Goal: Task Accomplishment & Management: Complete application form

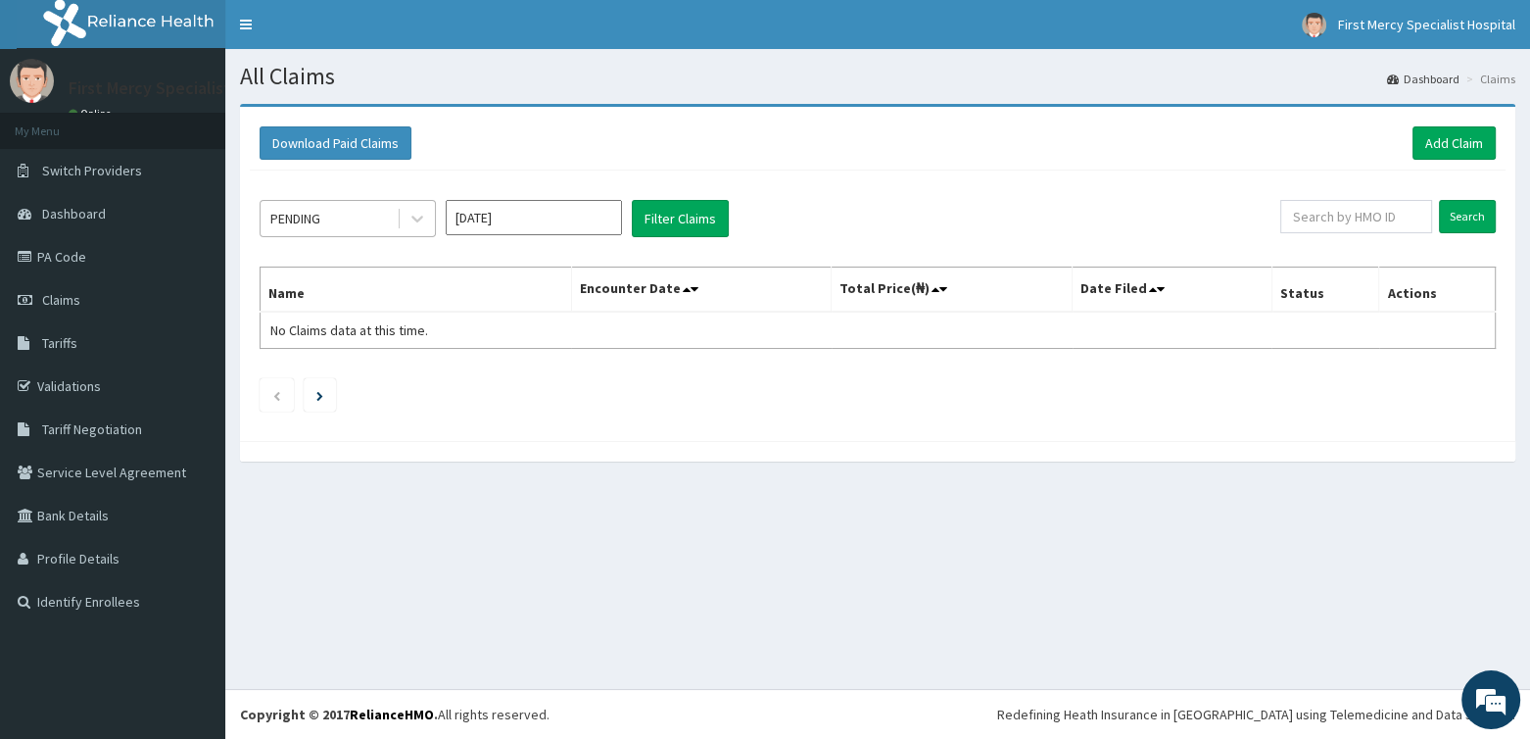
click at [317, 213] on div "PENDING" at bounding box center [295, 219] width 50 height 20
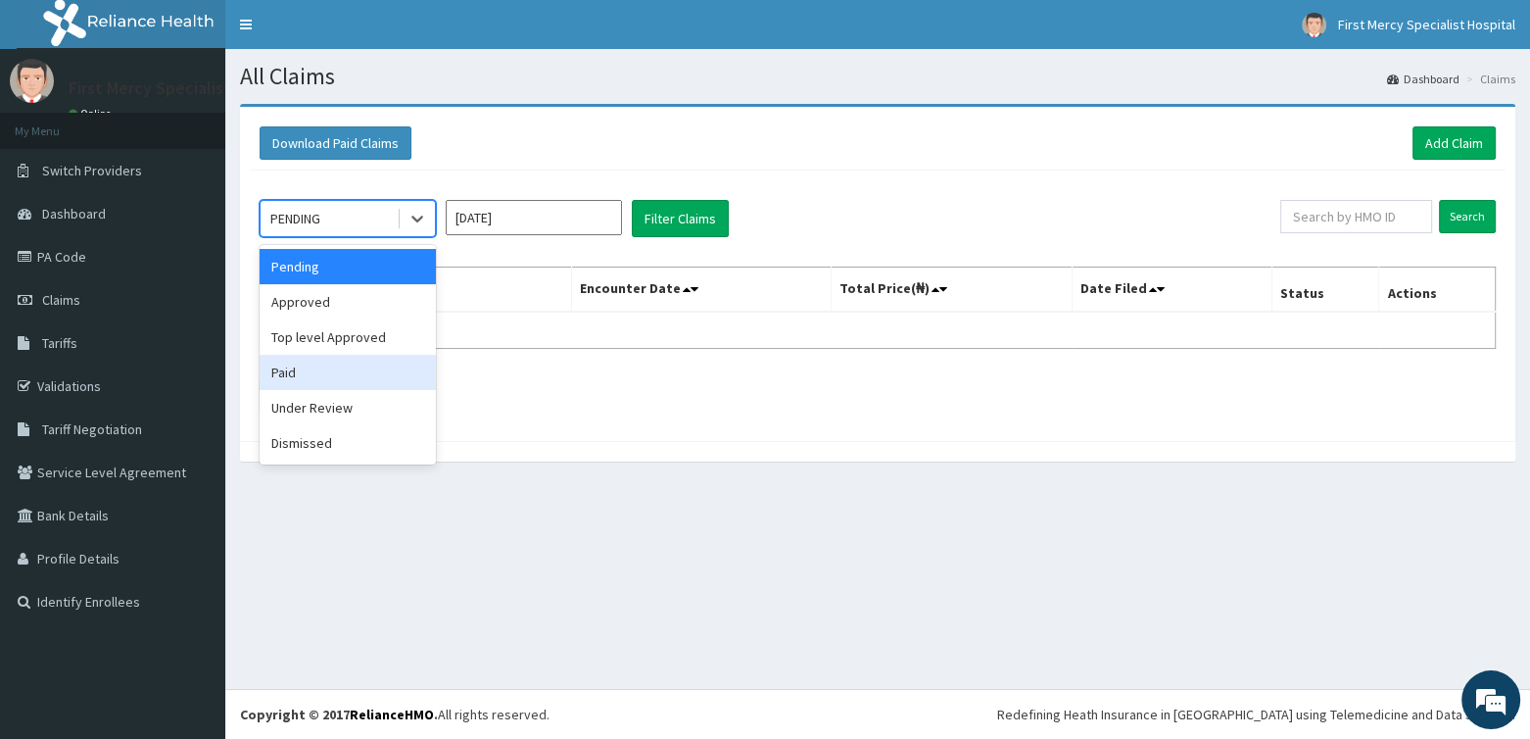
drag, startPoint x: 290, startPoint y: 370, endPoint x: 304, endPoint y: 364, distance: 14.9
click at [289, 370] on div "Paid" at bounding box center [348, 372] width 176 height 35
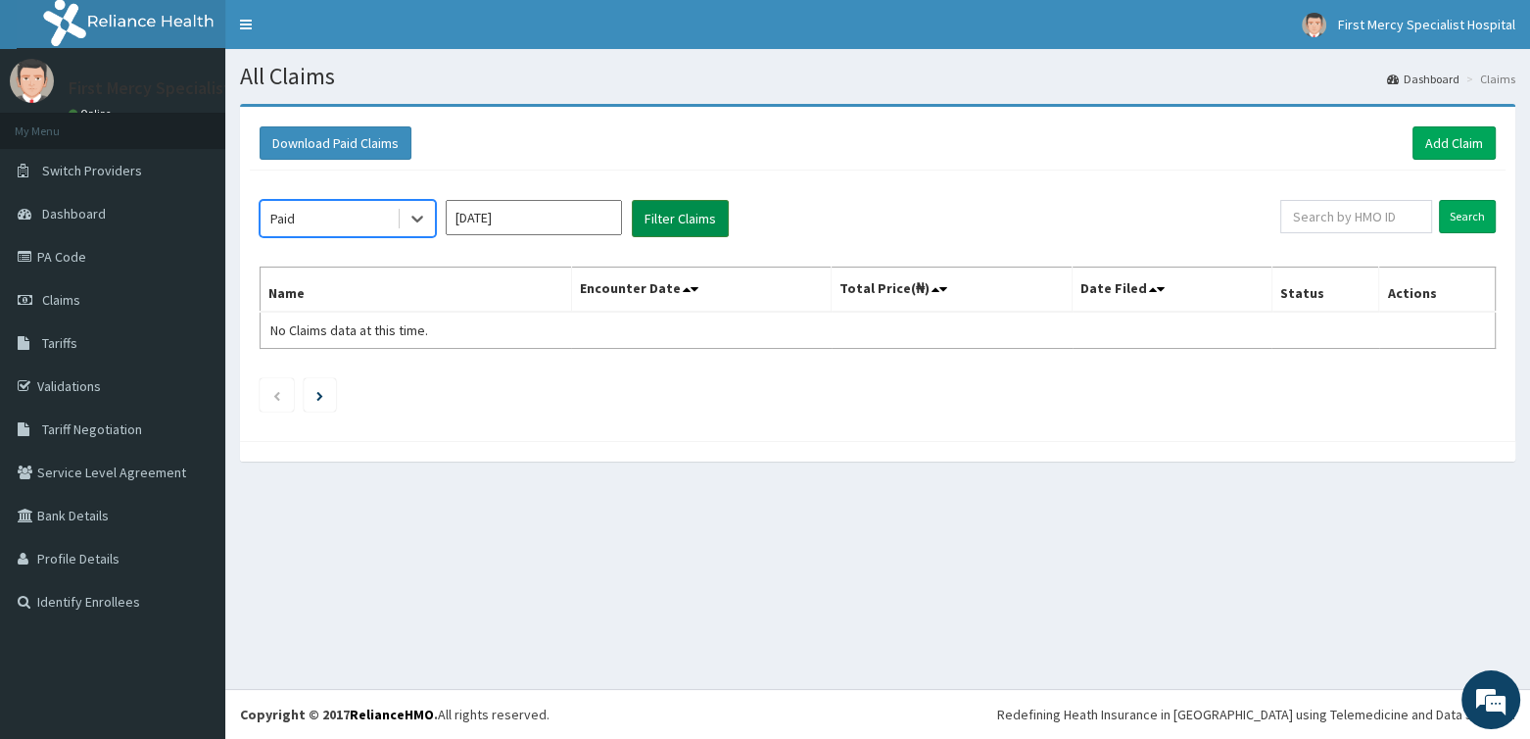
click at [658, 228] on button "Filter Claims" at bounding box center [680, 218] width 97 height 37
click at [507, 197] on div "Paid Oct 2025 Filter Claims Search Name Encounter Date Total Price(₦) Date File…" at bounding box center [878, 300] width 1256 height 261
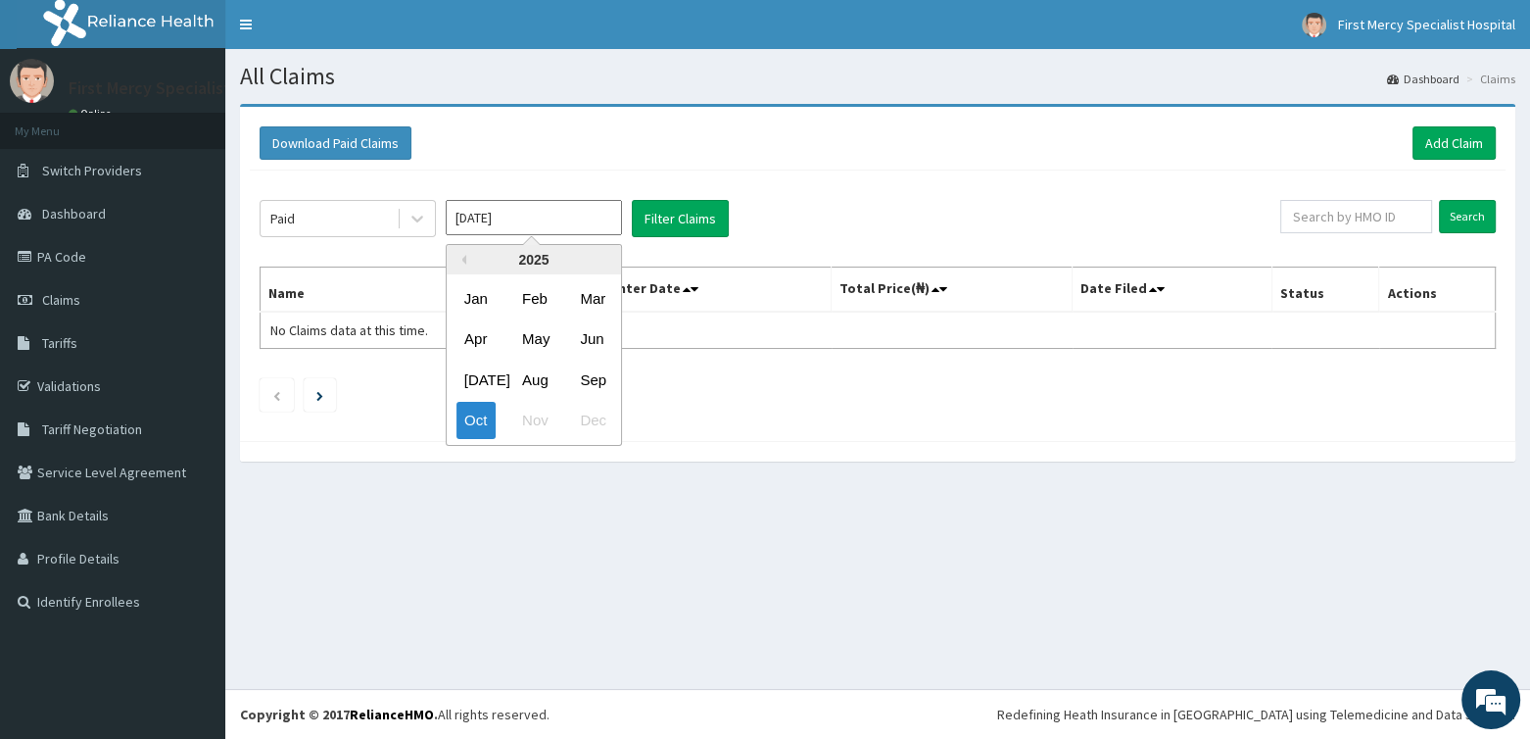
click at [507, 213] on input "[DATE]" at bounding box center [534, 217] width 176 height 35
click at [582, 374] on div "Sep" at bounding box center [591, 380] width 39 height 36
type input "[DATE]"
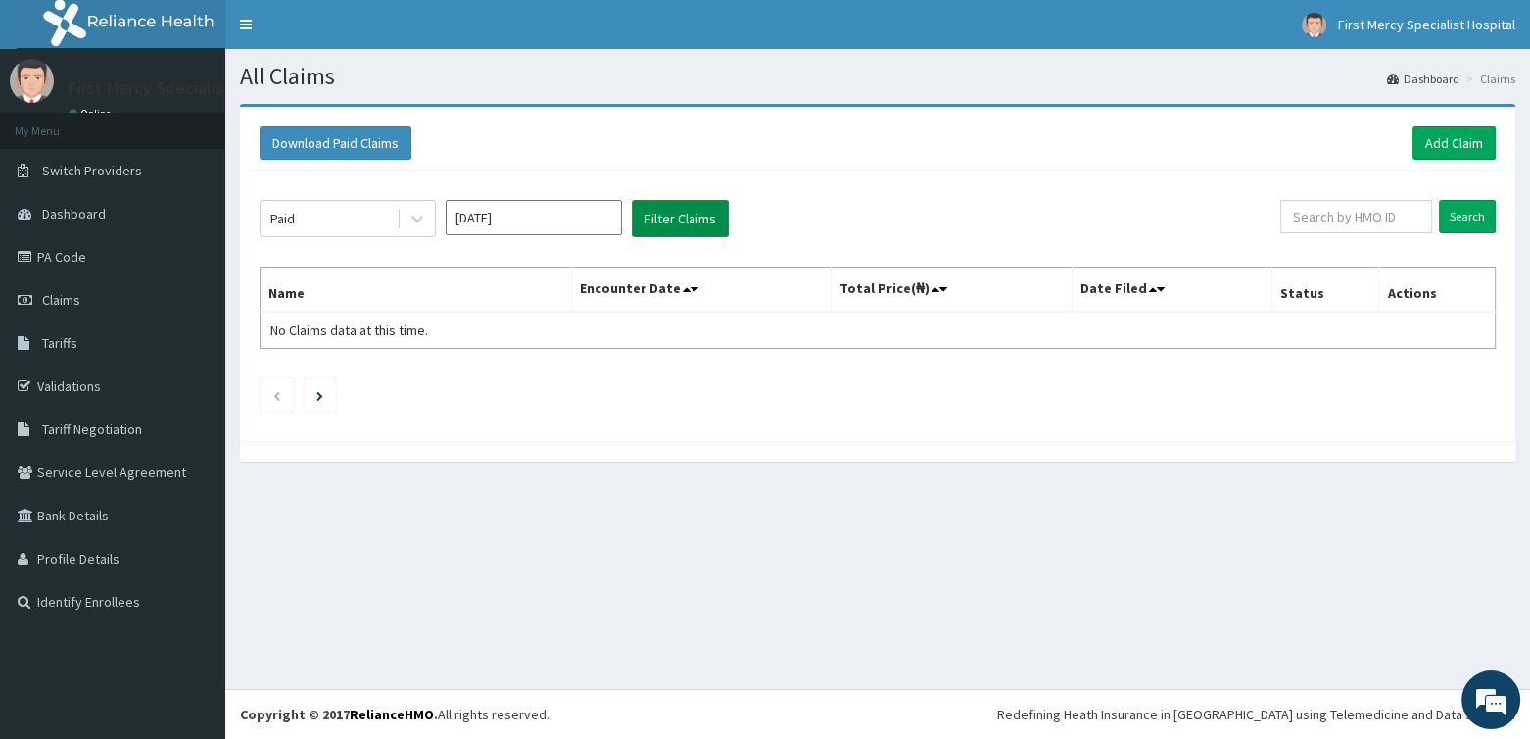
click at [694, 222] on button "Filter Claims" at bounding box center [680, 218] width 97 height 37
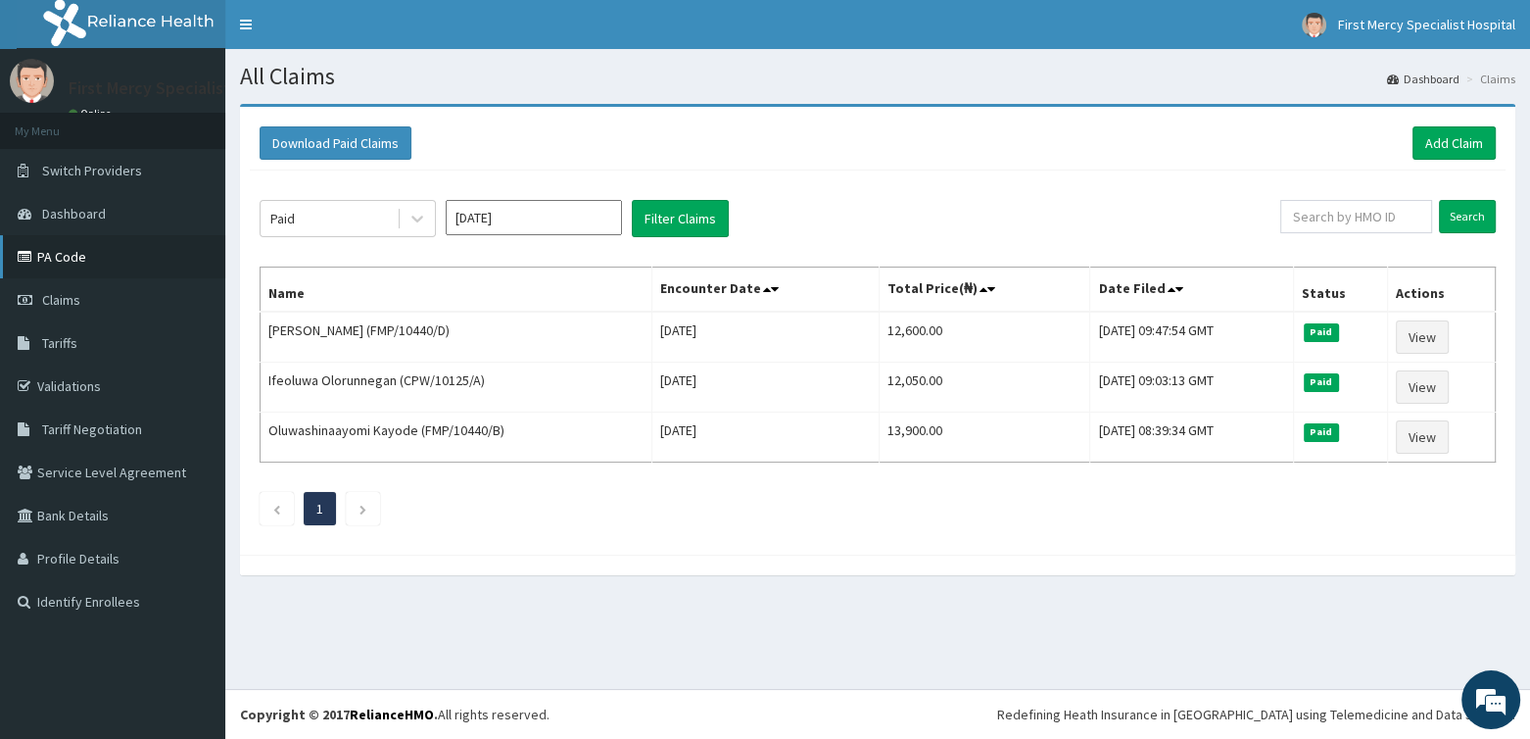
click at [62, 262] on link "PA Code" at bounding box center [112, 256] width 225 height 43
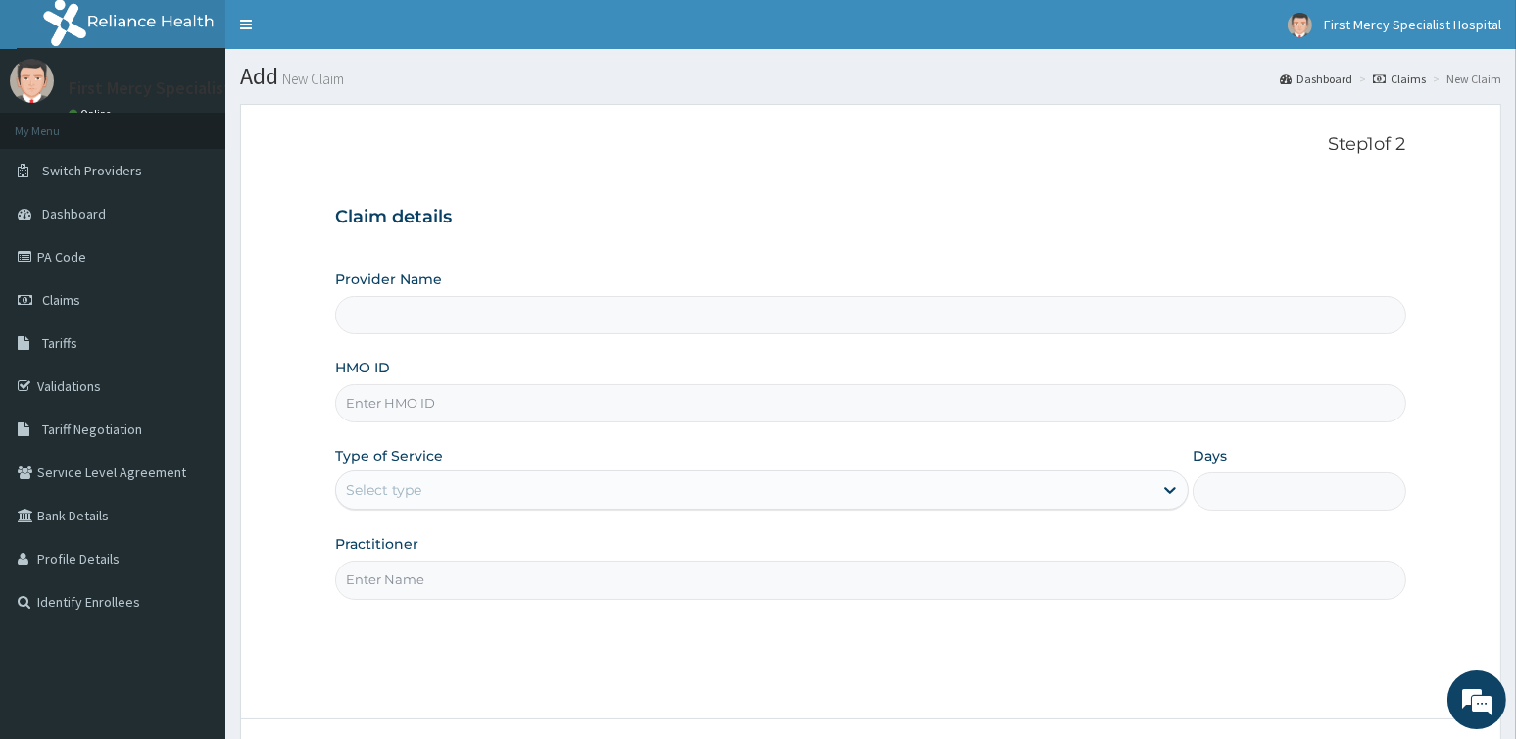
type input "First Mercy Specialist Hospital"
click at [454, 391] on input "HMO ID" at bounding box center [870, 403] width 1070 height 38
paste input "FMP/10440/D"
type input "FMP/10440/D"
click at [395, 487] on div "Select type" at bounding box center [383, 490] width 75 height 20
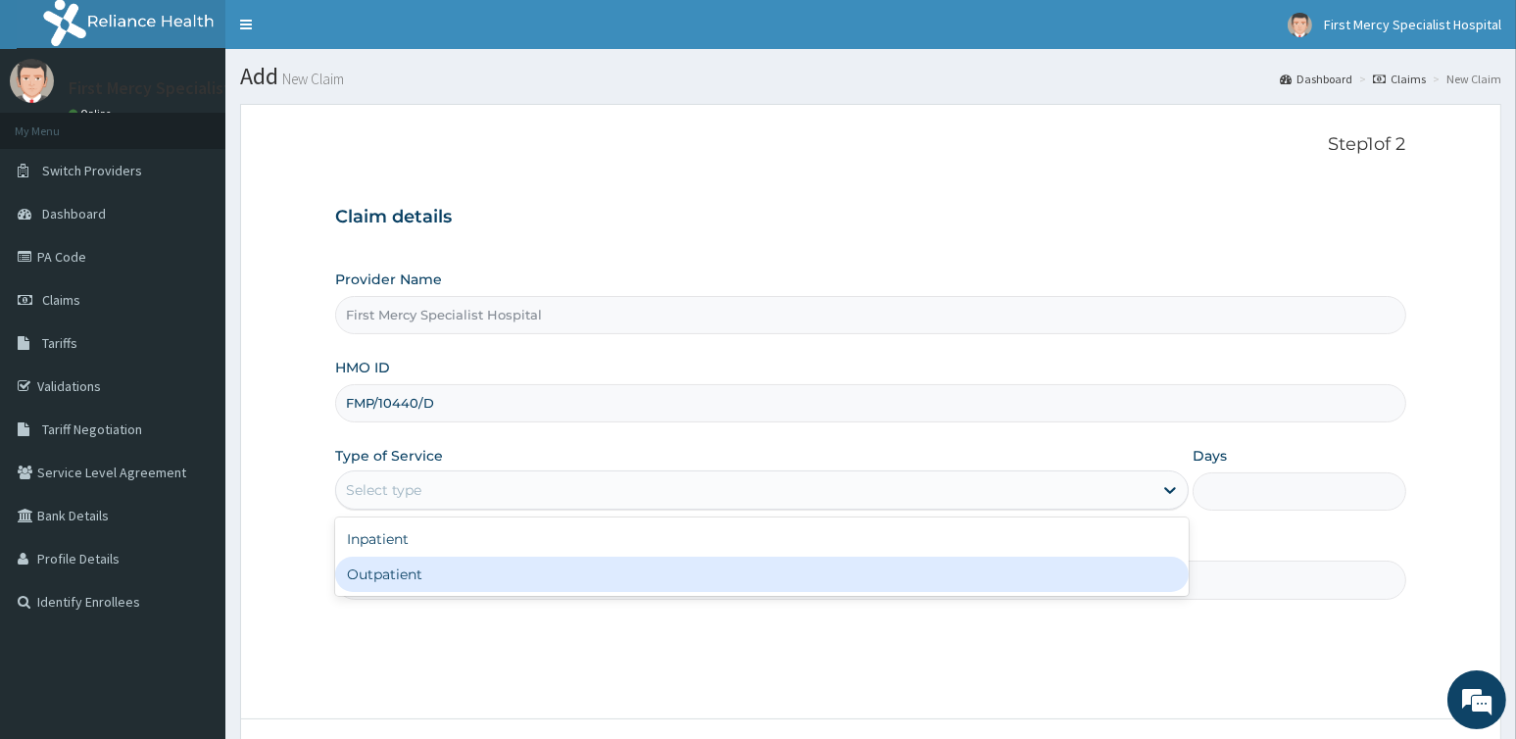
click at [406, 575] on div "Outpatient" at bounding box center [761, 573] width 853 height 35
type input "1"
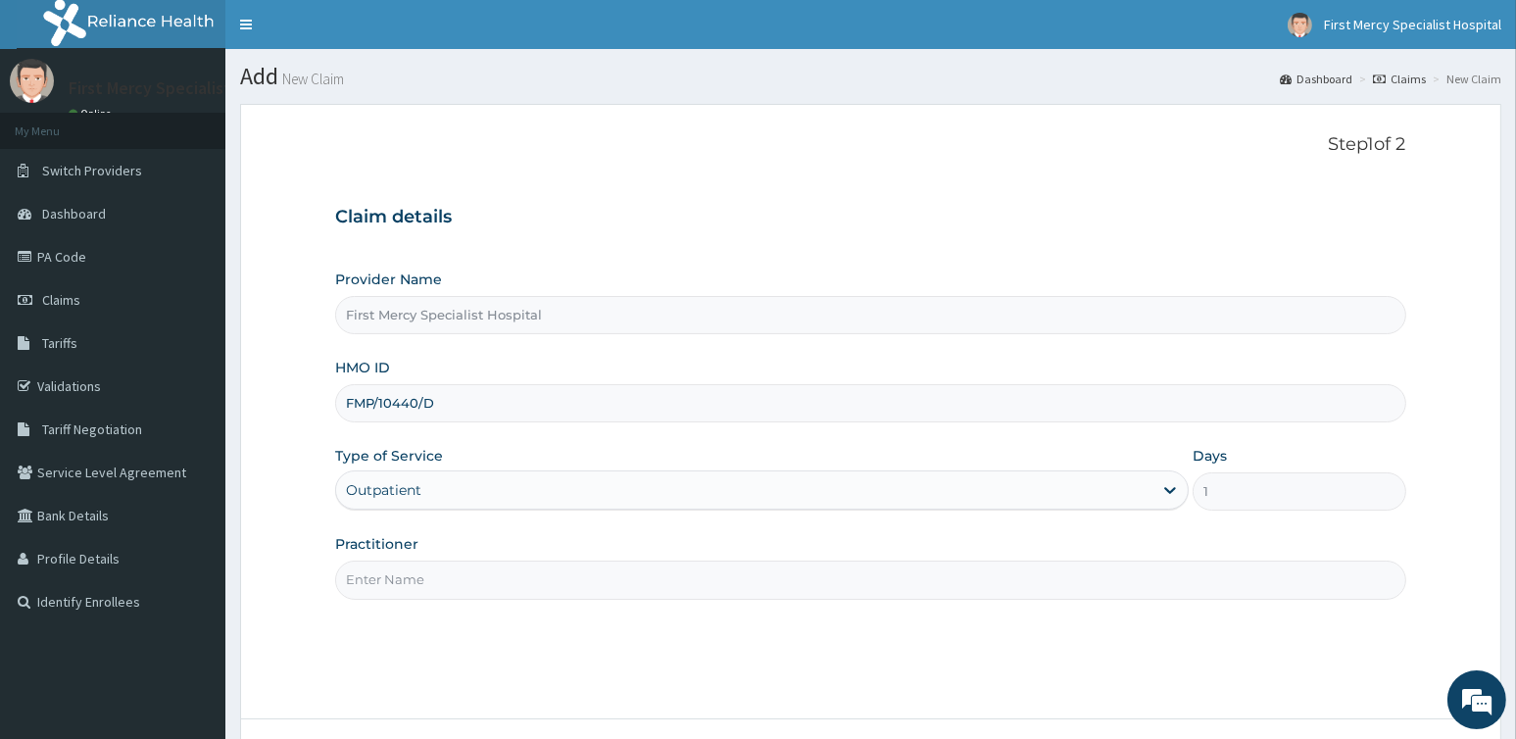
click at [458, 585] on input "Practitioner" at bounding box center [870, 579] width 1070 height 38
type input "DR OLUKAYODE BABTUNDE"
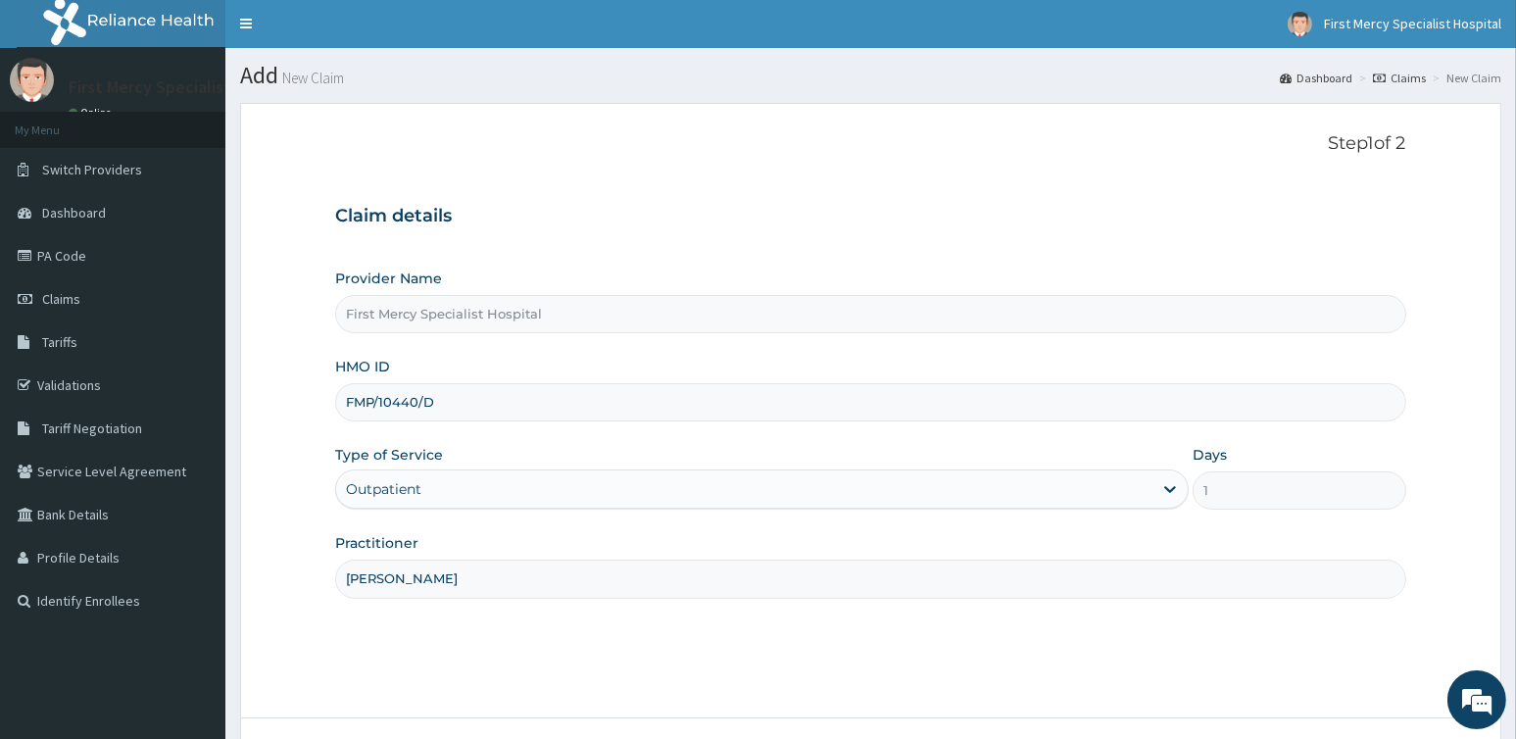
scroll to position [155, 0]
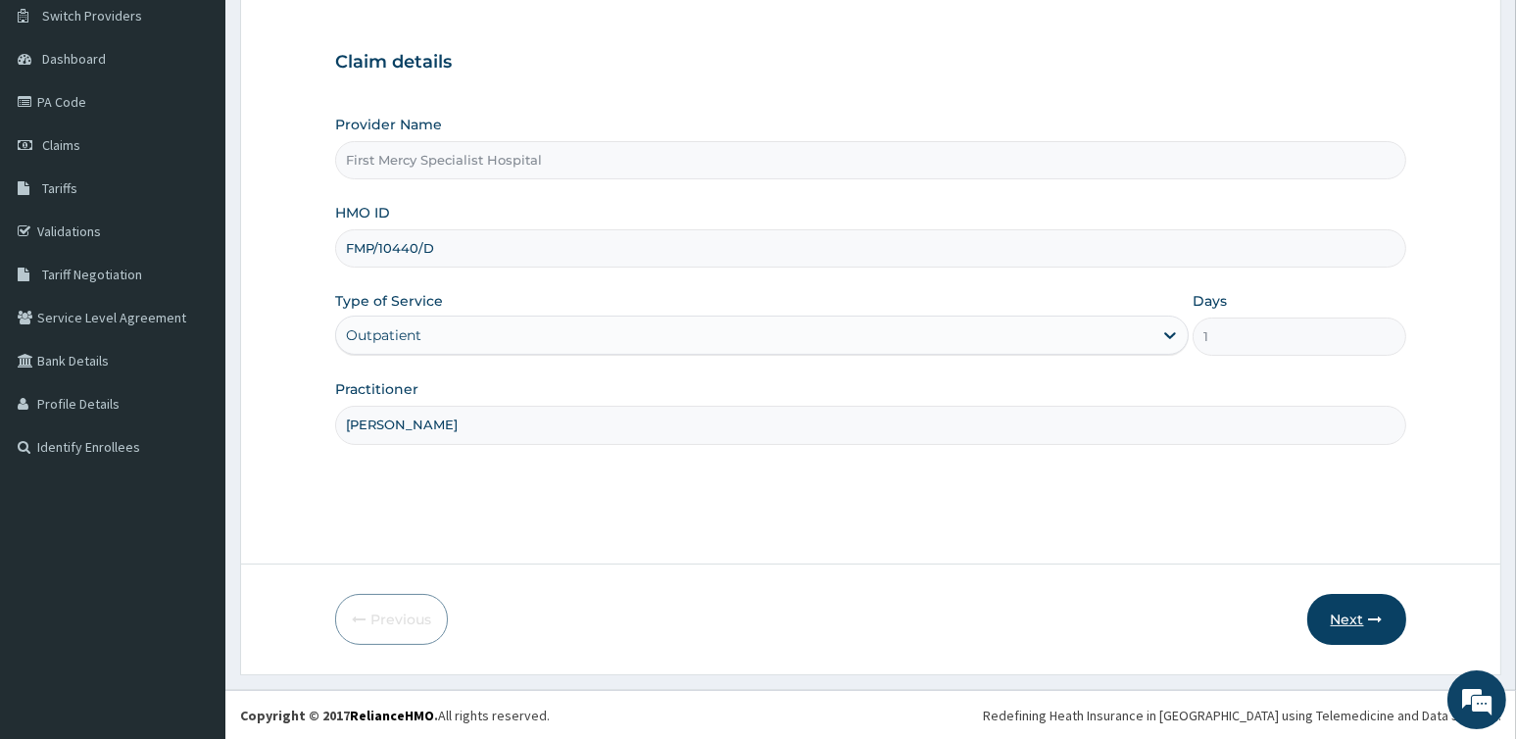
click at [1374, 612] on icon "button" at bounding box center [1376, 619] width 14 height 14
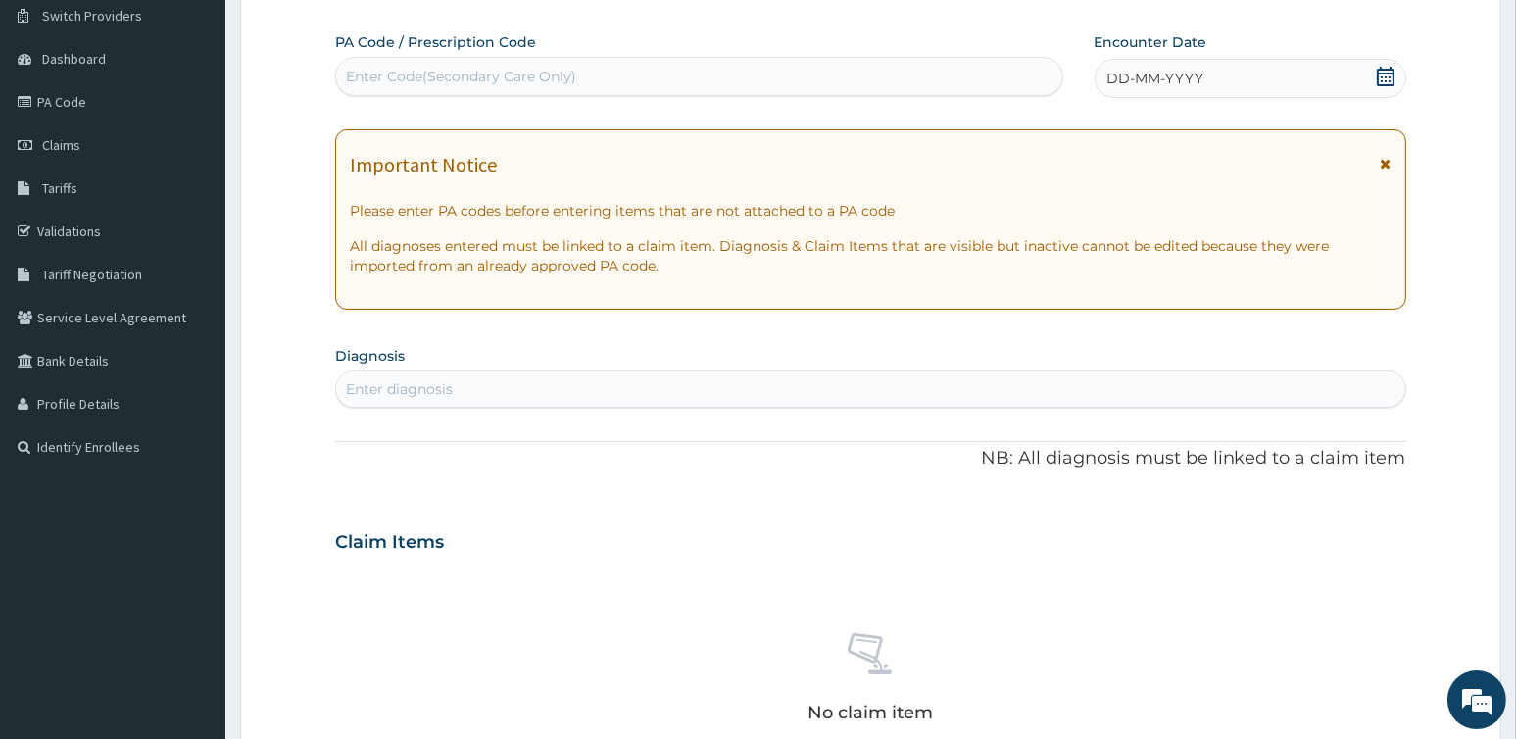
click at [1265, 85] on div "DD-MM-YYYY" at bounding box center [1250, 78] width 312 height 39
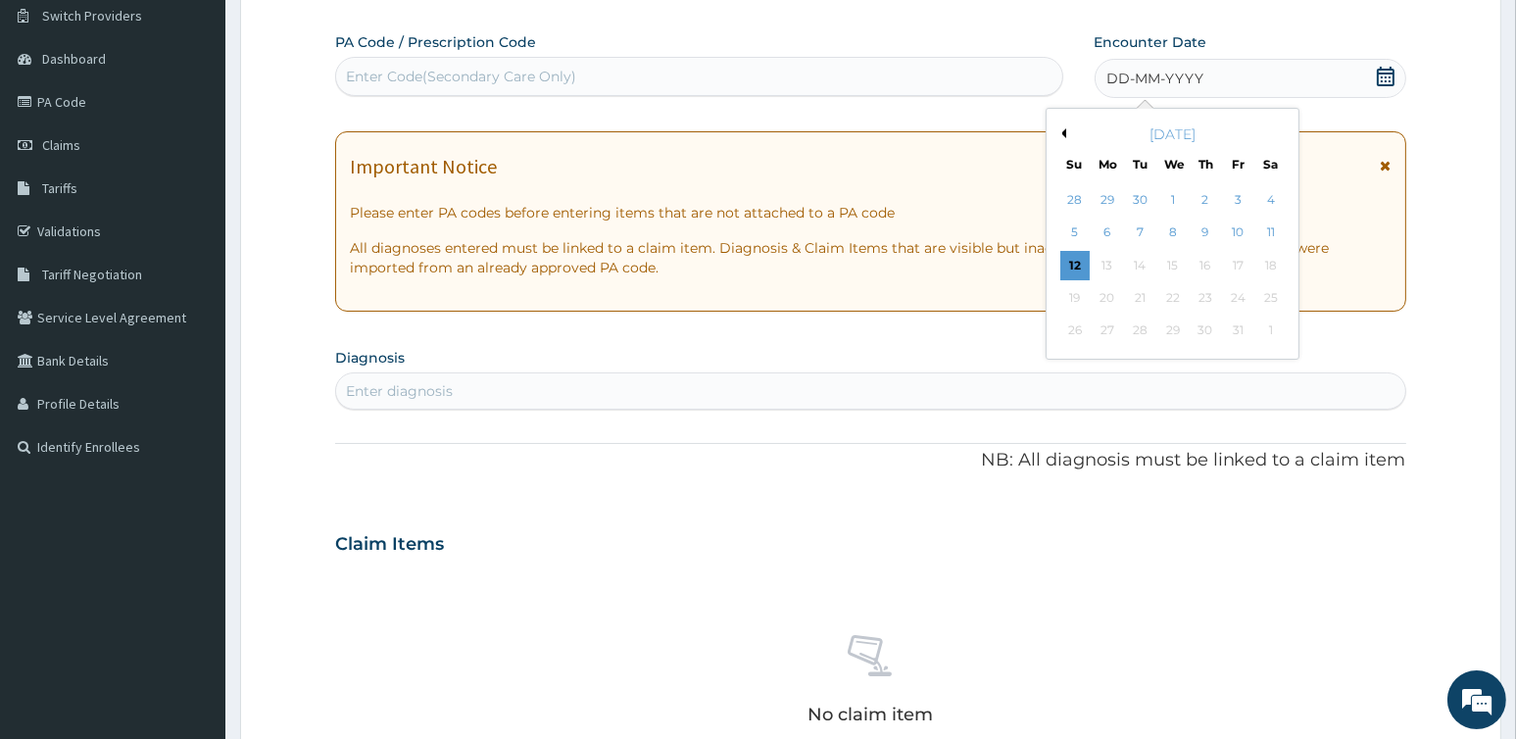
click at [1064, 138] on div "October 2025" at bounding box center [1172, 134] width 236 height 20
click at [1064, 131] on button "Previous Month" at bounding box center [1061, 133] width 10 height 10
click at [1116, 296] on div "22" at bounding box center [1106, 297] width 29 height 29
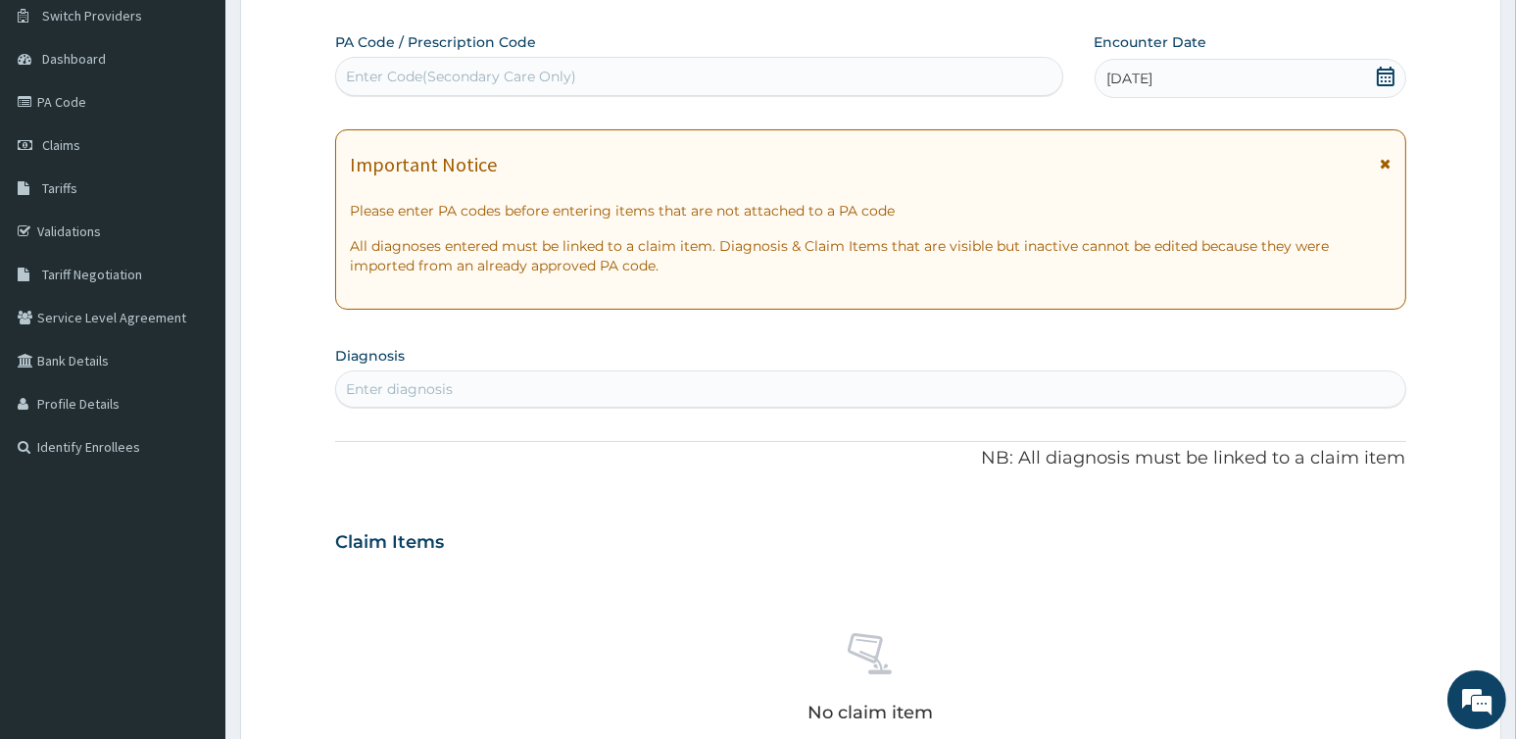
click at [472, 69] on div "Enter Code(Secondary Care Only)" at bounding box center [461, 77] width 230 height 20
paste input "PA/756416"
type input "PA/756416"
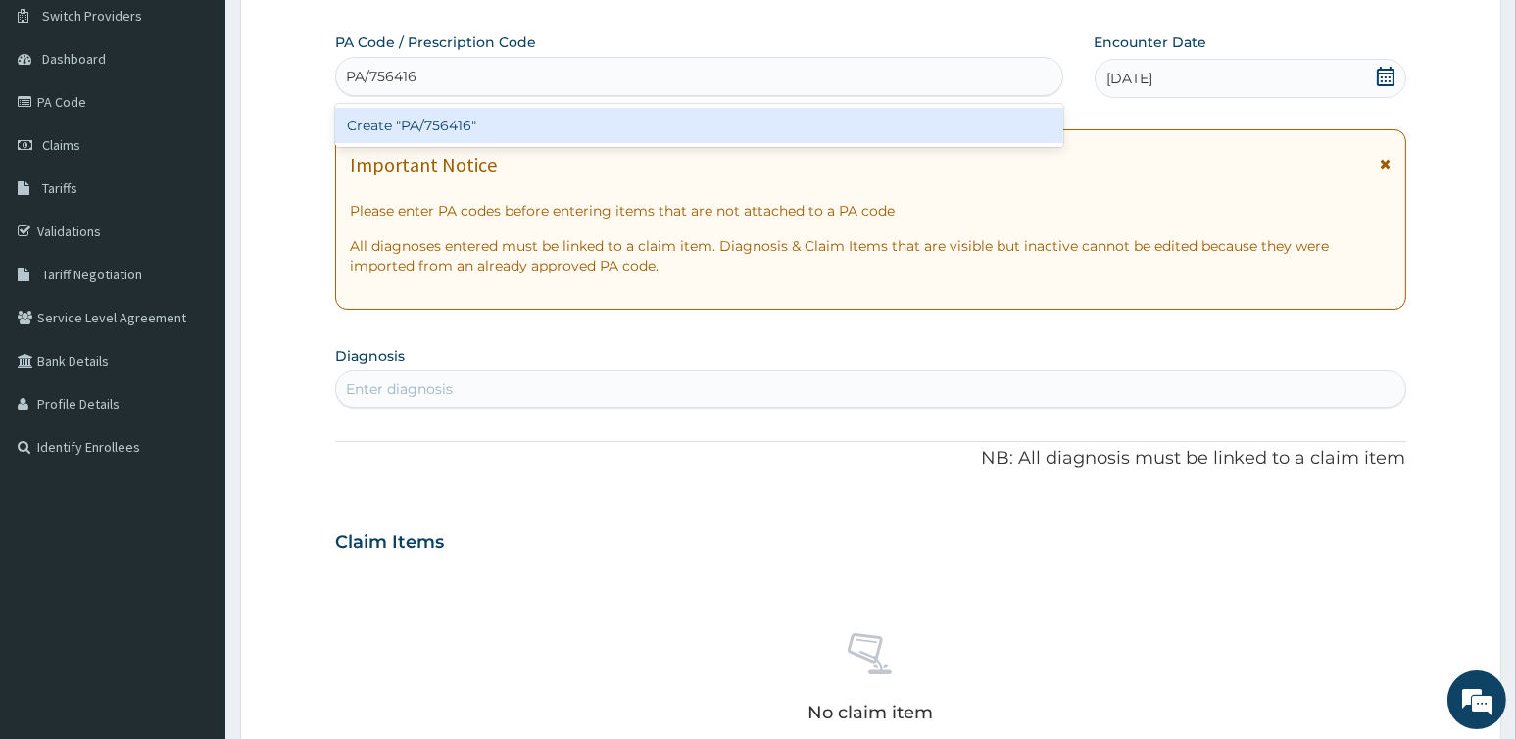
click at [721, 117] on div "Create "PA/756416"" at bounding box center [698, 125] width 727 height 35
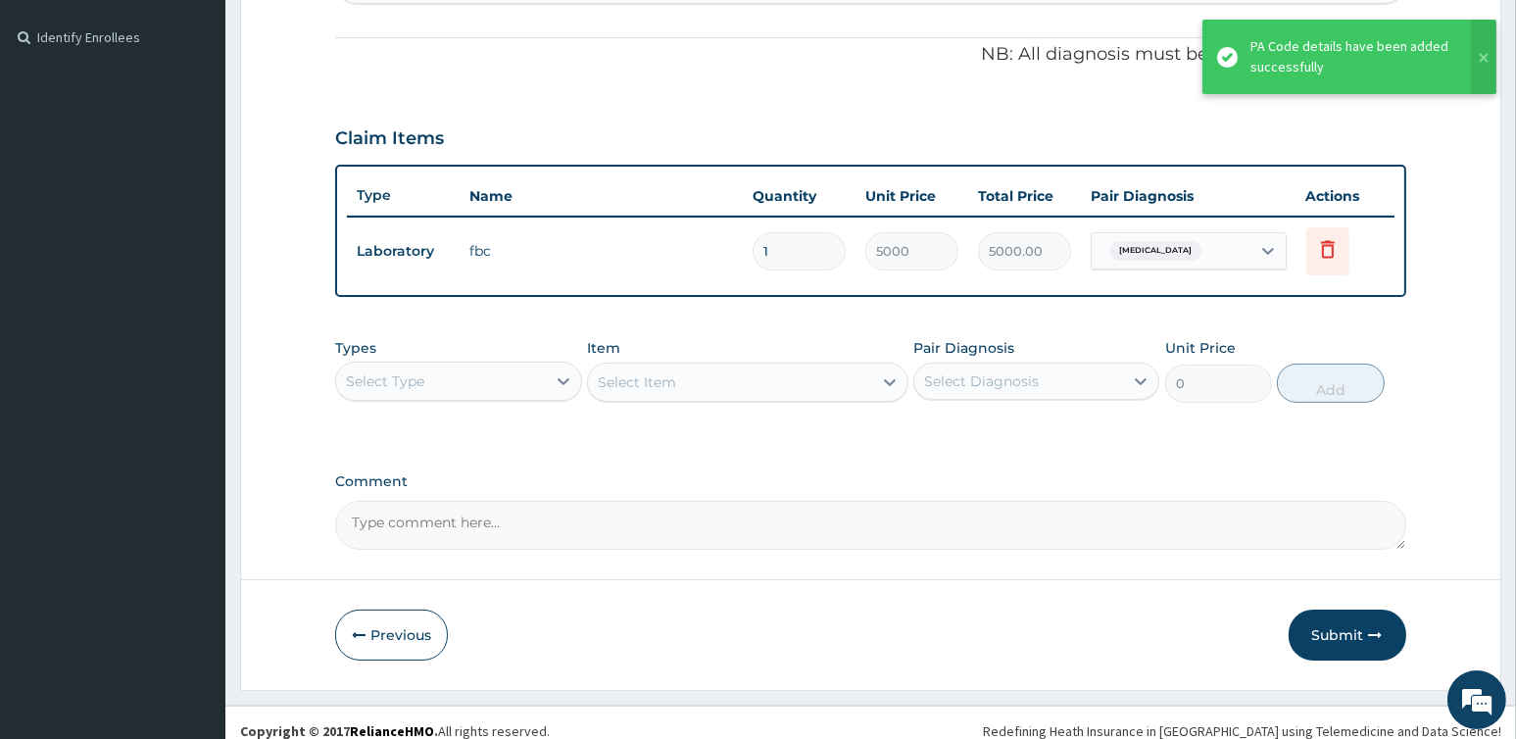
scroll to position [578, 0]
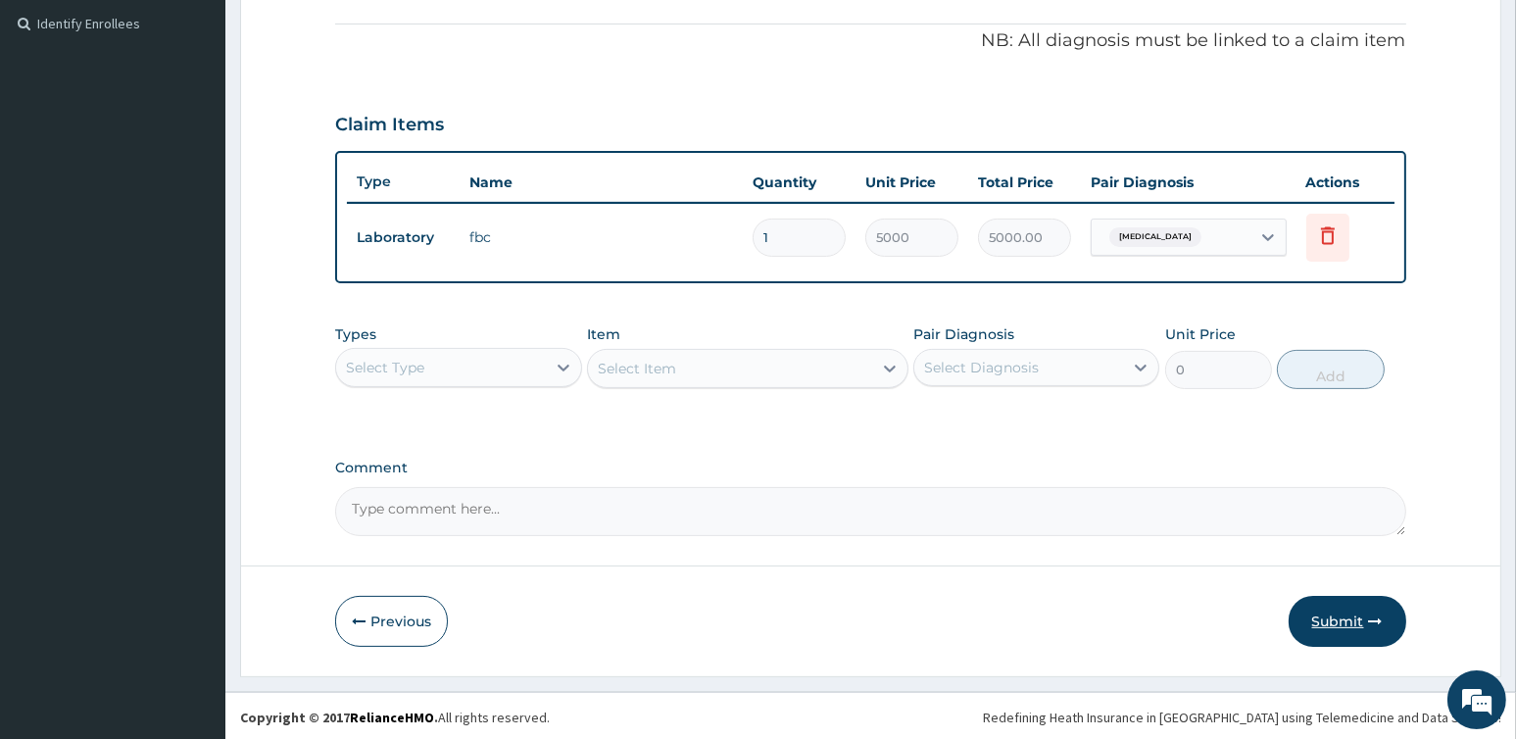
click at [1338, 610] on button "Submit" at bounding box center [1347, 621] width 118 height 51
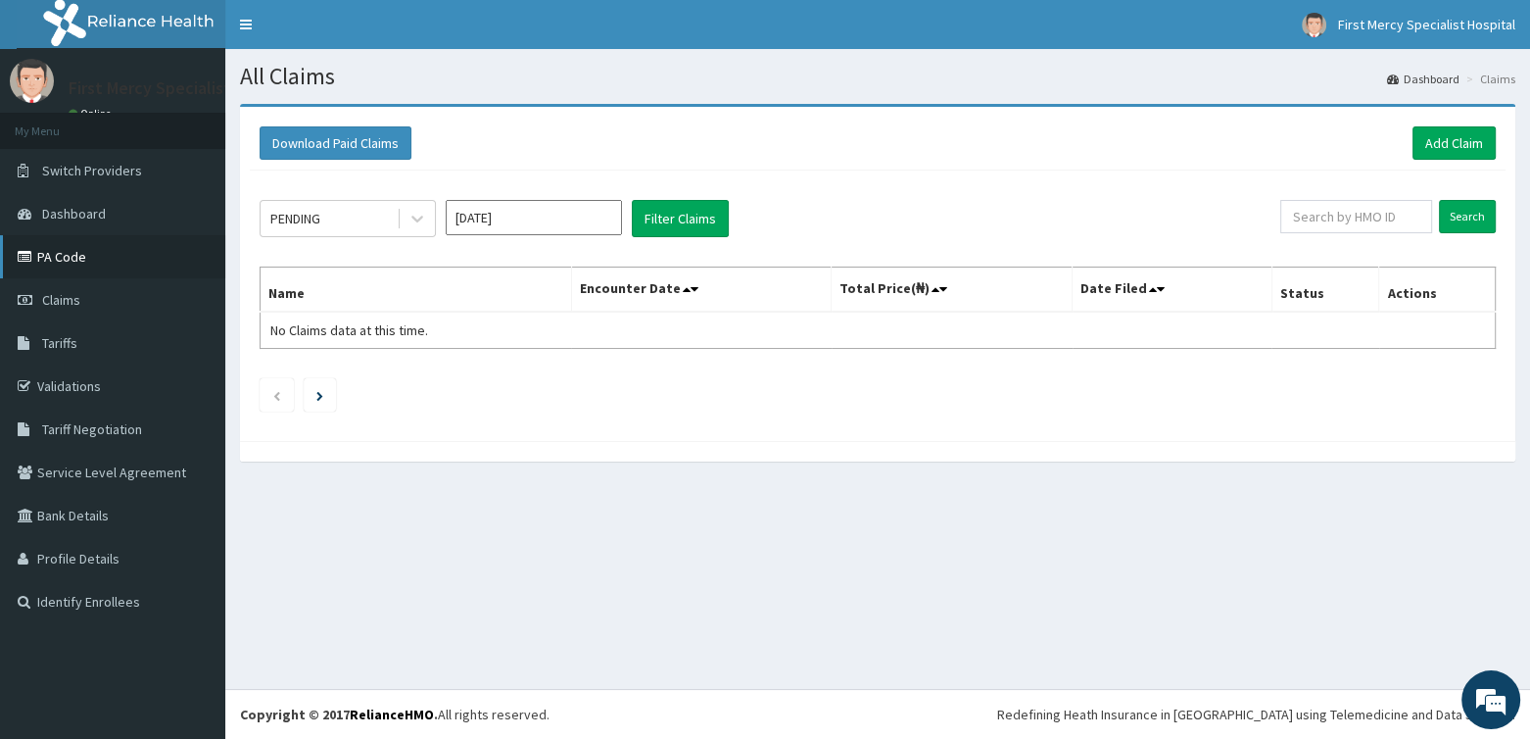
click at [72, 254] on link "PA Code" at bounding box center [112, 256] width 225 height 43
click at [1440, 151] on link "Add Claim" at bounding box center [1454, 142] width 83 height 33
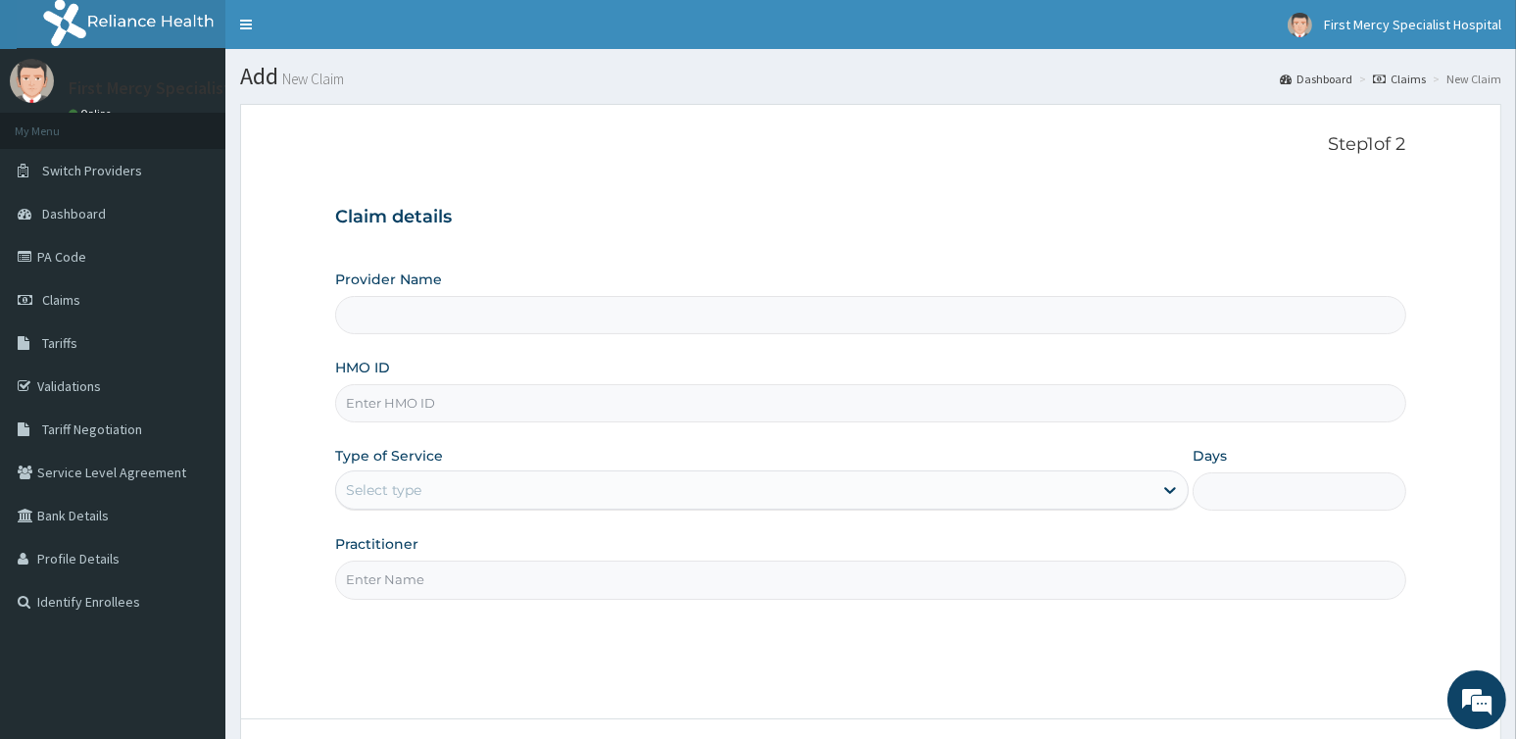
click at [391, 404] on input "HMO ID" at bounding box center [870, 403] width 1070 height 38
type input "First Mercy Specialist Hospital"
paste input "API/10123/D"
type input "API/10123/D"
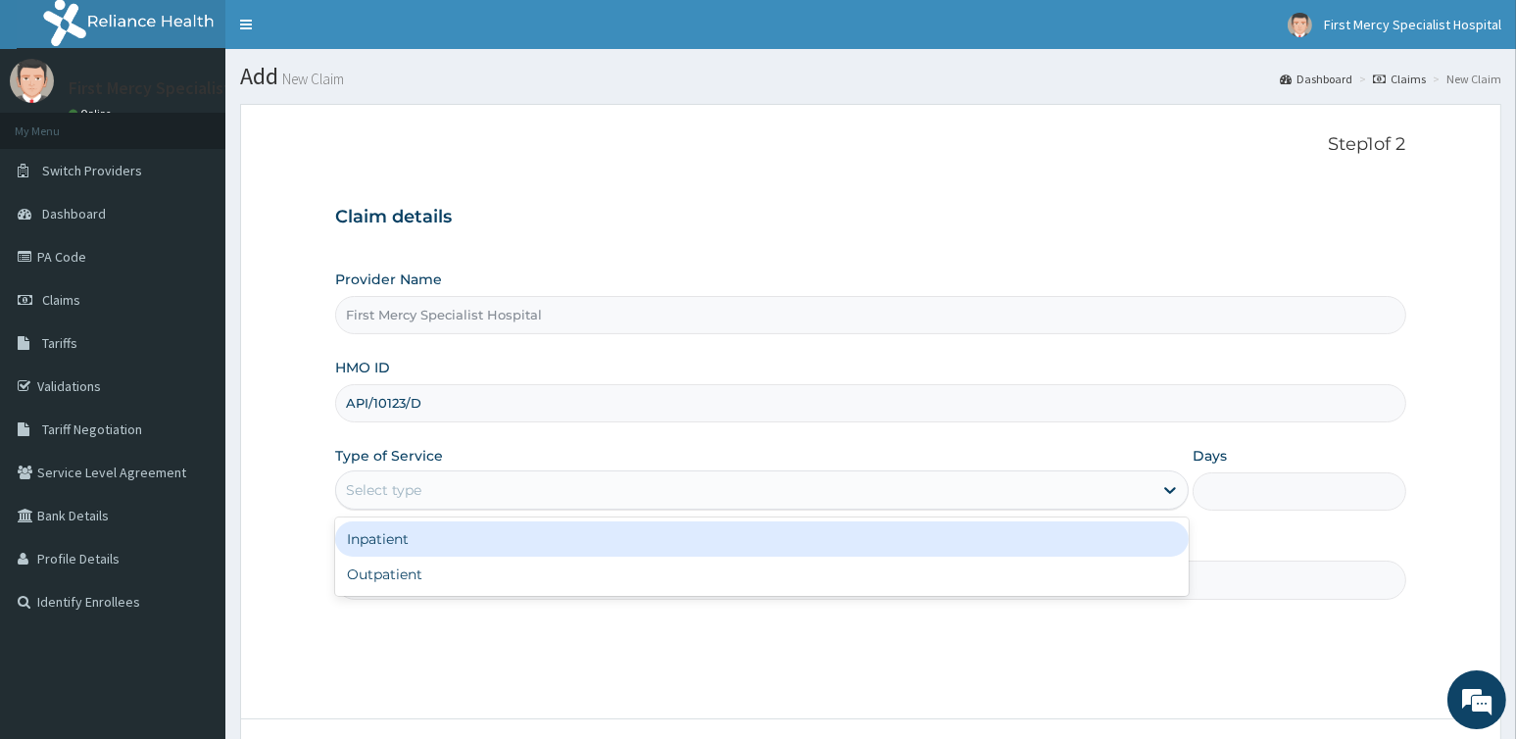
click at [387, 486] on div "Select type" at bounding box center [383, 490] width 75 height 20
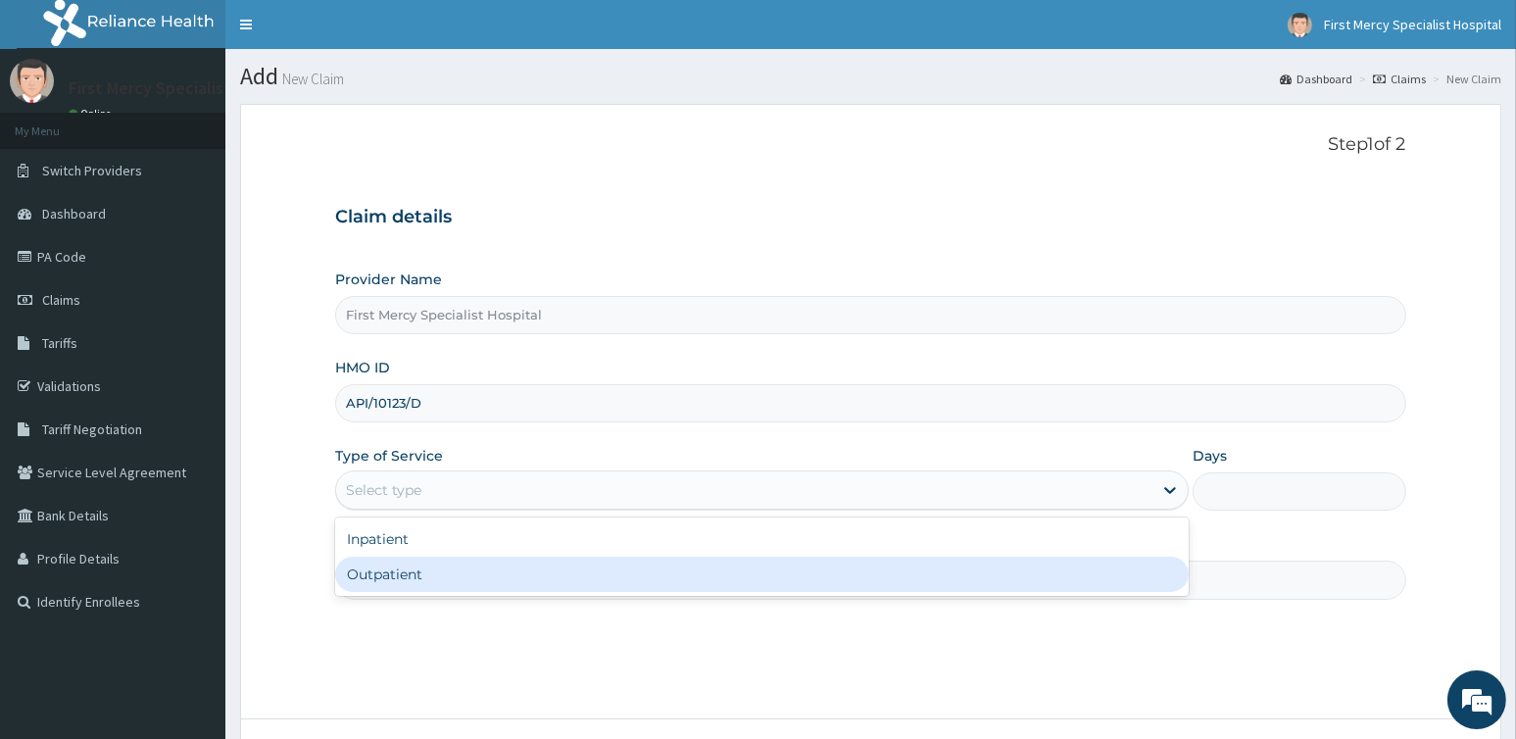
click at [391, 575] on div "Outpatient" at bounding box center [761, 573] width 853 height 35
type input "1"
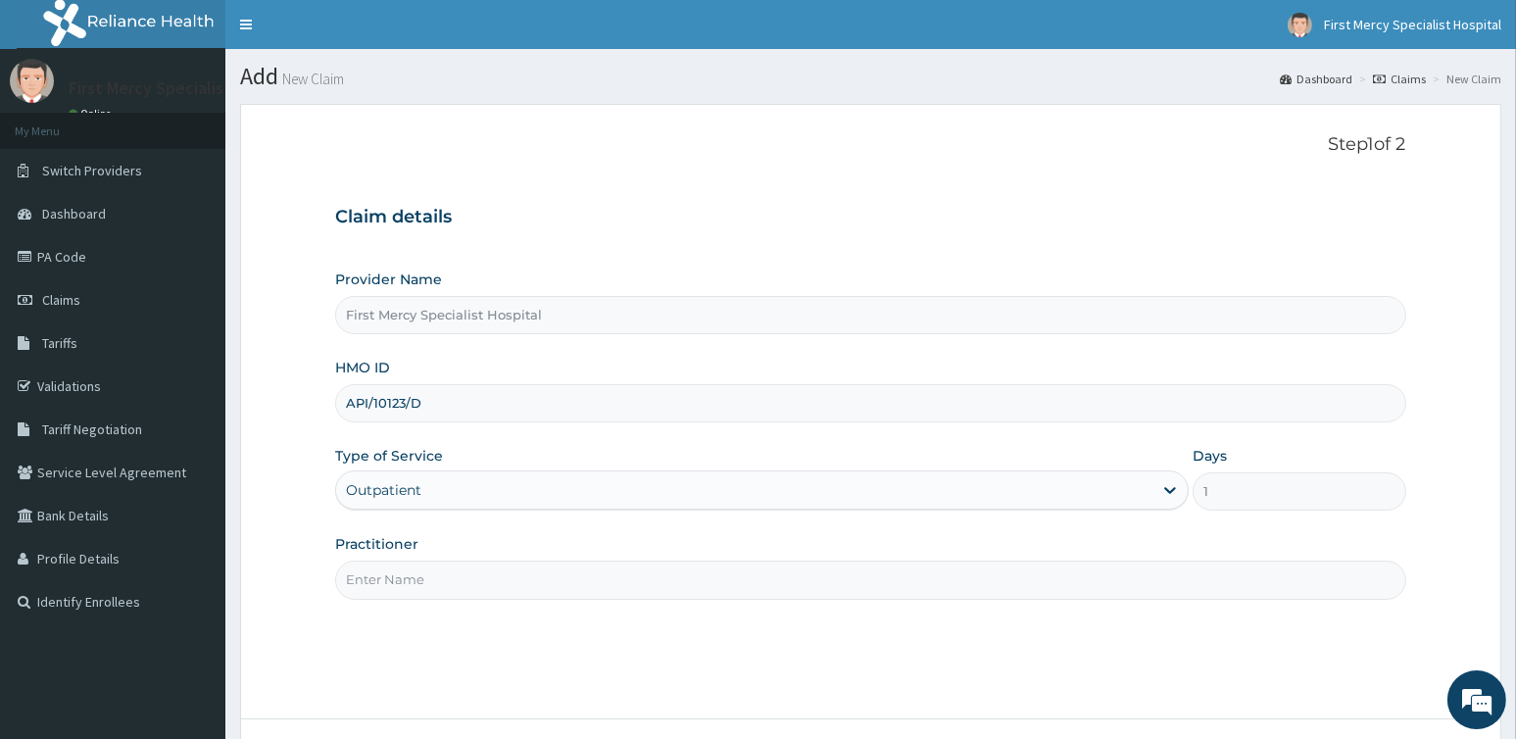
click at [391, 575] on input "Practitioner" at bounding box center [870, 579] width 1070 height 38
type input "DR OLUKAYODE BABTUNDE"
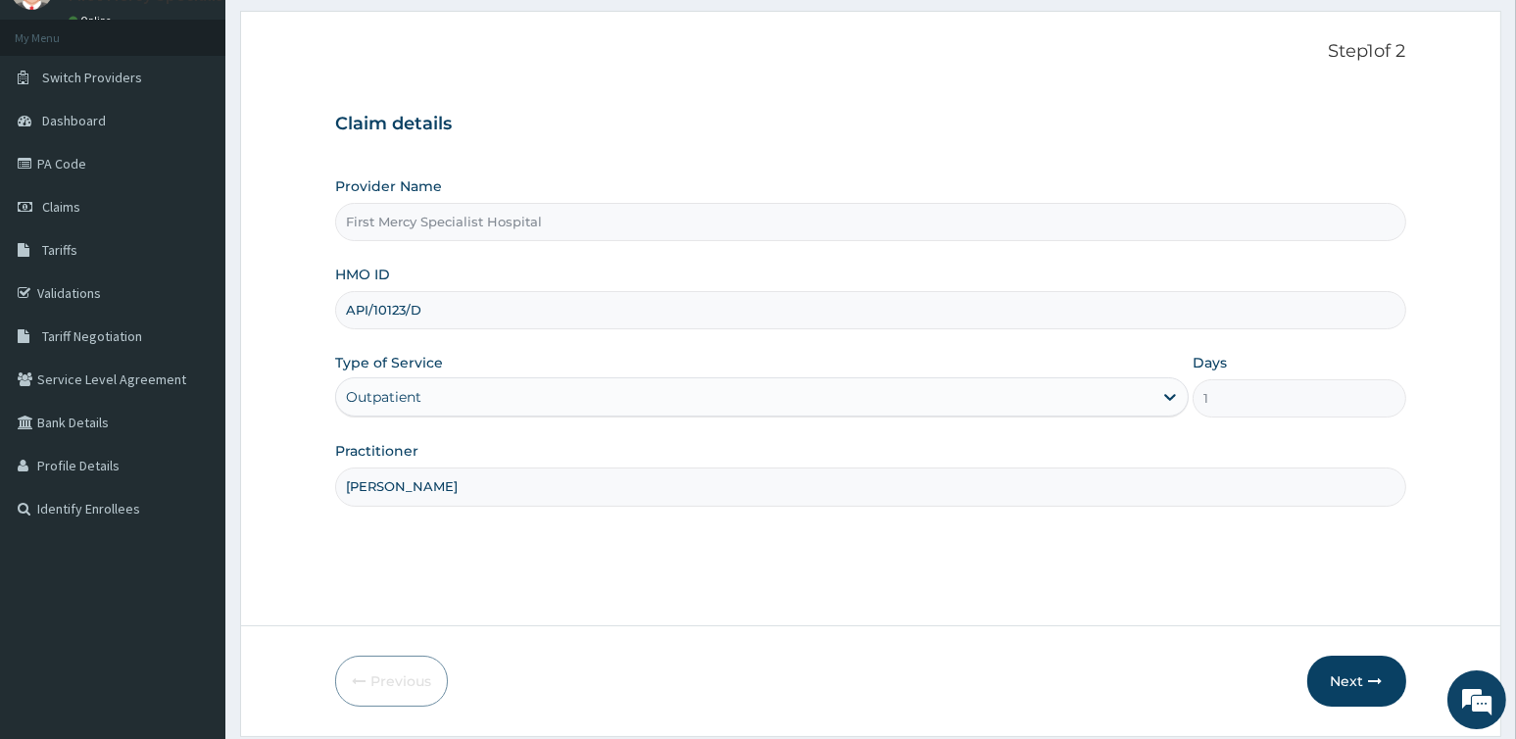
scroll to position [155, 0]
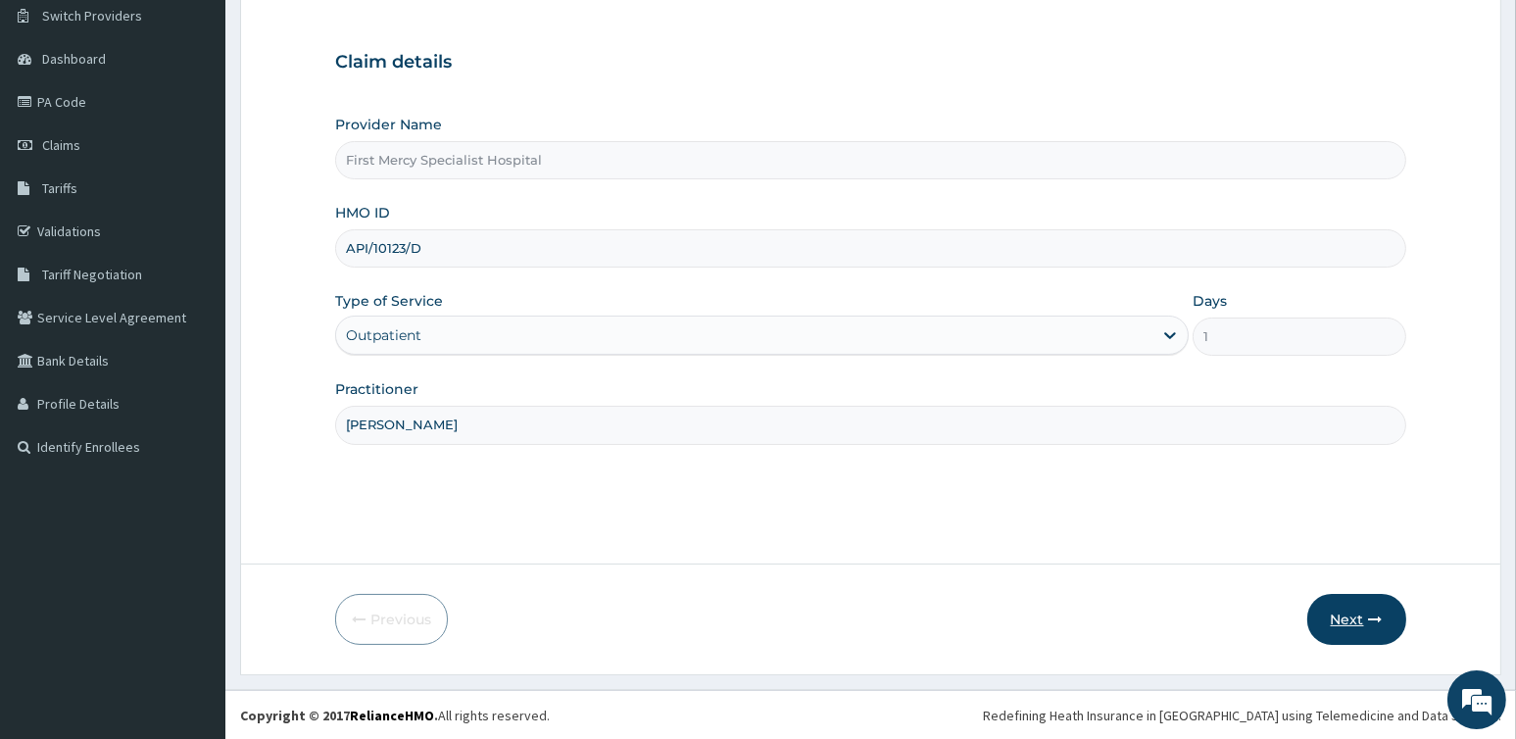
click at [1345, 619] on button "Next" at bounding box center [1356, 619] width 99 height 51
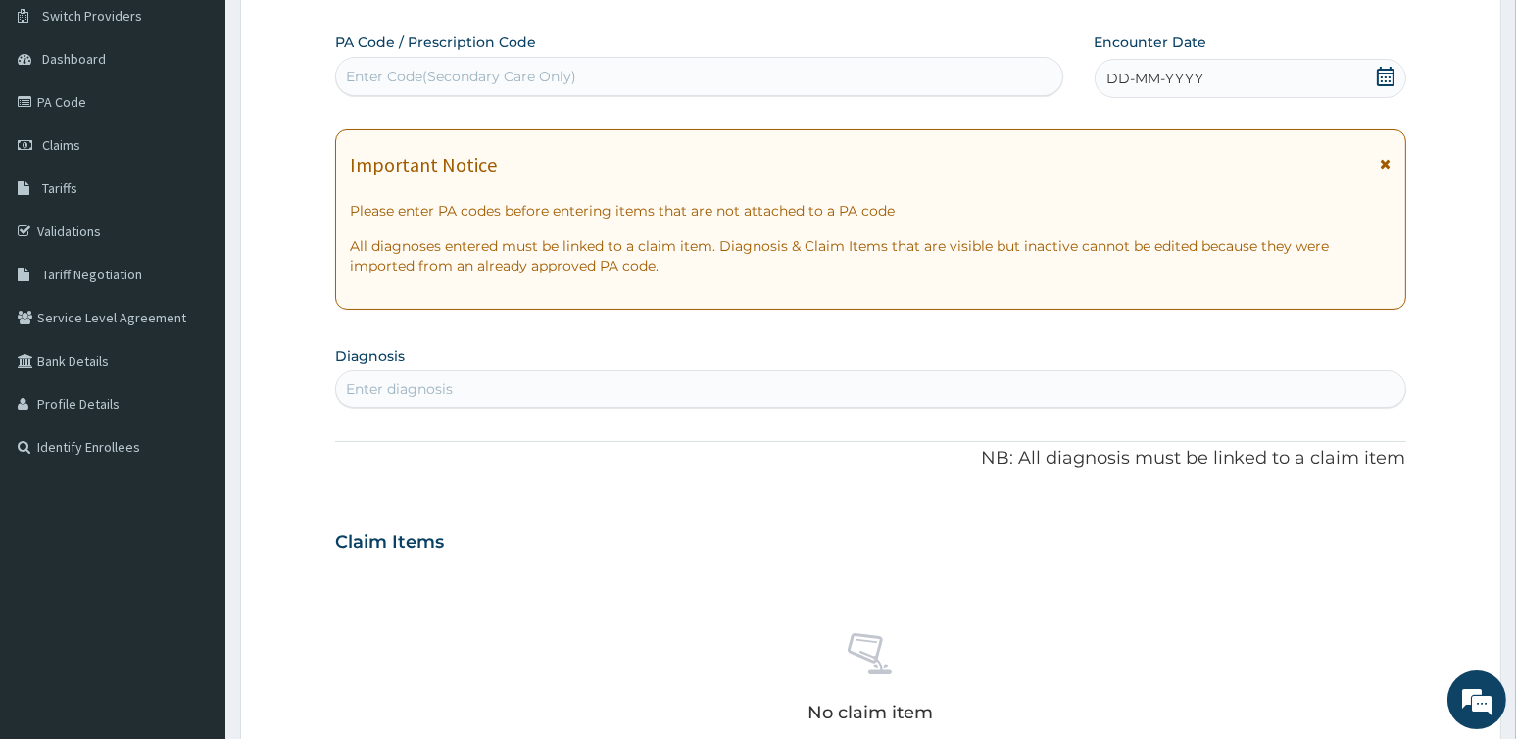
scroll to position [0, 0]
click at [1382, 77] on icon at bounding box center [1386, 77] width 20 height 20
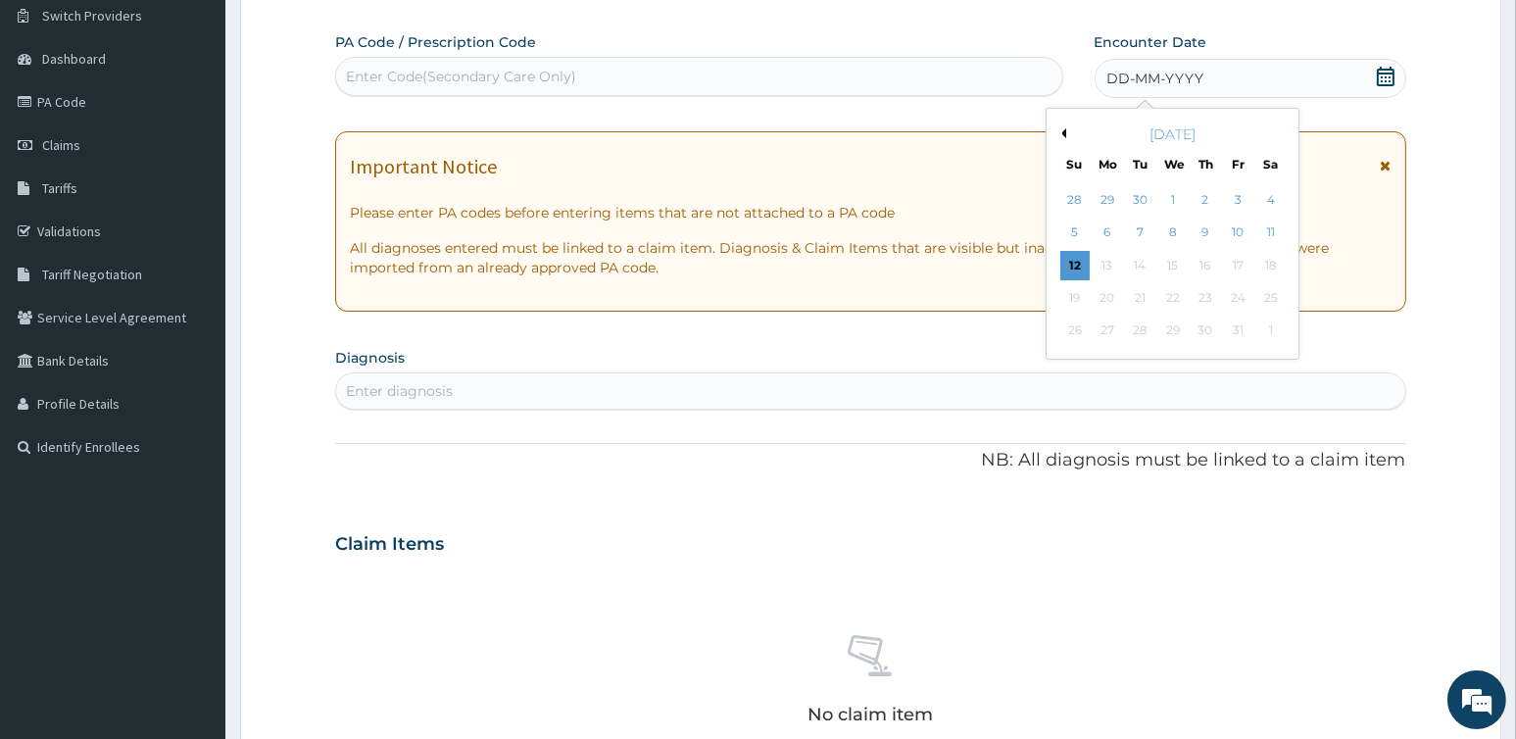
click at [1382, 77] on icon at bounding box center [1386, 77] width 20 height 20
click at [426, 64] on div "Enter Code(Secondary Care Only)" at bounding box center [698, 76] width 725 height 31
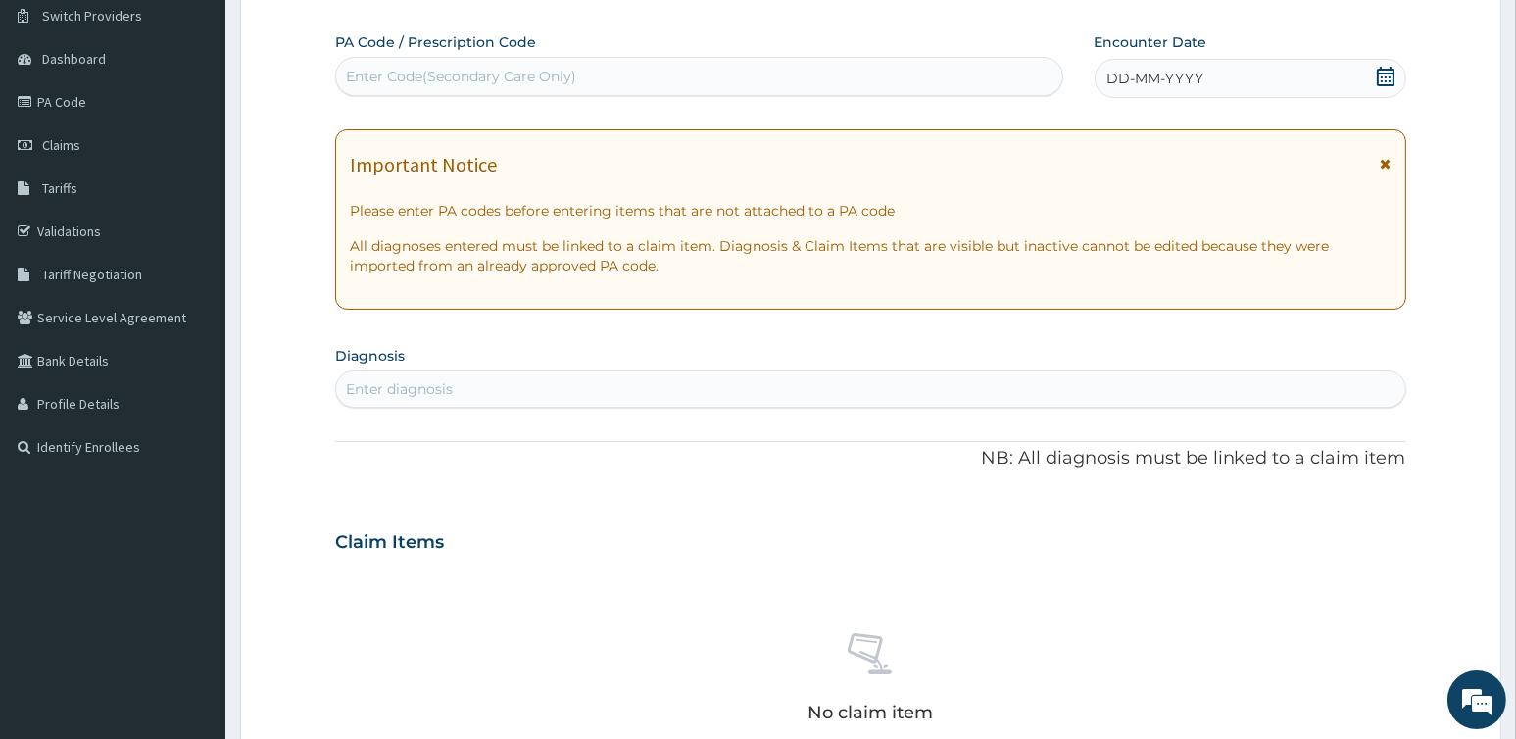
paste input "PA/5C739B"
type input "PA/5C739B"
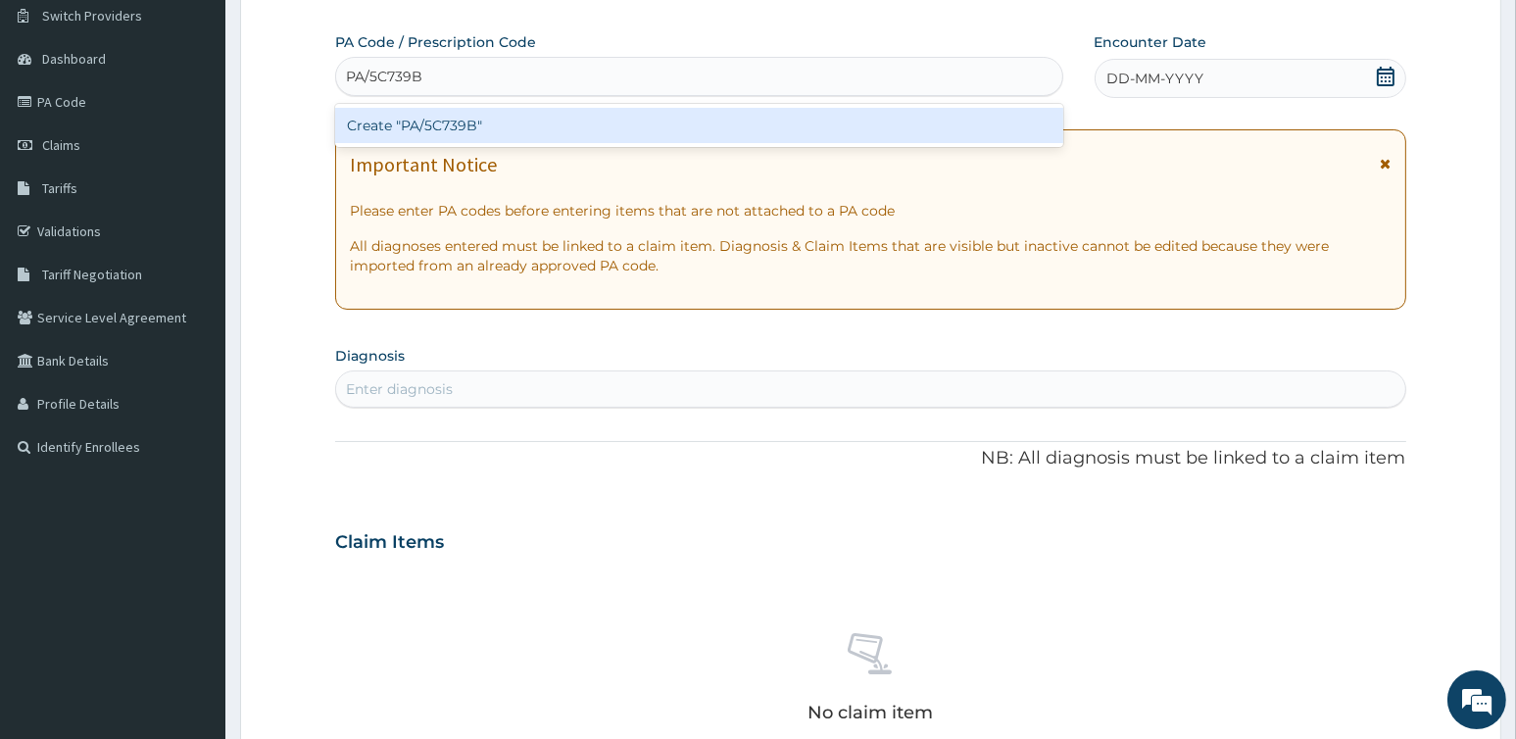
click at [479, 128] on div "Create "PA/5C739B"" at bounding box center [698, 125] width 727 height 35
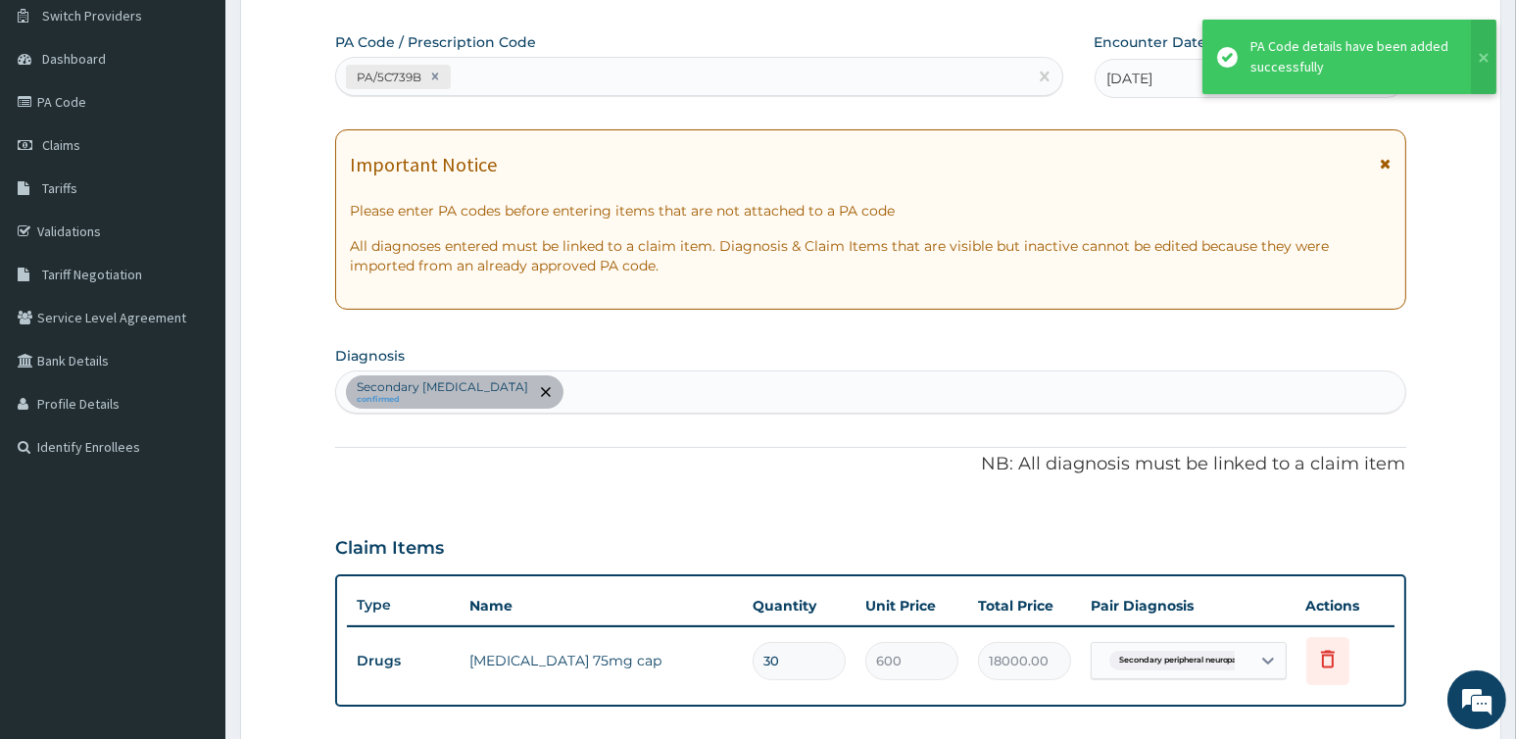
scroll to position [547, 0]
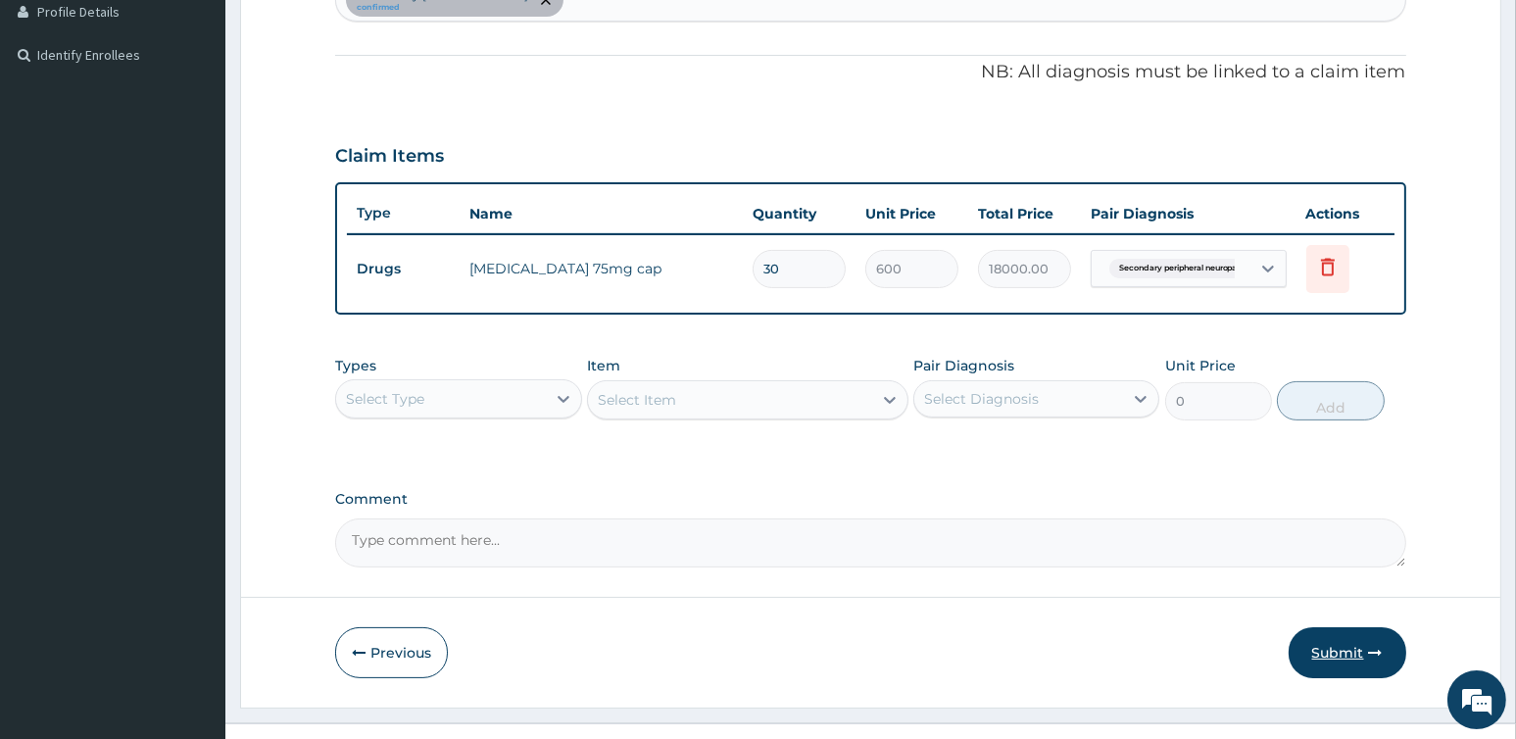
click at [1341, 652] on button "Submit" at bounding box center [1347, 652] width 118 height 51
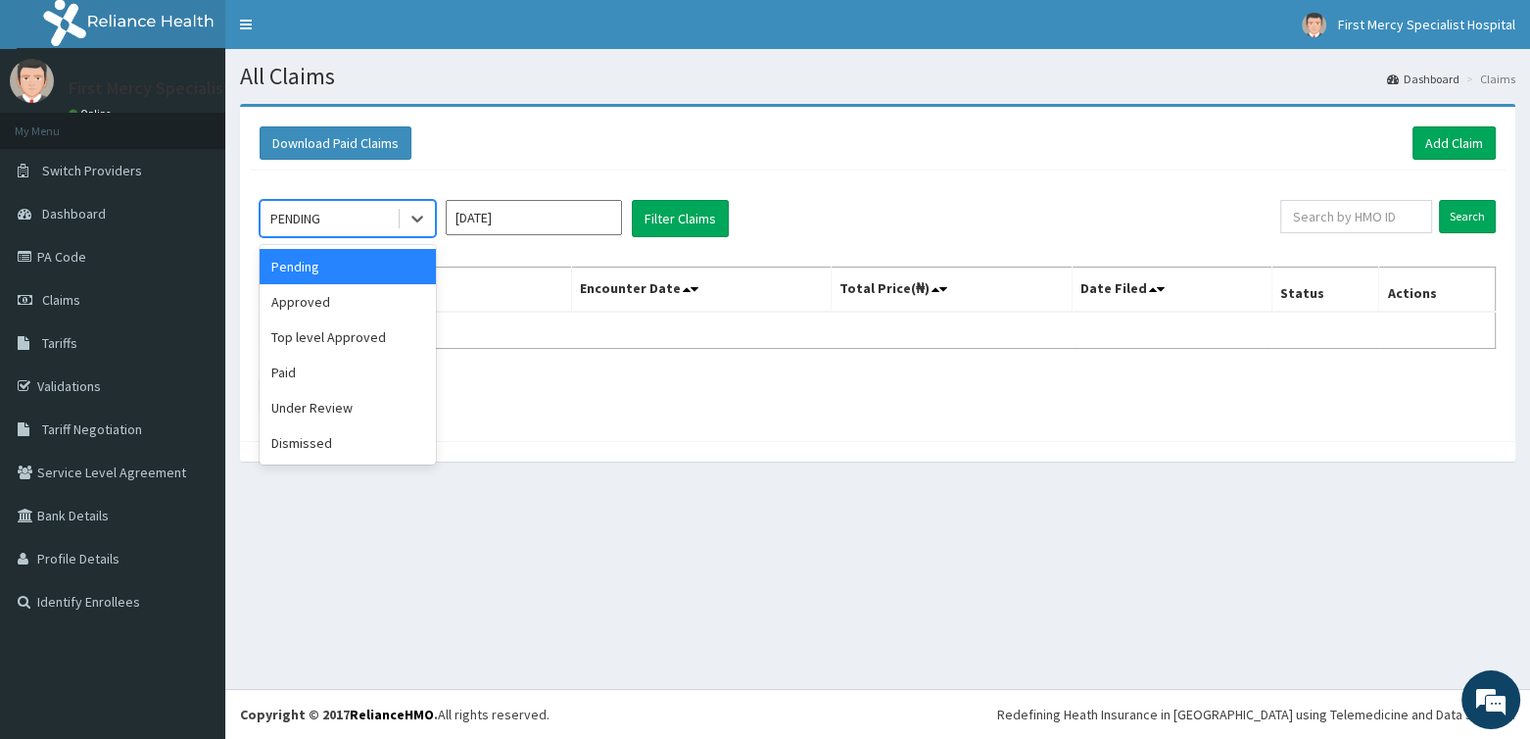
click at [353, 218] on div "PENDING" at bounding box center [329, 218] width 136 height 31
click at [311, 298] on div "Approved" at bounding box center [348, 301] width 176 height 35
click at [538, 207] on input "[DATE]" at bounding box center [534, 217] width 176 height 35
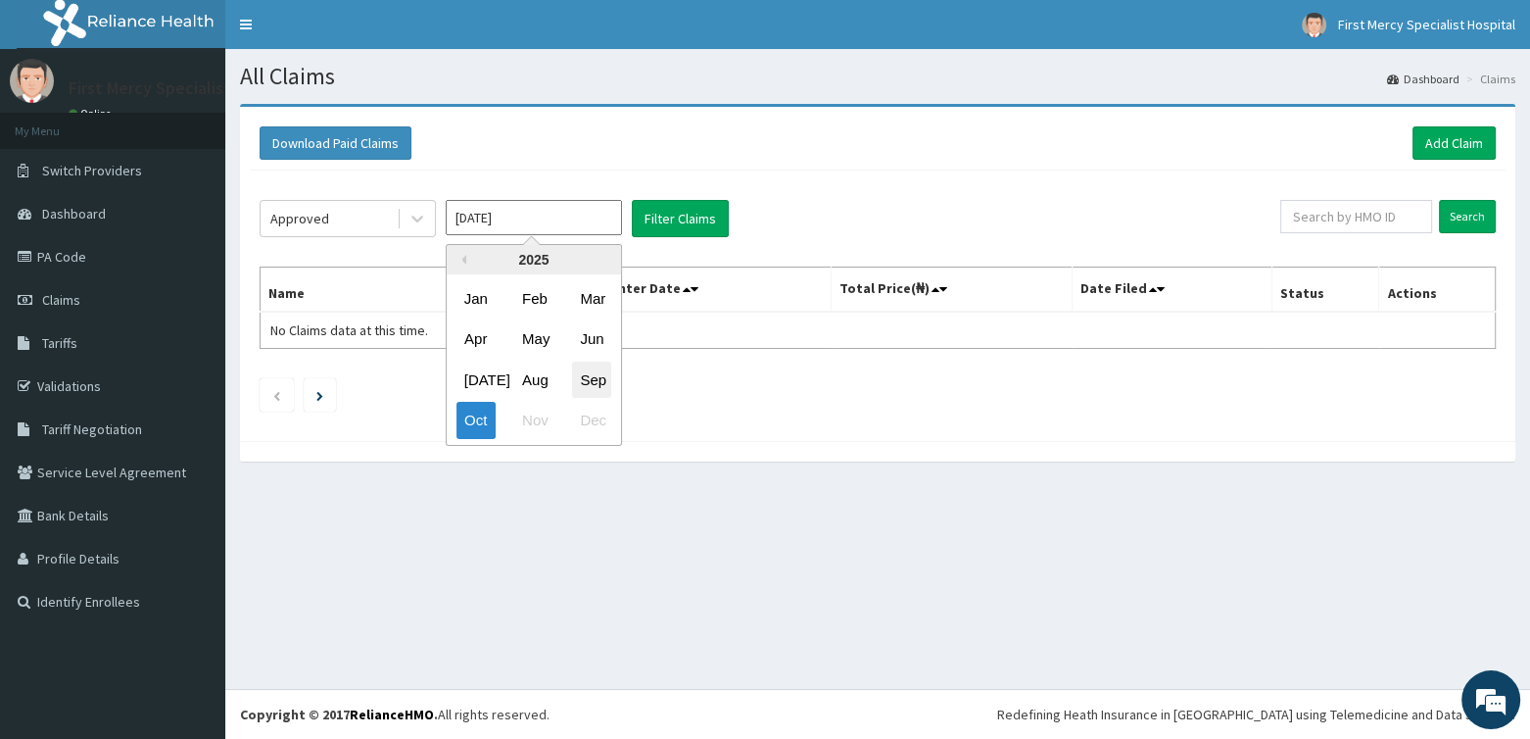
click at [576, 377] on div "Sep" at bounding box center [591, 380] width 39 height 36
type input "[DATE]"
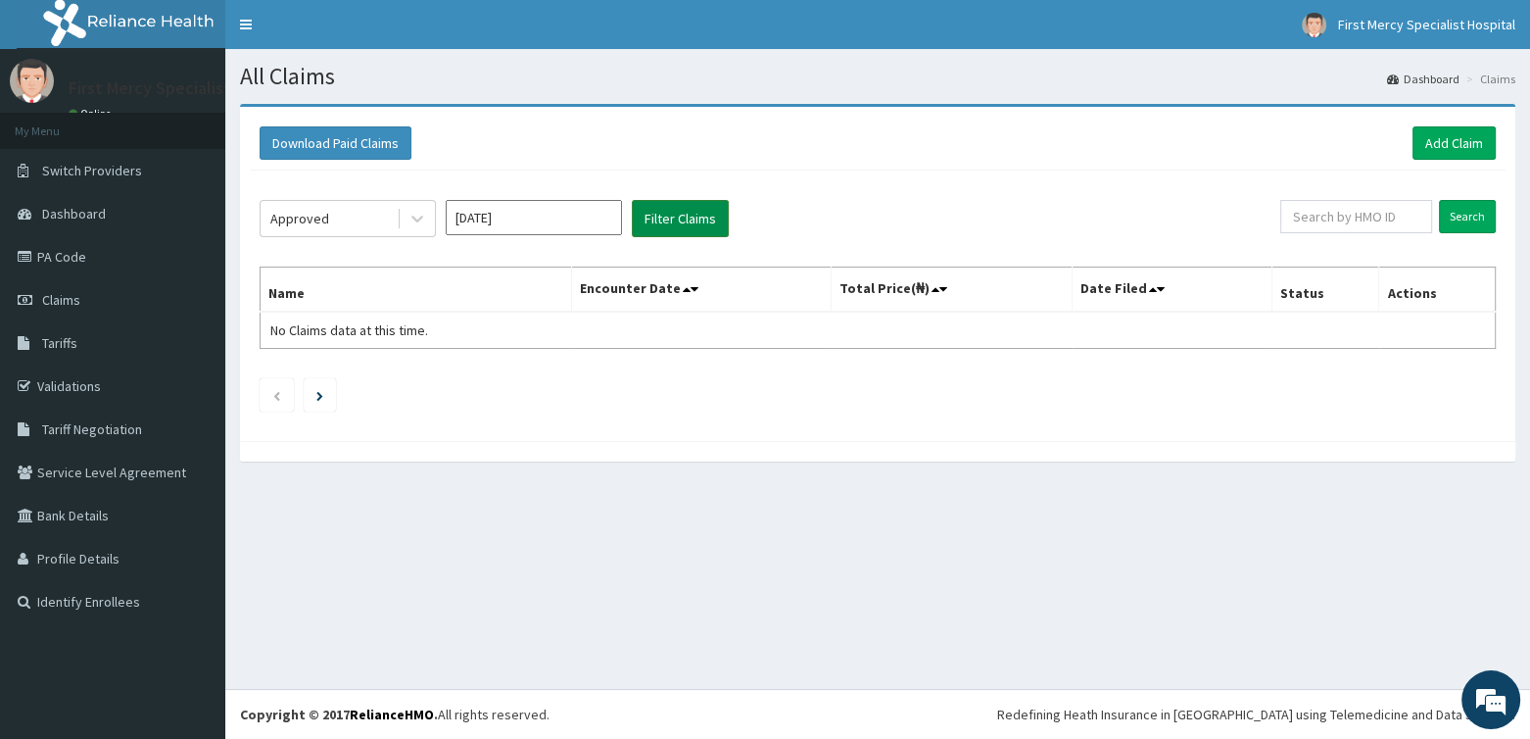
click at [700, 220] on button "Filter Claims" at bounding box center [680, 218] width 97 height 37
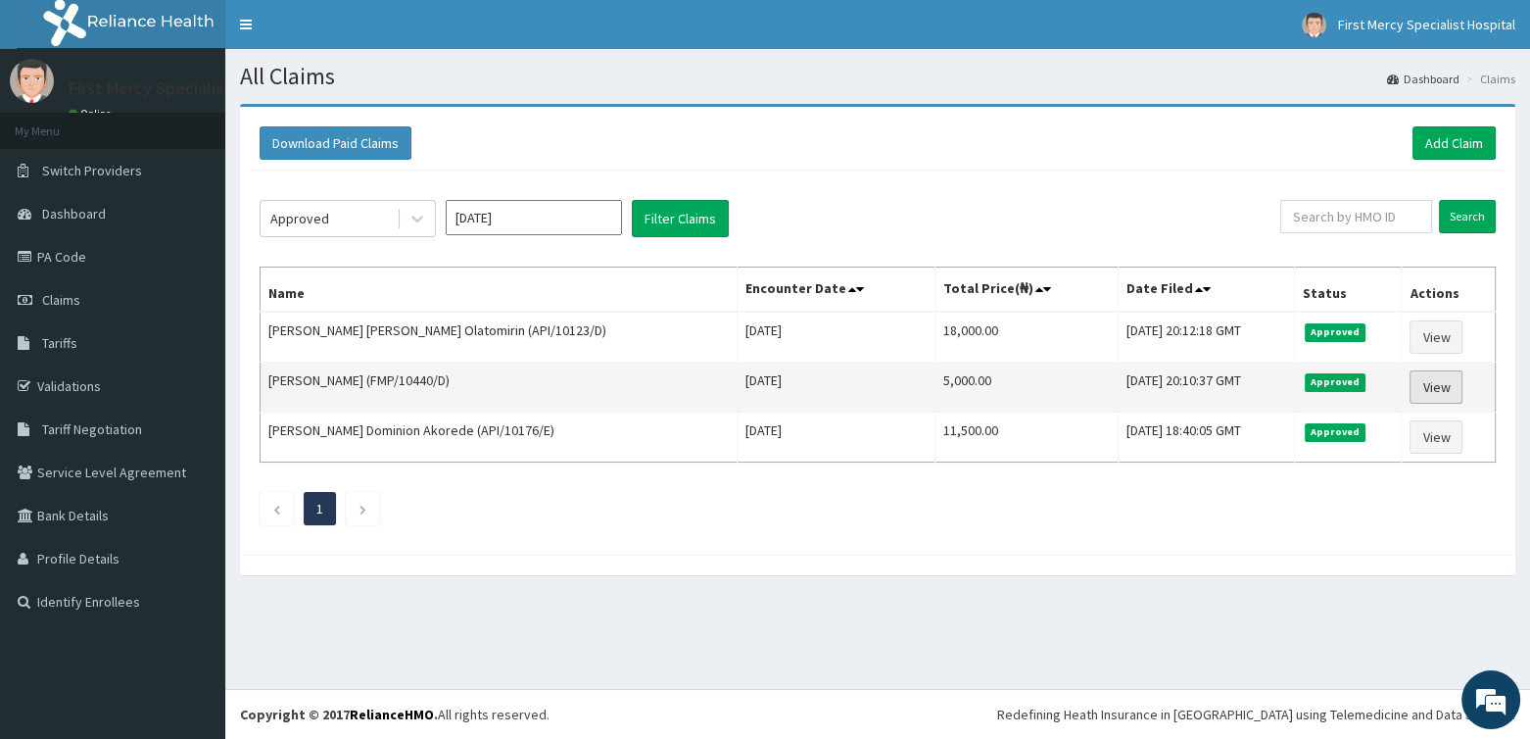
click at [1427, 392] on link "View" at bounding box center [1436, 386] width 53 height 33
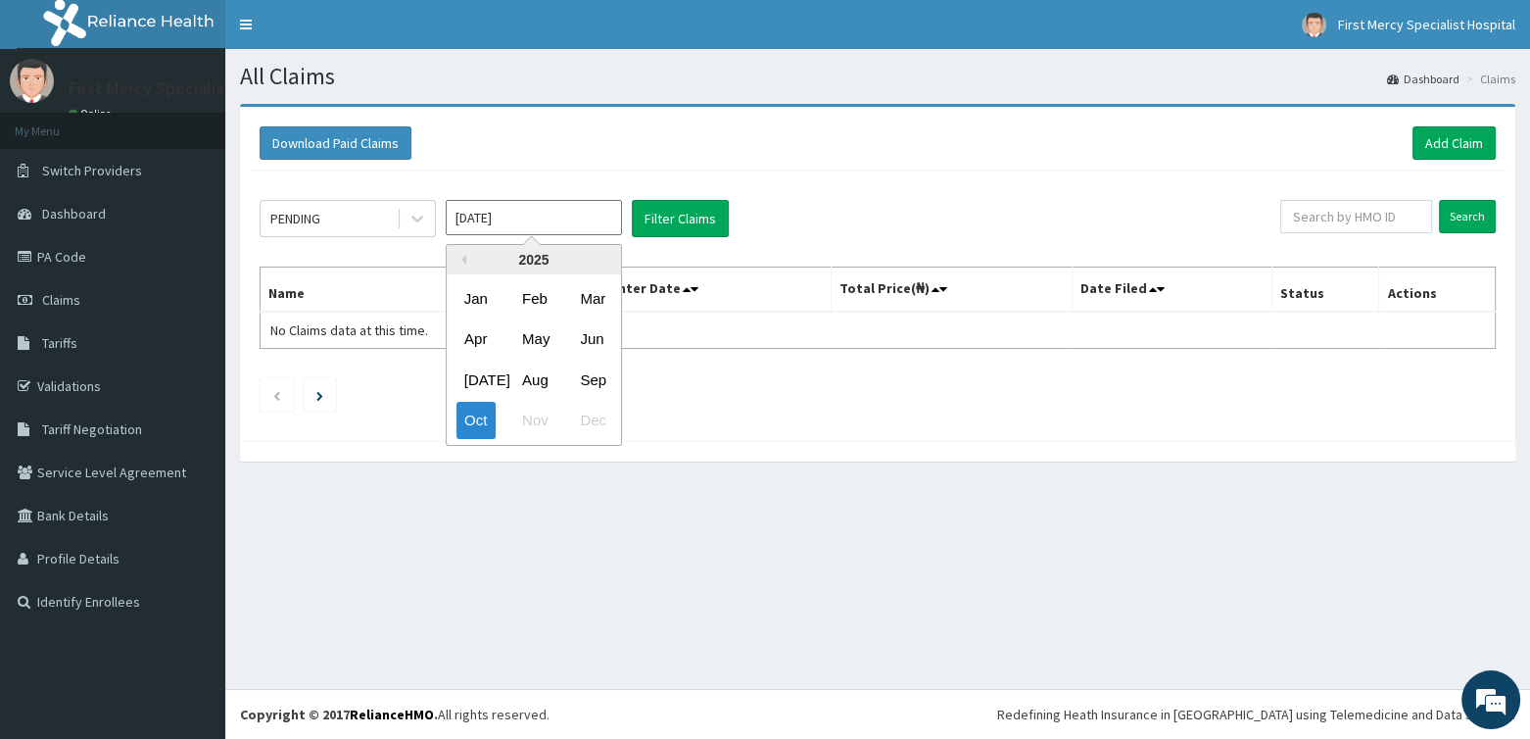
click at [527, 232] on input "Oct 2025" at bounding box center [534, 217] width 176 height 35
click at [599, 370] on div "Sep" at bounding box center [591, 380] width 39 height 36
type input "[DATE]"
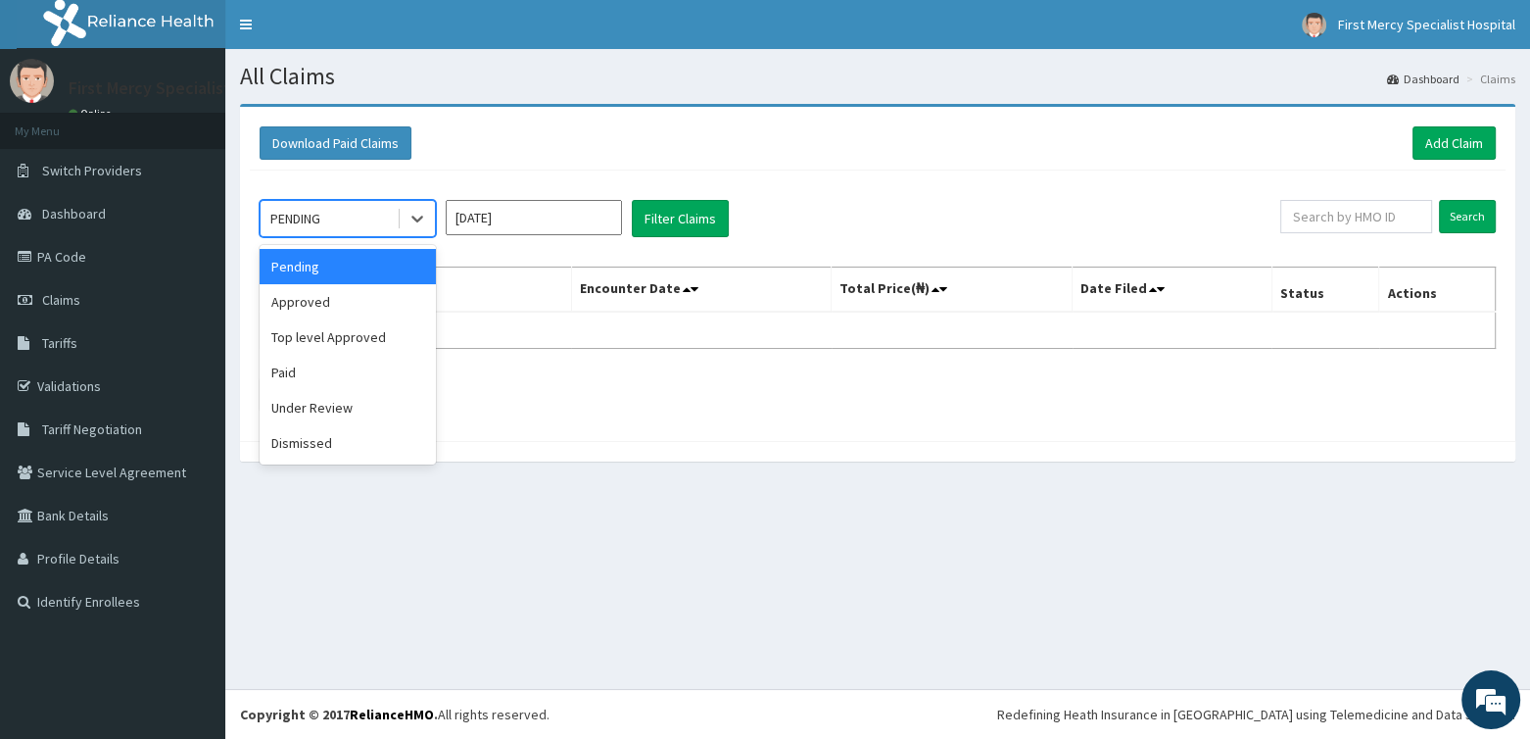
click at [320, 221] on div "PENDING" at bounding box center [295, 219] width 50 height 20
click at [319, 294] on div "Approved" at bounding box center [348, 301] width 176 height 35
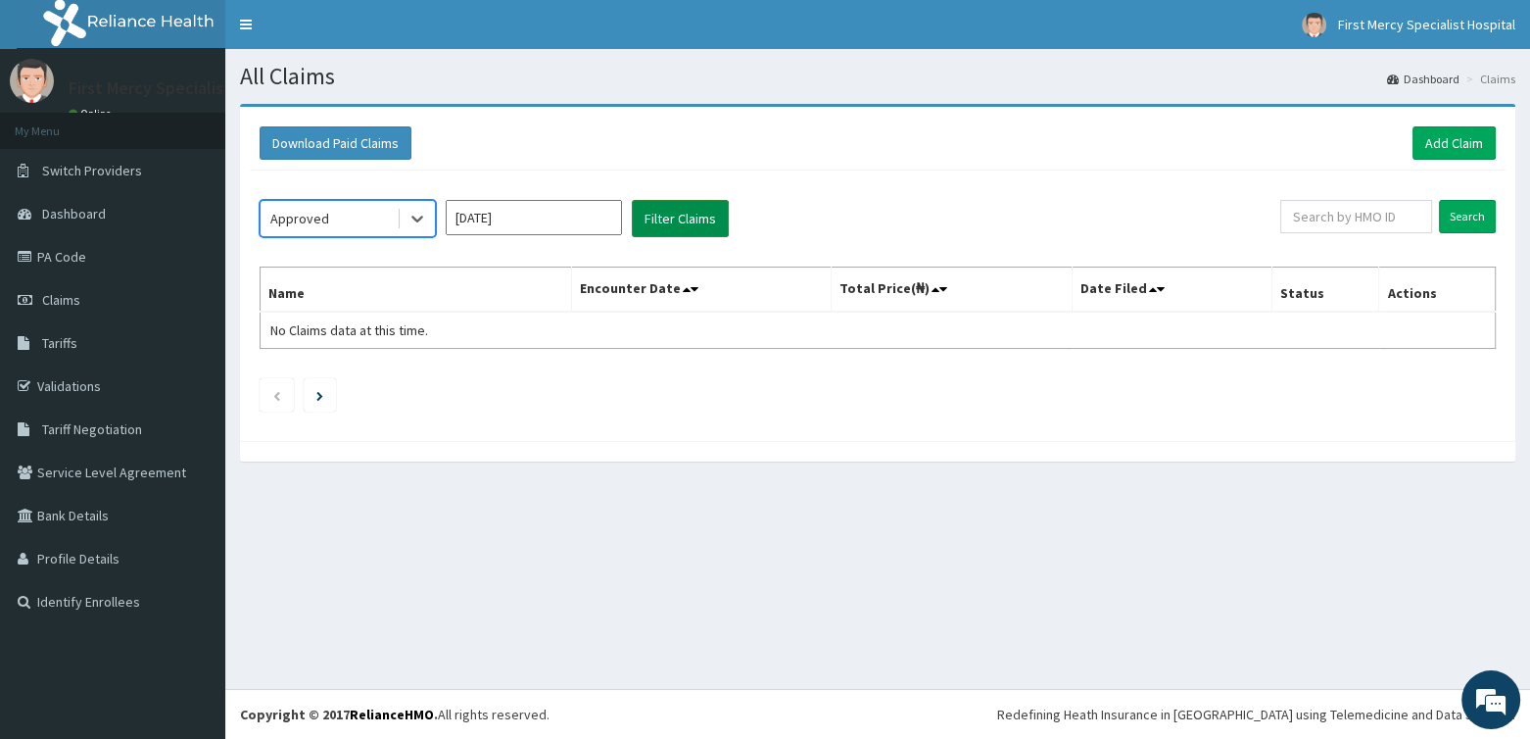
click at [675, 227] on button "Filter Claims" at bounding box center [680, 218] width 97 height 37
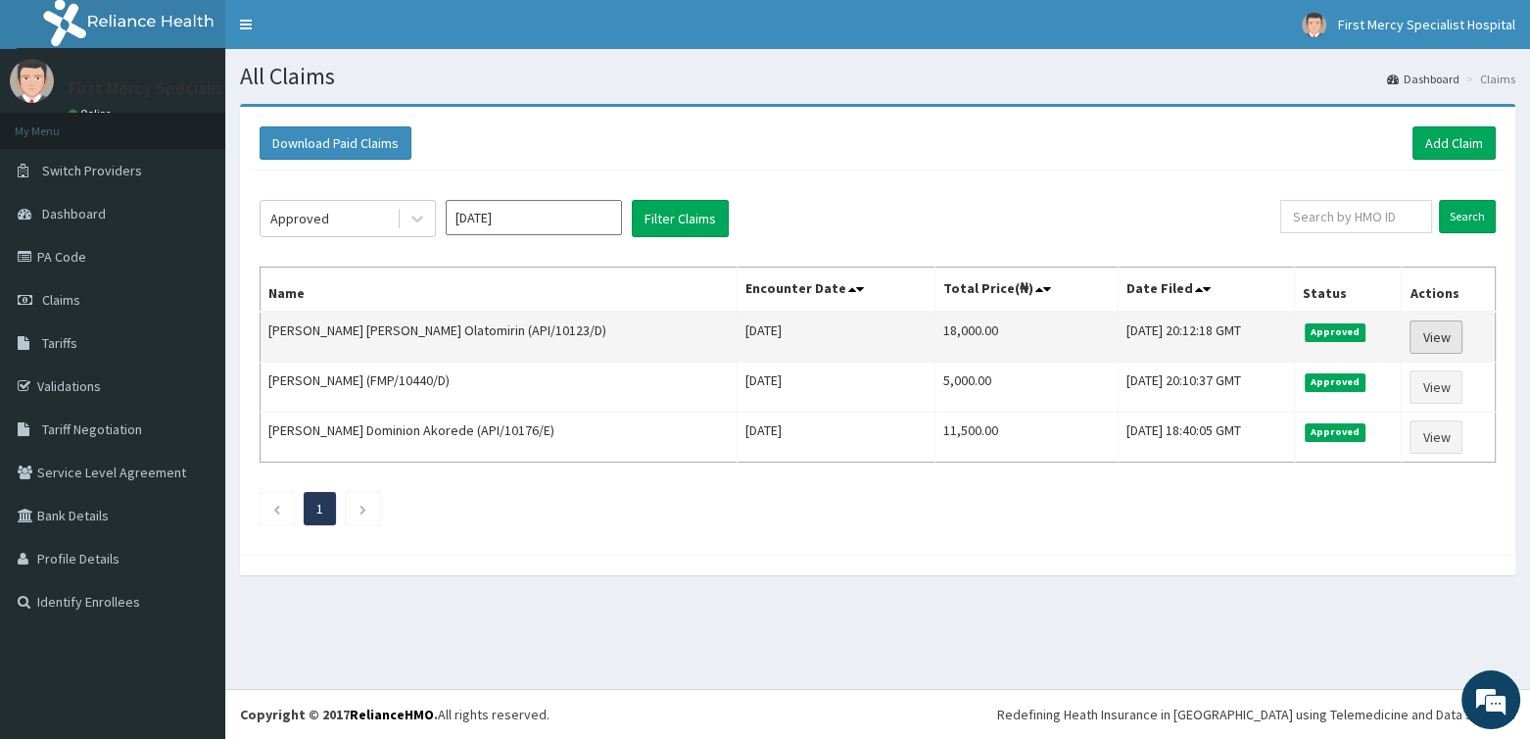
click at [1427, 339] on link "View" at bounding box center [1436, 336] width 53 height 33
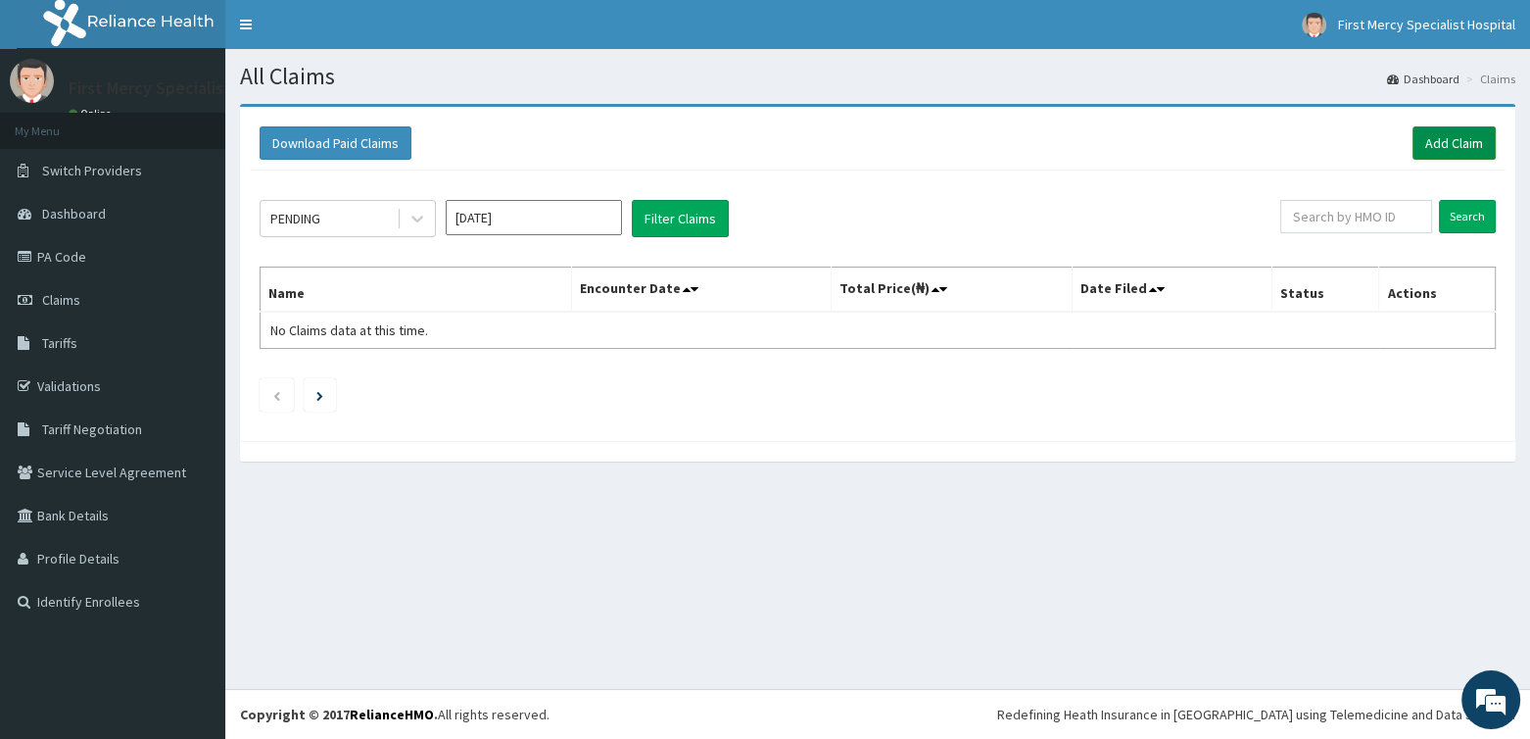
click at [1442, 137] on link "Add Claim" at bounding box center [1454, 142] width 83 height 33
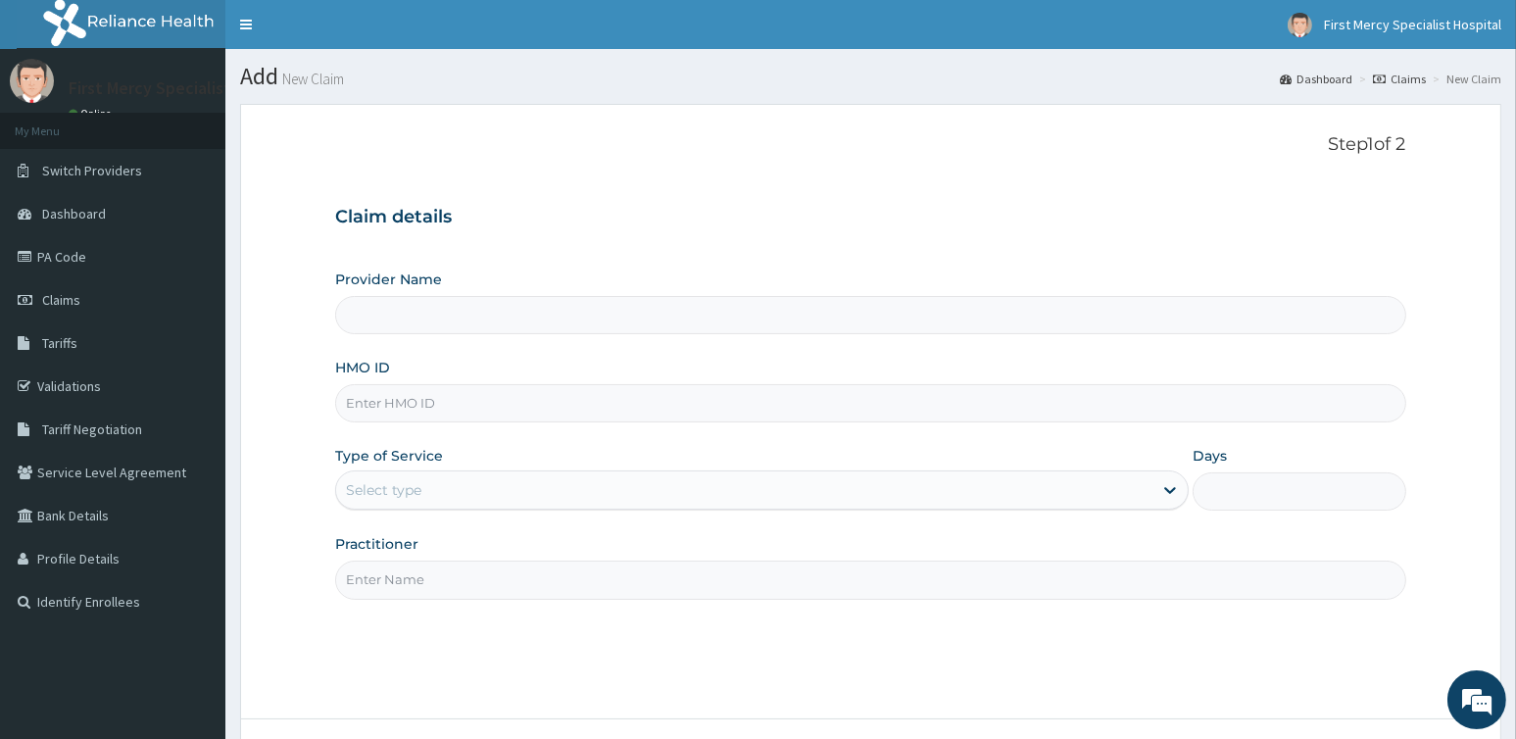
click at [407, 397] on input "HMO ID" at bounding box center [870, 403] width 1070 height 38
paste input "ISW/10619/B"
type input "ISW/10619/B"
type input "First Mercy Specialist Hospital"
type input "ISW/10619/B"
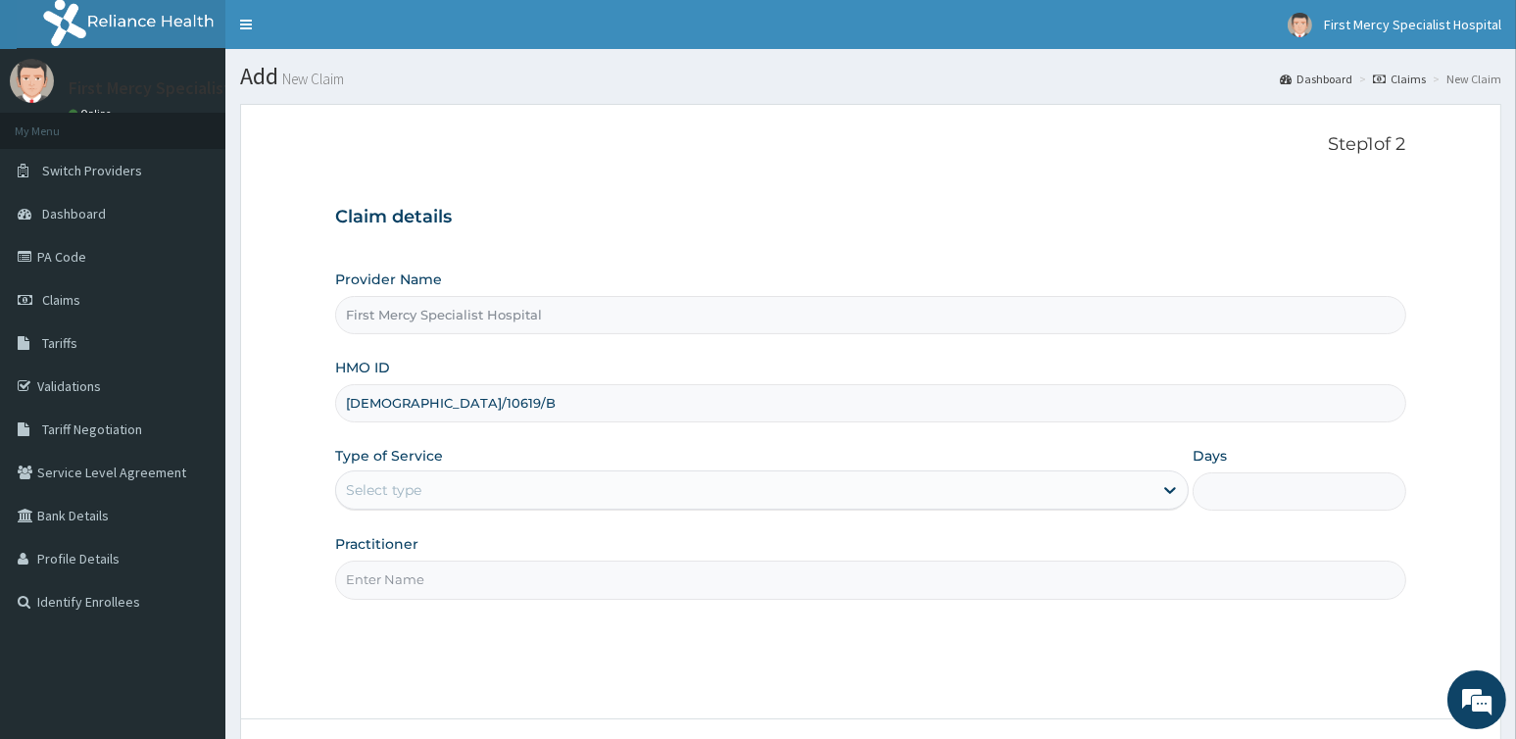
click at [412, 488] on div "Select type" at bounding box center [383, 490] width 75 height 20
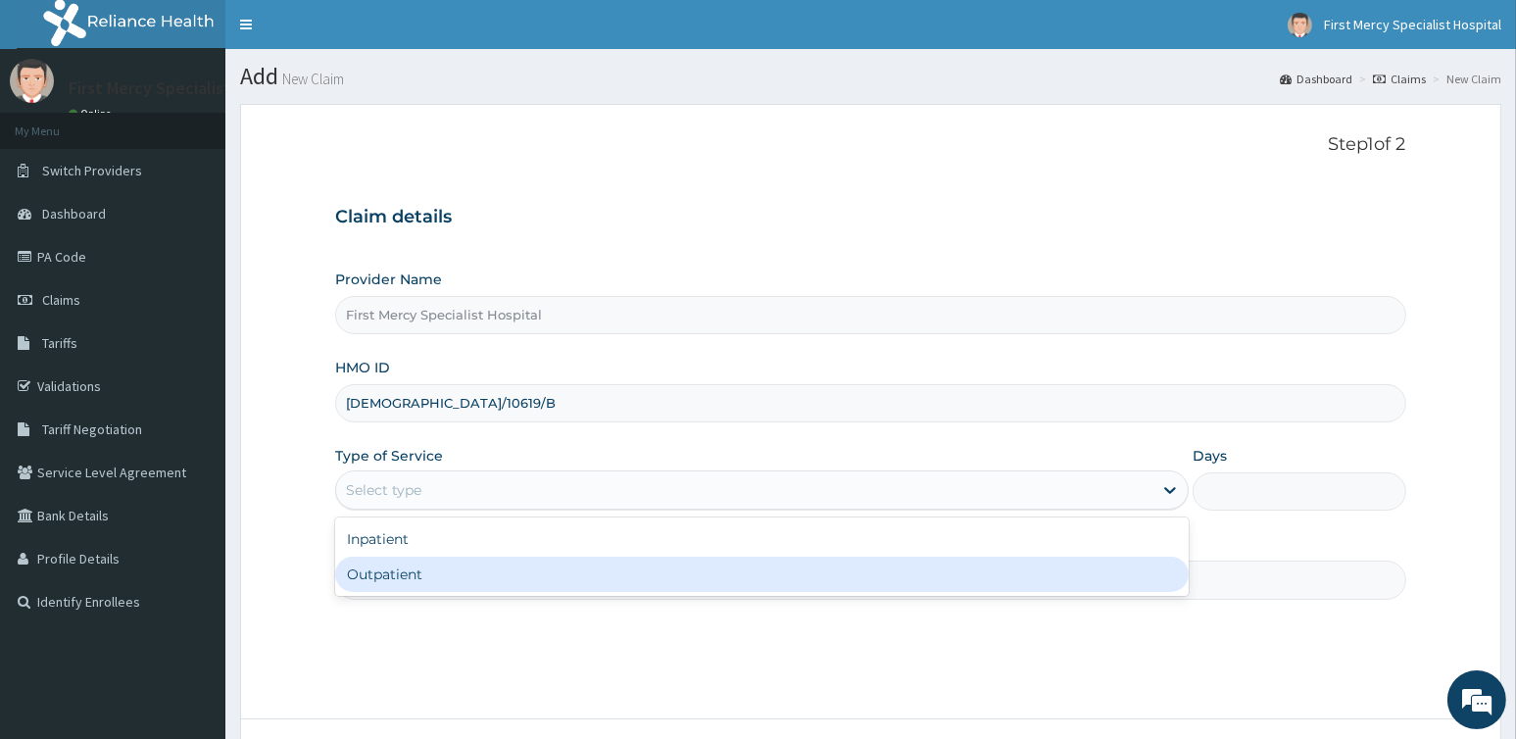
click at [396, 566] on div "Outpatient" at bounding box center [761, 573] width 853 height 35
type input "1"
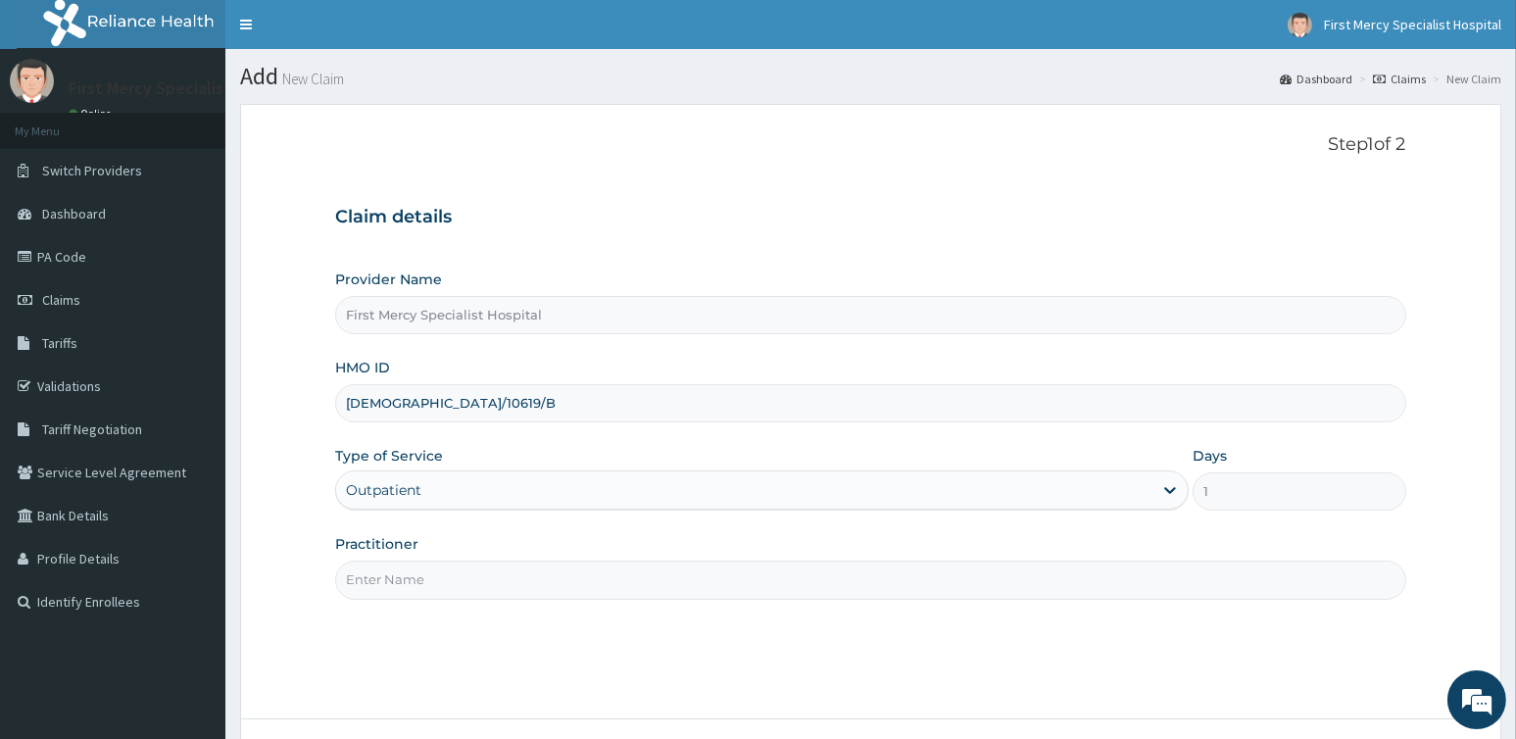
click at [400, 566] on input "Practitioner" at bounding box center [870, 579] width 1070 height 38
type input "DR OLUKAYODE BABTUNDE"
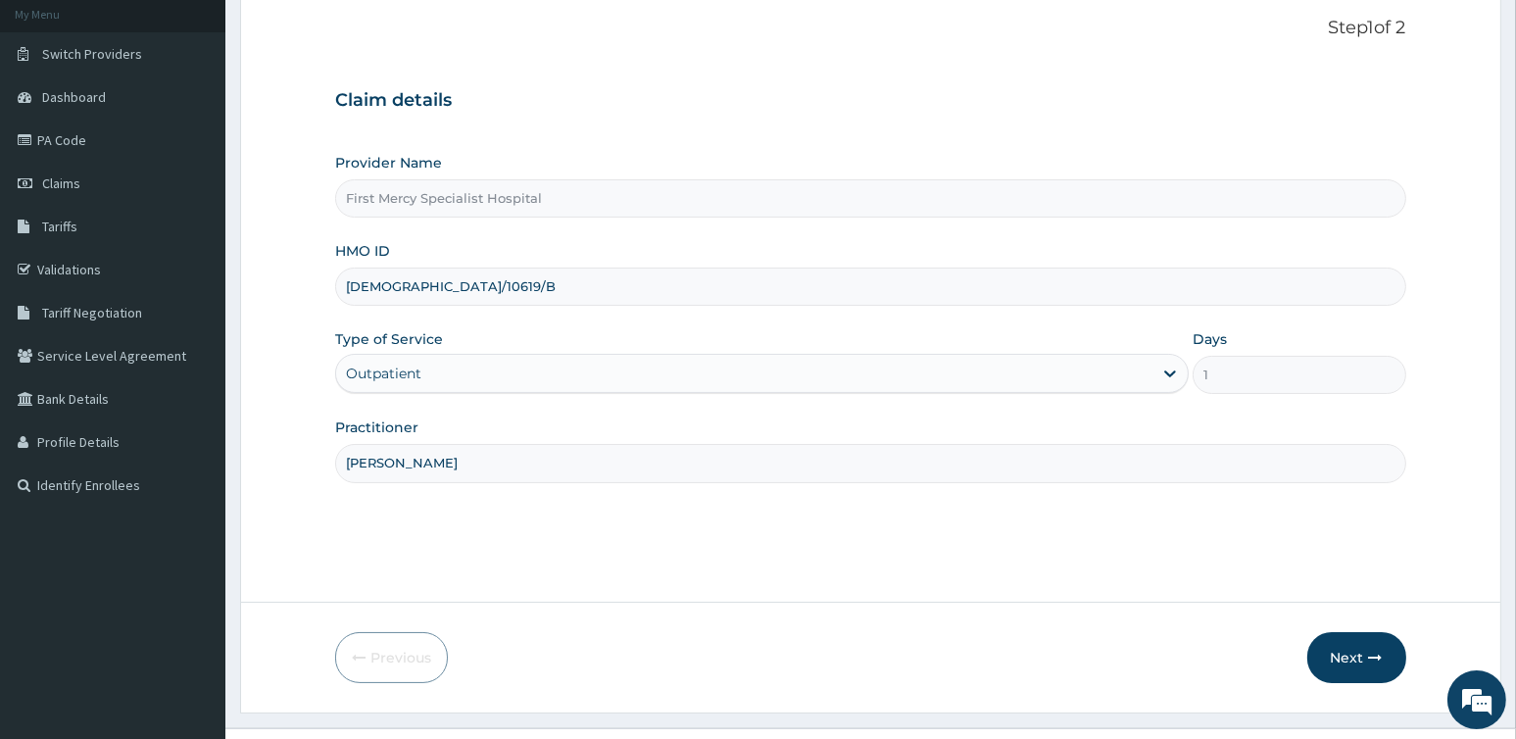
scroll to position [155, 0]
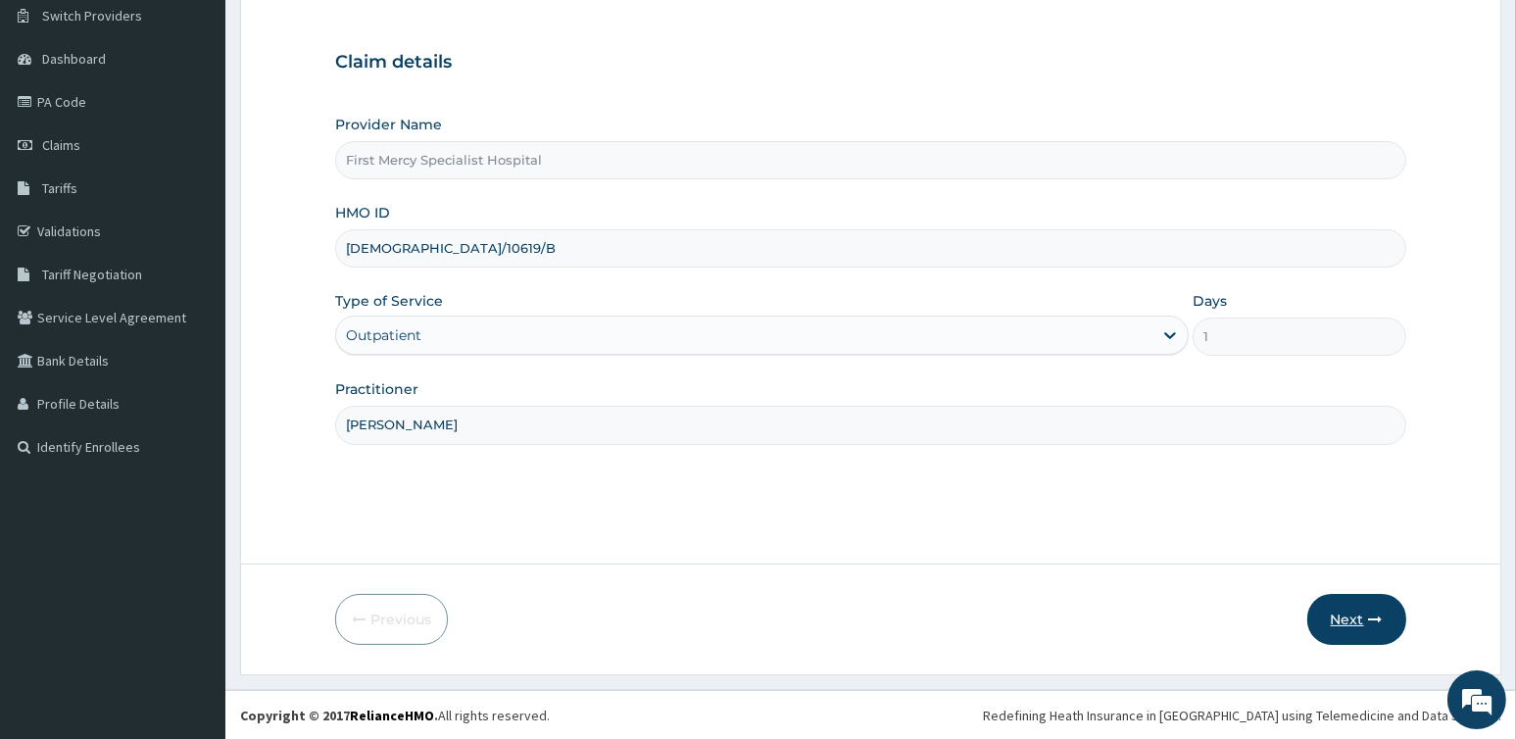
click at [1356, 611] on button "Next" at bounding box center [1356, 619] width 99 height 51
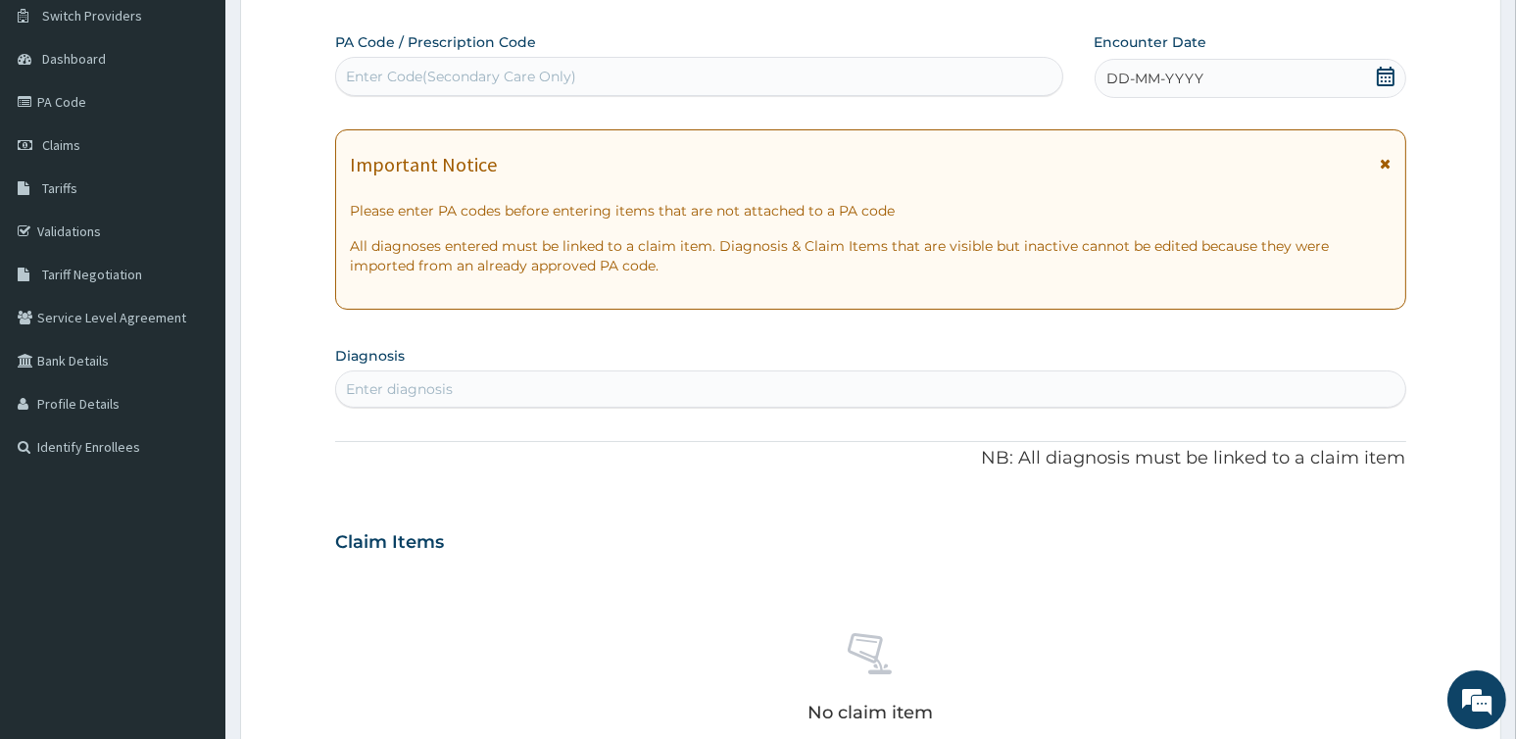
scroll to position [0, 0]
click at [438, 74] on div "Enter Code(Secondary Care Only)" at bounding box center [461, 77] width 230 height 20
paste input "PA/D9462B"
type input "PA/D9462B"
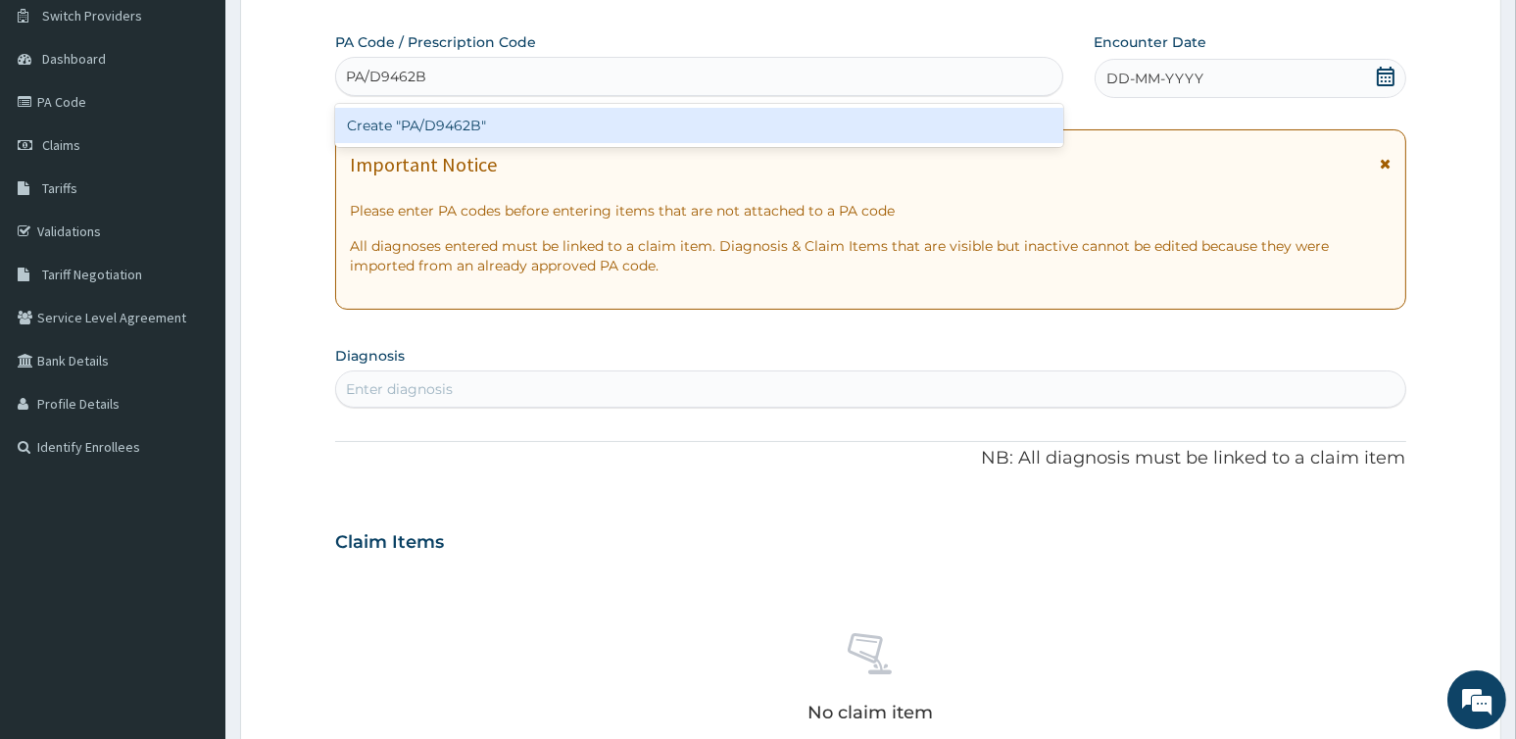
click at [478, 117] on div "Create "PA/D9462B"" at bounding box center [698, 125] width 727 height 35
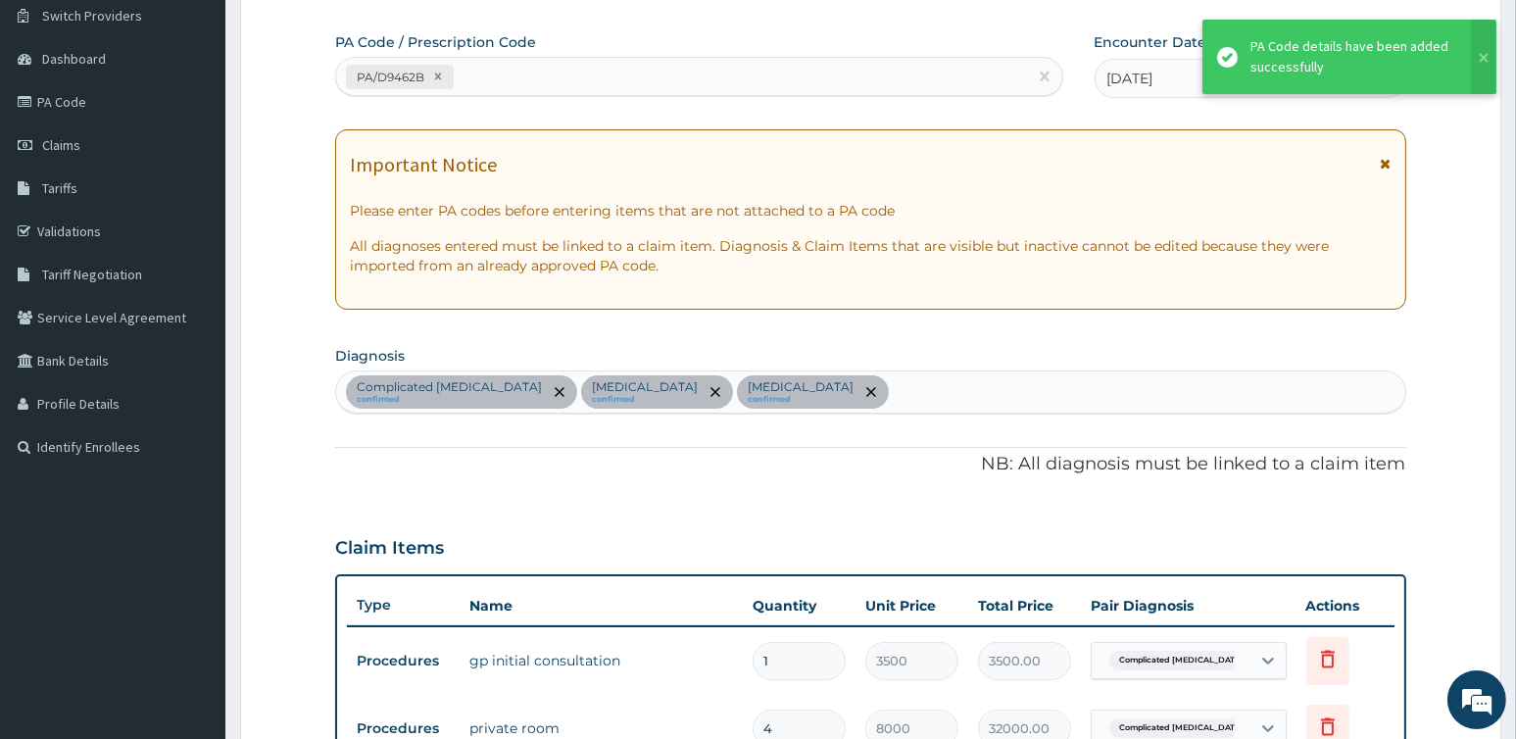
scroll to position [715, 0]
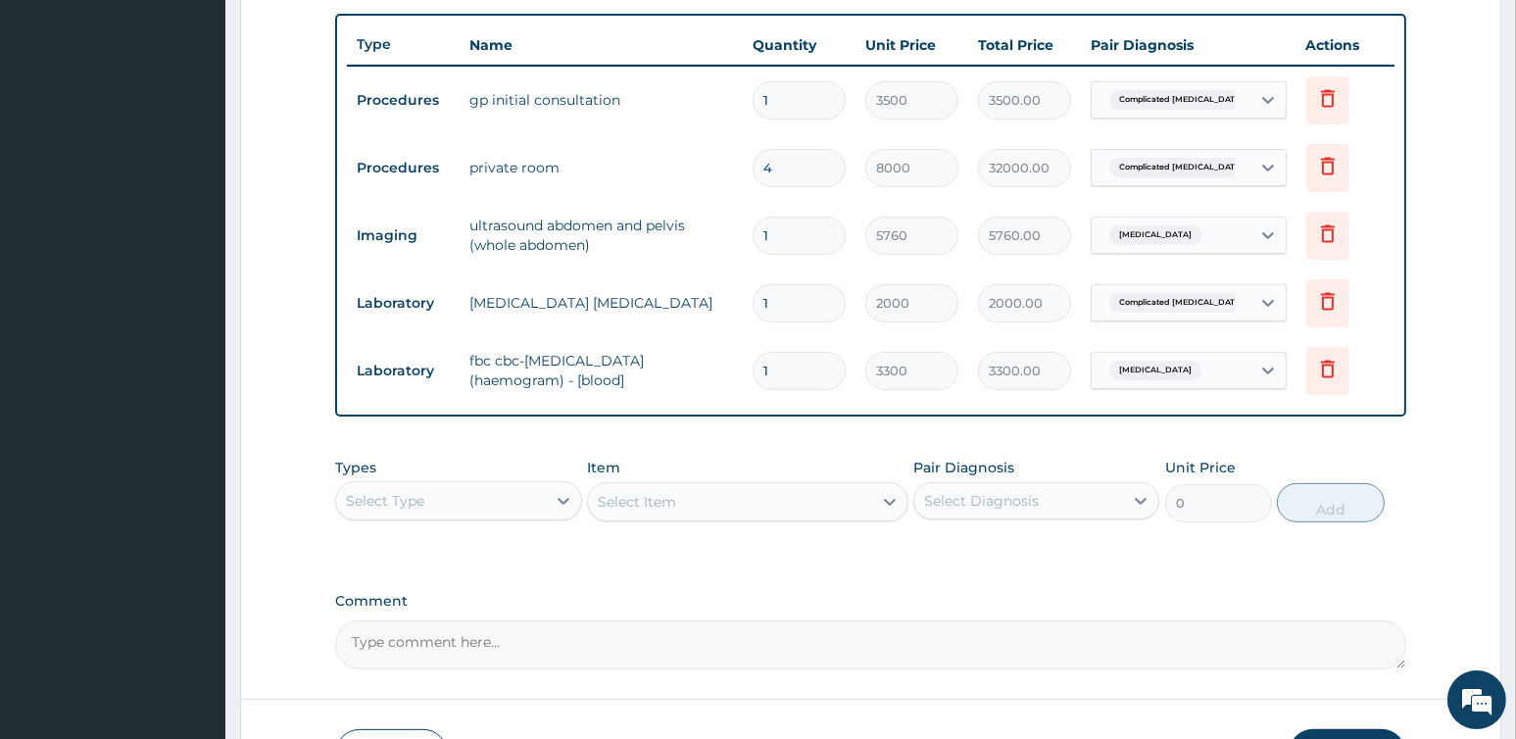
click at [791, 167] on input "4" at bounding box center [798, 168] width 93 height 38
type input "0.00"
type input "5"
type input "40000.00"
type input "5"
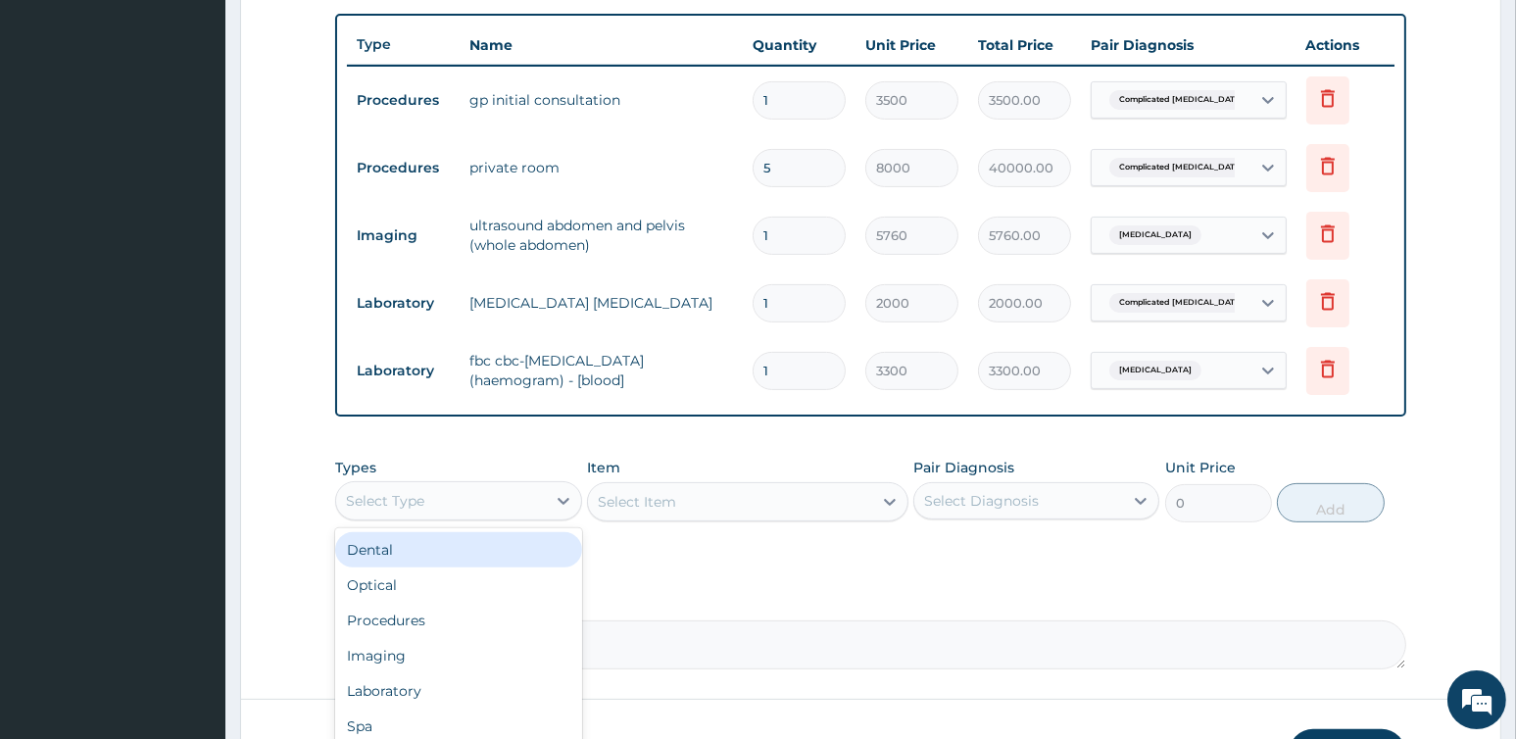
click at [506, 502] on div "Select Type" at bounding box center [440, 500] width 209 height 31
click at [422, 689] on div "Laboratory" at bounding box center [458, 690] width 246 height 35
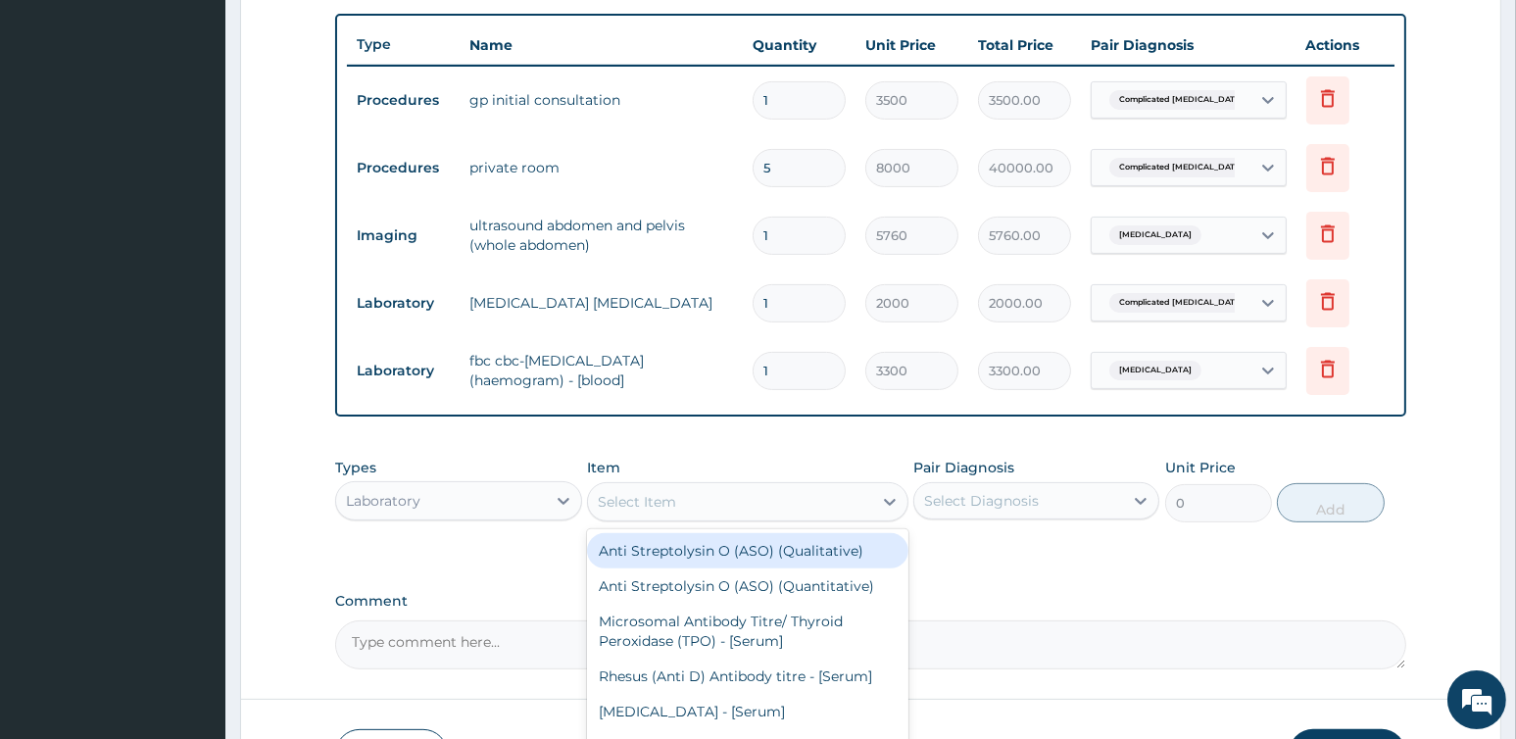
click at [654, 500] on div "Select Item" at bounding box center [637, 502] width 78 height 20
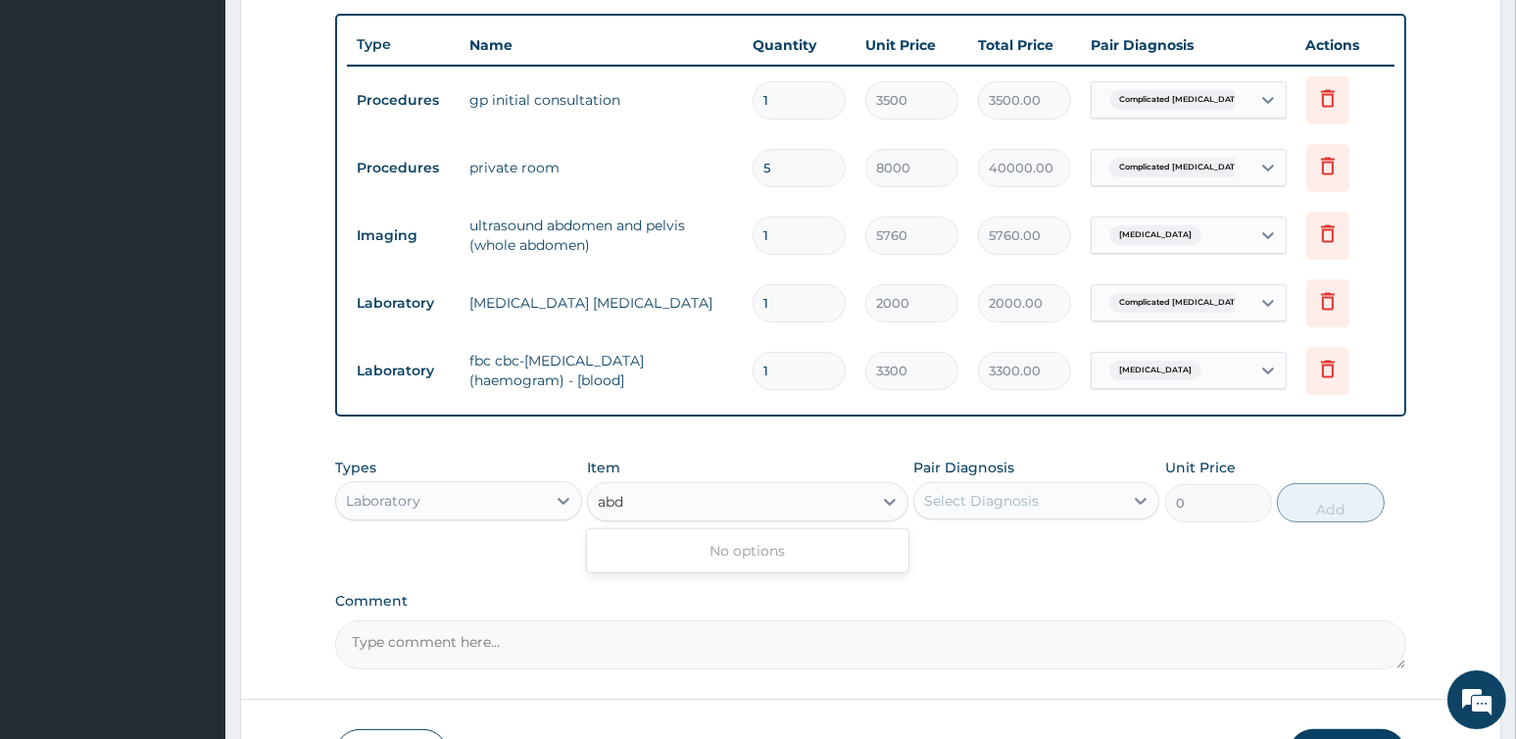
scroll to position [0, 0]
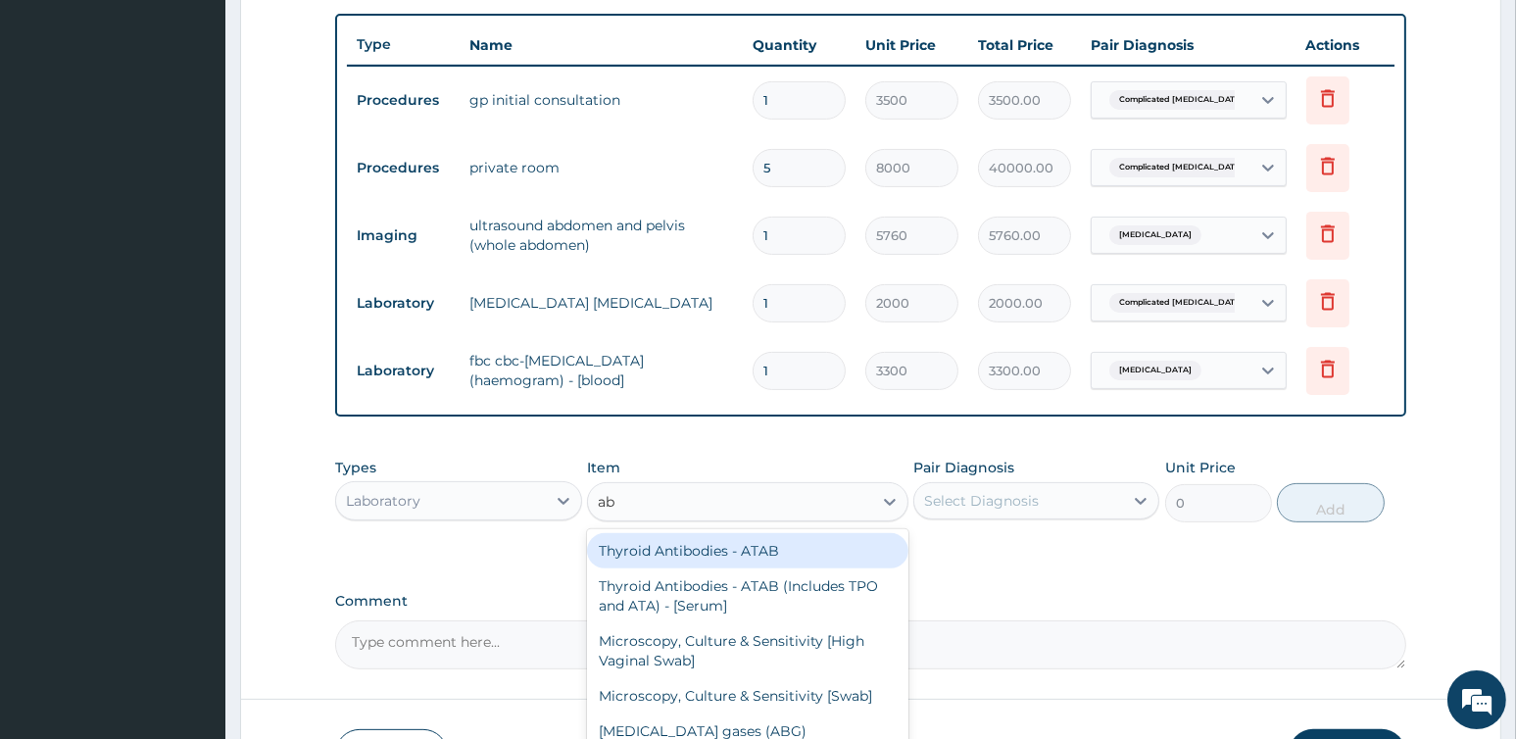
type input "a"
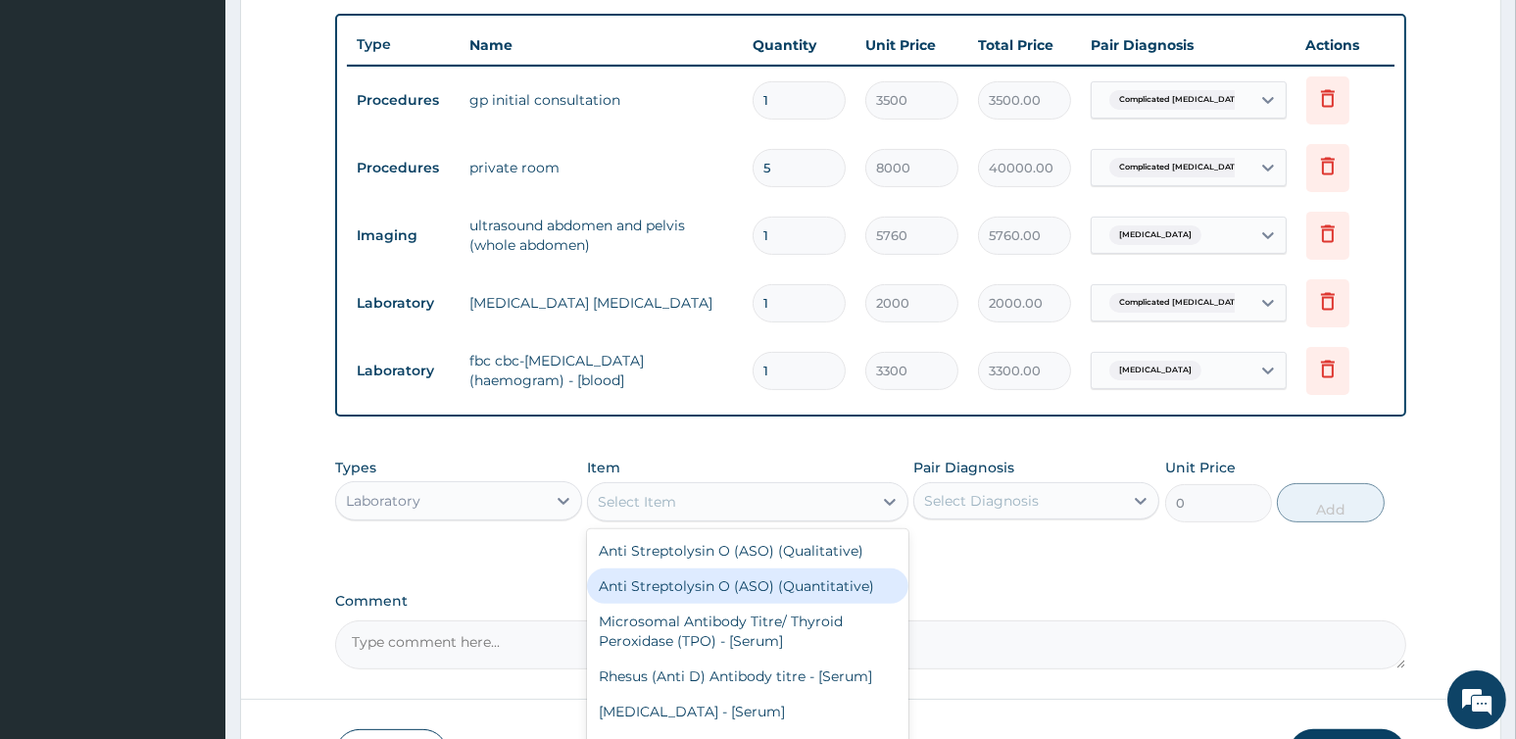
click at [535, 506] on div "Laboratory" at bounding box center [440, 500] width 209 height 31
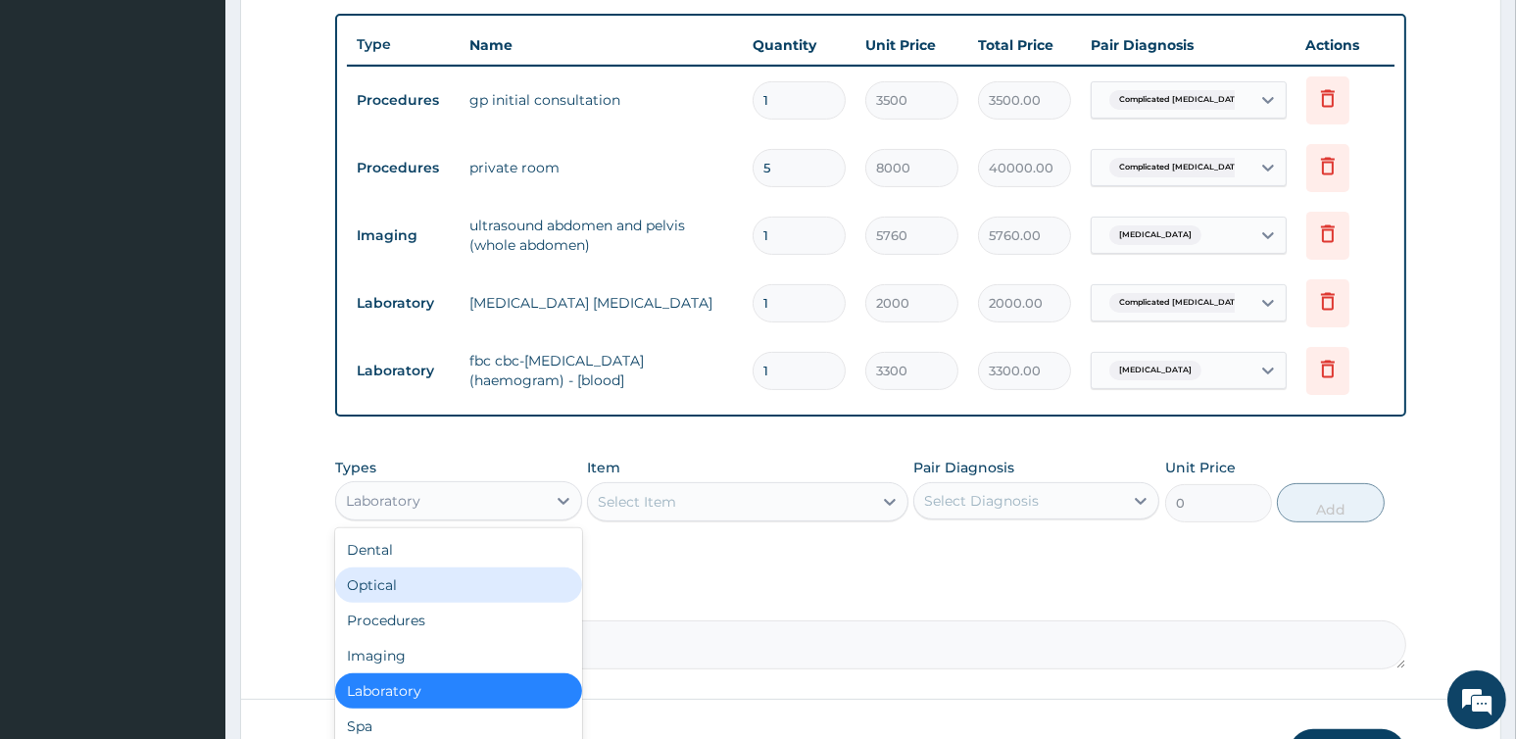
scroll to position [66, 0]
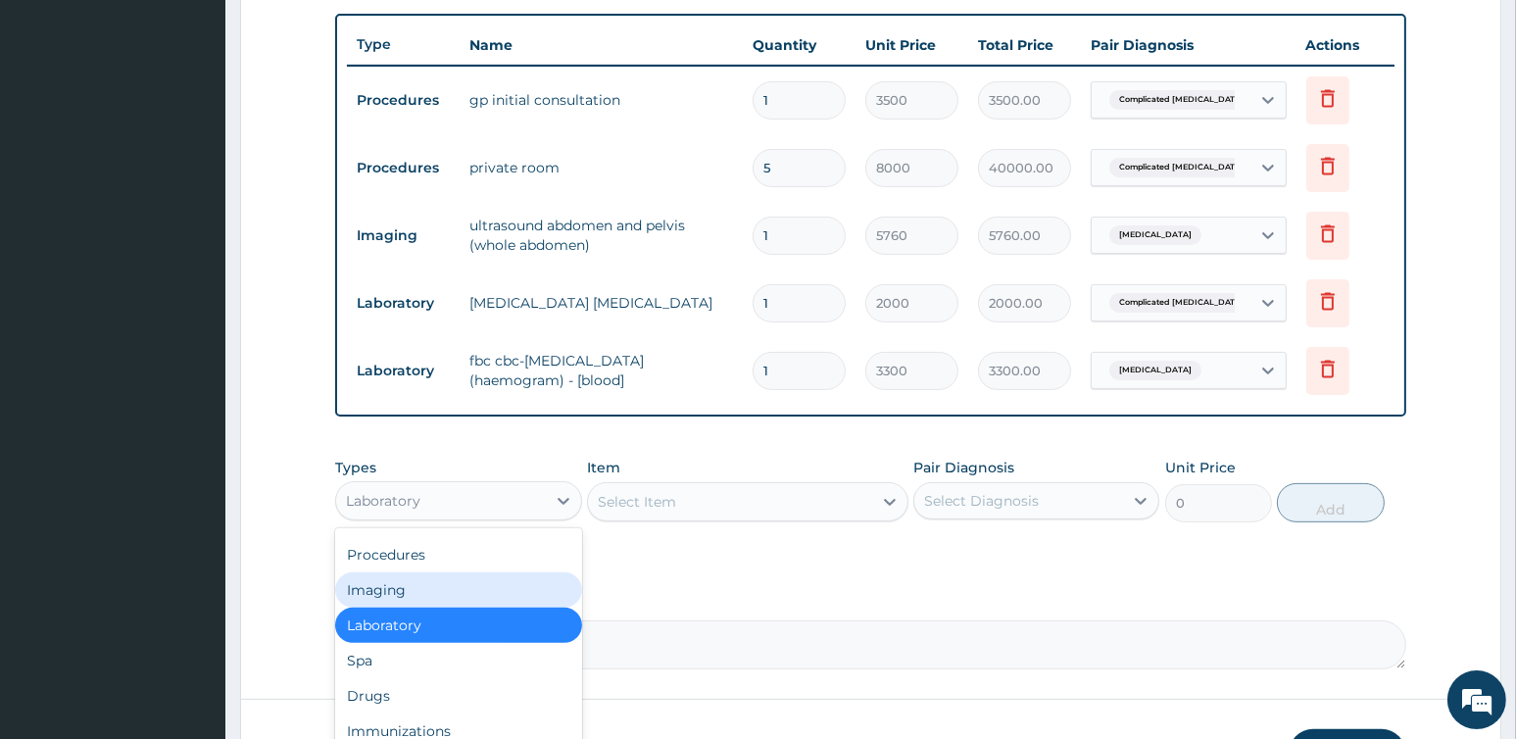
click at [476, 586] on div "Imaging" at bounding box center [458, 589] width 246 height 35
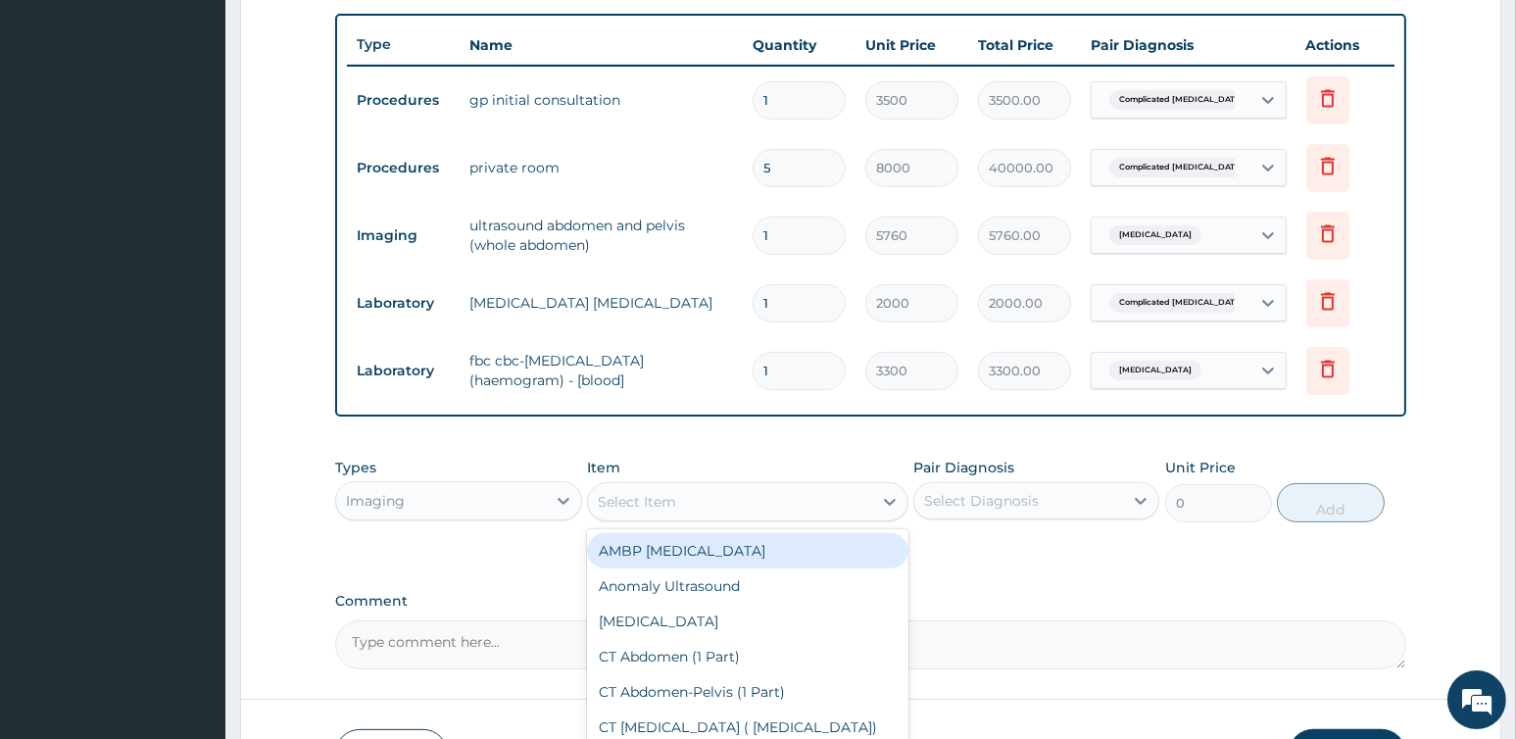
click at [695, 496] on div "Select Item" at bounding box center [730, 501] width 284 height 31
type input "abdo"
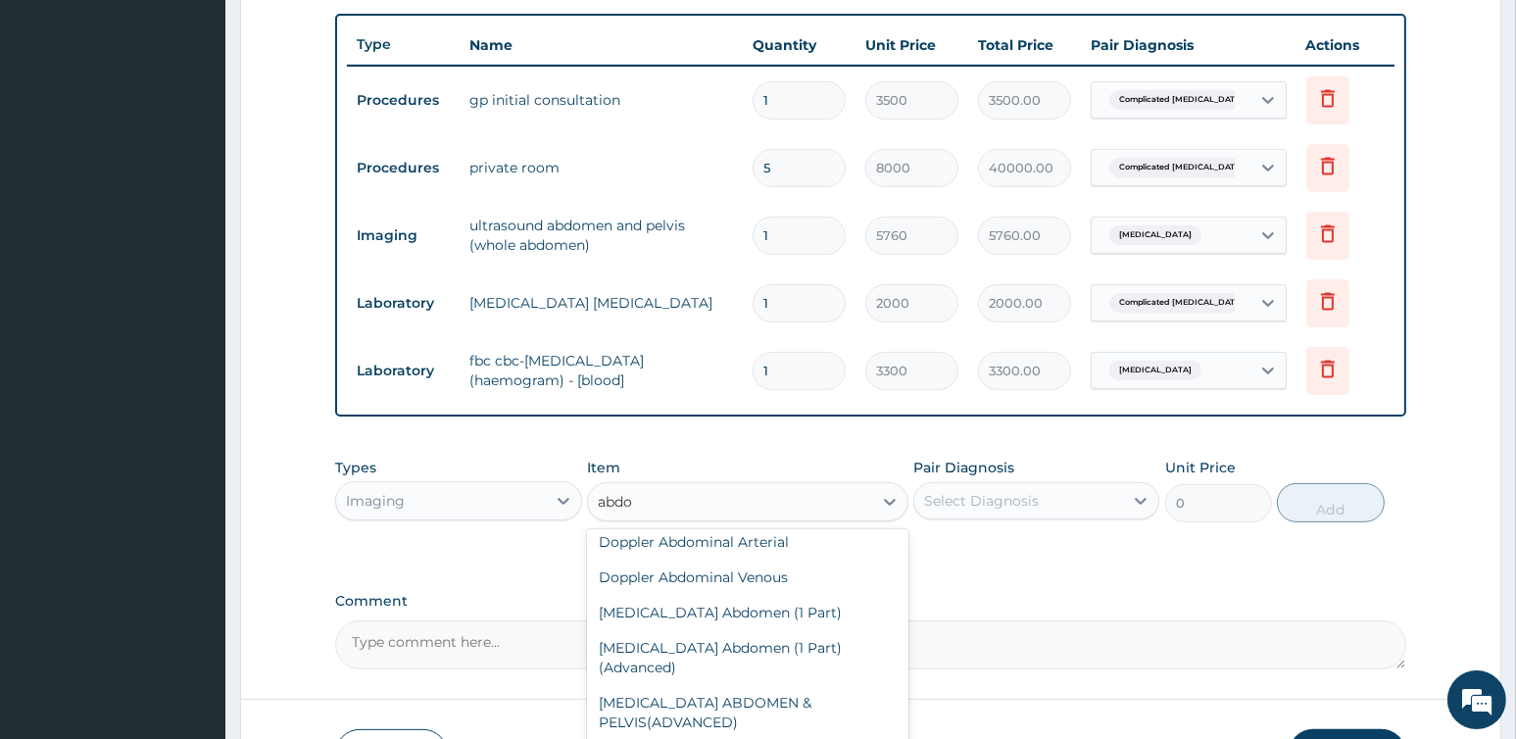
scroll to position [336, 0]
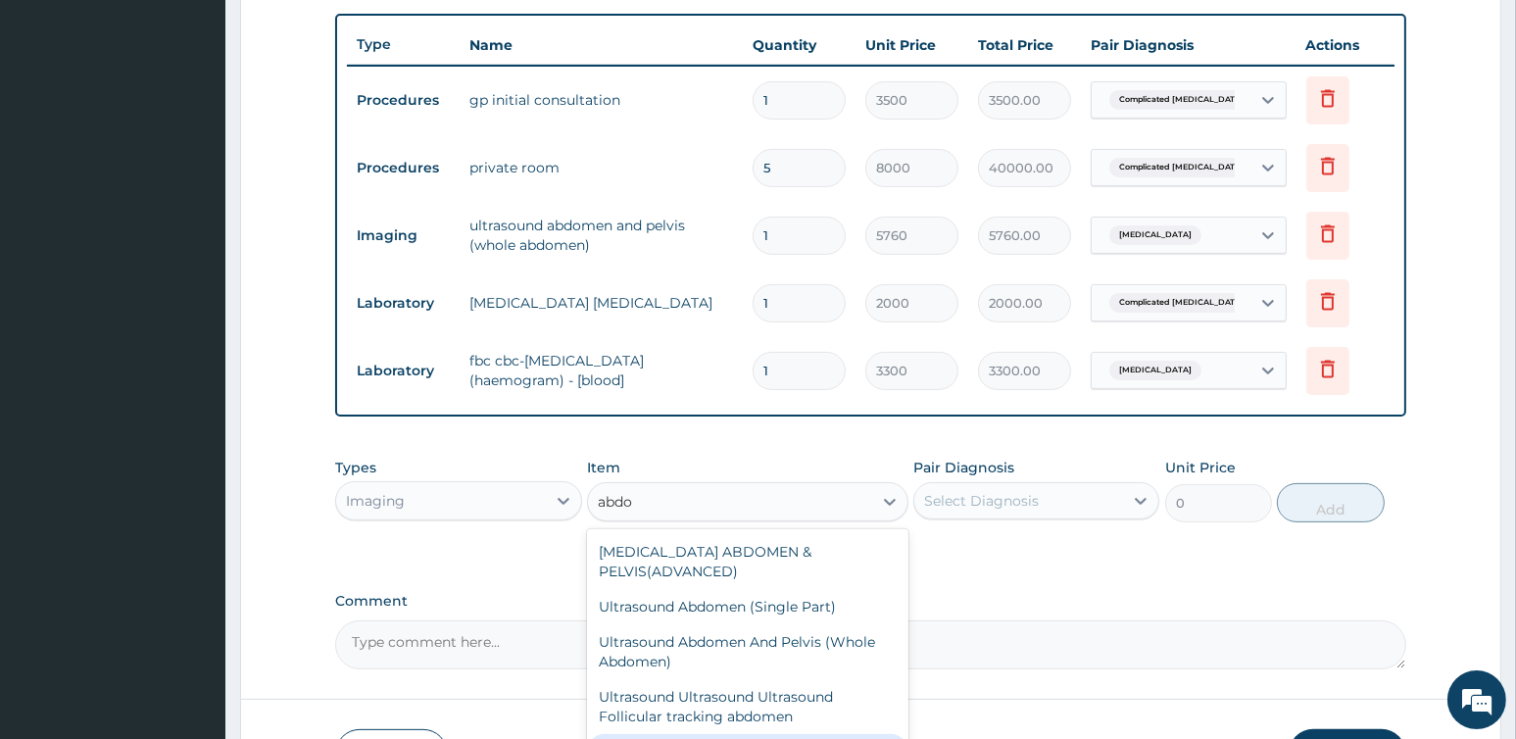
click at [727, 734] on div "Xray Abdomen / Kub (1 View)" at bounding box center [747, 751] width 321 height 35
type input "3500"
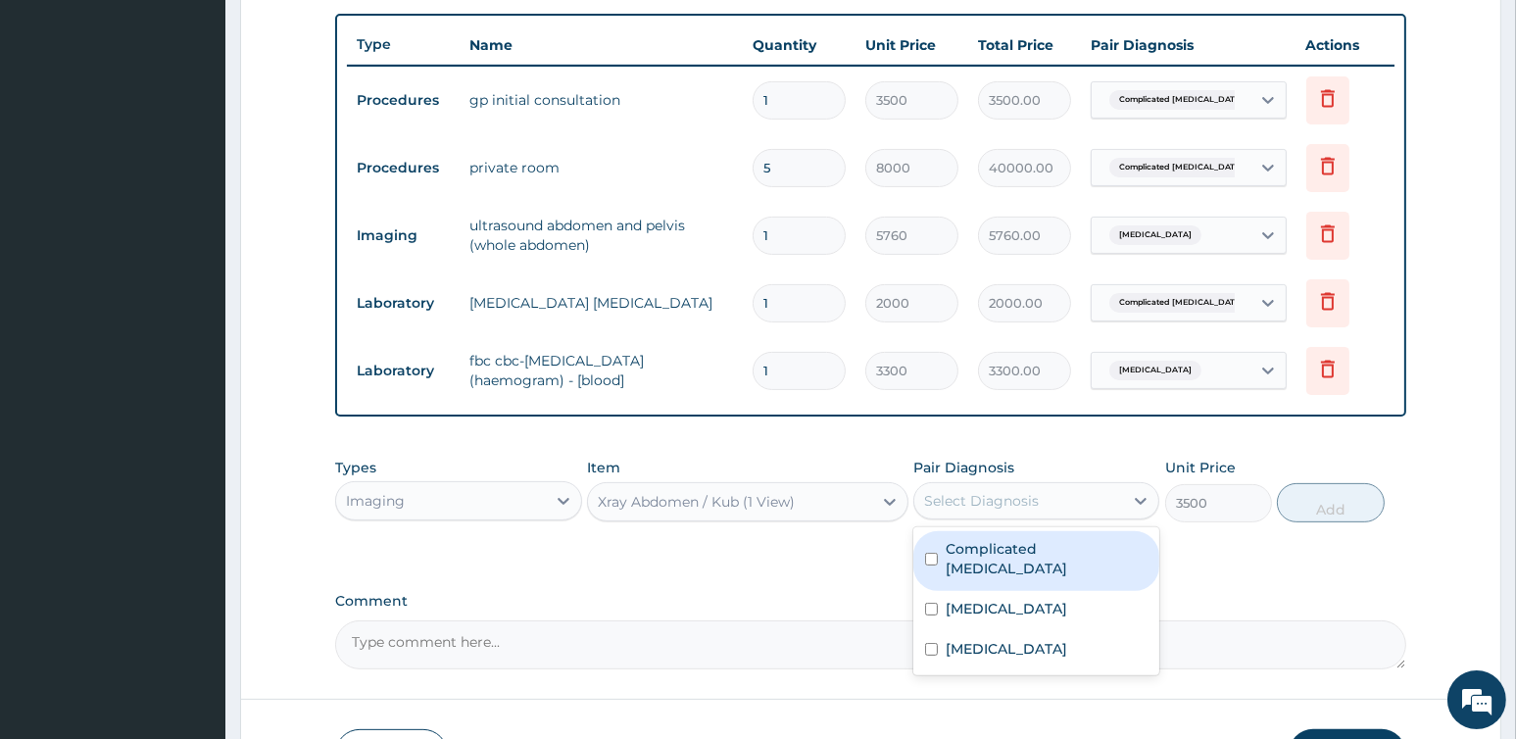
click at [972, 498] on div "Select Diagnosis" at bounding box center [981, 501] width 115 height 20
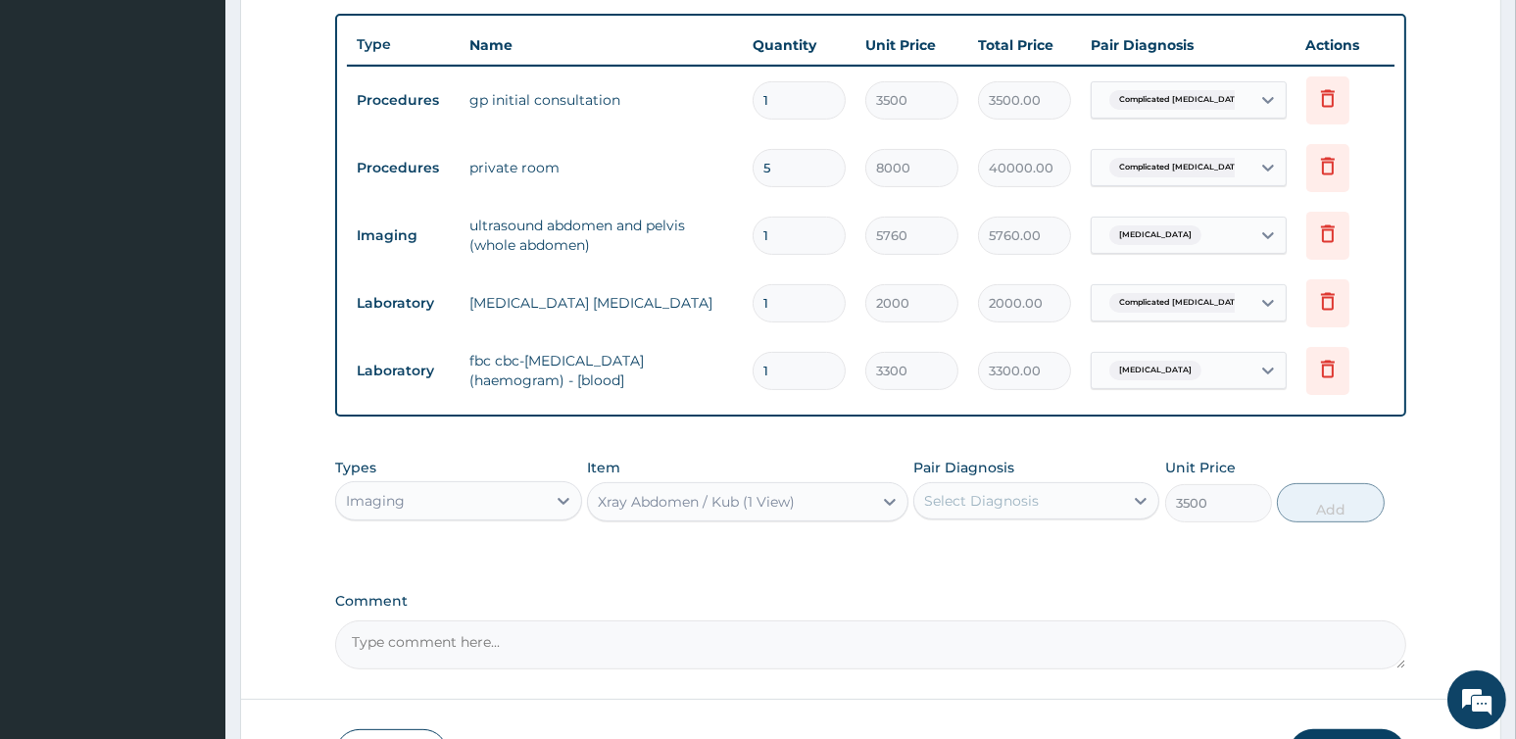
click at [994, 505] on div "Select Diagnosis" at bounding box center [981, 501] width 115 height 20
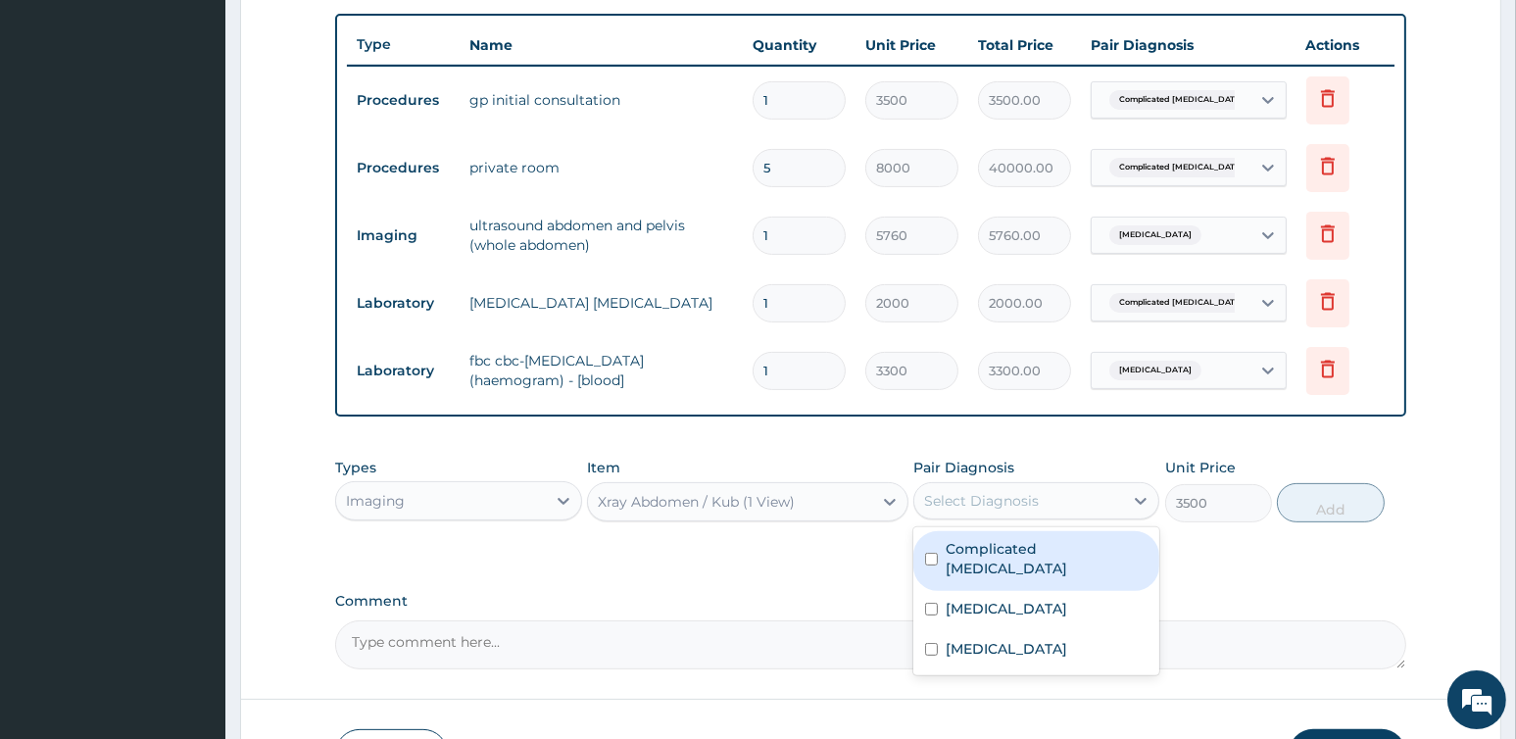
click at [980, 506] on div "Select Diagnosis" at bounding box center [981, 501] width 115 height 20
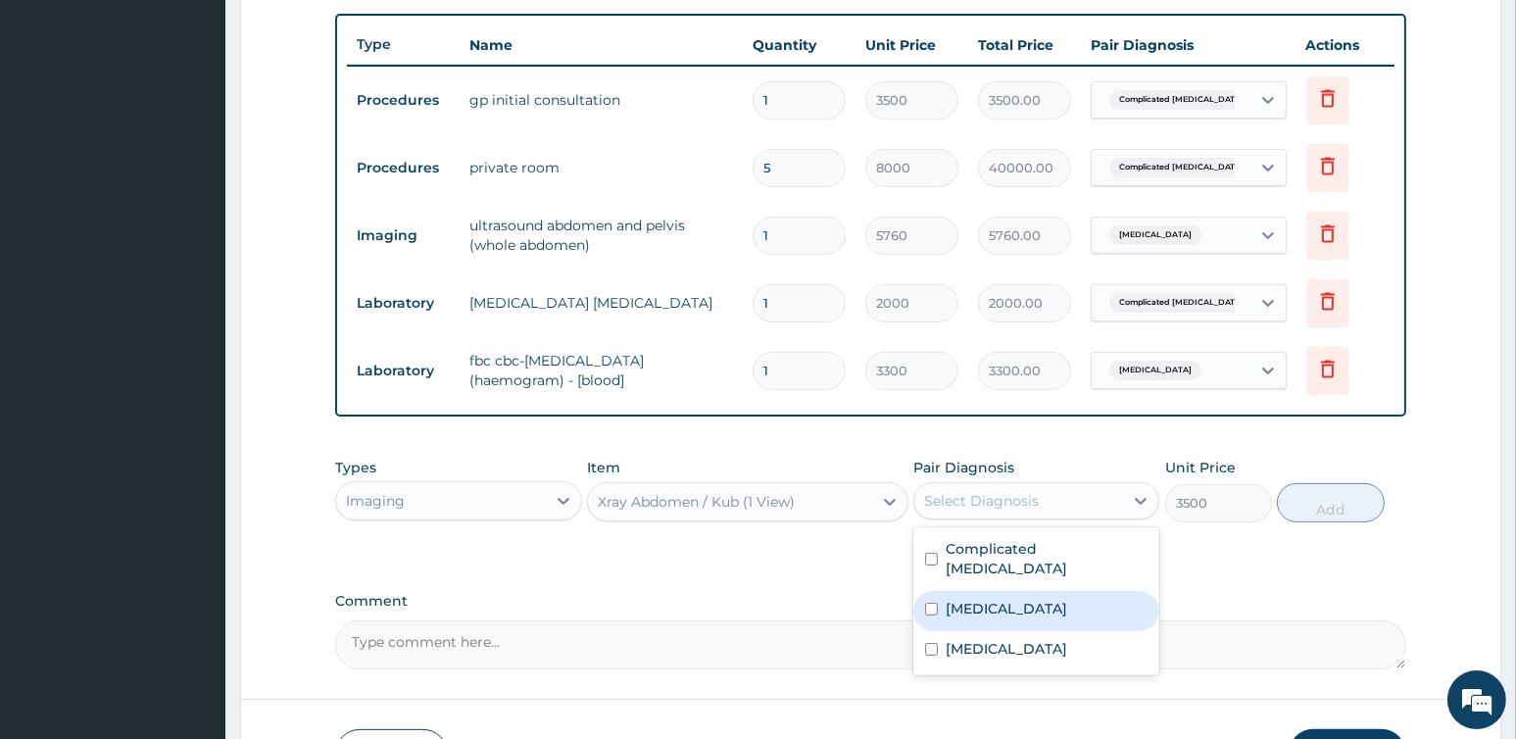
click at [996, 599] on label "Peritonitis" at bounding box center [1005, 609] width 121 height 20
checkbox input "true"
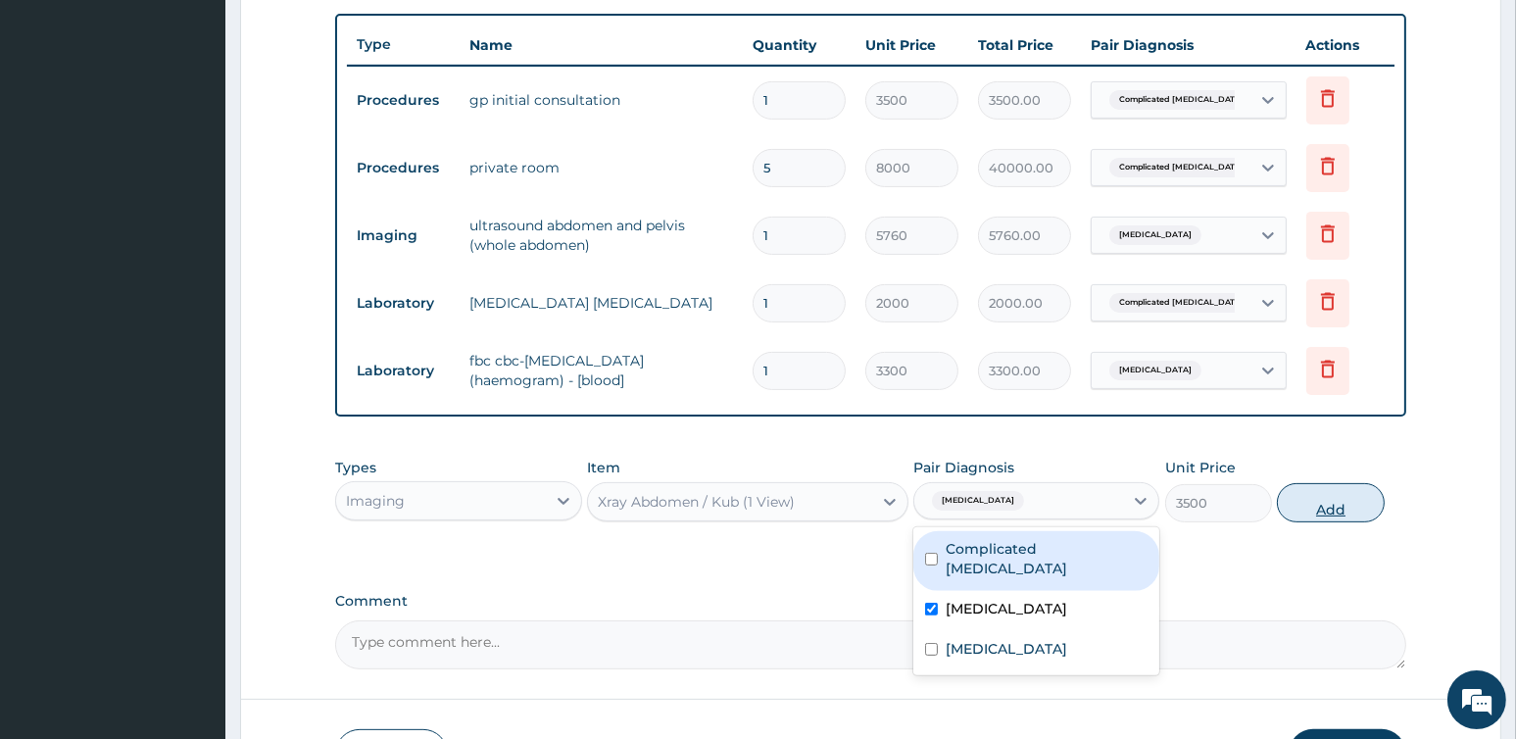
click at [1357, 509] on button "Add" at bounding box center [1330, 502] width 107 height 39
type input "0"
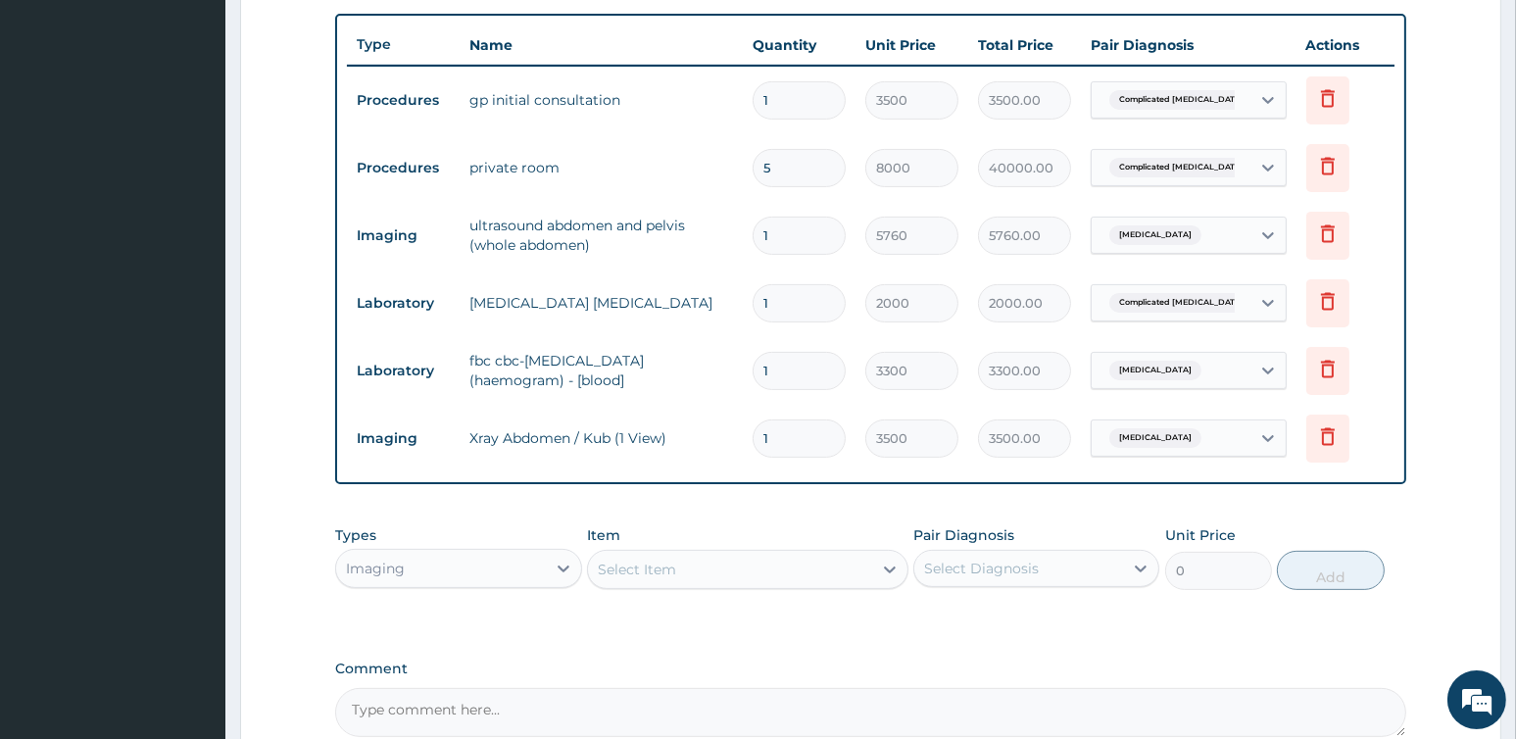
click at [780, 238] on input "1" at bounding box center [798, 236] width 93 height 38
type input "0.00"
type input "2"
type input "11520.00"
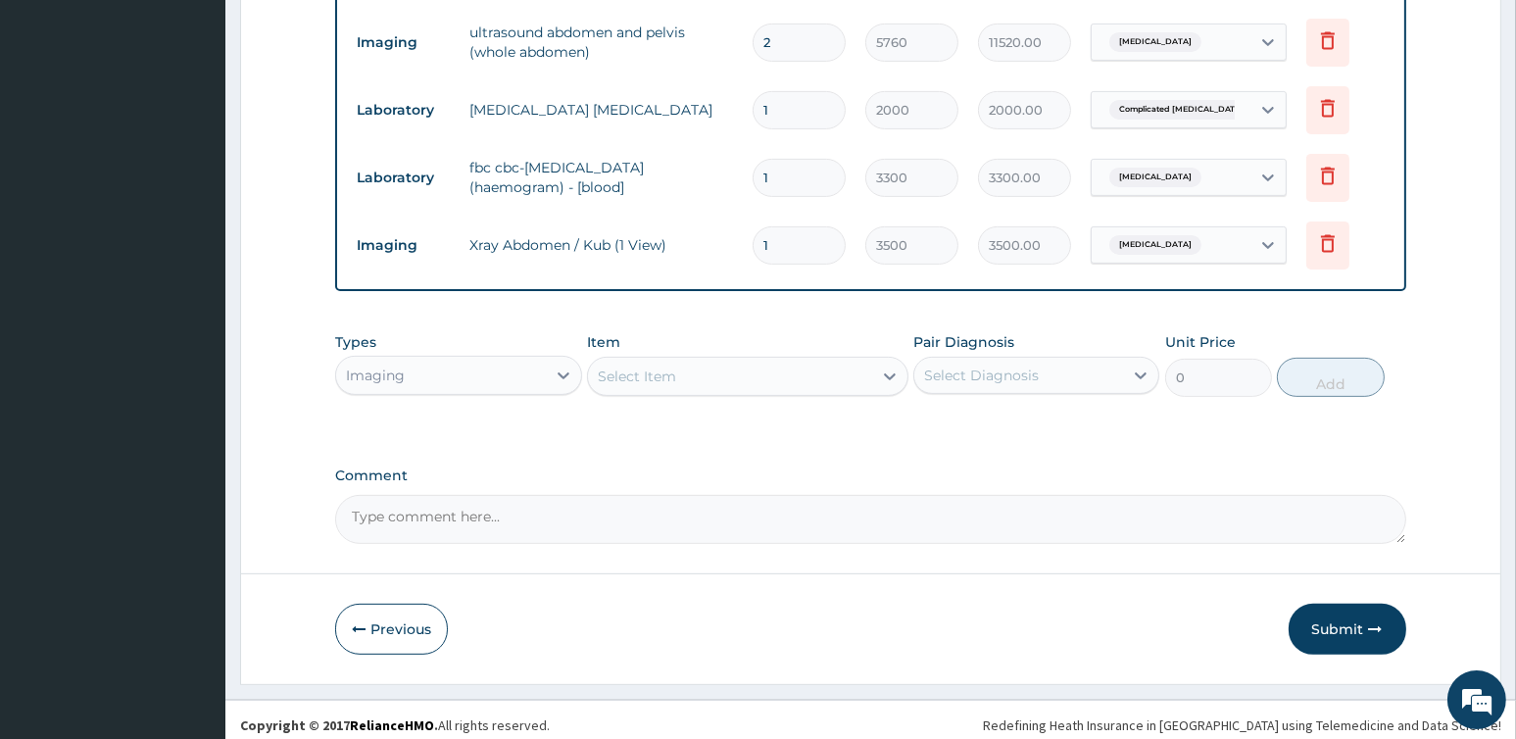
scroll to position [918, 0]
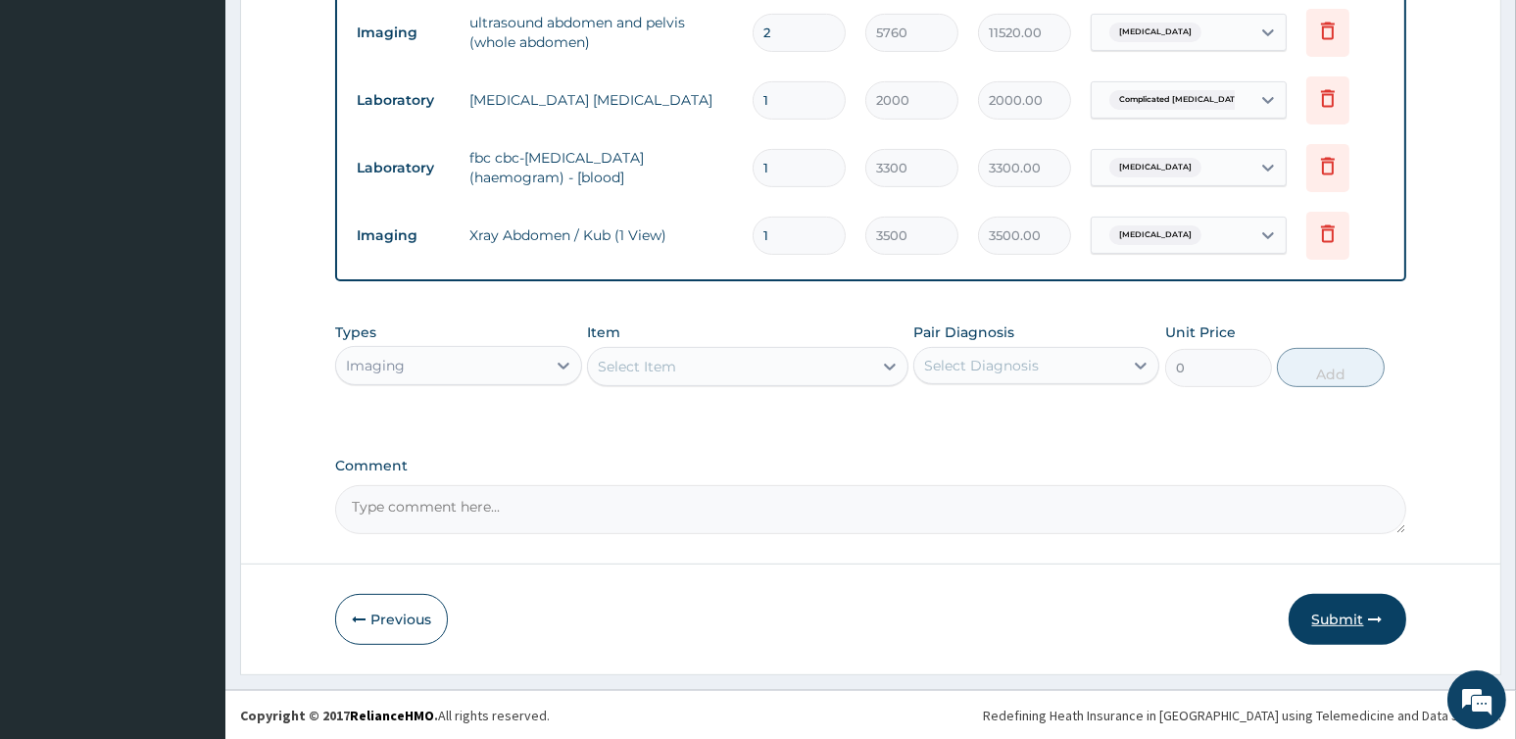
type input "2"
click at [1345, 619] on button "Submit" at bounding box center [1347, 619] width 118 height 51
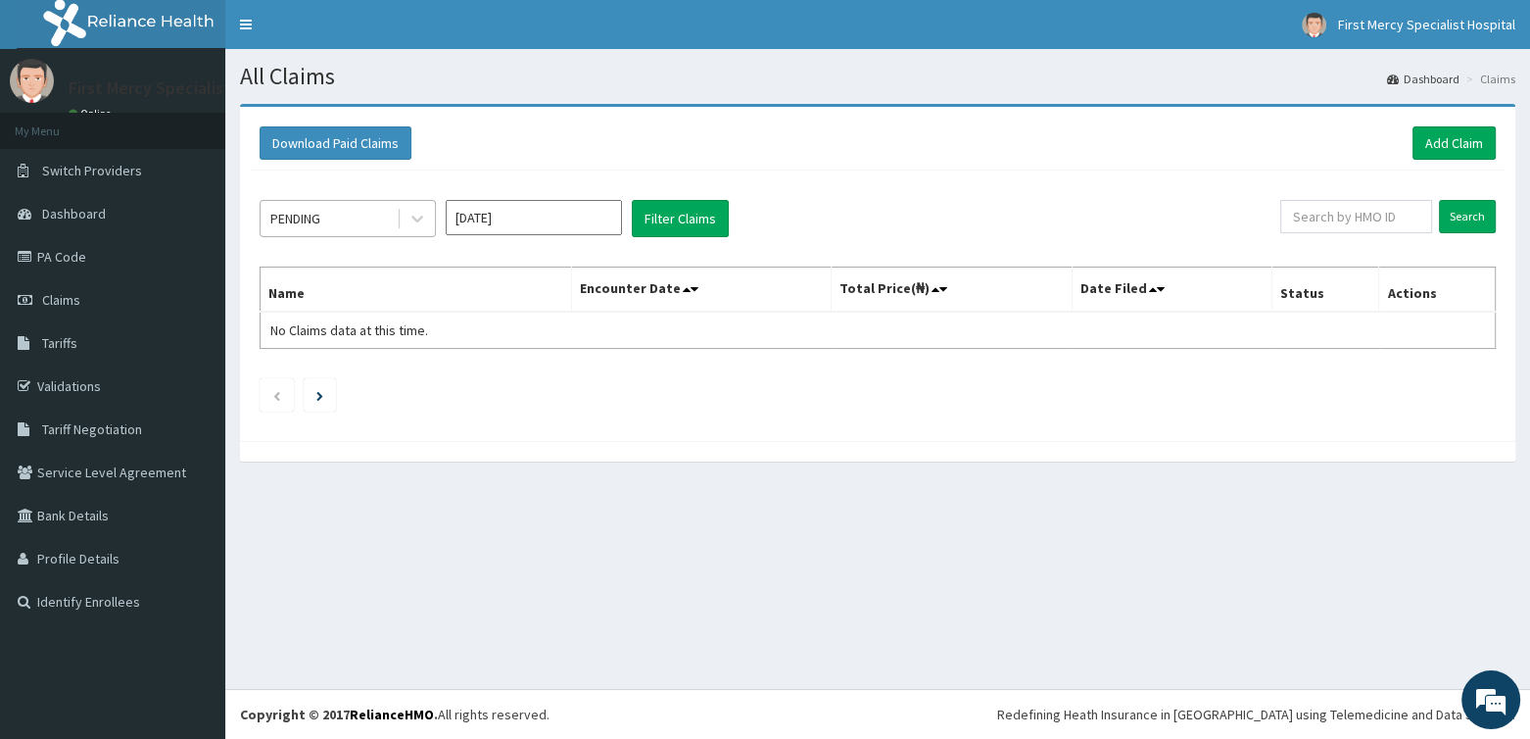
click at [357, 212] on div "PENDING" at bounding box center [329, 218] width 136 height 31
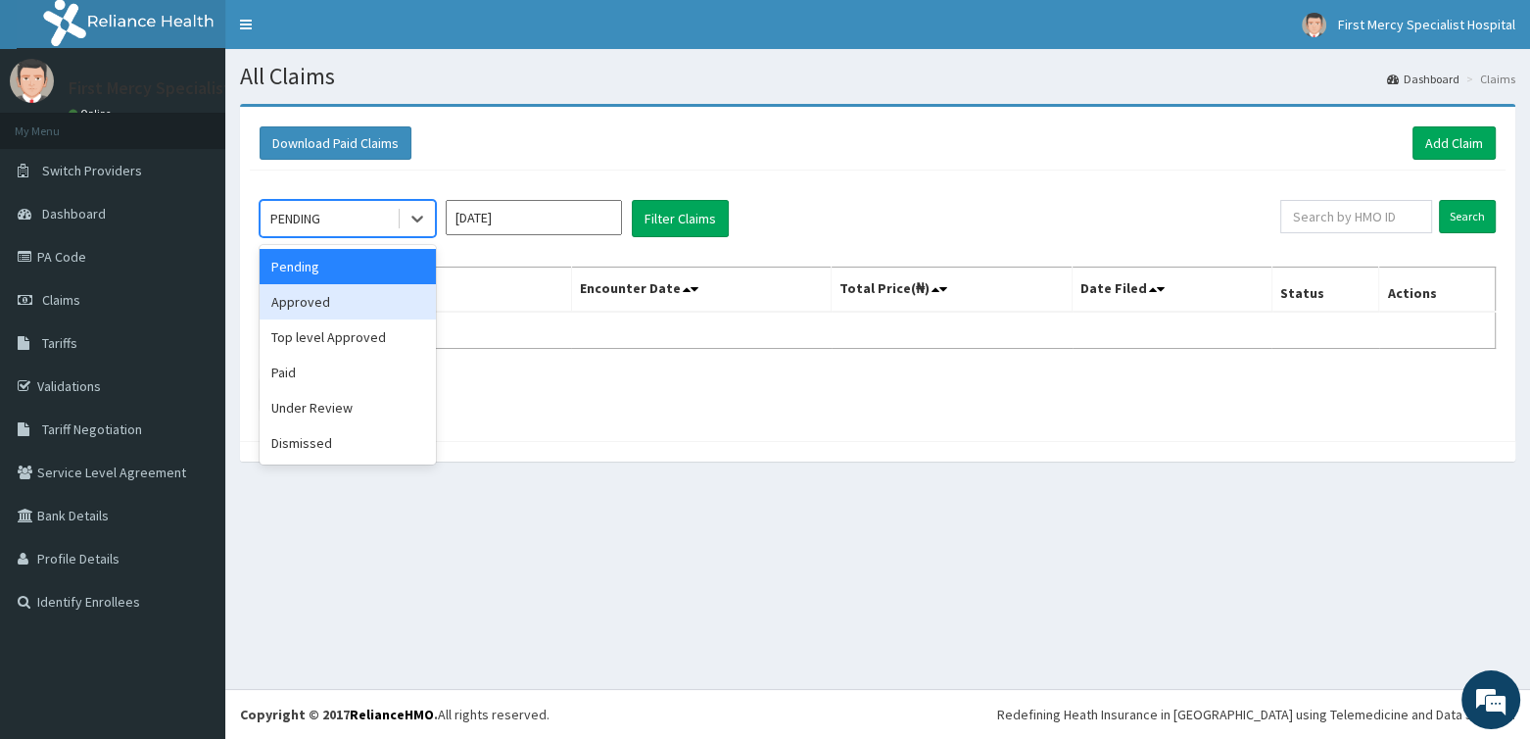
click at [321, 303] on div "Approved" at bounding box center [348, 301] width 176 height 35
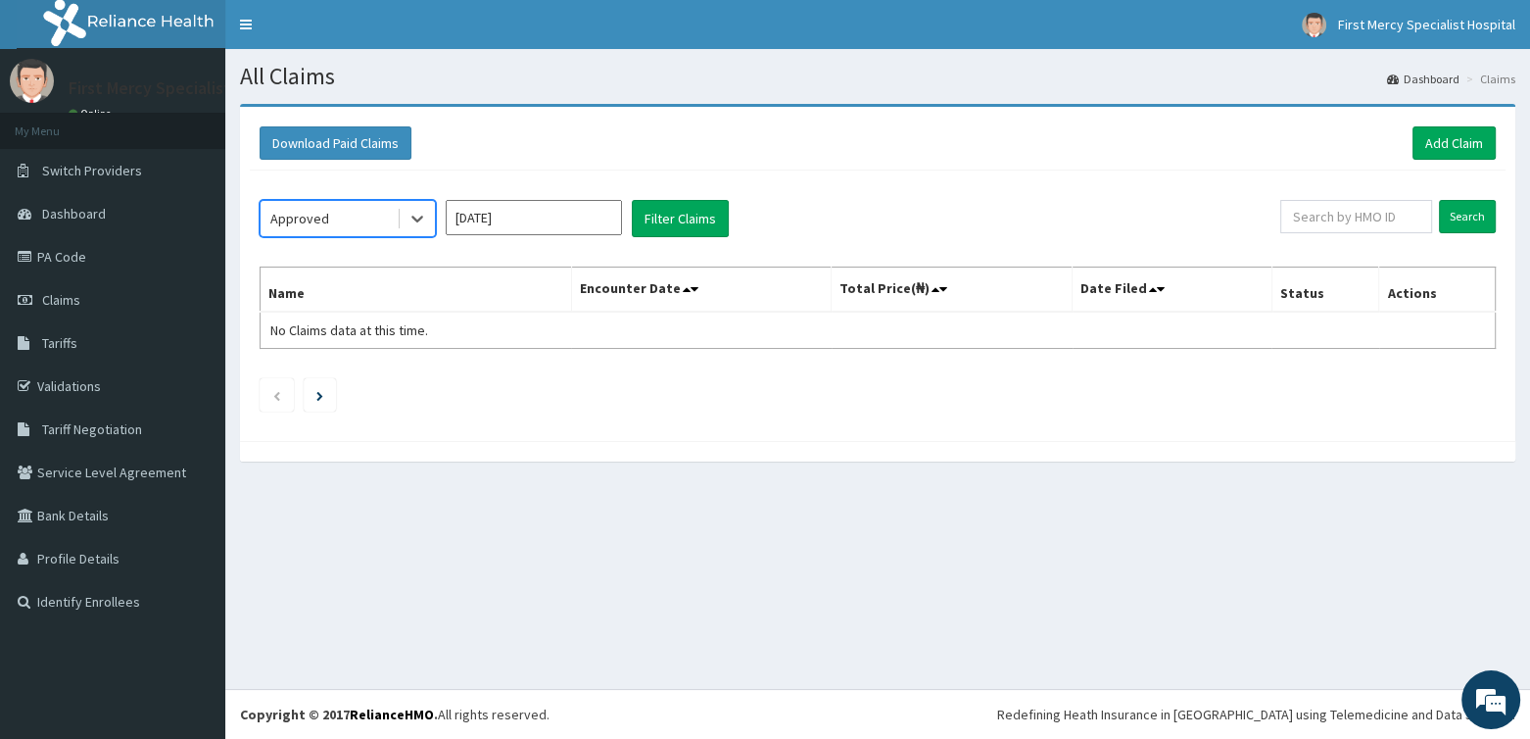
click at [510, 216] on input "[DATE]" at bounding box center [534, 217] width 176 height 35
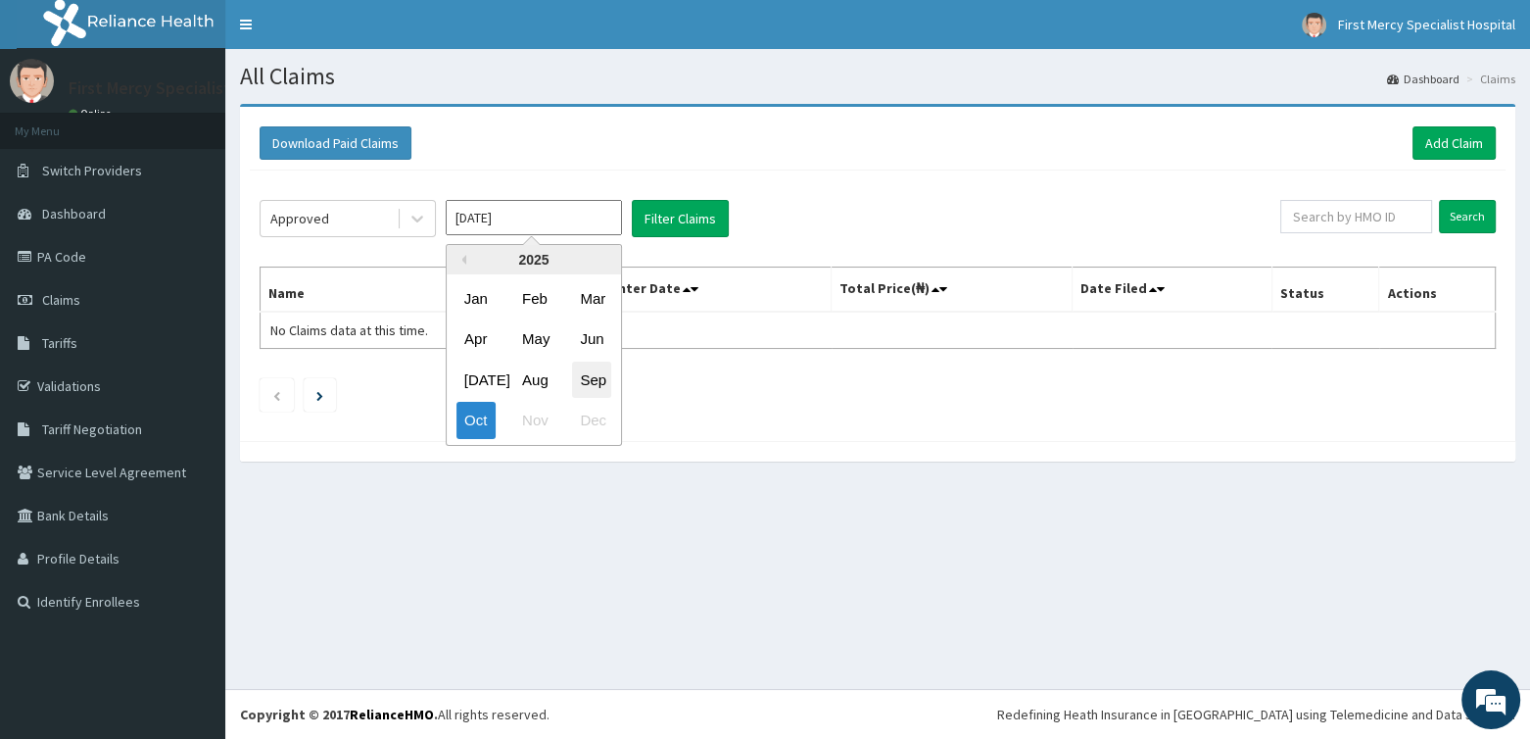
click at [594, 373] on div "Sep" at bounding box center [591, 380] width 39 height 36
type input "[DATE]"
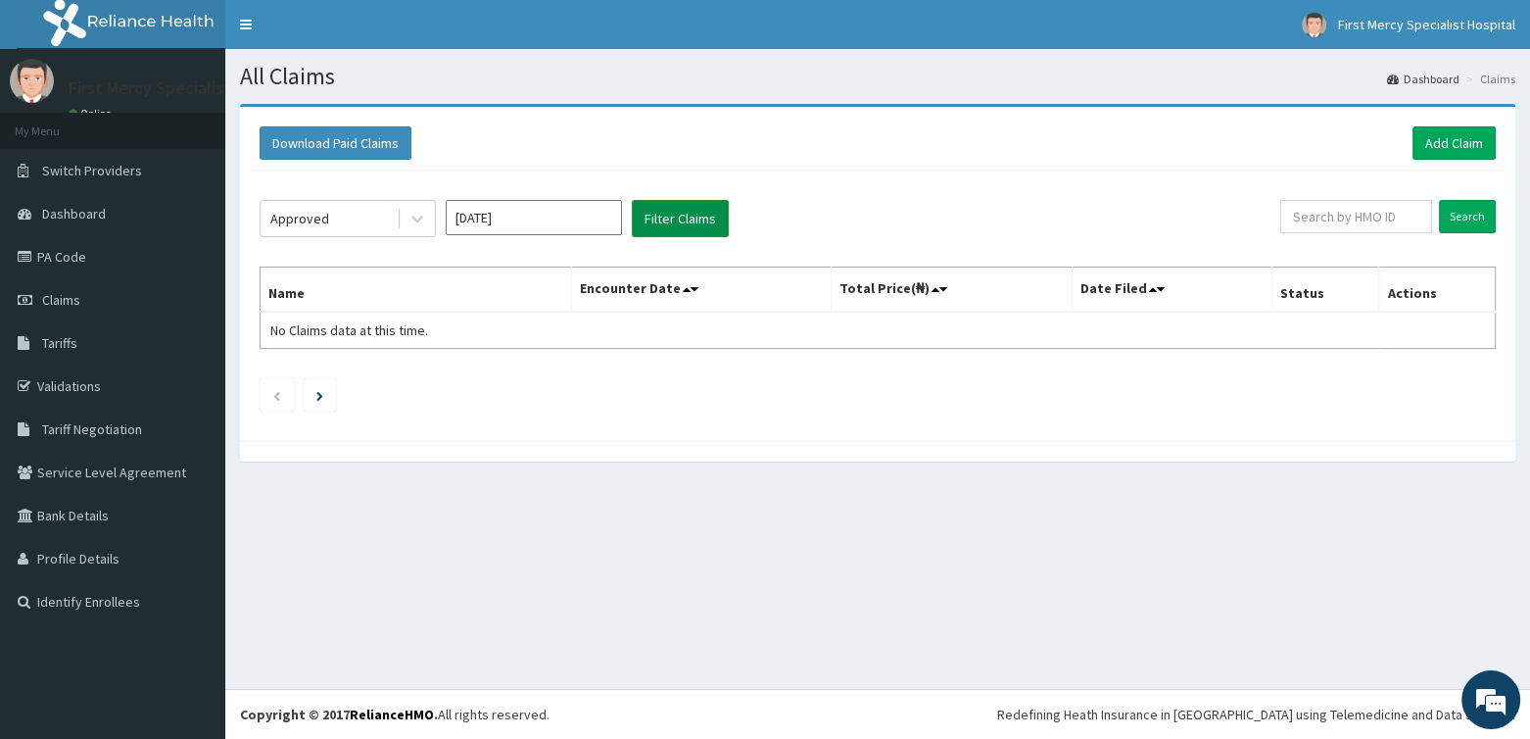
click at [663, 210] on button "Filter Claims" at bounding box center [680, 218] width 97 height 37
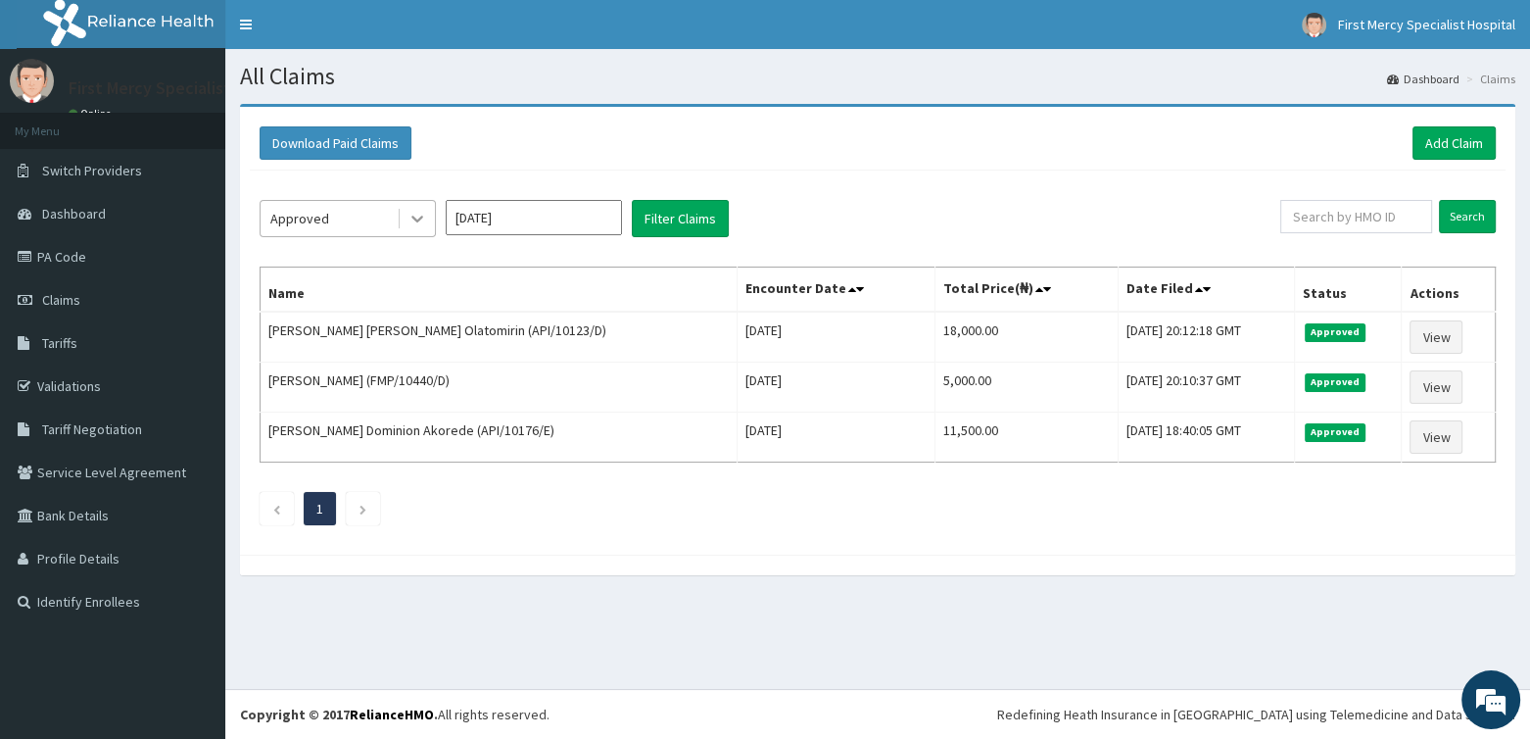
click at [417, 217] on icon at bounding box center [418, 219] width 20 height 20
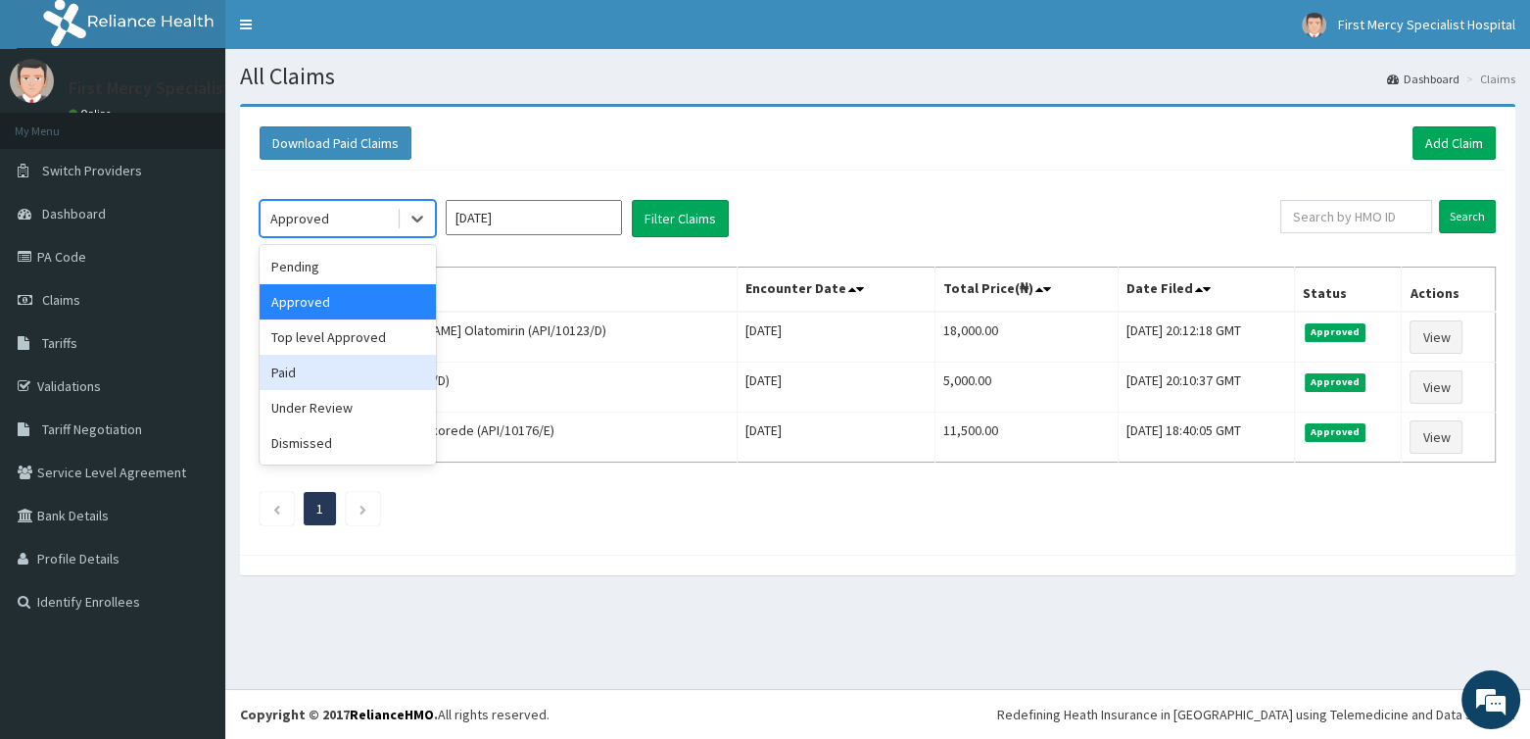
click at [290, 377] on div "Paid" at bounding box center [348, 372] width 176 height 35
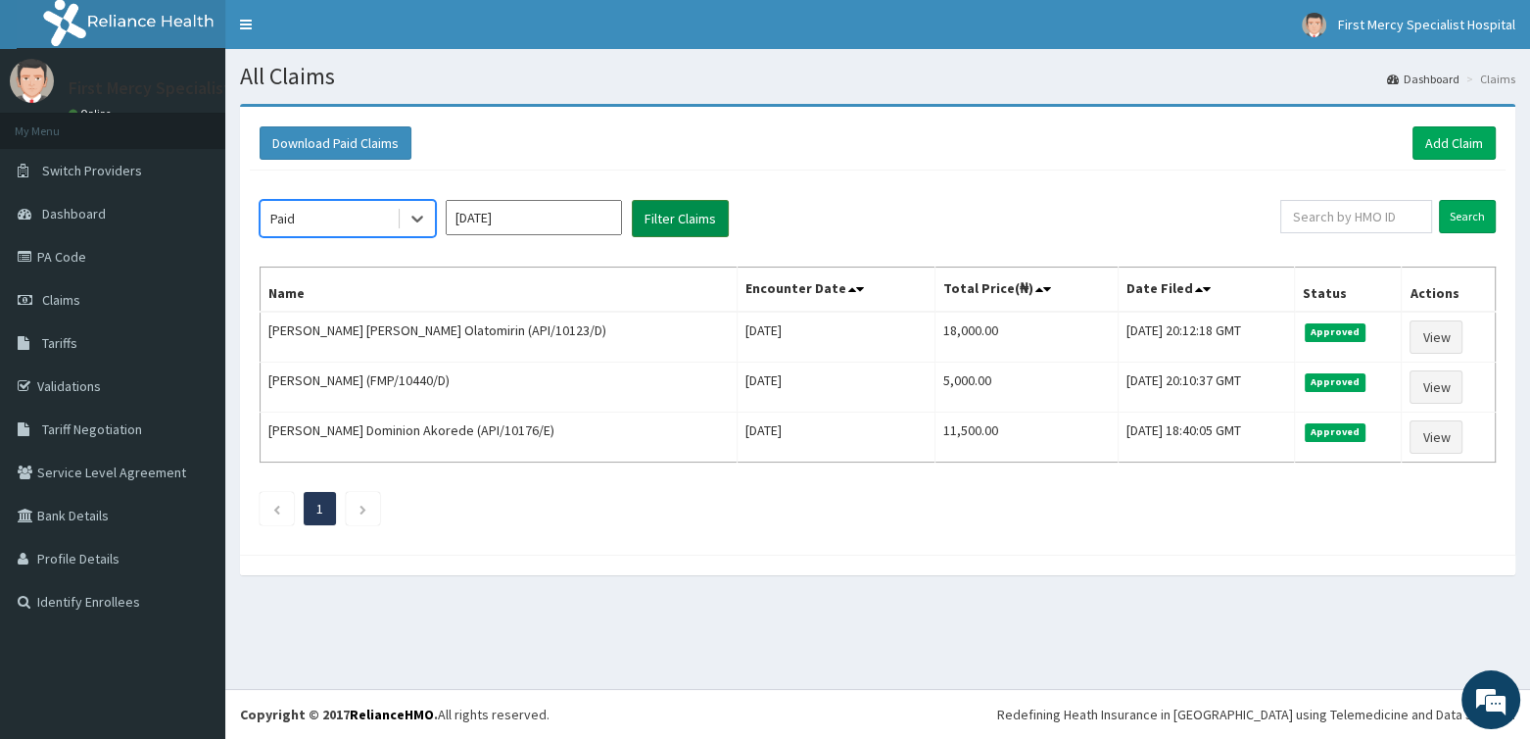
click at [664, 213] on button "Filter Claims" at bounding box center [680, 218] width 97 height 37
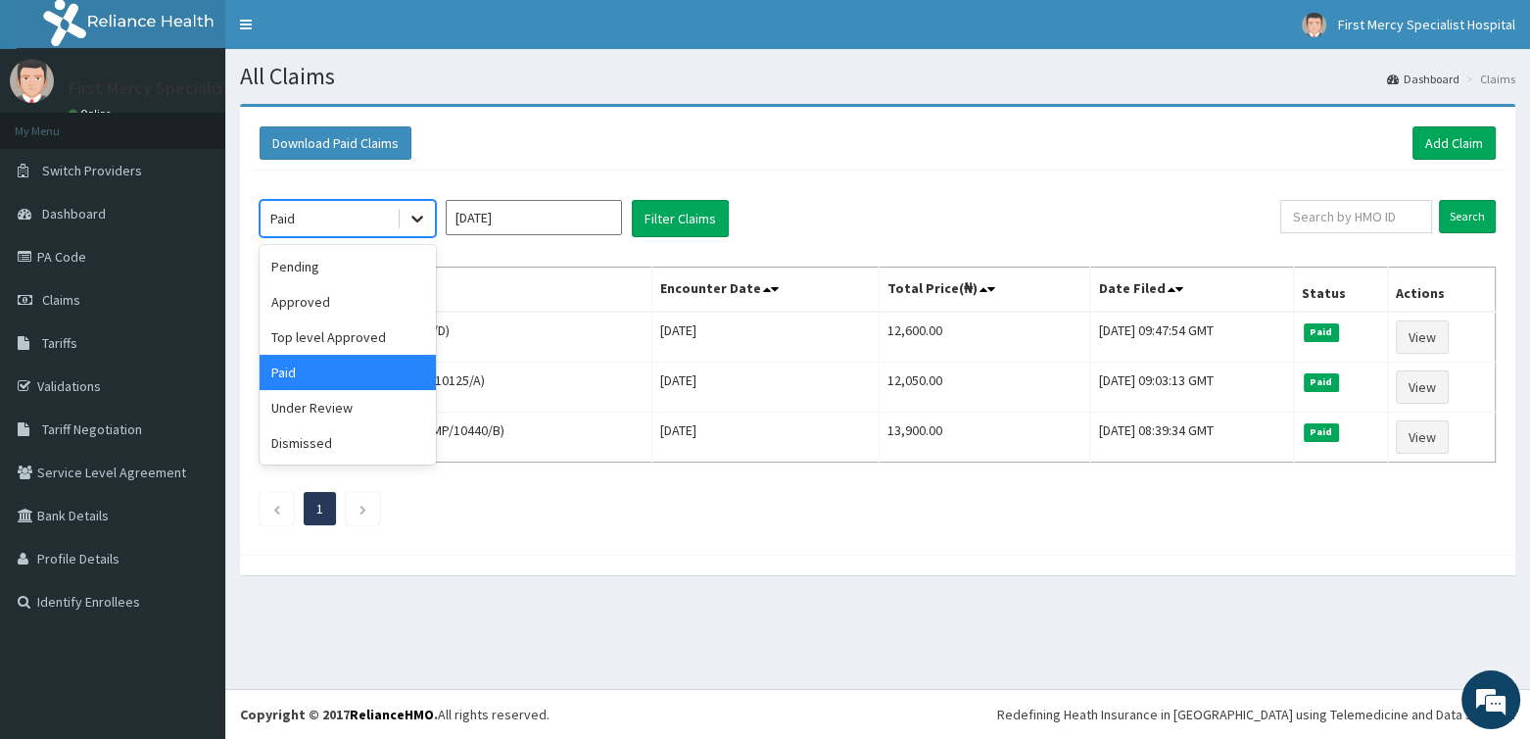
click at [419, 211] on icon at bounding box center [418, 219] width 20 height 20
click at [347, 409] on div "Under Review" at bounding box center [348, 407] width 176 height 35
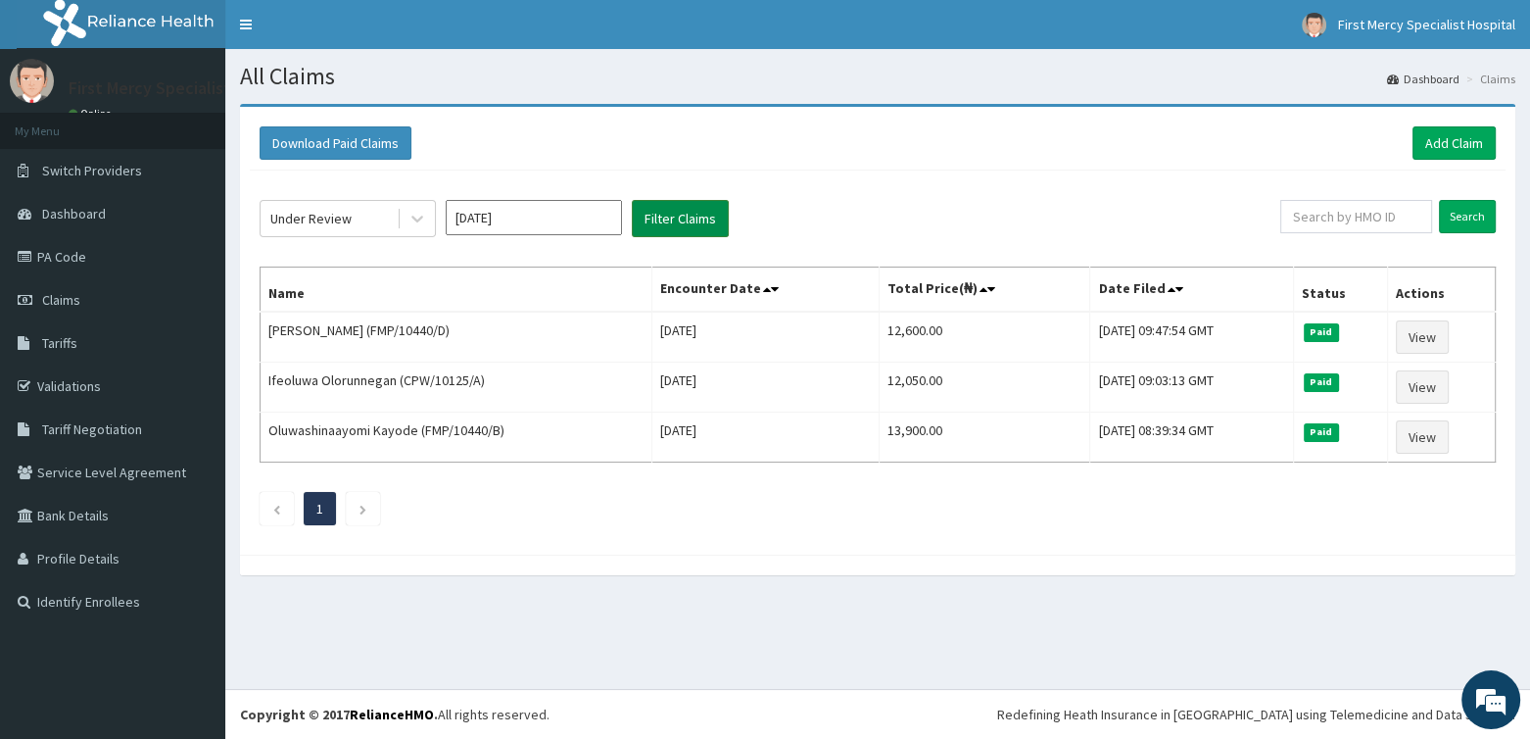
click at [698, 211] on button "Filter Claims" at bounding box center [680, 218] width 97 height 37
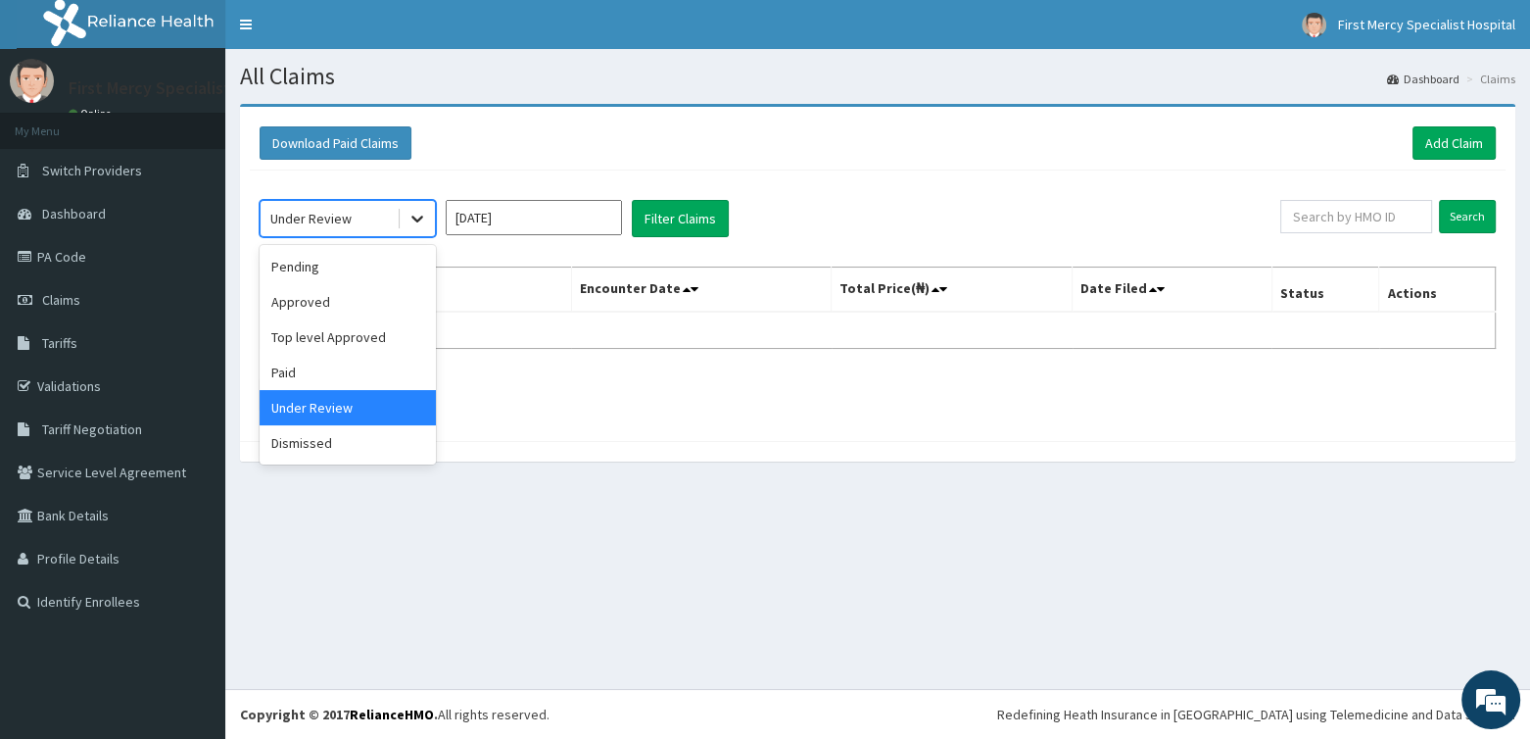
click at [409, 222] on icon at bounding box center [418, 219] width 20 height 20
drag, startPoint x: 334, startPoint y: 442, endPoint x: 368, endPoint y: 430, distance: 36.3
click at [334, 443] on div "Dismissed" at bounding box center [348, 442] width 176 height 35
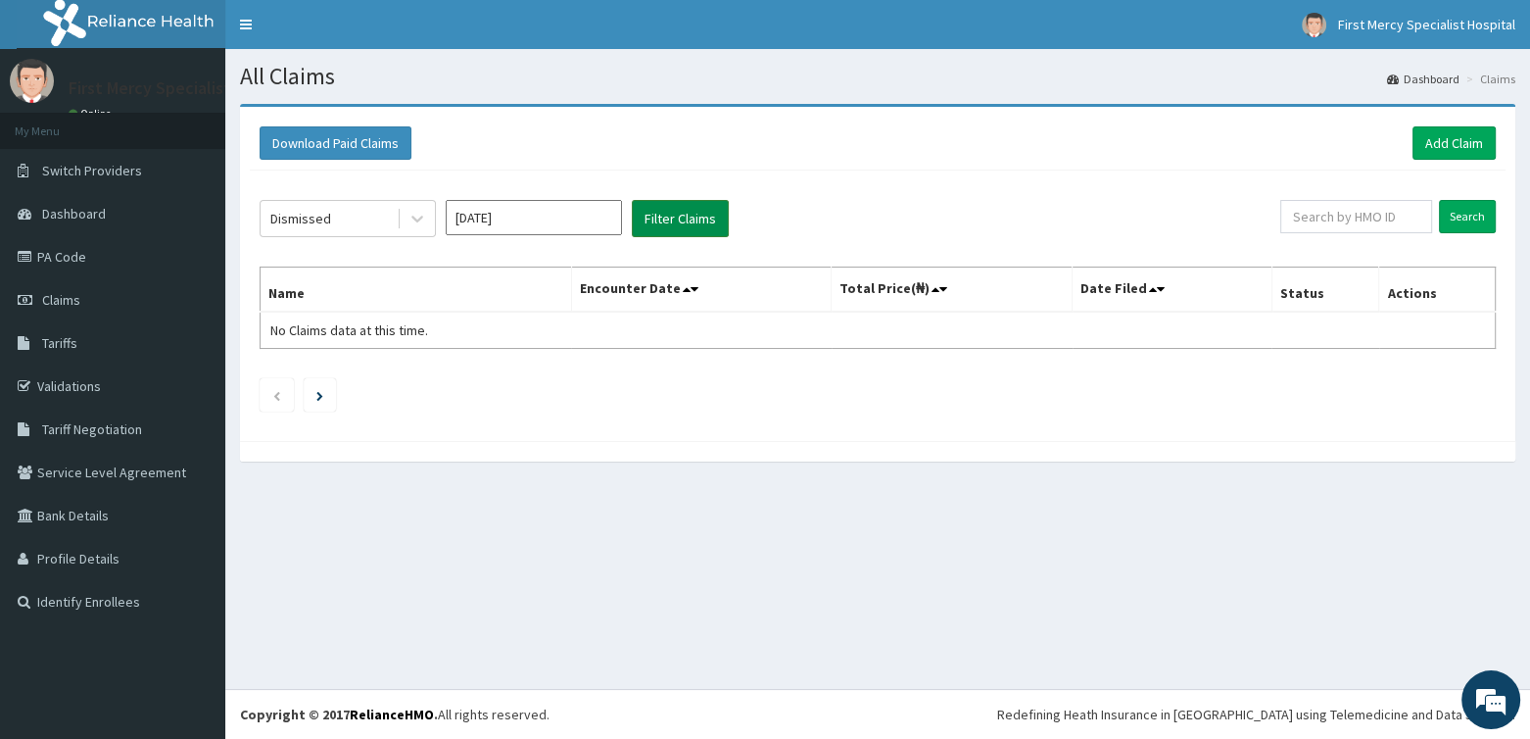
click at [655, 213] on button "Filter Claims" at bounding box center [680, 218] width 97 height 37
click at [415, 222] on icon at bounding box center [418, 219] width 20 height 20
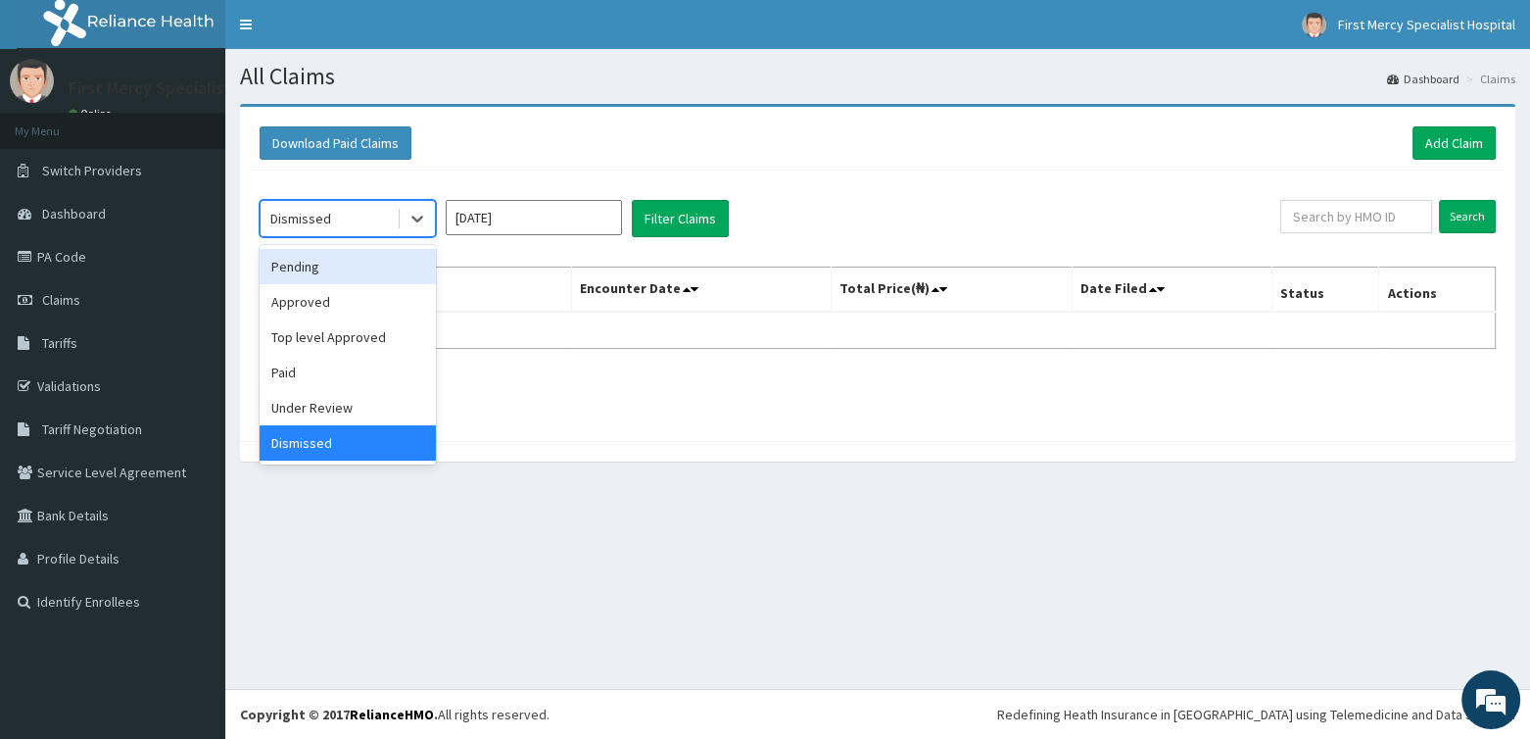
click at [319, 271] on div "Pending" at bounding box center [348, 266] width 176 height 35
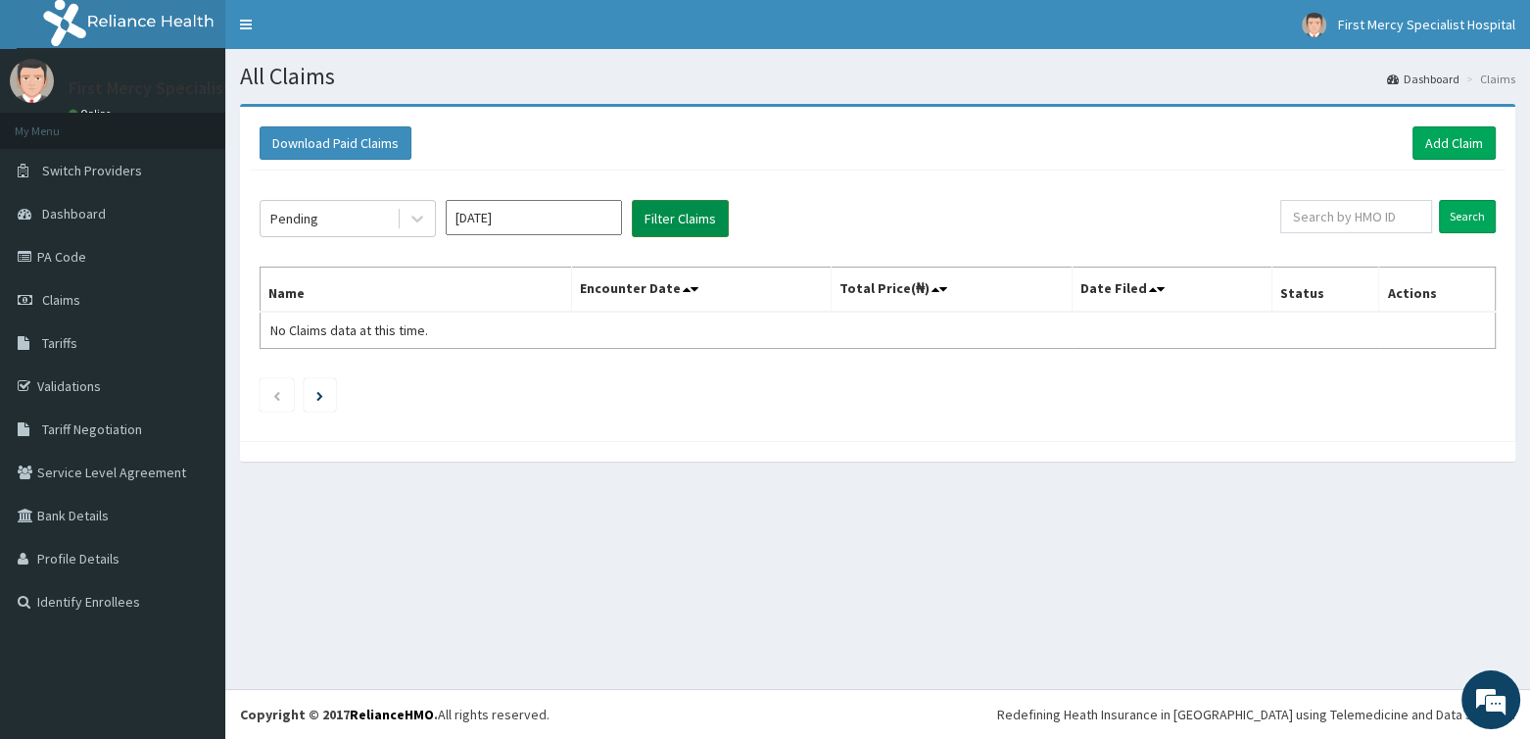
click at [665, 204] on button "Filter Claims" at bounding box center [680, 218] width 97 height 37
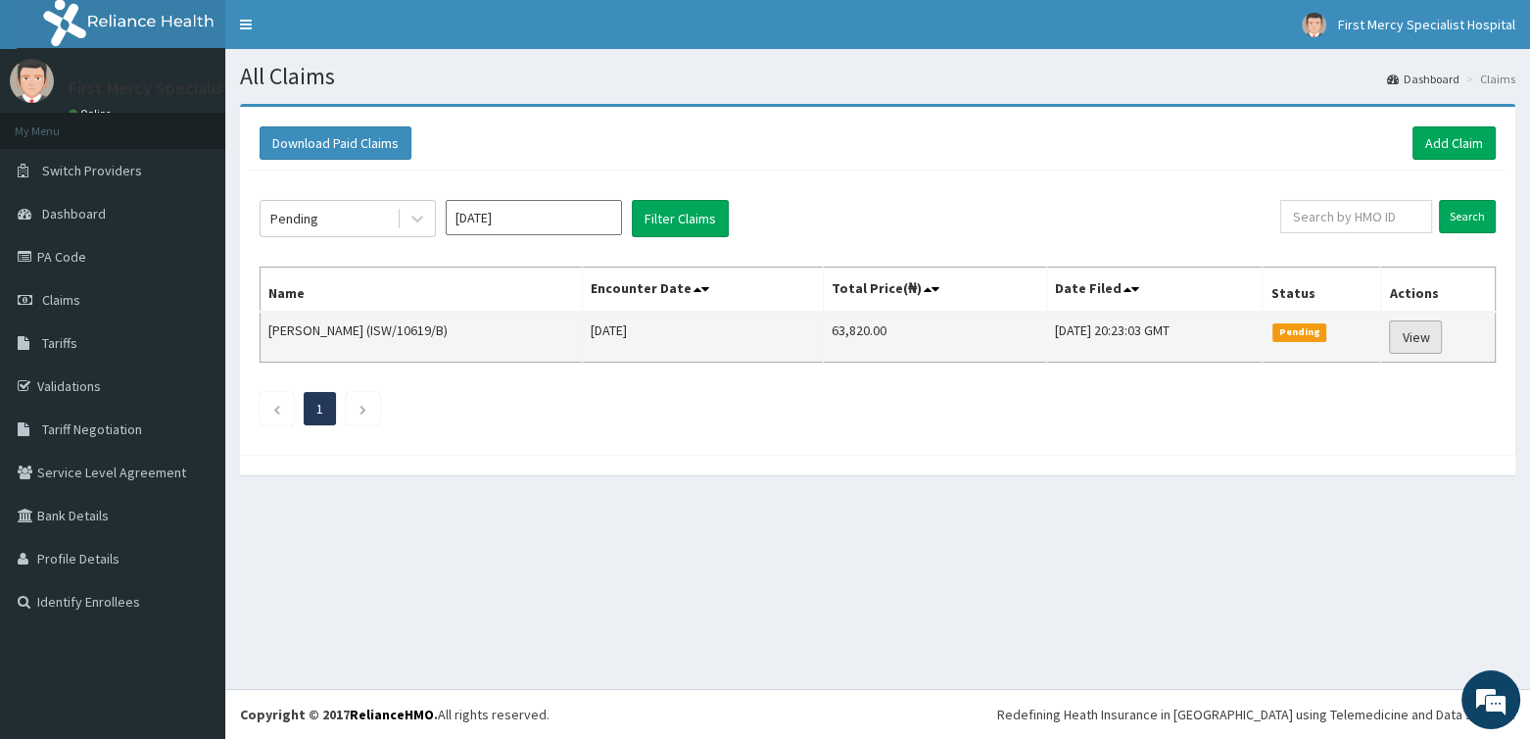
click at [1423, 332] on link "View" at bounding box center [1415, 336] width 53 height 33
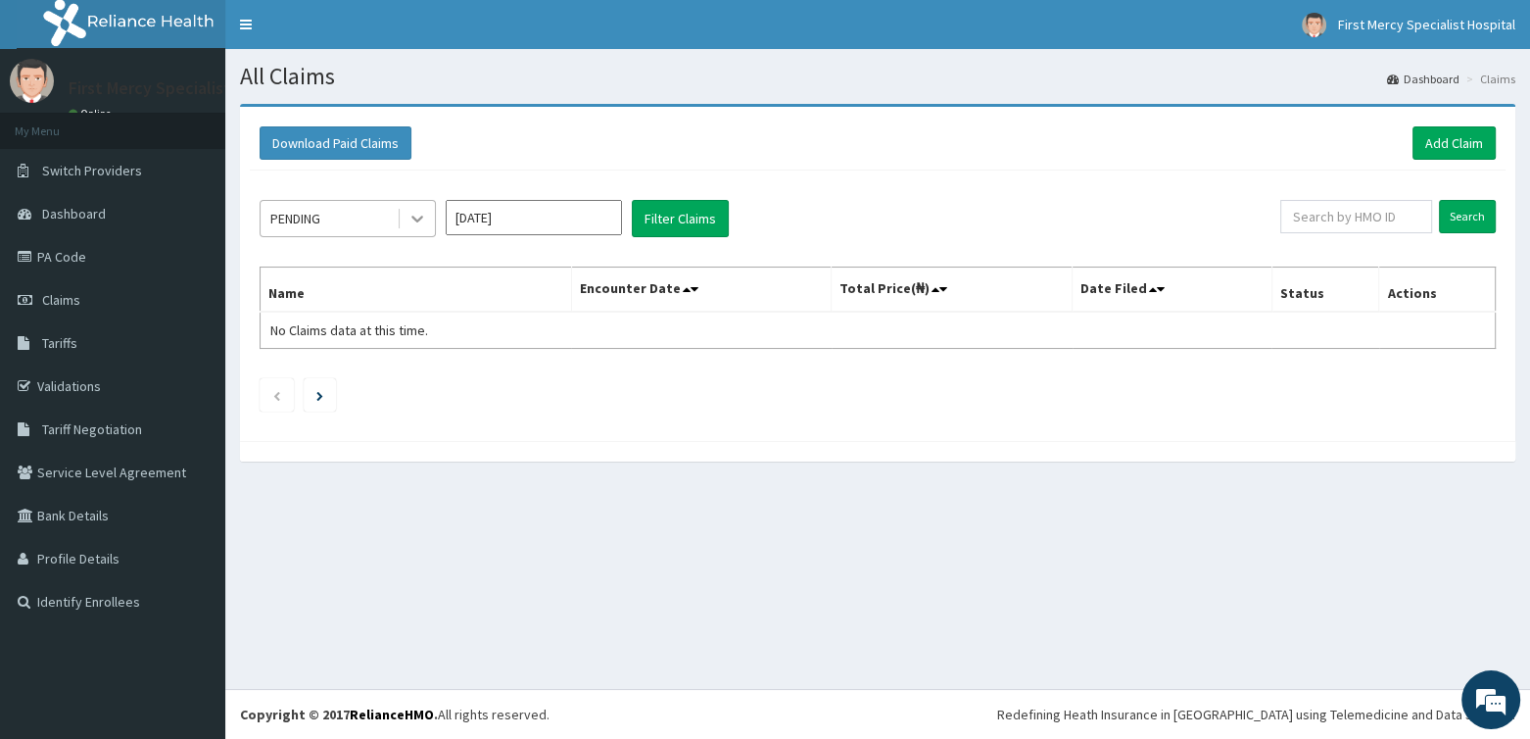
click at [422, 214] on icon at bounding box center [418, 219] width 20 height 20
click at [422, 213] on icon at bounding box center [418, 219] width 20 height 20
click at [1443, 135] on link "Add Claim" at bounding box center [1454, 142] width 83 height 33
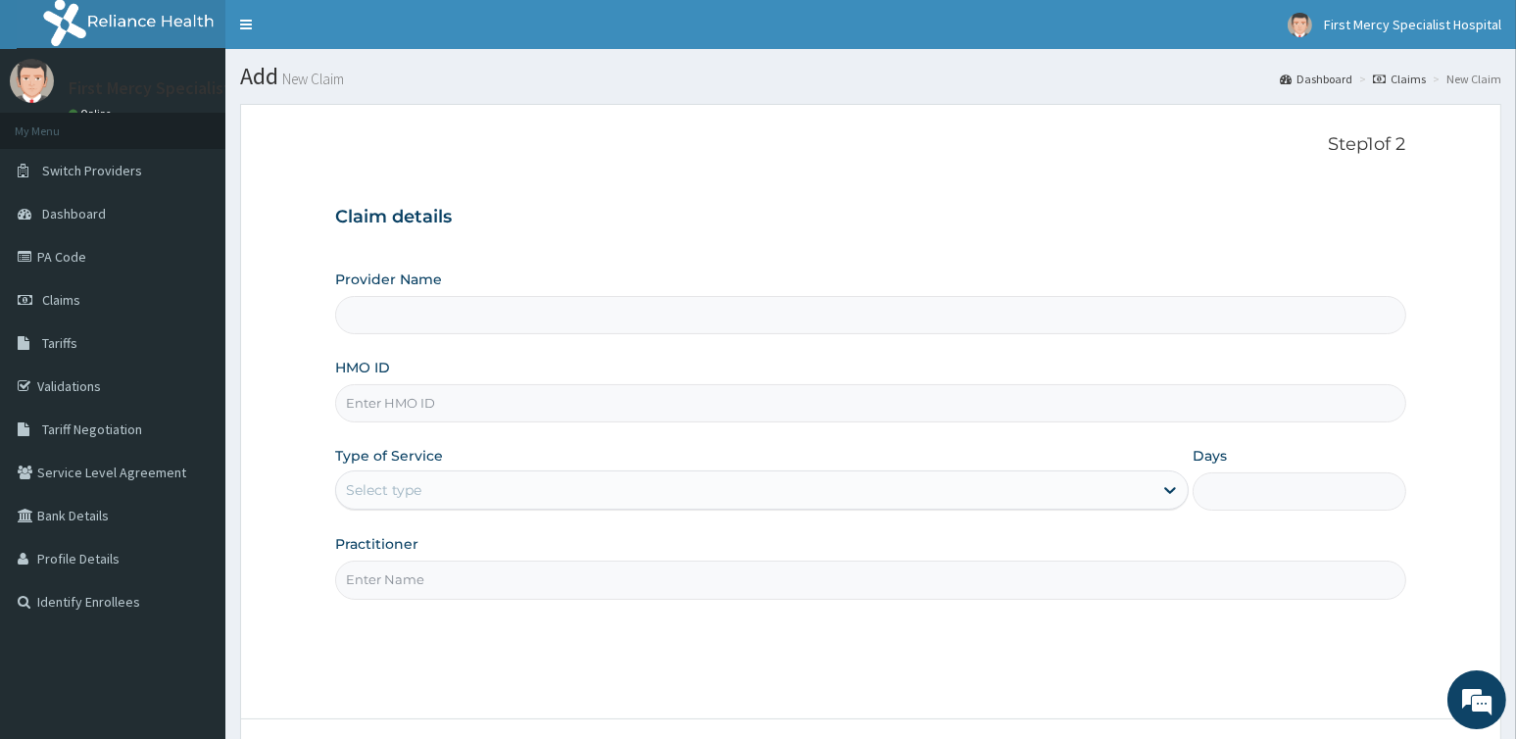
click at [387, 402] on input "HMO ID" at bounding box center [870, 403] width 1070 height 38
paste input "API/10176/D"
type input "API/10176/D"
type input "First Mercy Specialist Hospital"
type input "API/10176/D"
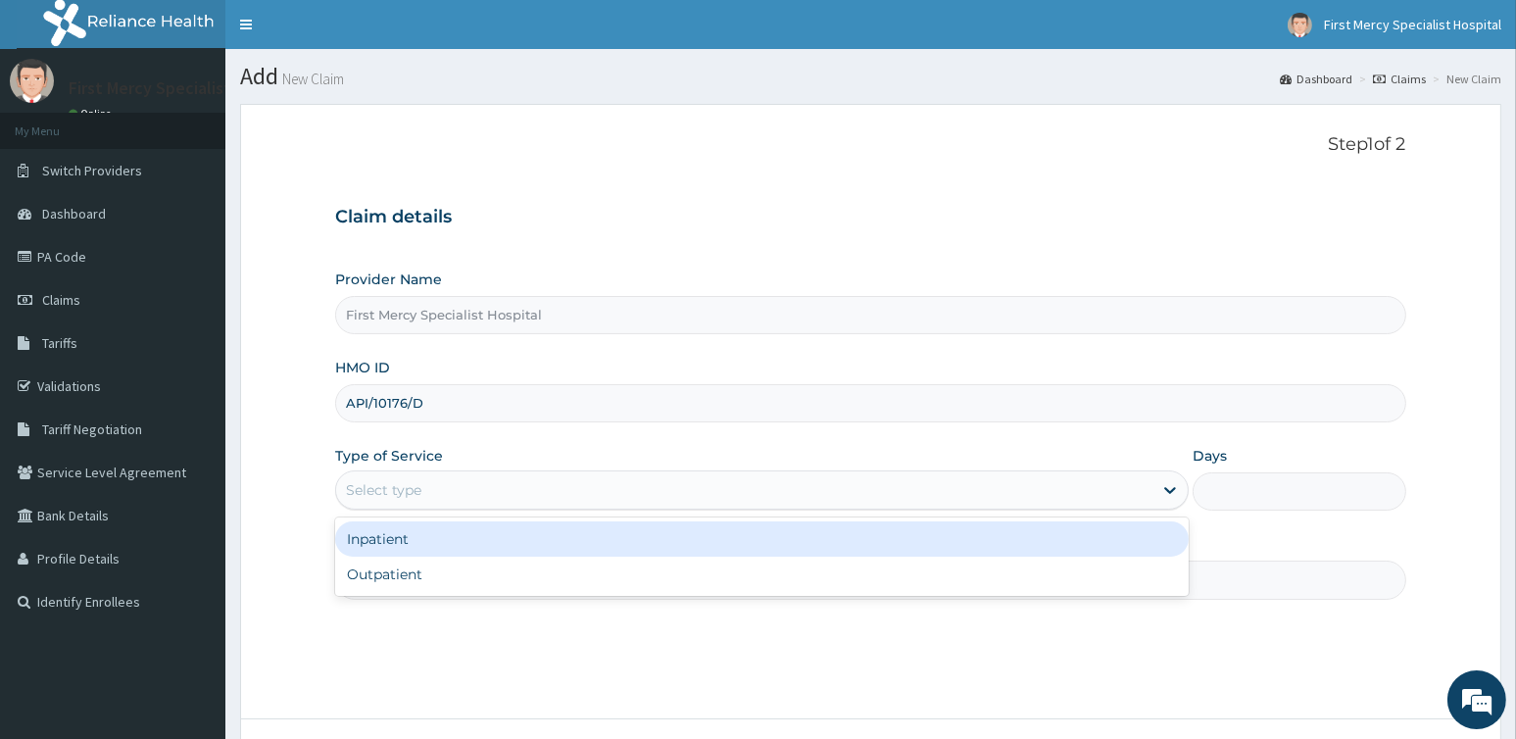
click at [444, 494] on div "Select type" at bounding box center [744, 489] width 816 height 31
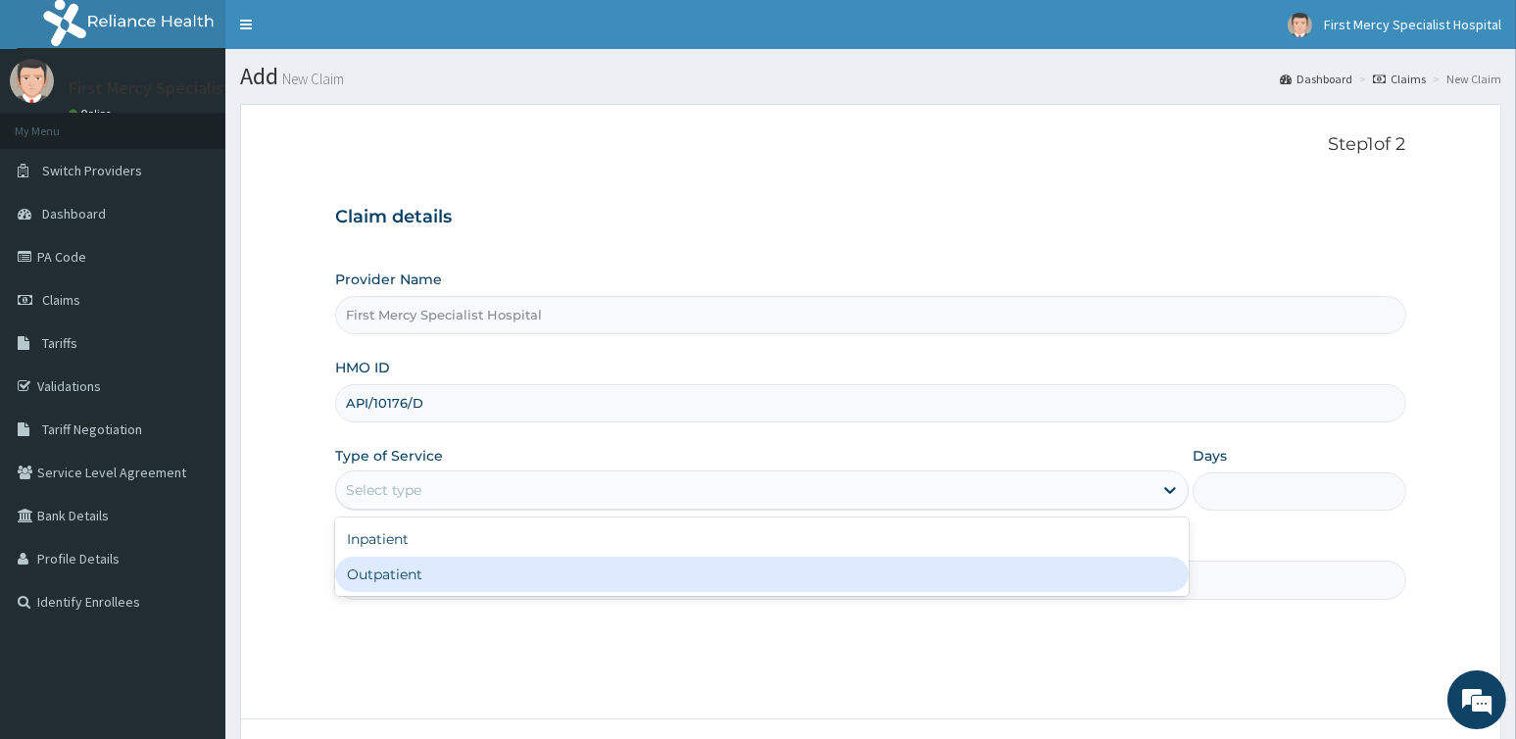
click at [424, 570] on div "Outpatient" at bounding box center [761, 573] width 853 height 35
type input "1"
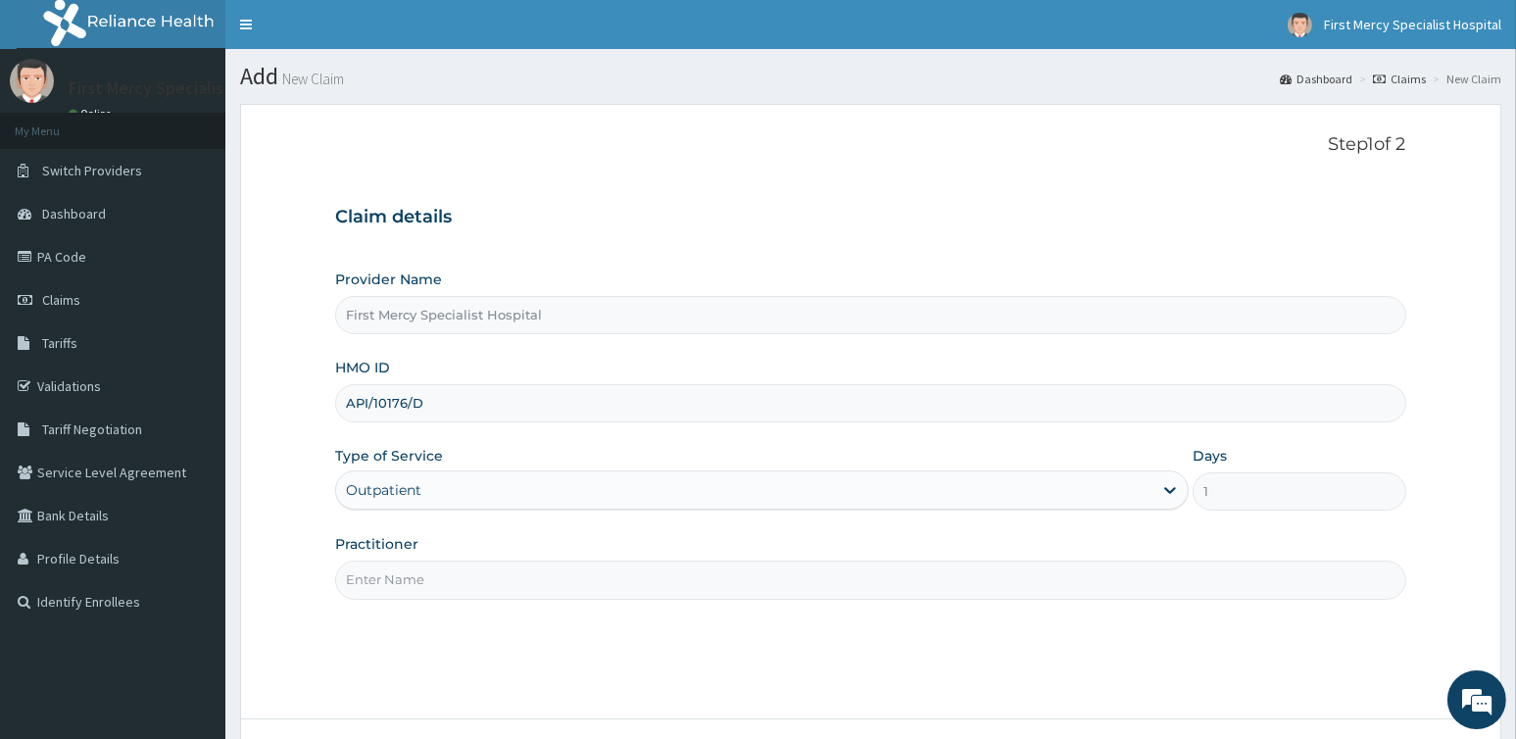
click at [420, 568] on input "Practitioner" at bounding box center [870, 579] width 1070 height 38
type input "[PERSON_NAME]"
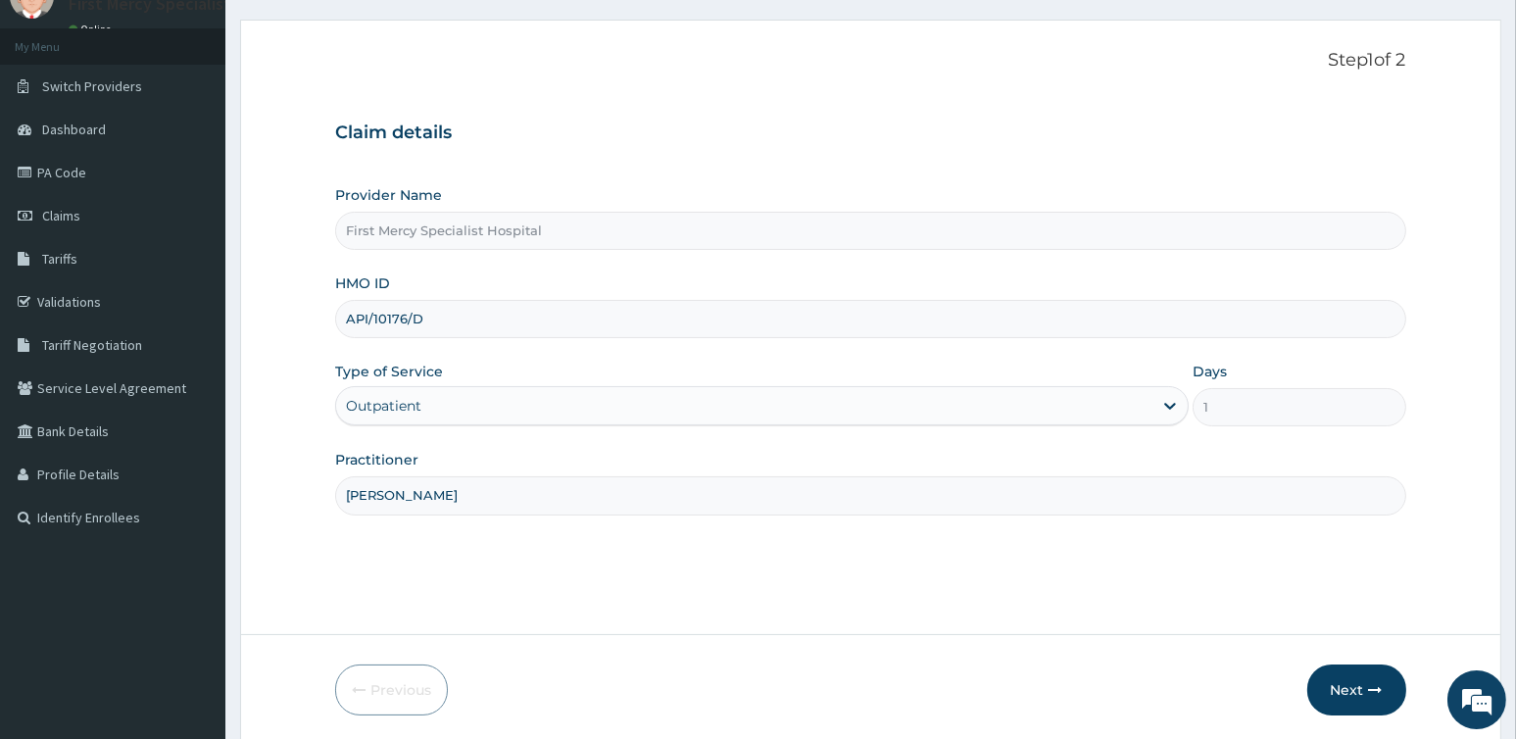
scroll to position [155, 0]
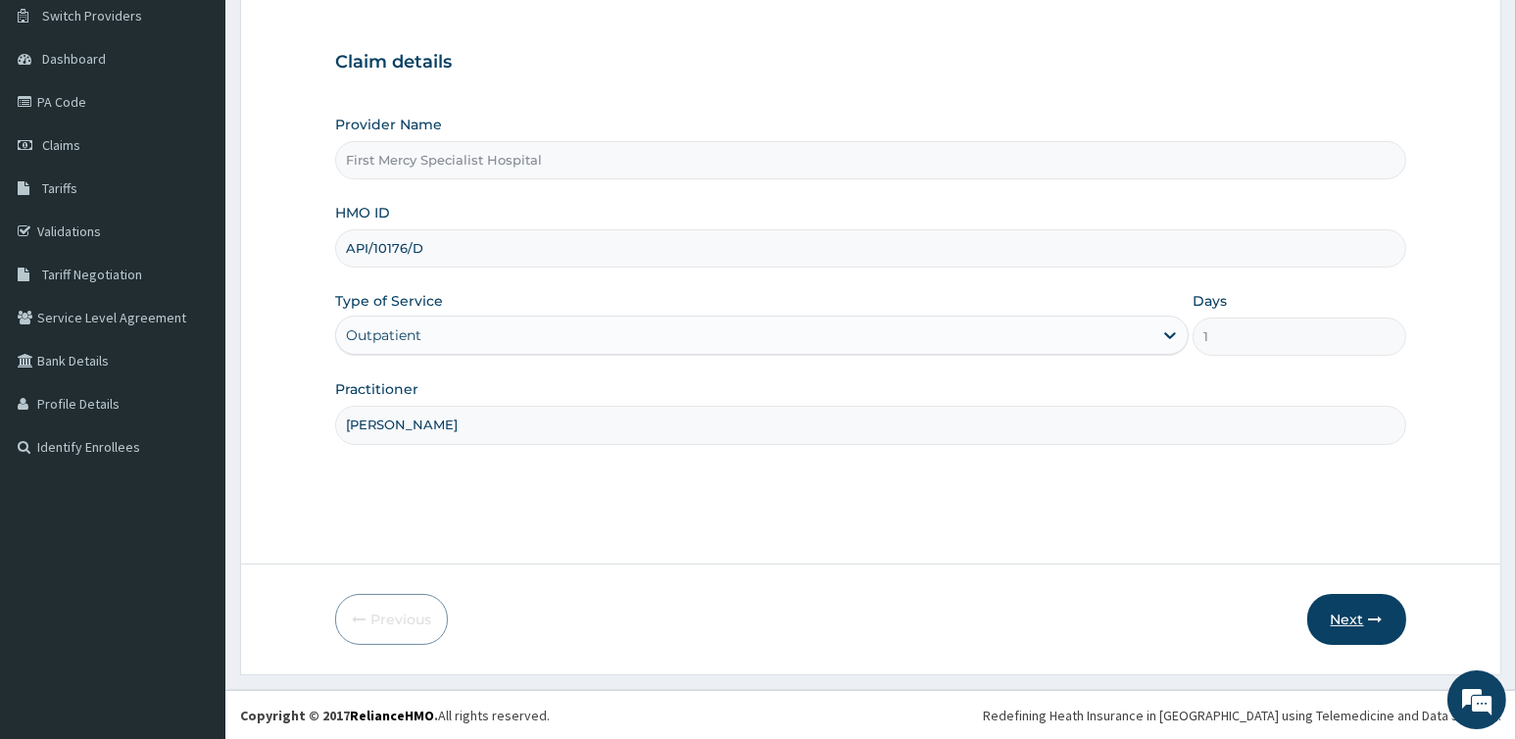
click at [1369, 619] on icon "button" at bounding box center [1376, 619] width 14 height 14
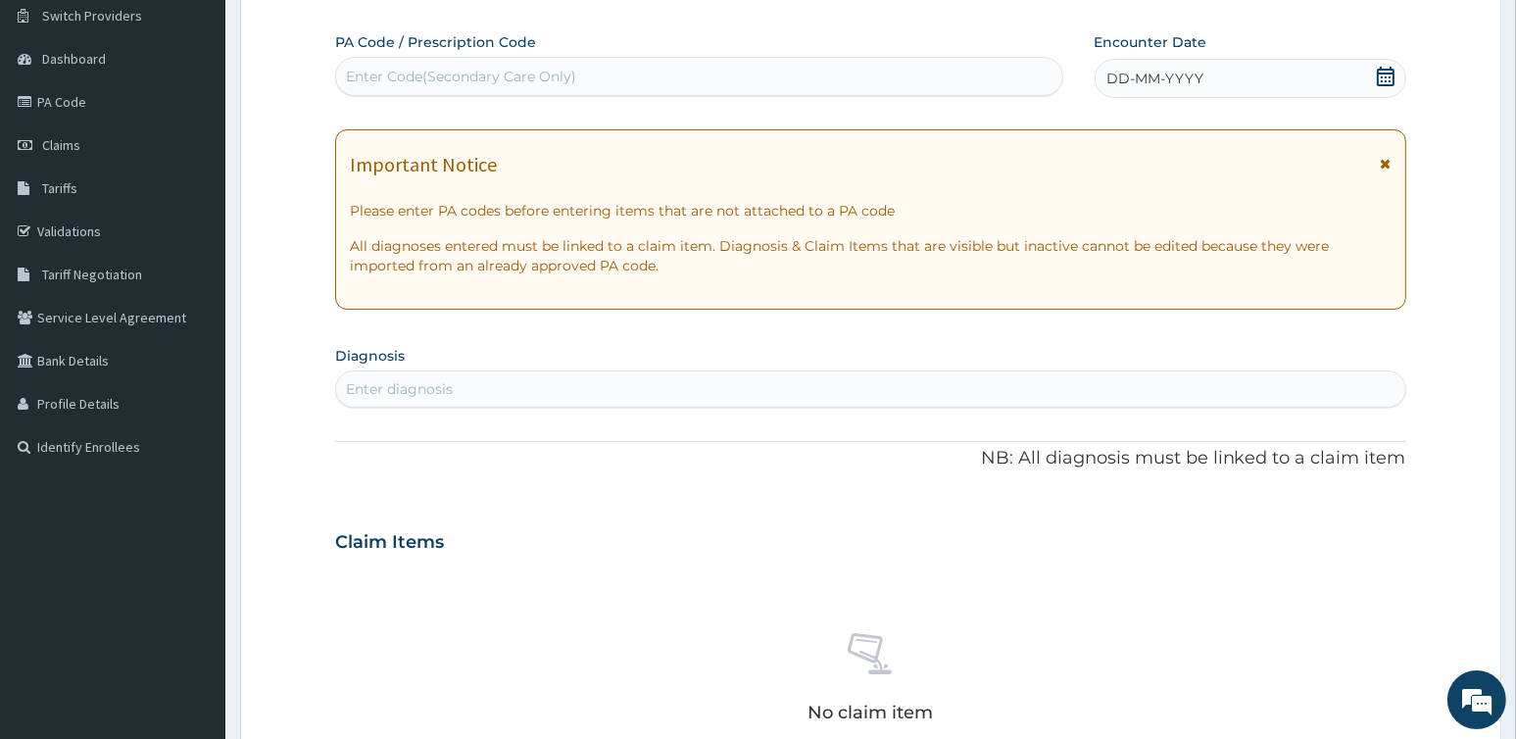
scroll to position [0, 0]
click at [1380, 73] on icon at bounding box center [1386, 77] width 18 height 20
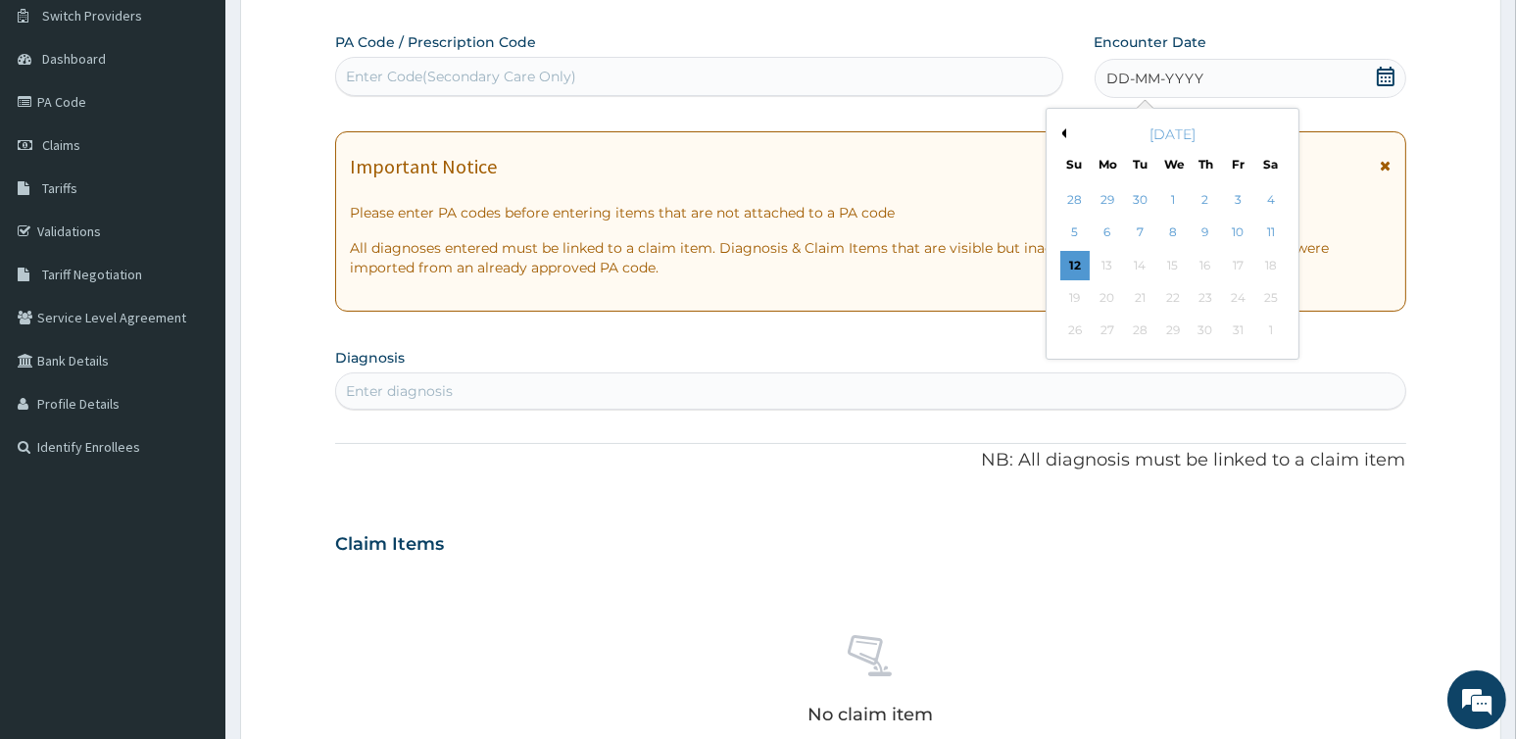
click at [1067, 131] on div "October 2025" at bounding box center [1172, 134] width 236 height 20
click at [1060, 131] on button "Previous Month" at bounding box center [1061, 133] width 10 height 10
click at [1234, 297] on div "26" at bounding box center [1237, 297] width 29 height 29
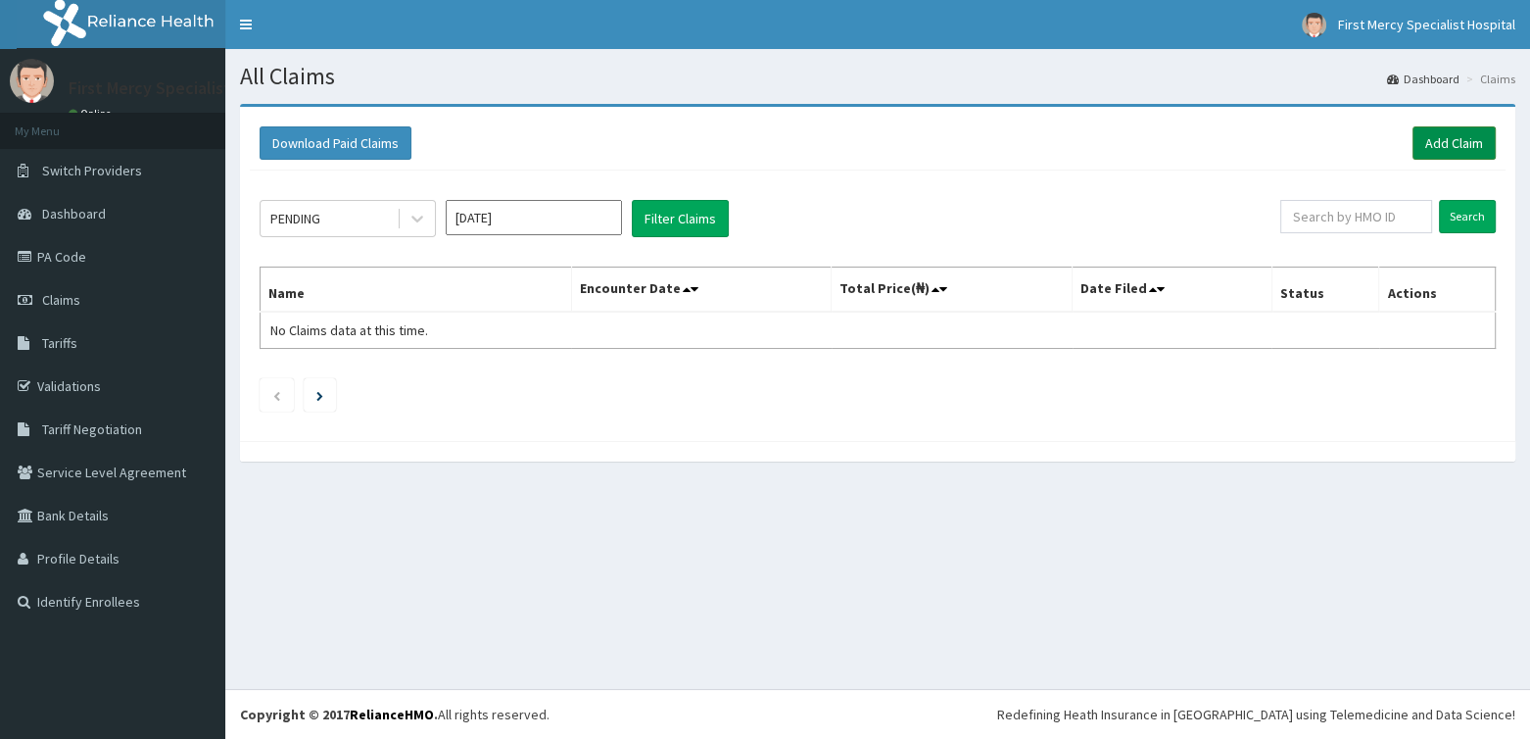
click at [1471, 143] on link "Add Claim" at bounding box center [1454, 142] width 83 height 33
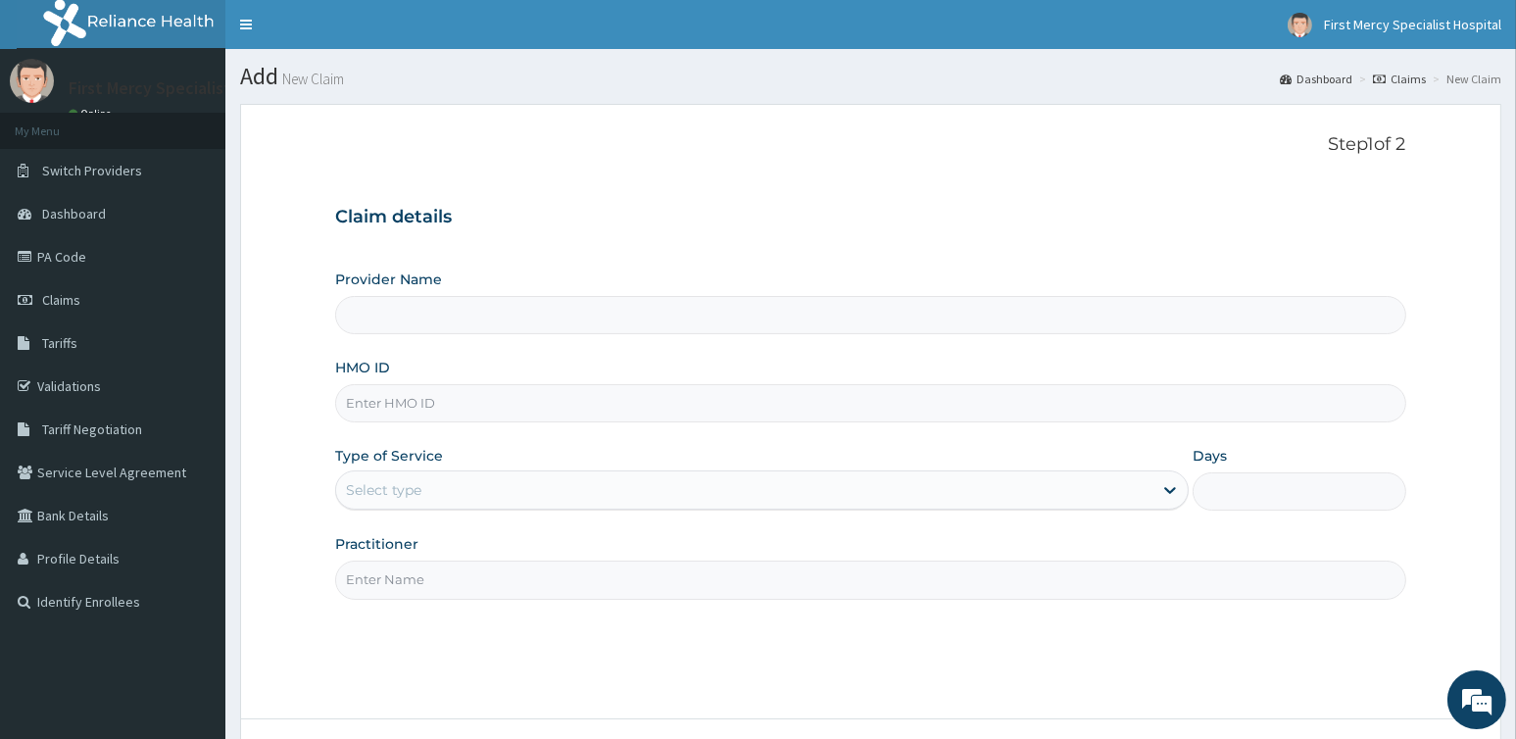
type input "First Mercy Specialist Hospital"
click at [383, 400] on input "HMO ID" at bounding box center [870, 403] width 1070 height 38
paste input "API/10176/D"
type input "API/10176/D"
click at [411, 500] on div "Select type" at bounding box center [744, 489] width 816 height 31
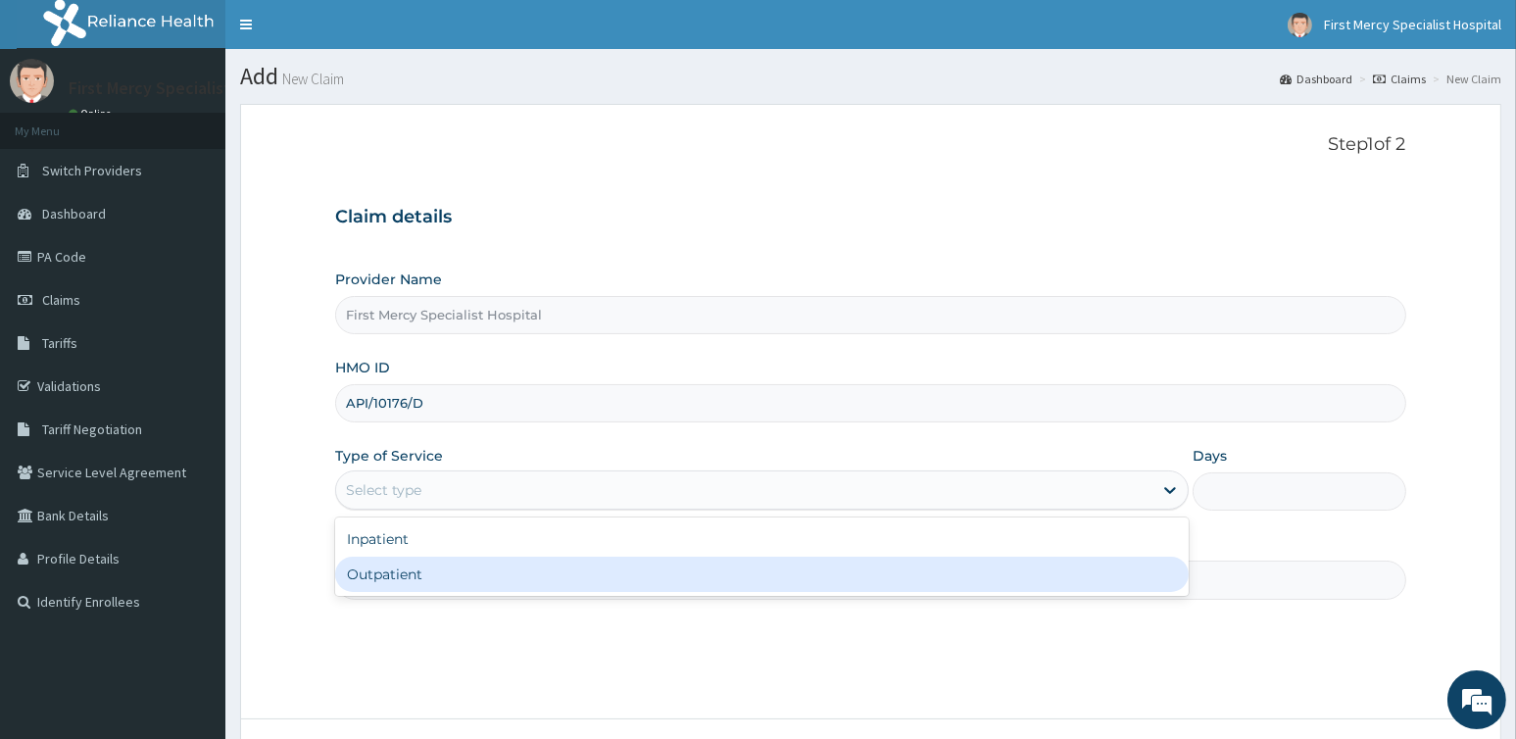
click at [370, 574] on div "Outpatient" at bounding box center [761, 573] width 853 height 35
type input "1"
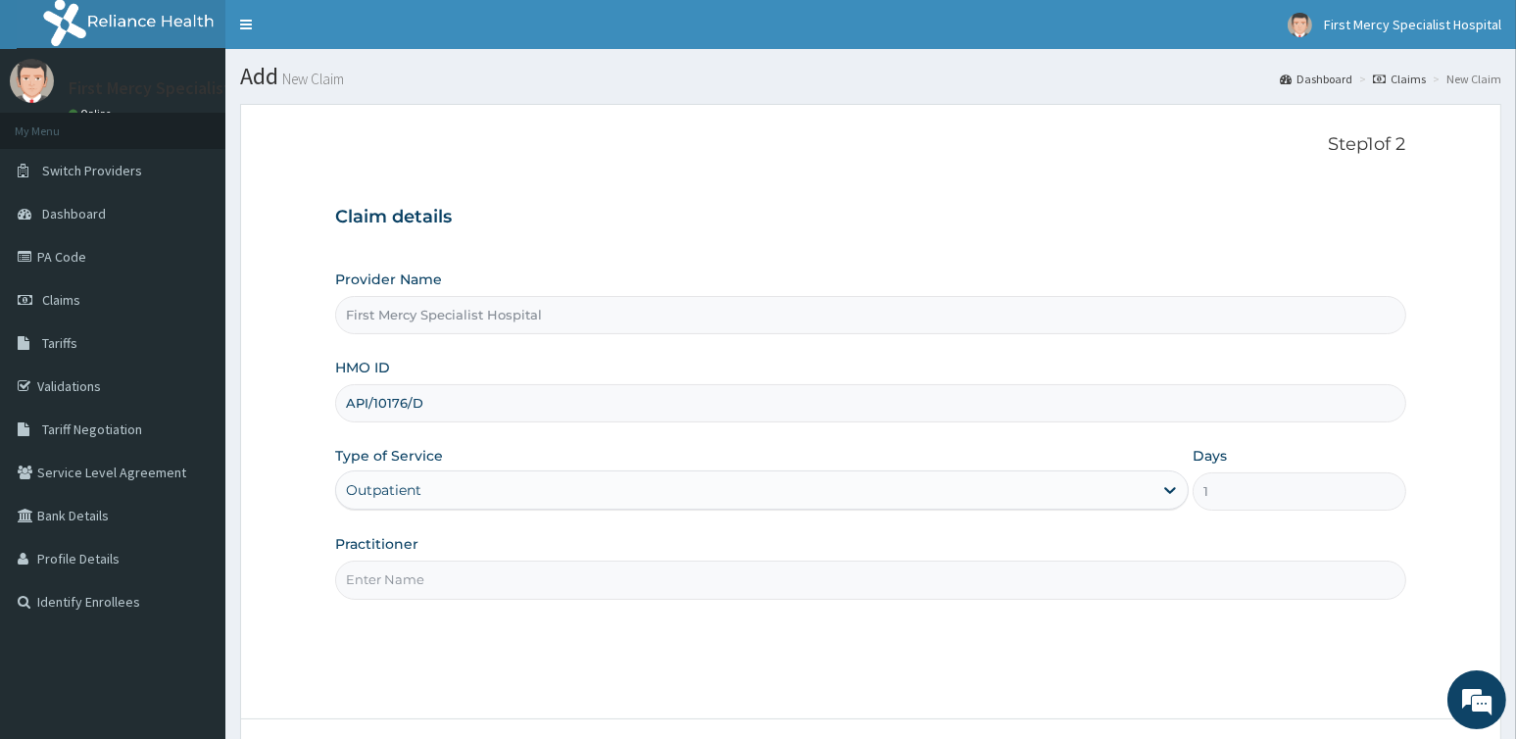
click at [402, 567] on input "Practitioner" at bounding box center [870, 579] width 1070 height 38
type input "DR OLUKAYODE BABTUNDE"
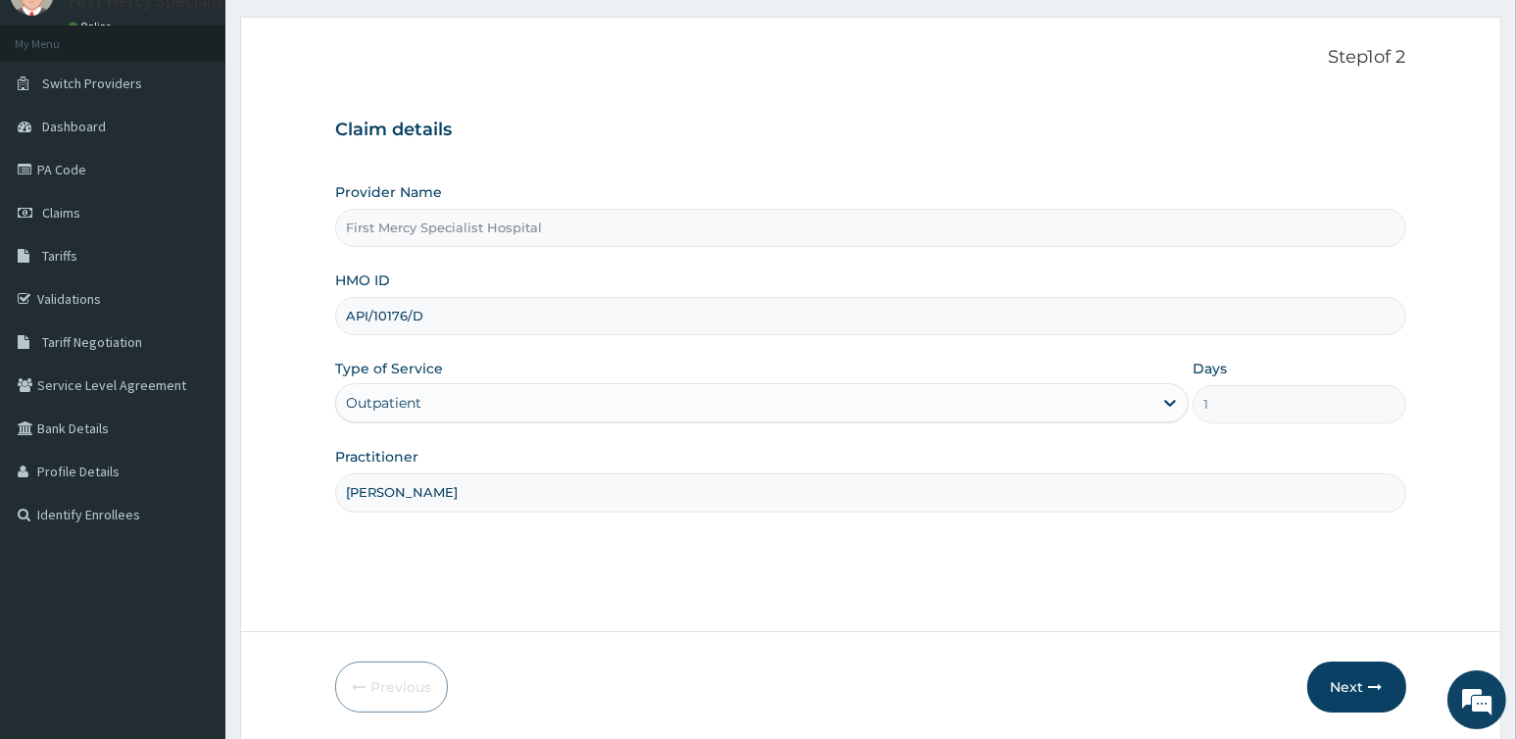
scroll to position [155, 0]
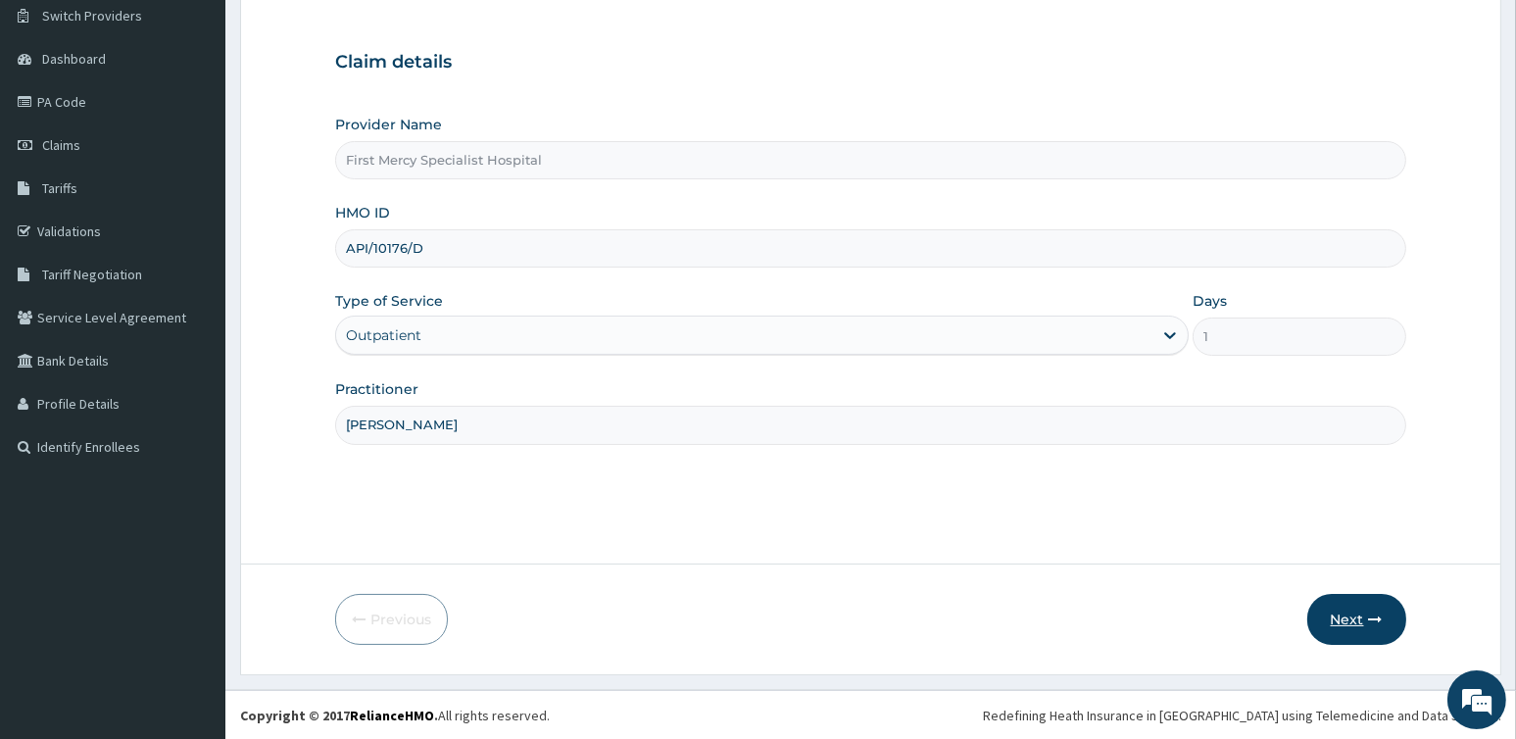
click at [1331, 622] on button "Next" at bounding box center [1356, 619] width 99 height 51
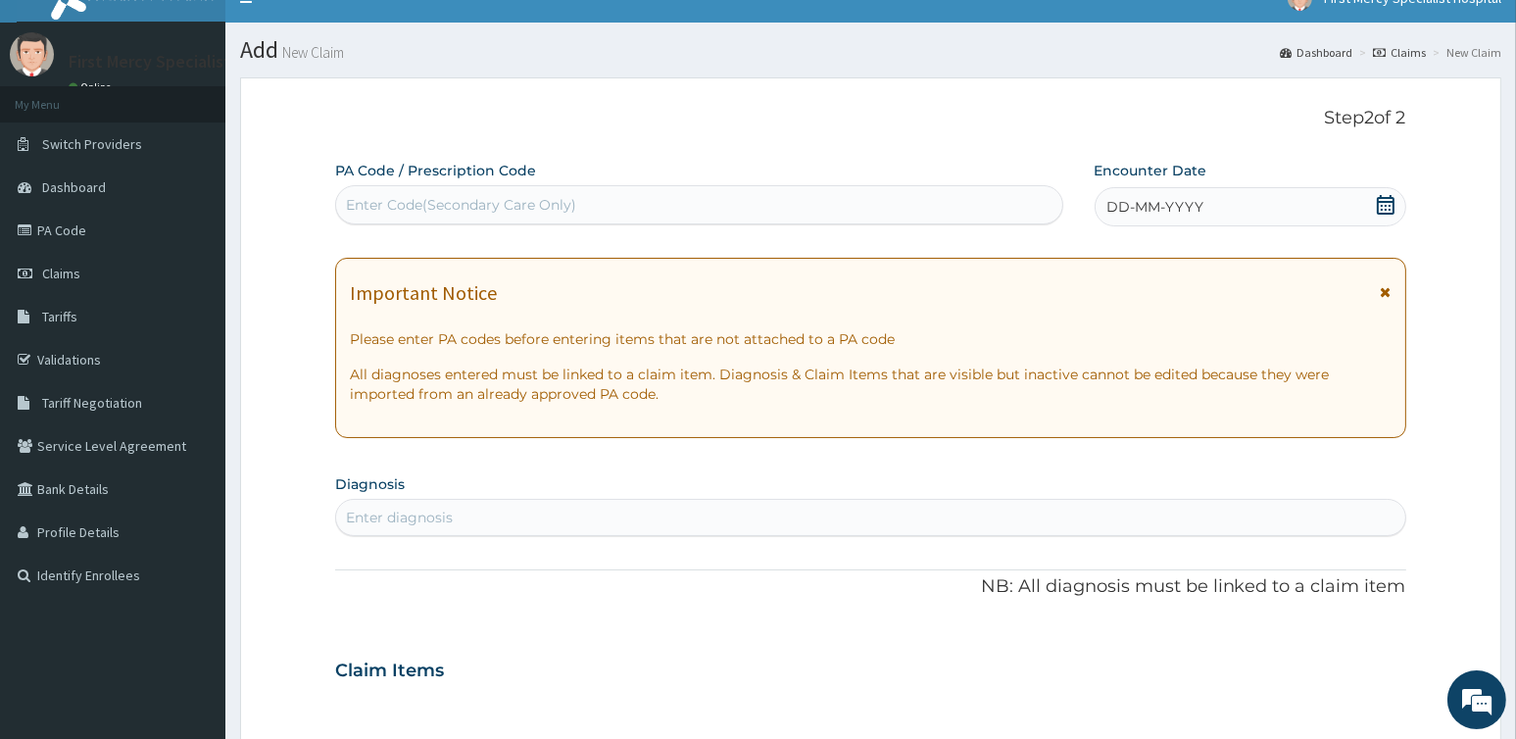
scroll to position [0, 0]
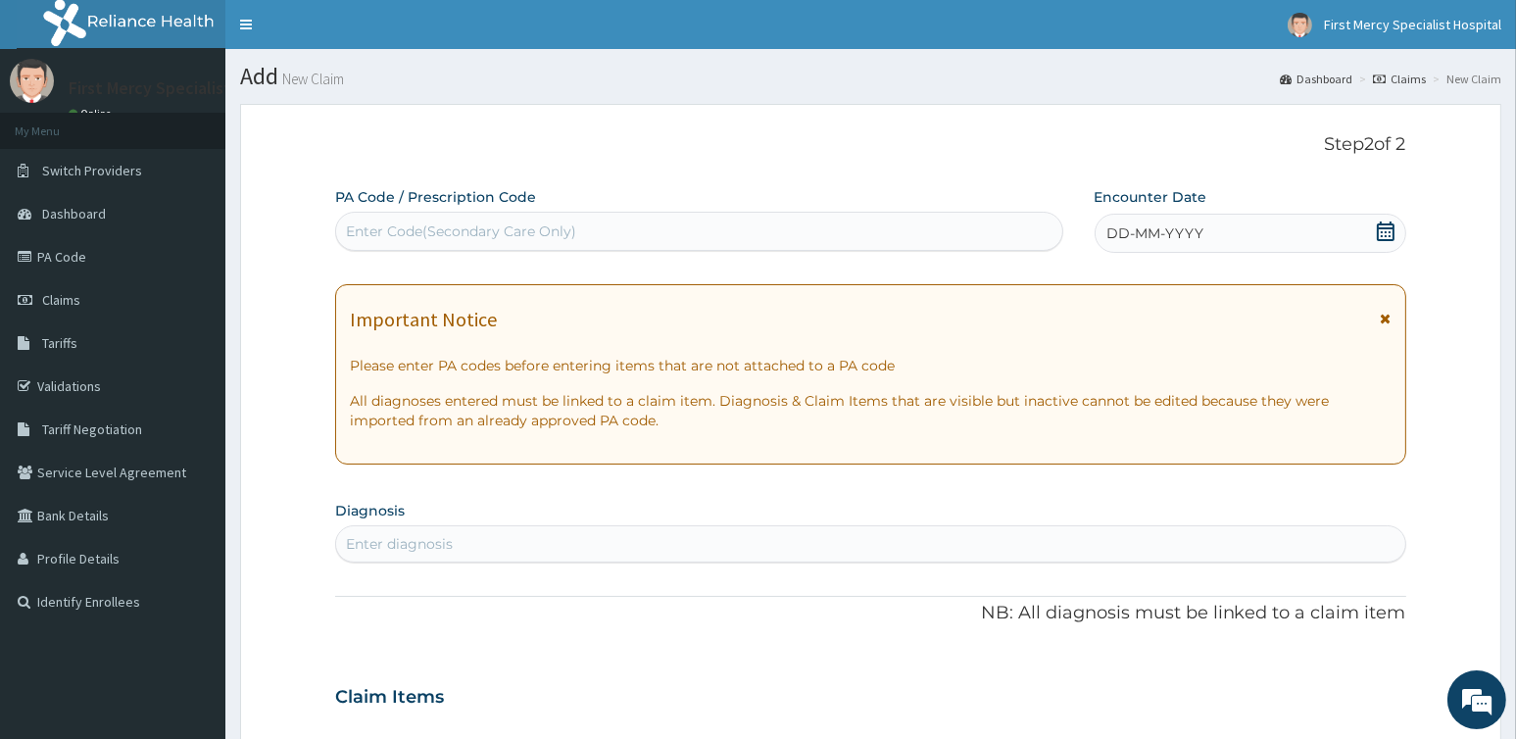
click at [1292, 225] on div "DD-MM-YYYY" at bounding box center [1250, 233] width 312 height 39
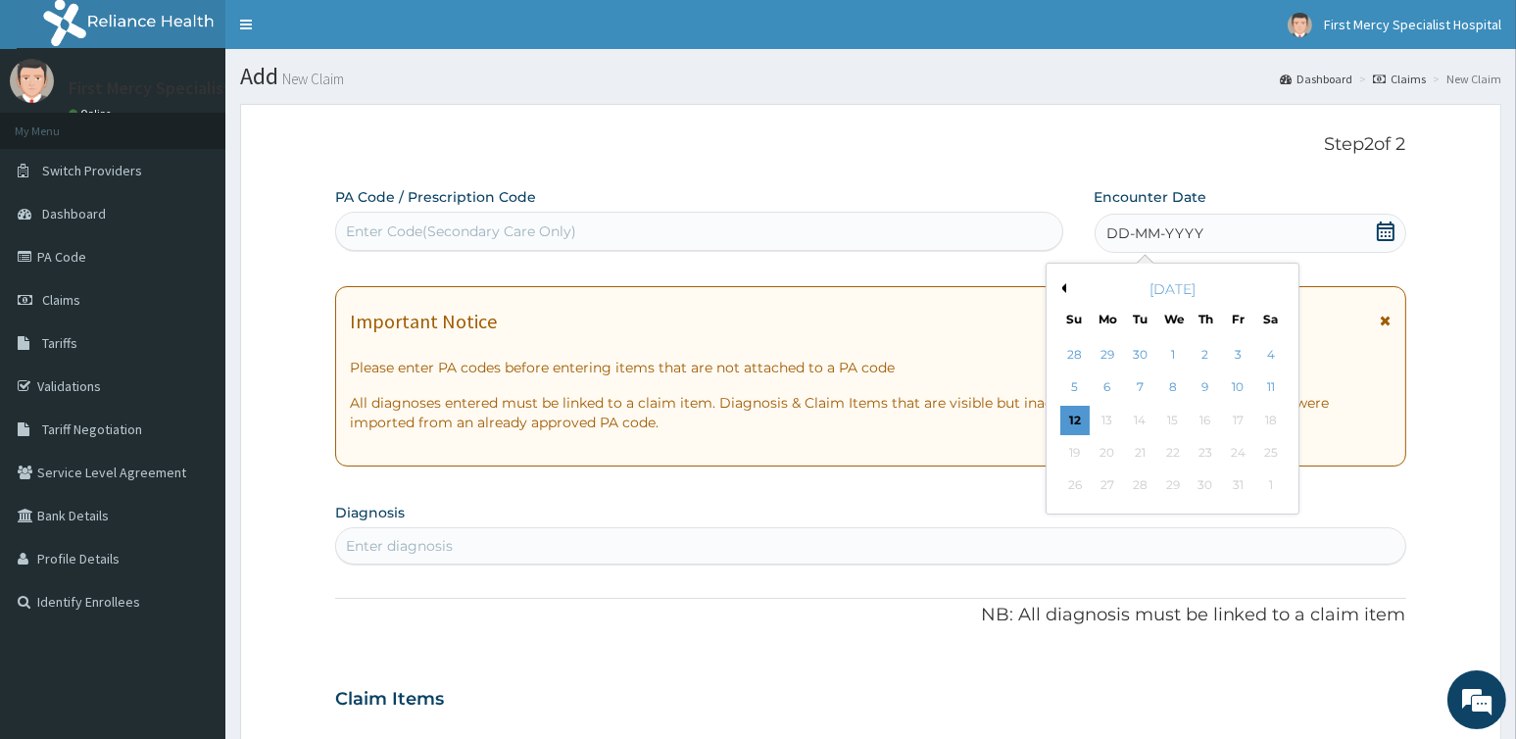
click at [1067, 285] on div "October 2025" at bounding box center [1172, 289] width 236 height 20
click at [1064, 284] on button "Previous Month" at bounding box center [1061, 288] width 10 height 10
click at [1234, 453] on div "26" at bounding box center [1237, 452] width 29 height 29
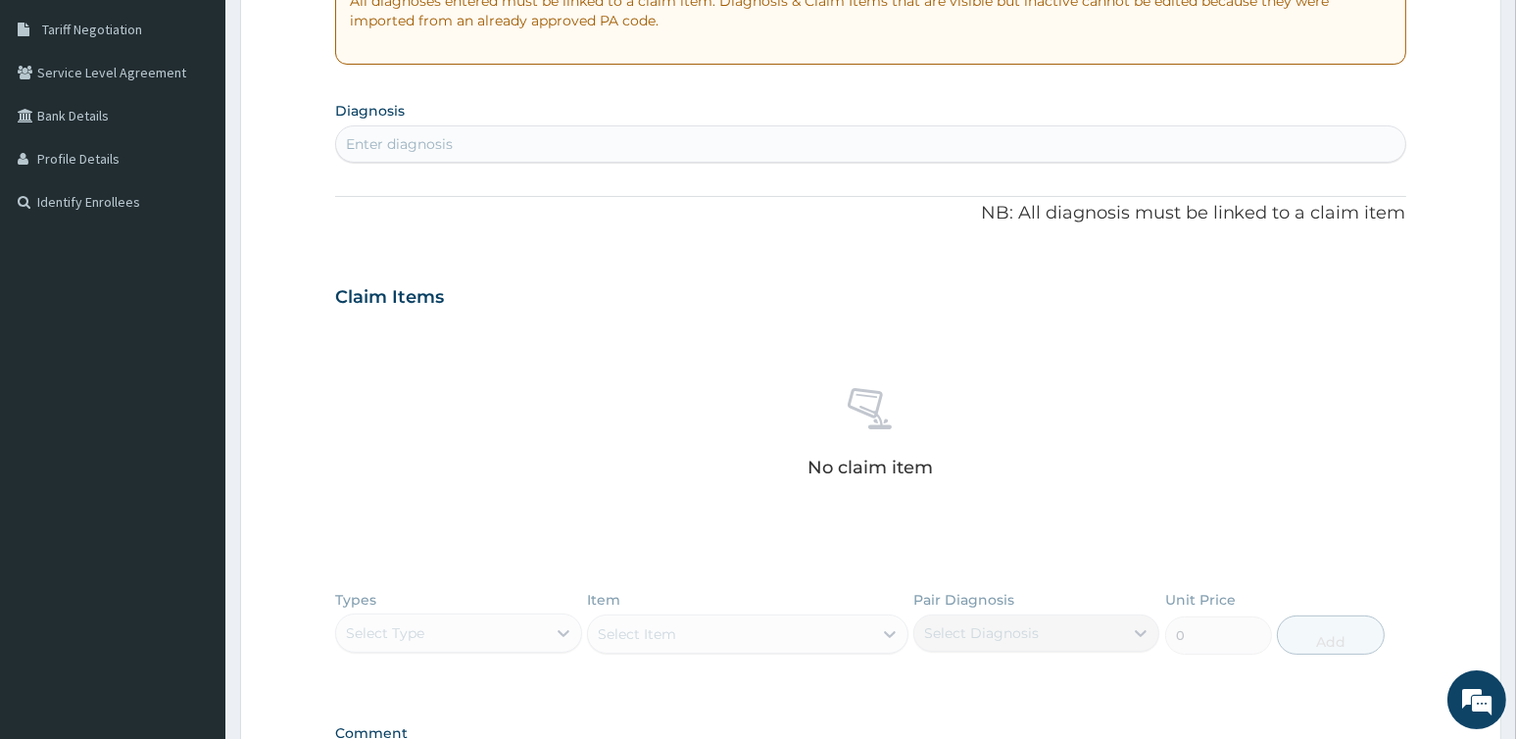
scroll to position [588, 0]
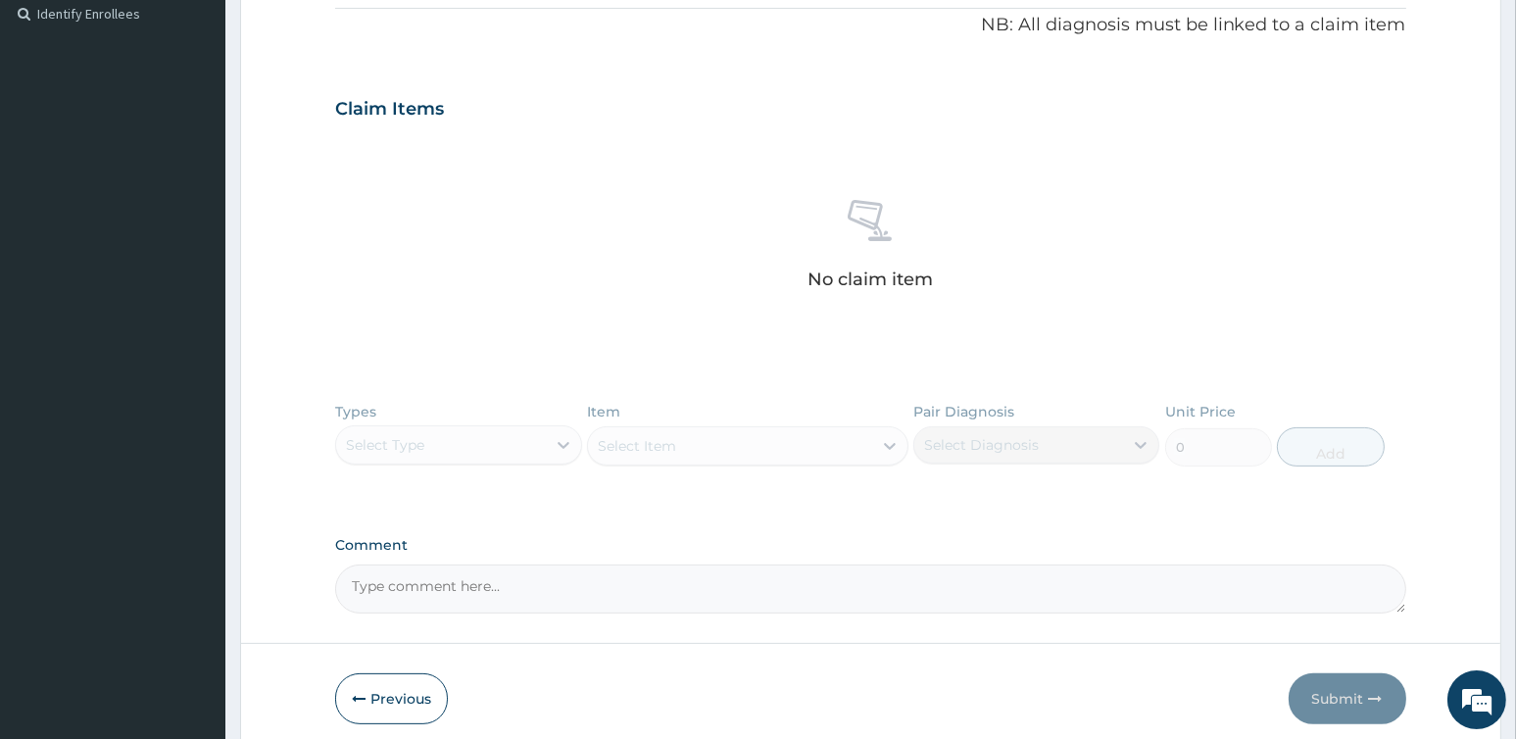
click at [554, 448] on div "Types Select Type Item Select Item Pair Diagnosis Select Diagnosis Unit Price 0…" at bounding box center [870, 449] width 1070 height 114
drag, startPoint x: 682, startPoint y: 416, endPoint x: 692, endPoint y: 411, distance: 11.0
click at [692, 411] on div "Types Select Type Item Select Item Pair Diagnosis Select Diagnosis Unit Price 0…" at bounding box center [870, 449] width 1070 height 114
click at [796, 412] on div "Types Select Type Item Select Item Pair Diagnosis Select Diagnosis Unit Price 0…" at bounding box center [870, 449] width 1070 height 114
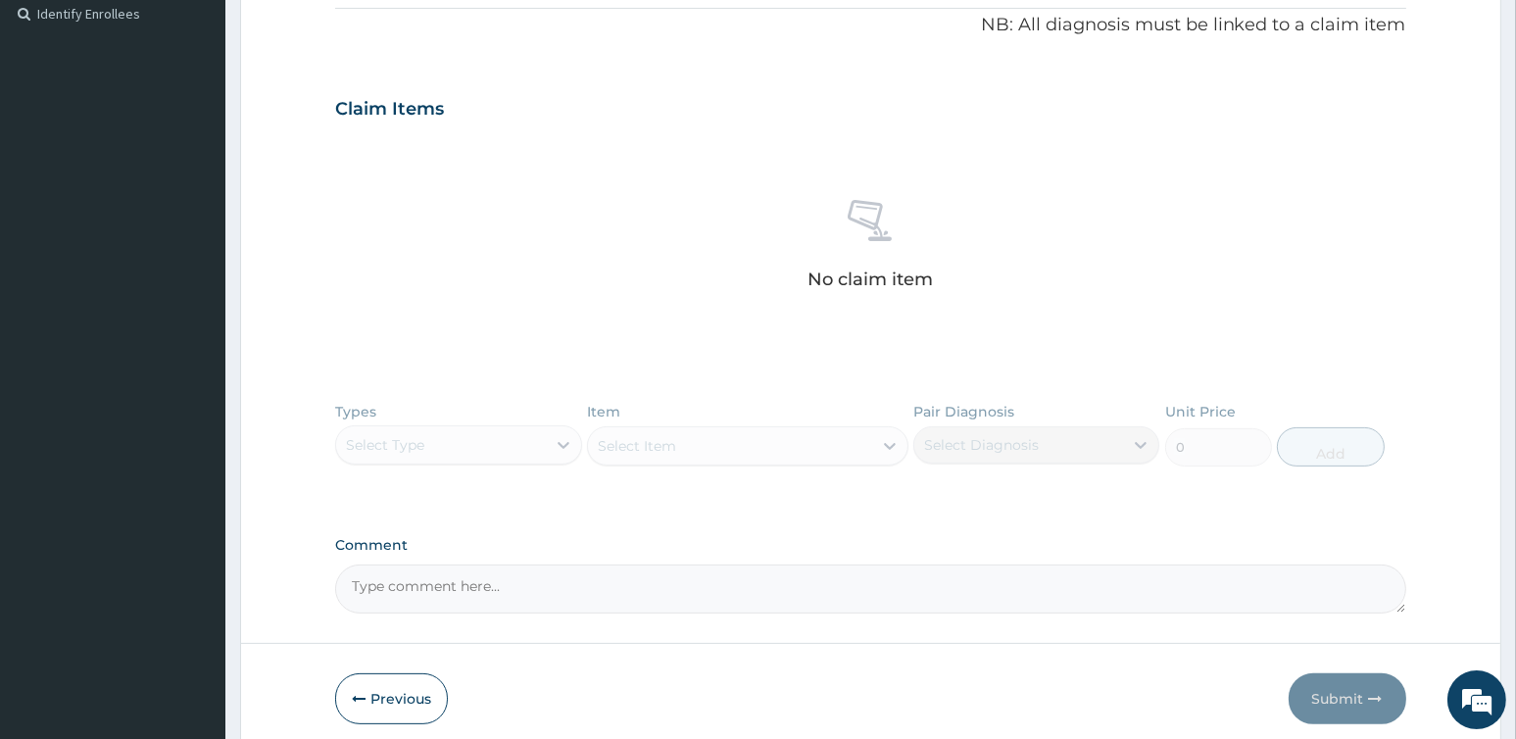
click at [816, 436] on div "Types Select Type Item Select Item Pair Diagnosis Select Diagnosis Unit Price 0…" at bounding box center [870, 449] width 1070 height 114
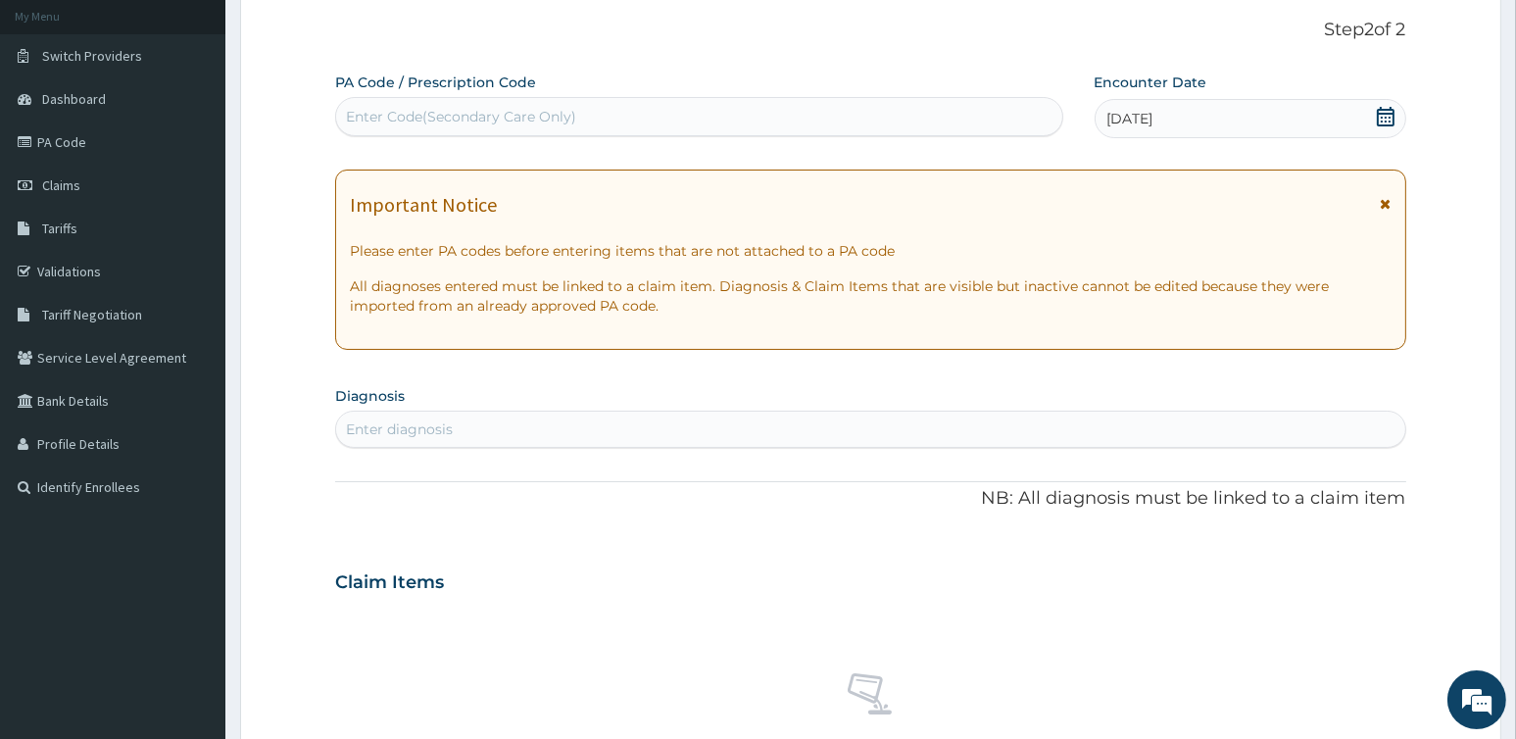
scroll to position [0, 0]
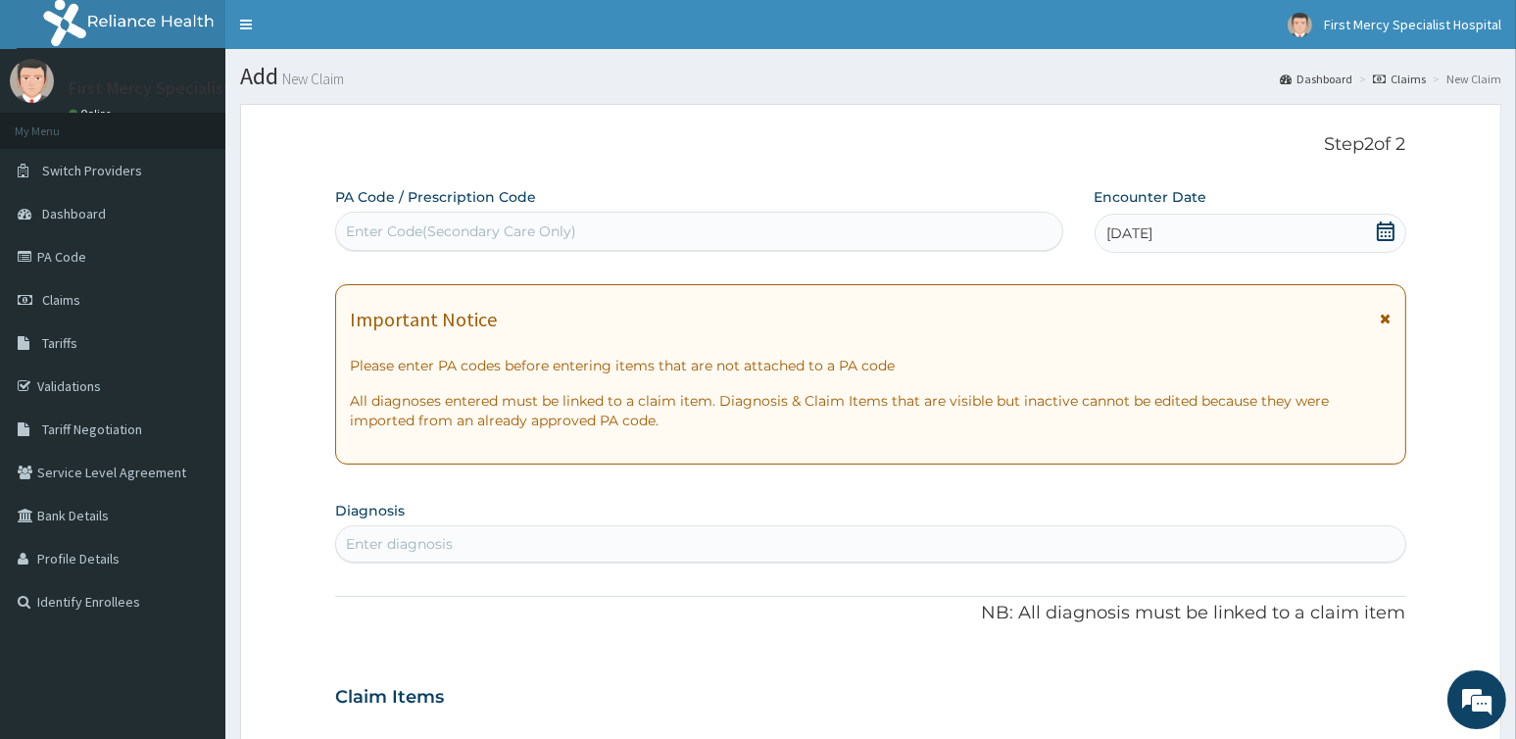
click at [741, 555] on div "Enter diagnosis" at bounding box center [870, 543] width 1068 height 31
type input "p"
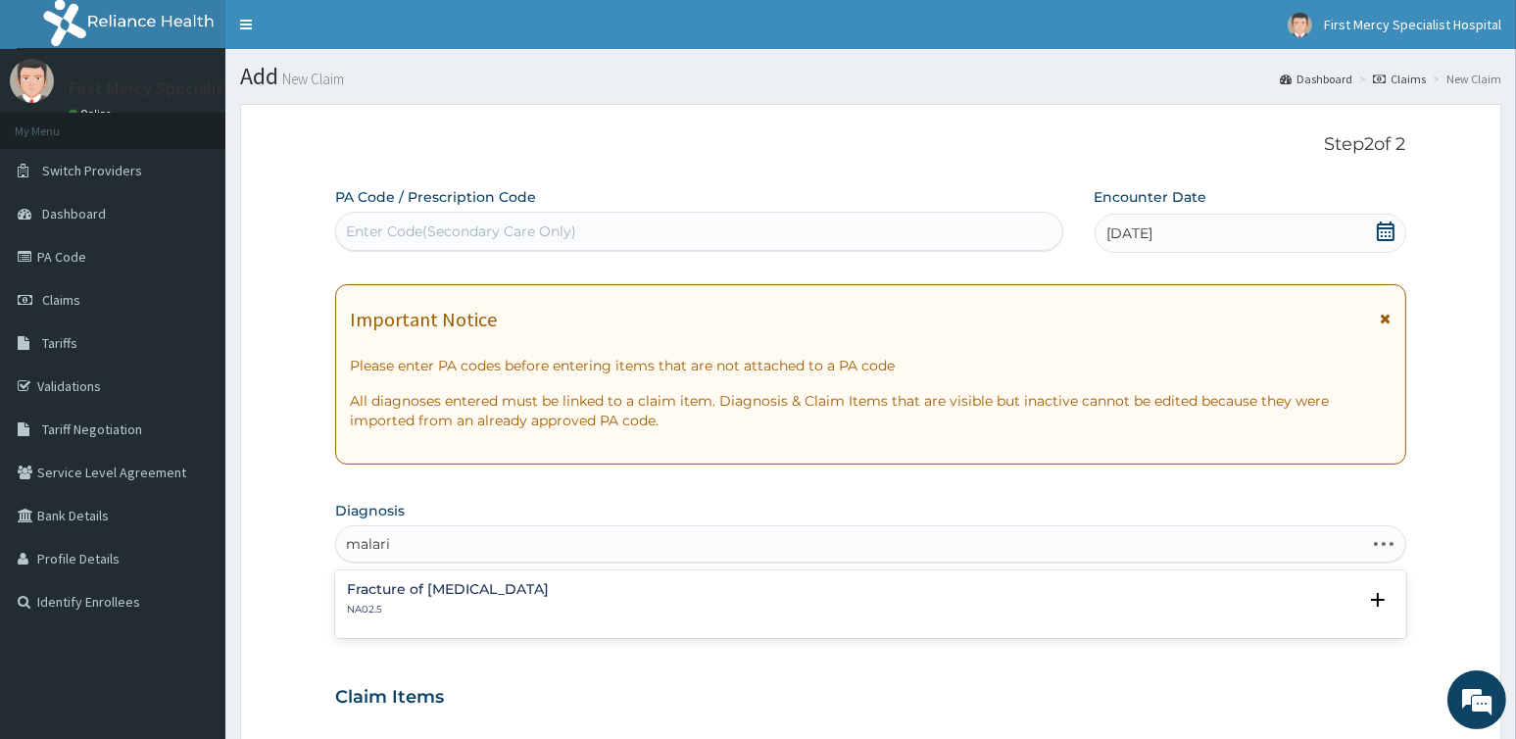
type input "malaria"
click at [626, 579] on div "Plasmodium malariae malaria without complication 1F42.Z Select Status Query Que…" at bounding box center [870, 604] width 1070 height 60
click at [468, 587] on h4 "Plasmodium malariae malaria without complication" at bounding box center [407, 589] width 121 height 15
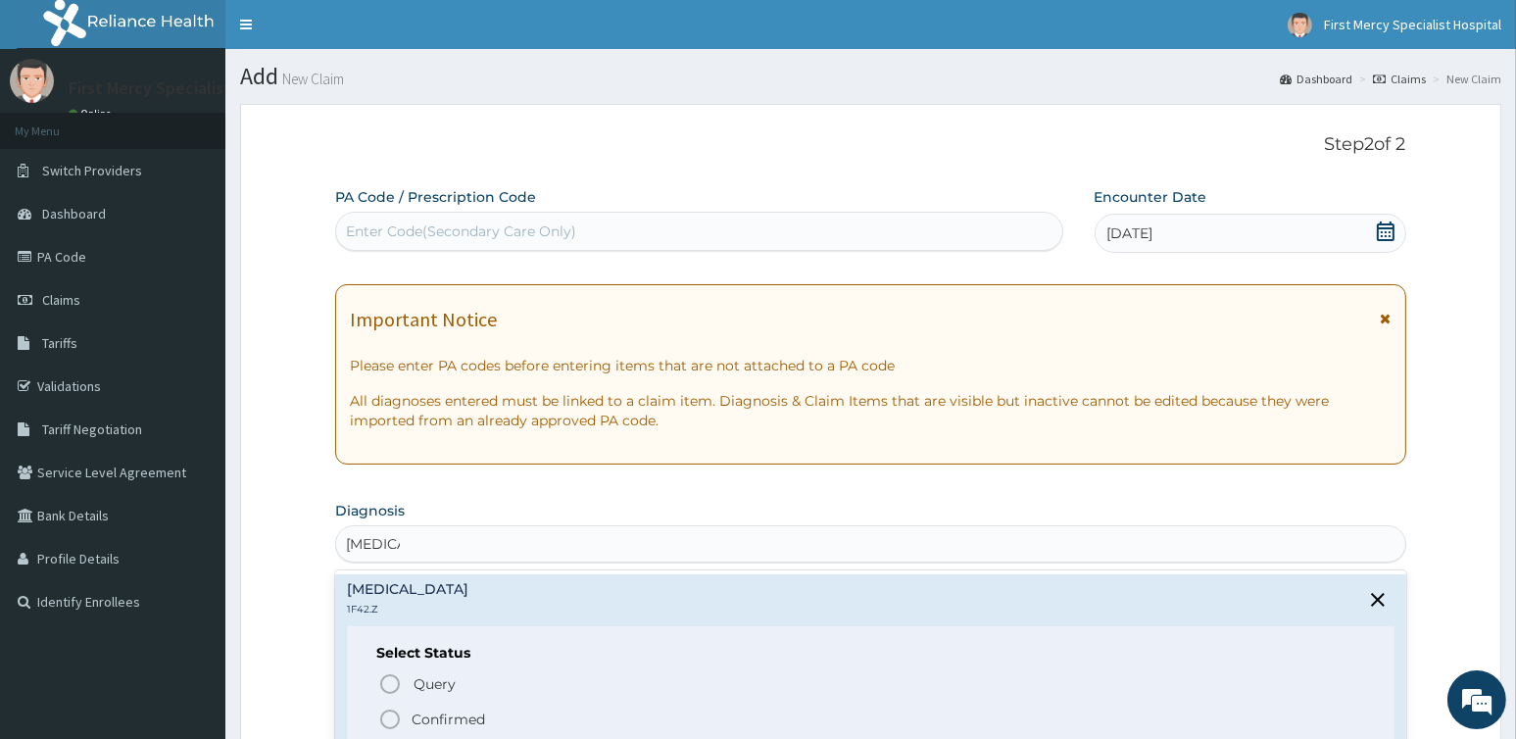
click at [436, 725] on p "Confirmed" at bounding box center [447, 719] width 73 height 20
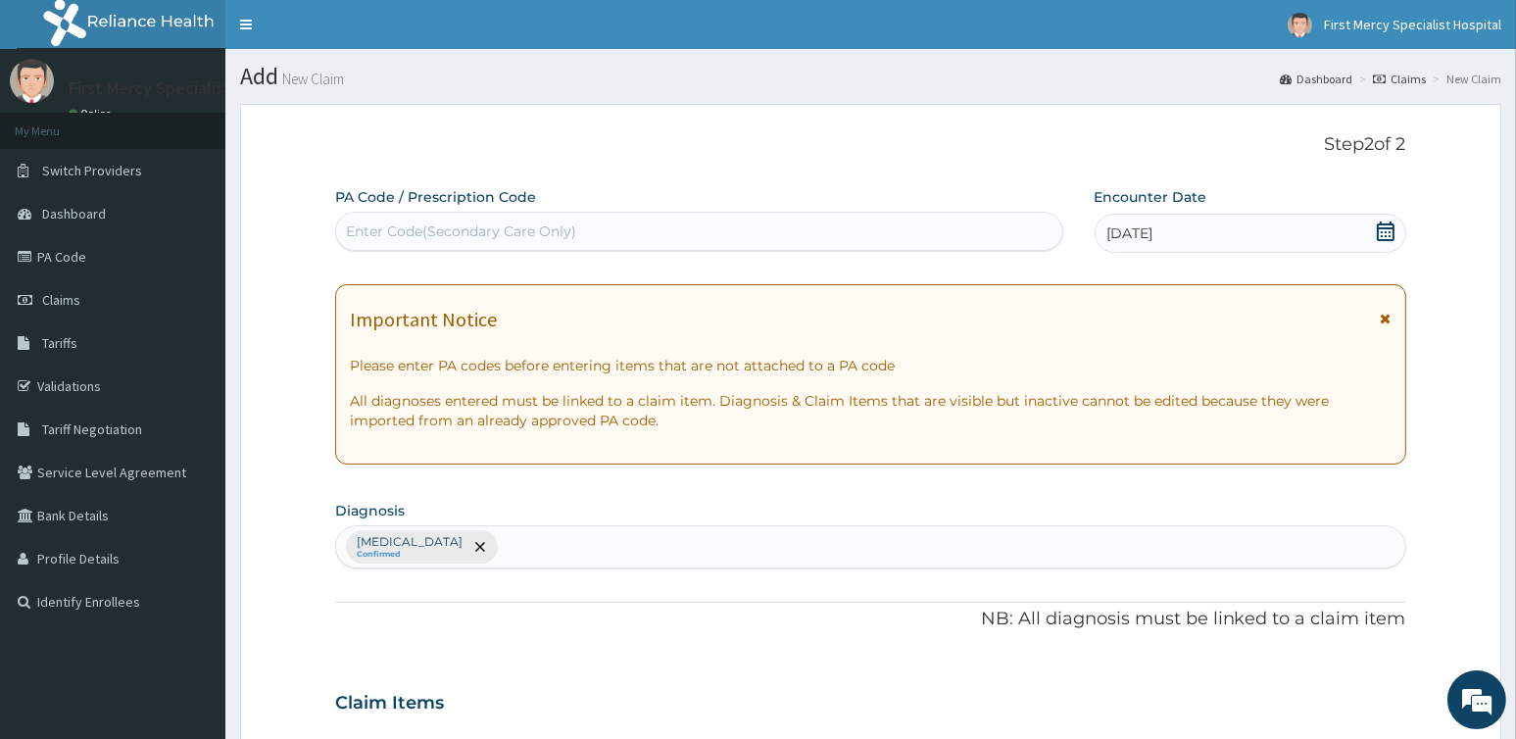
click at [747, 542] on div "Plasmodium malariae malaria without complication Confirmed" at bounding box center [870, 546] width 1068 height 41
type input "urti"
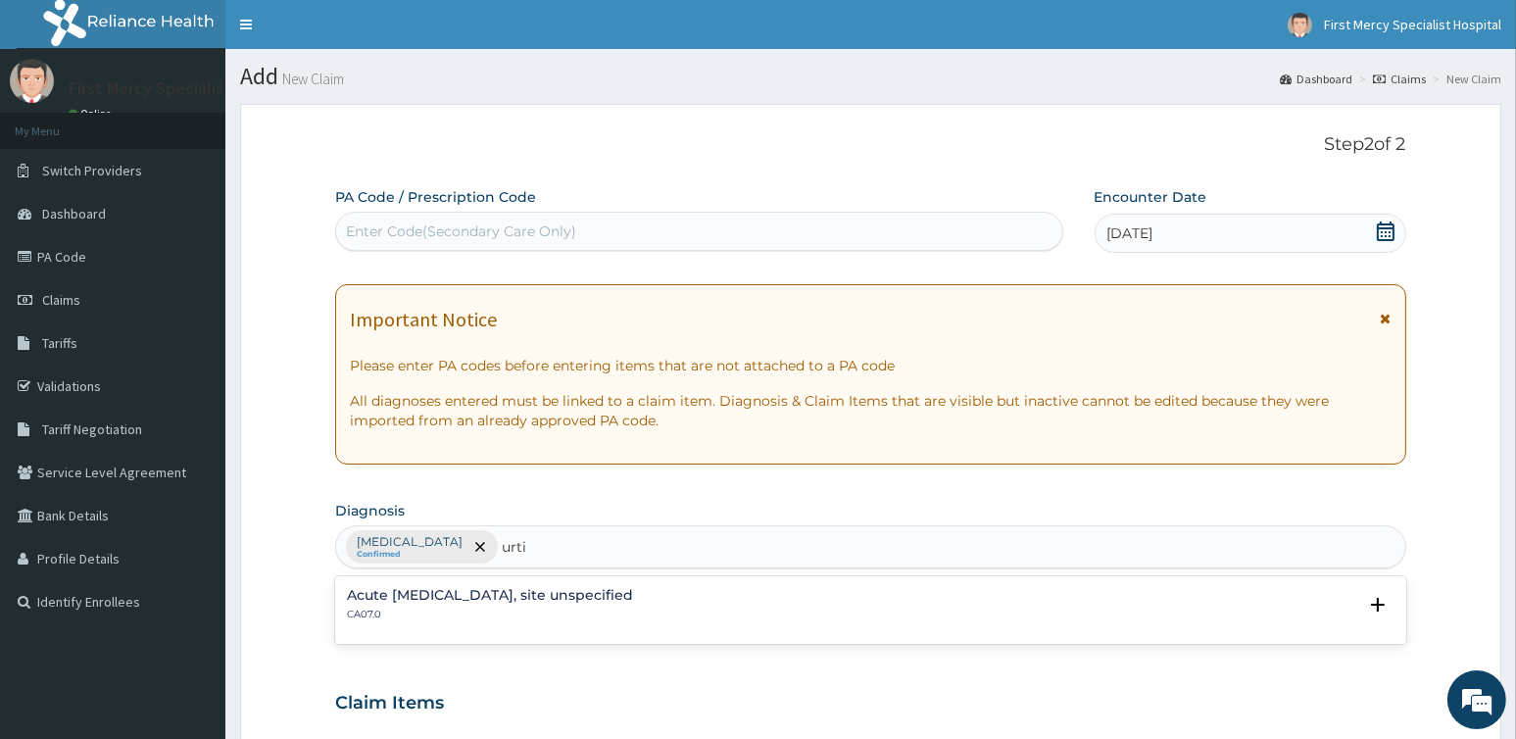
click at [617, 592] on h4 "Acute upper respiratory infection, site unspecified" at bounding box center [490, 595] width 286 height 15
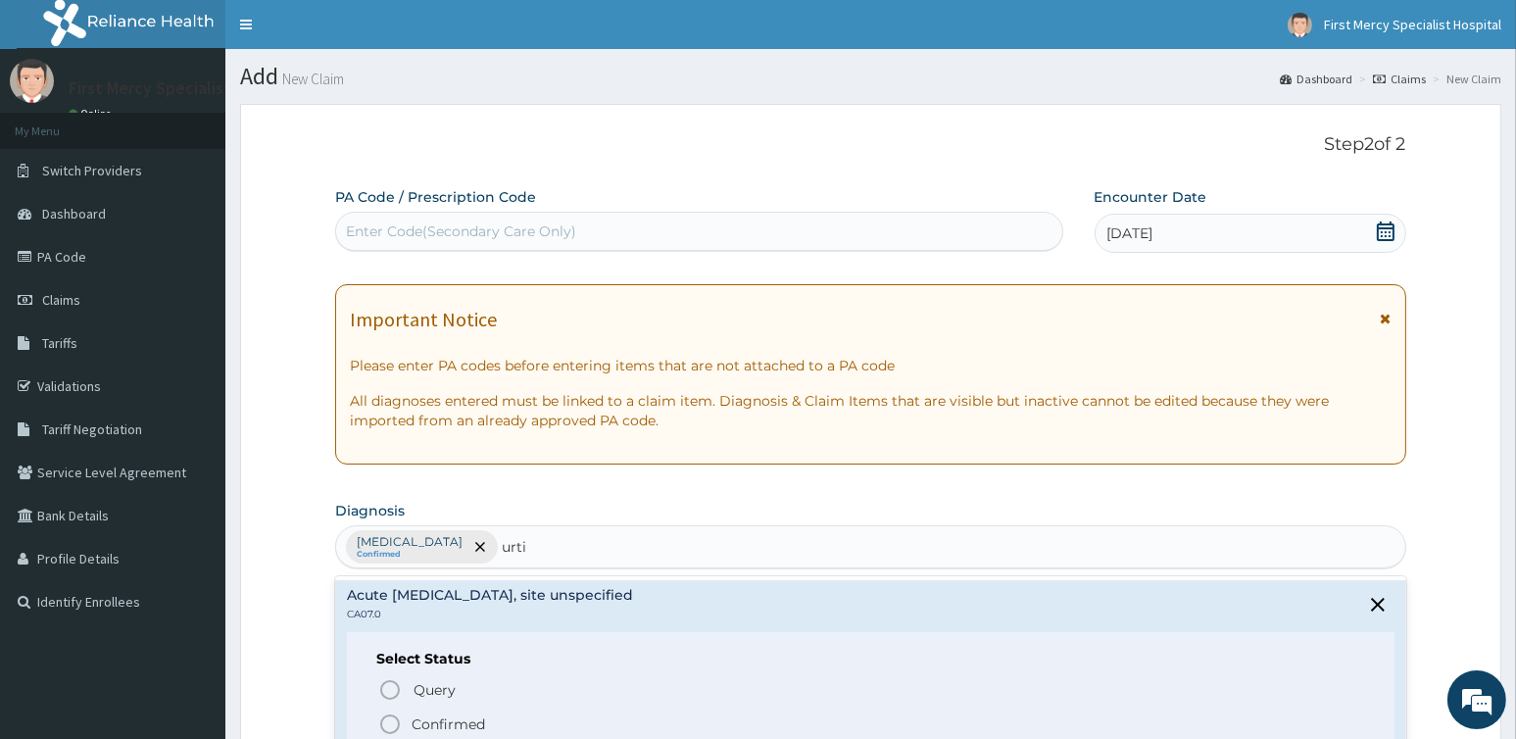
click at [478, 727] on p "Confirmed" at bounding box center [447, 724] width 73 height 20
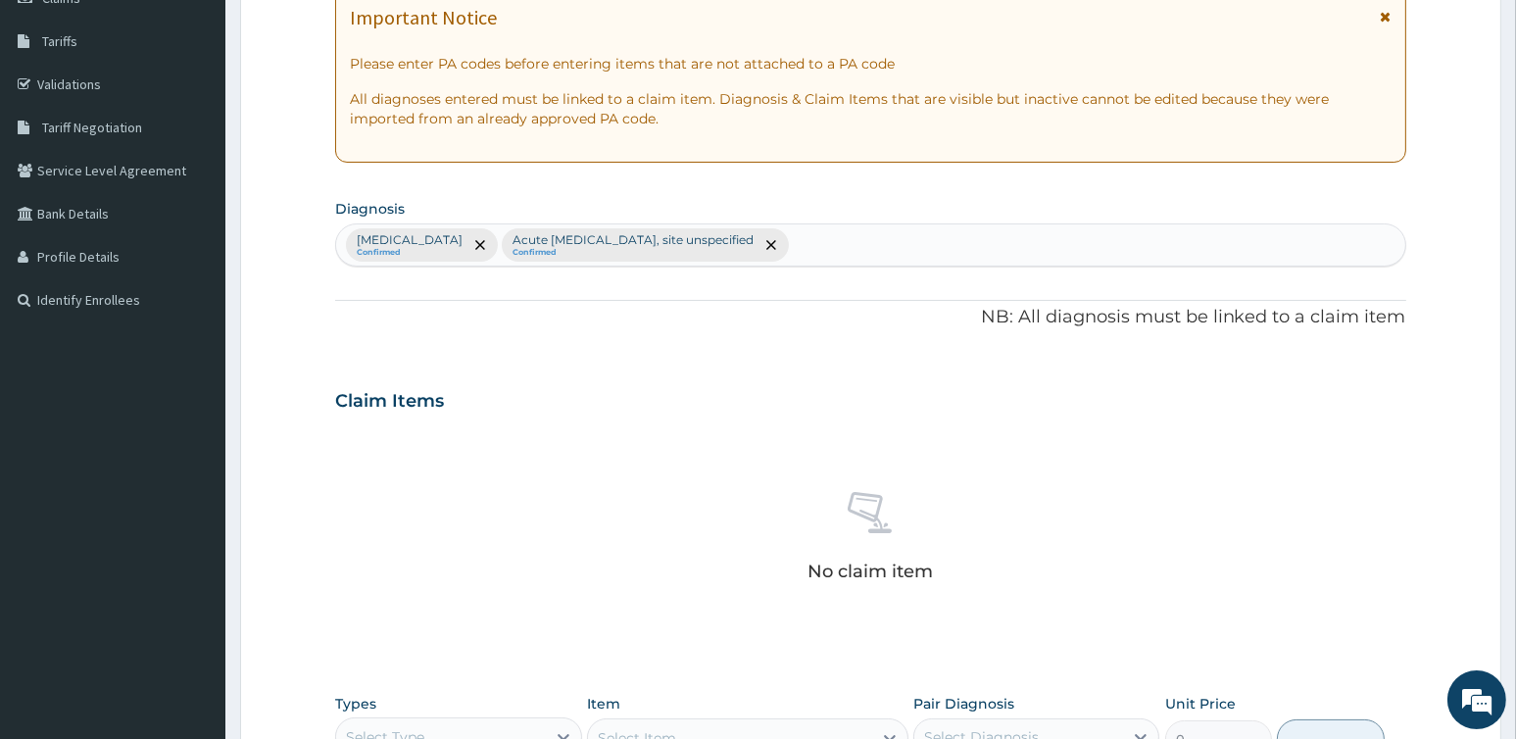
scroll to position [672, 0]
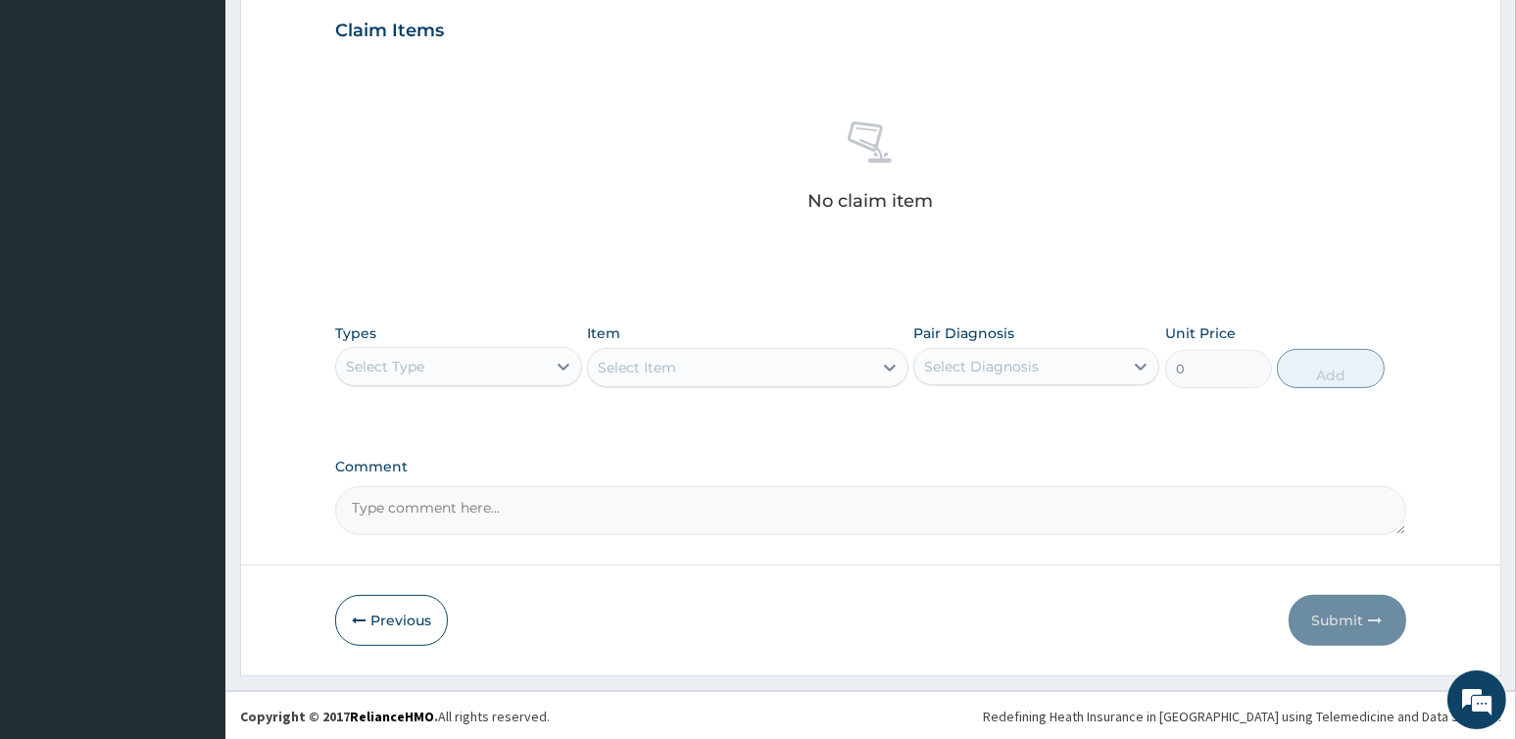
click at [442, 370] on div "Select Type" at bounding box center [440, 366] width 209 height 31
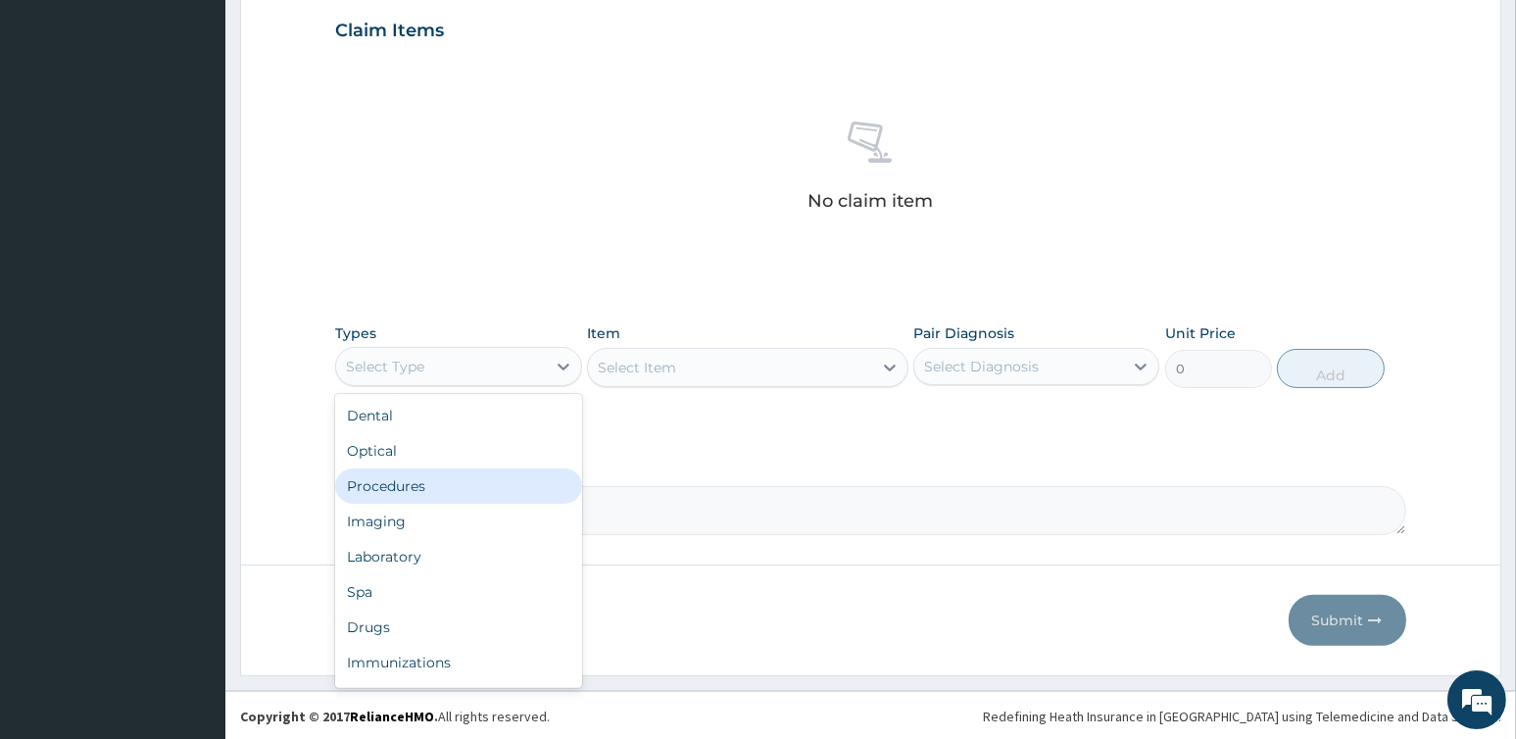
click at [415, 486] on div "Procedures" at bounding box center [458, 485] width 246 height 35
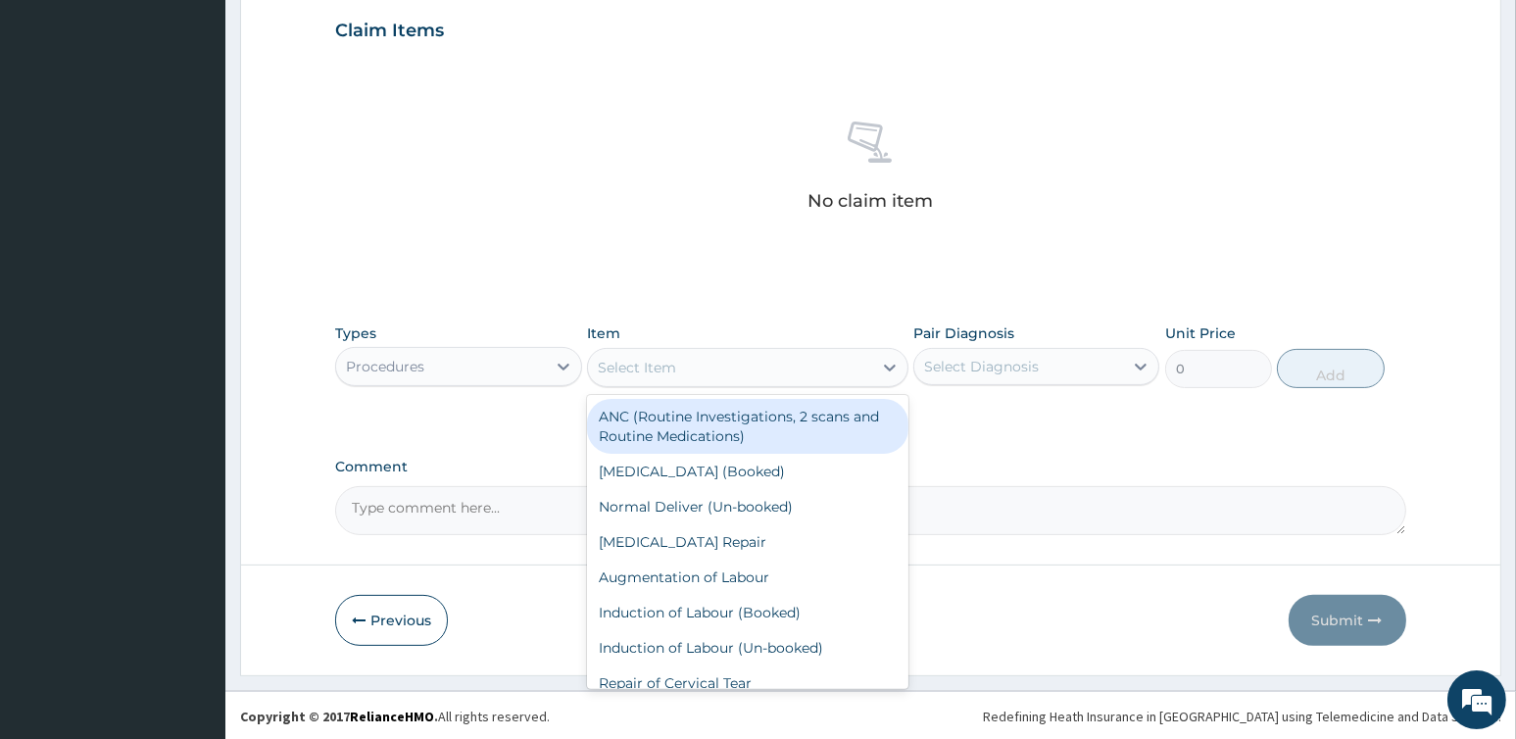
click at [682, 366] on div "Select Item" at bounding box center [730, 367] width 284 height 31
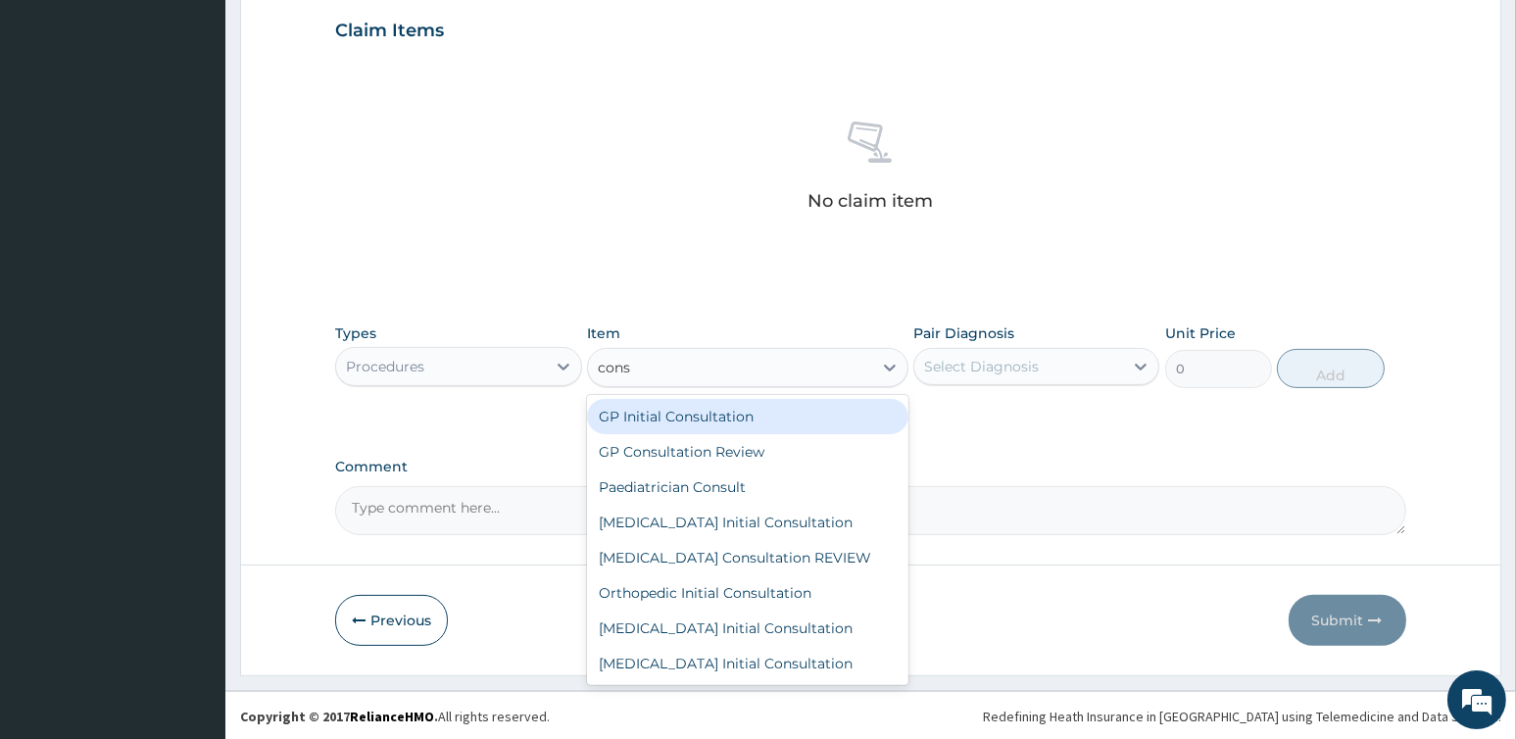
type input "consu"
click at [688, 412] on div "GP Initial Consultation" at bounding box center [747, 416] width 321 height 35
type input "3500"
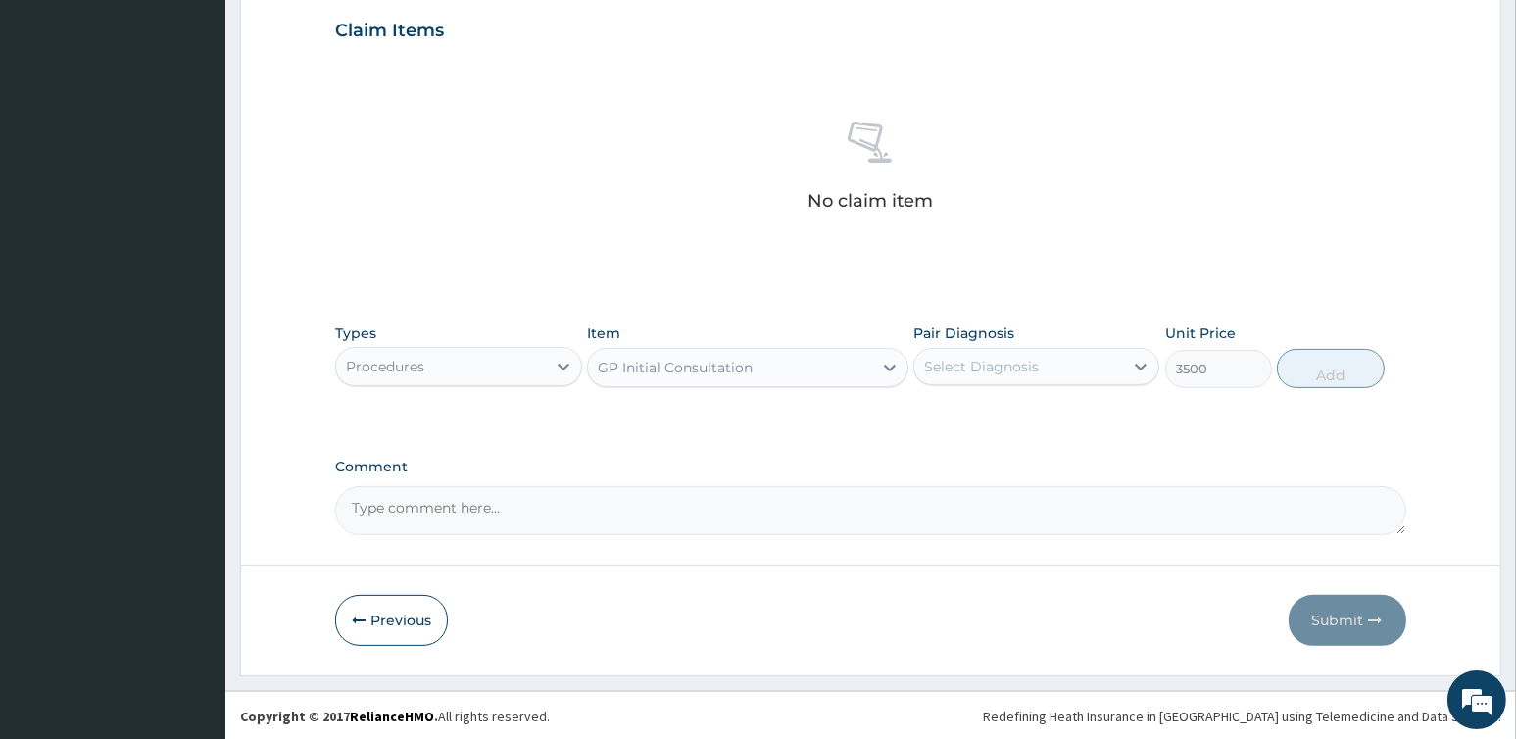
click at [984, 363] on div "Select Diagnosis" at bounding box center [981, 367] width 115 height 20
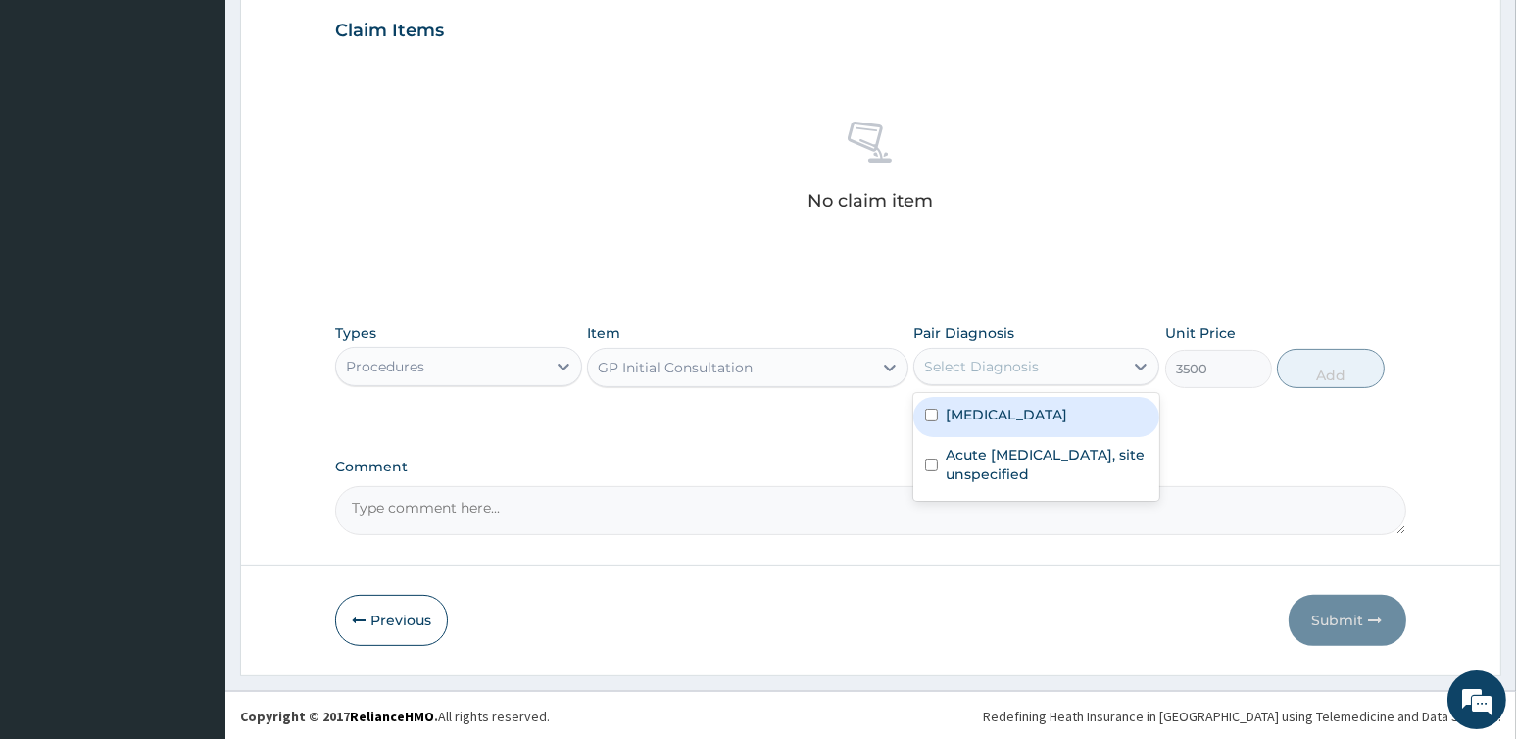
click at [1018, 424] on label "Plasmodium malariae malaria without complication" at bounding box center [1005, 415] width 121 height 20
checkbox input "true"
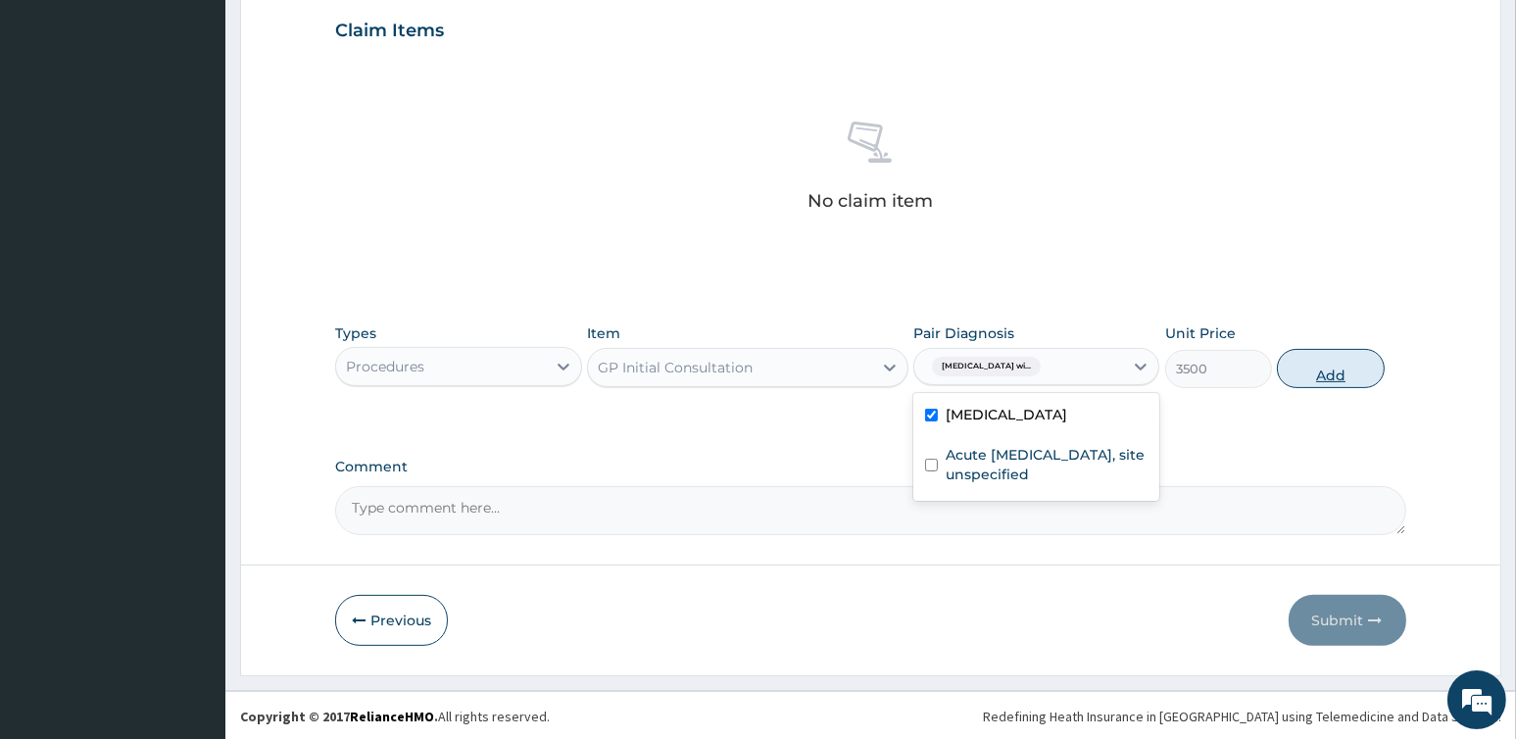
click at [1318, 373] on button "Add" at bounding box center [1330, 368] width 107 height 39
type input "0"
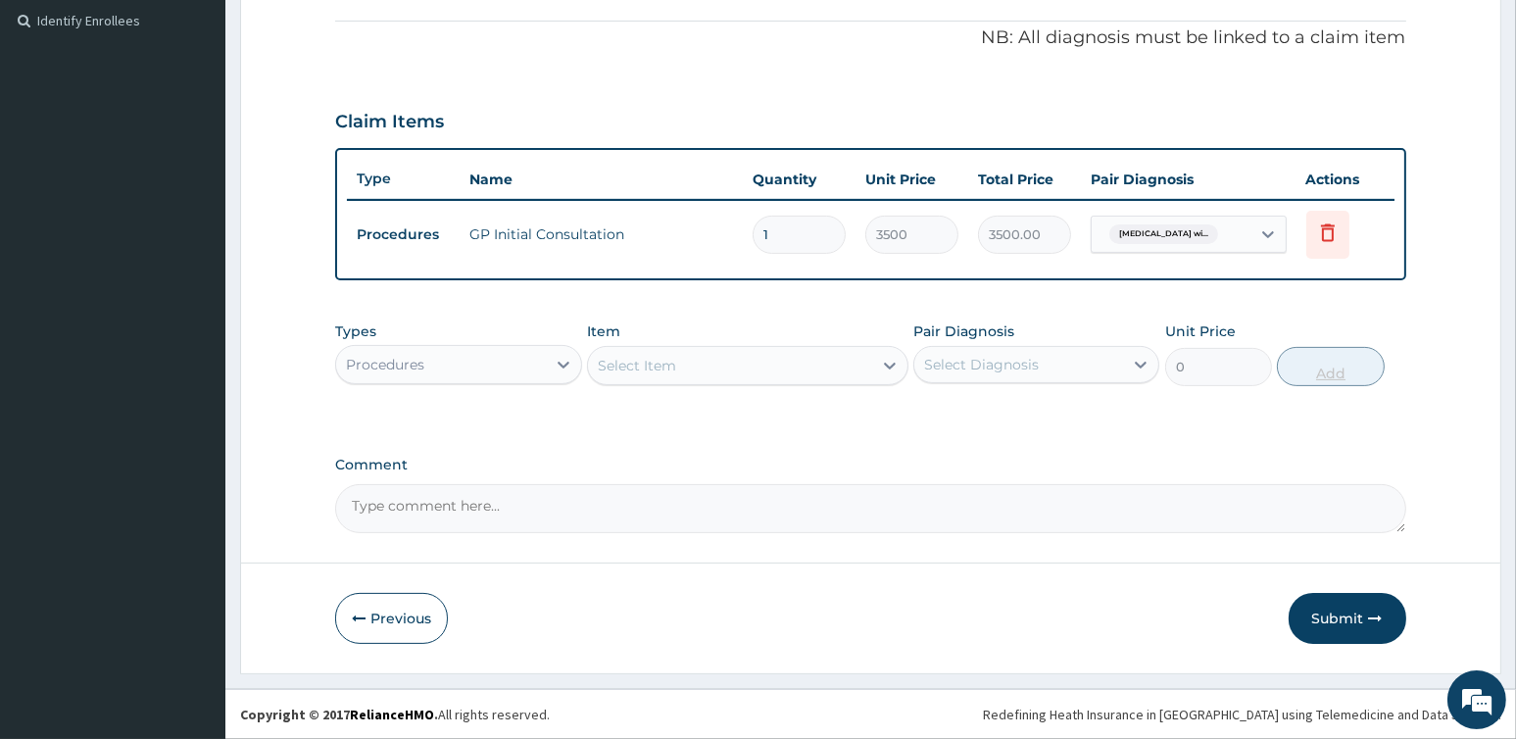
scroll to position [578, 0]
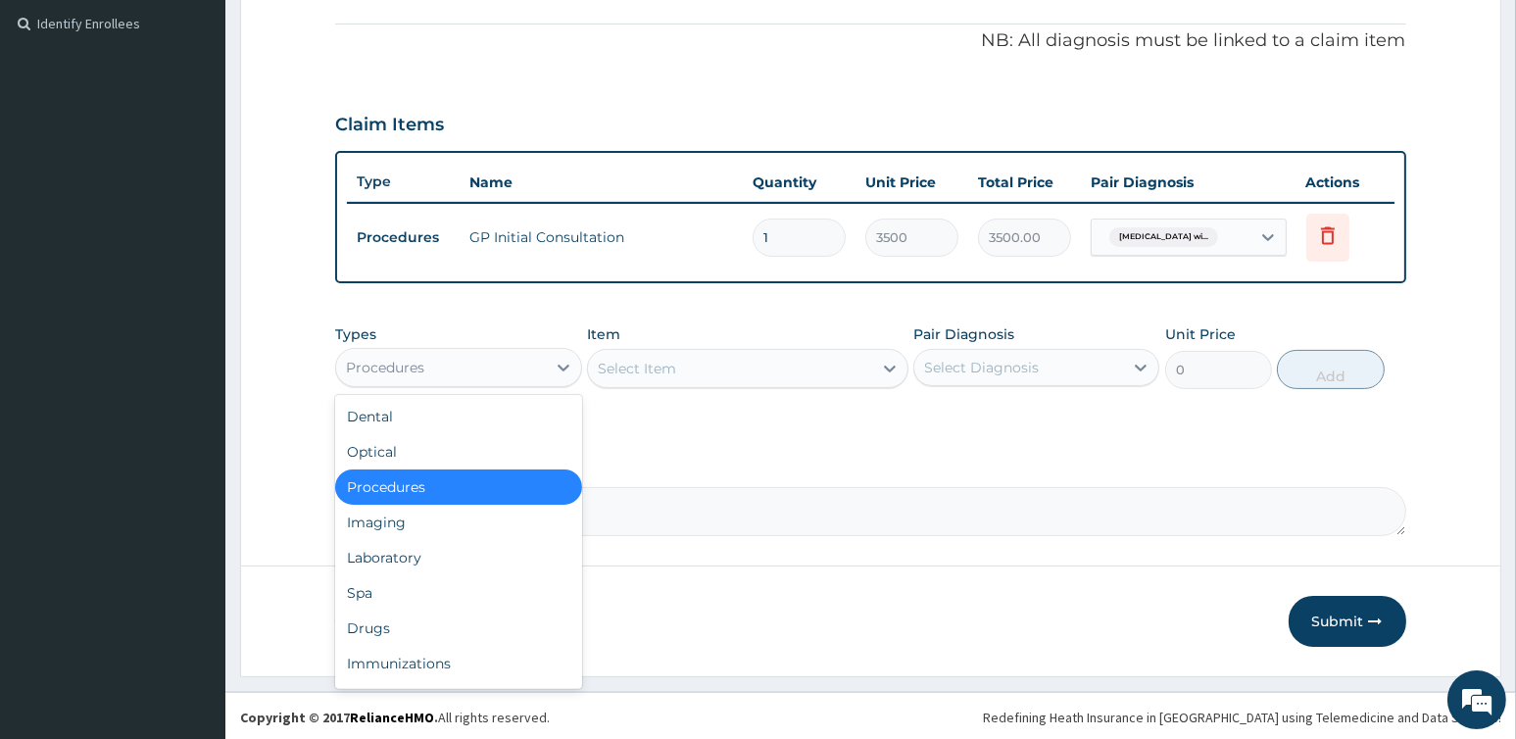
click at [533, 354] on div "Procedures" at bounding box center [440, 367] width 209 height 31
drag, startPoint x: 381, startPoint y: 628, endPoint x: 406, endPoint y: 608, distance: 31.4
click at [381, 629] on div "Drugs" at bounding box center [458, 627] width 246 height 35
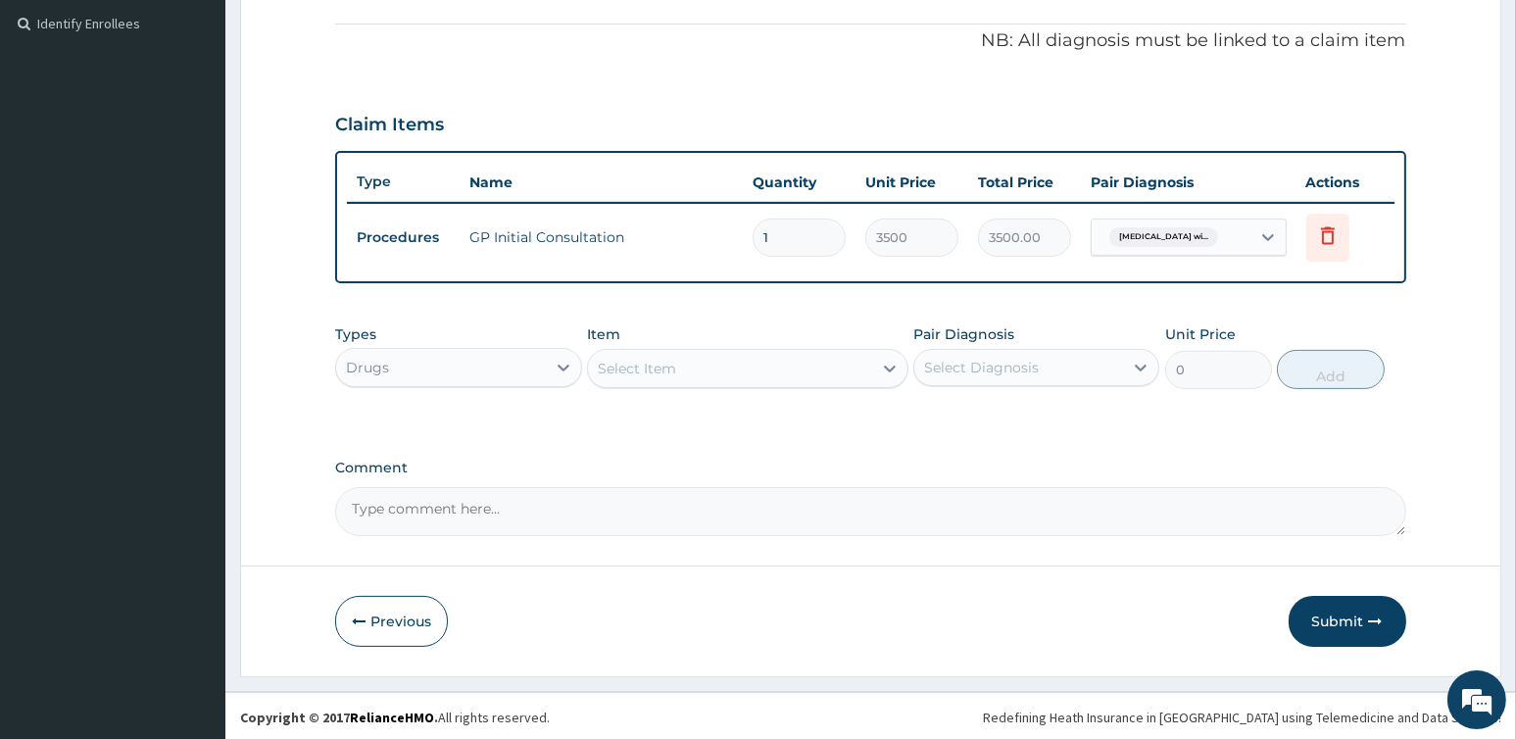
click at [671, 362] on div "Select Item" at bounding box center [637, 369] width 78 height 20
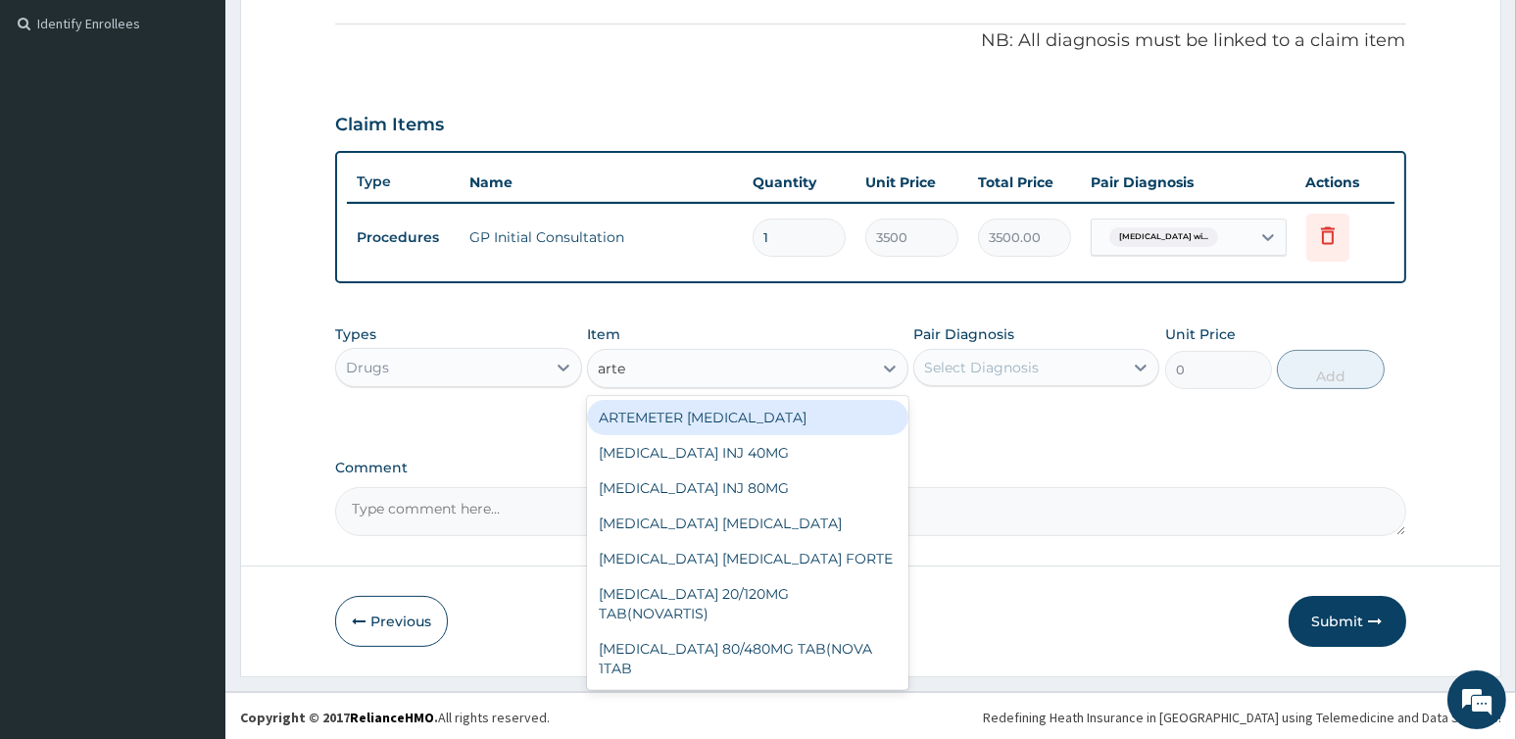
type input "artem"
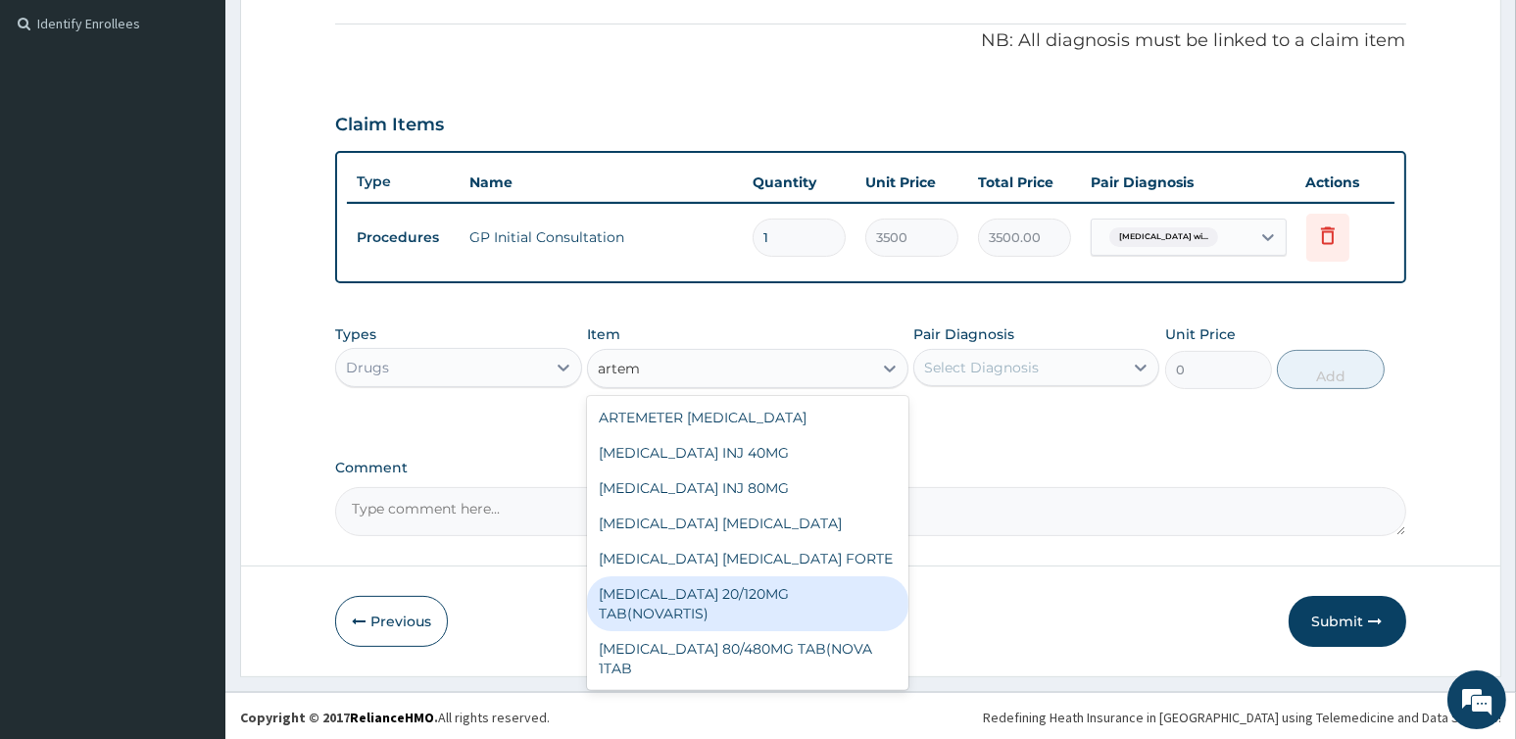
click at [682, 593] on div "COARTEM 20/120MG TAB(NOVARTIS)" at bounding box center [747, 603] width 321 height 55
type input "3500"
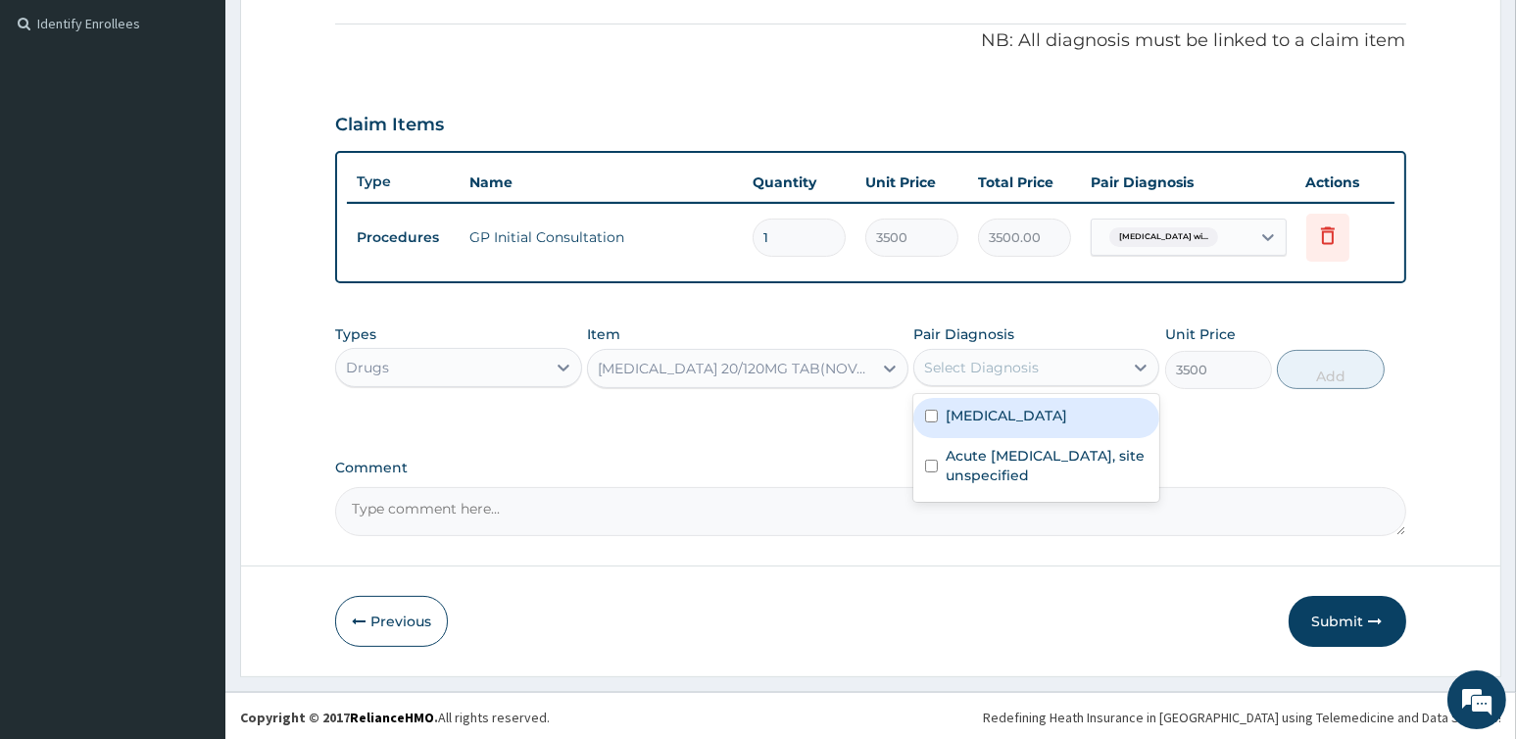
click at [988, 358] on div "Select Diagnosis" at bounding box center [981, 368] width 115 height 20
click at [994, 425] on label "Plasmodium malariae malaria without complication" at bounding box center [1005, 416] width 121 height 20
checkbox input "true"
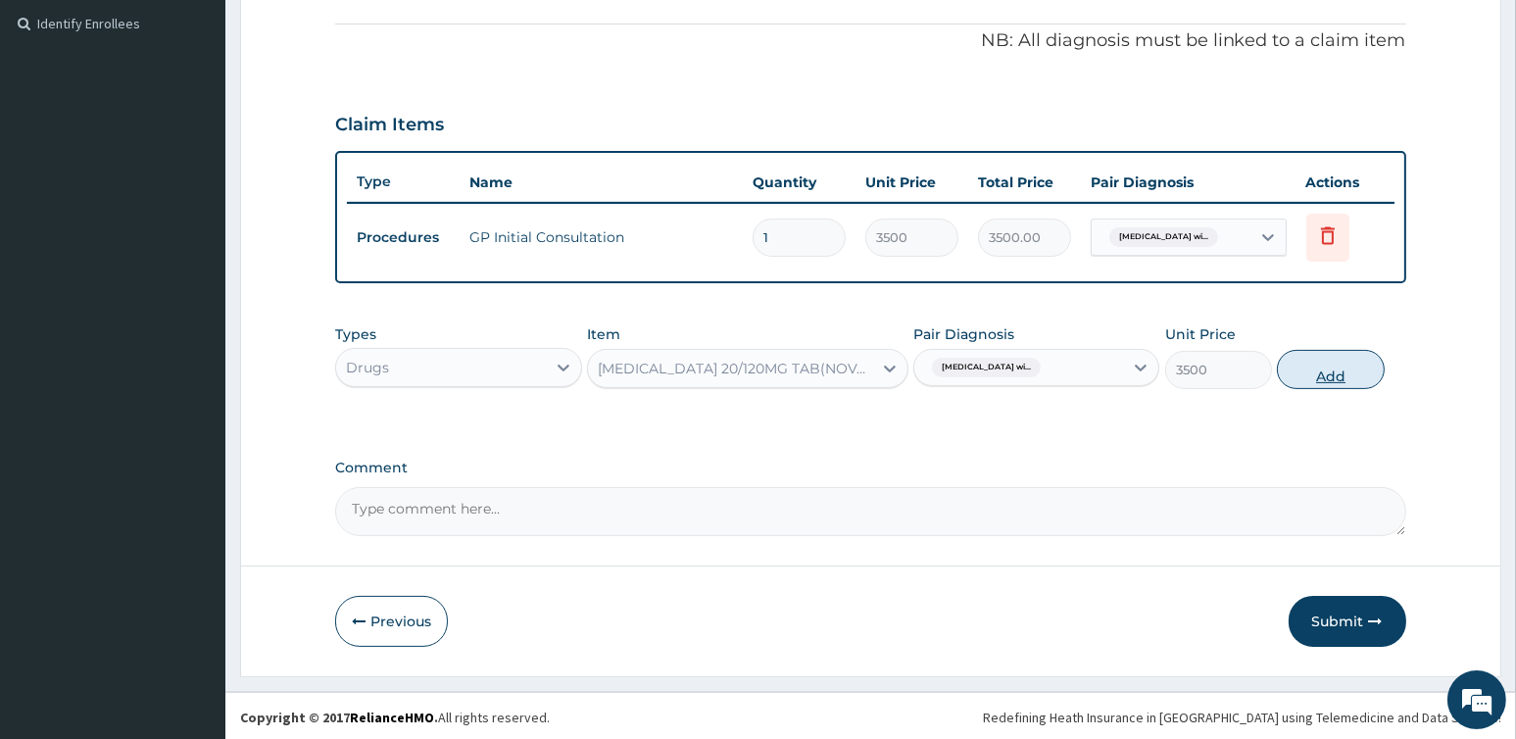
click at [1298, 369] on button "Add" at bounding box center [1330, 369] width 107 height 39
type input "0"
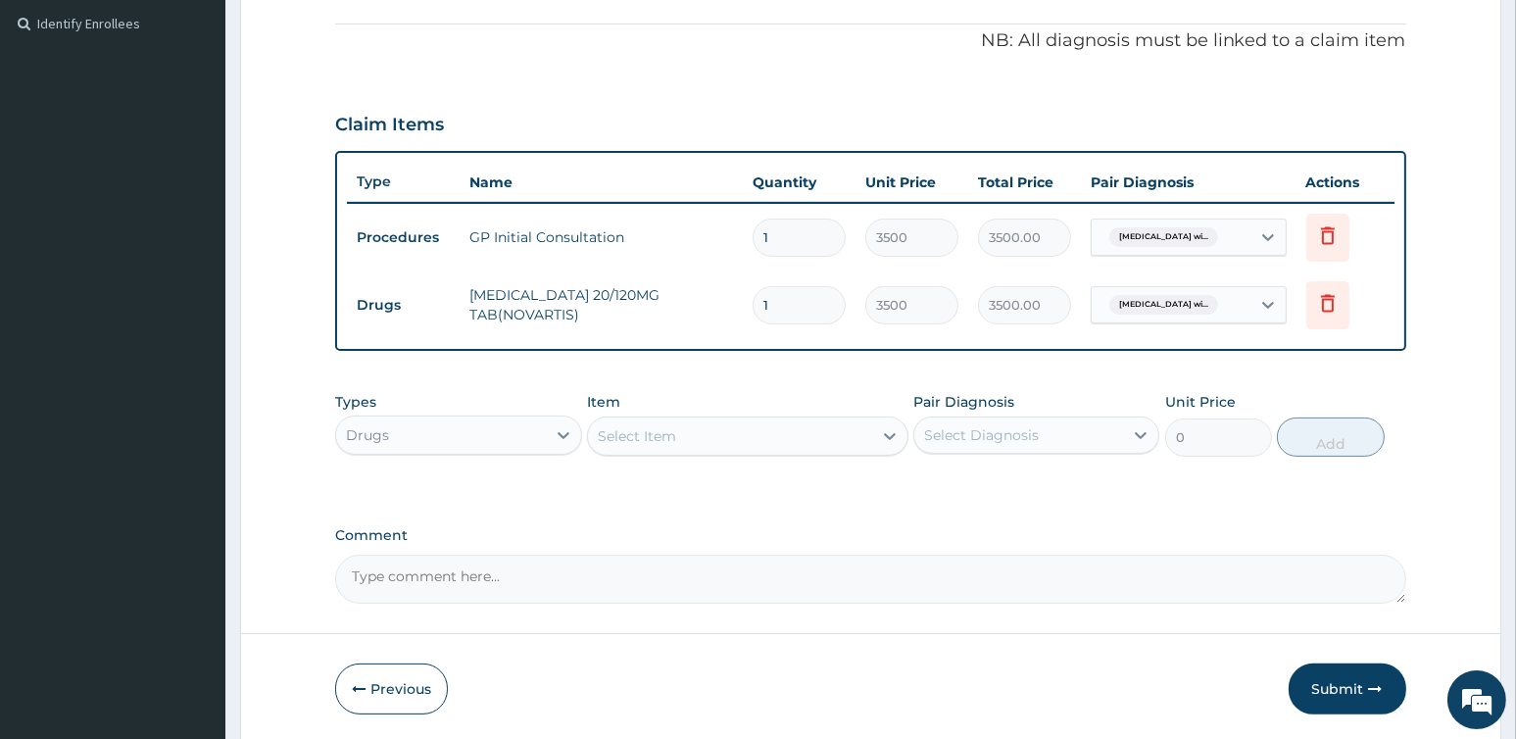
click at [655, 426] on div "Select Item" at bounding box center [637, 436] width 78 height 20
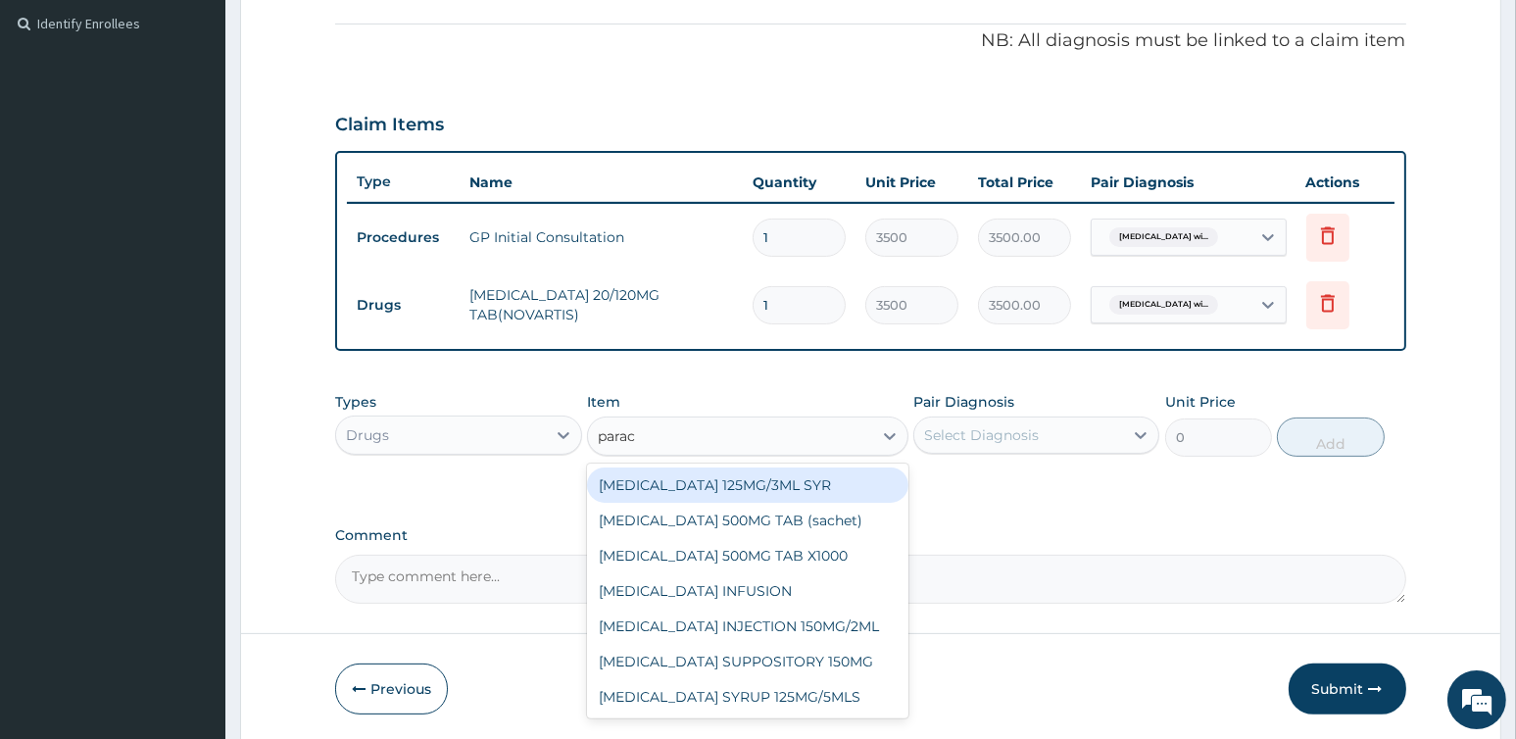
type input "parace"
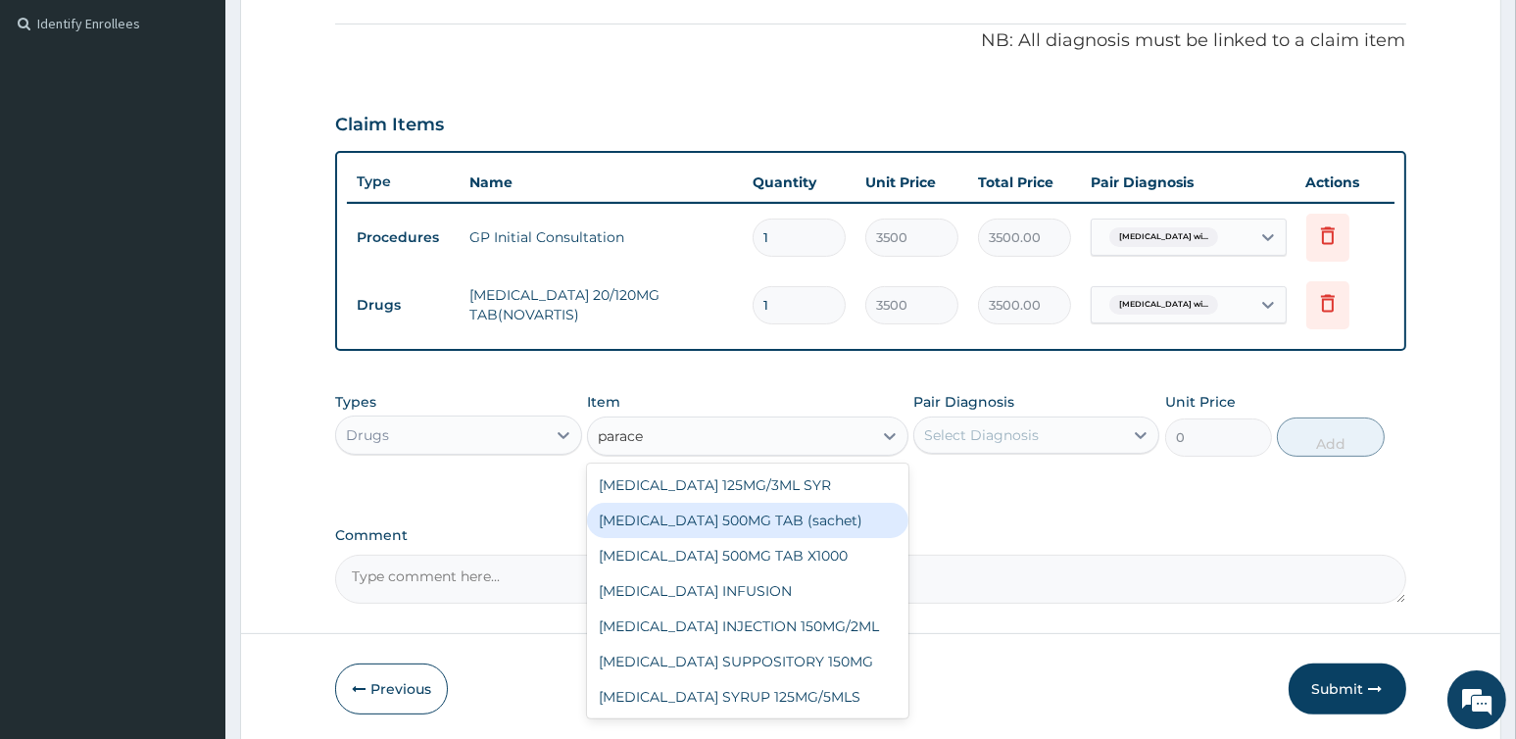
click at [732, 510] on div "PARACETAMOL 500MG TAB (sachet)" at bounding box center [747, 520] width 321 height 35
type input "400"
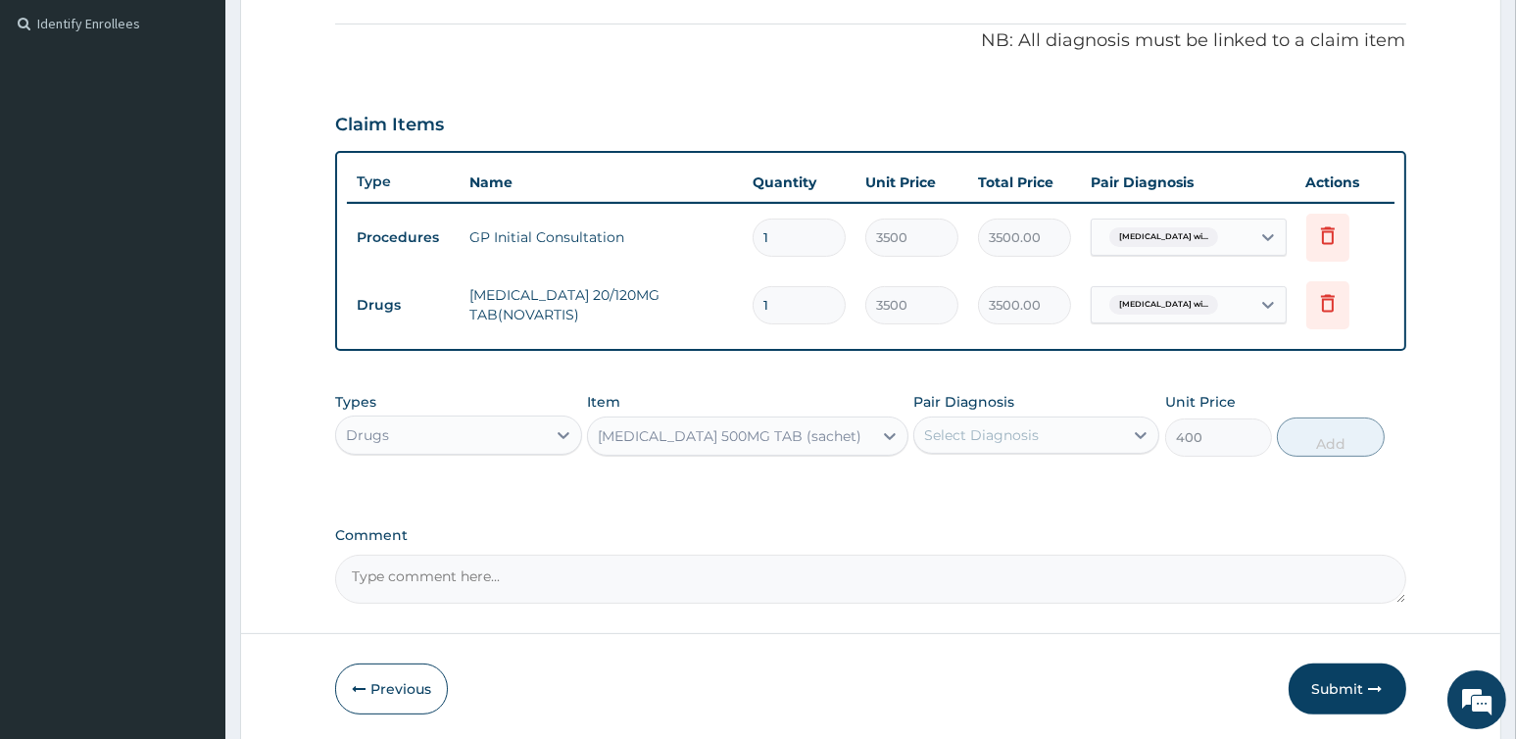
click at [1000, 428] on div "Select Diagnosis" at bounding box center [981, 435] width 115 height 20
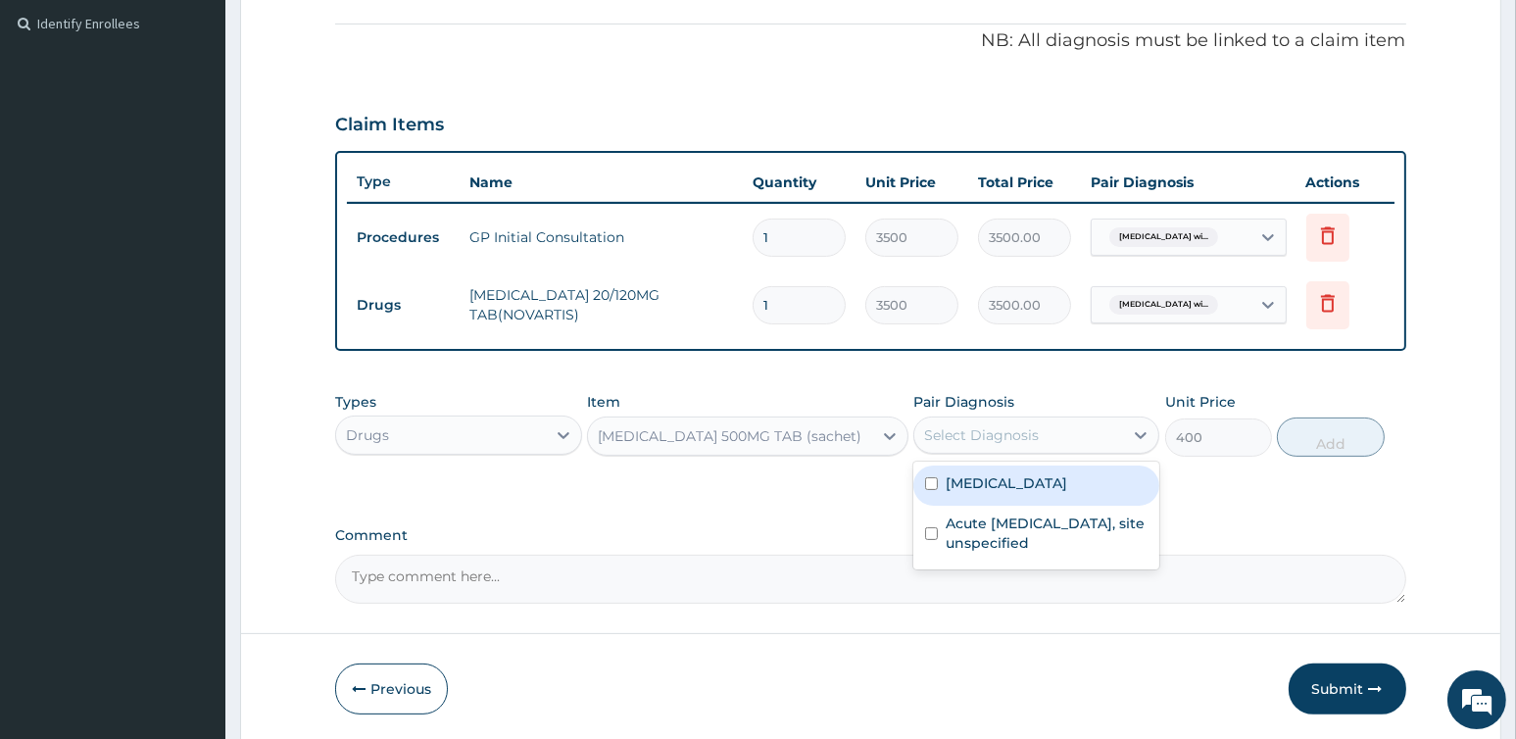
click at [1031, 493] on label "[MEDICAL_DATA]" at bounding box center [1005, 483] width 121 height 20
checkbox input "true"
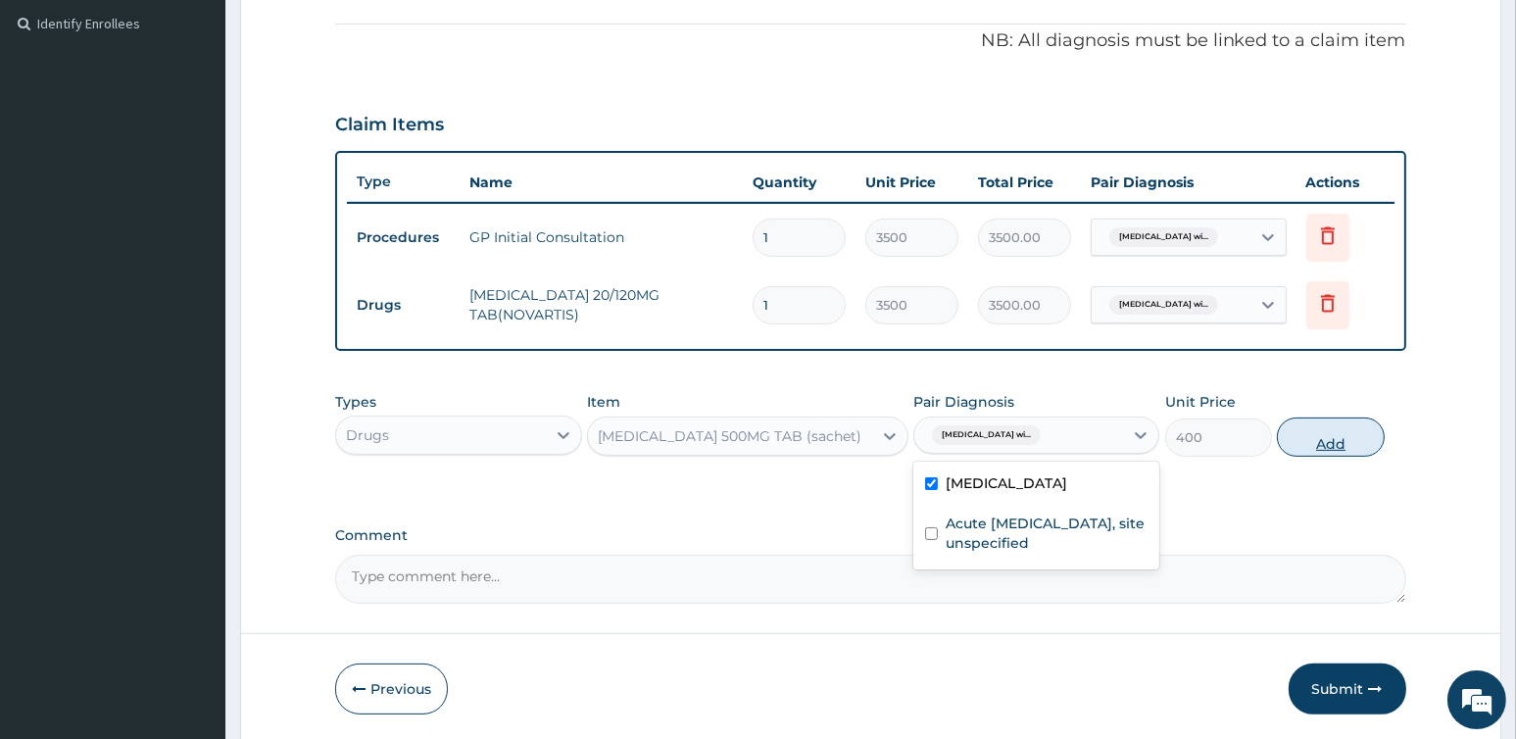
click at [1338, 443] on button "Add" at bounding box center [1330, 436] width 107 height 39
type input "0"
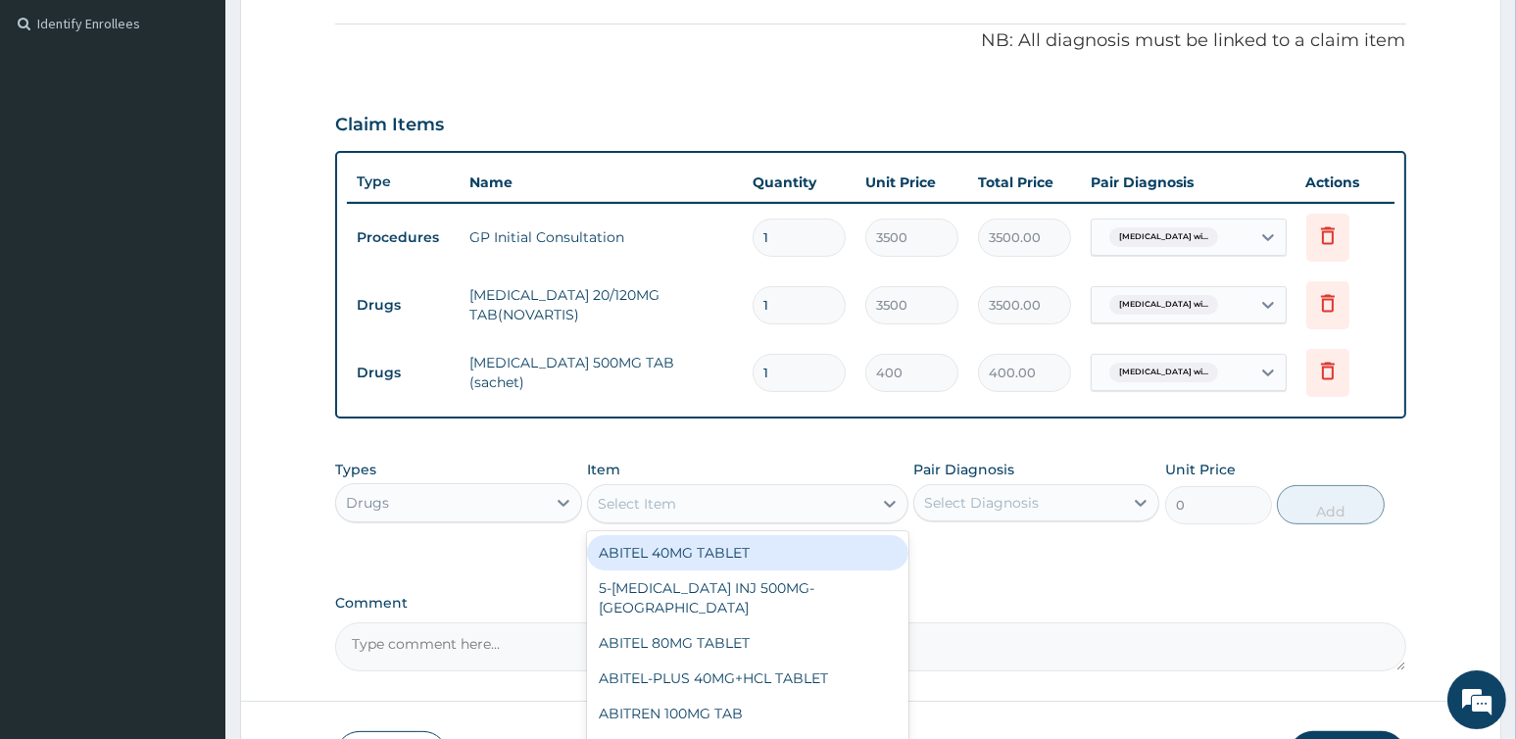
click at [740, 499] on div "Select Item" at bounding box center [730, 503] width 284 height 31
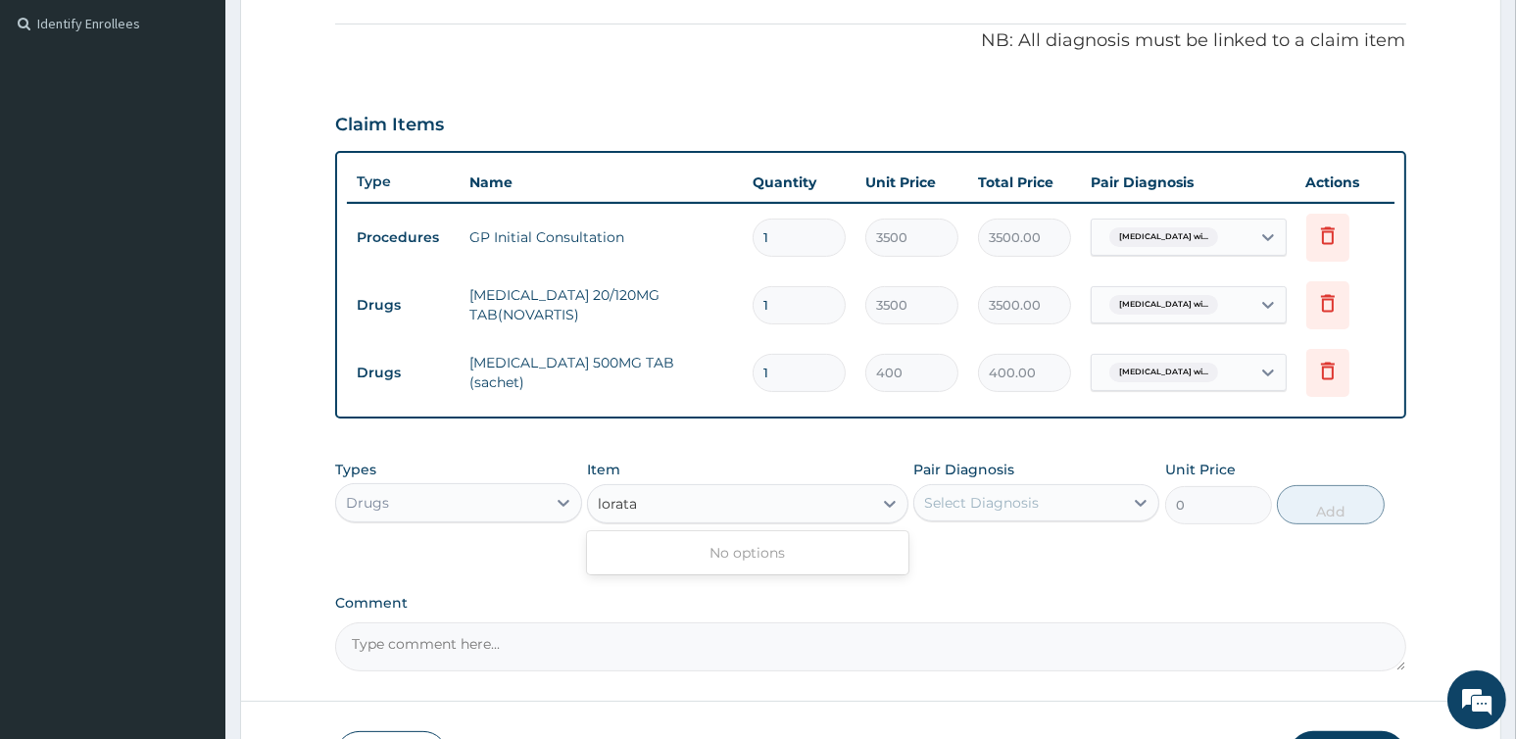
type input "lorat"
click at [732, 559] on div "LORATIDINE 10MG" at bounding box center [747, 552] width 321 height 35
type input "200"
click at [1116, 494] on div "Select Diagnosis" at bounding box center [1018, 502] width 209 height 31
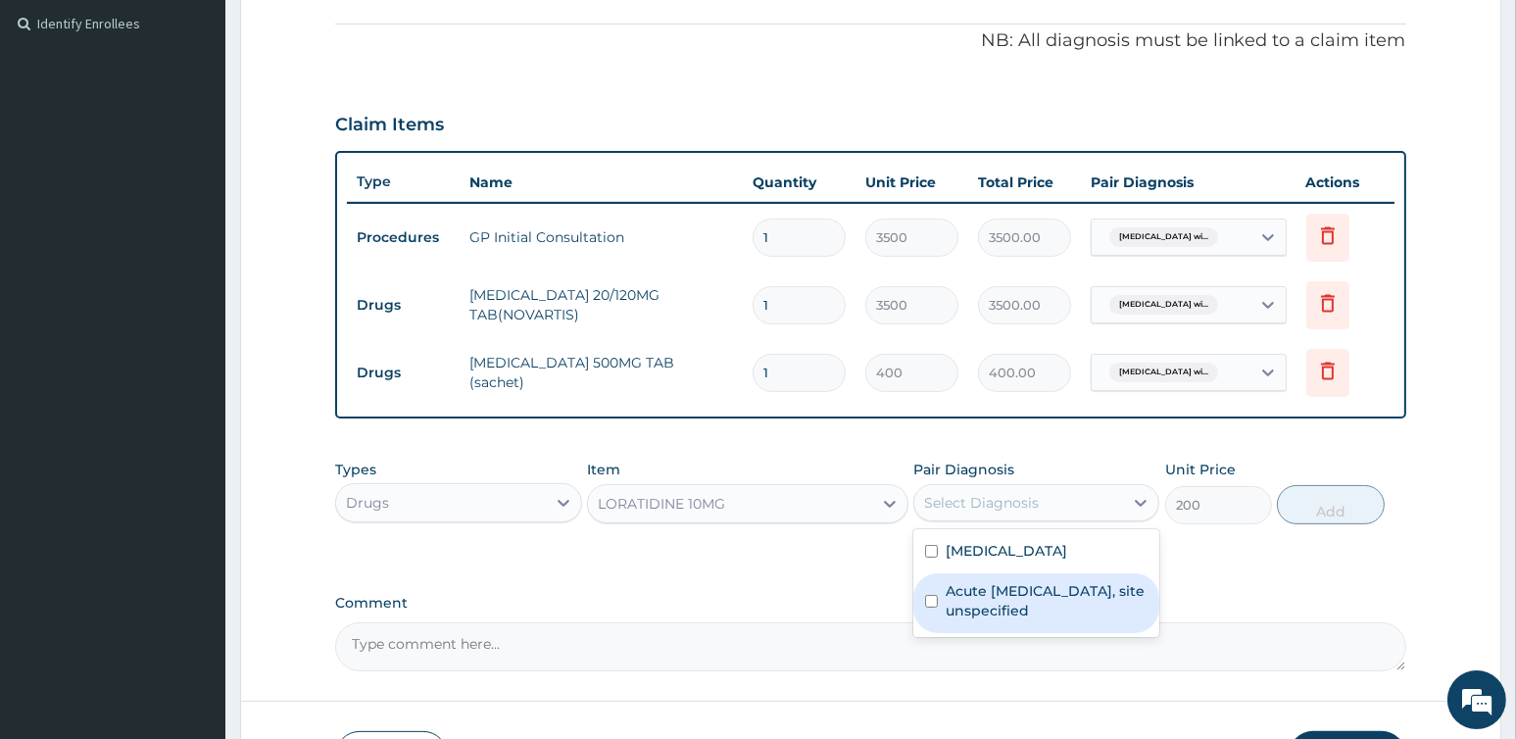
click at [1040, 620] on label "Acute upper respiratory infection, site unspecified" at bounding box center [1046, 600] width 202 height 39
checkbox input "true"
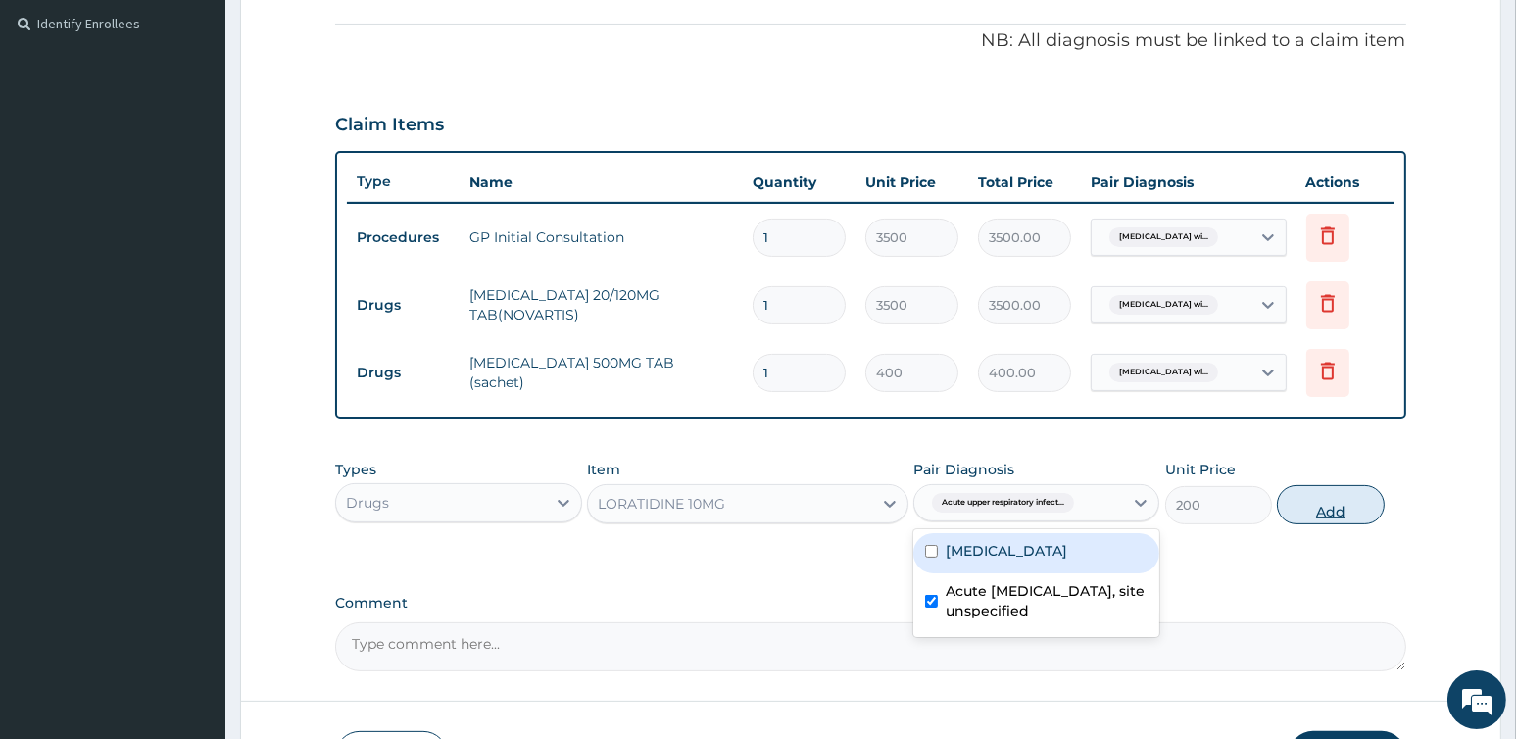
click at [1333, 498] on button "Add" at bounding box center [1330, 504] width 107 height 39
type input "0"
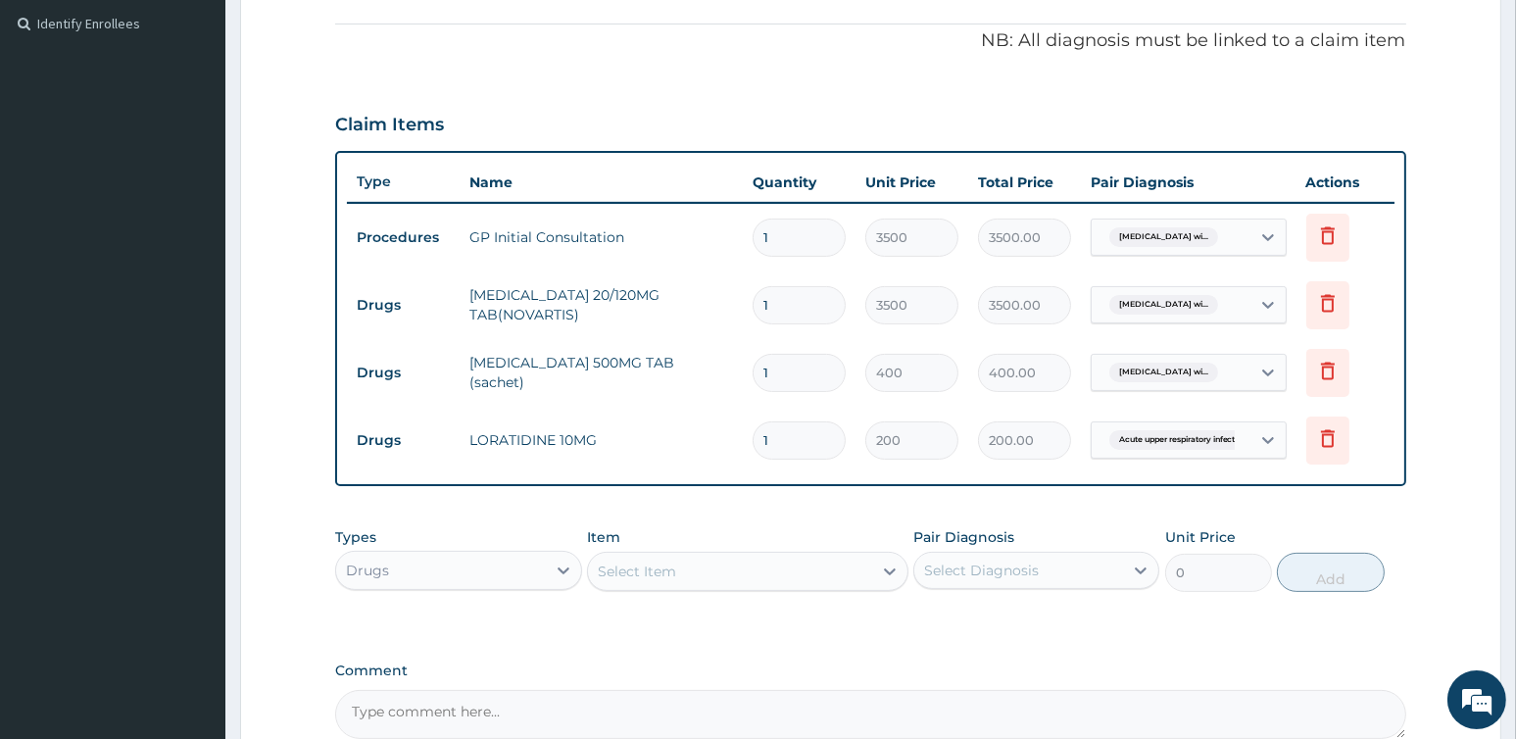
click at [681, 566] on div "Select Item" at bounding box center [730, 571] width 284 height 31
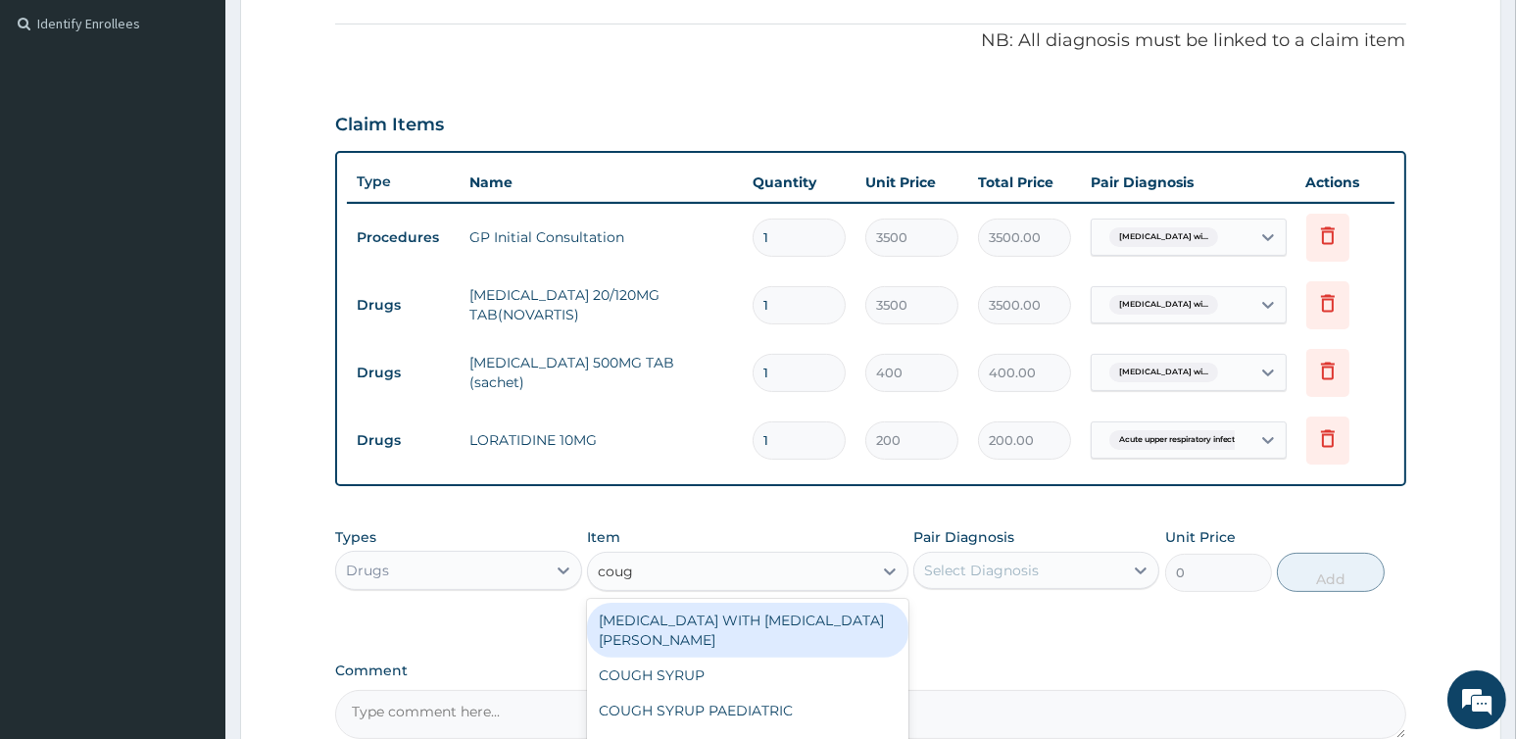
type input "cough"
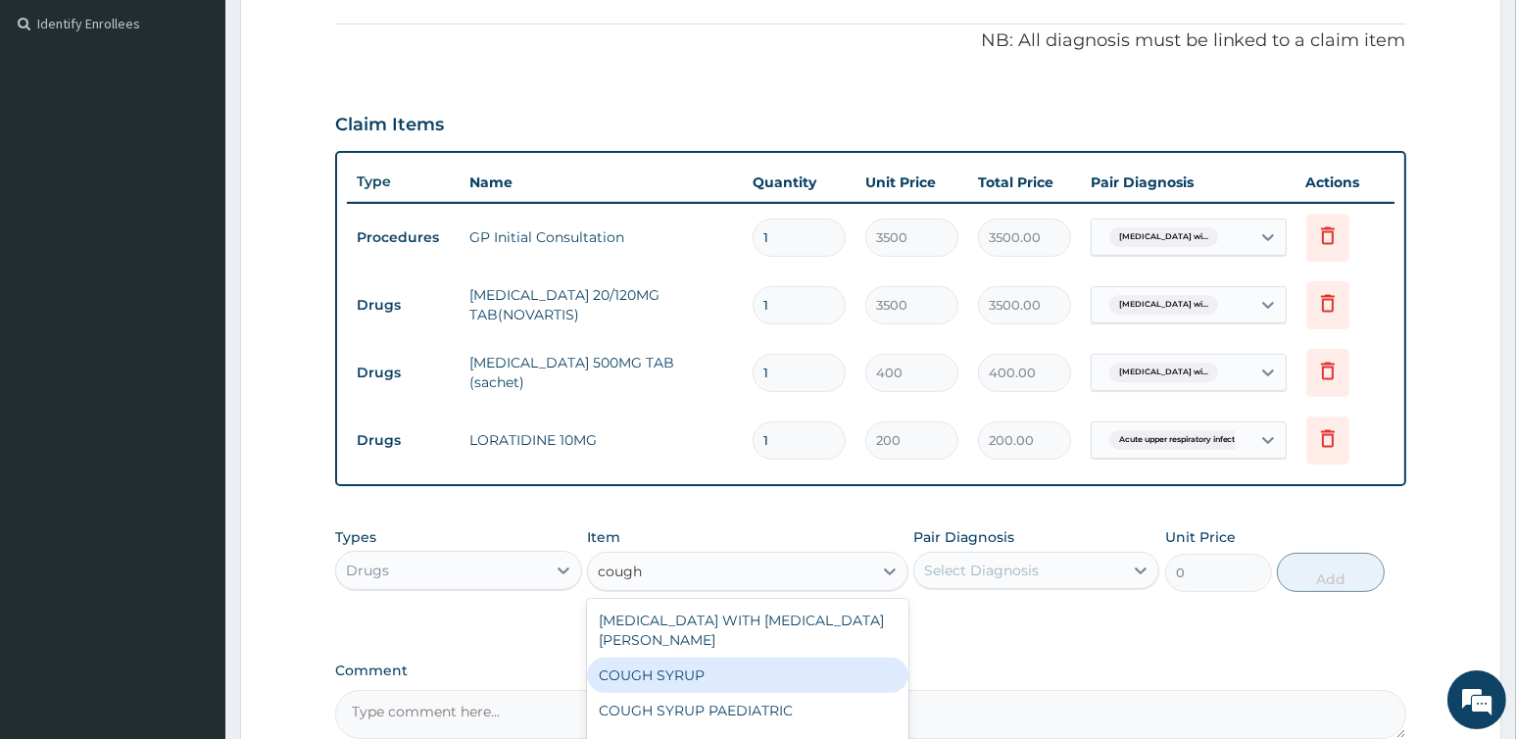
click at [686, 657] on div "COUGH SYRUP" at bounding box center [747, 674] width 321 height 35
type input "2000"
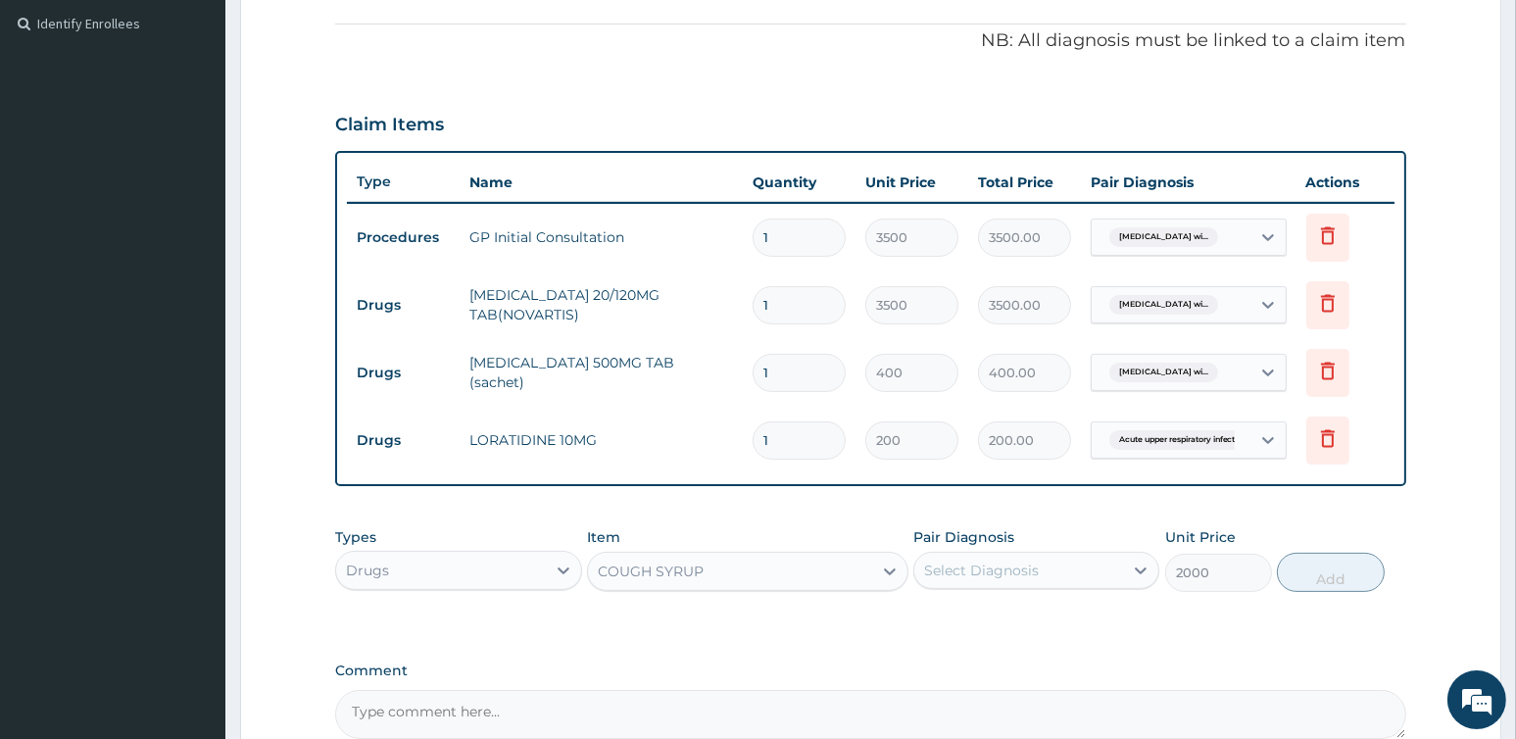
click at [968, 569] on div "Select Diagnosis" at bounding box center [981, 570] width 115 height 20
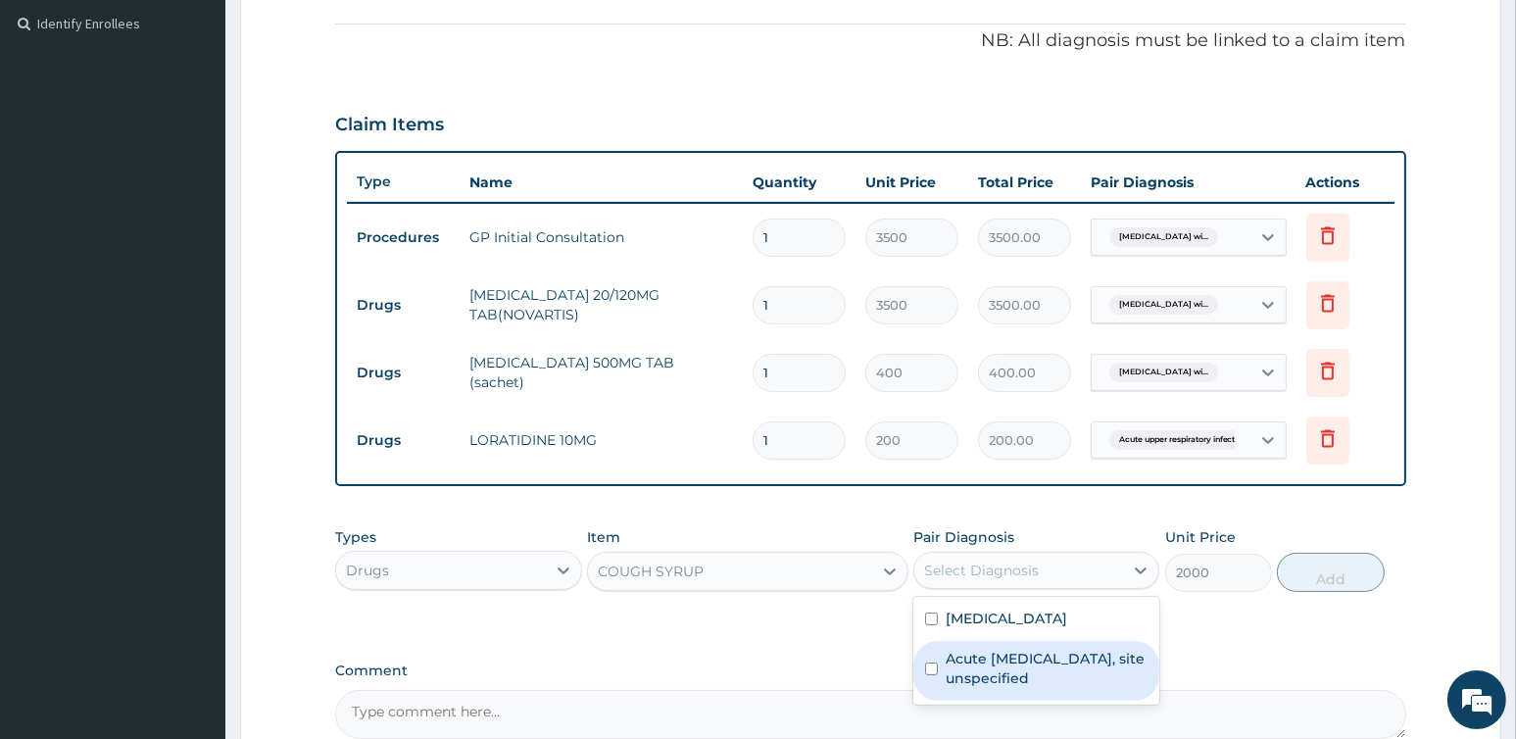
click at [988, 688] on label "Acute upper respiratory infection, site unspecified" at bounding box center [1046, 668] width 202 height 39
checkbox input "true"
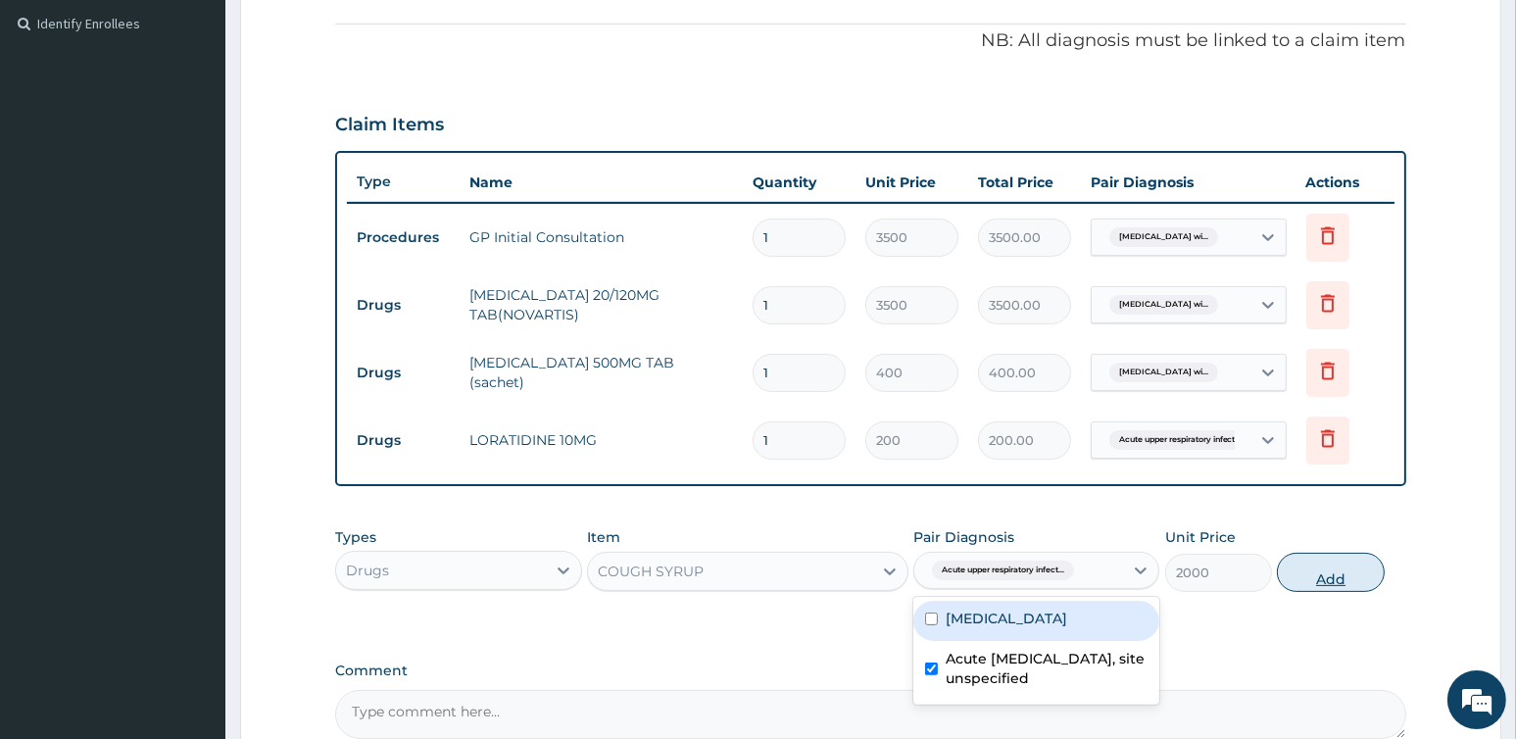
click at [1309, 574] on button "Add" at bounding box center [1330, 572] width 107 height 39
type input "0"
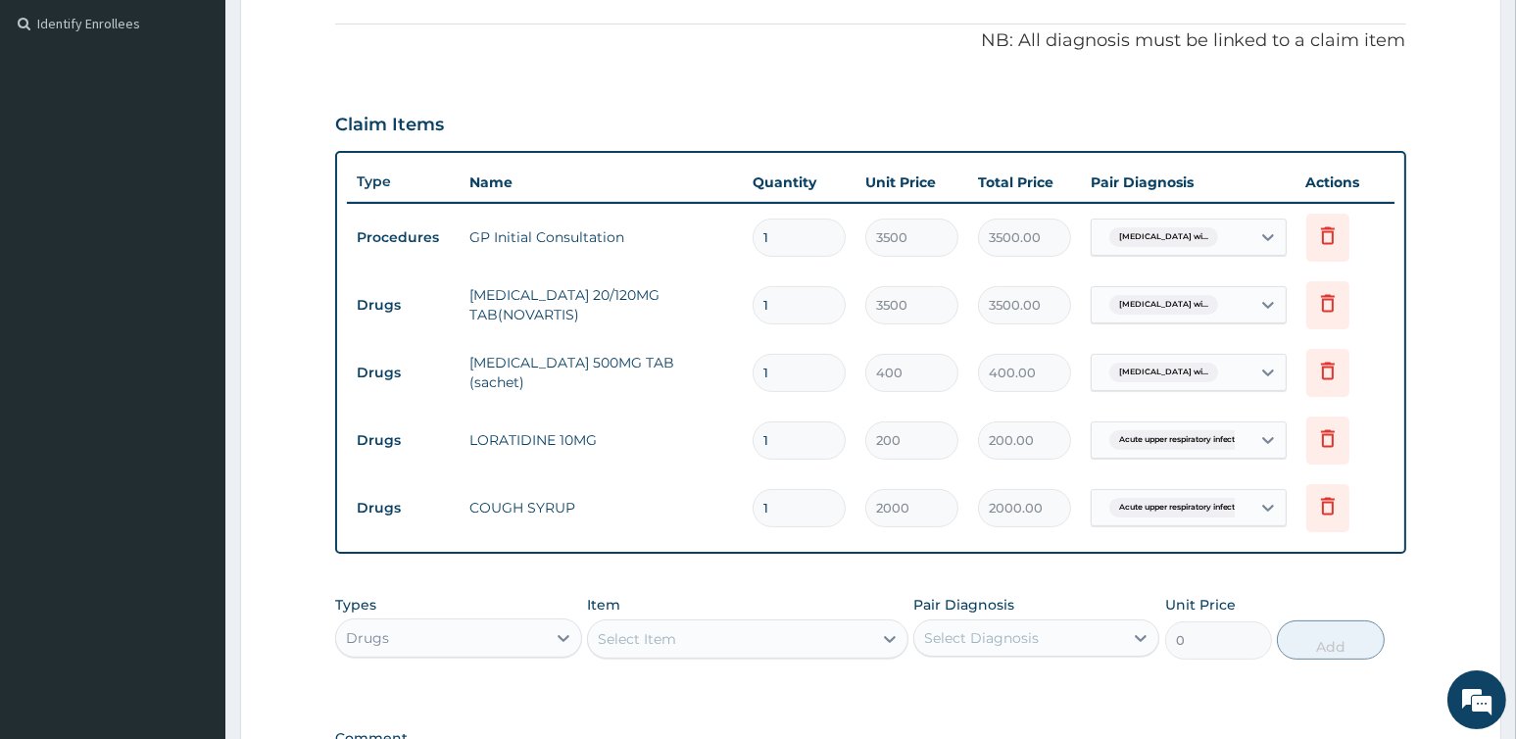
click at [772, 302] on input "1" at bounding box center [798, 305] width 93 height 38
type input "0.00"
type input "2"
type input "7000.00"
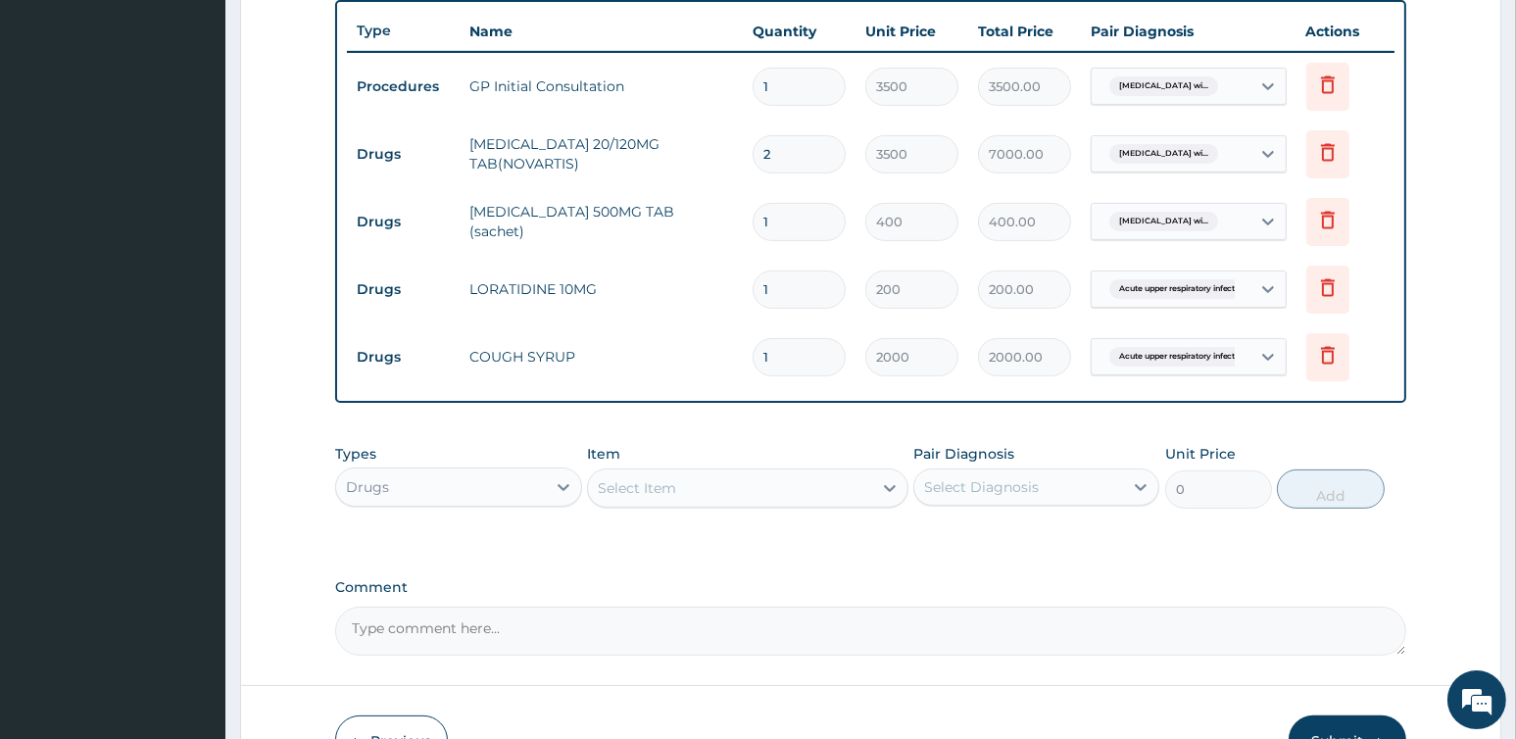
scroll to position [849, 0]
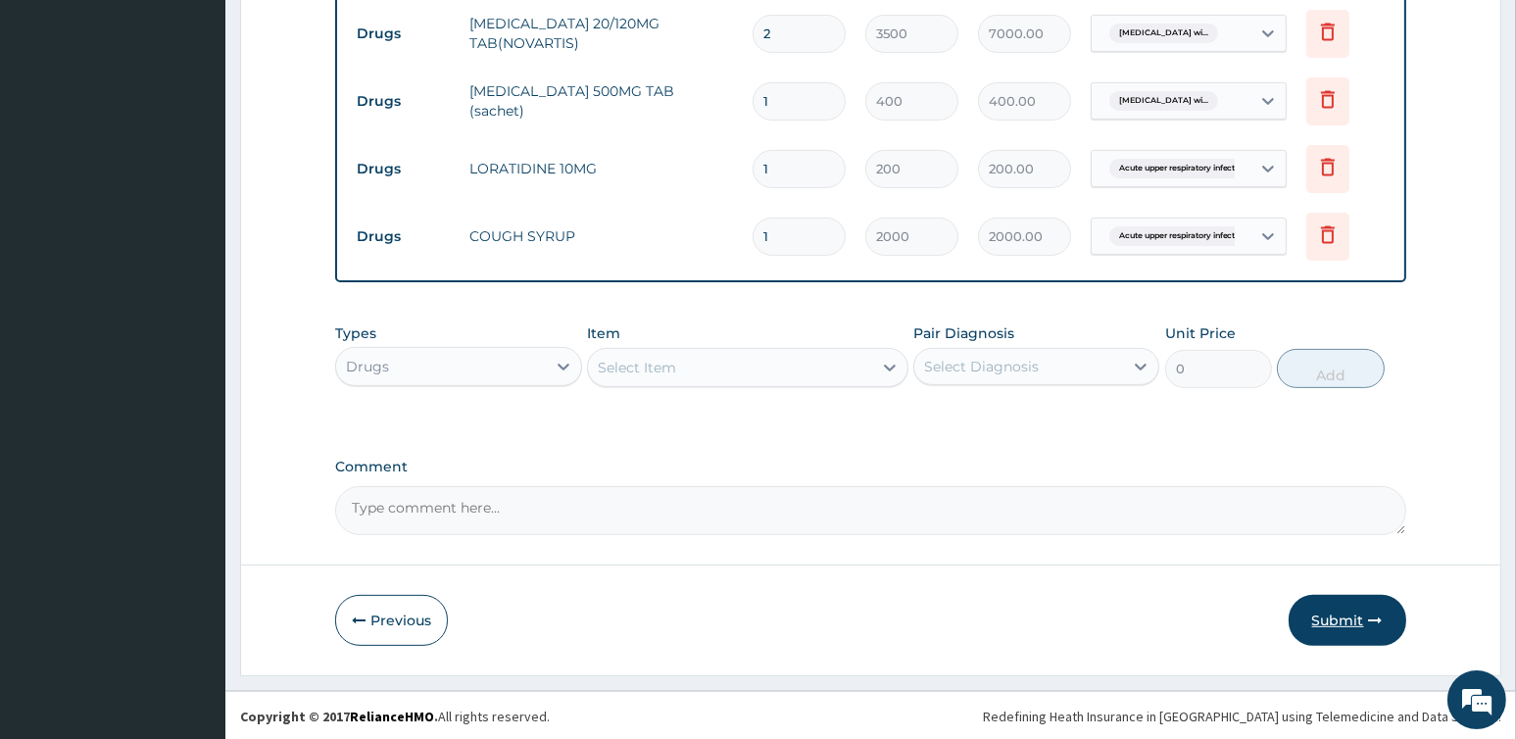
type input "2"
click at [1354, 612] on button "Submit" at bounding box center [1347, 620] width 118 height 51
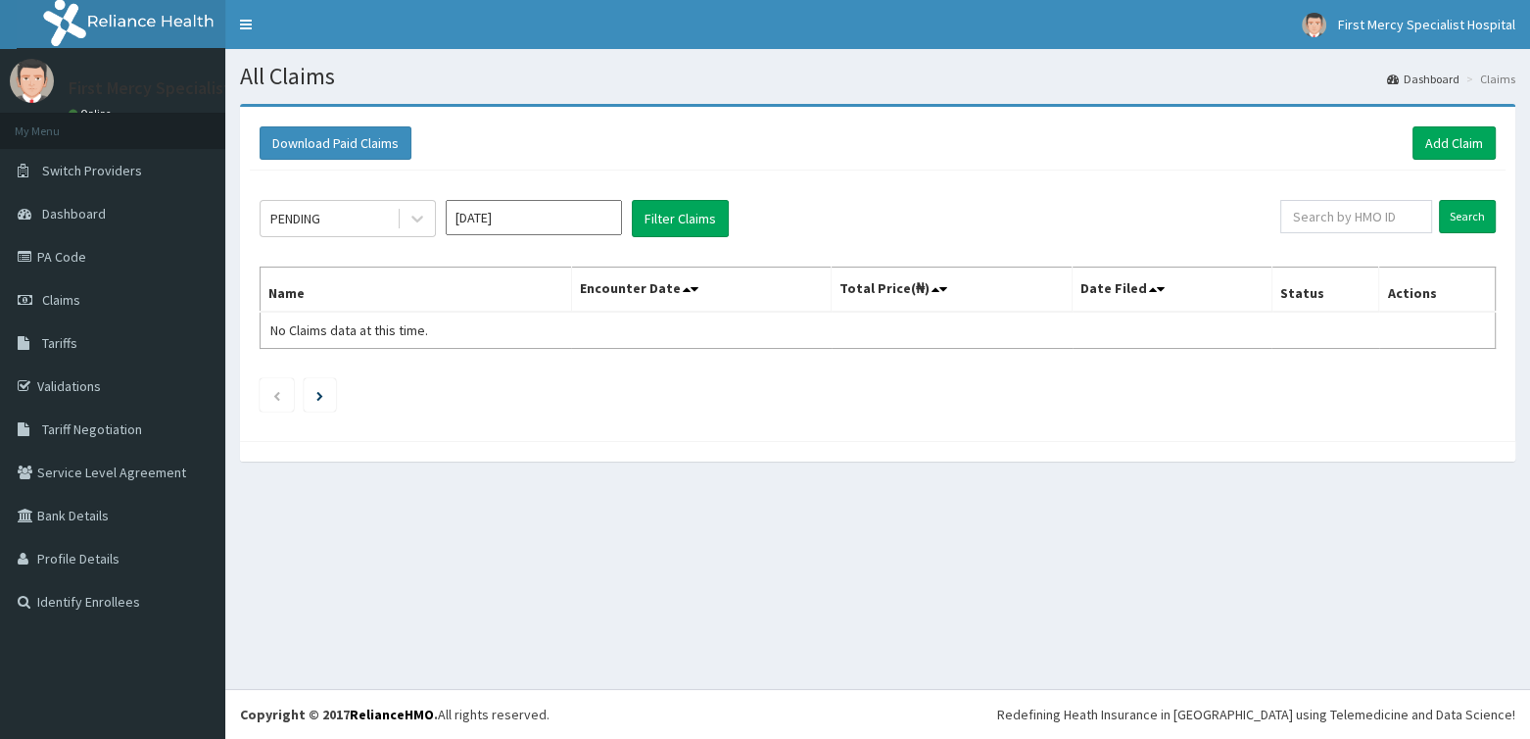
click at [357, 217] on div "PENDING" at bounding box center [329, 218] width 136 height 31
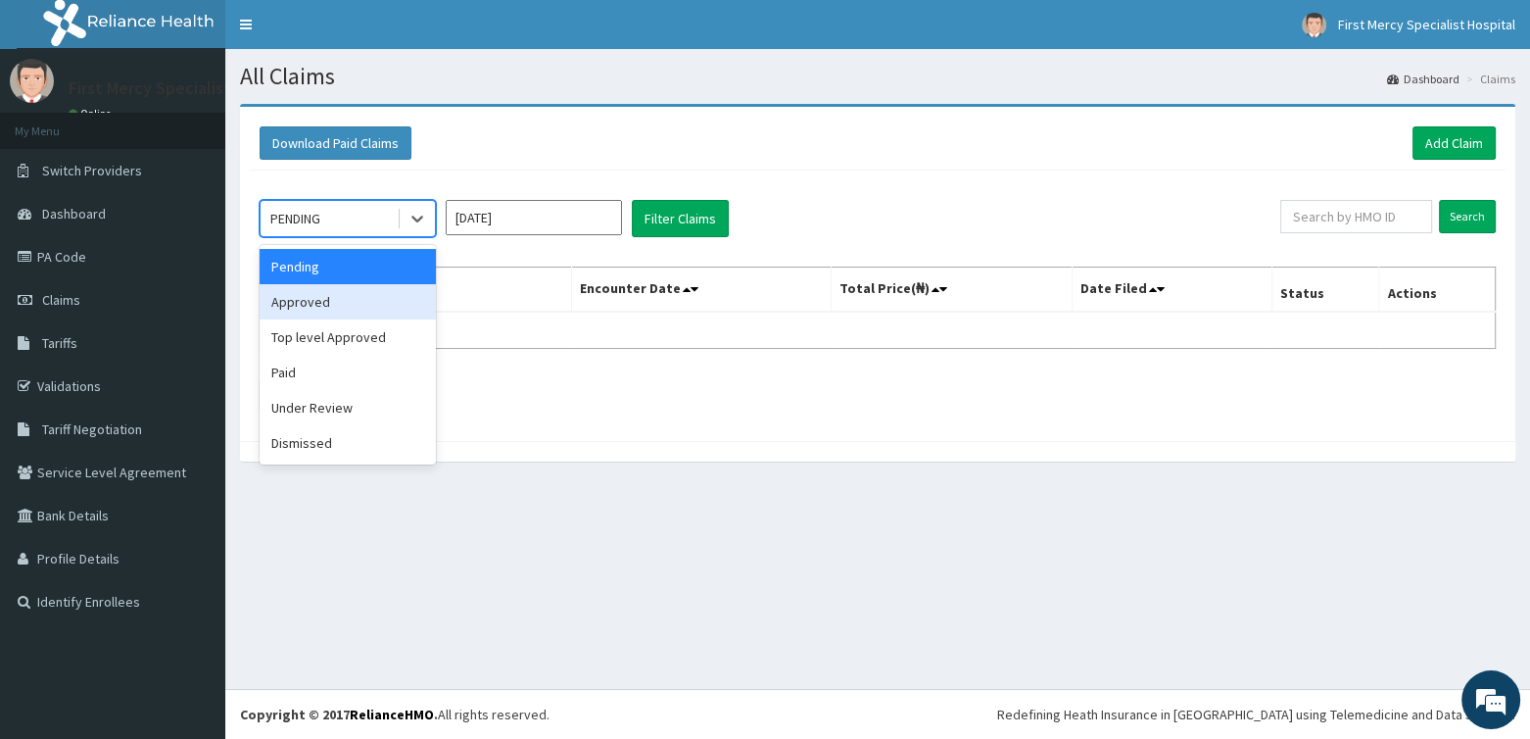
click at [307, 302] on div "Approved" at bounding box center [348, 301] width 176 height 35
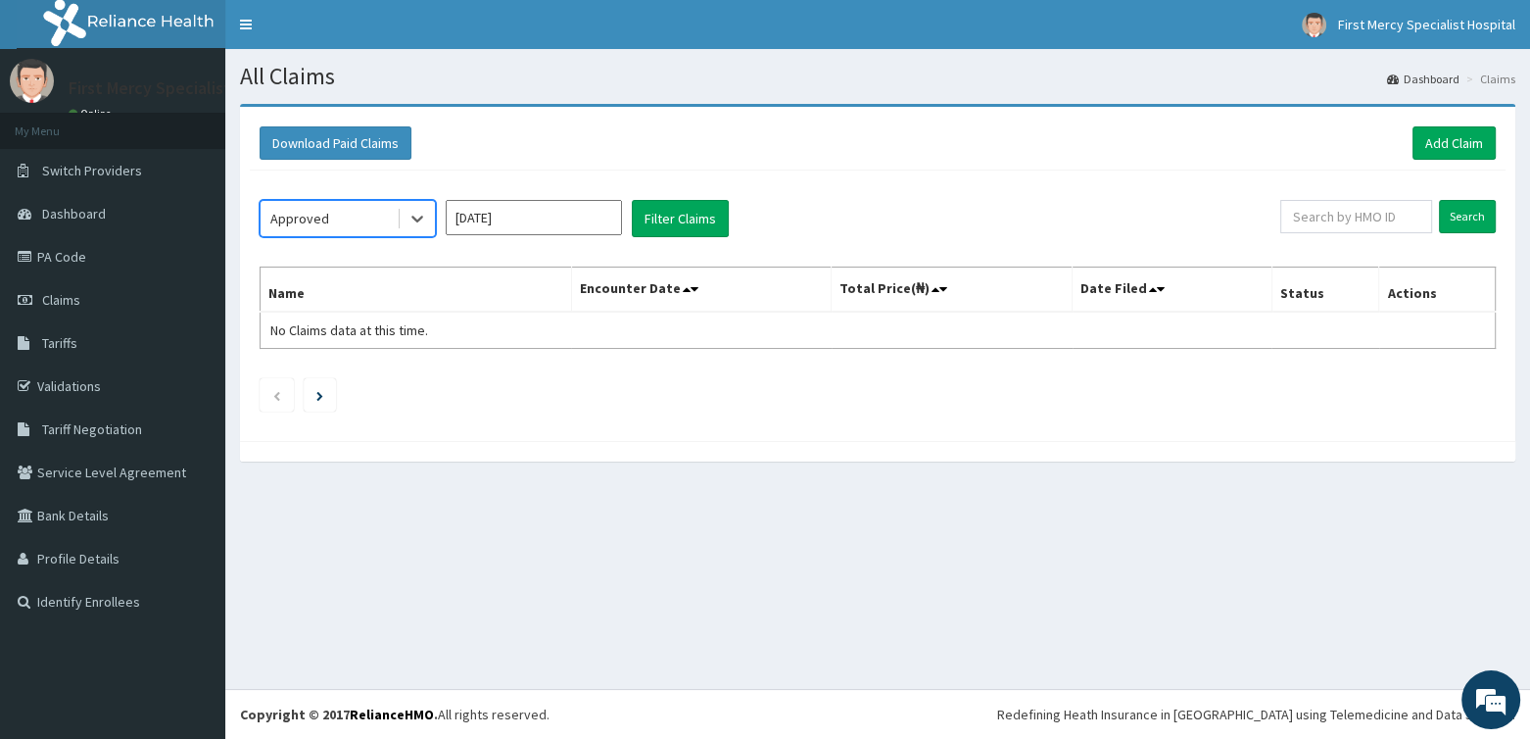
click at [512, 213] on input "[DATE]" at bounding box center [534, 217] width 176 height 35
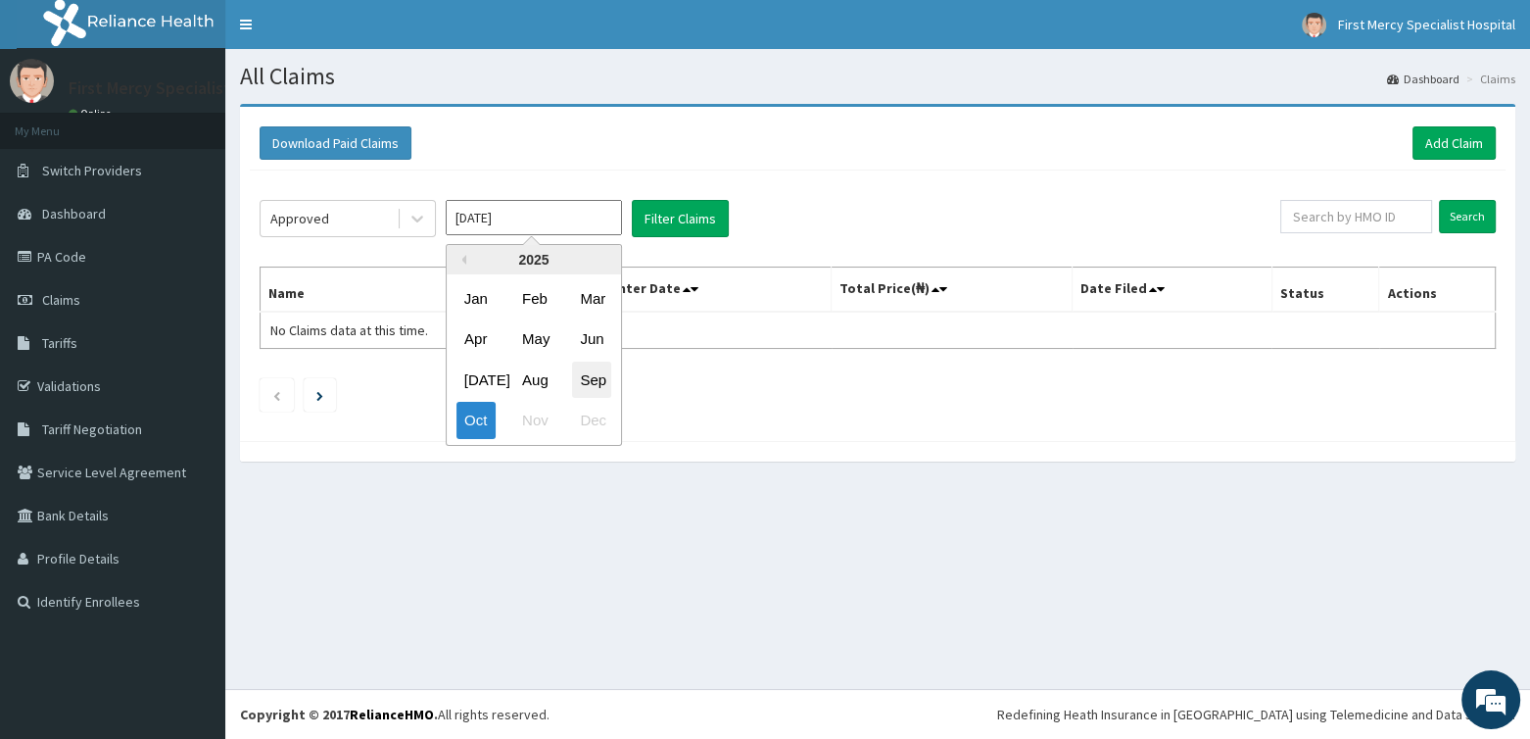
click at [599, 378] on div "Sep" at bounding box center [591, 380] width 39 height 36
type input "[DATE]"
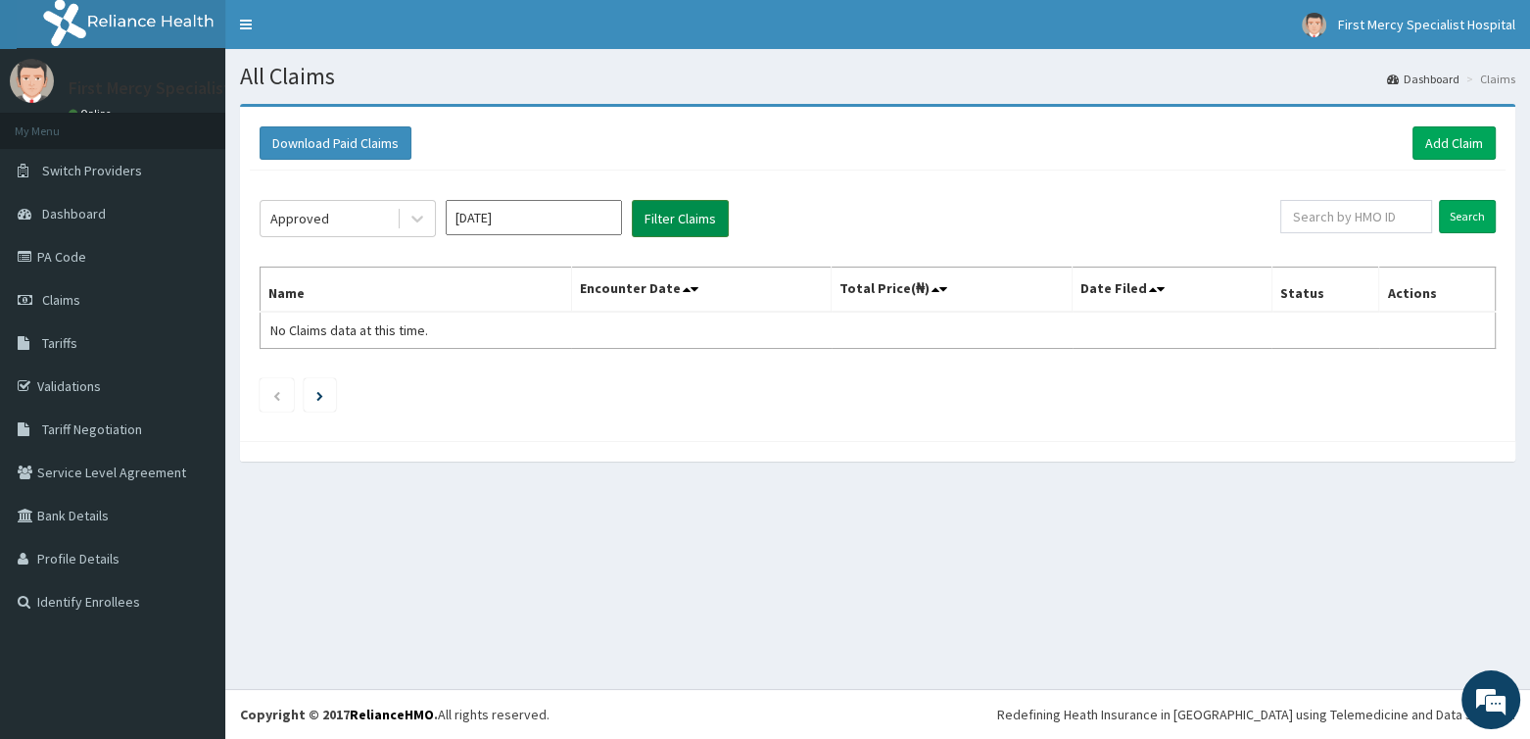
click at [664, 225] on button "Filter Claims" at bounding box center [680, 218] width 97 height 37
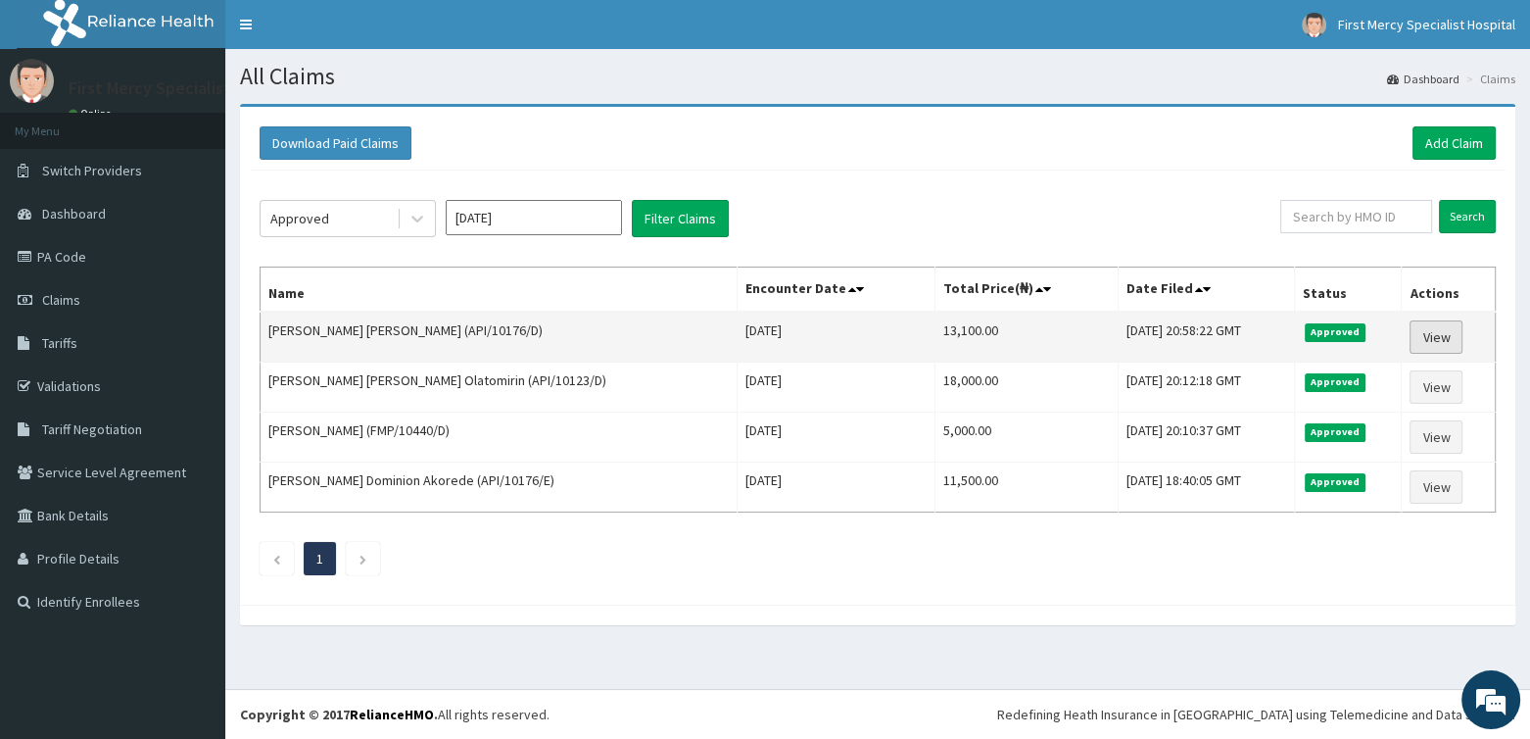
click at [1436, 337] on link "View" at bounding box center [1436, 336] width 53 height 33
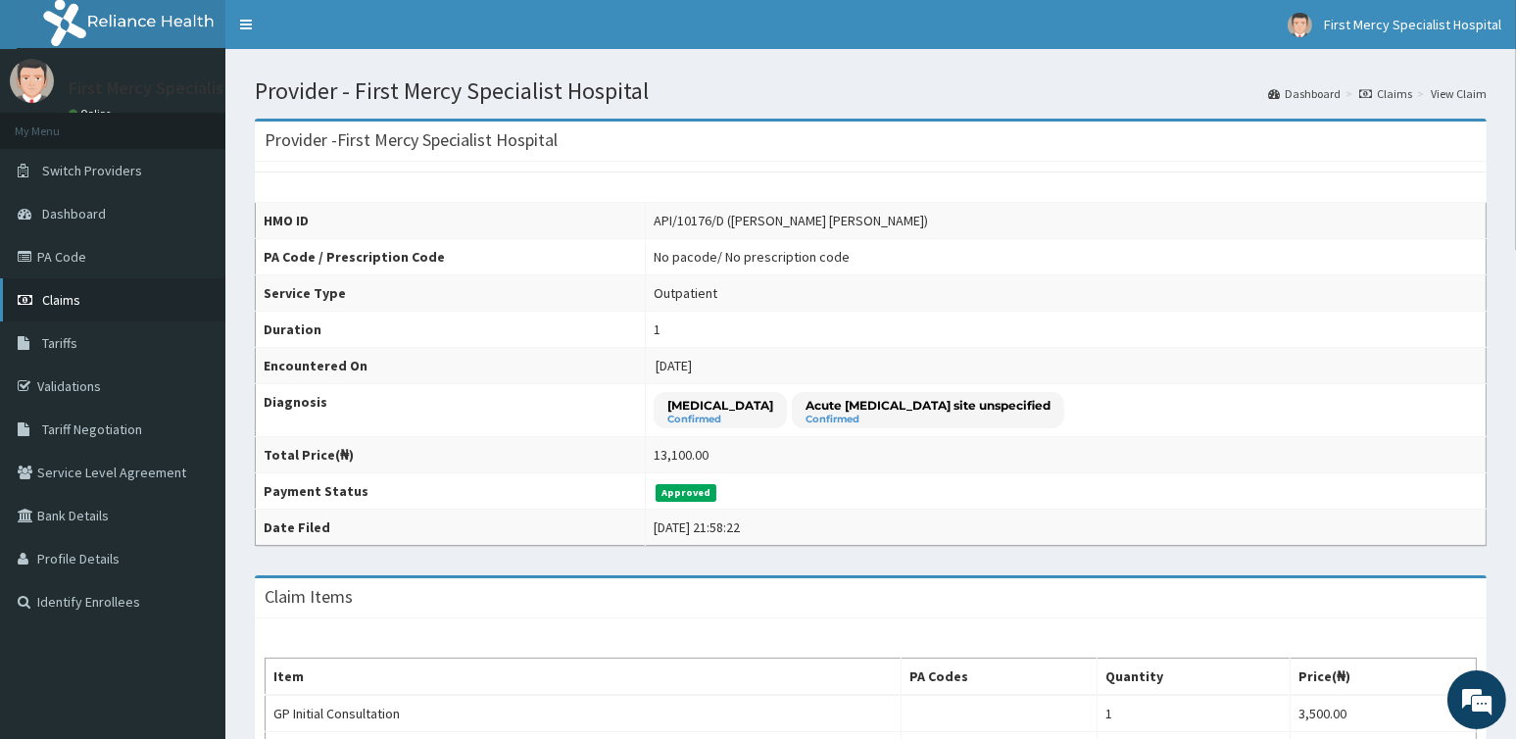
click at [70, 302] on span "Claims" at bounding box center [61, 300] width 38 height 18
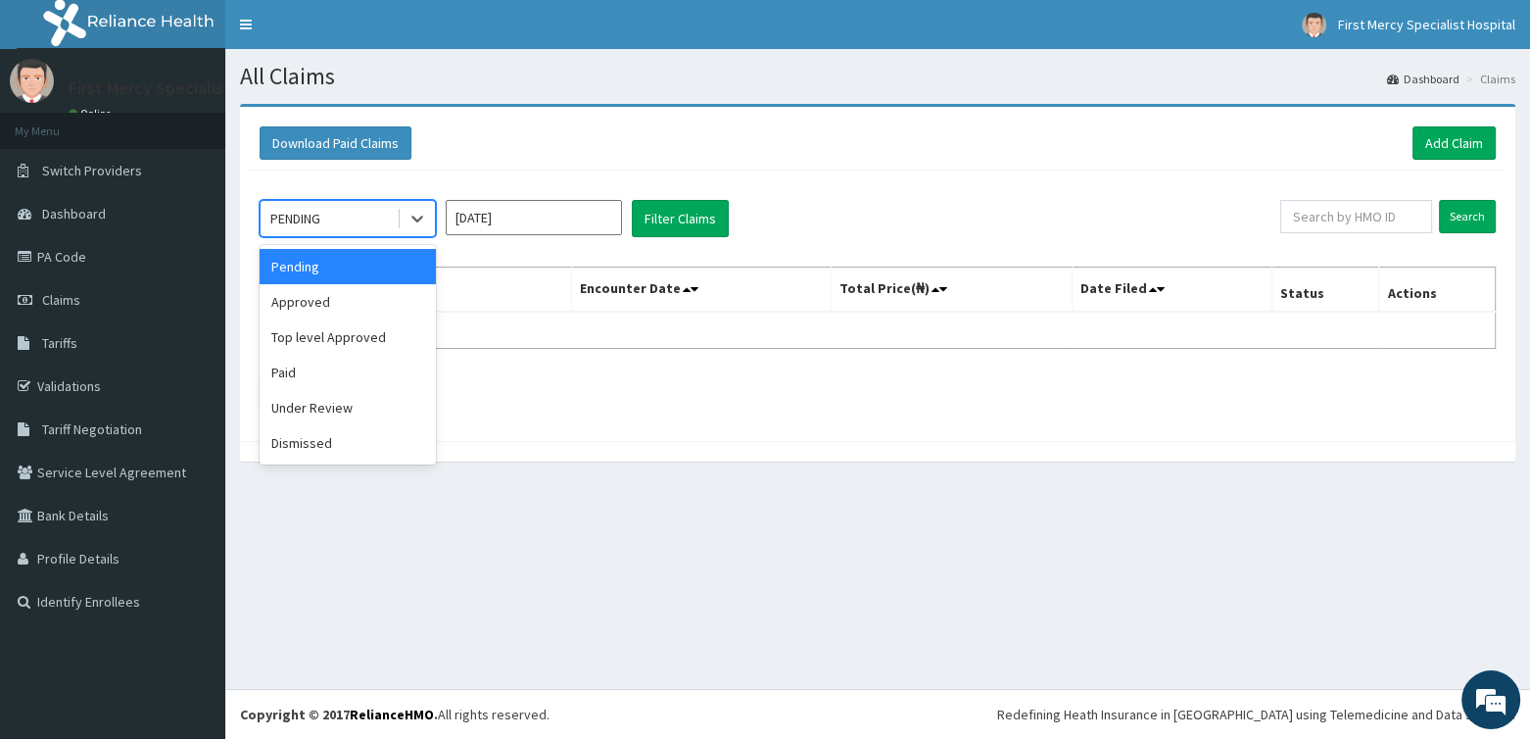
click at [370, 208] on div "PENDING" at bounding box center [329, 218] width 136 height 31
click at [314, 299] on div "Approved" at bounding box center [348, 301] width 176 height 35
click at [534, 218] on input "[DATE]" at bounding box center [534, 217] width 176 height 35
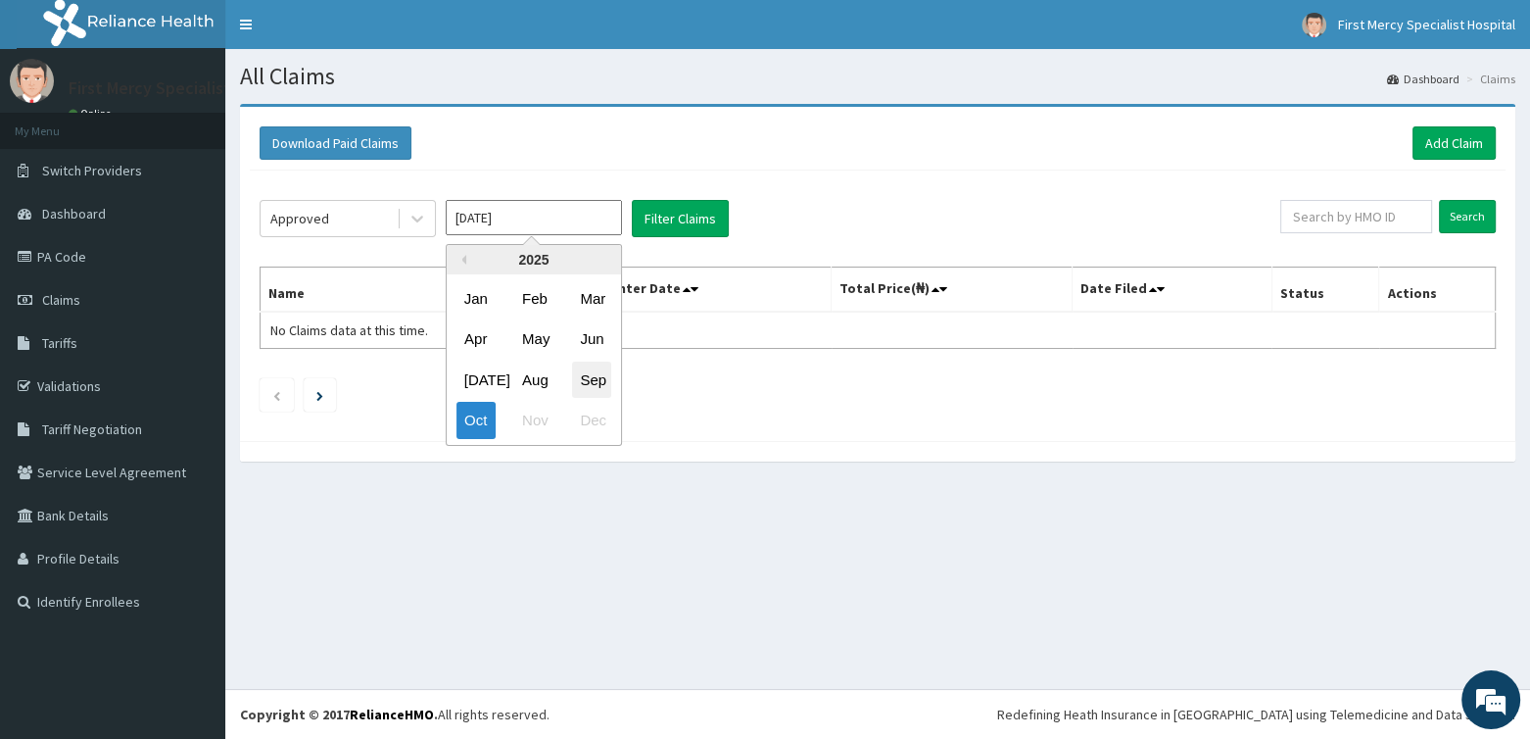
click at [605, 381] on div "Sep" at bounding box center [591, 380] width 39 height 36
type input "[DATE]"
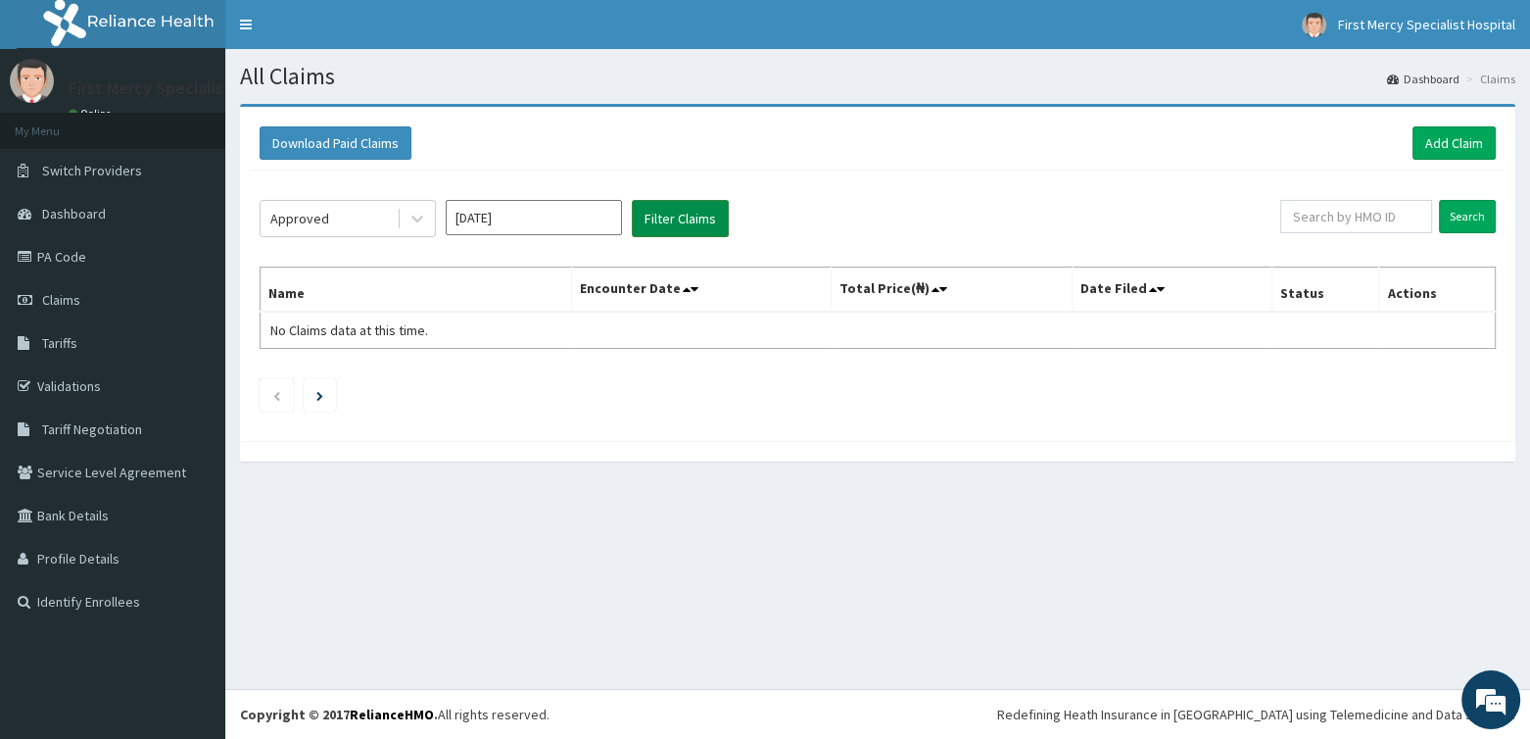
click at [688, 217] on button "Filter Claims" at bounding box center [680, 218] width 97 height 37
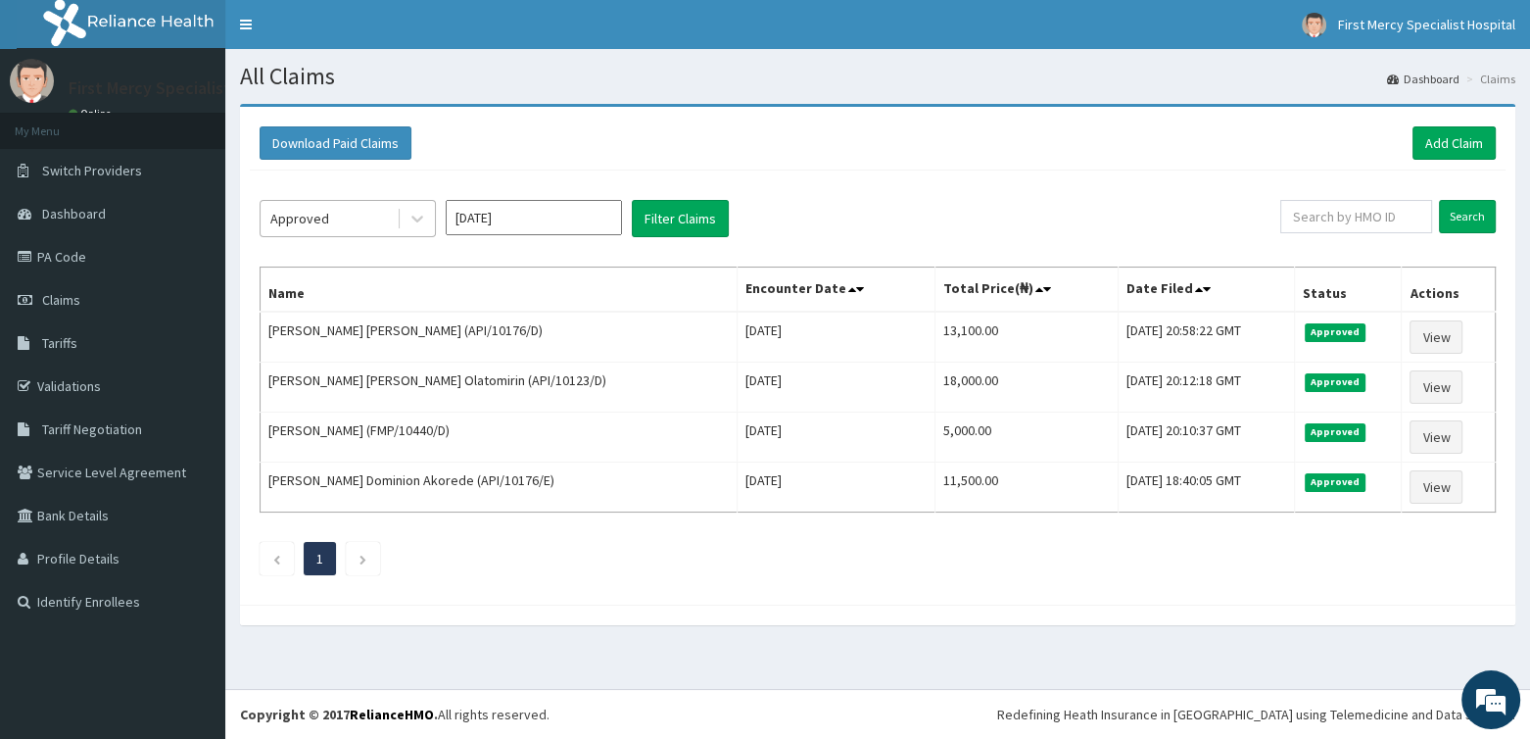
click at [387, 221] on div "Approved" at bounding box center [329, 218] width 136 height 31
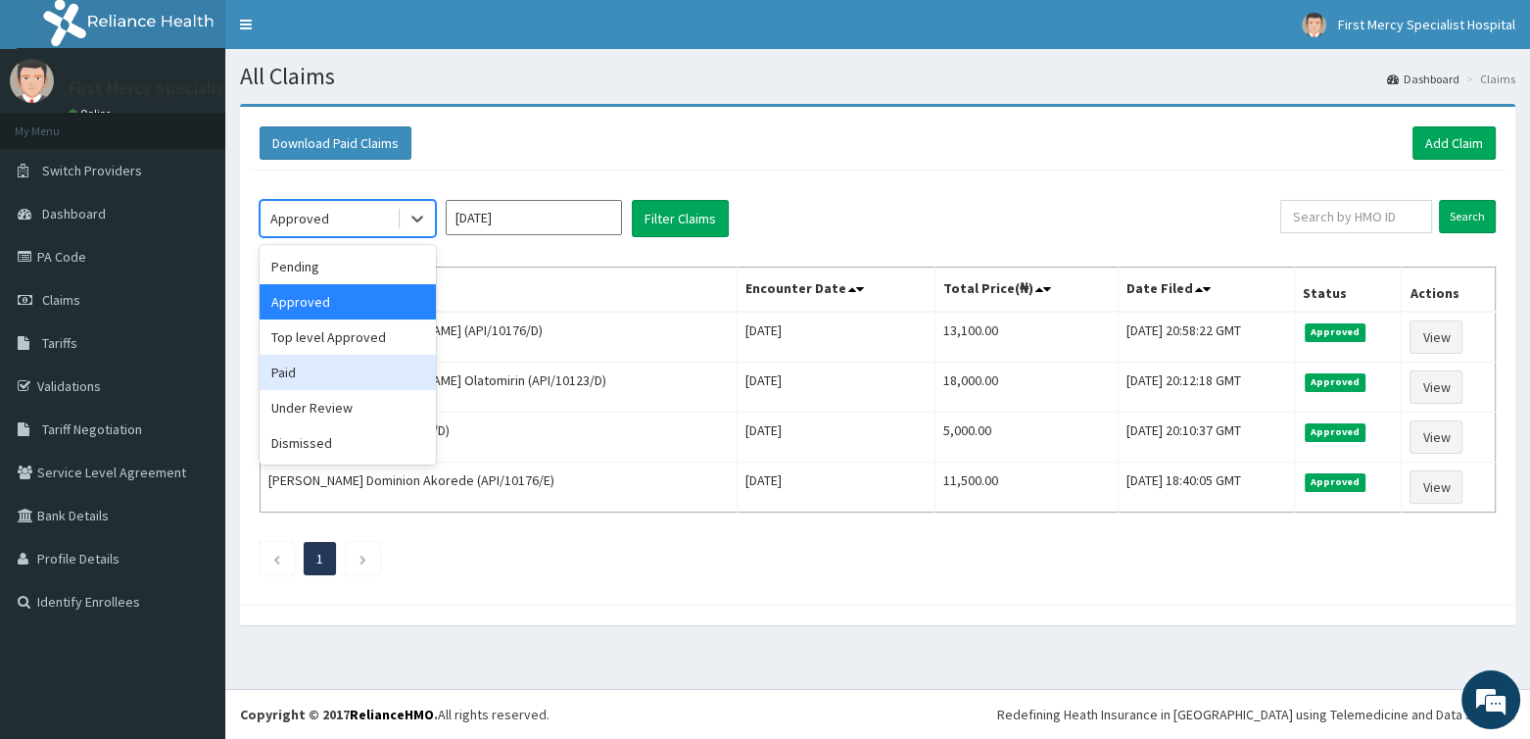
click at [315, 365] on div "Paid" at bounding box center [348, 372] width 176 height 35
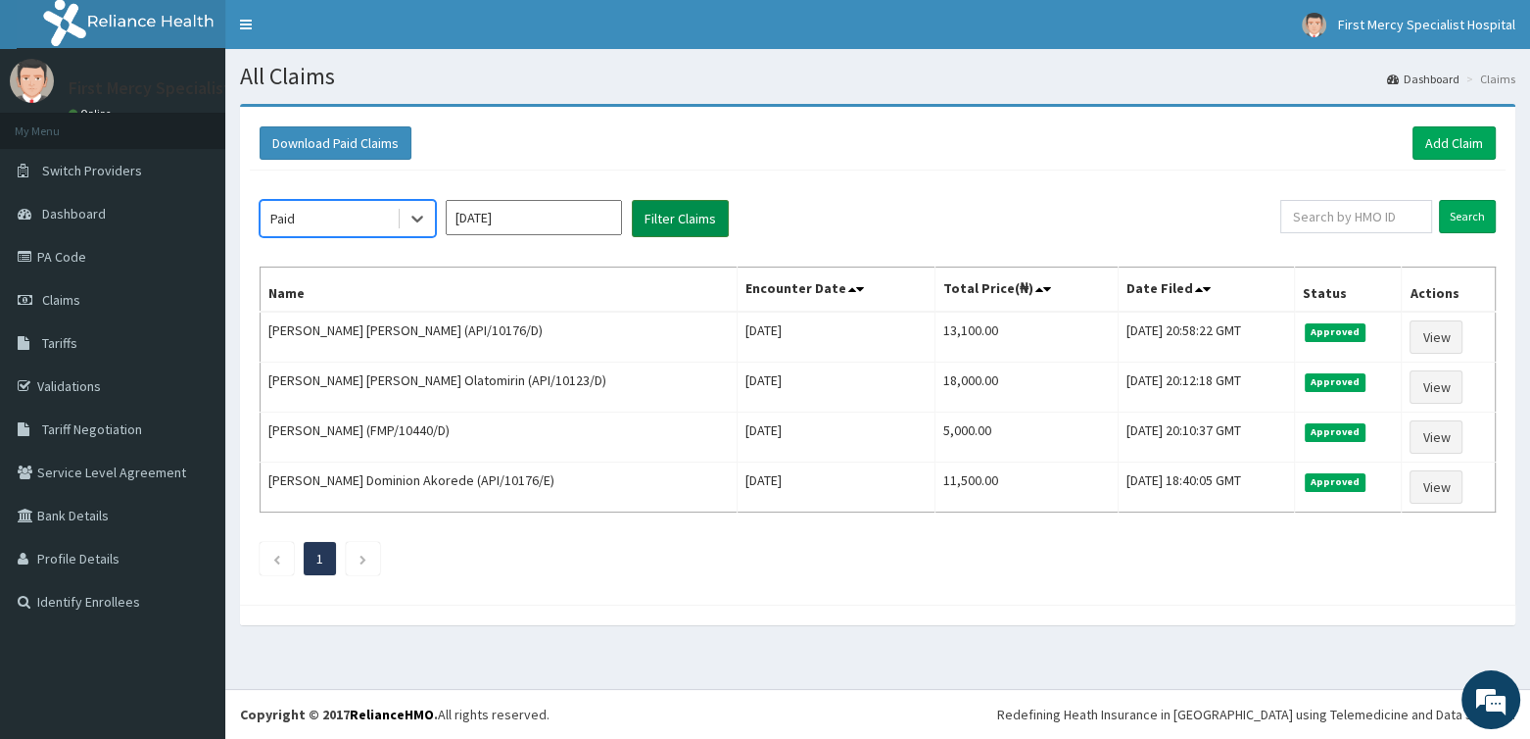
click at [697, 208] on button "Filter Claims" at bounding box center [680, 218] width 97 height 37
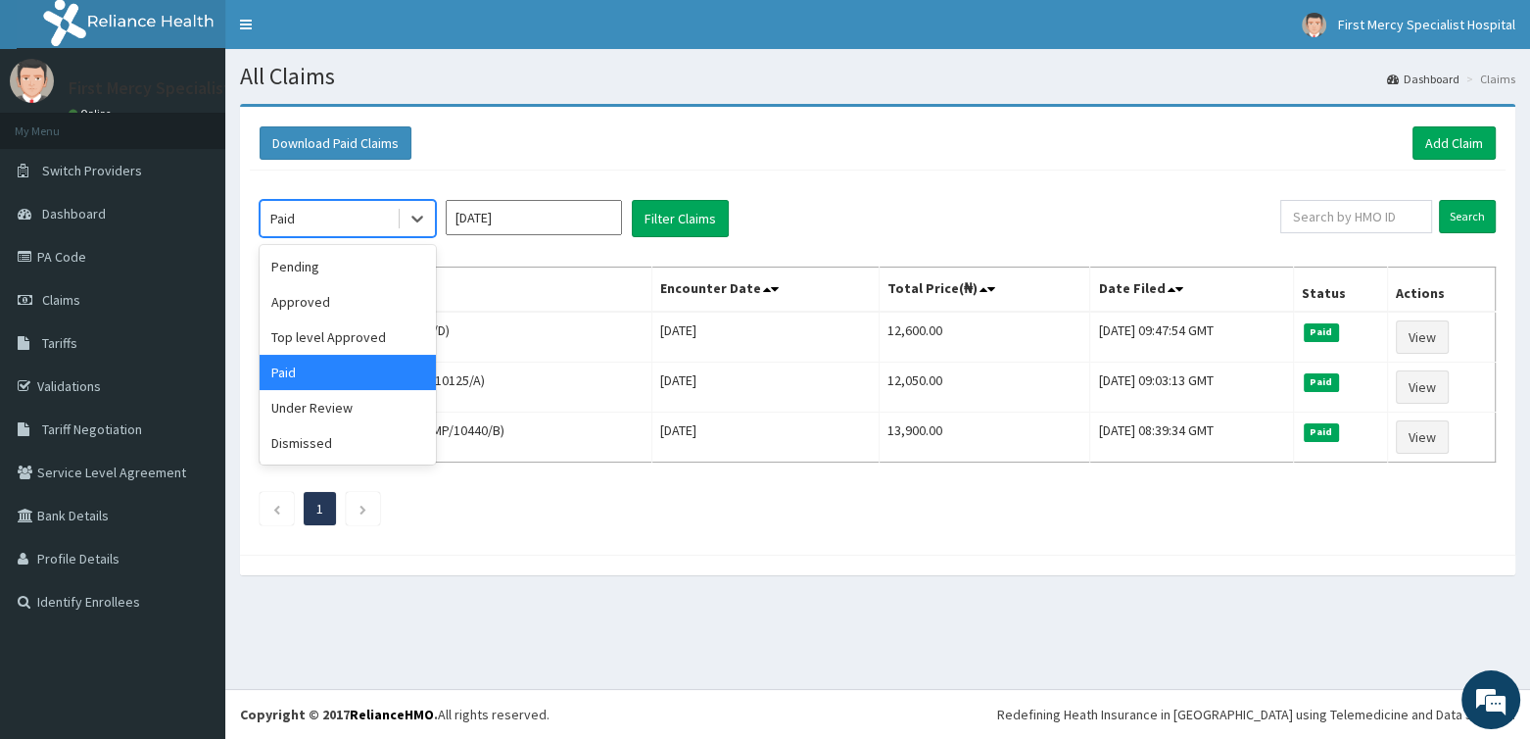
click at [389, 217] on div "Paid" at bounding box center [329, 218] width 136 height 31
click at [351, 332] on div "Top level Approved" at bounding box center [348, 336] width 176 height 35
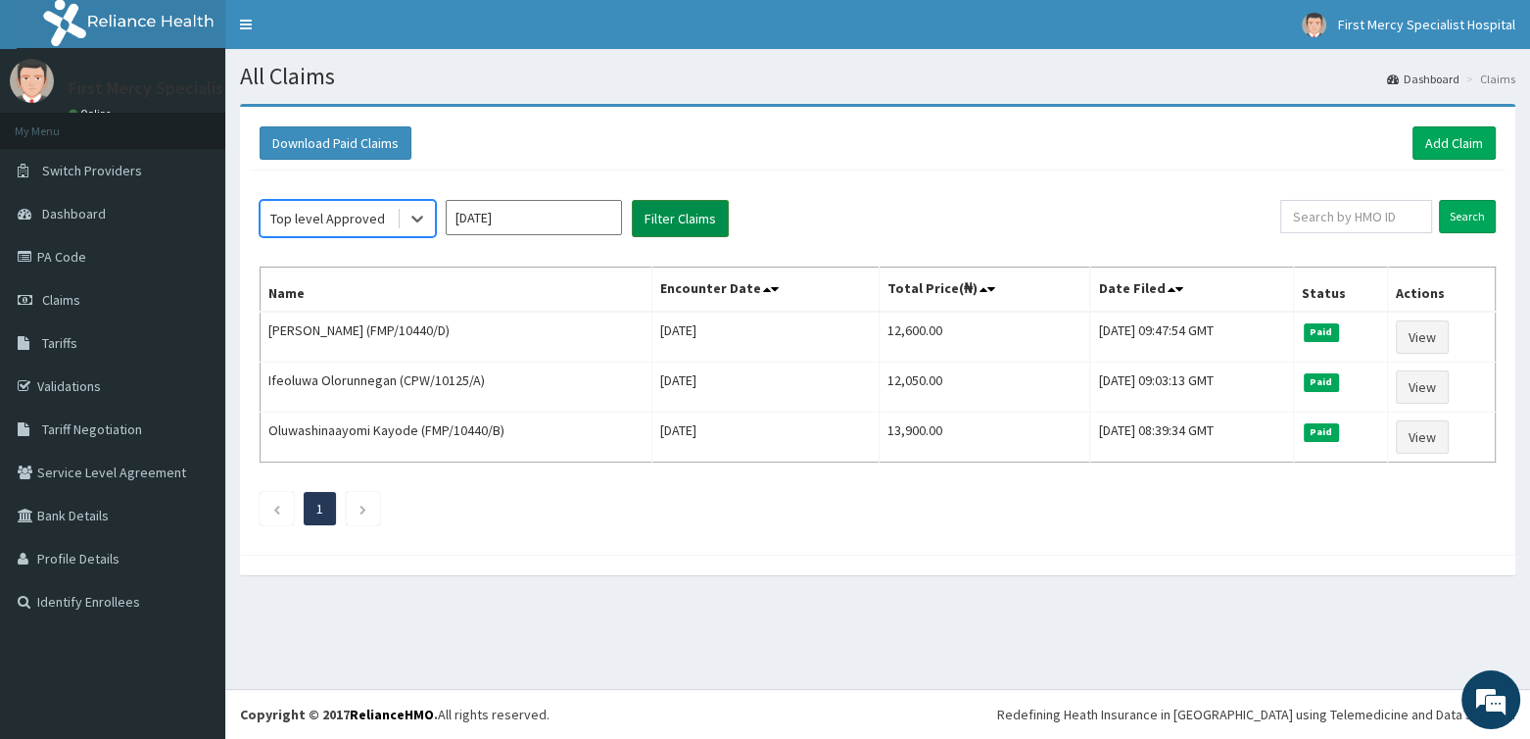
click at [672, 229] on button "Filter Claims" at bounding box center [680, 218] width 97 height 37
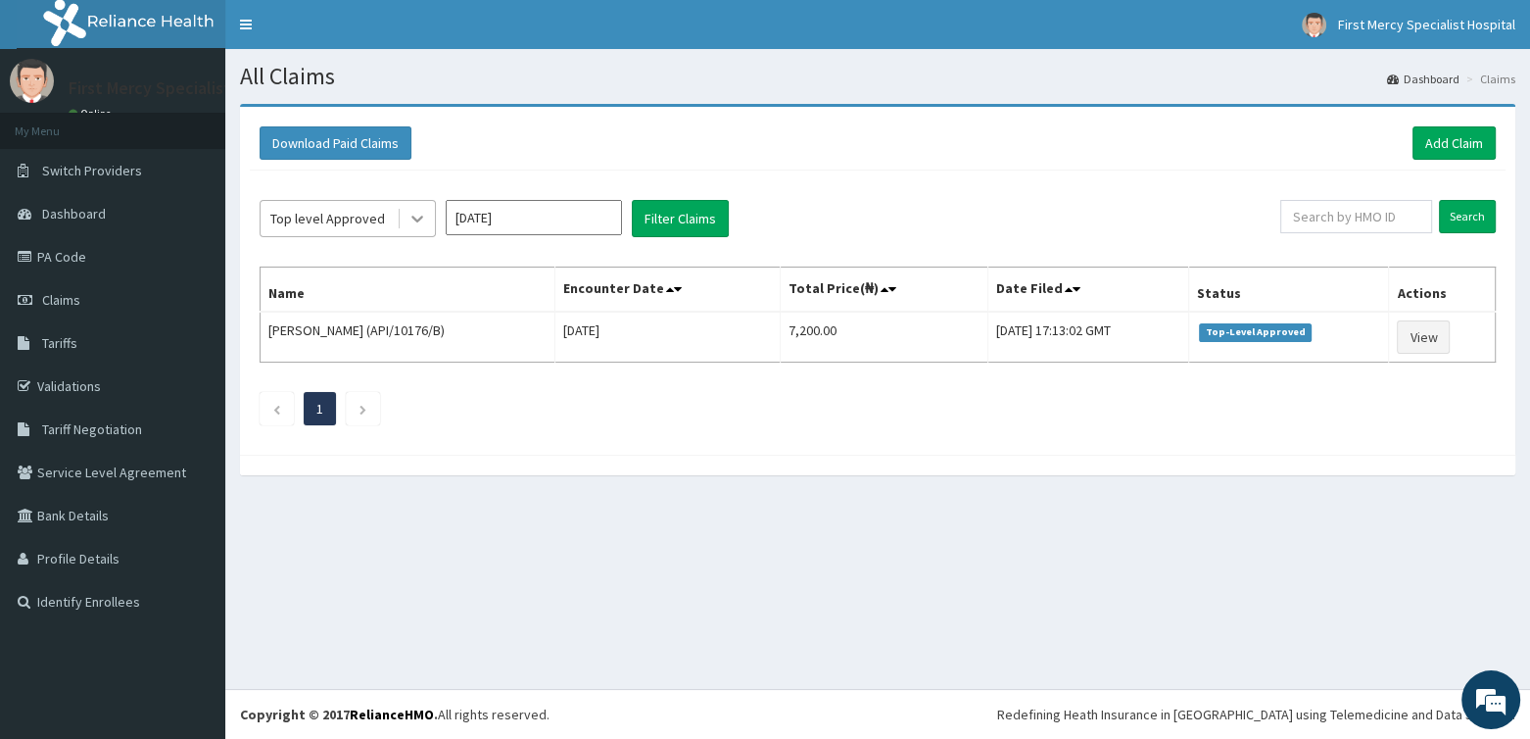
click at [414, 215] on icon at bounding box center [418, 219] width 20 height 20
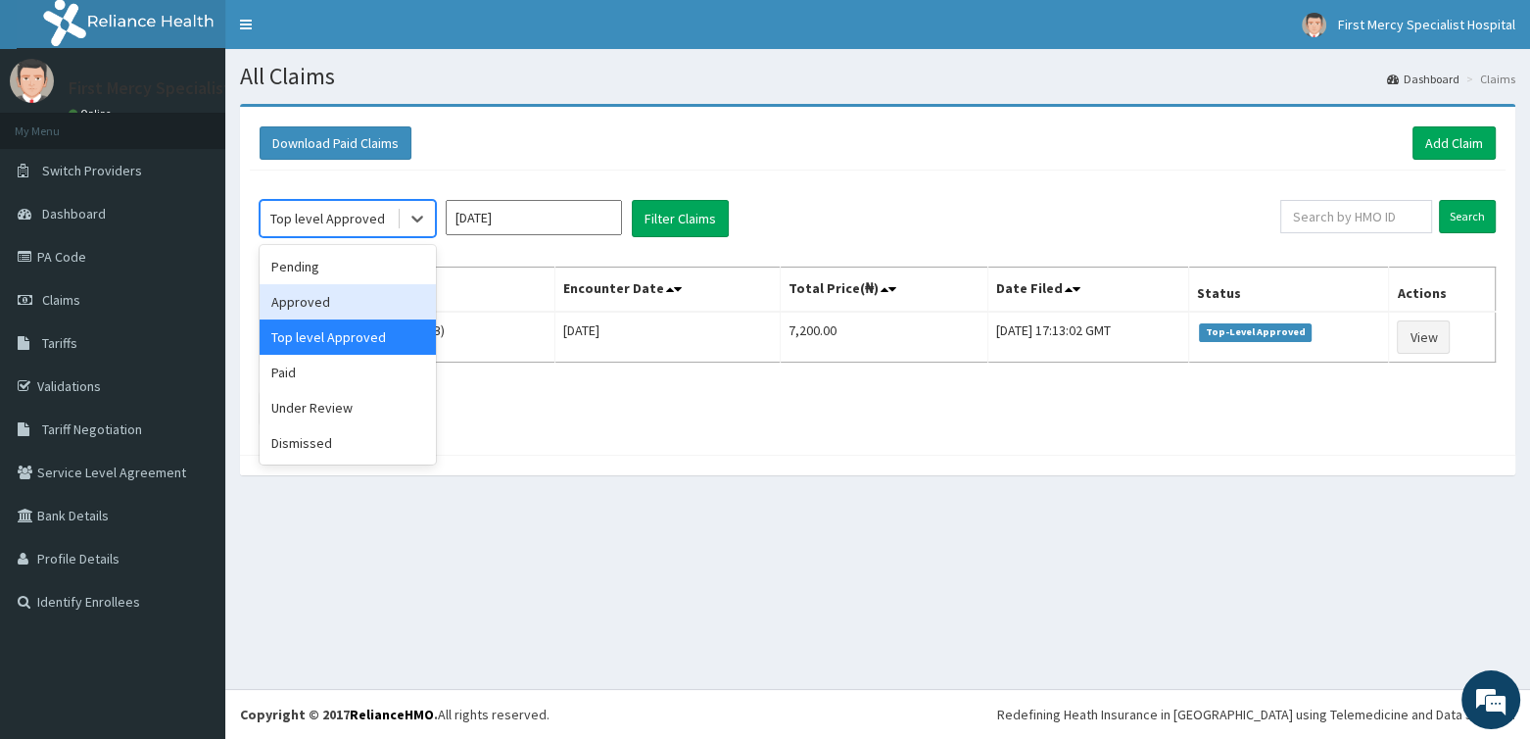
click at [302, 302] on div "Approved" at bounding box center [348, 301] width 176 height 35
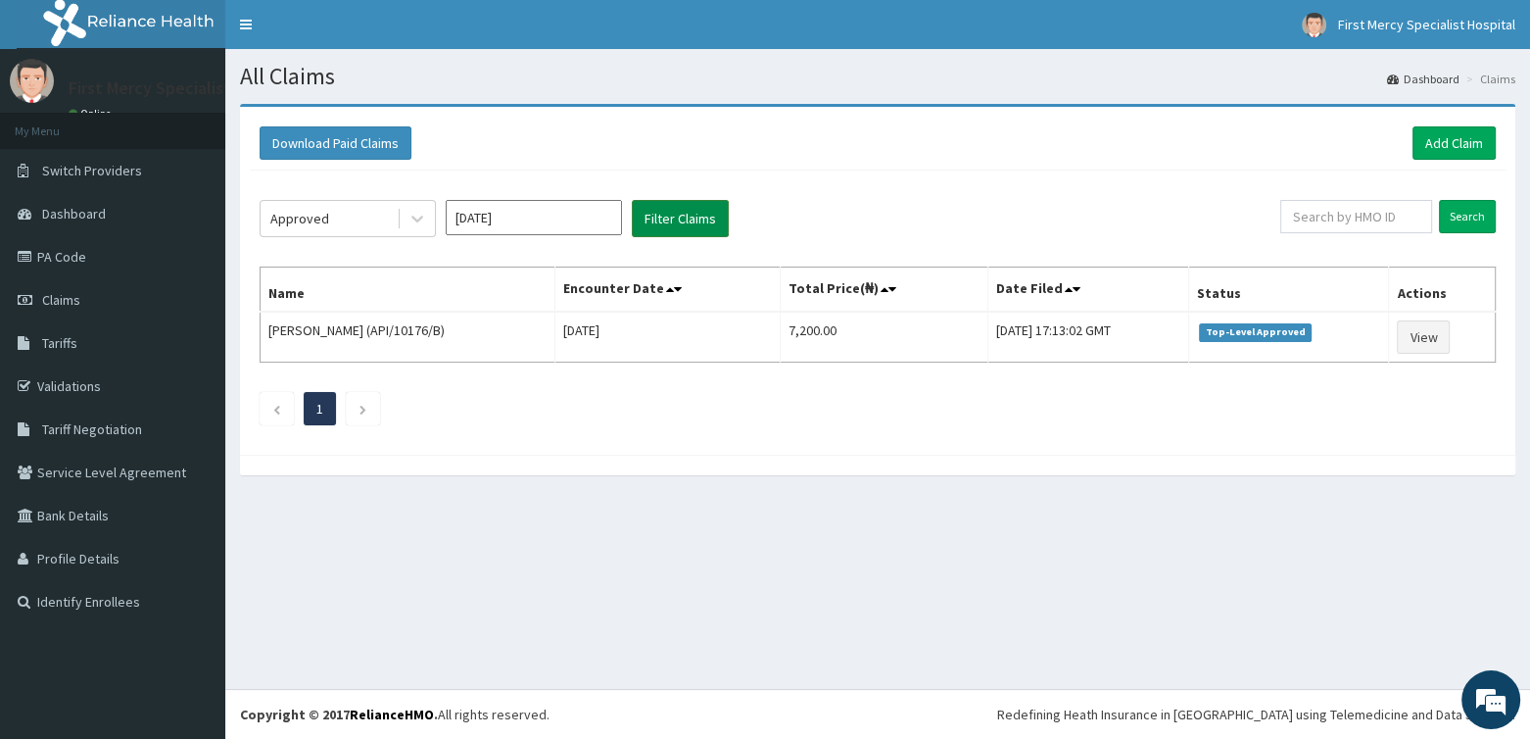
click at [688, 208] on button "Filter Claims" at bounding box center [680, 218] width 97 height 37
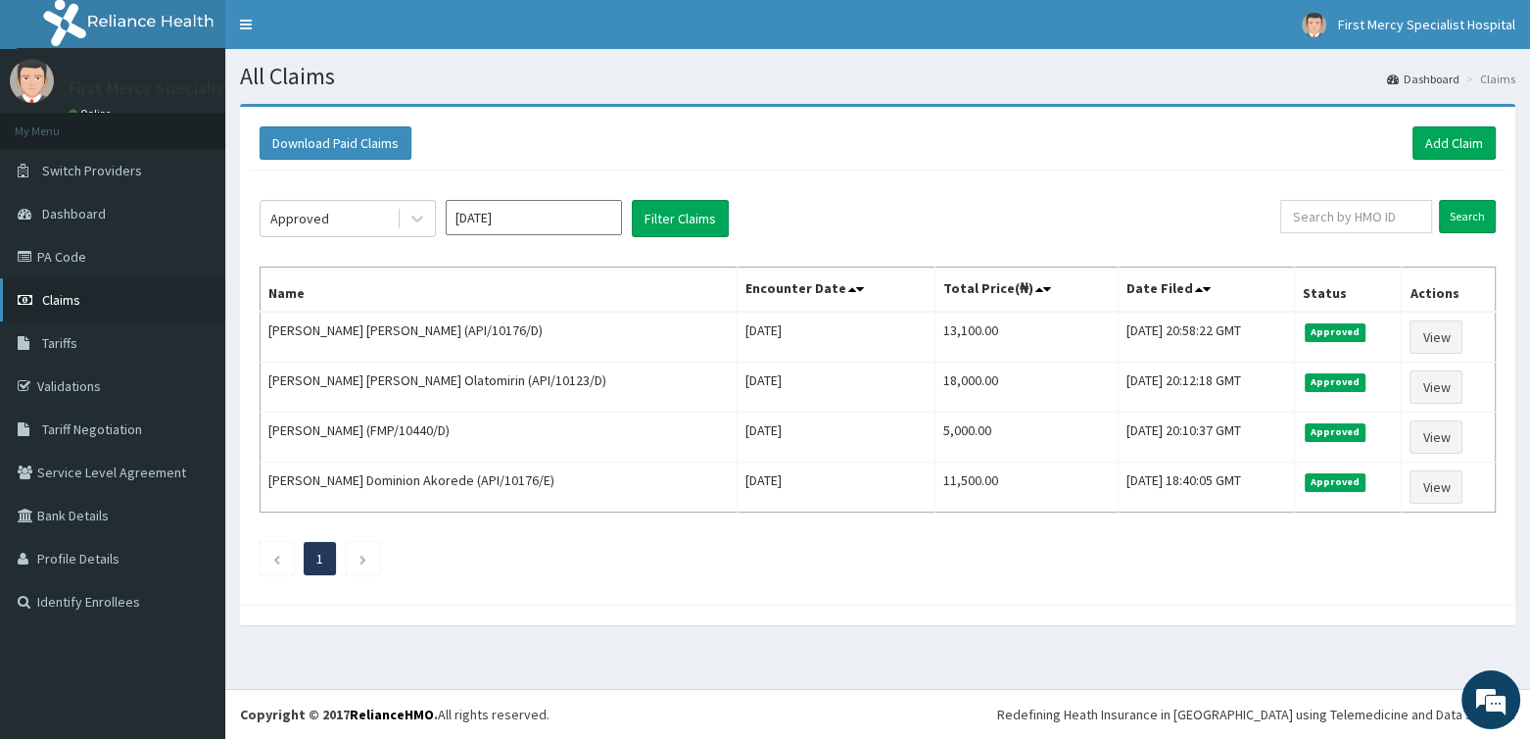
click at [64, 294] on span "Claims" at bounding box center [61, 300] width 38 height 18
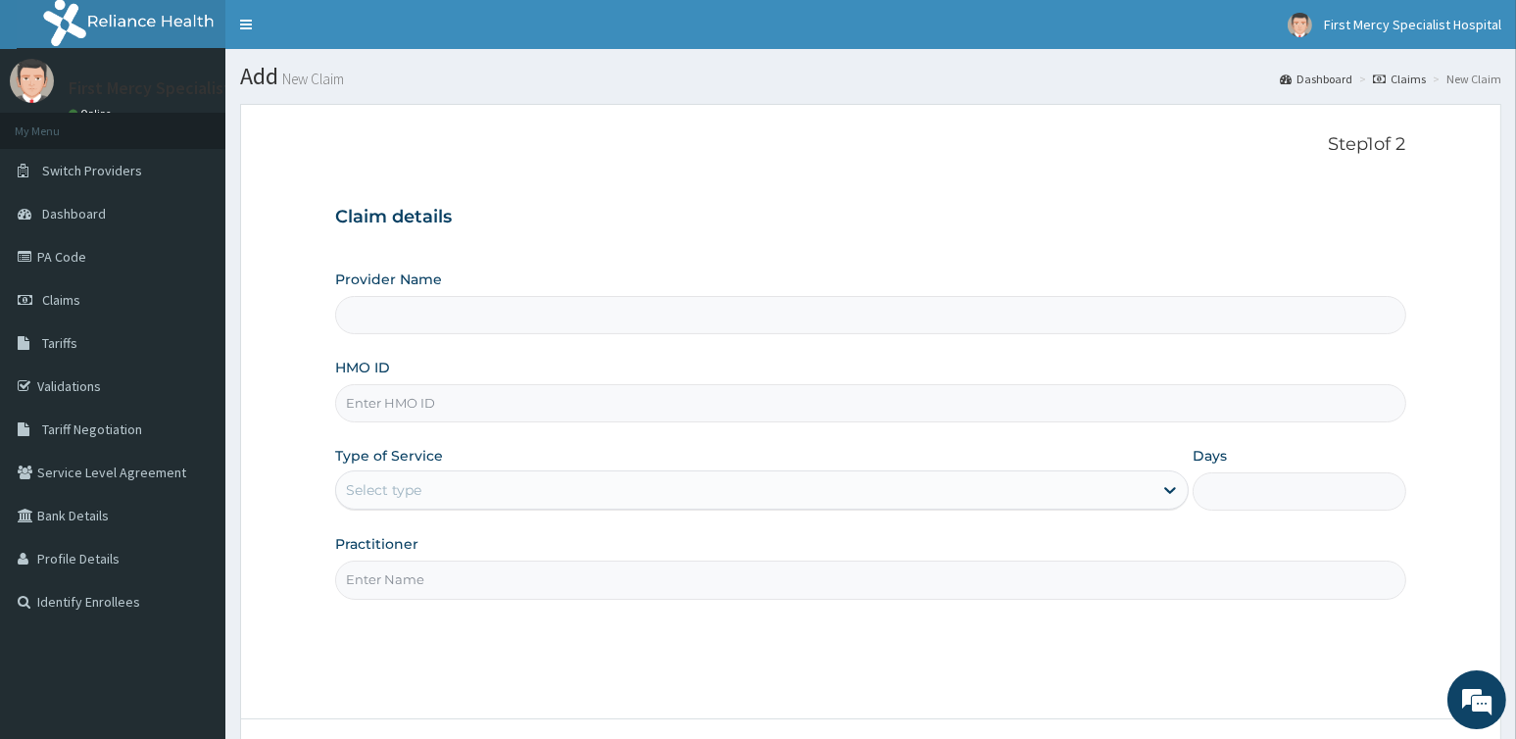
click at [387, 398] on input "HMO ID" at bounding box center [870, 403] width 1070 height 38
type input "First Mercy Specialist Hospital"
paste input "API/10123/E"
type input "API/10123/E"
click at [412, 486] on div "Select type" at bounding box center [383, 490] width 75 height 20
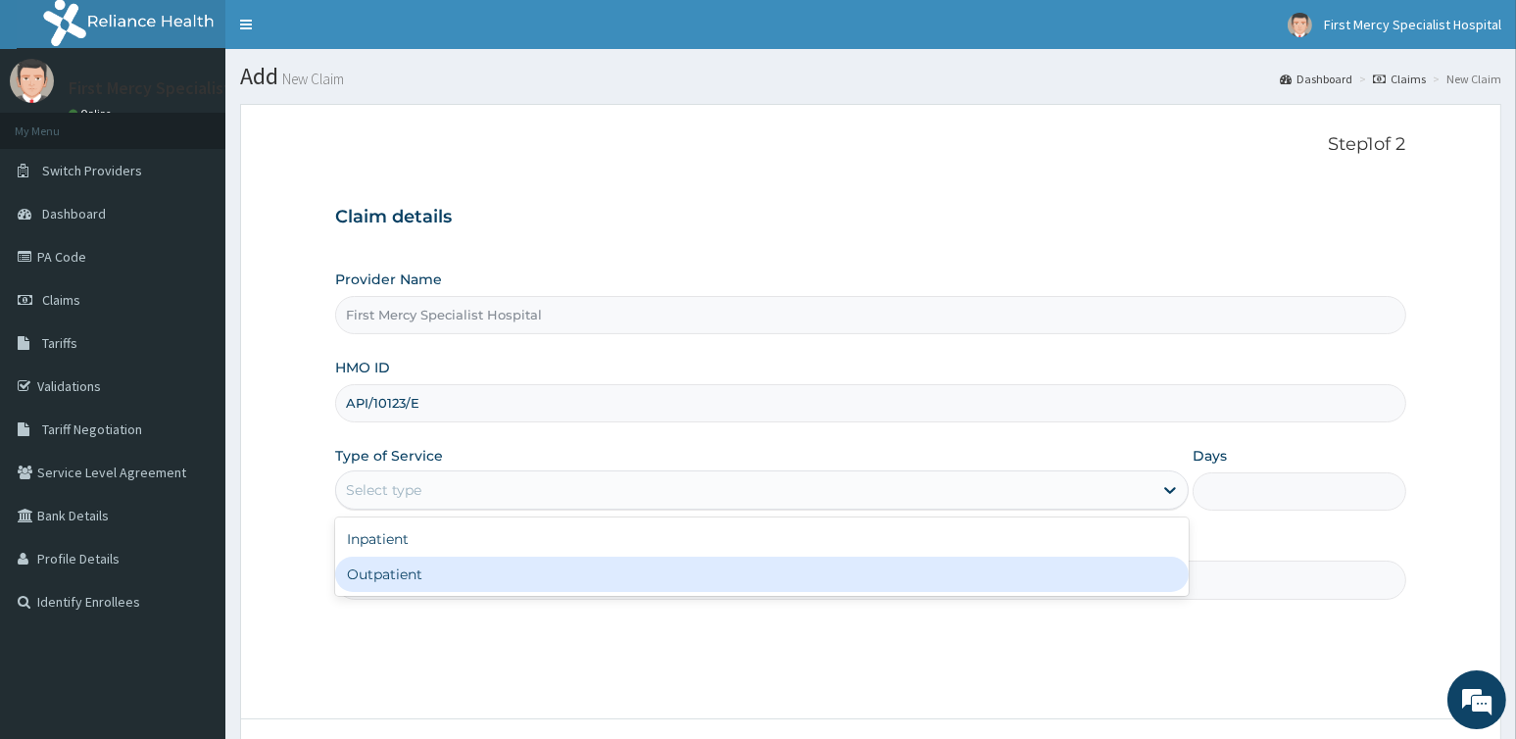
click at [405, 573] on div "Outpatient" at bounding box center [761, 573] width 853 height 35
type input "1"
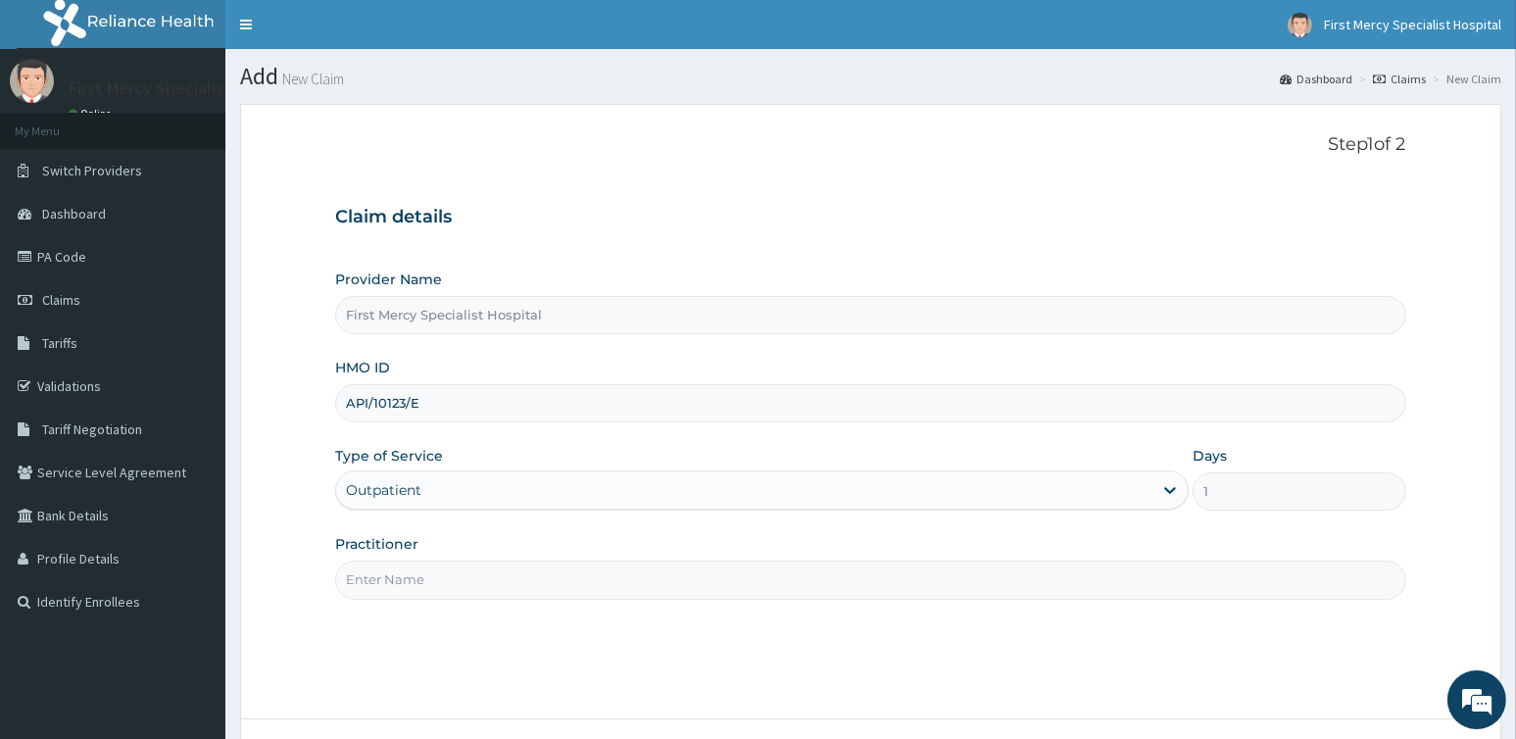
click at [405, 572] on input "Practitioner" at bounding box center [870, 579] width 1070 height 38
type input "DR OLUKAYODE BABTUNDE"
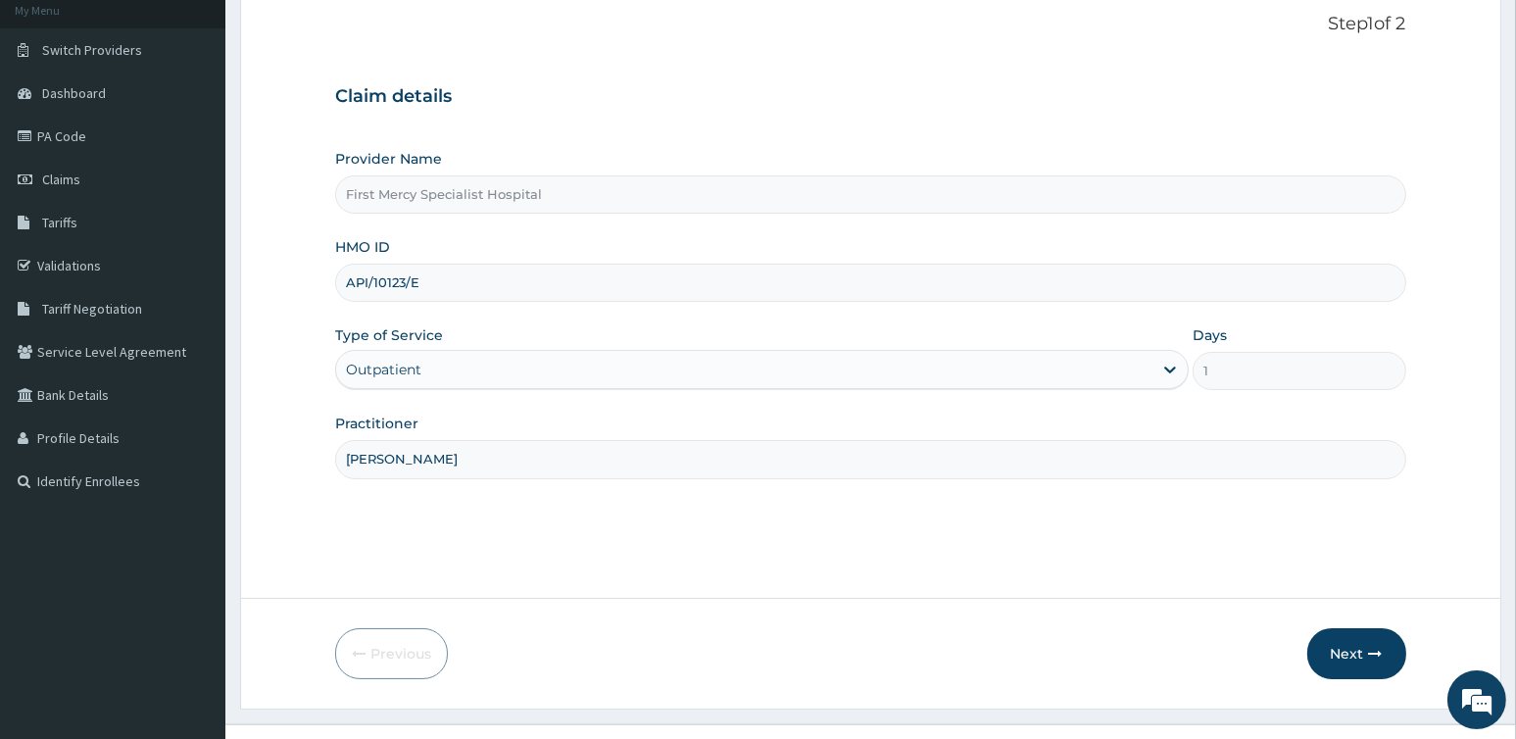
scroll to position [155, 0]
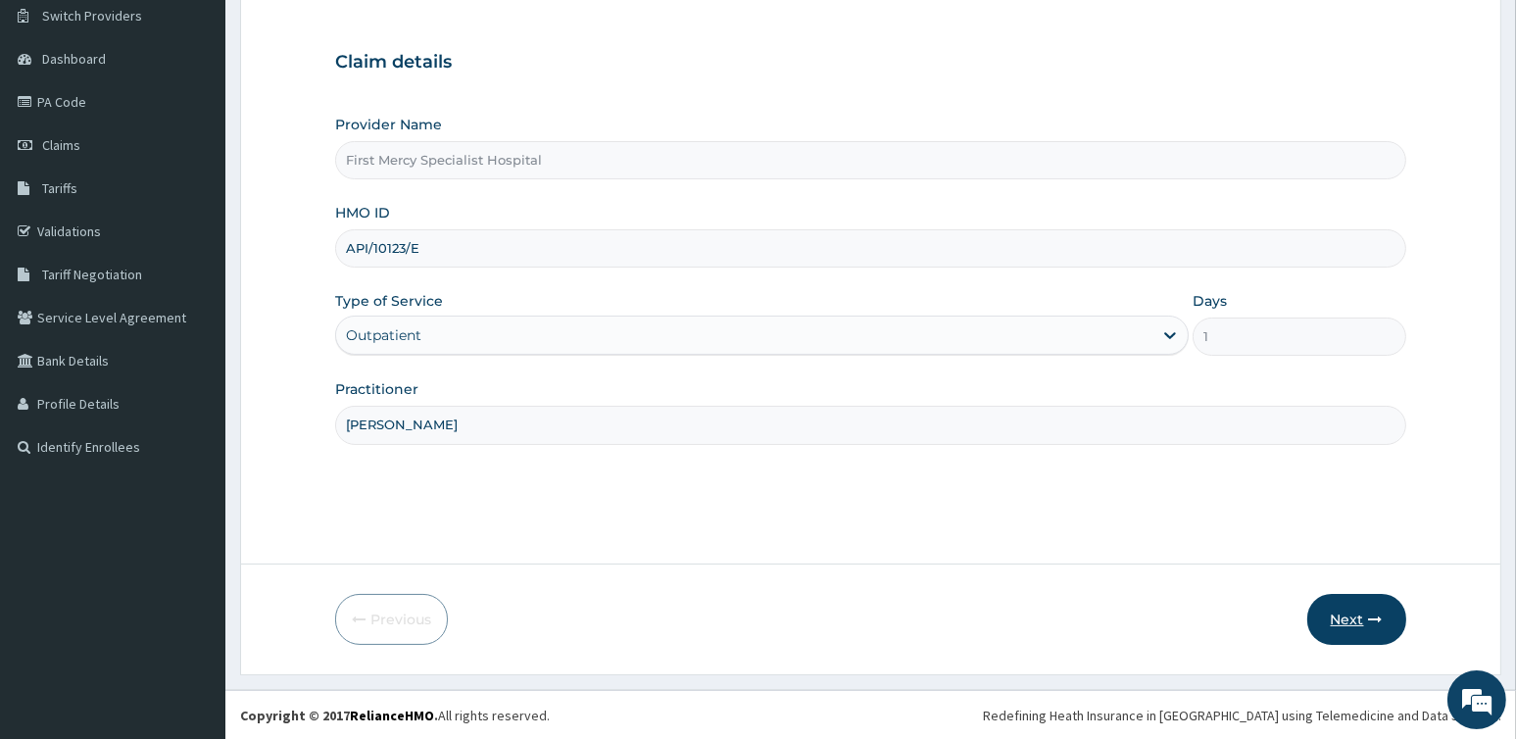
click at [1350, 626] on button "Next" at bounding box center [1356, 619] width 99 height 51
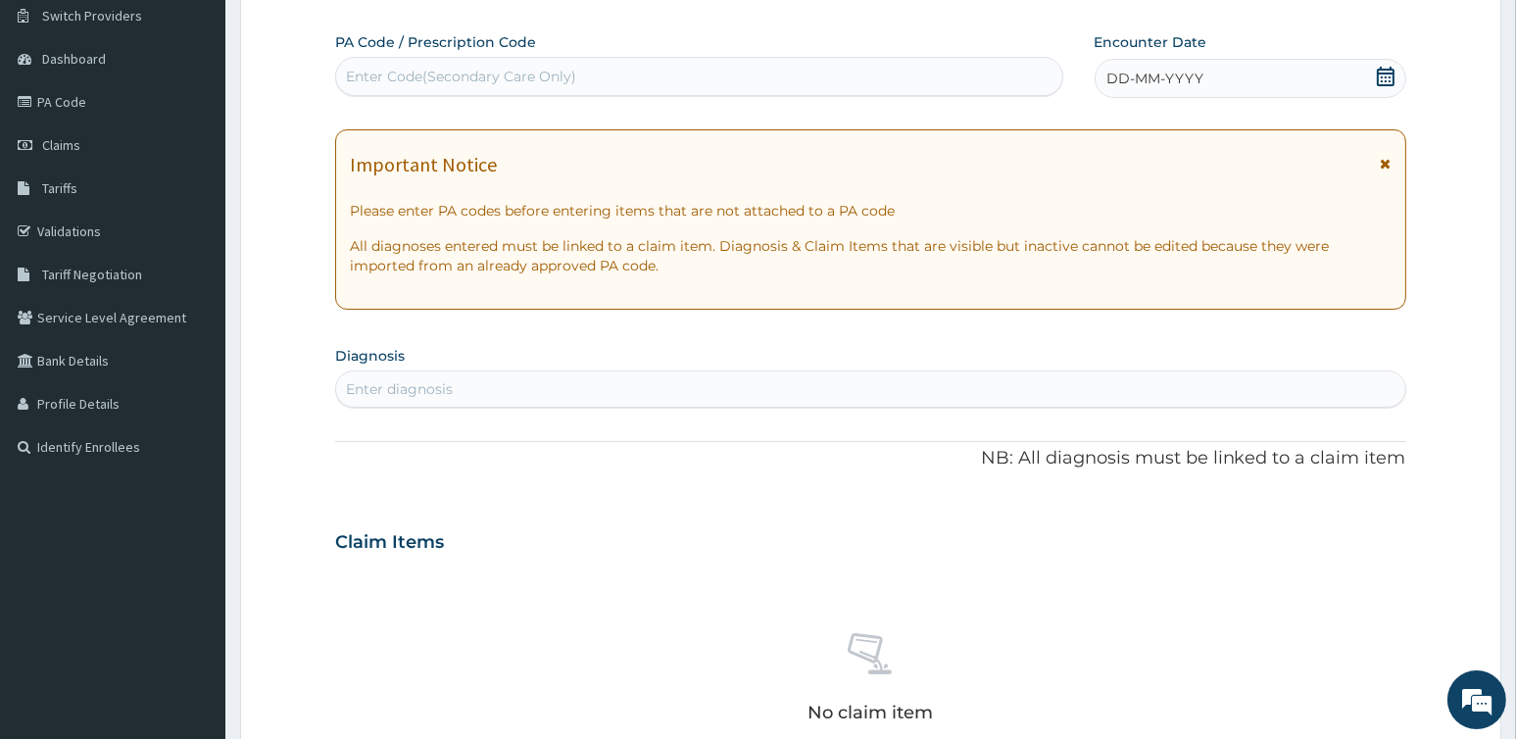
click at [1384, 72] on icon at bounding box center [1386, 77] width 18 height 20
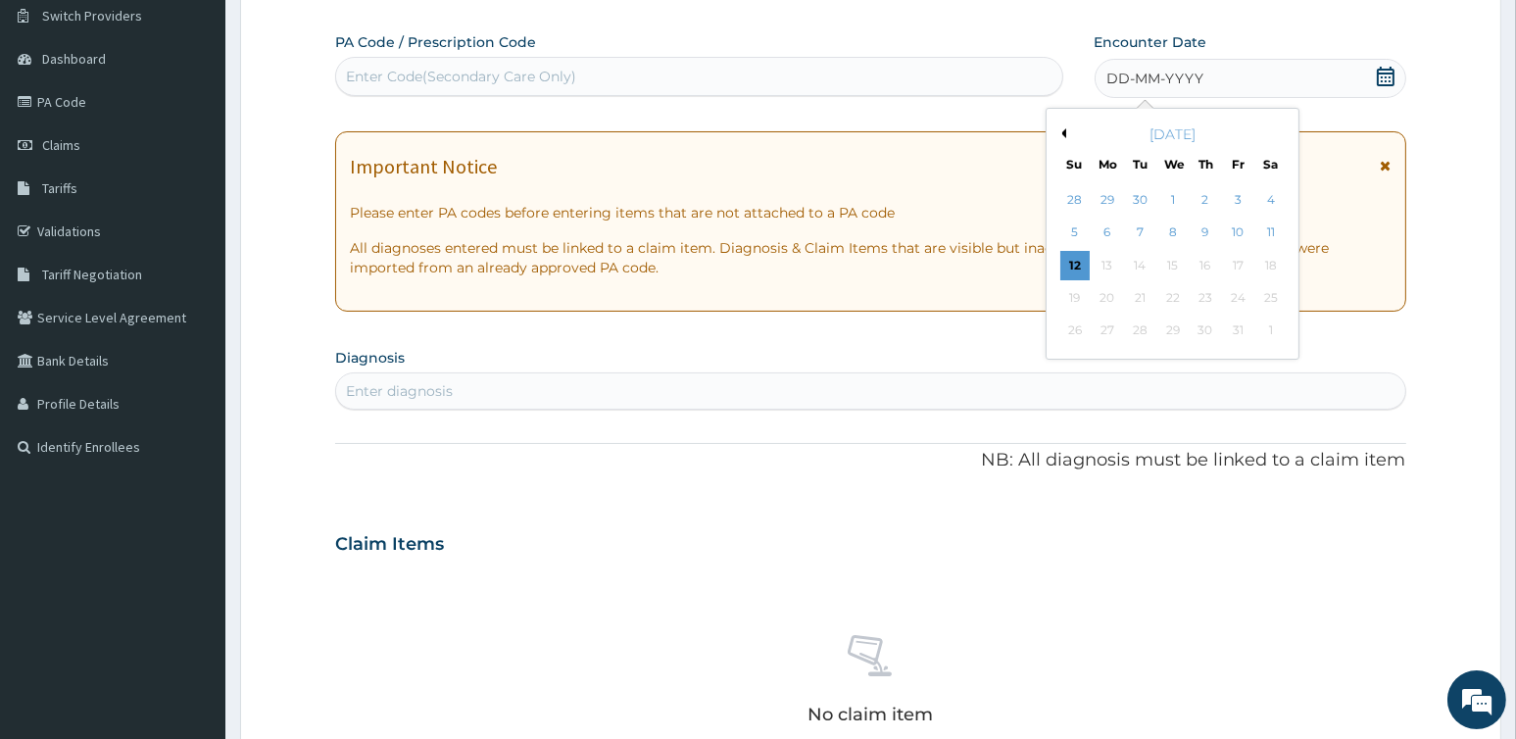
click at [1063, 131] on button "Previous Month" at bounding box center [1061, 133] width 10 height 10
click at [1269, 299] on div "27" at bounding box center [1269, 297] width 29 height 29
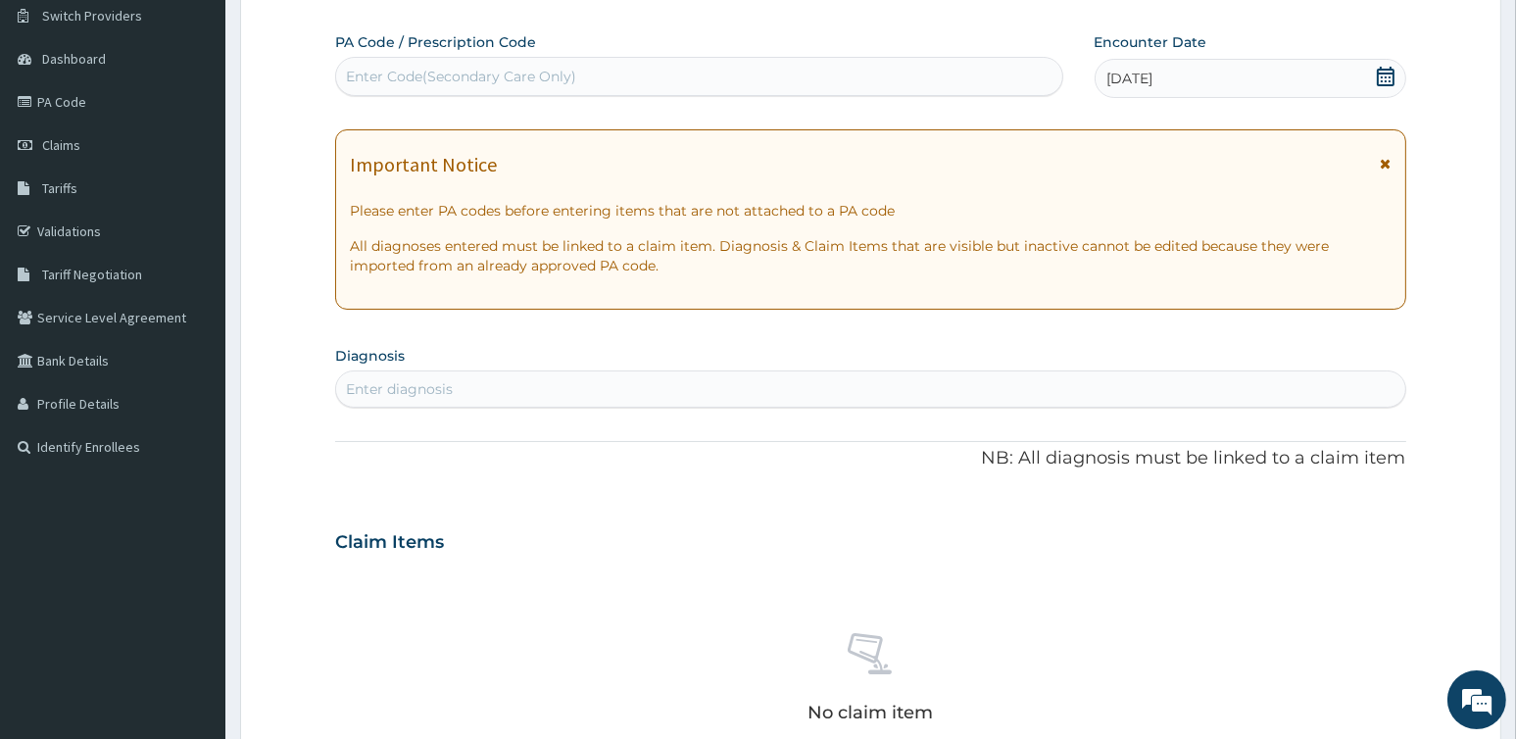
click at [459, 391] on div "Enter diagnosis" at bounding box center [870, 388] width 1068 height 31
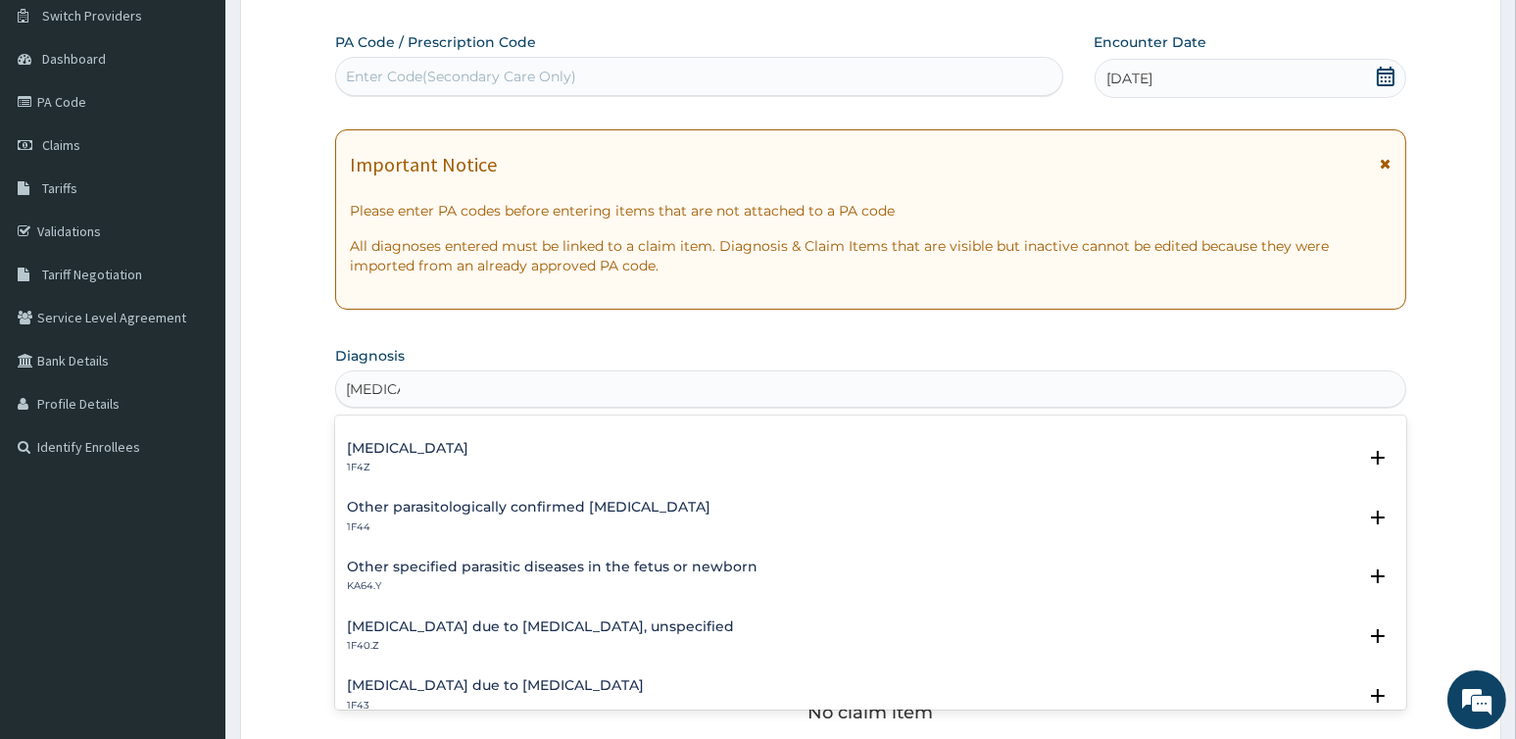
scroll to position [0, 0]
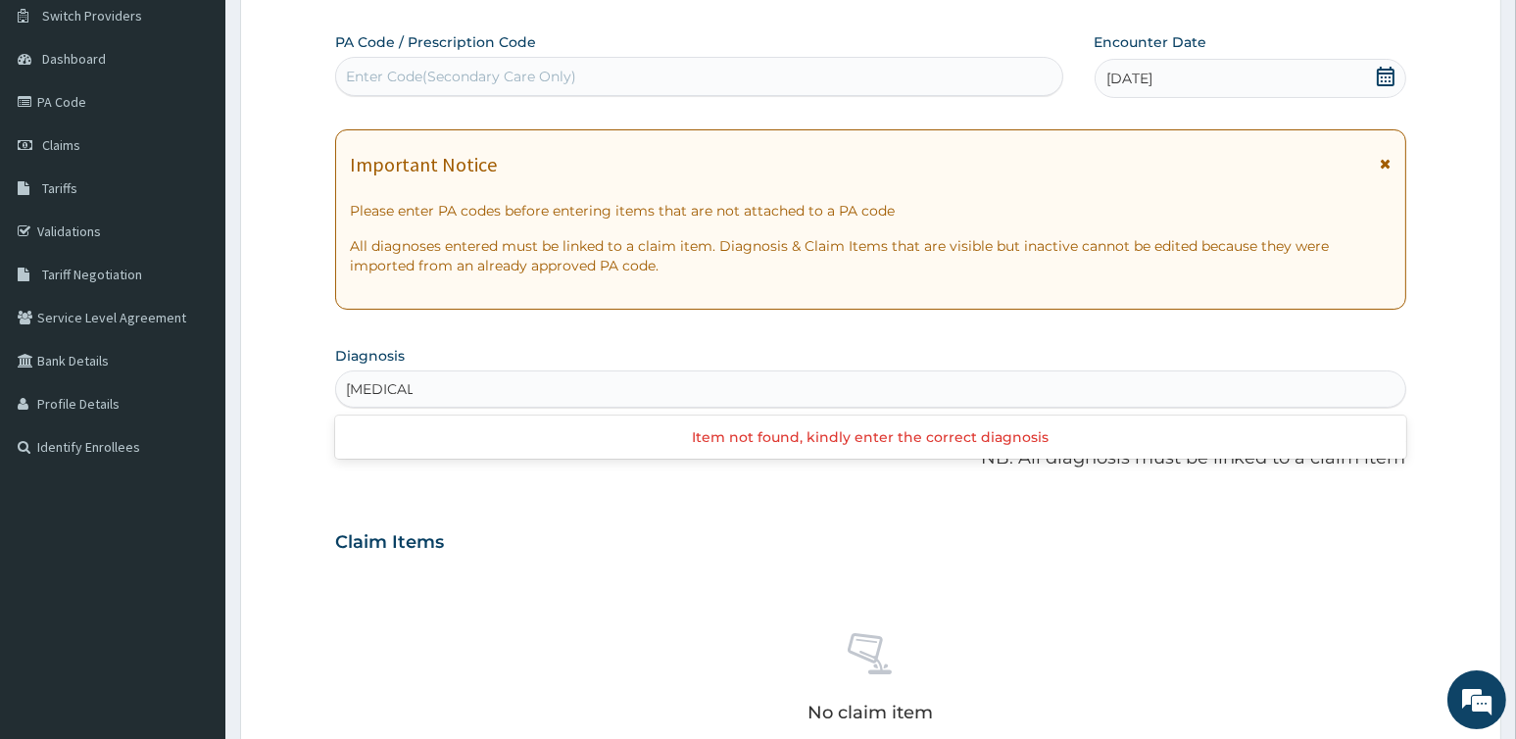
type input "malaria"
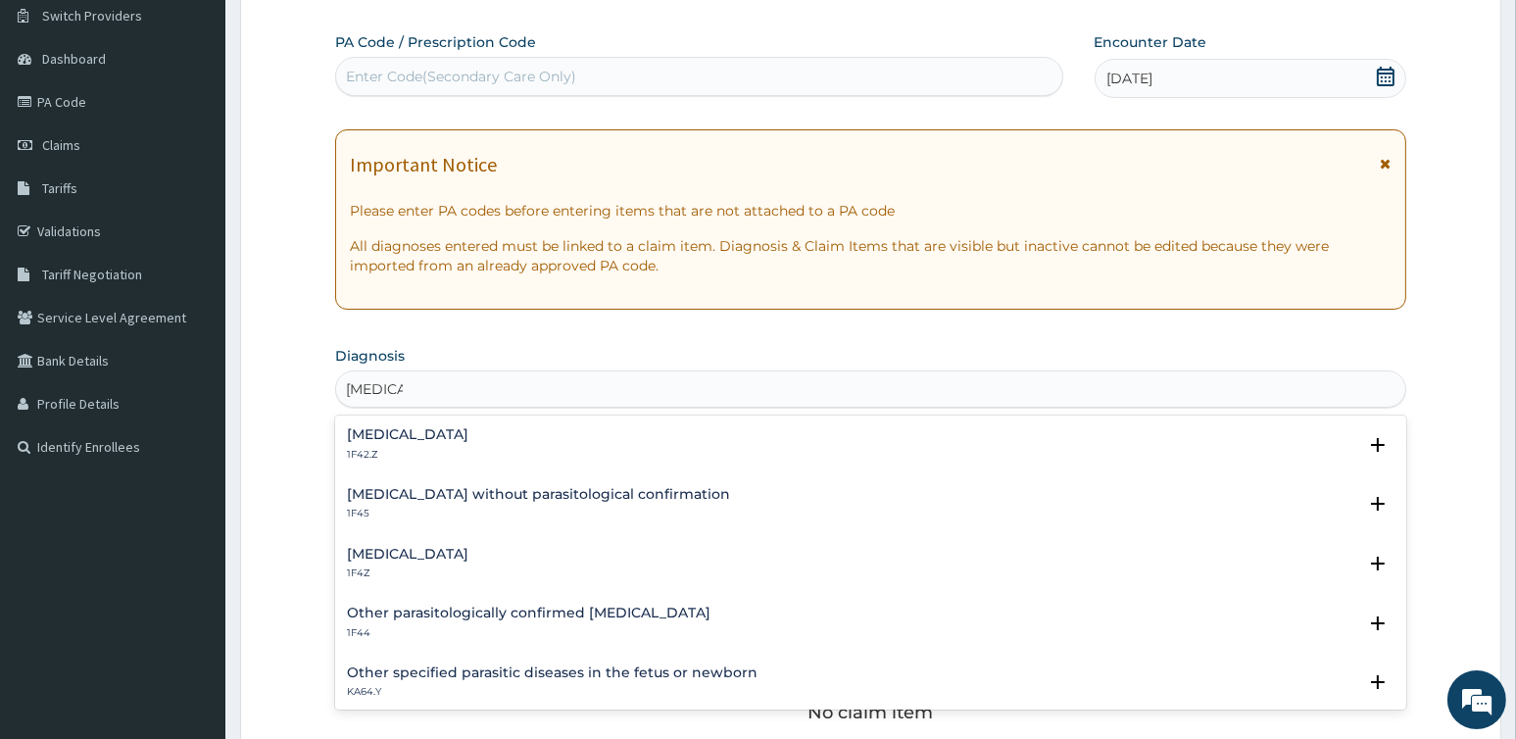
click at [460, 556] on h4 "Malaria, unspecified" at bounding box center [407, 554] width 121 height 15
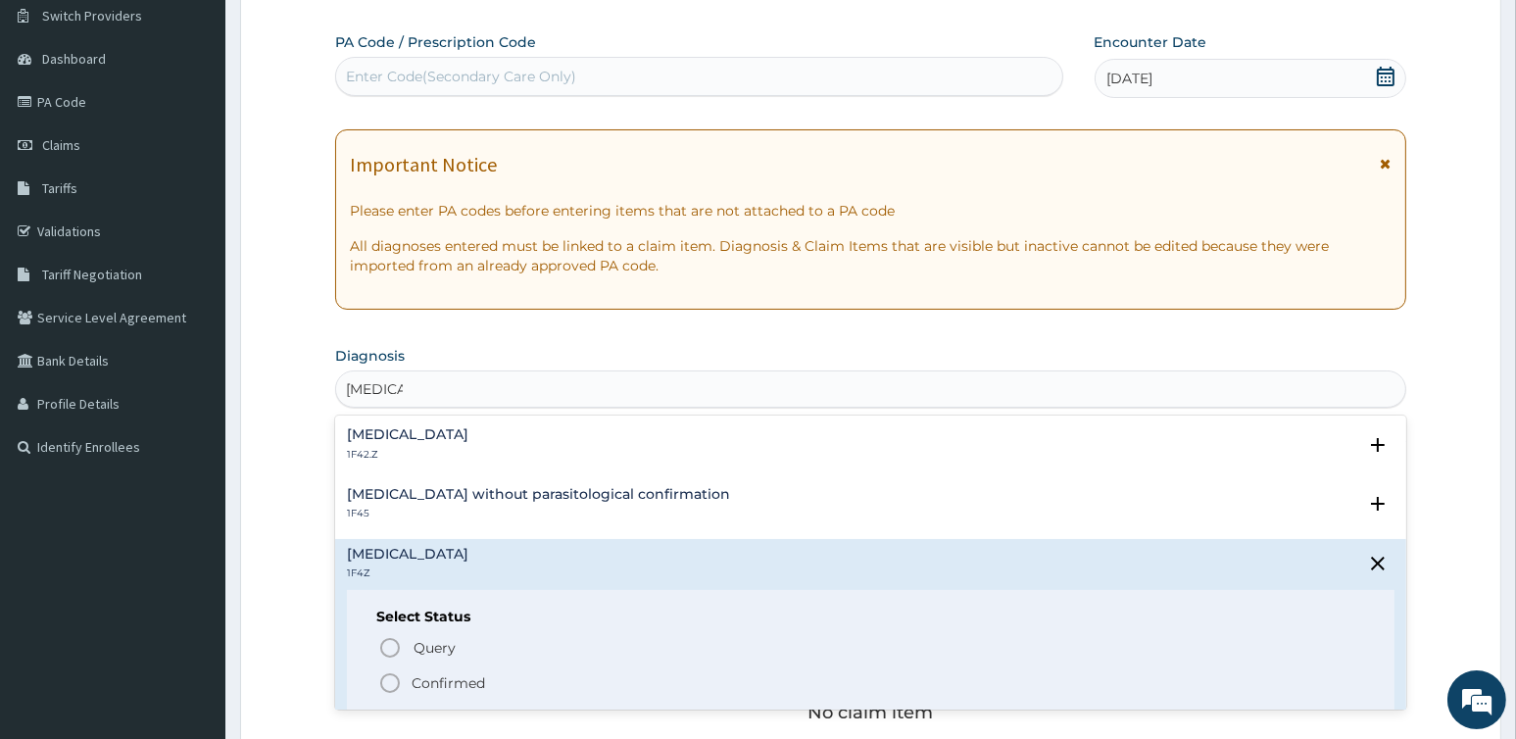
click at [436, 677] on p "Confirmed" at bounding box center [447, 683] width 73 height 20
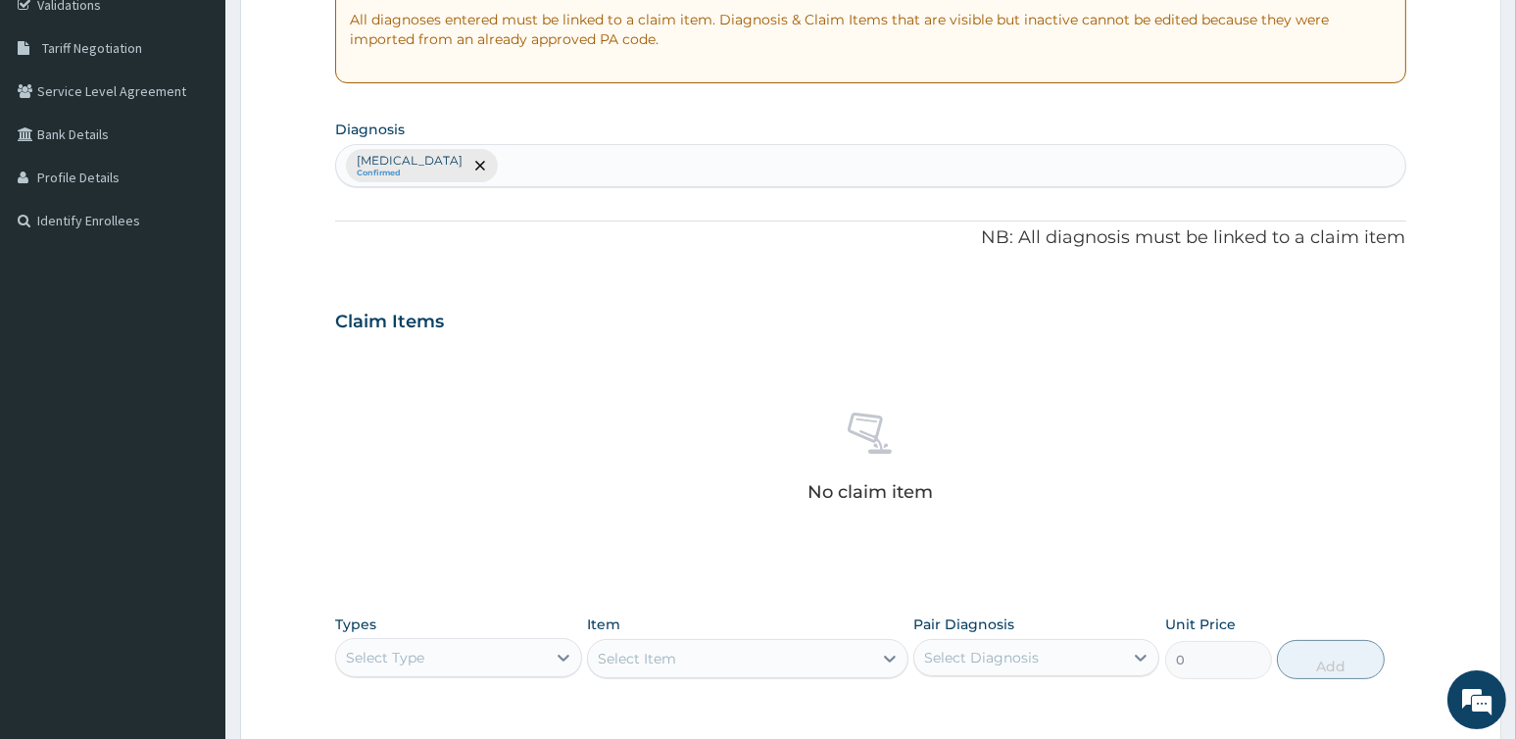
scroll to position [645, 0]
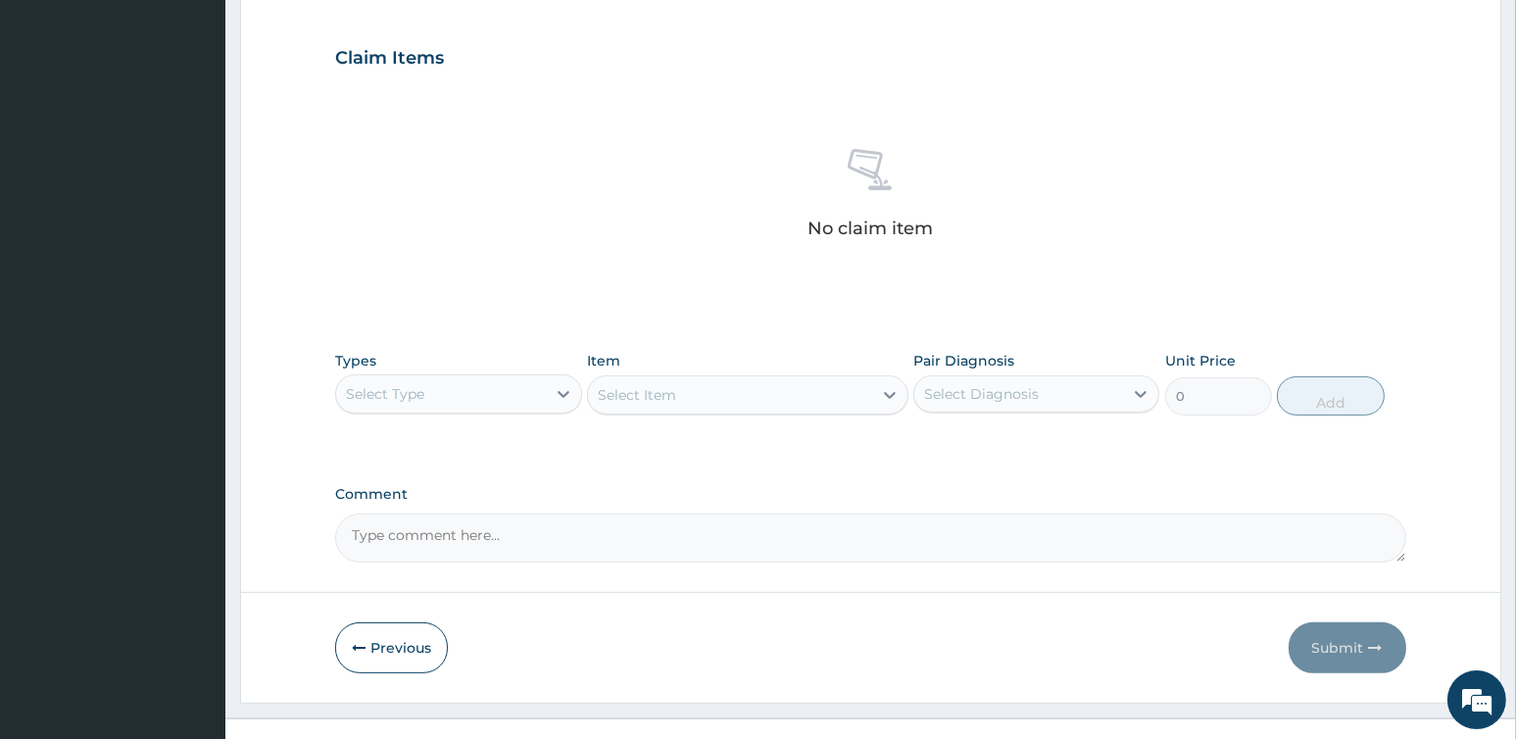
click at [482, 365] on div "Types Select Type" at bounding box center [458, 383] width 246 height 65
click at [474, 379] on div "Select Type" at bounding box center [440, 393] width 209 height 31
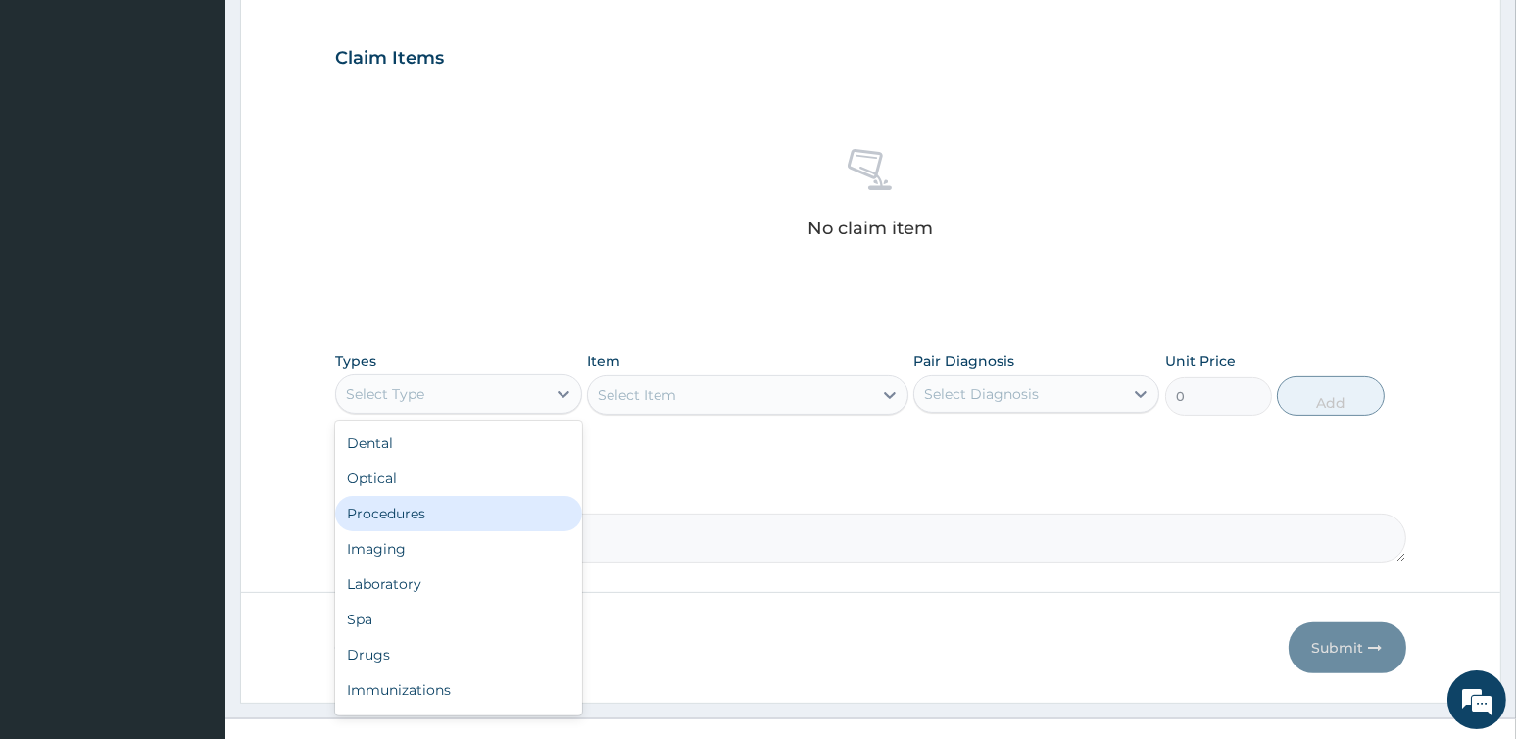
click at [421, 503] on div "Procedures" at bounding box center [458, 513] width 246 height 35
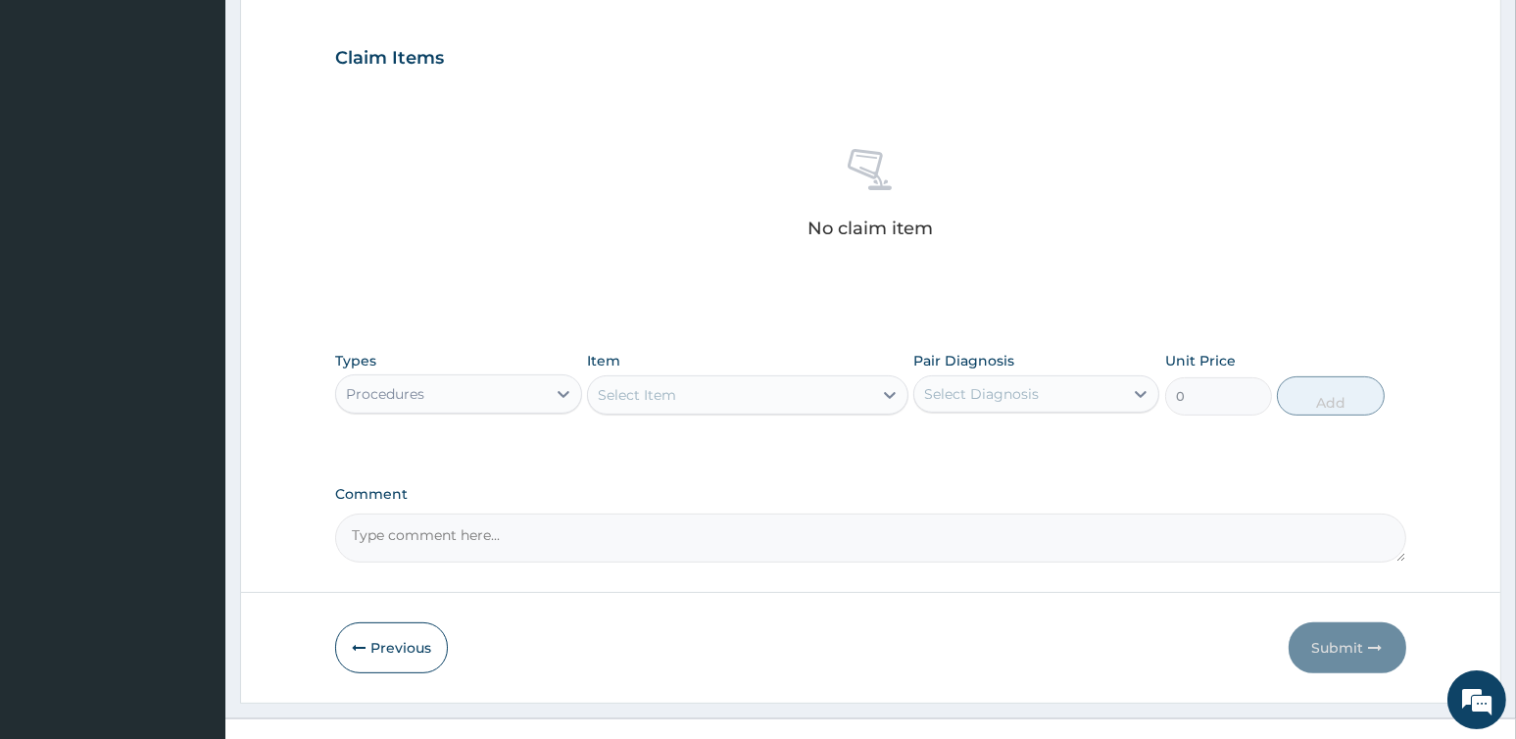
click at [712, 412] on div "Types option Procedures, selected. Select is focused ,type to refine list, pres…" at bounding box center [870, 383] width 1070 height 84
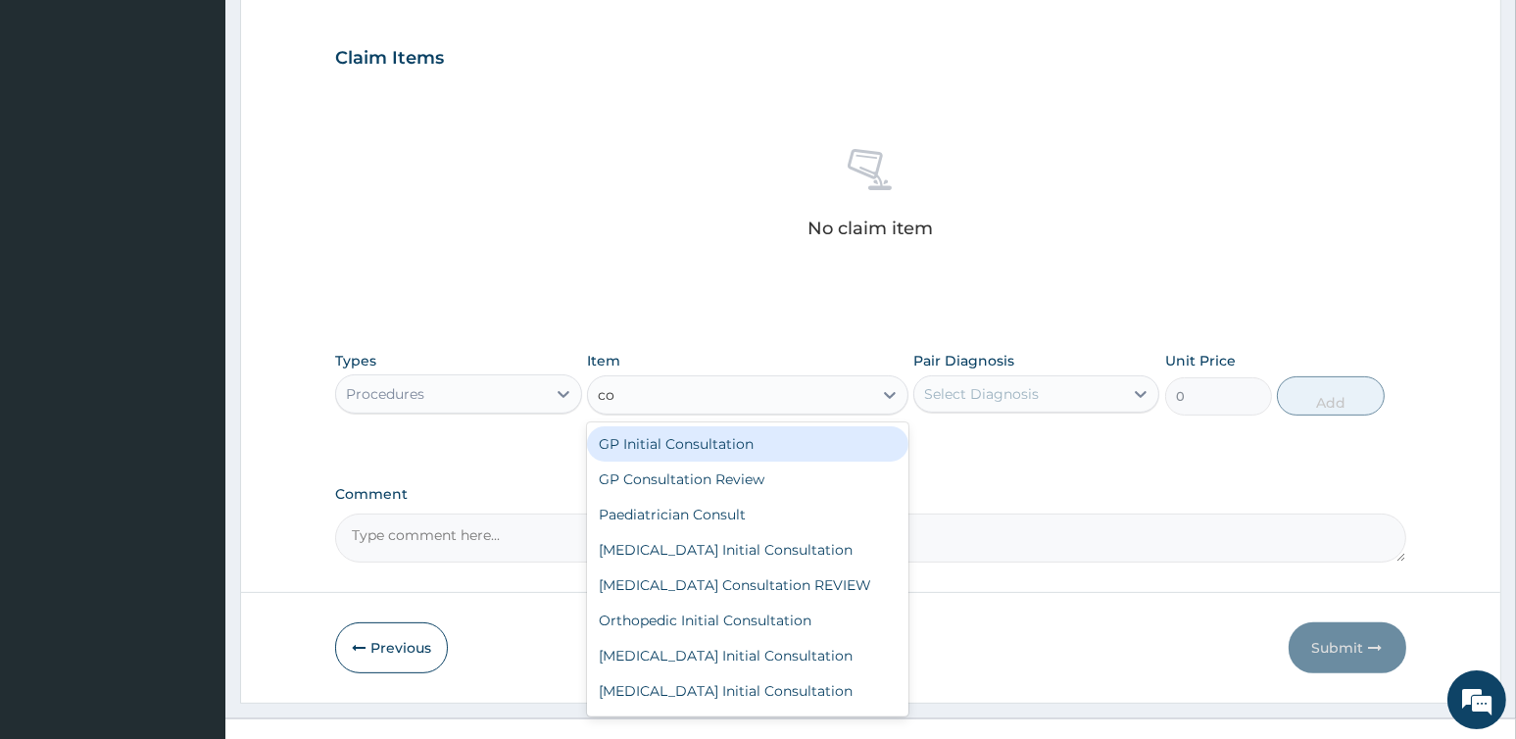
type input "con"
click at [730, 456] on div "GP Initial Consultation" at bounding box center [747, 443] width 321 height 35
type input "3500"
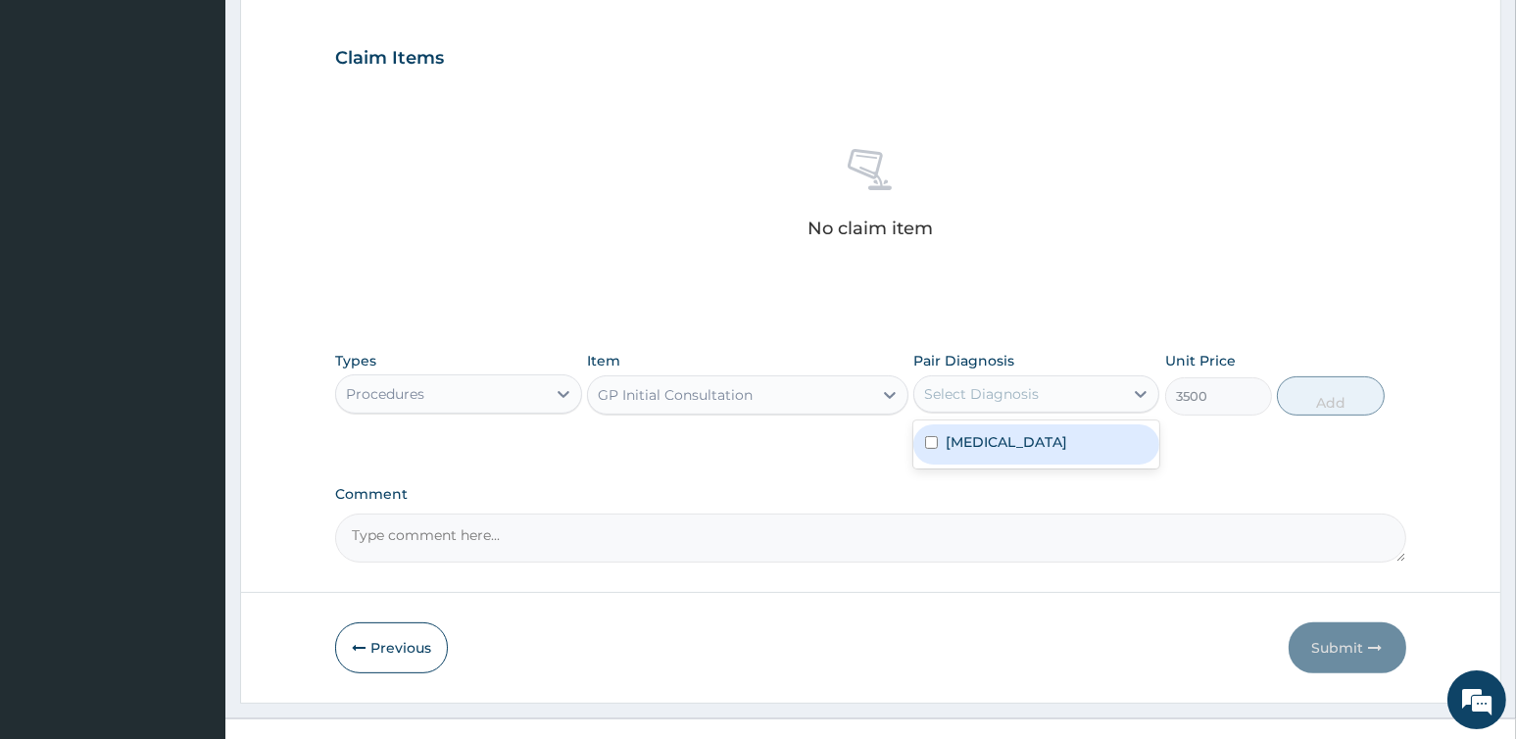
click at [1038, 379] on div "Select Diagnosis" at bounding box center [1018, 393] width 209 height 31
click at [1023, 441] on label "Malaria, unspecified" at bounding box center [1005, 442] width 121 height 20
checkbox input "true"
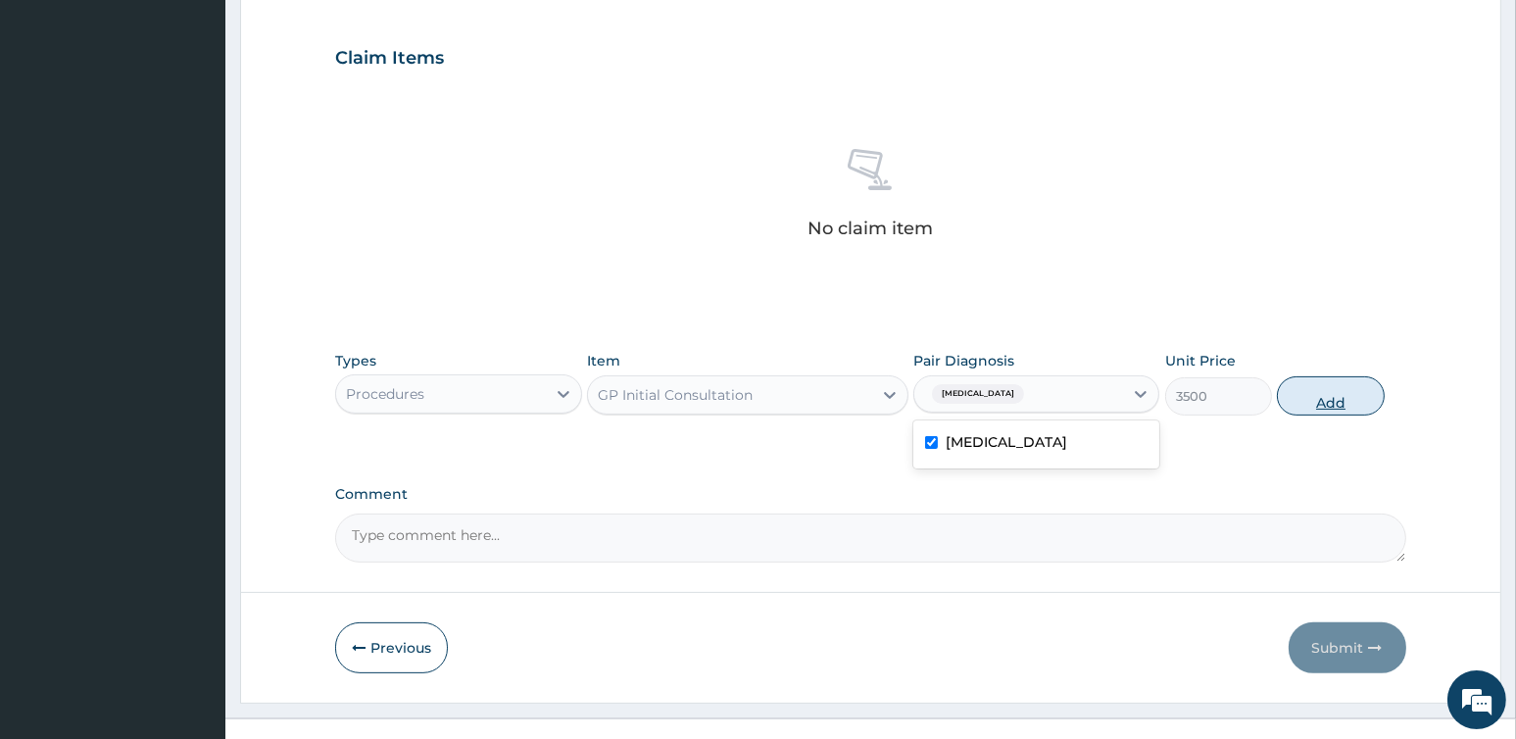
click at [1336, 396] on button "Add" at bounding box center [1330, 395] width 107 height 39
type input "0"
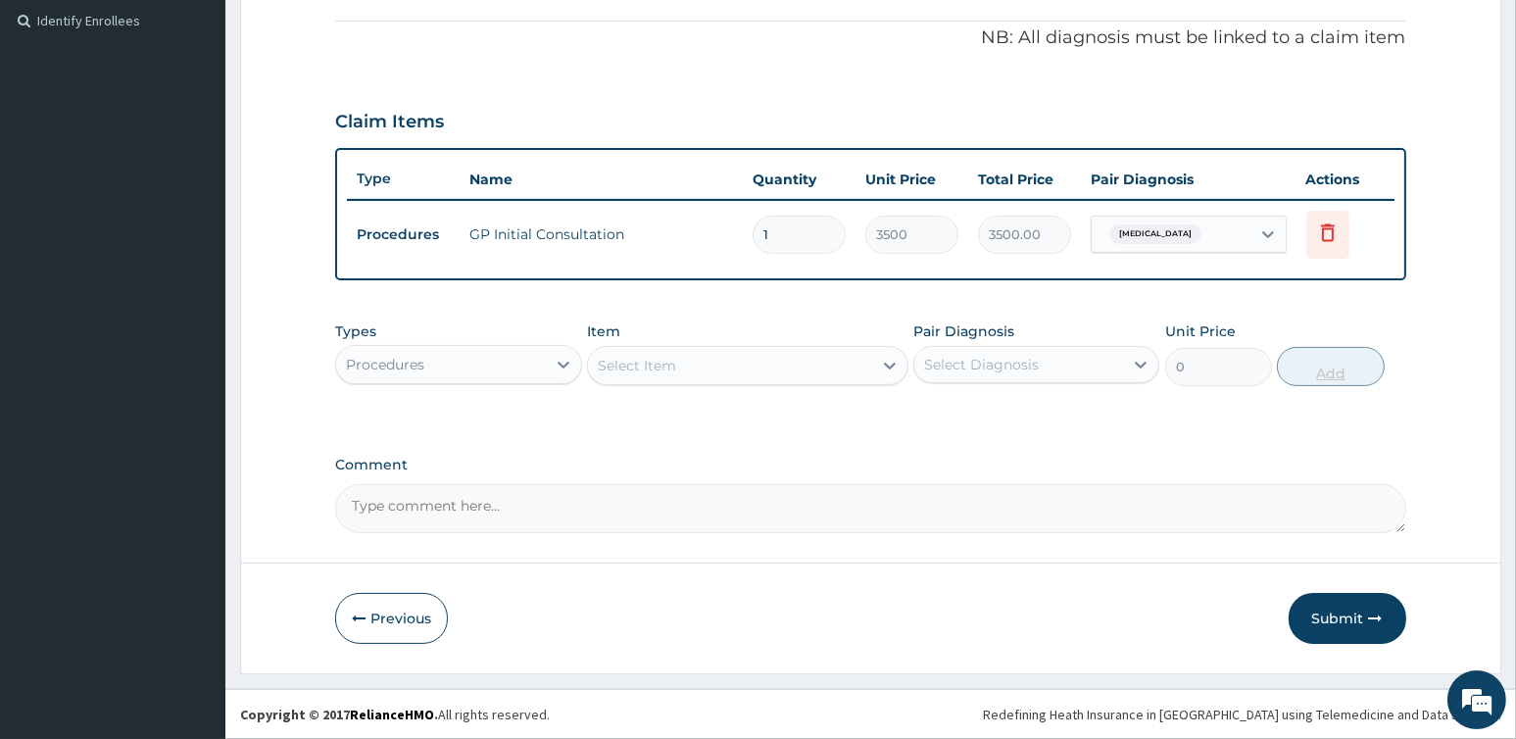
scroll to position [578, 0]
click at [430, 364] on div "Procedures" at bounding box center [440, 367] width 209 height 31
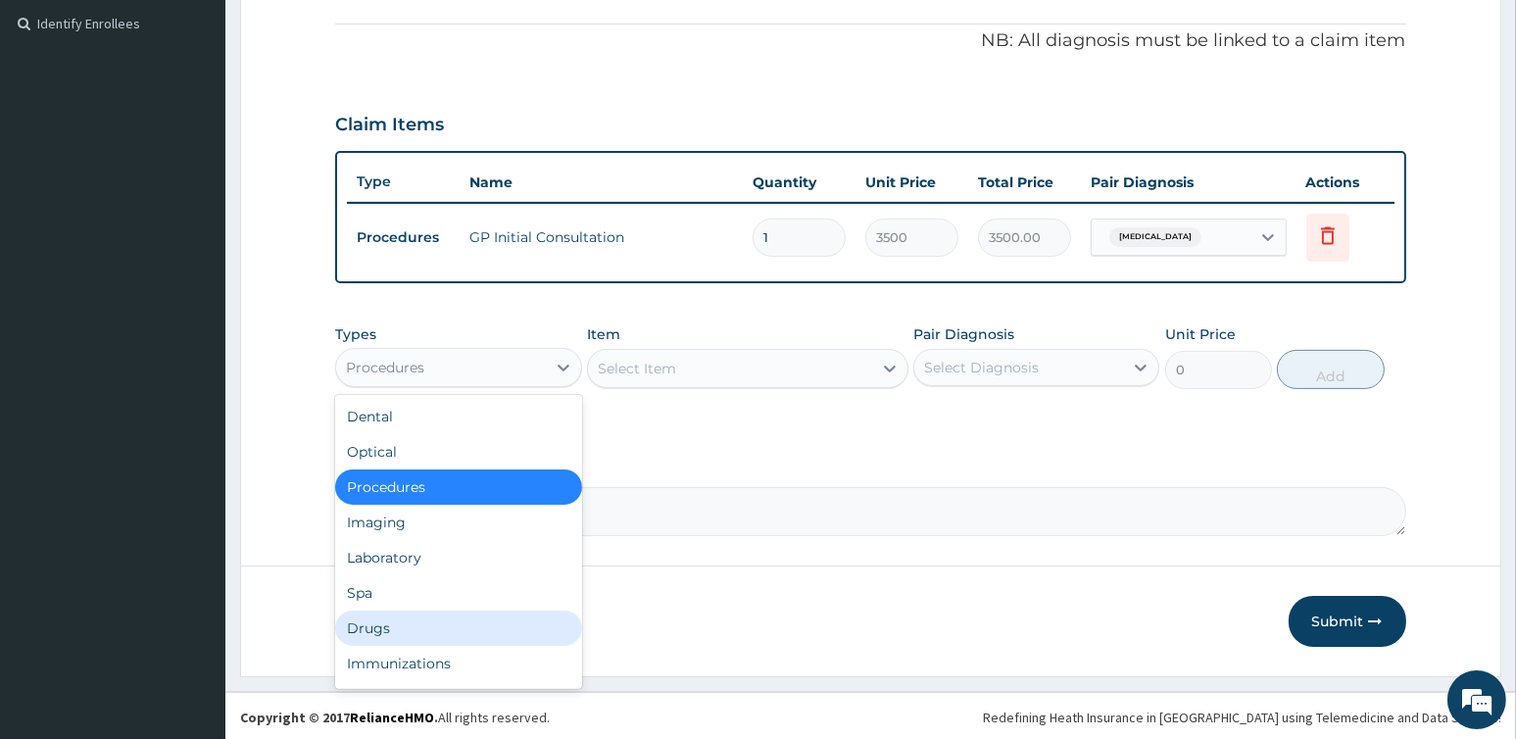
click at [374, 622] on div "Drugs" at bounding box center [458, 627] width 246 height 35
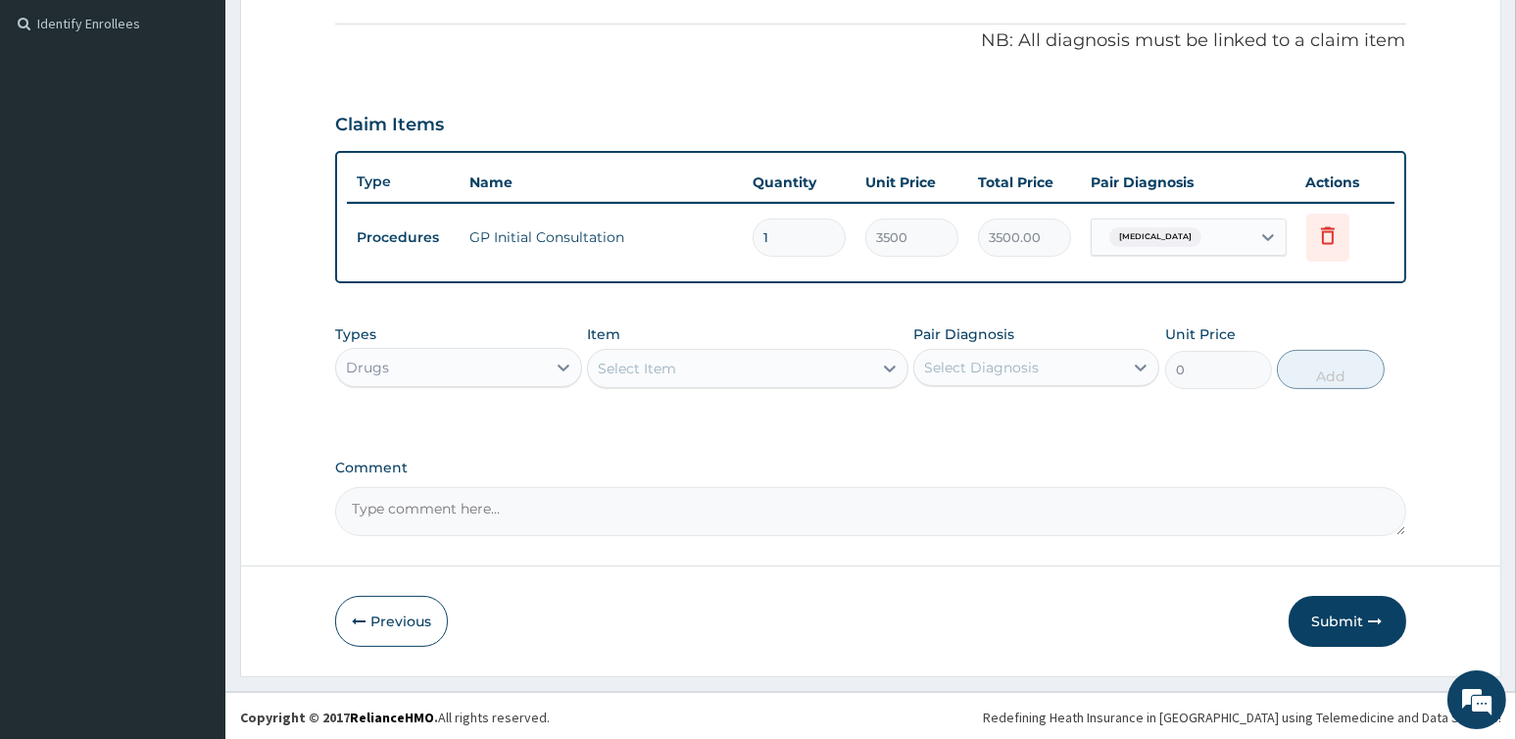
click at [711, 365] on div "Select Item" at bounding box center [730, 368] width 284 height 31
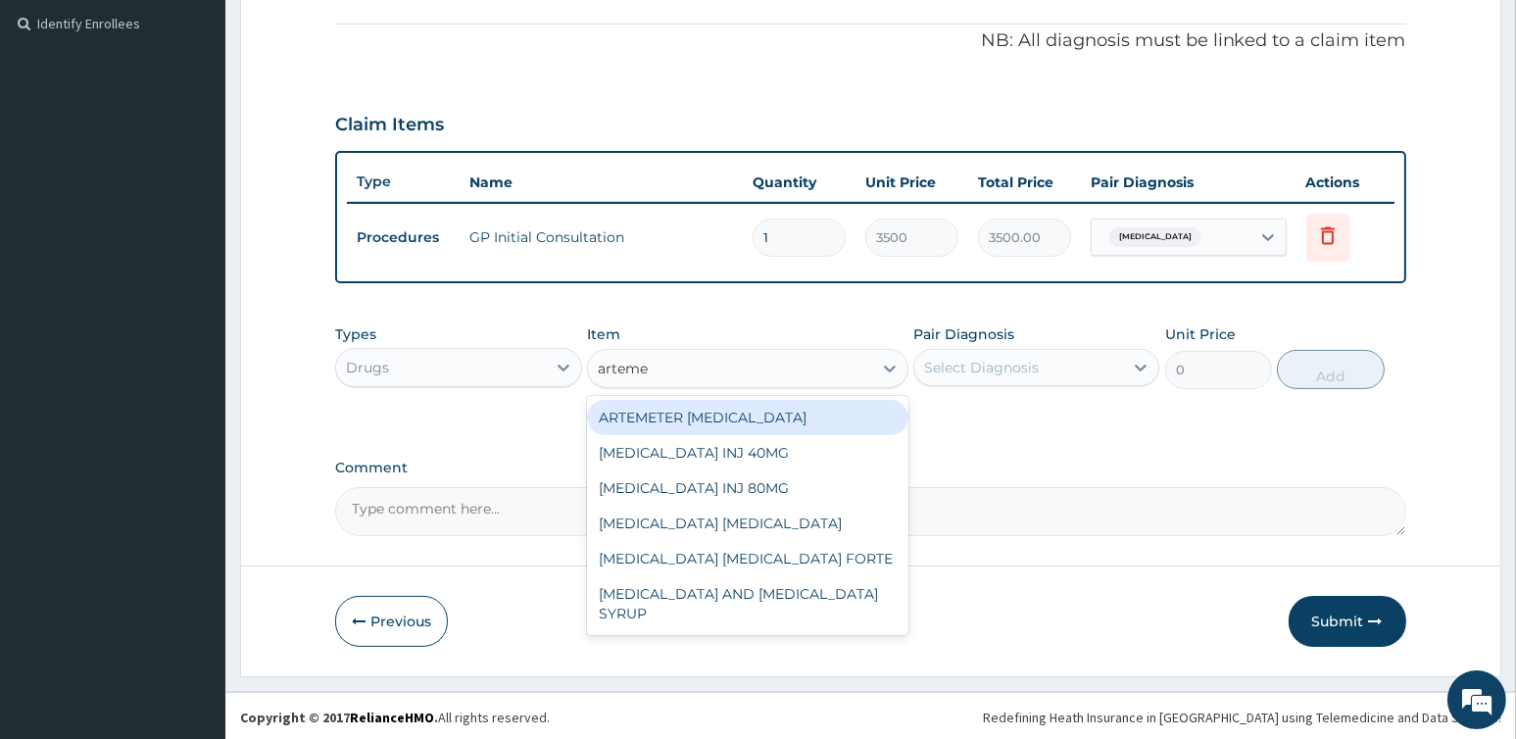
type input "artem"
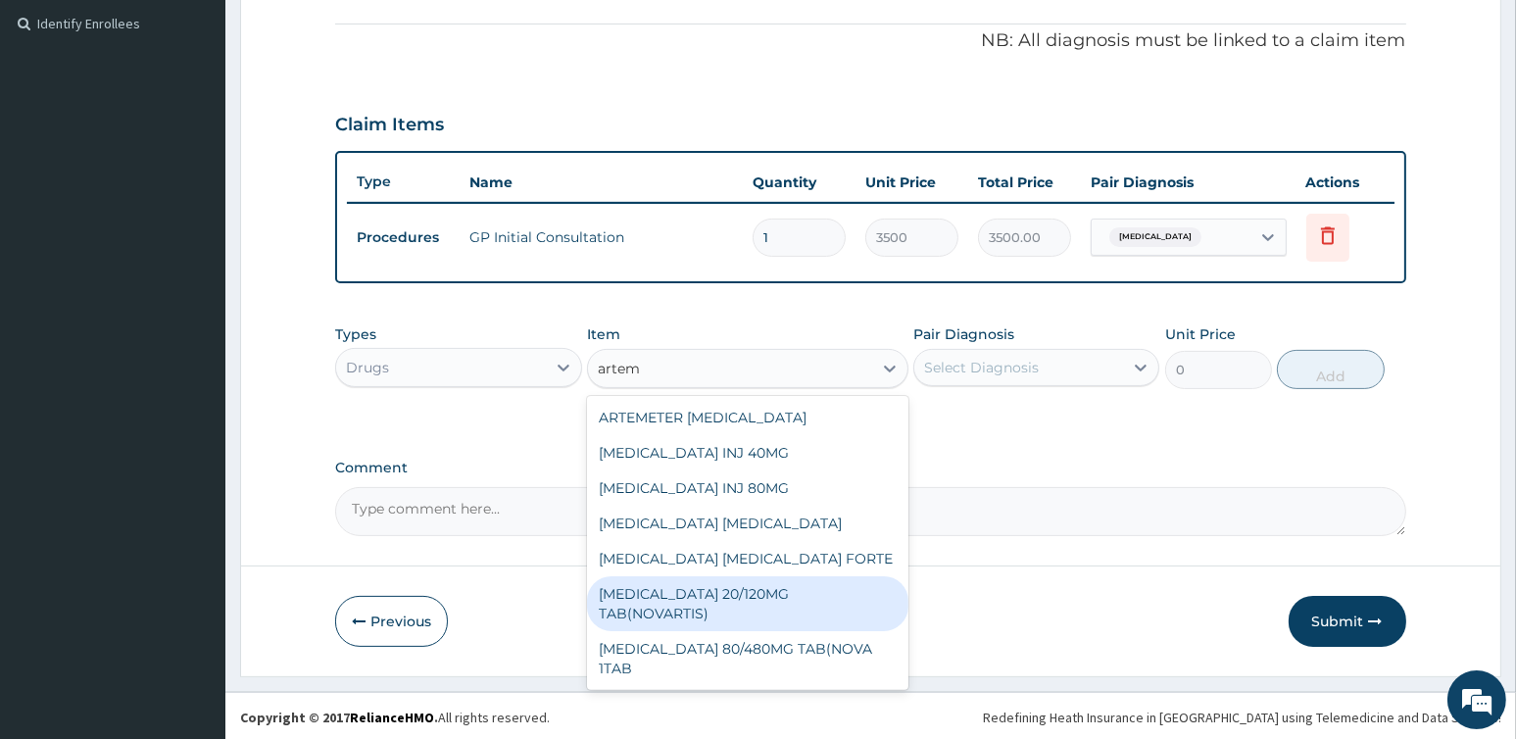
click at [726, 601] on div "COARTEM 20/120MG TAB(NOVARTIS)" at bounding box center [747, 603] width 321 height 55
type input "3500"
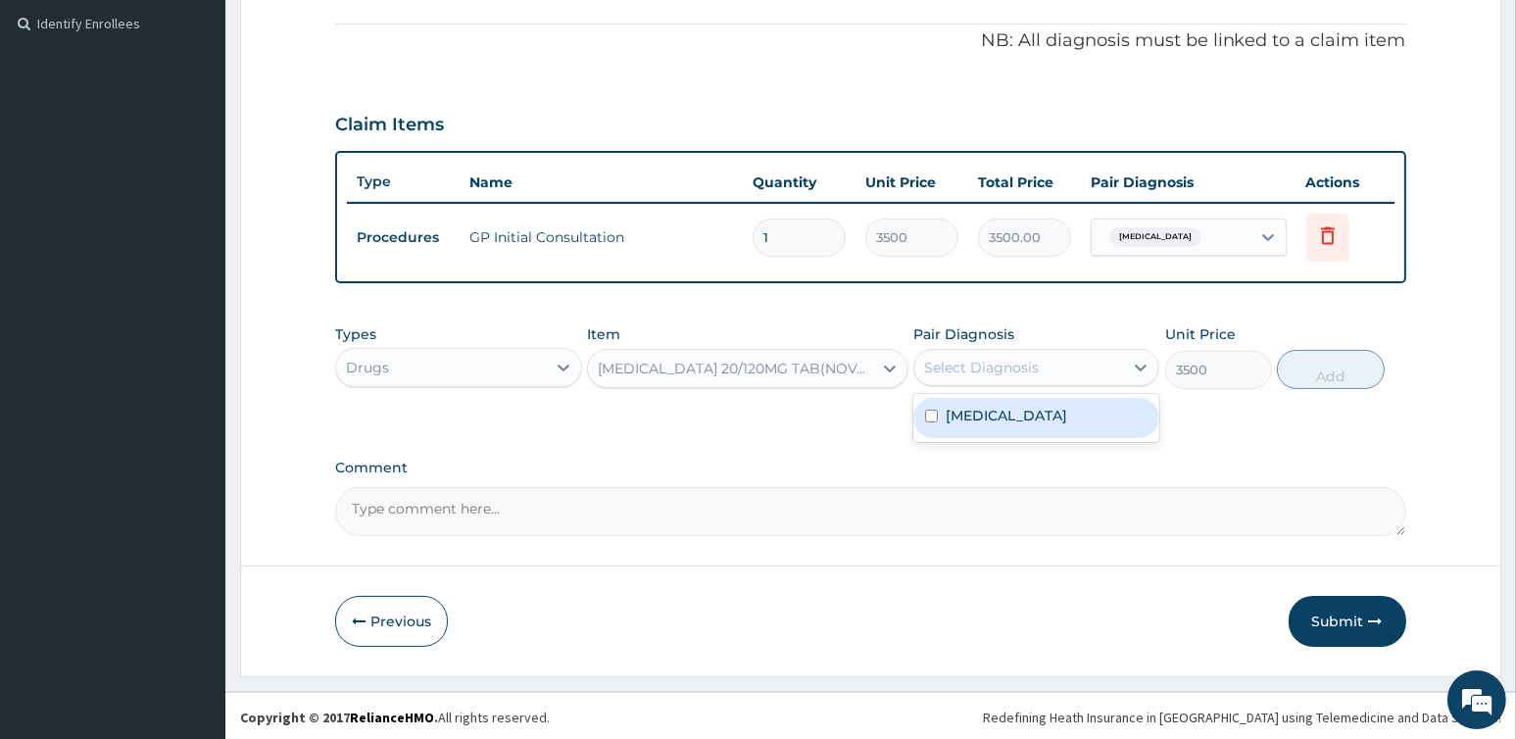
click at [1000, 353] on div "Select Diagnosis" at bounding box center [1018, 367] width 209 height 31
click at [1000, 406] on label "Malaria, unspecified" at bounding box center [1005, 416] width 121 height 20
checkbox input "true"
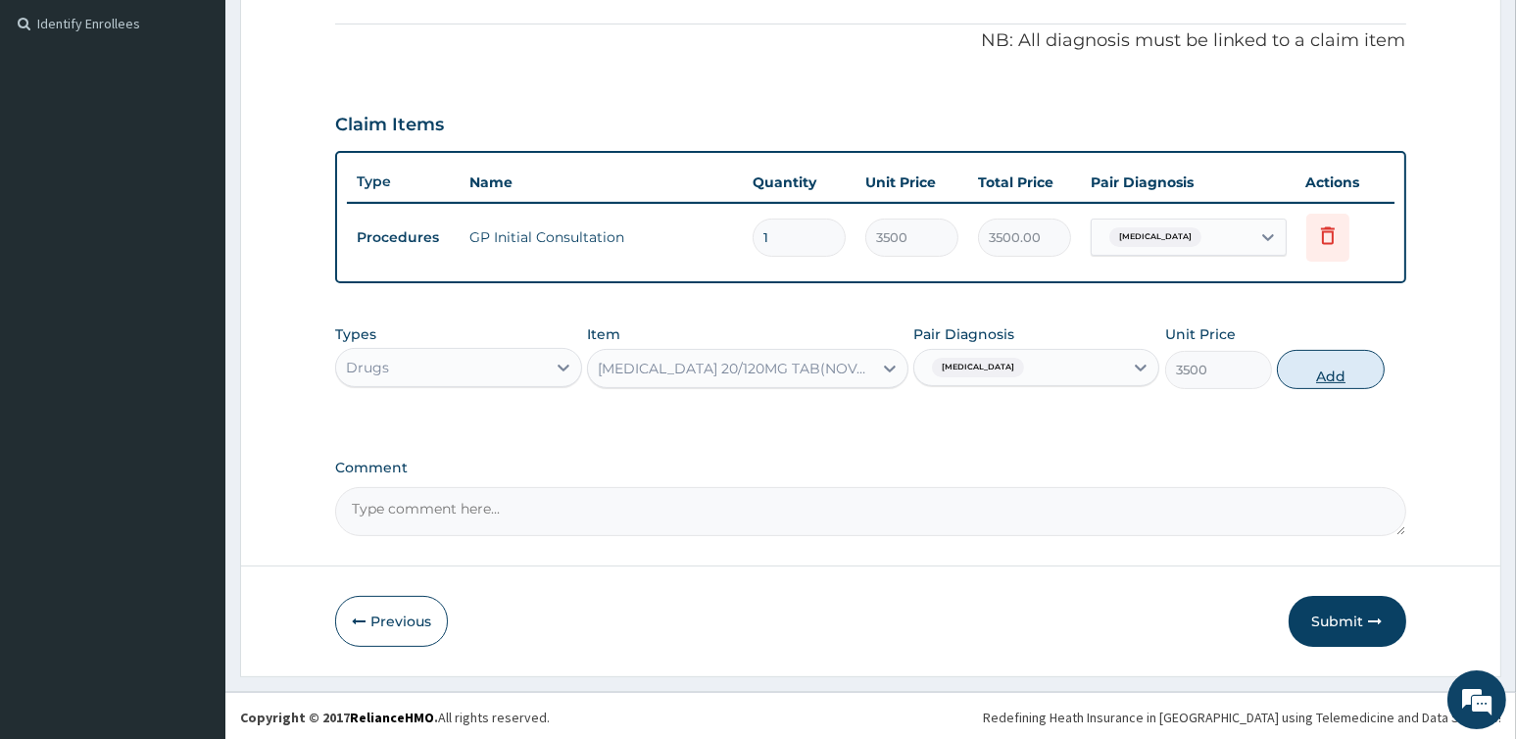
click at [1376, 362] on button "Add" at bounding box center [1330, 369] width 107 height 39
type input "0"
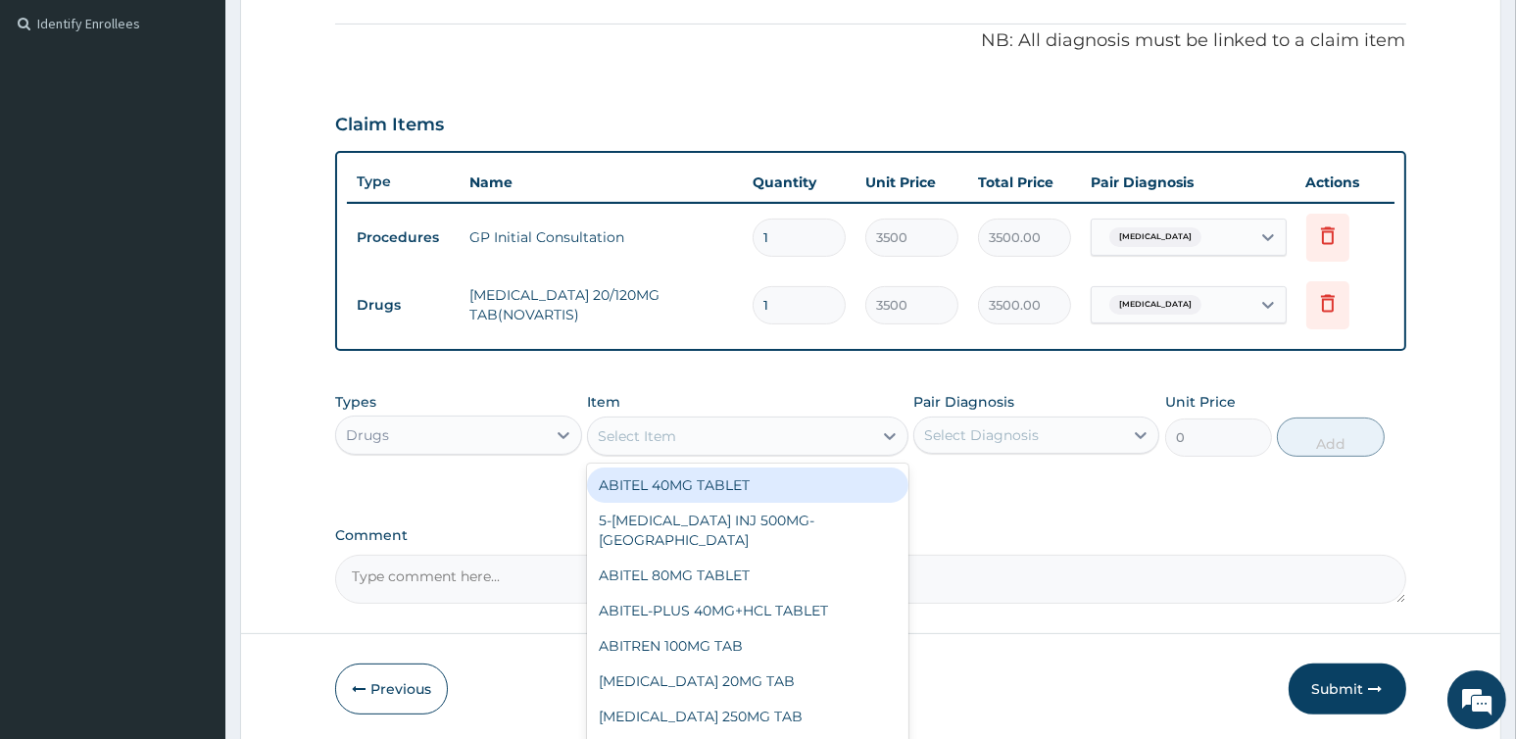
click at [670, 426] on div "Select Item" at bounding box center [637, 436] width 78 height 20
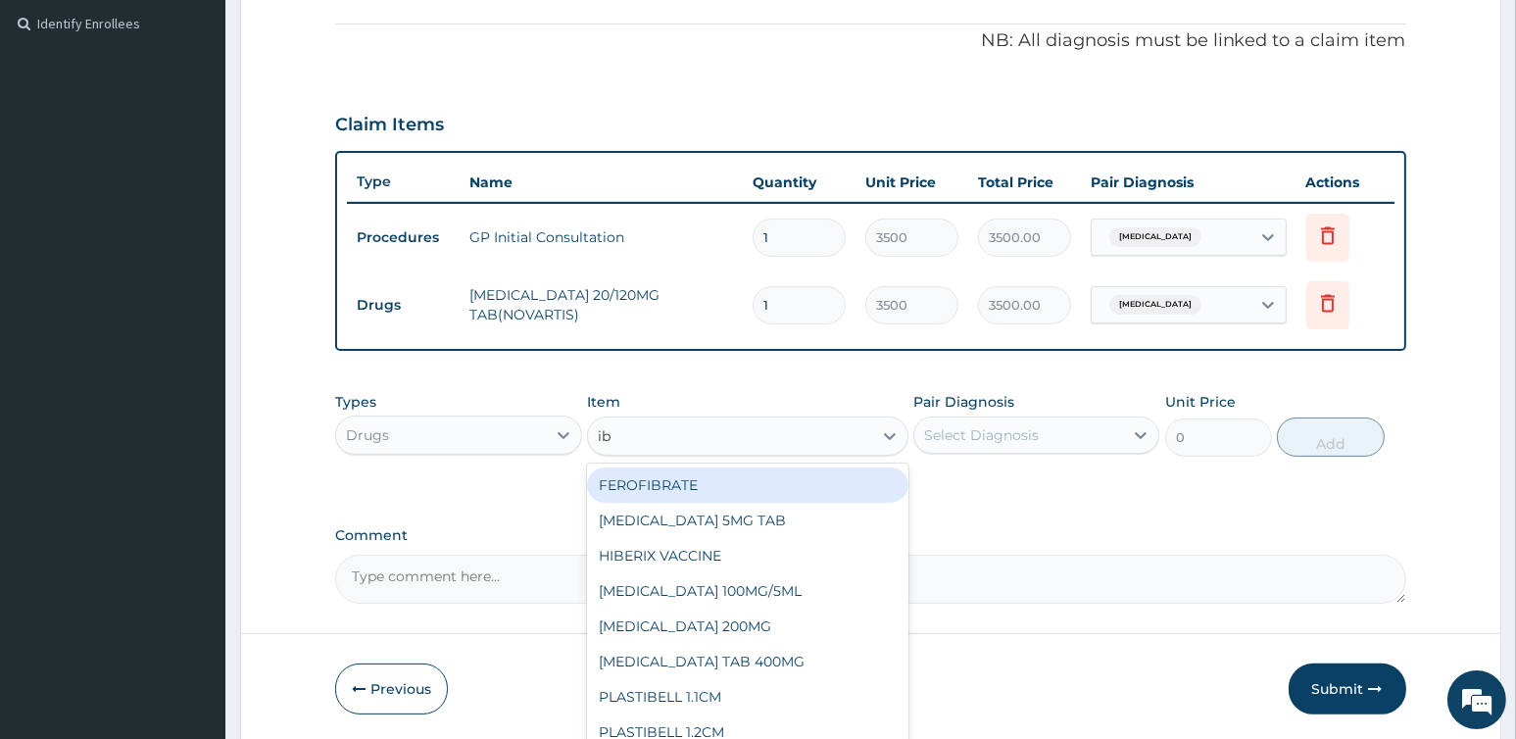
type input "ibu"
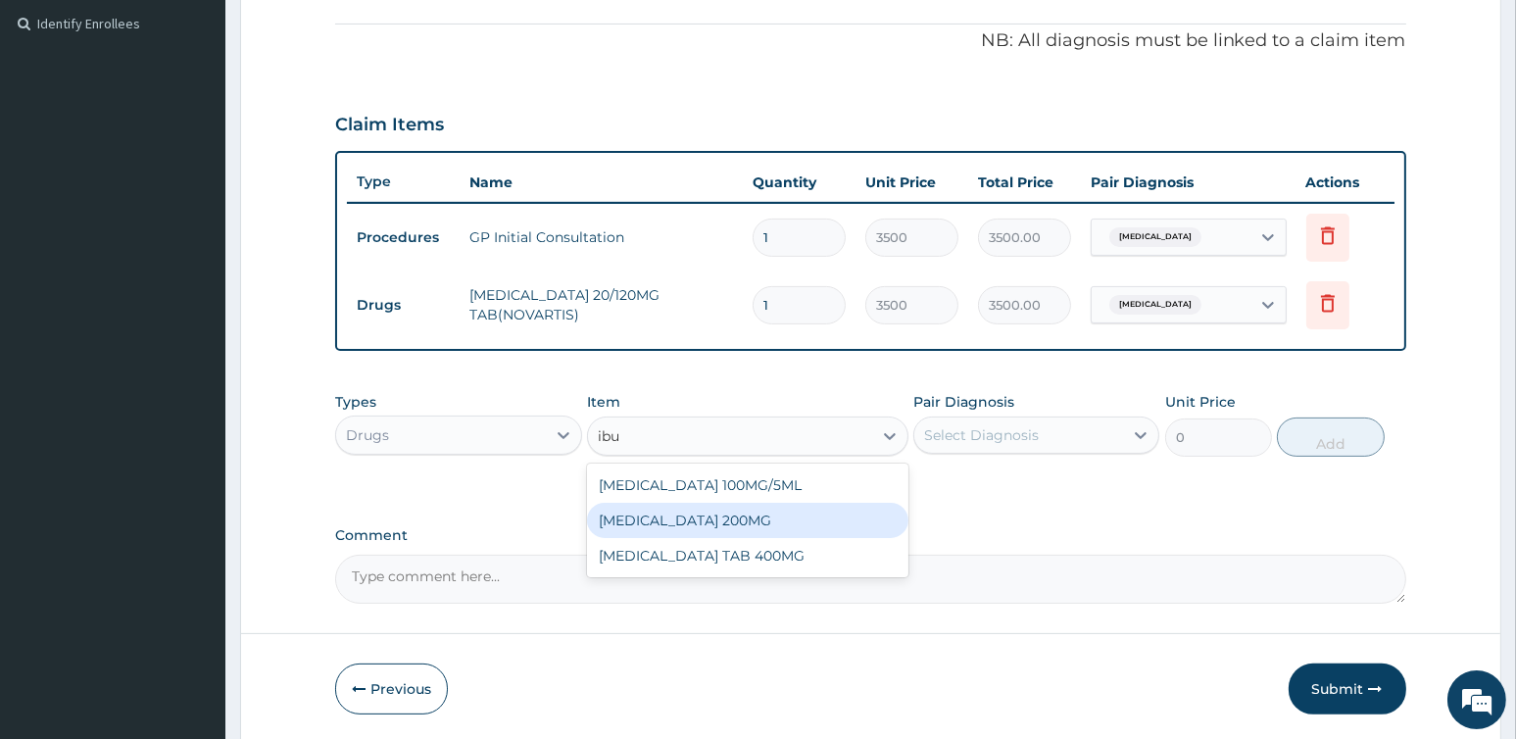
click at [686, 523] on div "IBUPROFEN 200MG" at bounding box center [747, 520] width 321 height 35
type input "100"
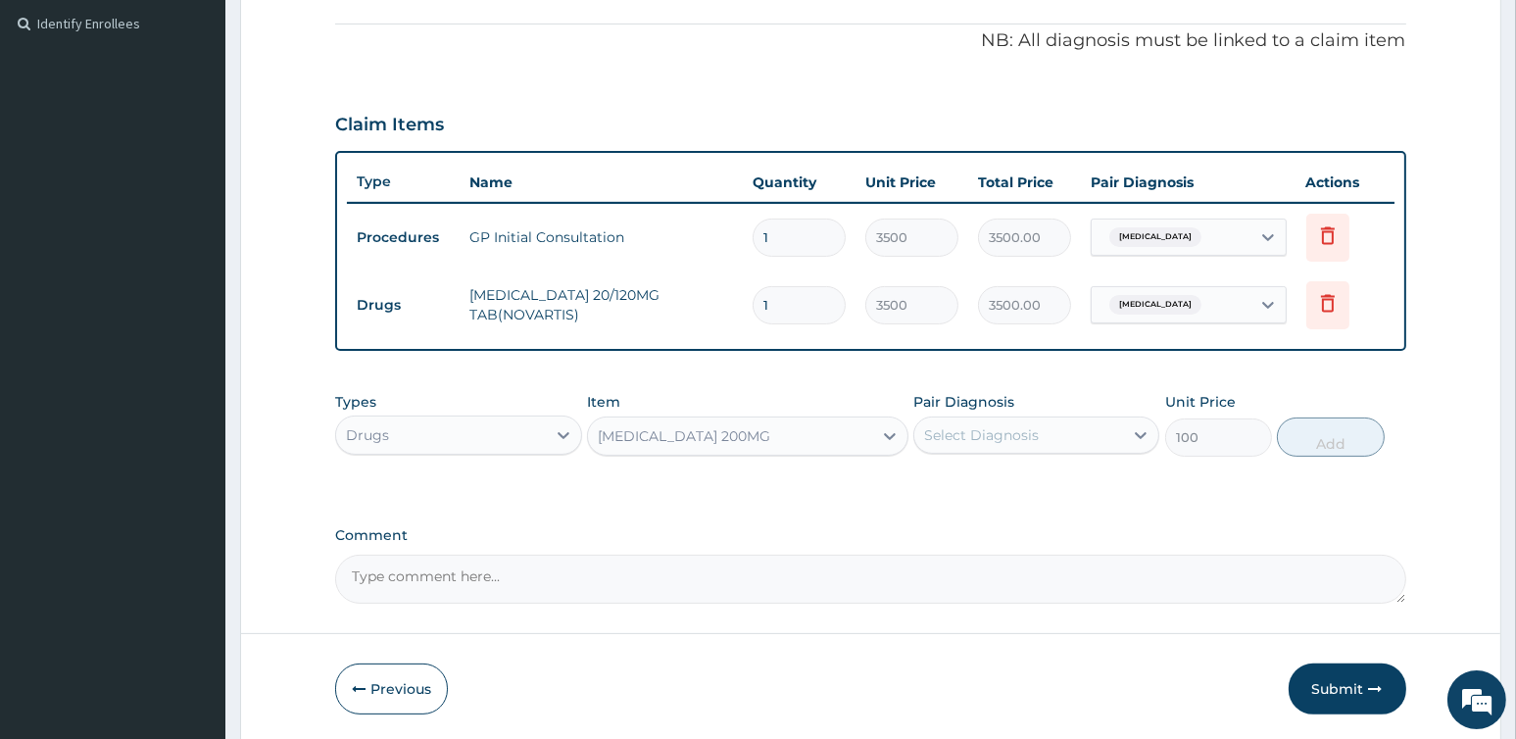
click at [1038, 437] on div "Select Diagnosis" at bounding box center [1018, 434] width 209 height 31
drag, startPoint x: 1054, startPoint y: 476, endPoint x: 1137, endPoint y: 478, distance: 82.3
click at [1062, 478] on label "Malaria, unspecified" at bounding box center [1005, 483] width 121 height 20
checkbox input "true"
click at [1327, 433] on button "Add" at bounding box center [1330, 436] width 107 height 39
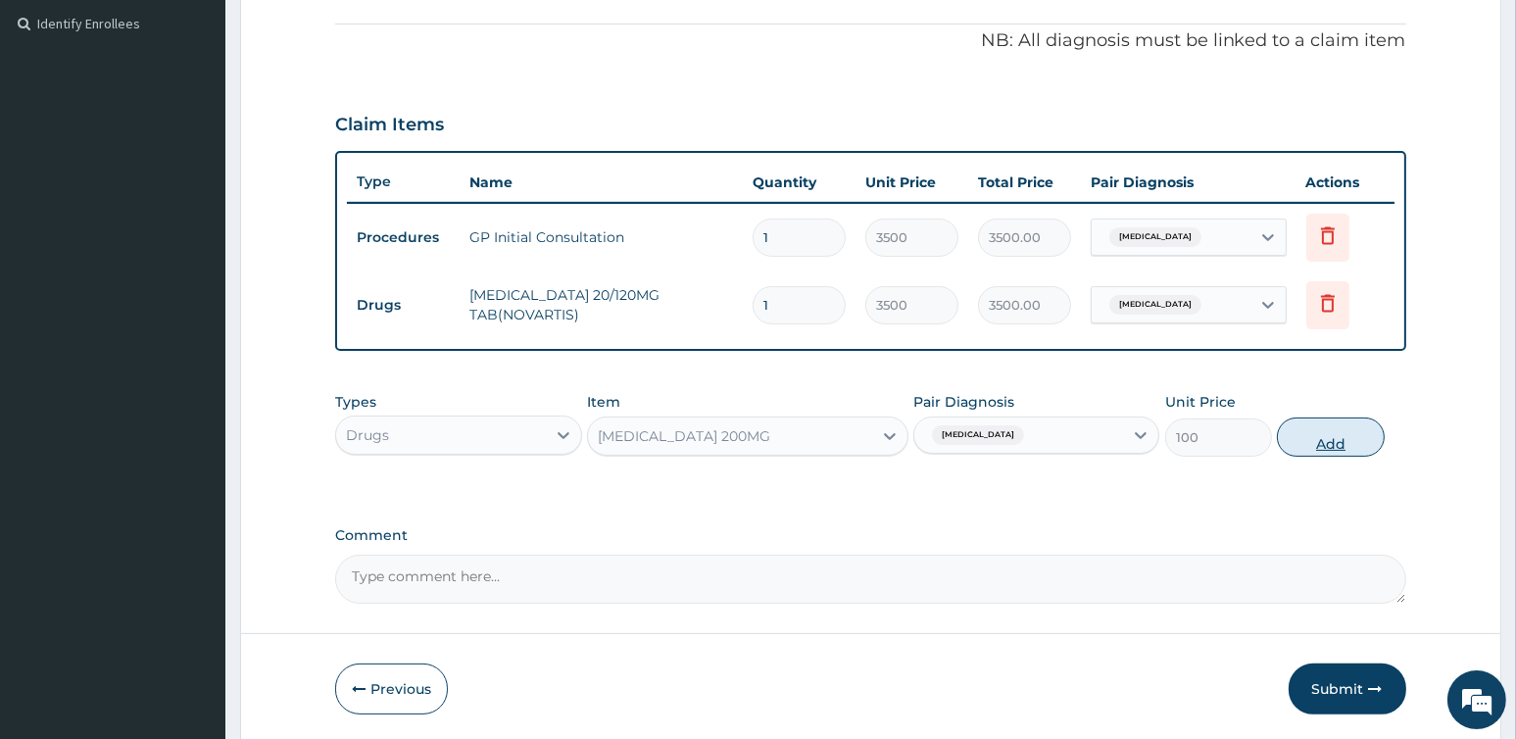
type input "0"
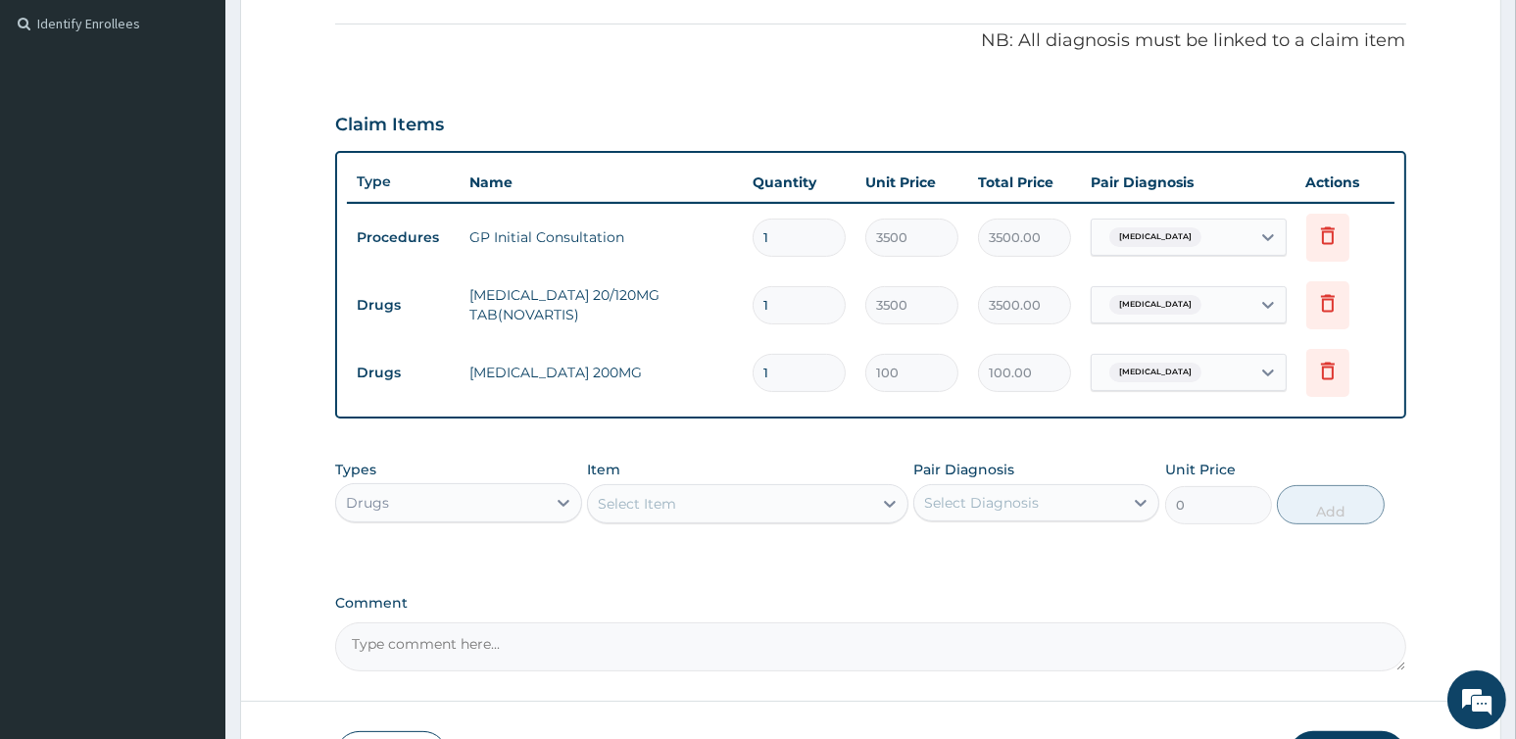
click at [710, 488] on div "Select Item" at bounding box center [730, 503] width 284 height 31
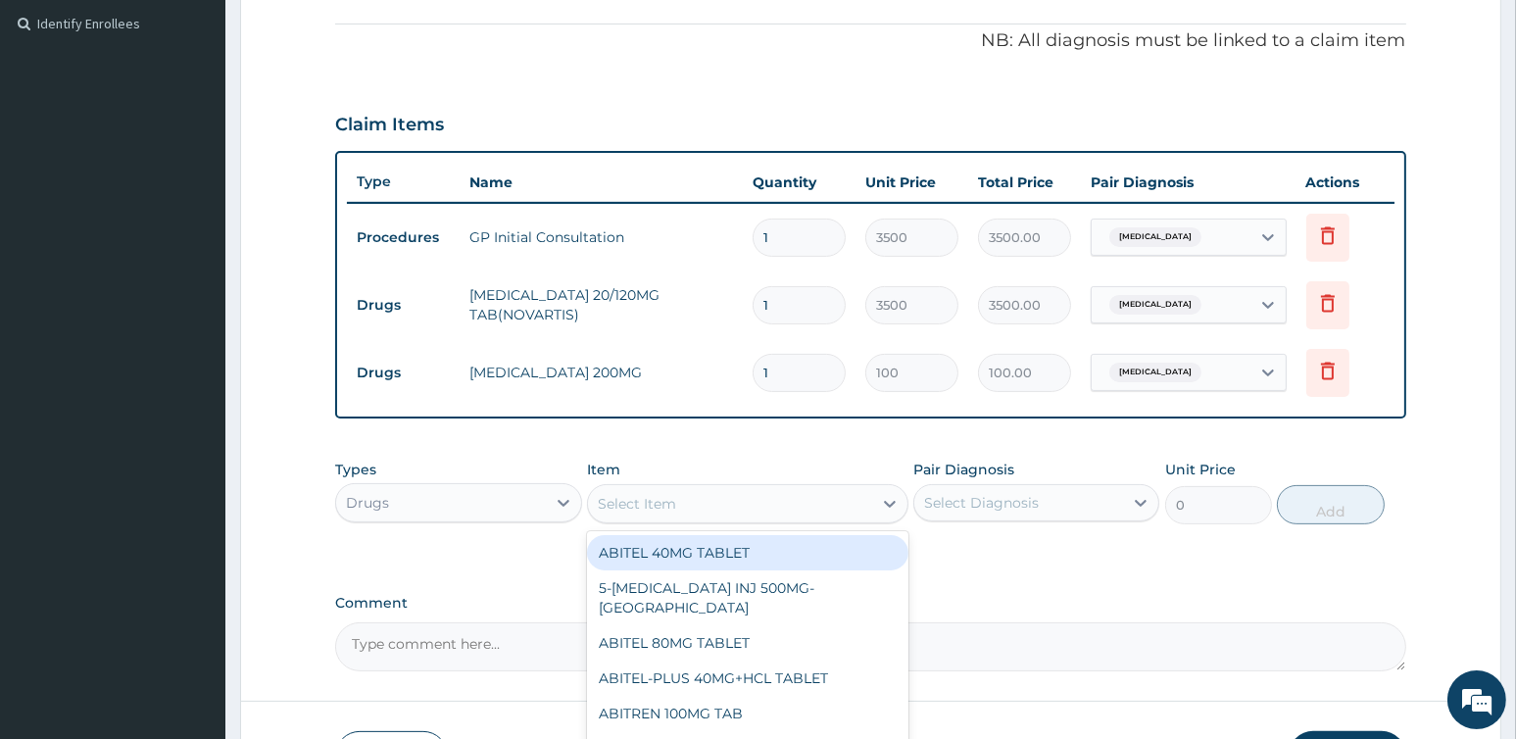
type input "-"
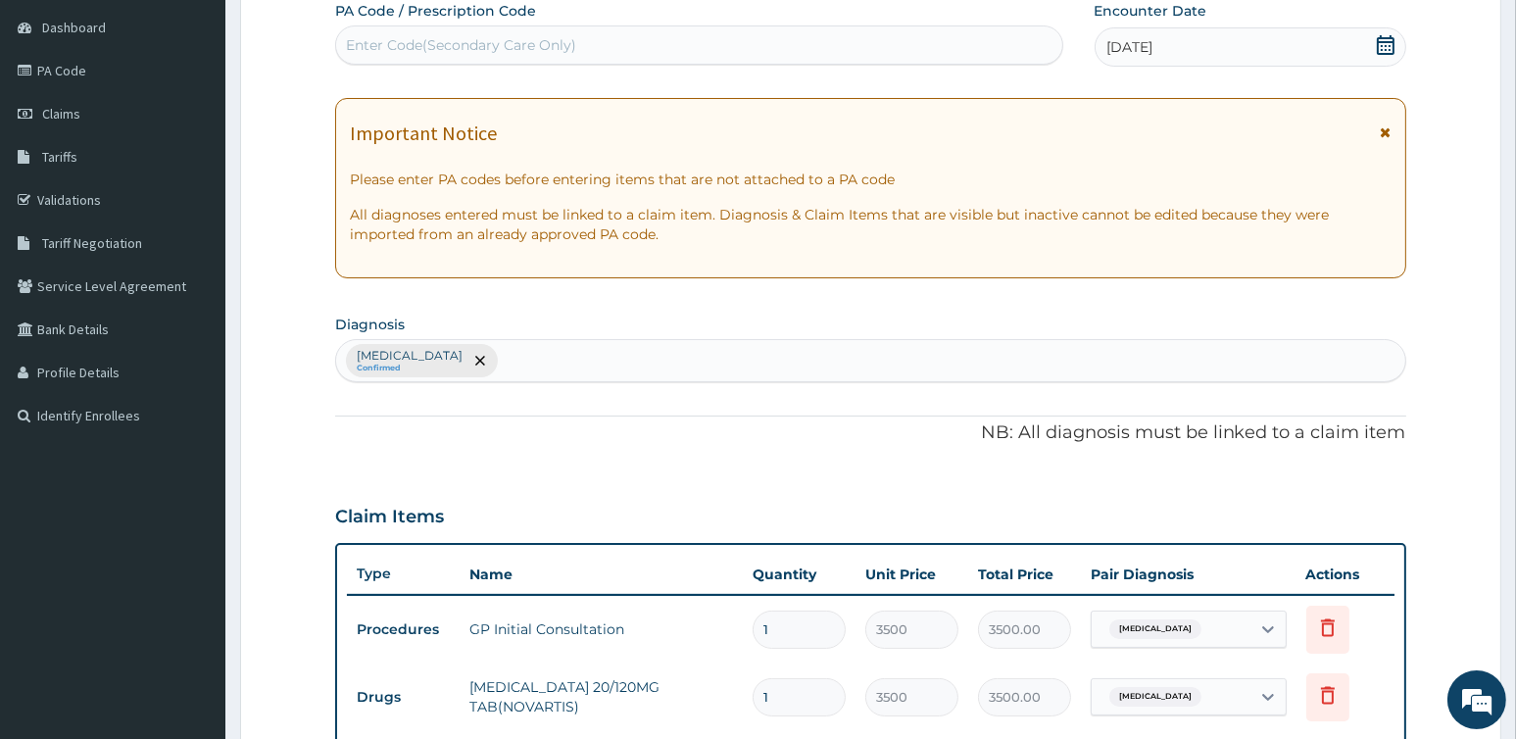
scroll to position [0, 0]
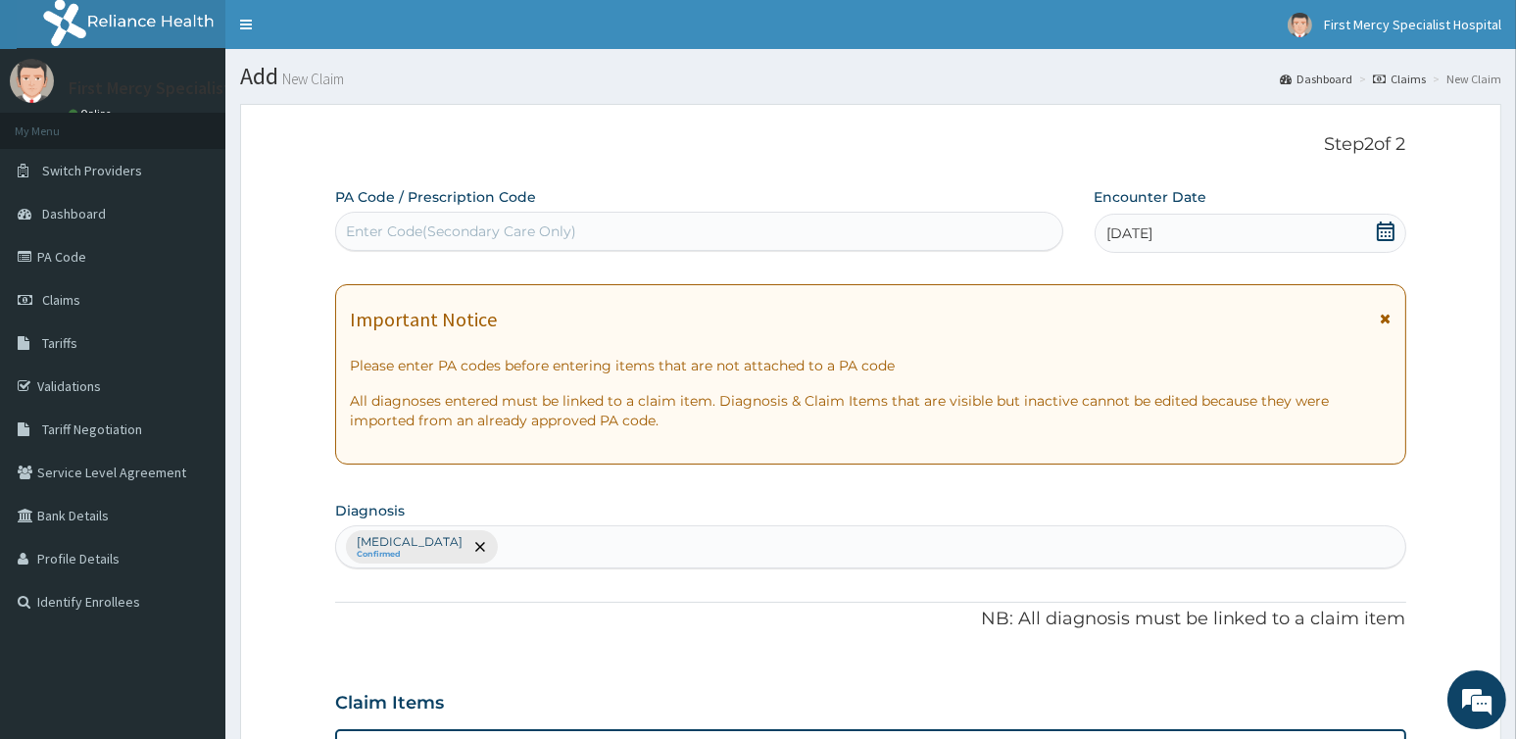
click at [678, 523] on section "Diagnosis Malaria, unspecified Confirmed" at bounding box center [870, 532] width 1070 height 73
click at [680, 548] on div "Malaria, unspecified Confirmed" at bounding box center [870, 546] width 1068 height 41
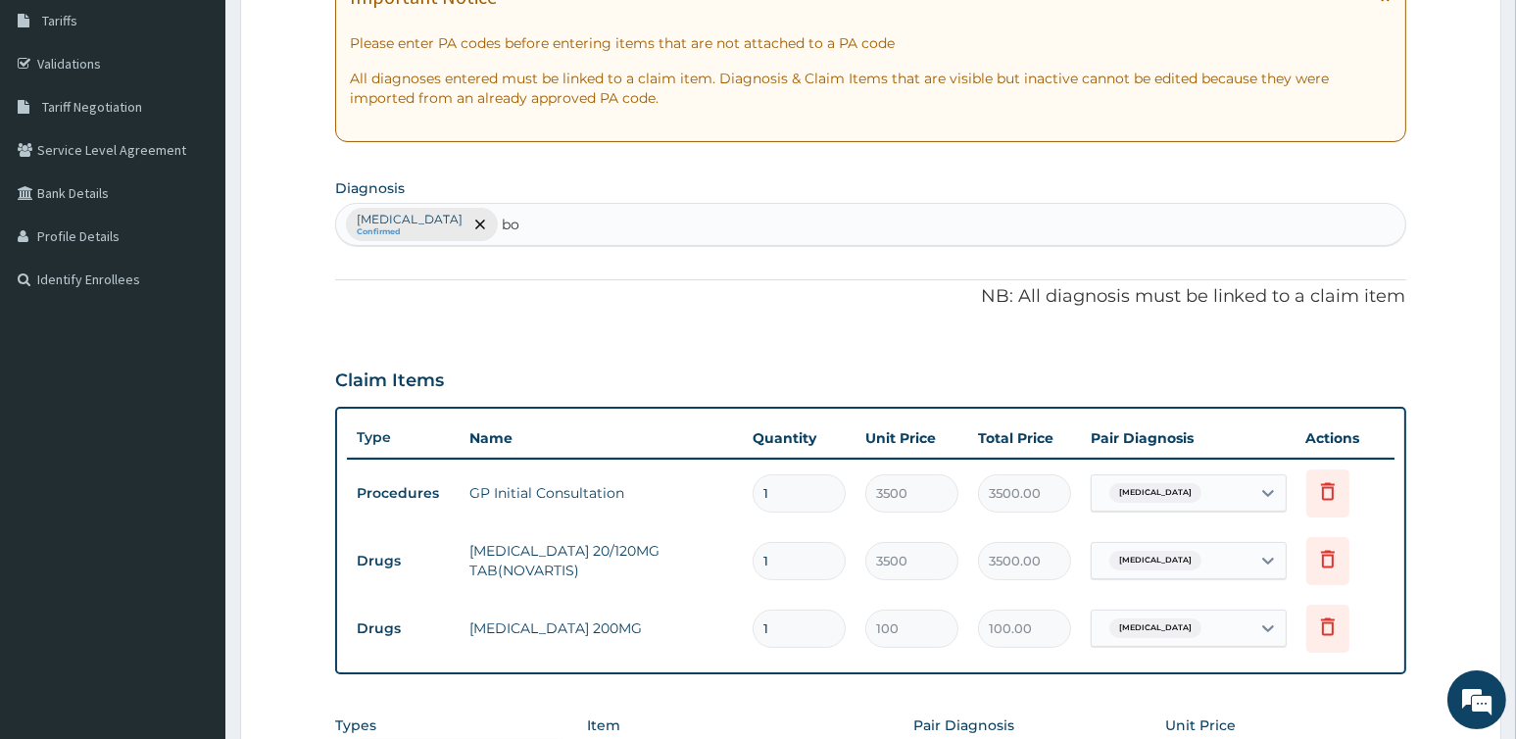
type input "b"
type input "pain"
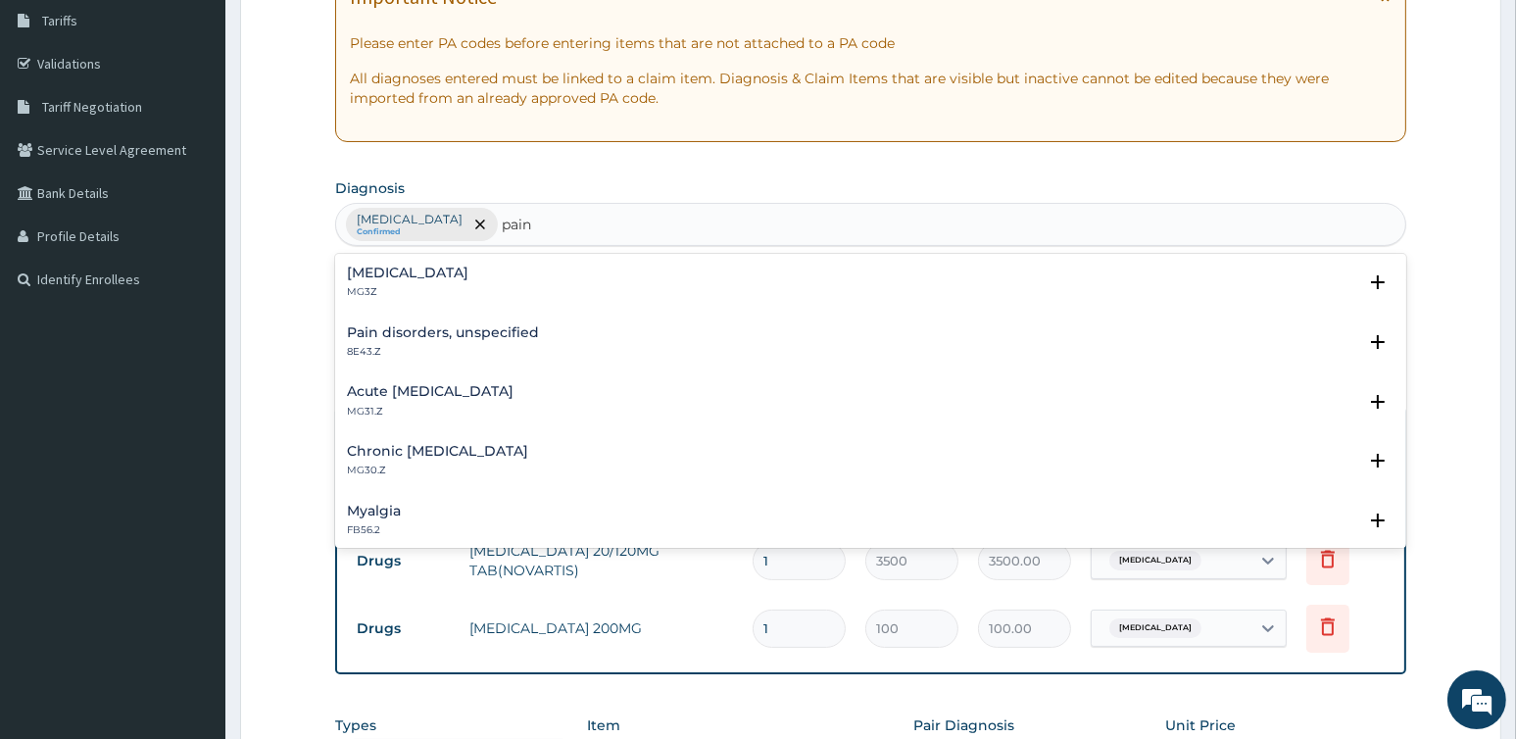
click at [466, 393] on h4 "Acute pain, unspecified" at bounding box center [430, 391] width 167 height 15
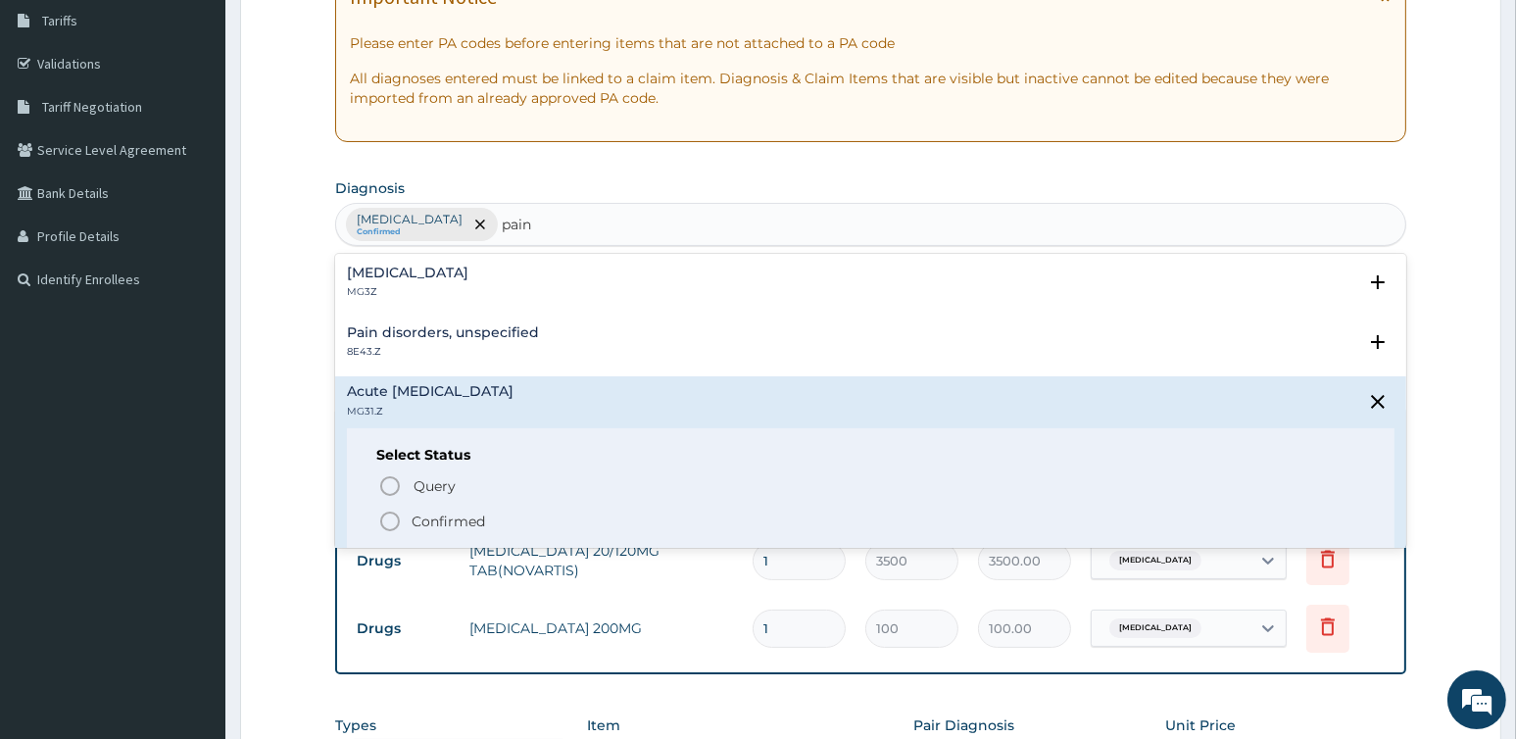
click at [446, 518] on p "Confirmed" at bounding box center [447, 521] width 73 height 20
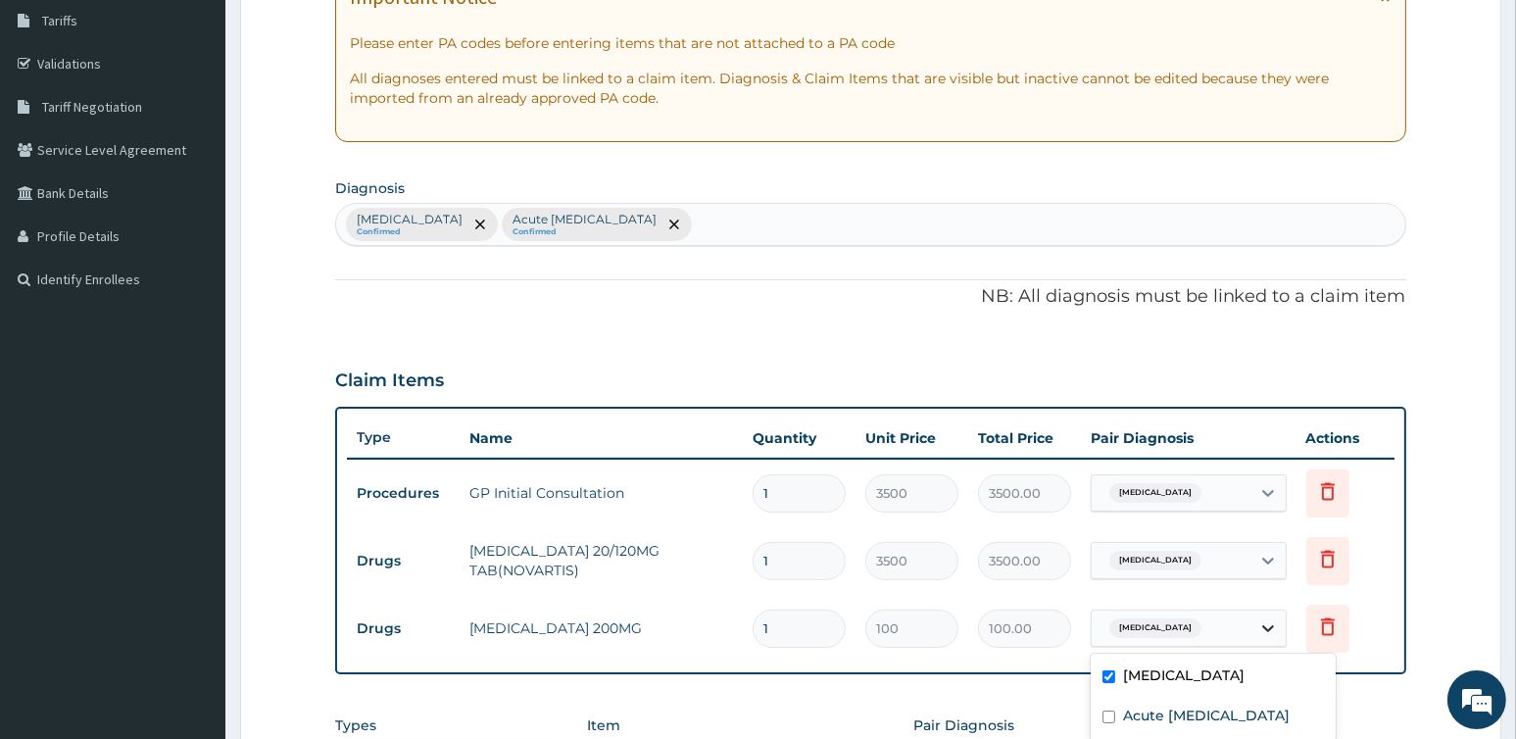
click at [1269, 623] on icon at bounding box center [1268, 628] width 20 height 20
drag, startPoint x: 1106, startPoint y: 683, endPoint x: 1098, endPoint y: 703, distance: 22.0
click at [1105, 684] on div "Malaria, unspecified" at bounding box center [1212, 677] width 245 height 40
checkbox input "false"
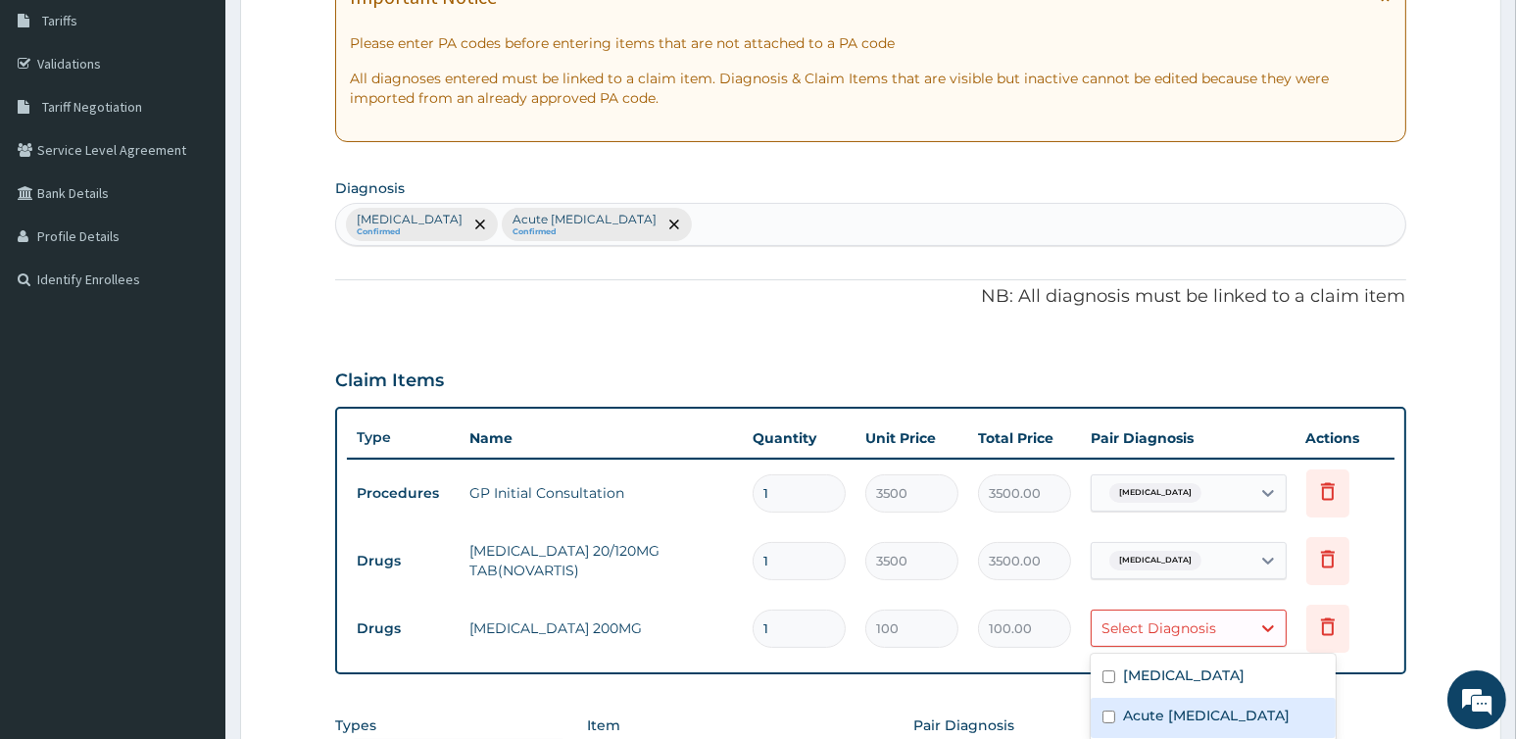
click at [1097, 711] on div "Acute pain, unspecified" at bounding box center [1212, 718] width 245 height 40
checkbox input "true"
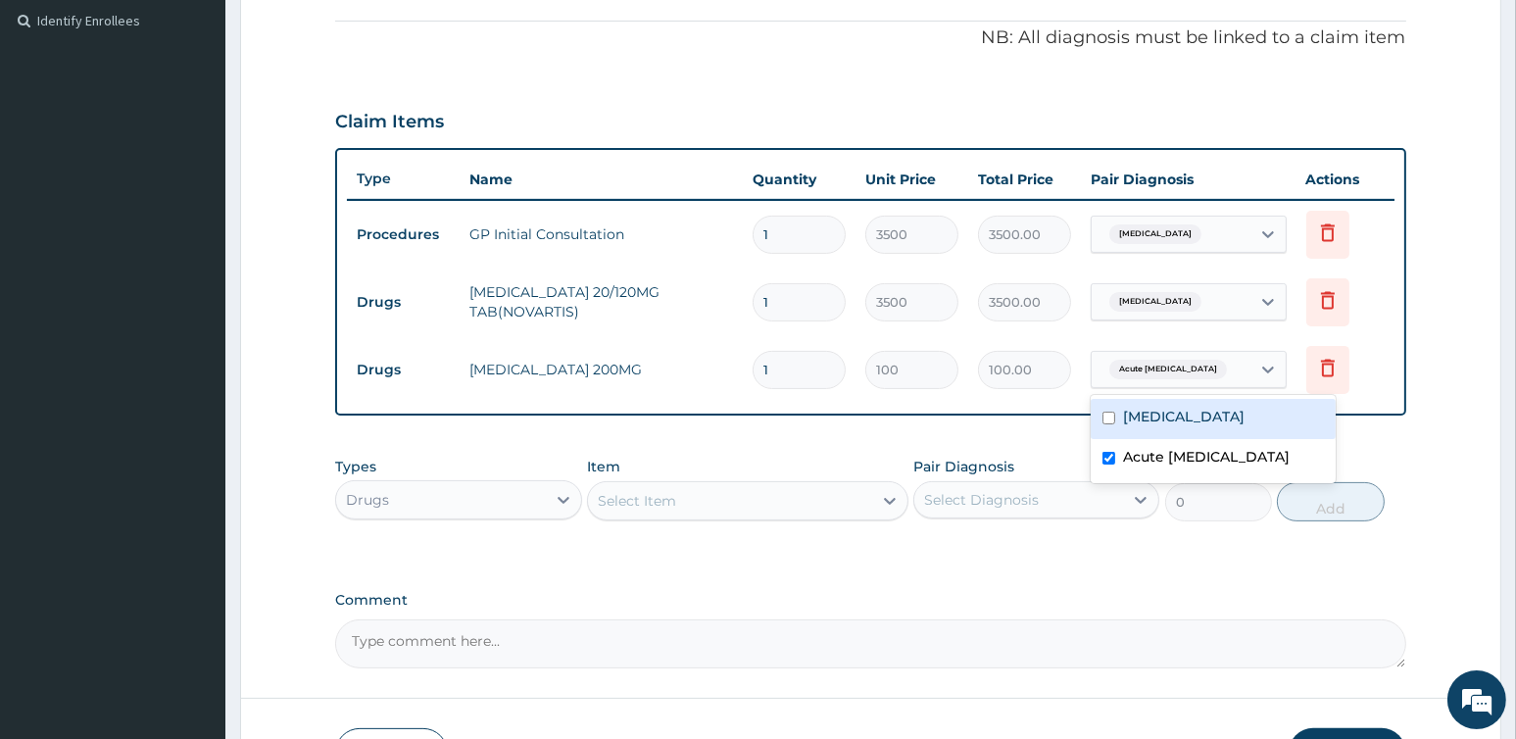
scroll to position [714, 0]
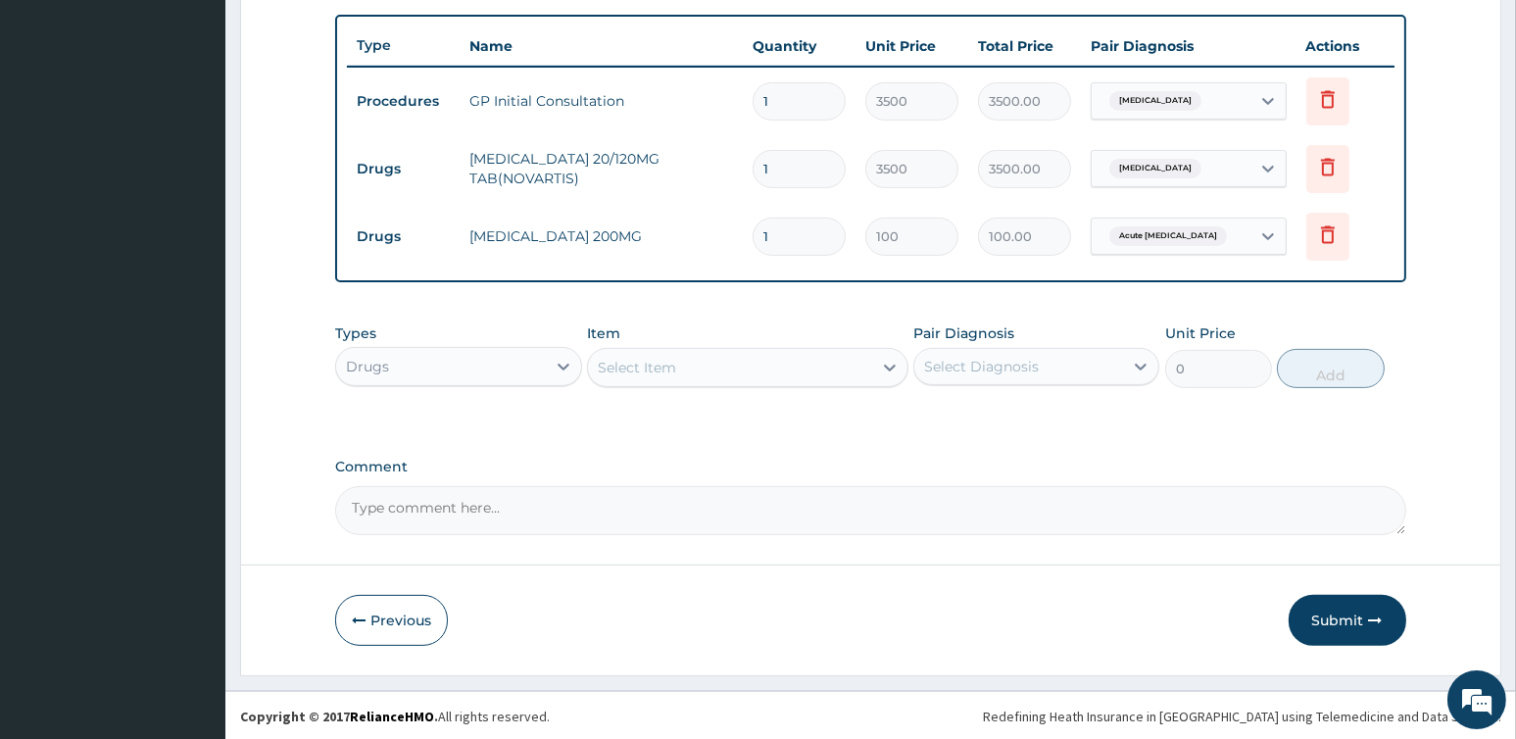
click at [788, 171] on input "1" at bounding box center [798, 169] width 93 height 38
type input "12"
type input "42000.00"
type input "1"
type input "3500.00"
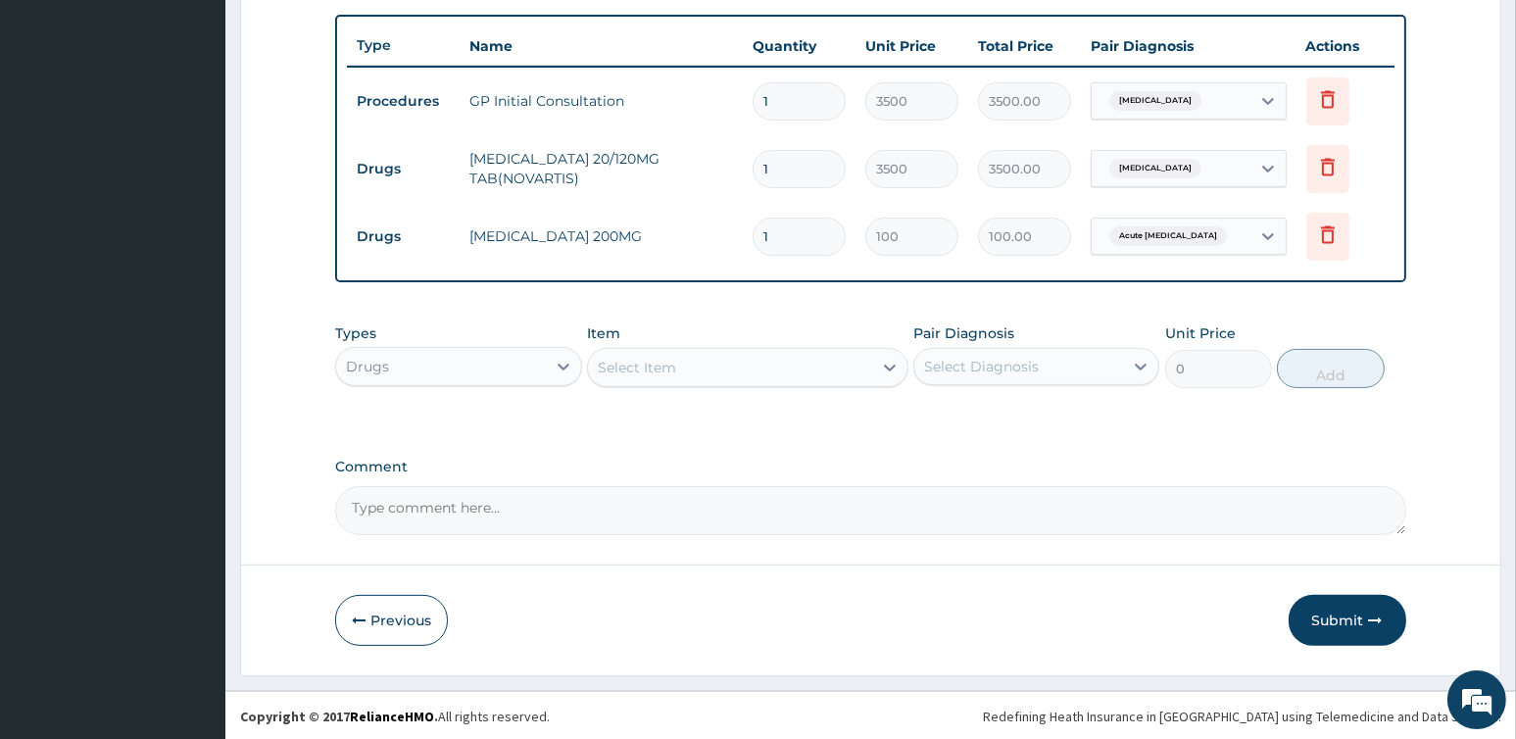
type input "0.00"
type input "2"
type input "7000.00"
type input "0.00"
type input "1"
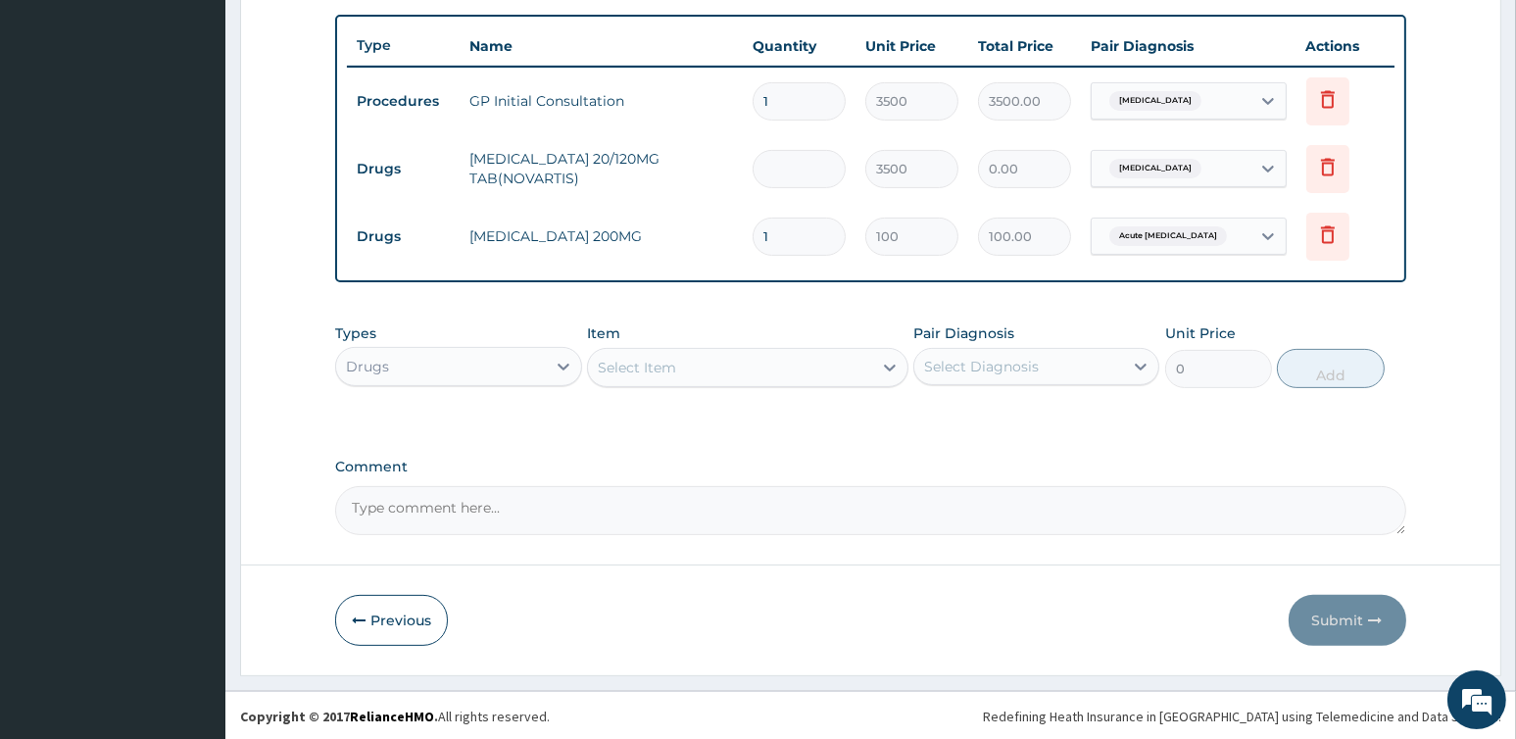
type input "3500.00"
click at [1351, 617] on button "Submit" at bounding box center [1347, 620] width 118 height 51
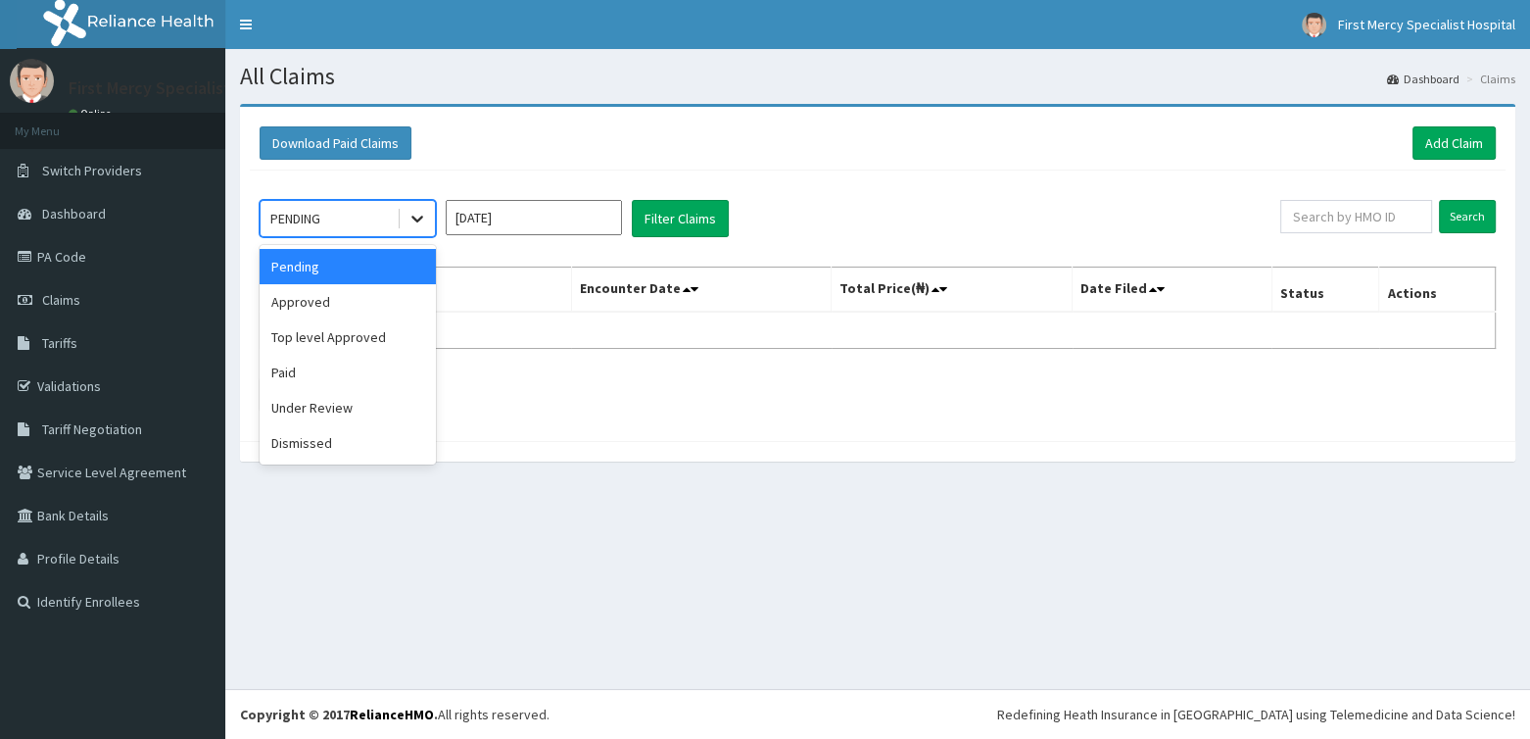
click at [427, 217] on div at bounding box center [417, 218] width 35 height 35
click at [337, 307] on div "Approved" at bounding box center [348, 301] width 176 height 35
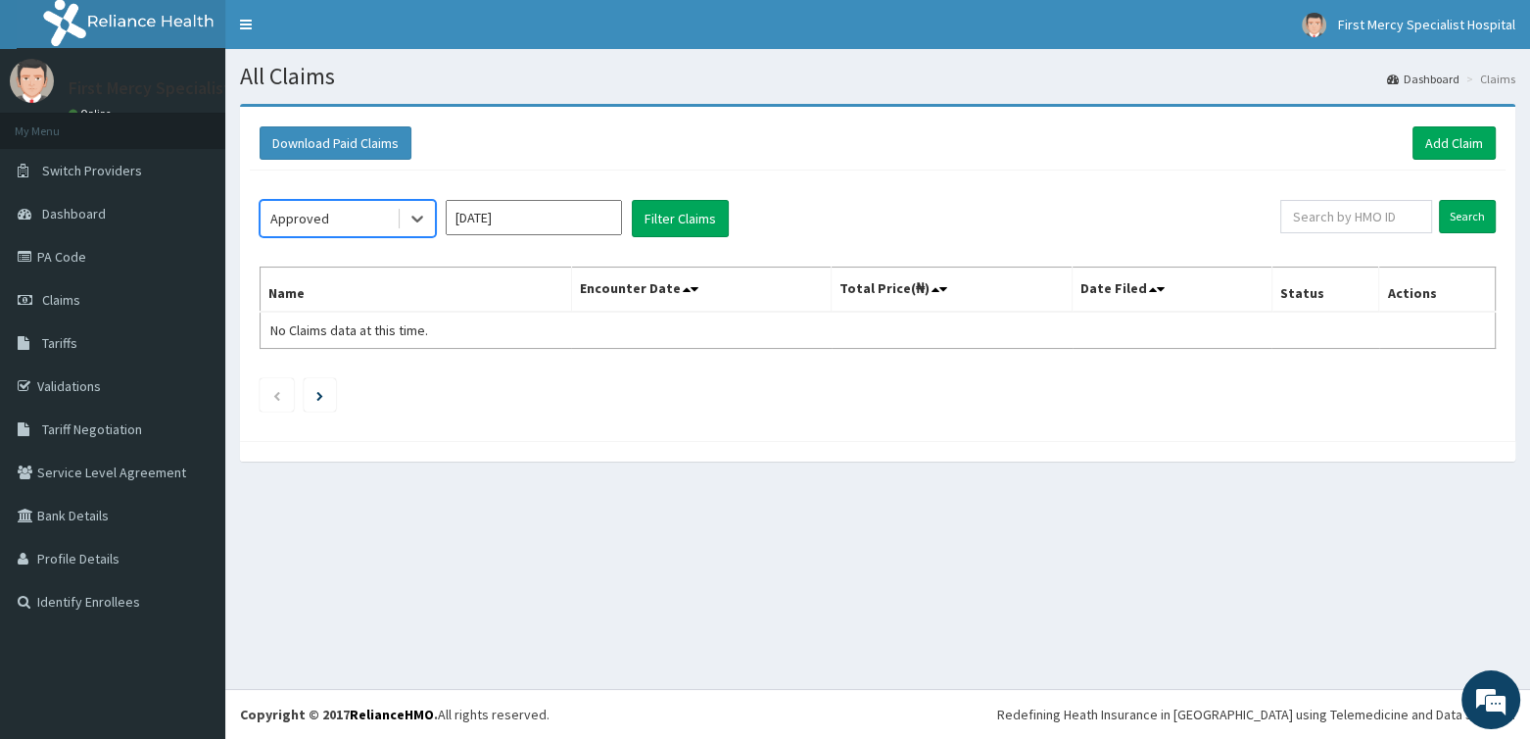
click at [523, 216] on input "[DATE]" at bounding box center [534, 217] width 176 height 35
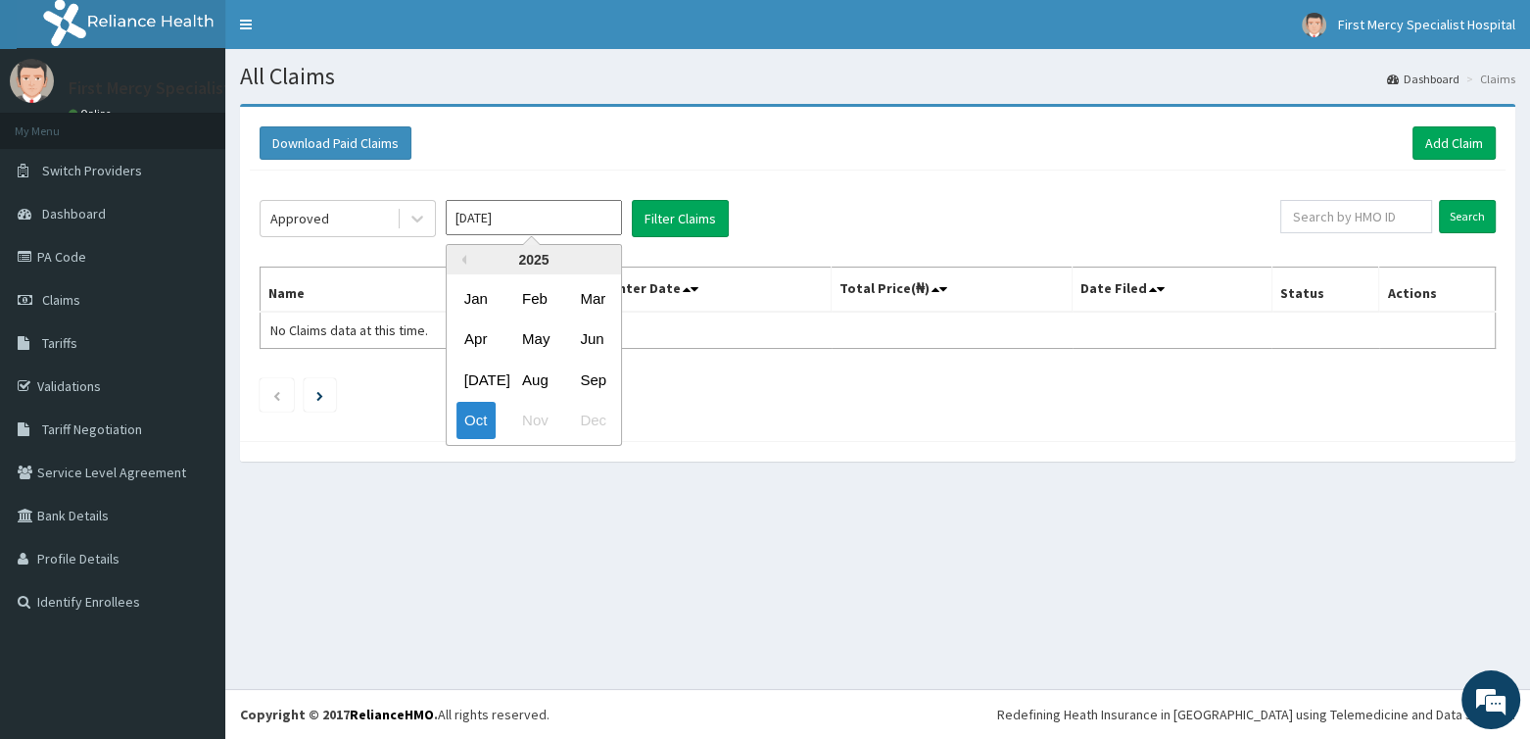
click at [564, 376] on div "[DATE] Aug Sep" at bounding box center [534, 380] width 174 height 40
click at [577, 378] on div "Sep" at bounding box center [591, 380] width 39 height 36
type input "[DATE]"
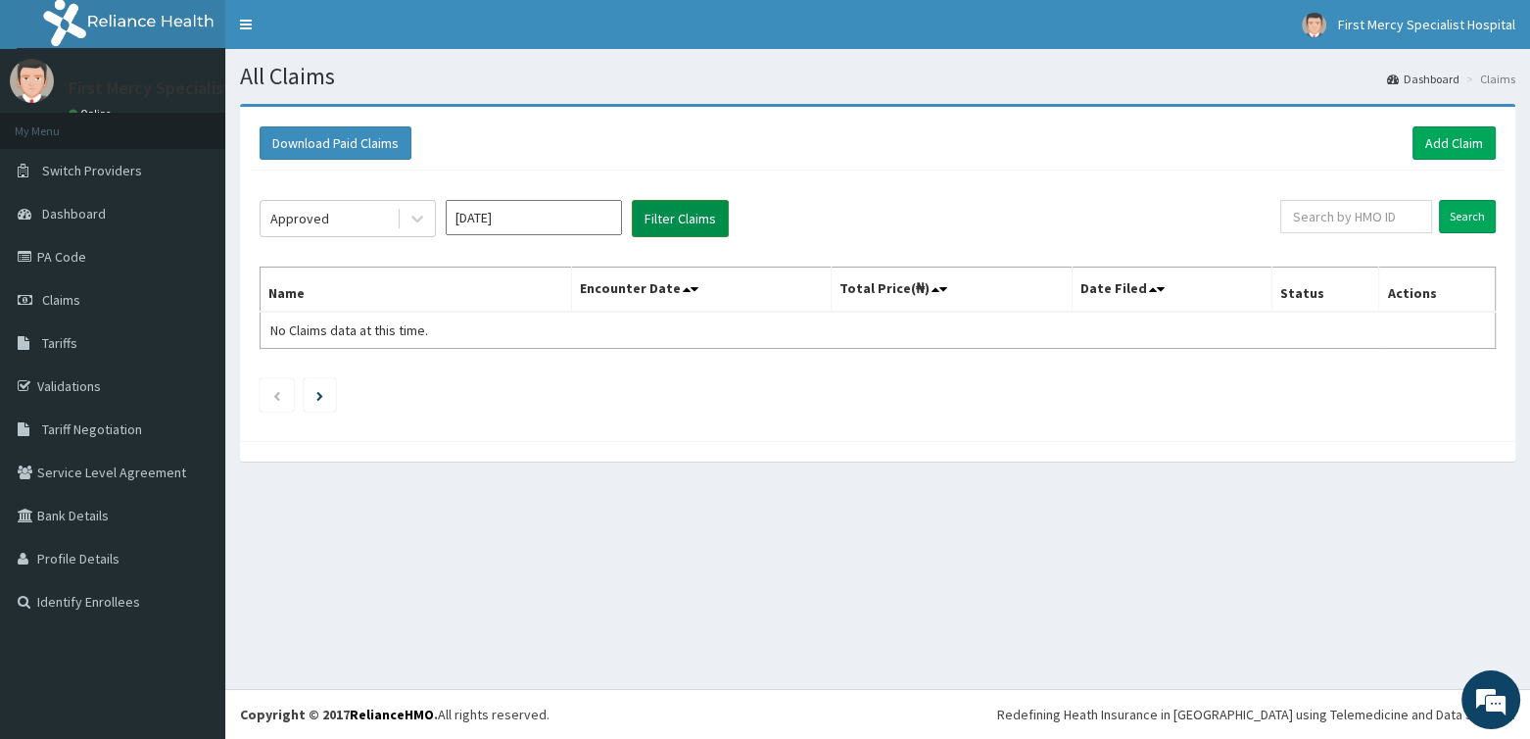
click at [646, 226] on button "Filter Claims" at bounding box center [680, 218] width 97 height 37
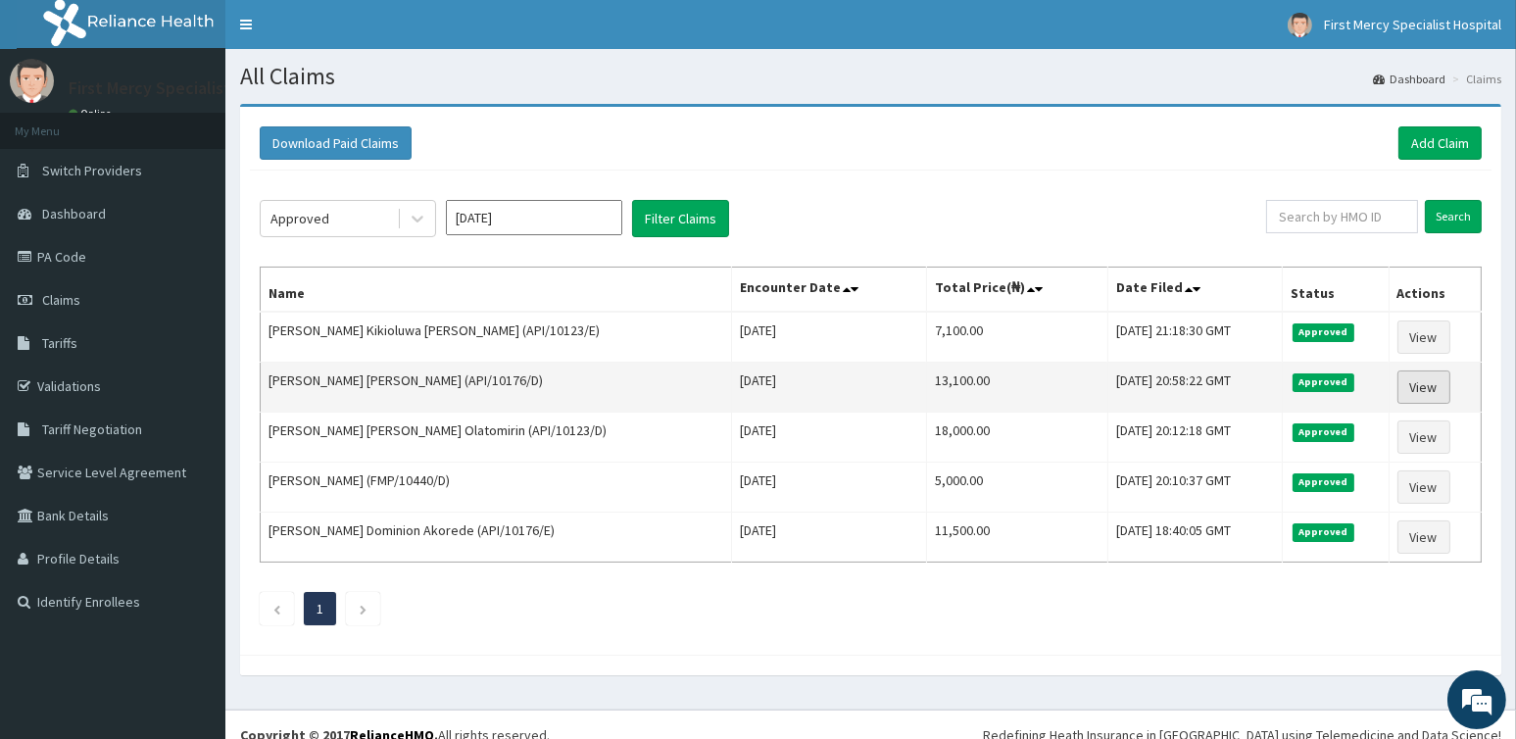
click at [1411, 383] on link "View" at bounding box center [1423, 386] width 53 height 33
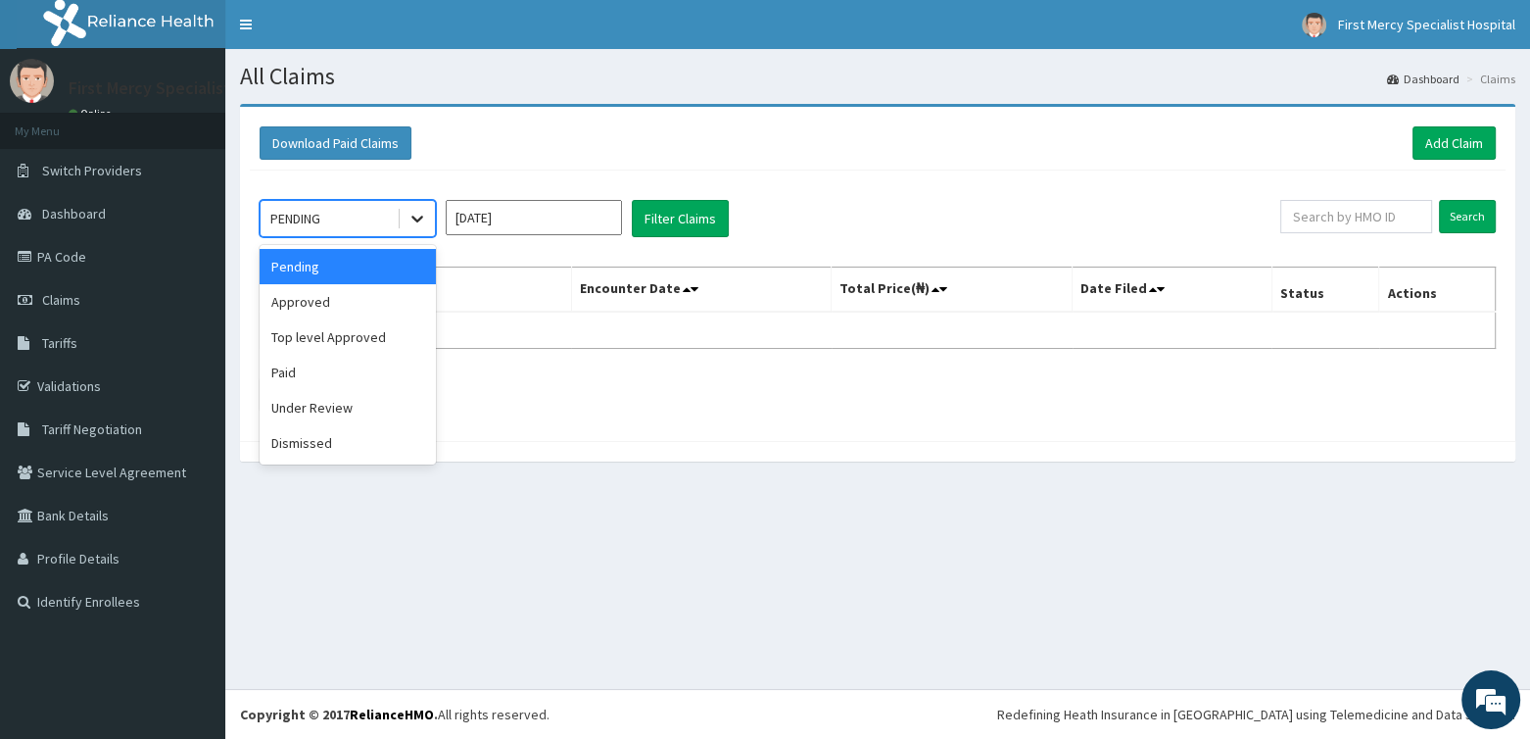
click at [419, 217] on icon at bounding box center [417, 220] width 12 height 7
click at [318, 372] on div "Paid" at bounding box center [348, 372] width 176 height 35
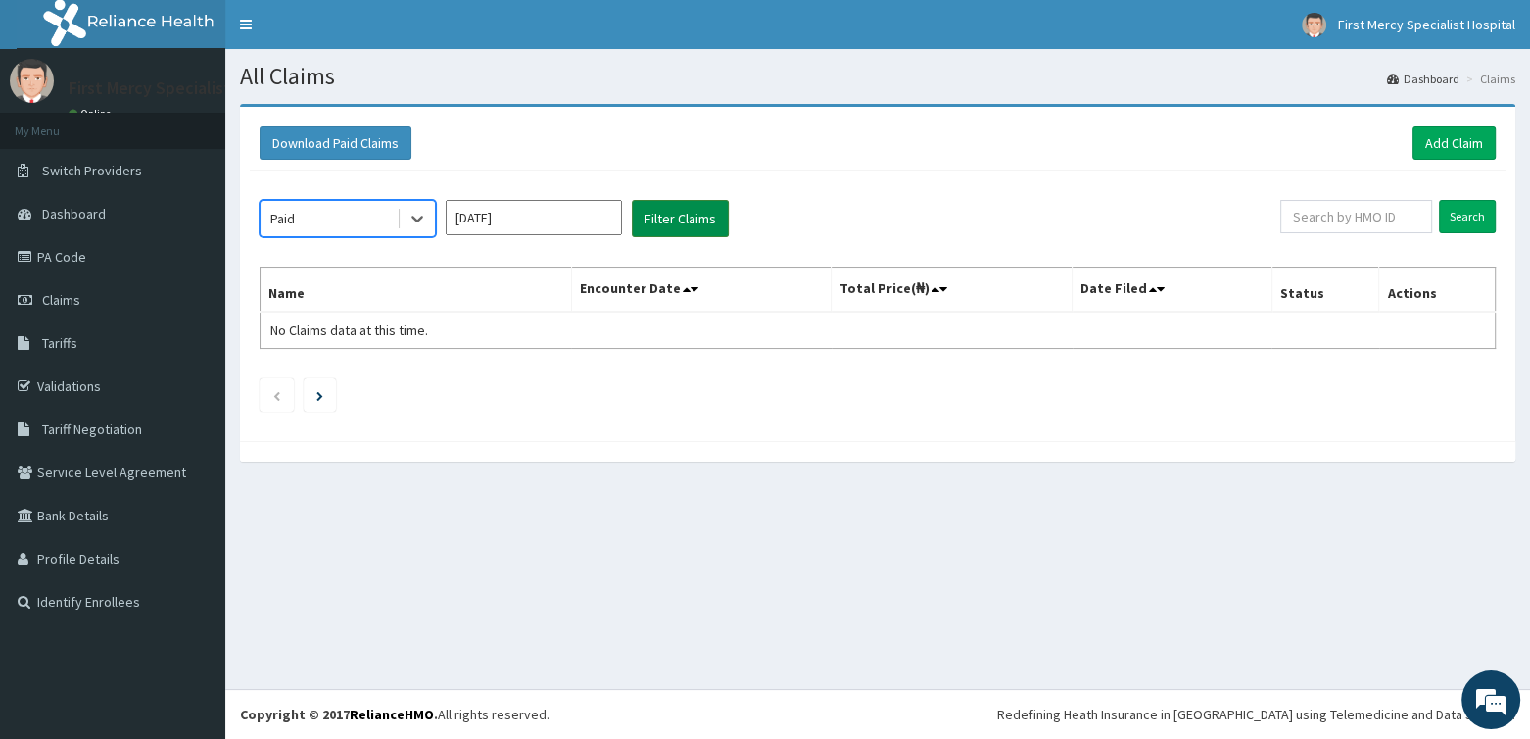
click at [662, 216] on button "Filter Claims" at bounding box center [680, 218] width 97 height 37
click at [587, 218] on input "[DATE]" at bounding box center [534, 217] width 176 height 35
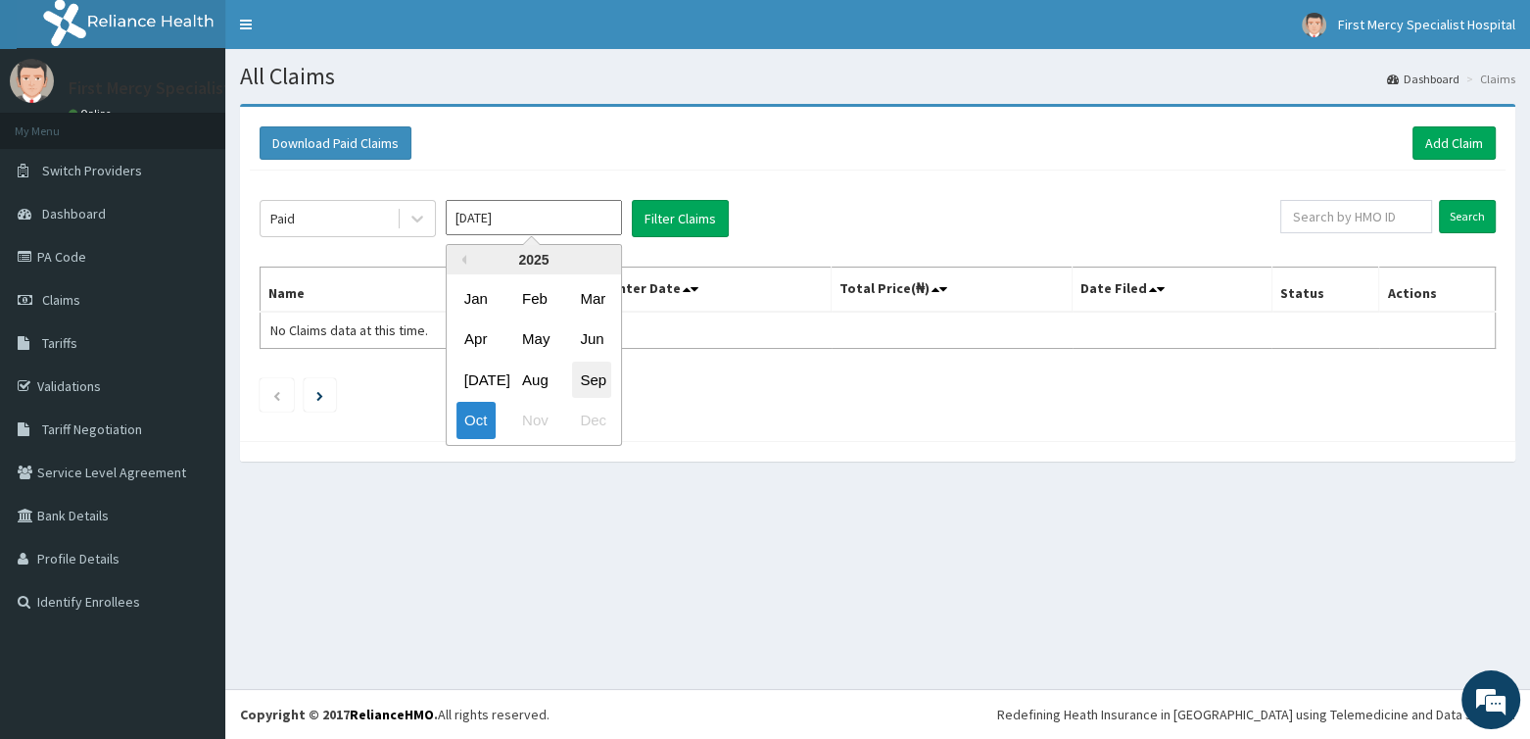
click at [589, 378] on div "Sep" at bounding box center [591, 380] width 39 height 36
type input "[DATE]"
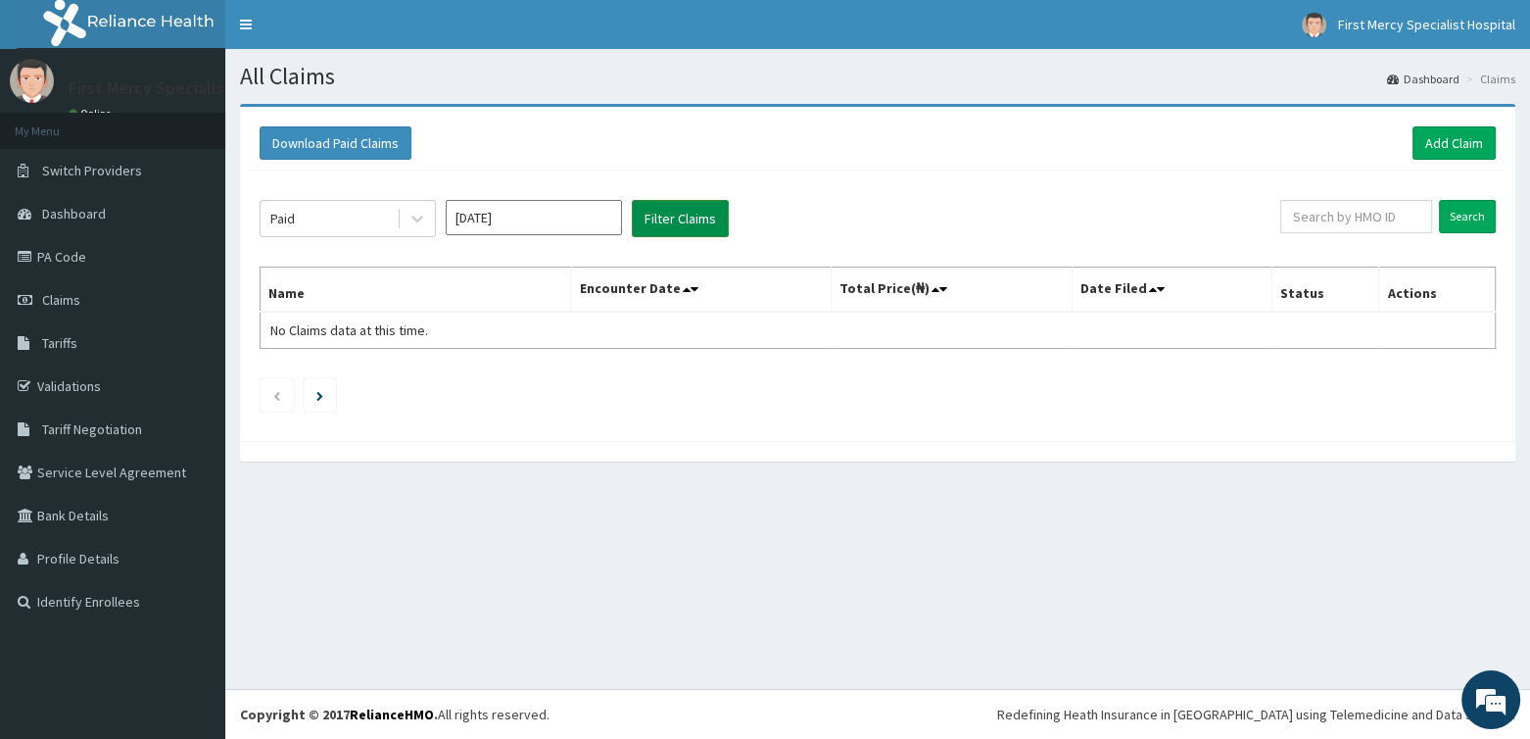
click at [666, 223] on button "Filter Claims" at bounding box center [680, 218] width 97 height 37
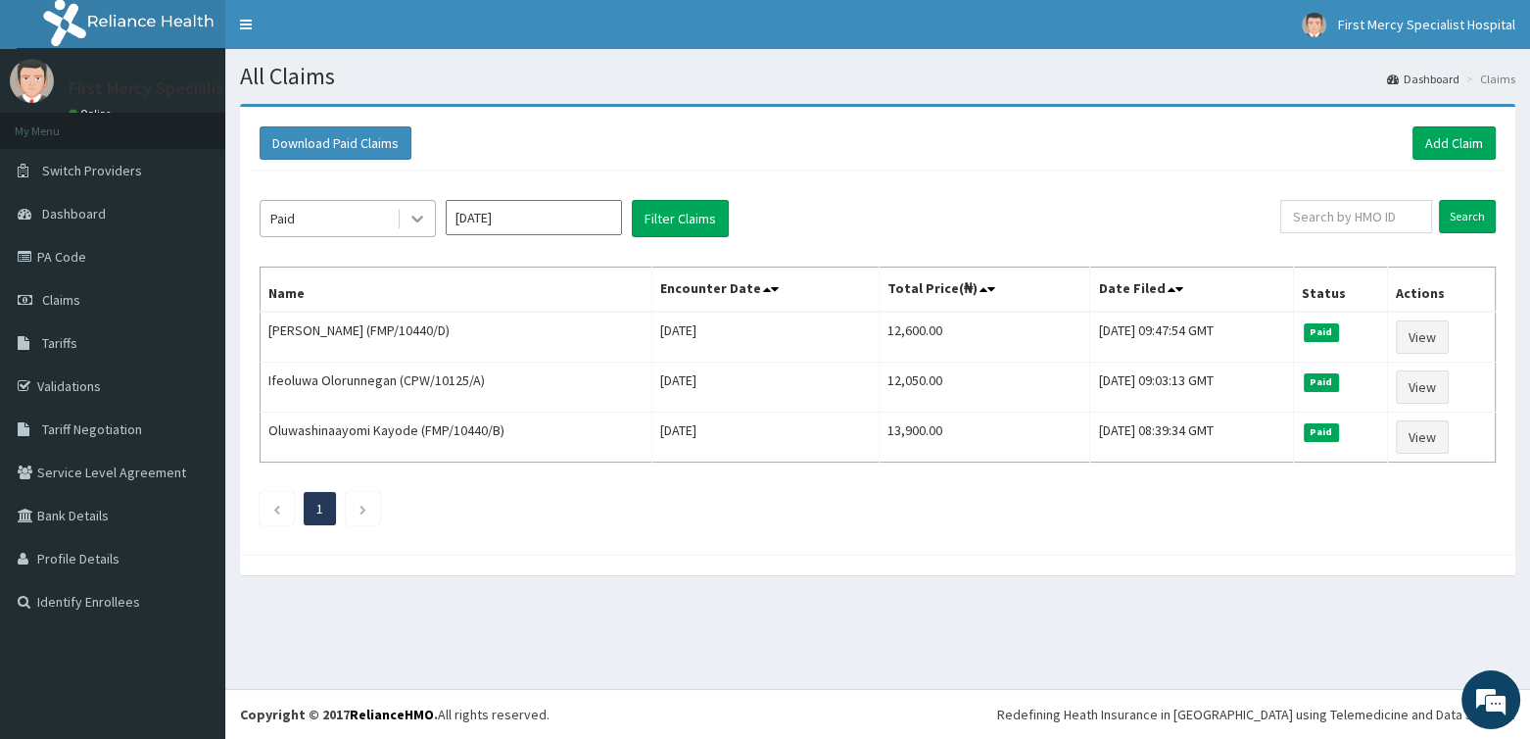
click at [419, 215] on icon at bounding box center [418, 219] width 20 height 20
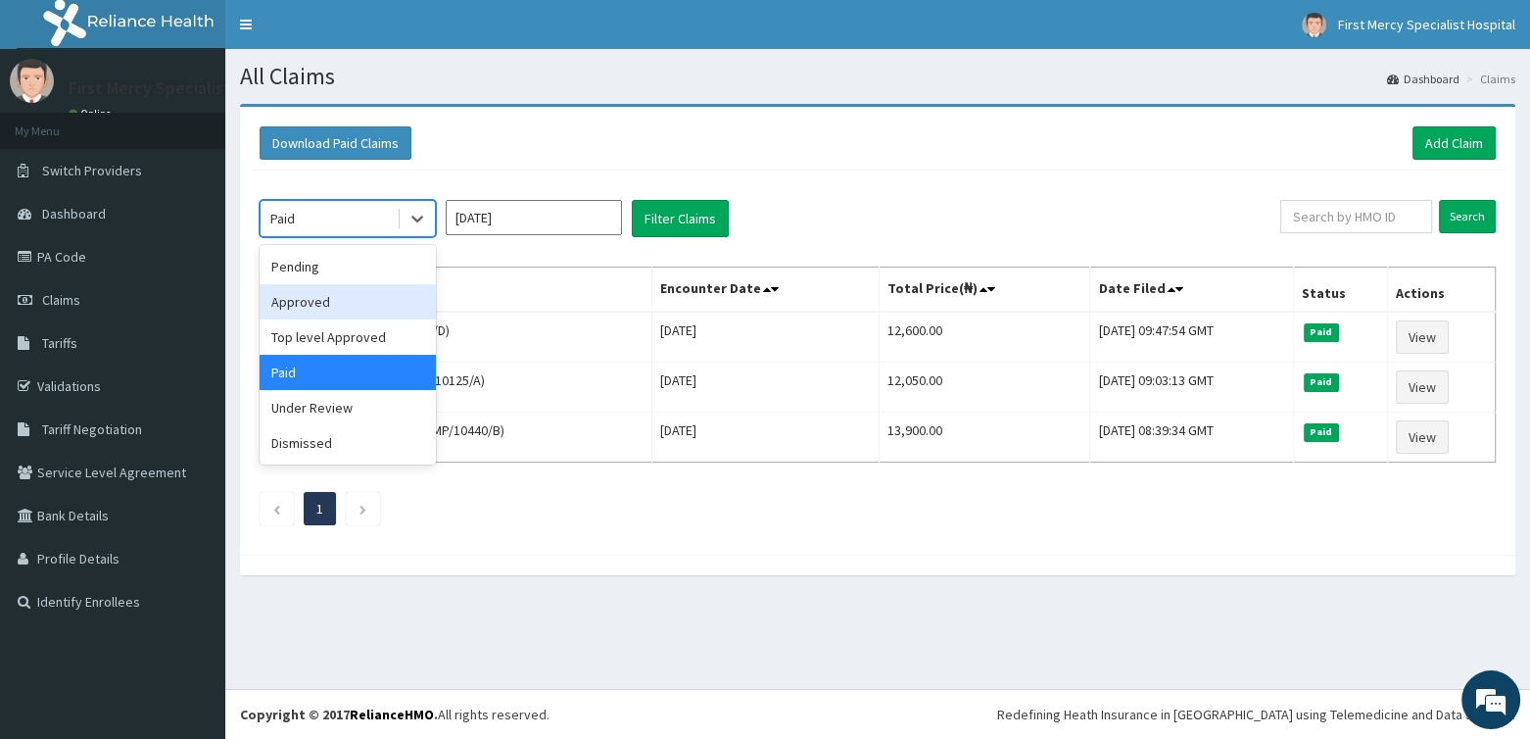
click at [306, 297] on div "Approved" at bounding box center [348, 301] width 176 height 35
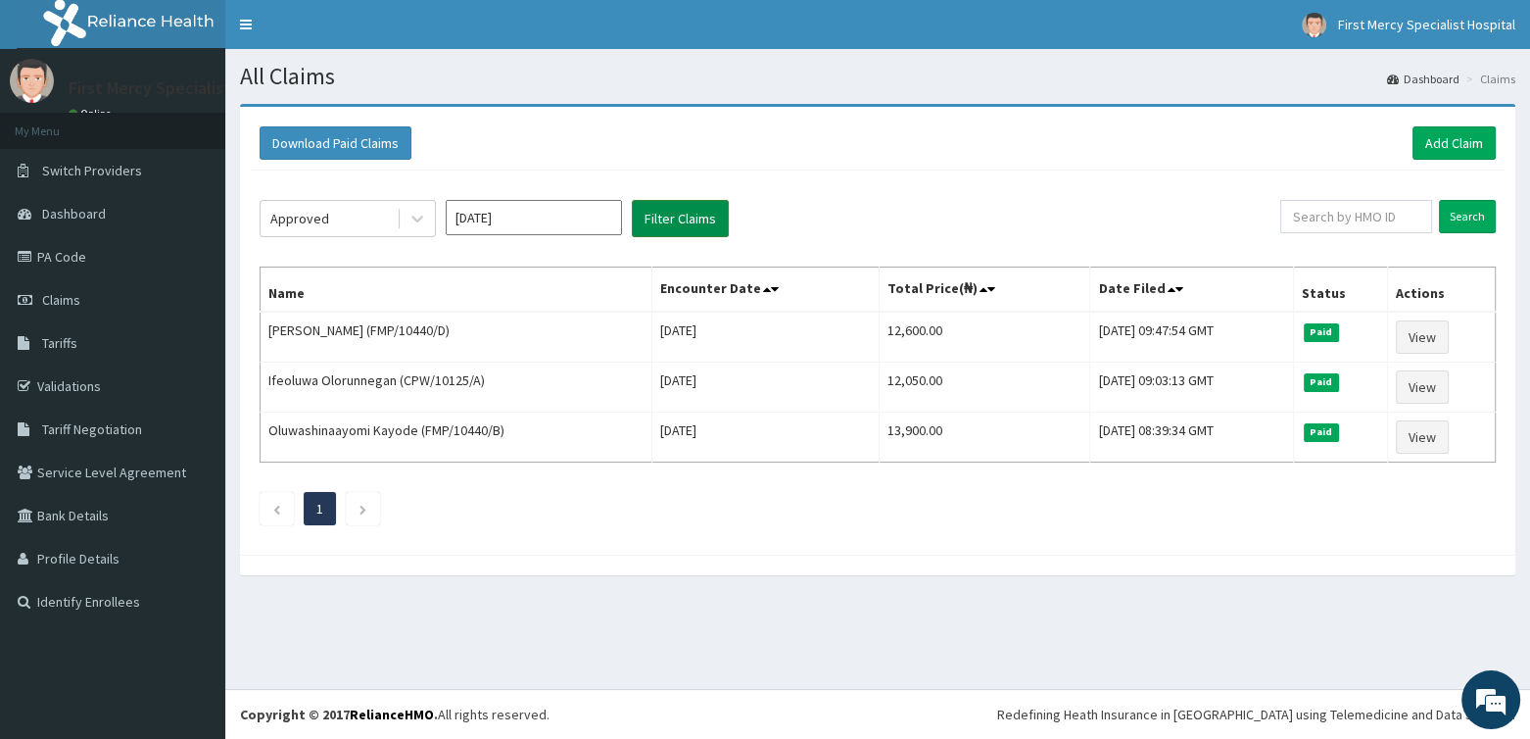
drag, startPoint x: 660, startPoint y: 220, endPoint x: 647, endPoint y: 233, distance: 18.7
click at [653, 230] on button "Filter Claims" at bounding box center [680, 218] width 97 height 37
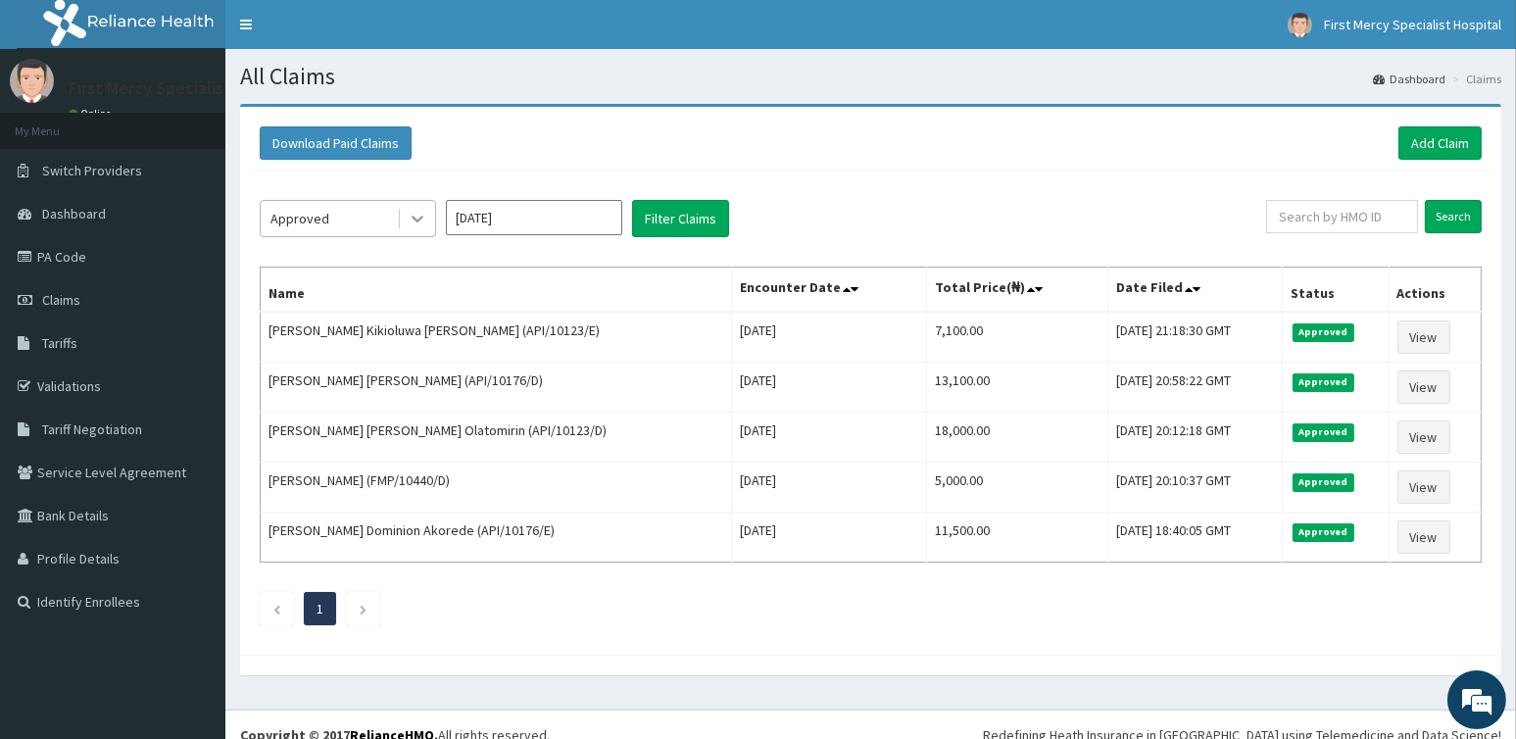
click at [408, 216] on icon at bounding box center [418, 219] width 20 height 20
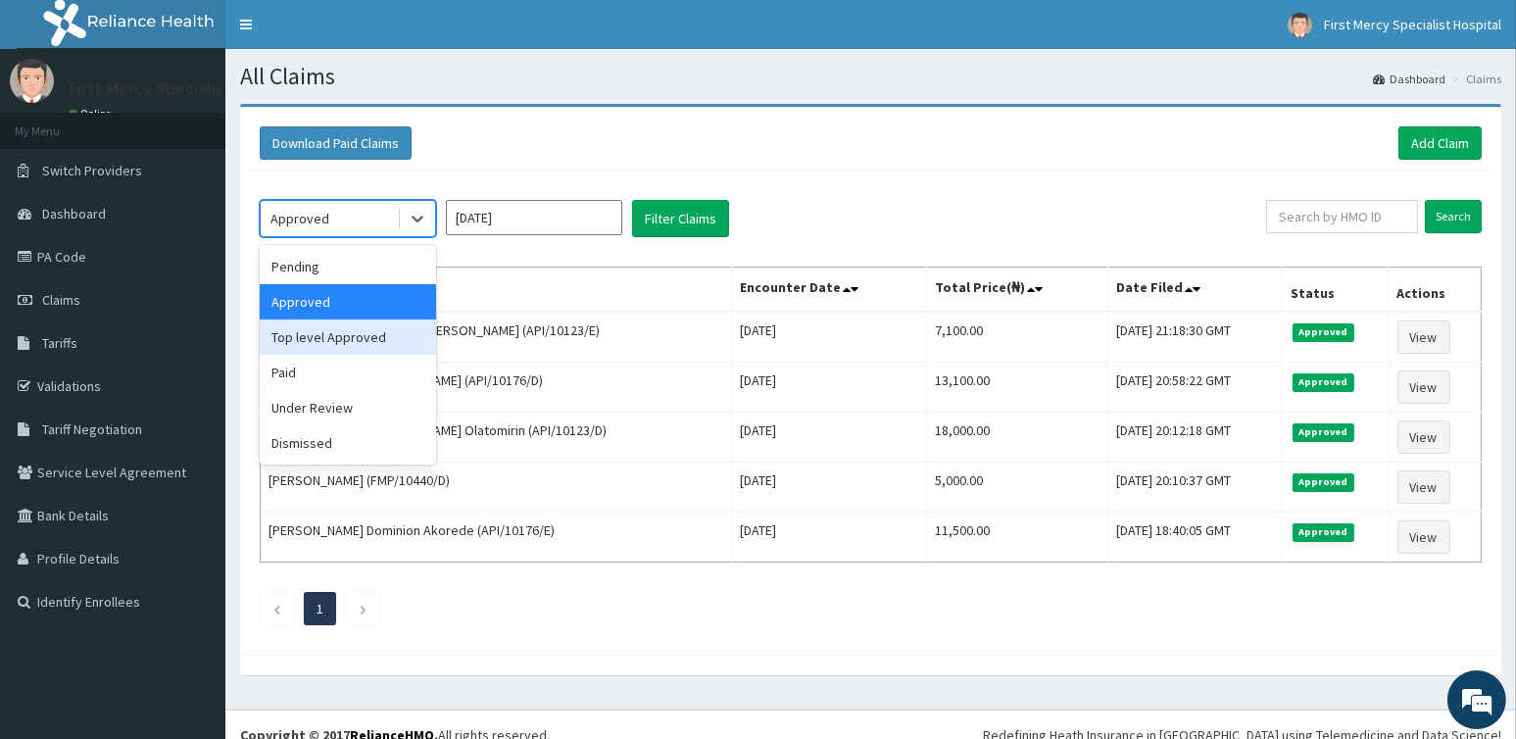
click at [313, 336] on div "Top level Approved" at bounding box center [348, 336] width 176 height 35
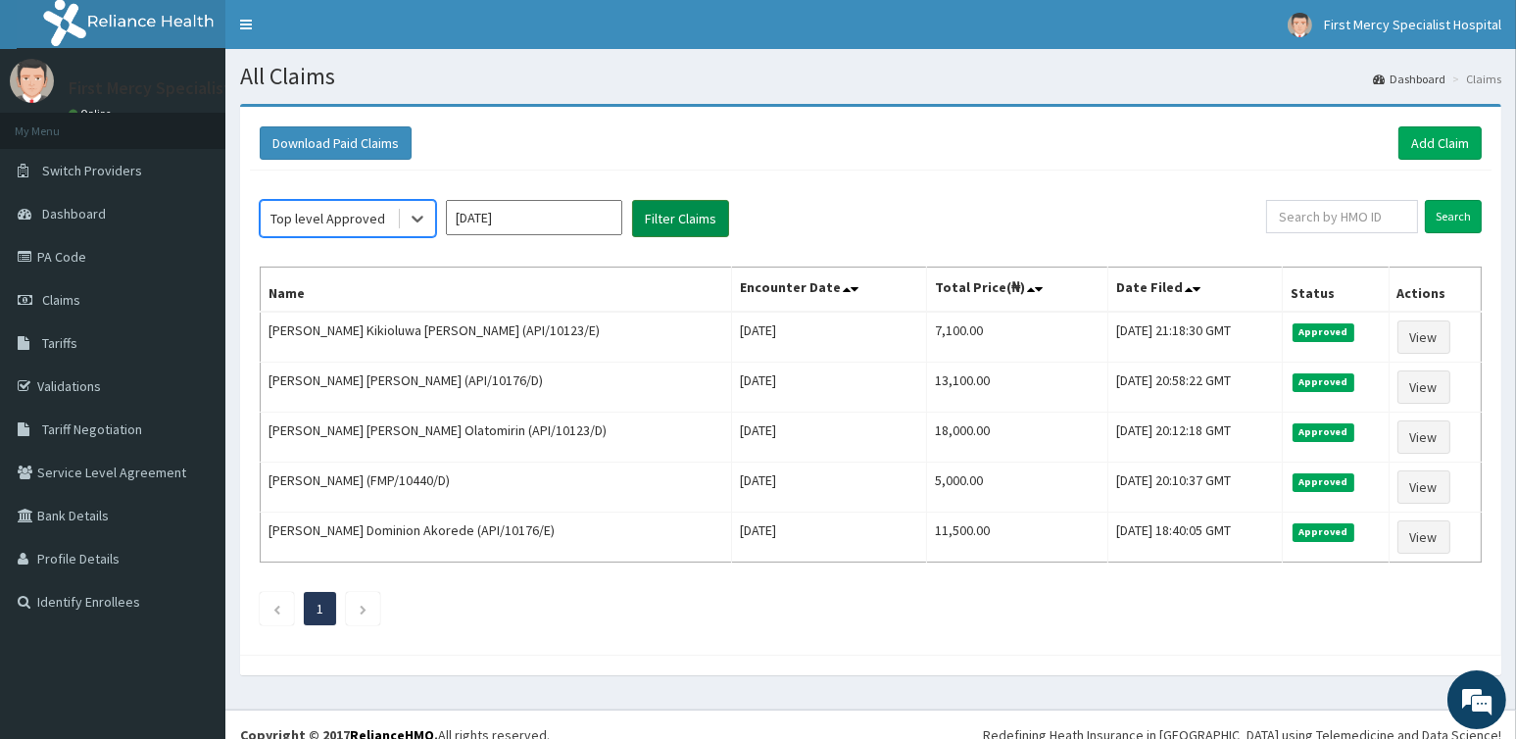
click at [652, 213] on button "Filter Claims" at bounding box center [680, 218] width 97 height 37
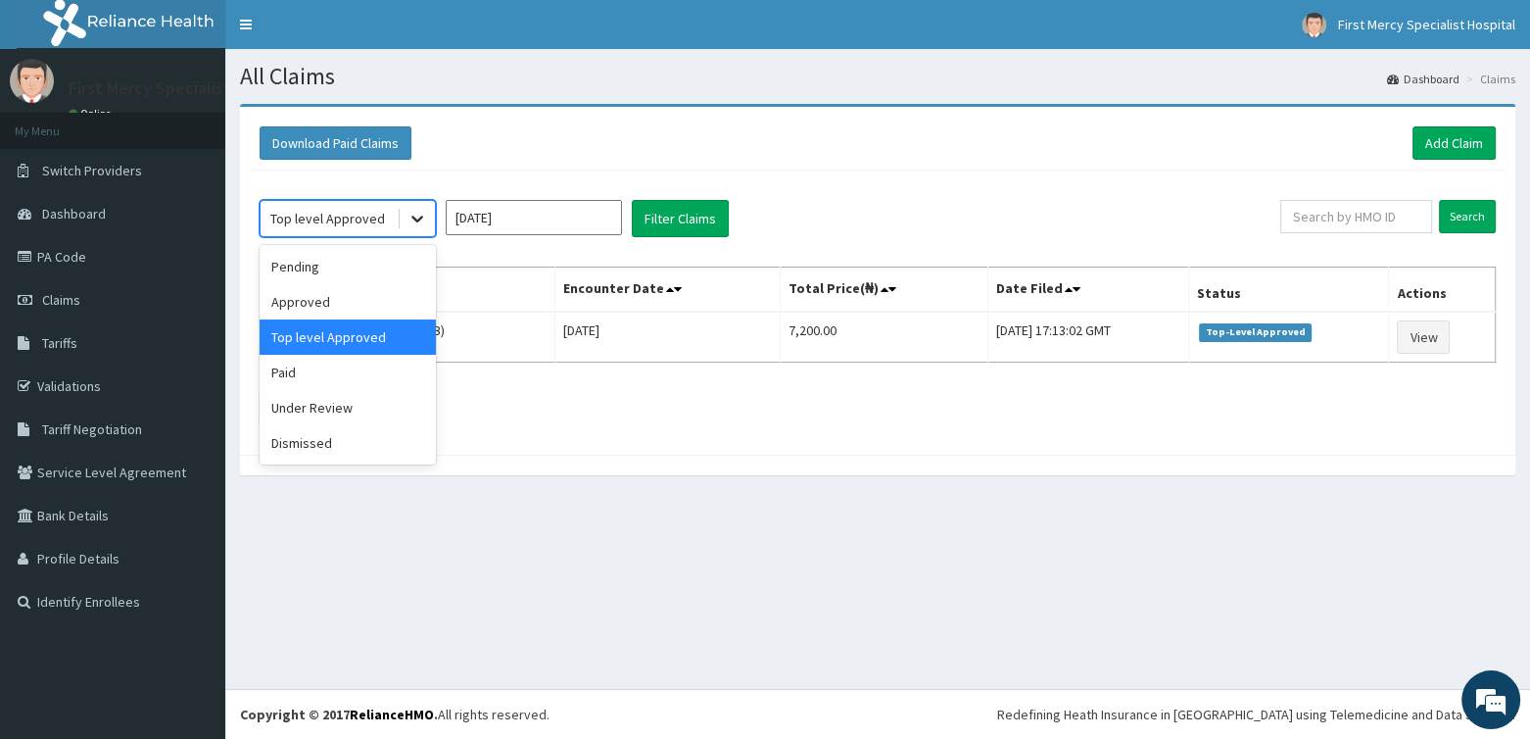
click at [406, 221] on div at bounding box center [417, 218] width 35 height 35
click at [307, 306] on div "Approved" at bounding box center [348, 301] width 176 height 35
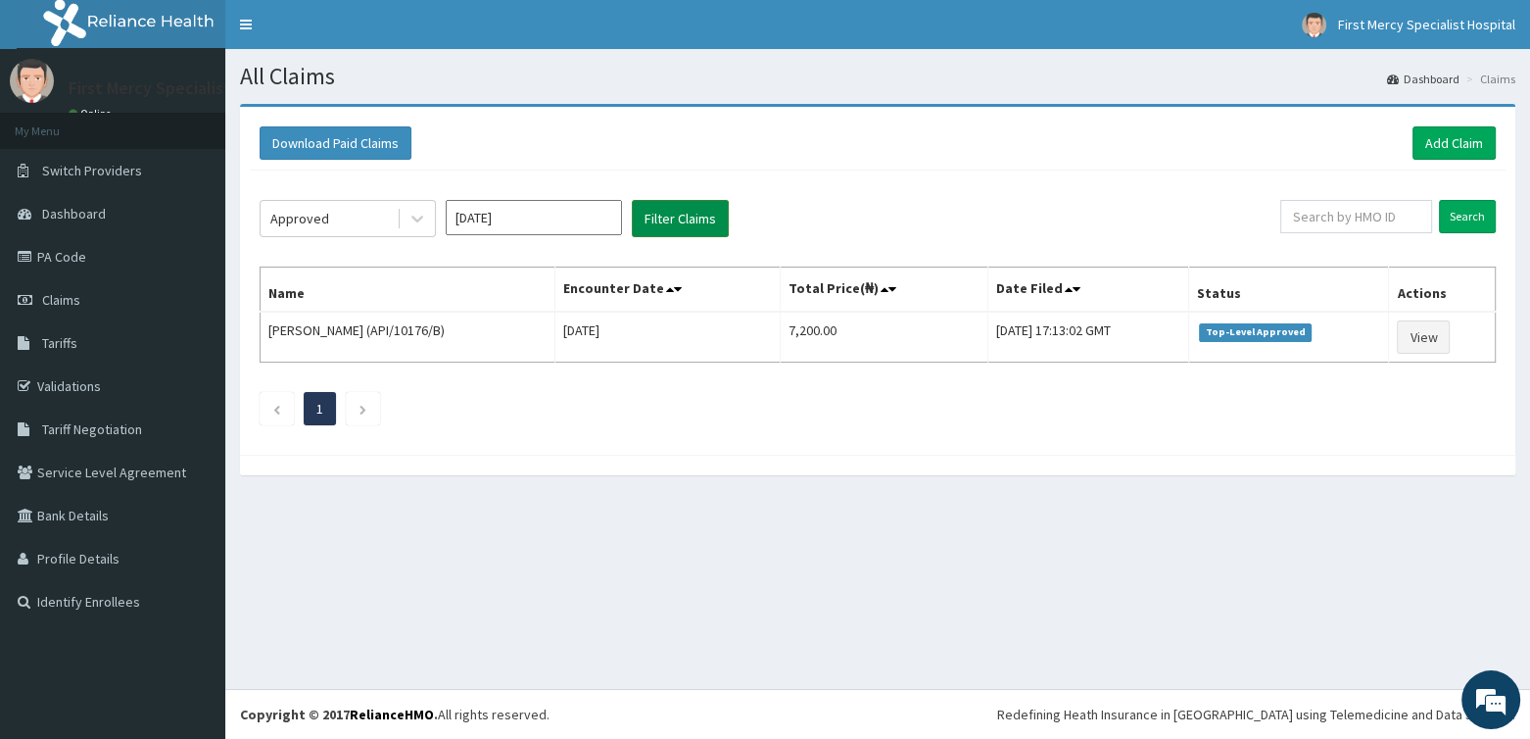
click at [669, 213] on button "Filter Claims" at bounding box center [680, 218] width 97 height 37
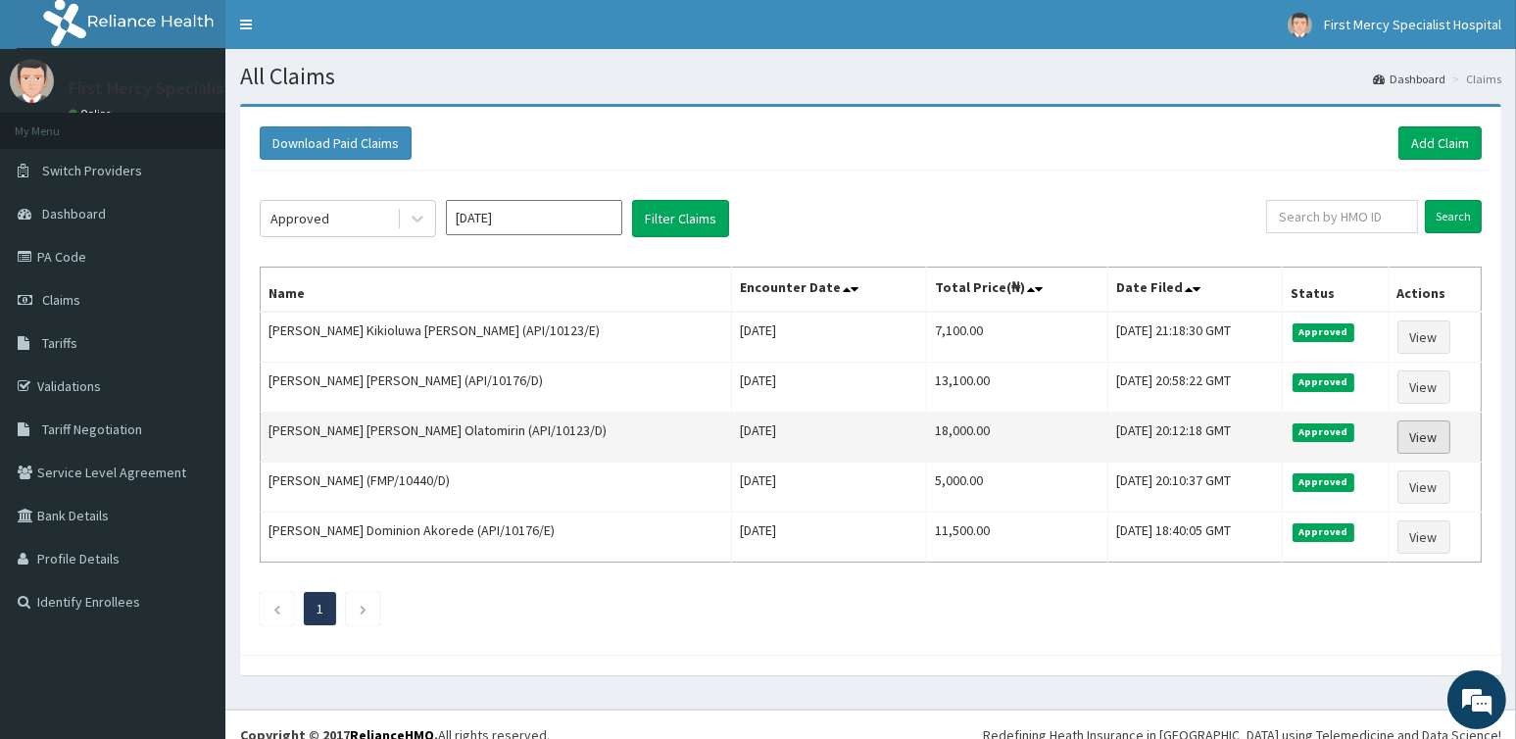
click at [1427, 432] on link "View" at bounding box center [1423, 436] width 53 height 33
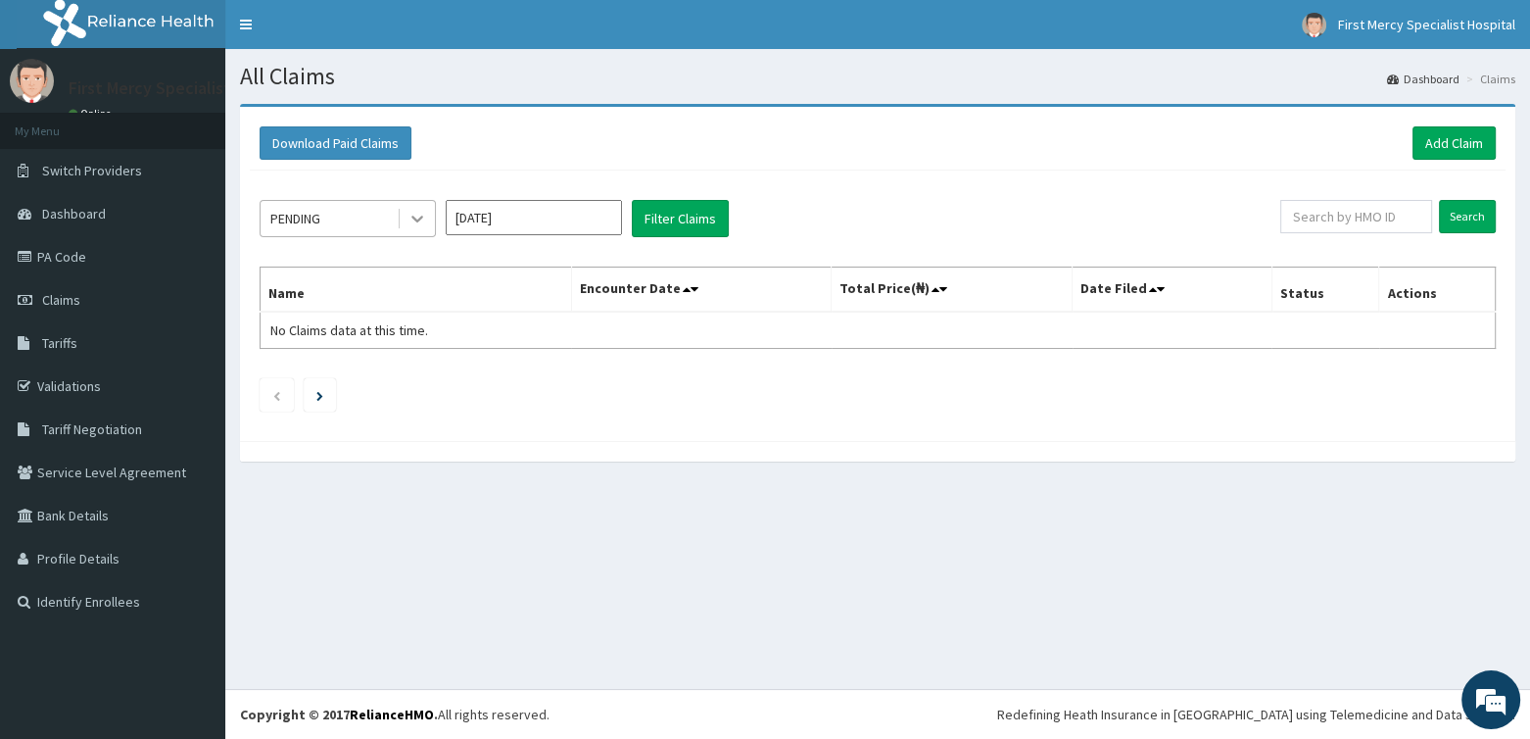
click at [421, 221] on icon at bounding box center [418, 219] width 20 height 20
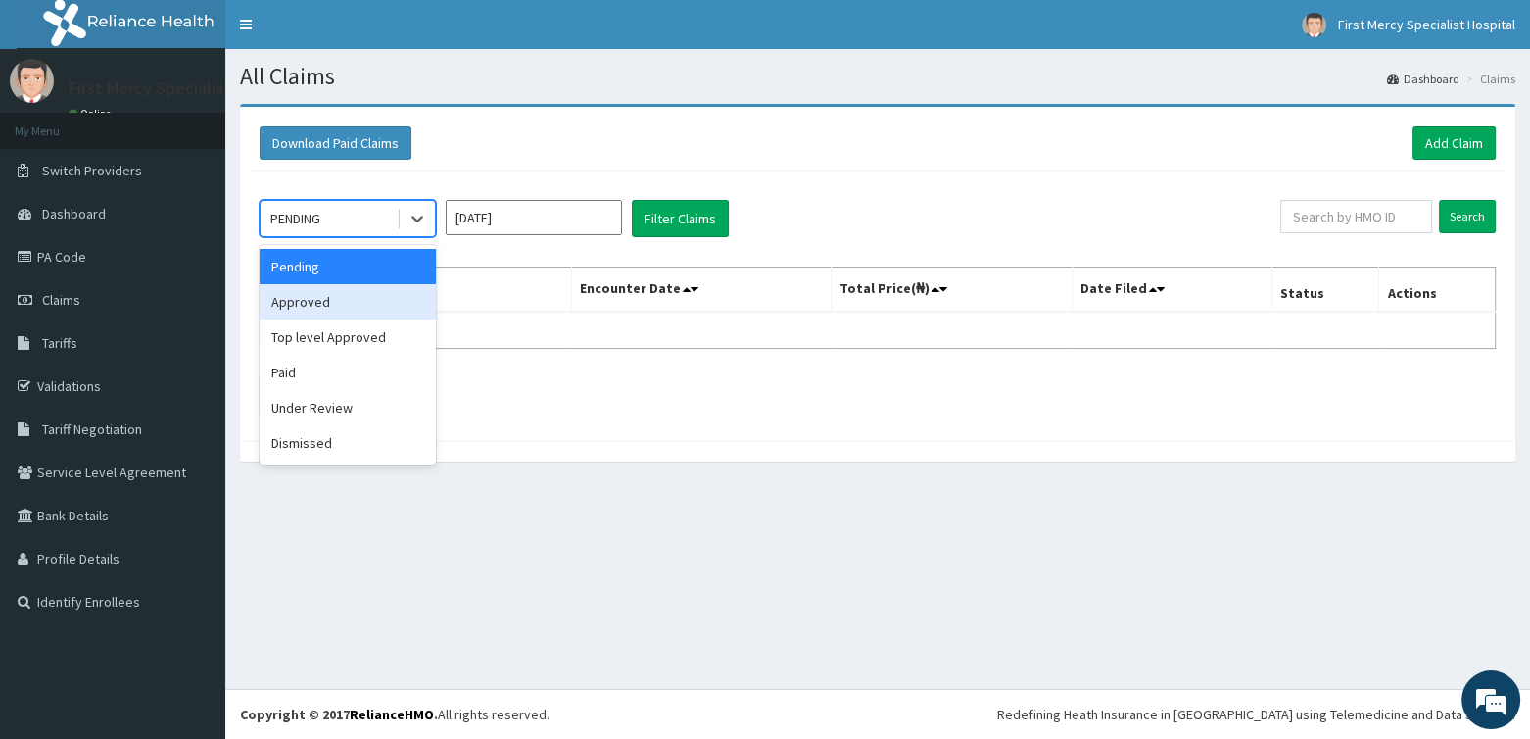
drag, startPoint x: 362, startPoint y: 300, endPoint x: 373, endPoint y: 299, distance: 11.8
click at [368, 301] on div "Approved" at bounding box center [348, 301] width 176 height 35
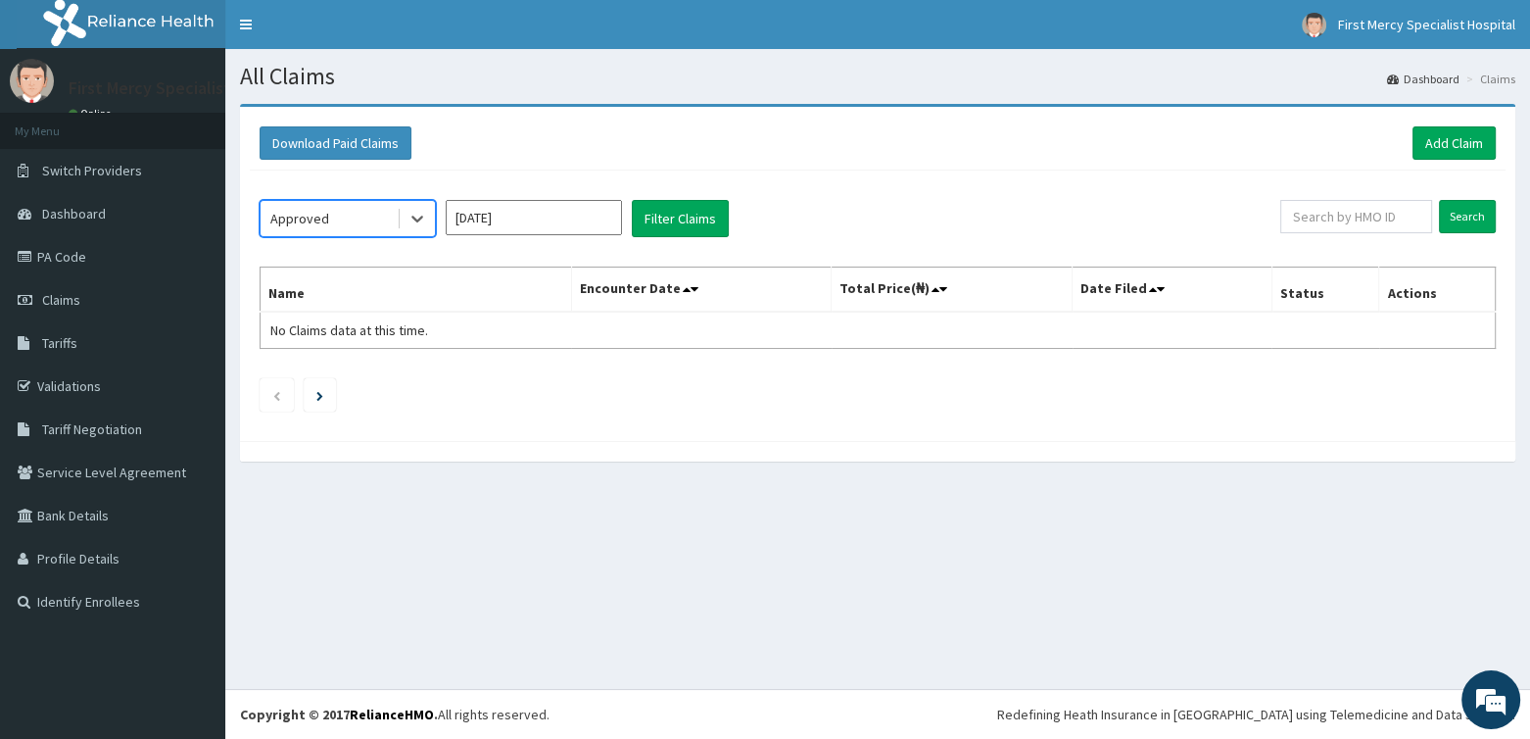
click at [564, 225] on input "[DATE]" at bounding box center [534, 217] width 176 height 35
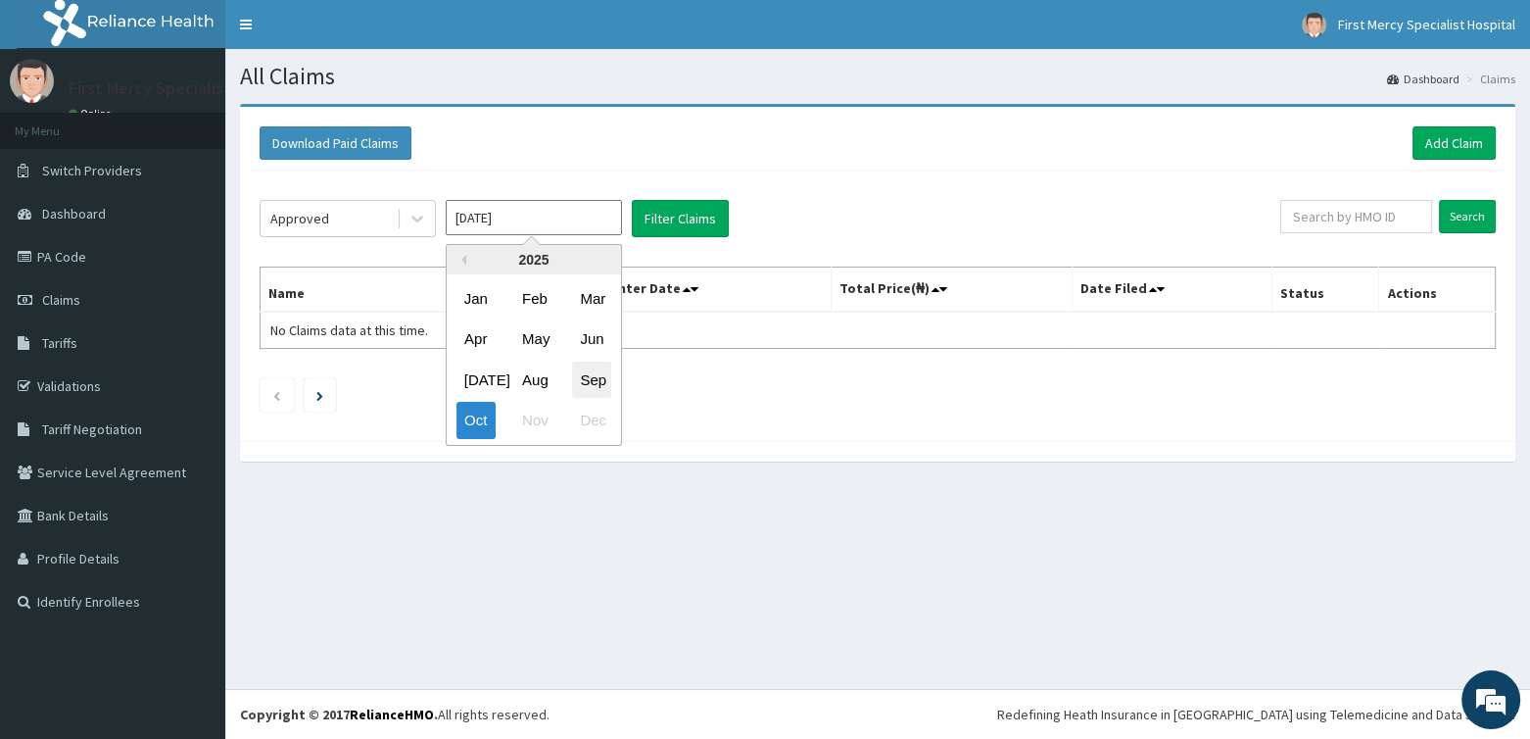
click at [609, 376] on div "Sep" at bounding box center [591, 380] width 39 height 36
type input "[DATE]"
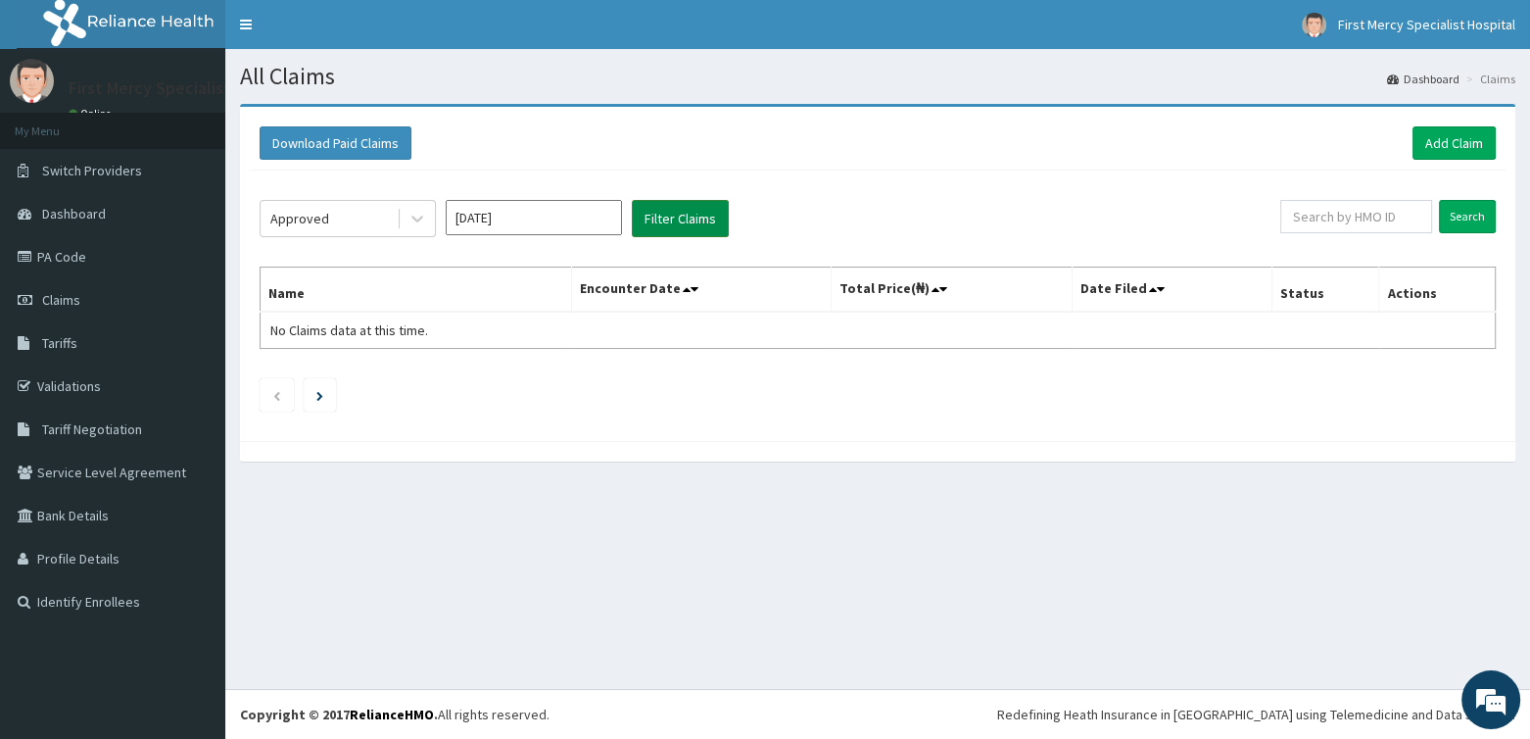
click at [686, 217] on button "Filter Claims" at bounding box center [680, 218] width 97 height 37
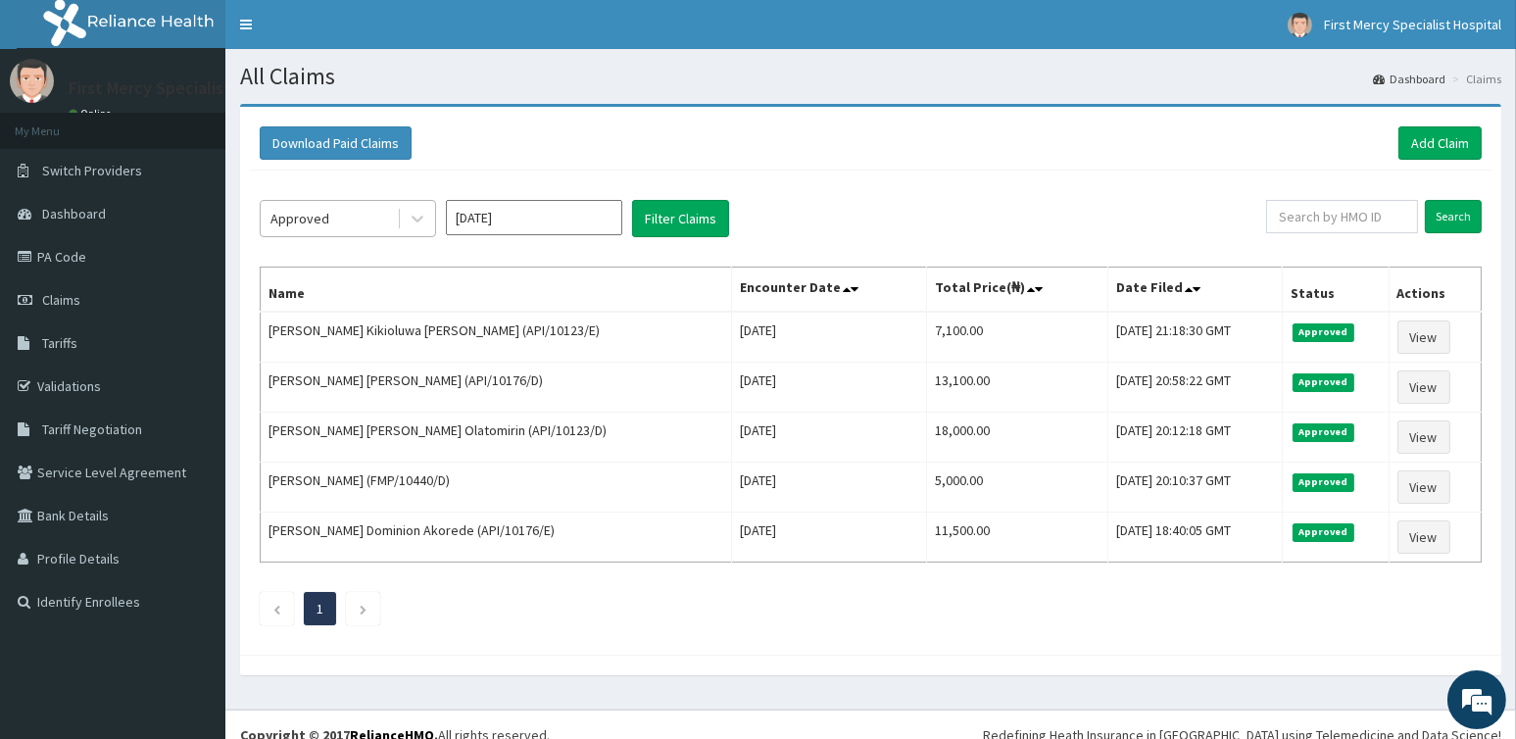
click at [383, 214] on div "Approved" at bounding box center [329, 218] width 136 height 31
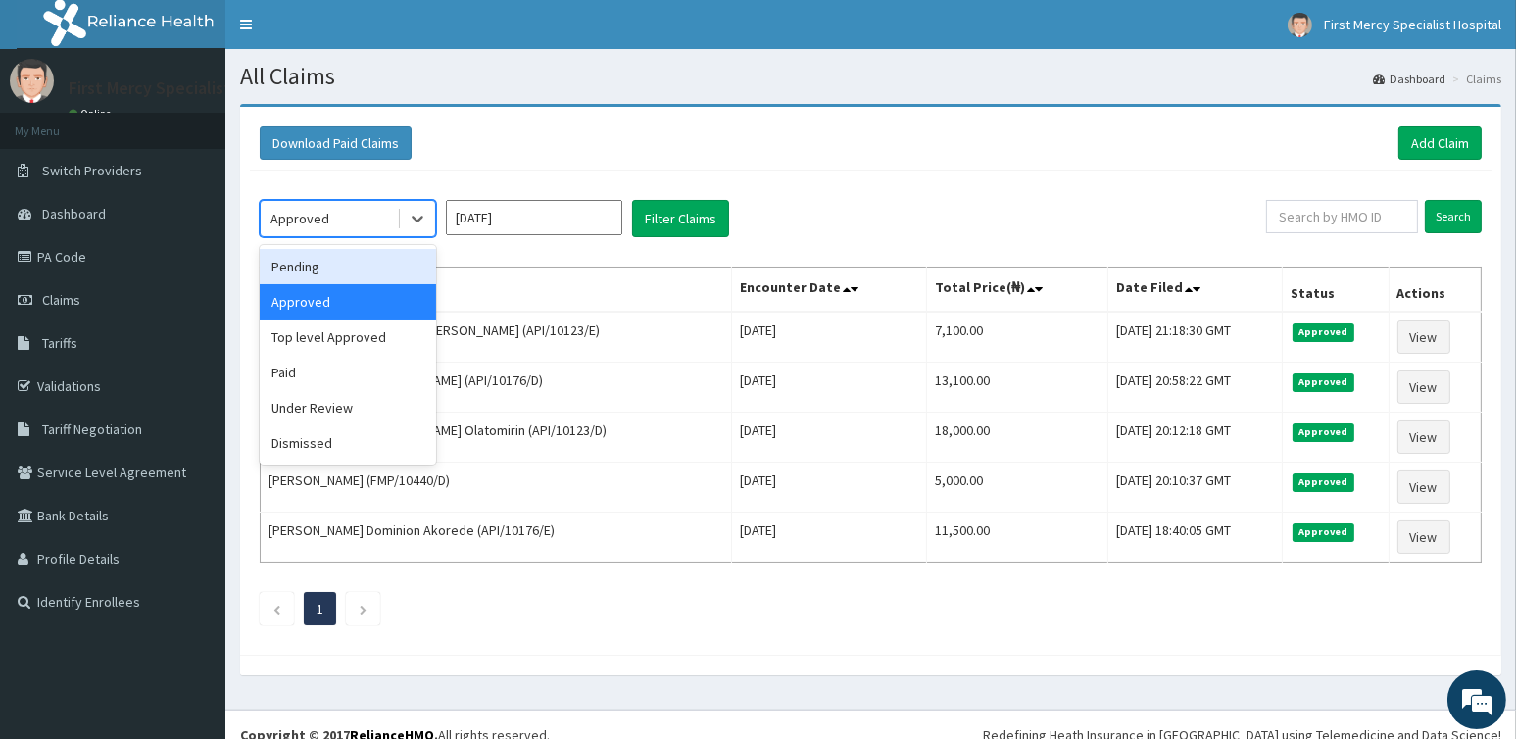
click at [307, 267] on div "Pending" at bounding box center [348, 266] width 176 height 35
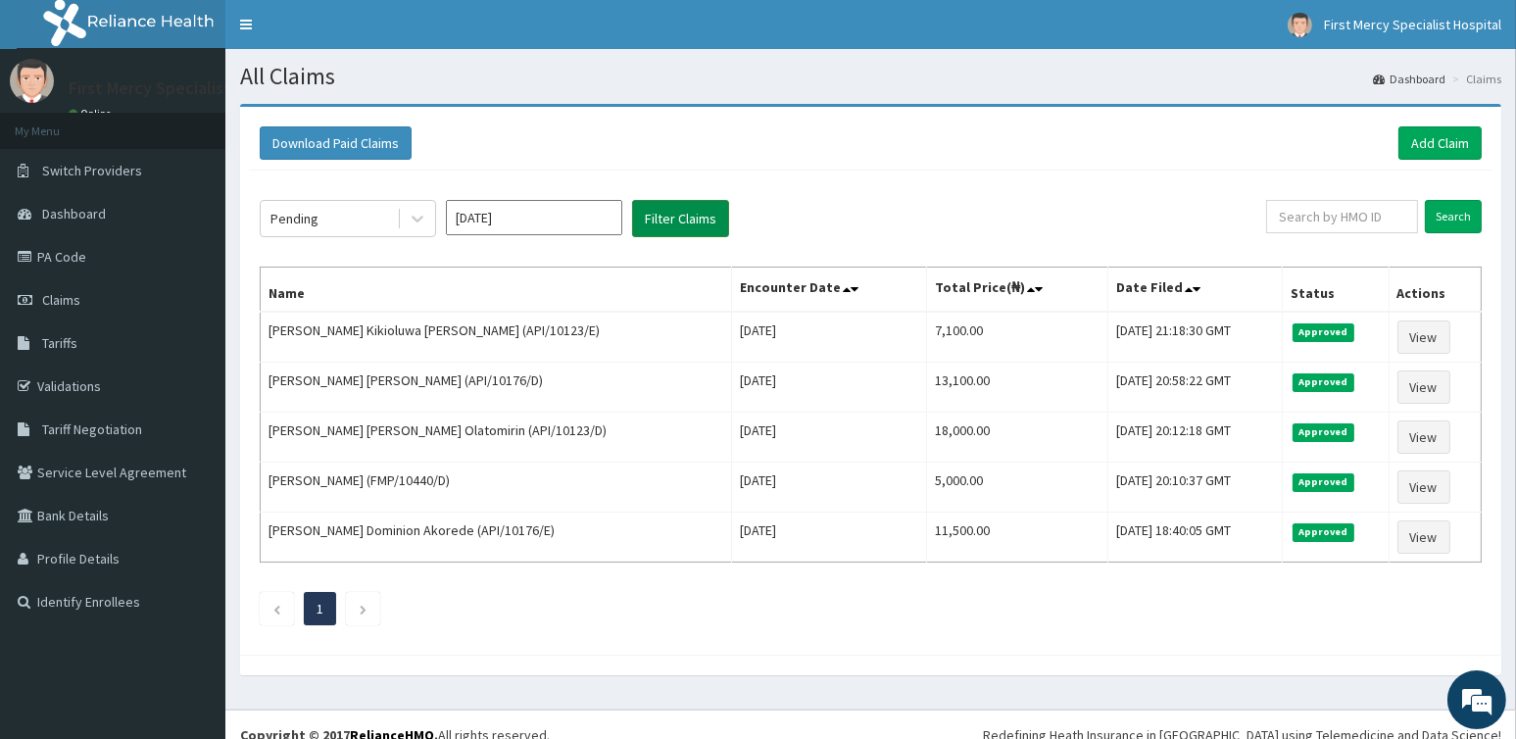
click at [673, 219] on button "Filter Claims" at bounding box center [680, 218] width 97 height 37
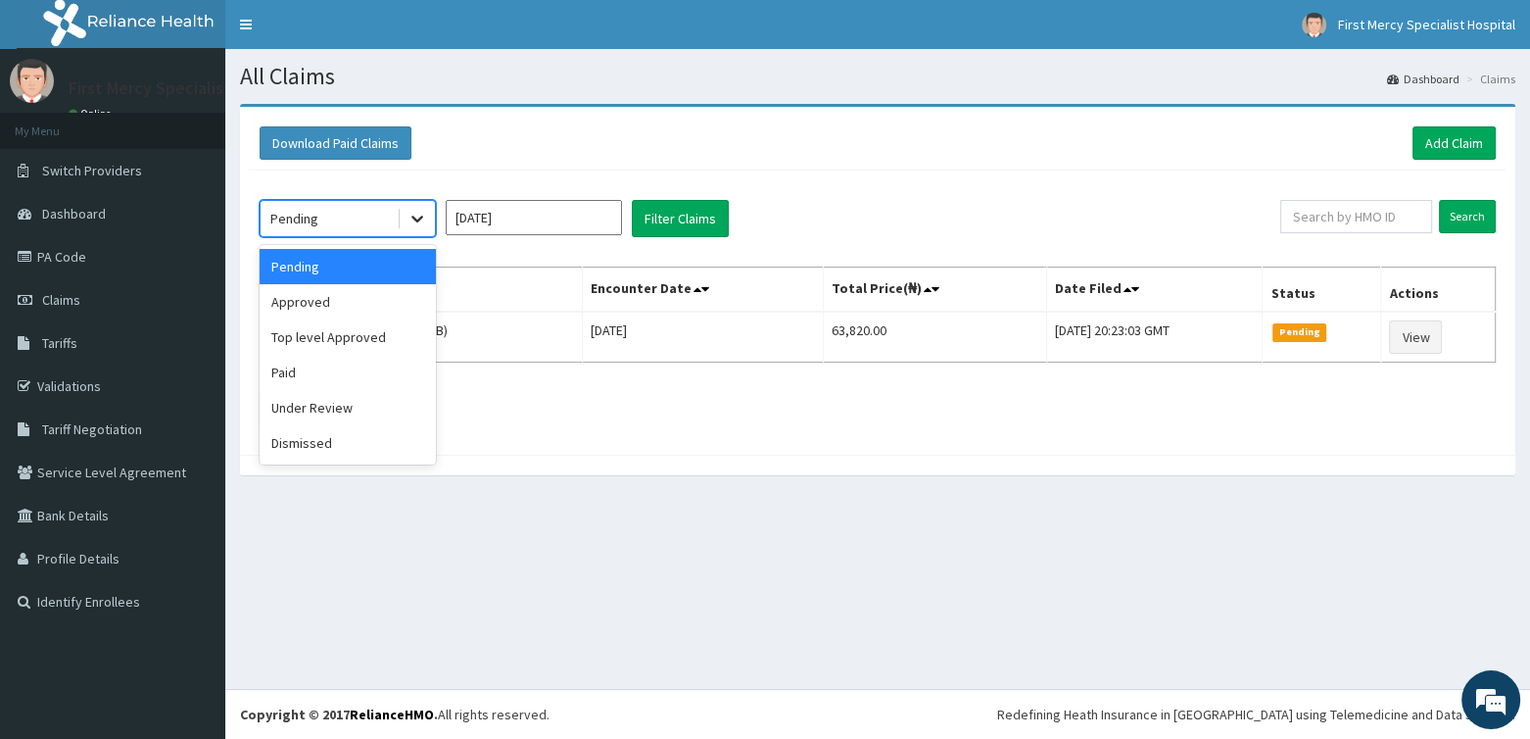
click at [419, 214] on icon at bounding box center [418, 219] width 20 height 20
click at [362, 338] on div "Top level Approved" at bounding box center [348, 336] width 176 height 35
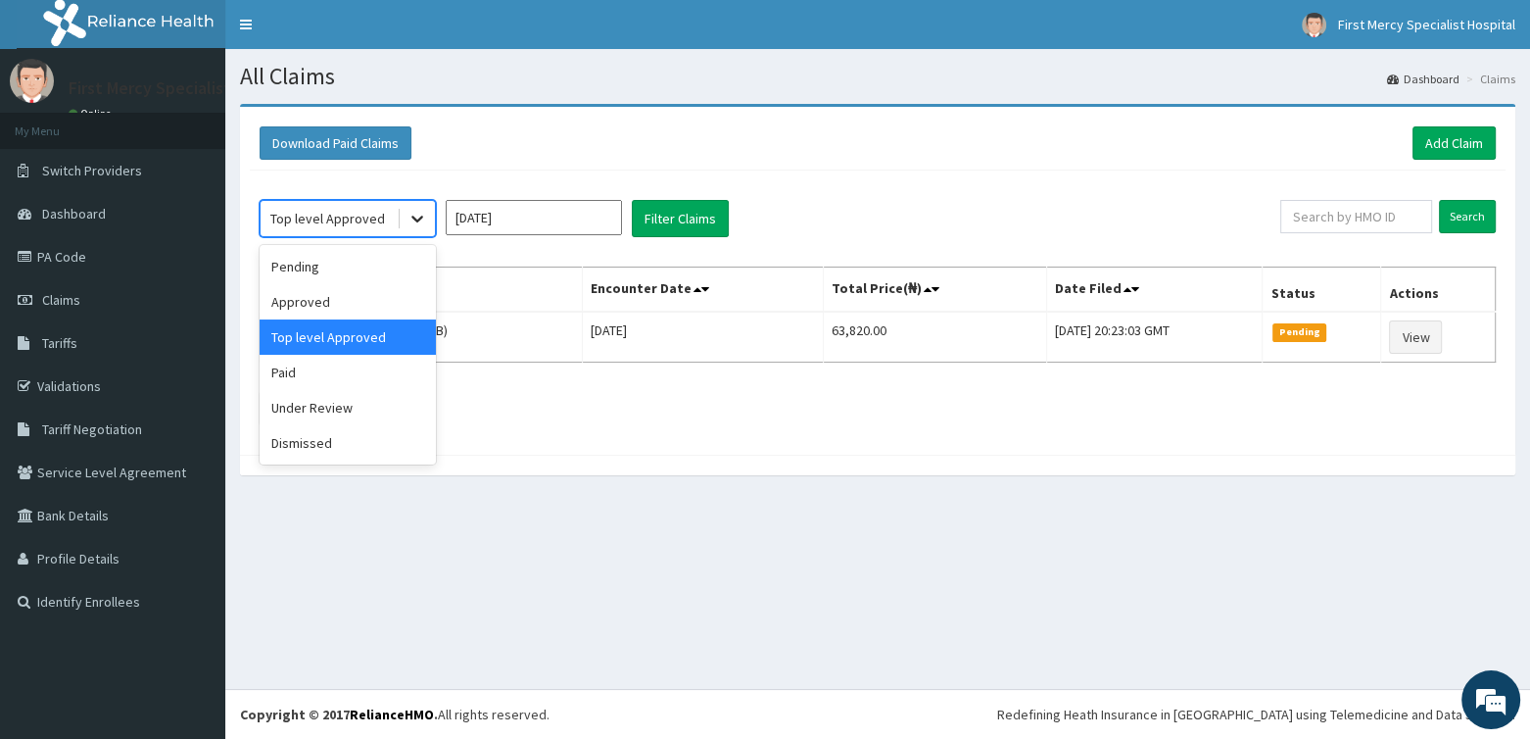
click at [417, 213] on icon at bounding box center [418, 219] width 20 height 20
click at [304, 376] on div "Paid" at bounding box center [348, 372] width 176 height 35
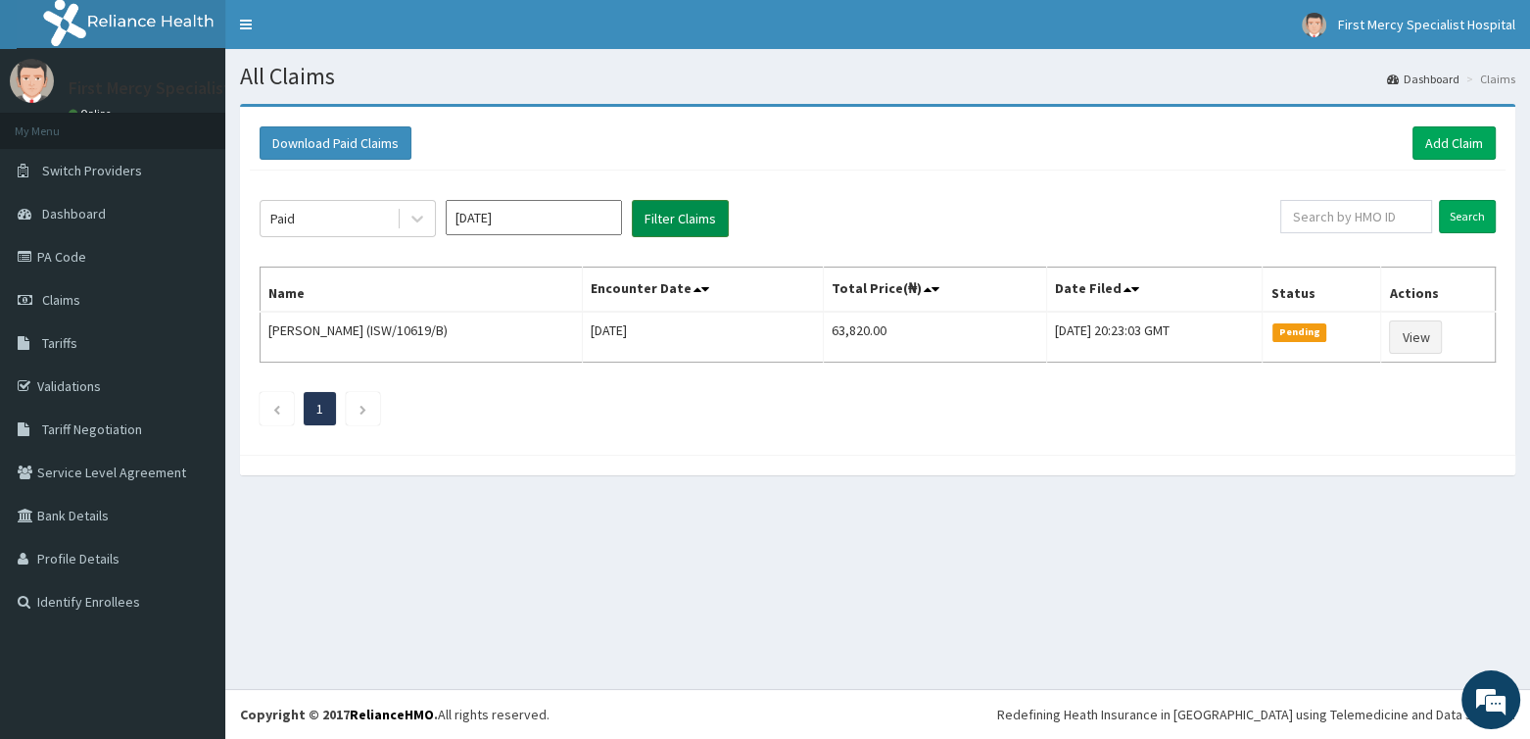
click at [678, 216] on button "Filter Claims" at bounding box center [680, 218] width 97 height 37
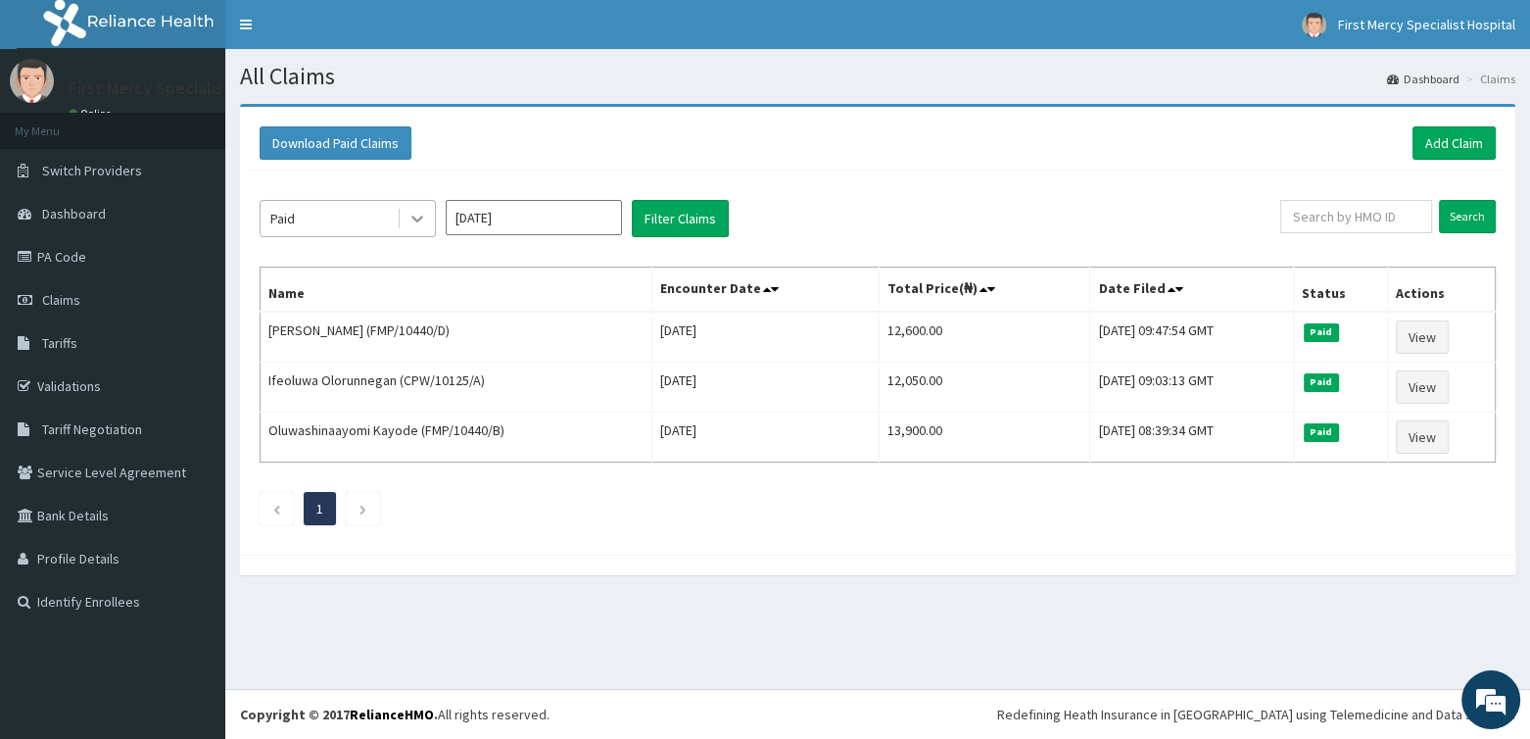
click at [419, 213] on icon at bounding box center [418, 219] width 20 height 20
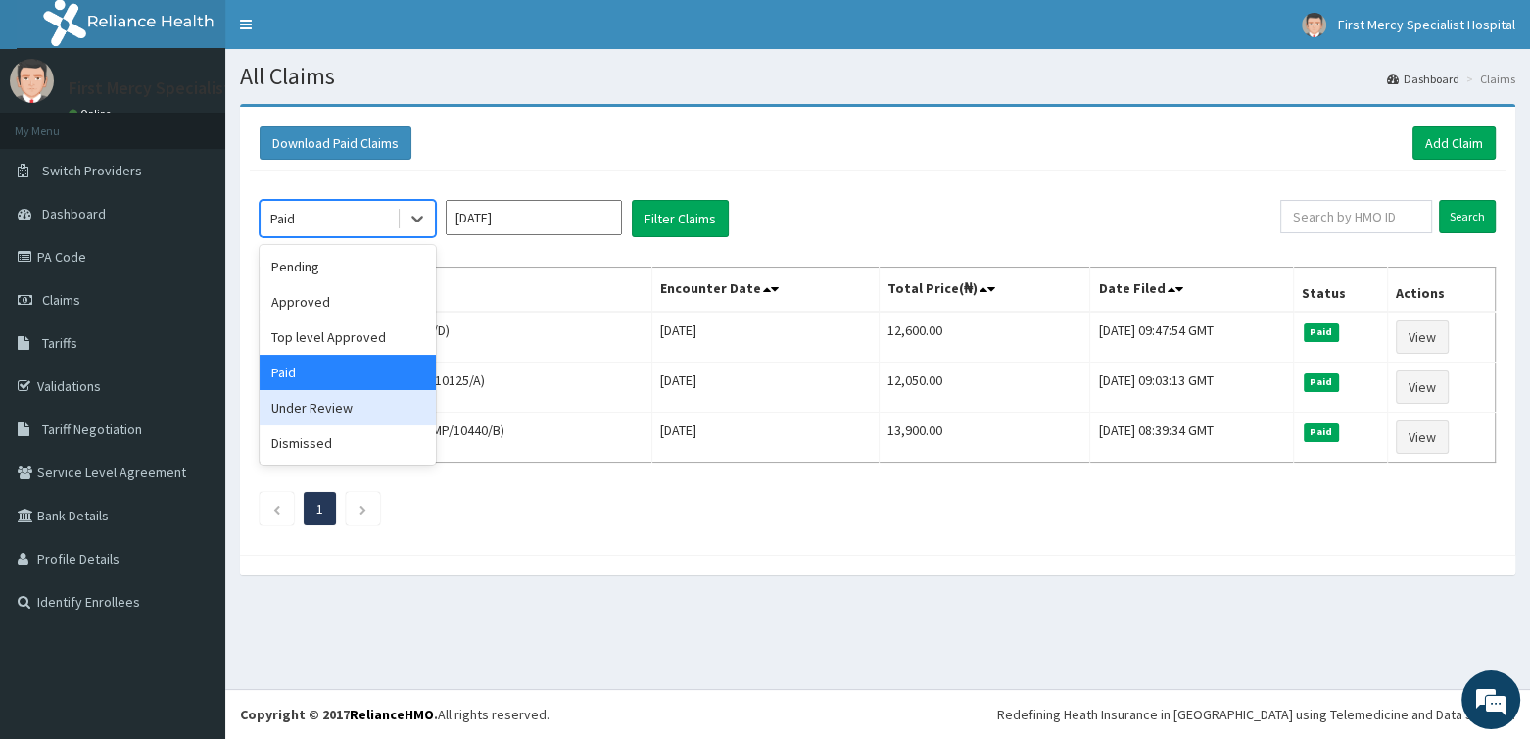
click at [363, 403] on div "Under Review" at bounding box center [348, 407] width 176 height 35
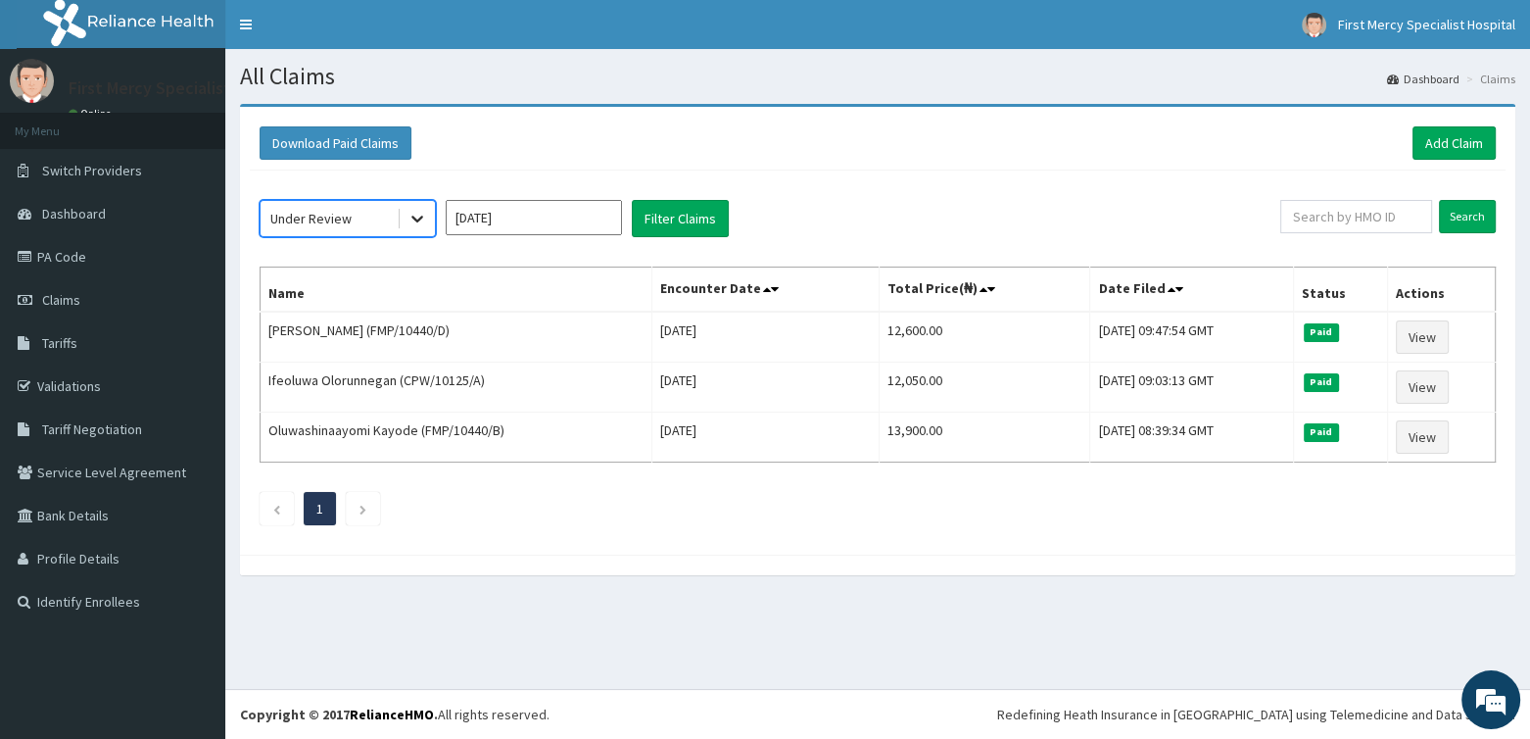
click at [417, 218] on icon at bounding box center [417, 220] width 12 height 7
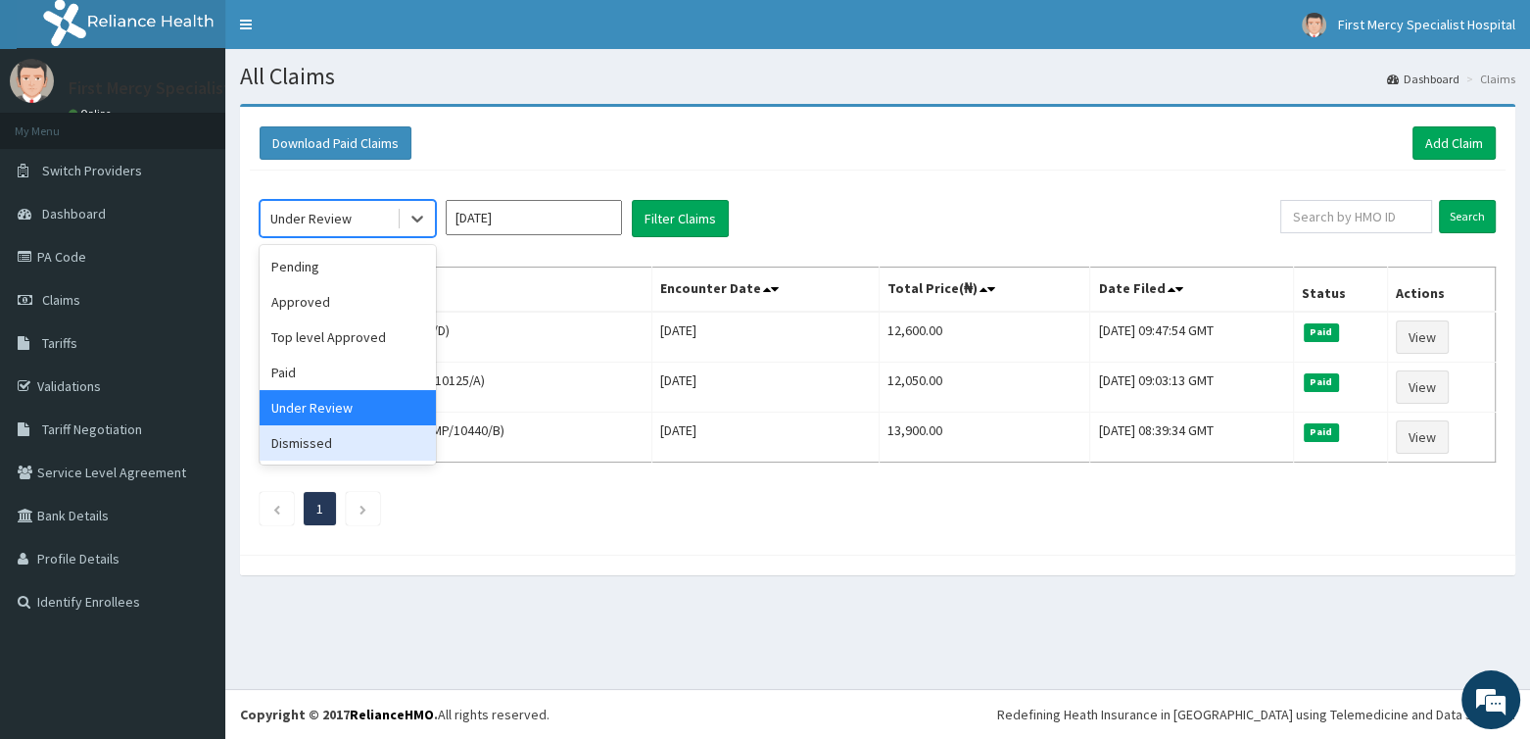
click at [349, 440] on div "Dismissed" at bounding box center [348, 442] width 176 height 35
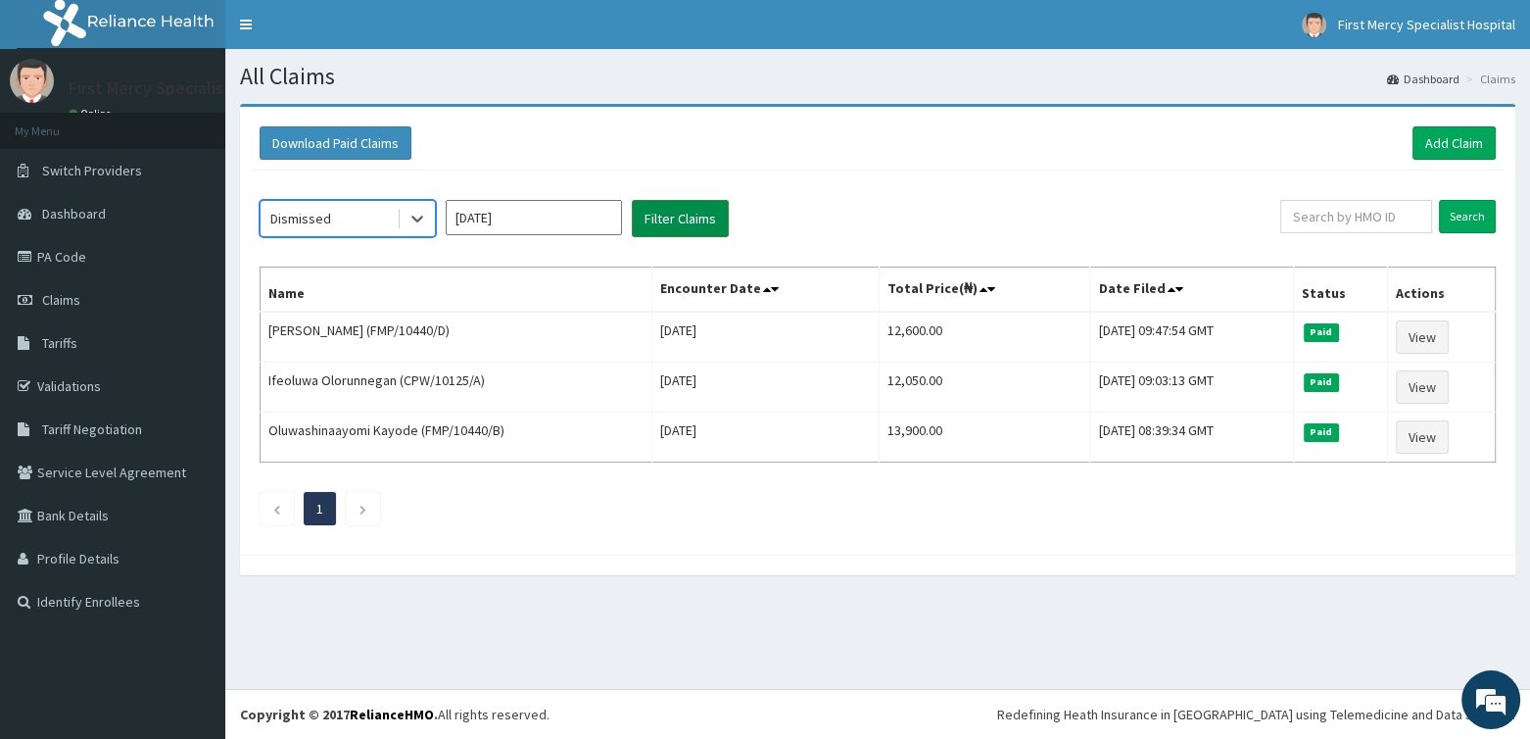
click at [688, 221] on button "Filter Claims" at bounding box center [680, 218] width 97 height 37
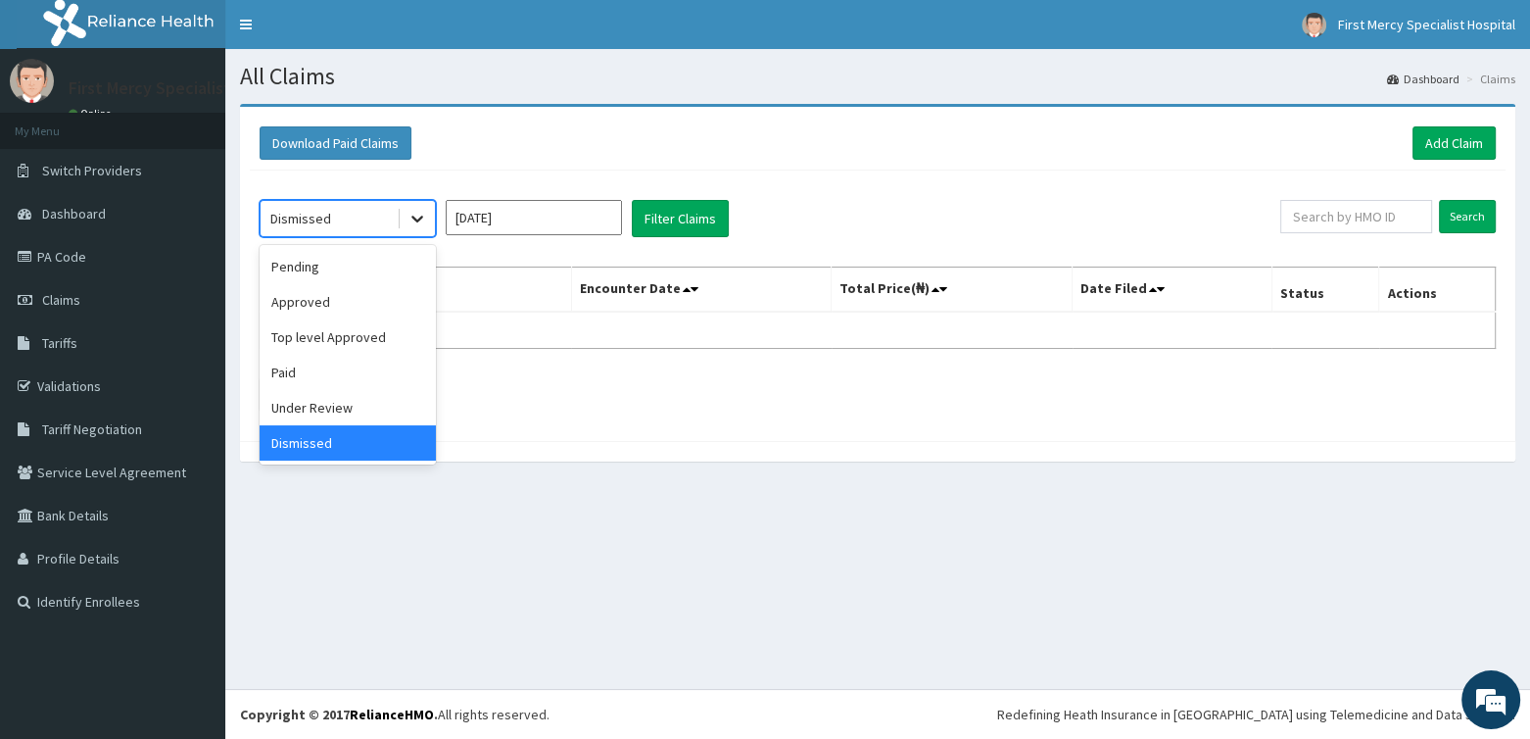
click at [421, 210] on icon at bounding box center [418, 219] width 20 height 20
click at [353, 333] on div "Top level Approved" at bounding box center [348, 336] width 176 height 35
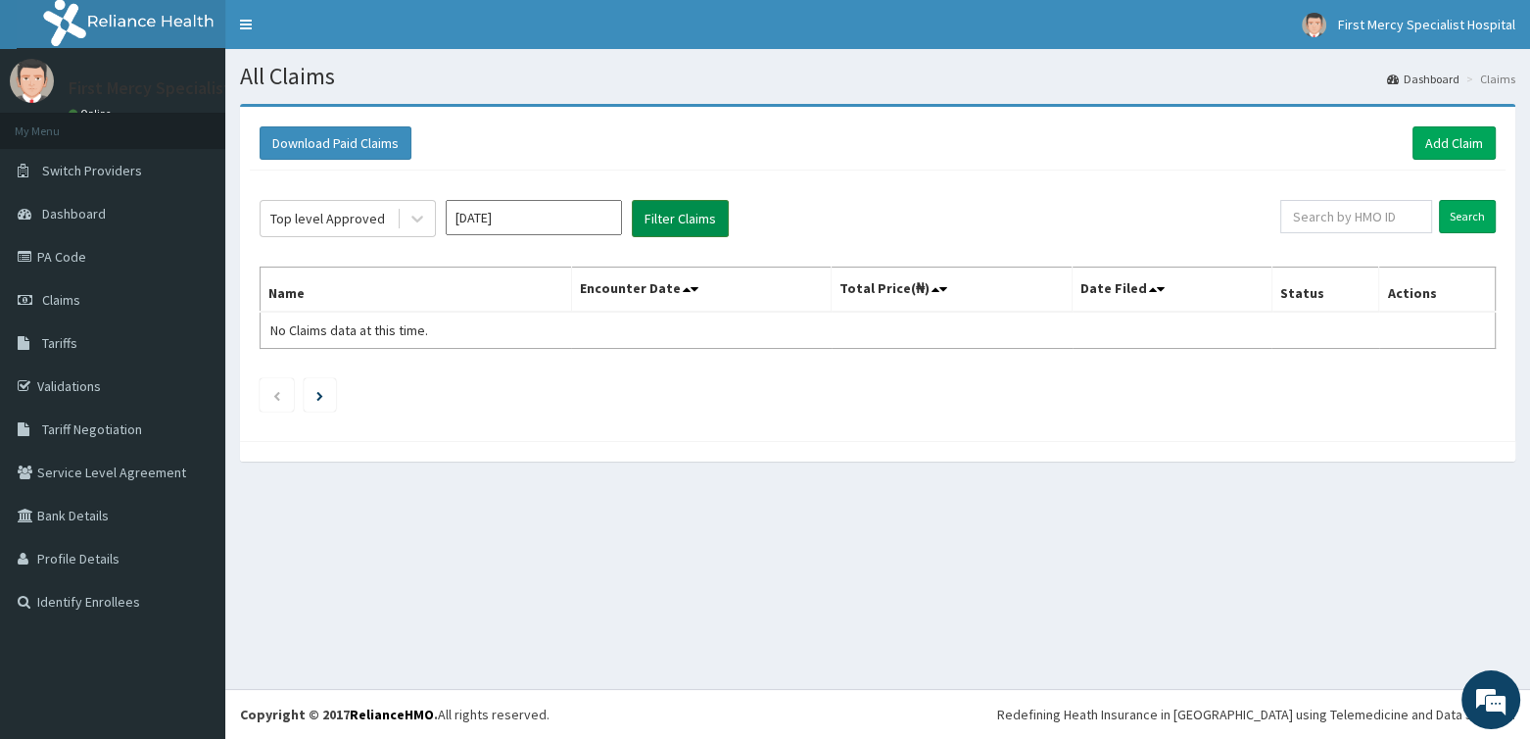
click at [660, 202] on button "Filter Claims" at bounding box center [680, 218] width 97 height 37
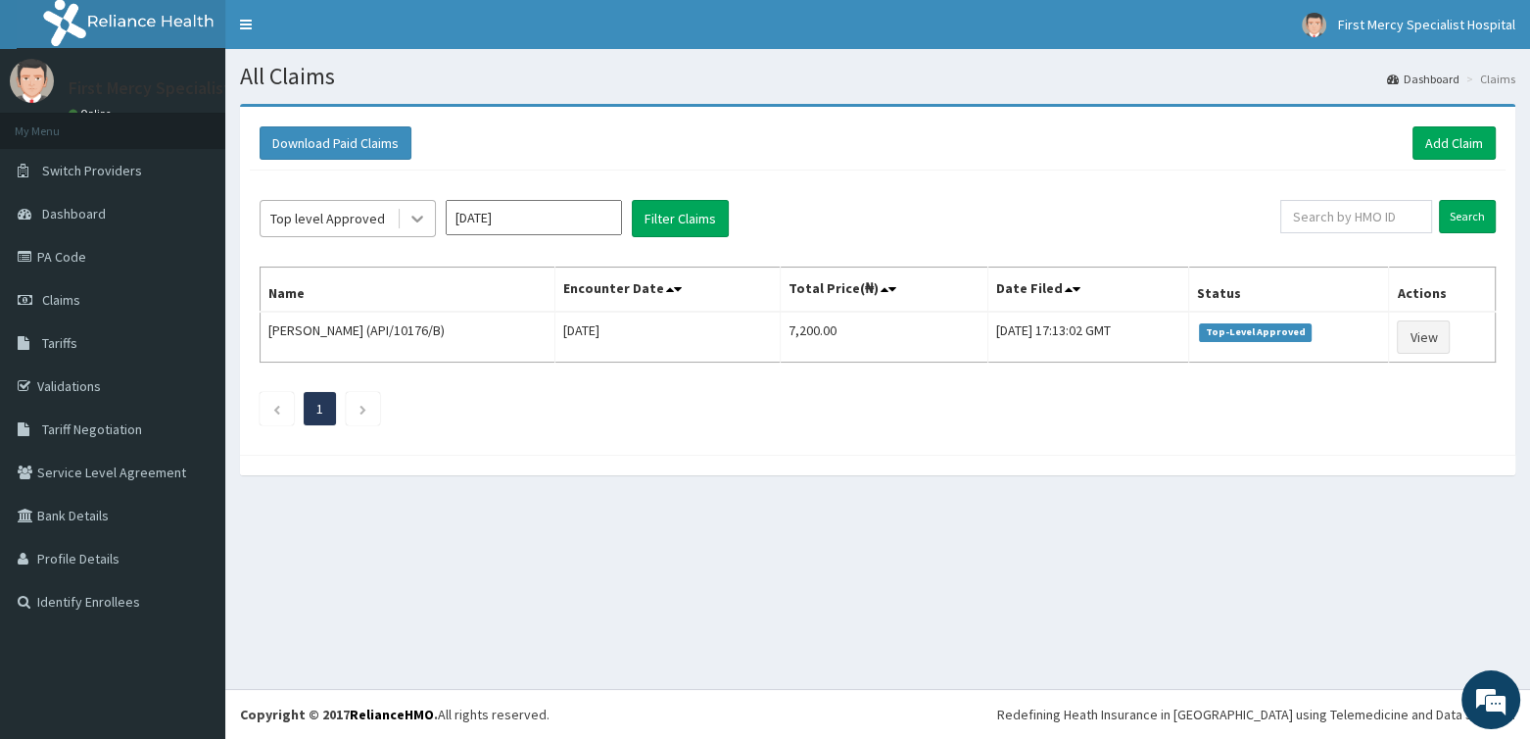
click at [417, 221] on icon at bounding box center [418, 219] width 20 height 20
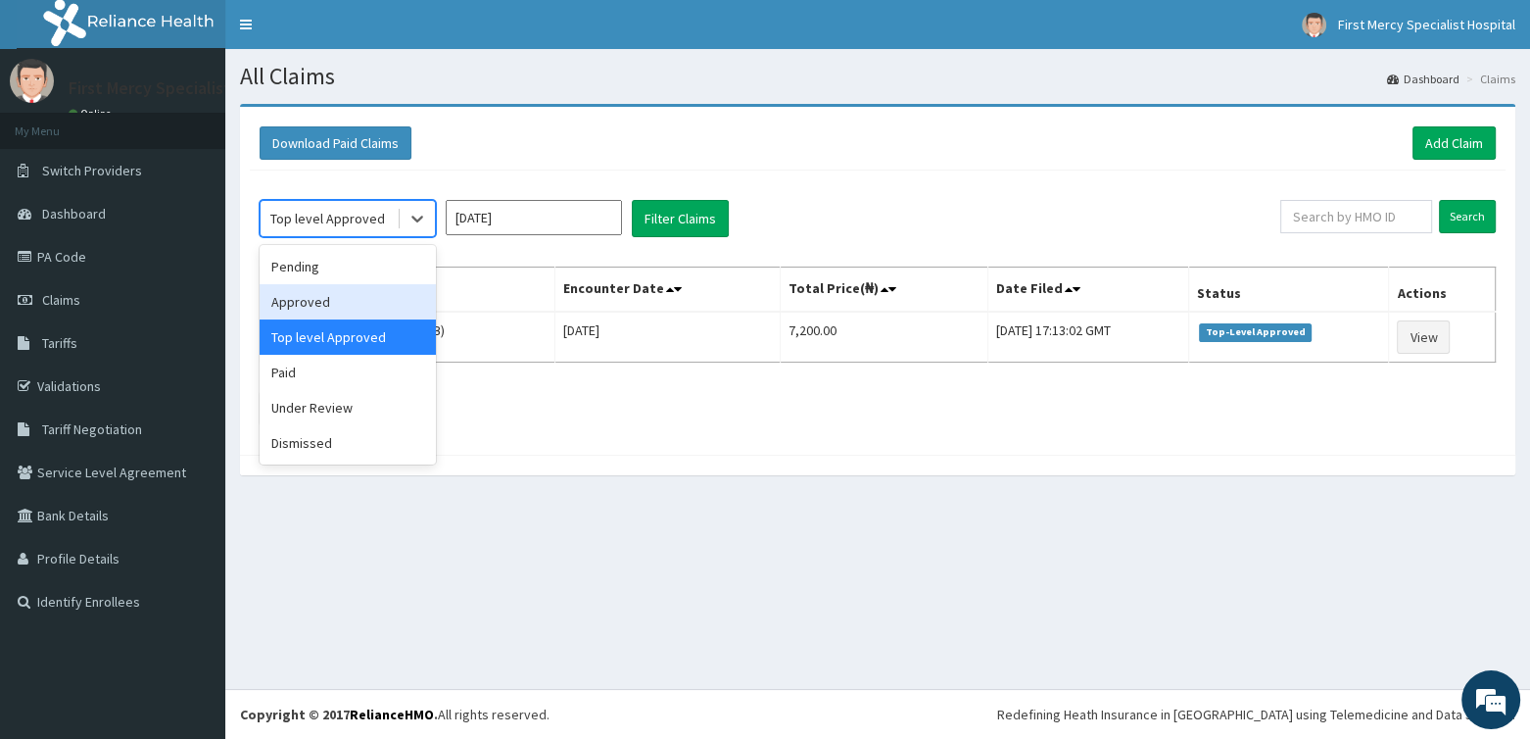
click at [377, 294] on div "Approved" at bounding box center [348, 301] width 176 height 35
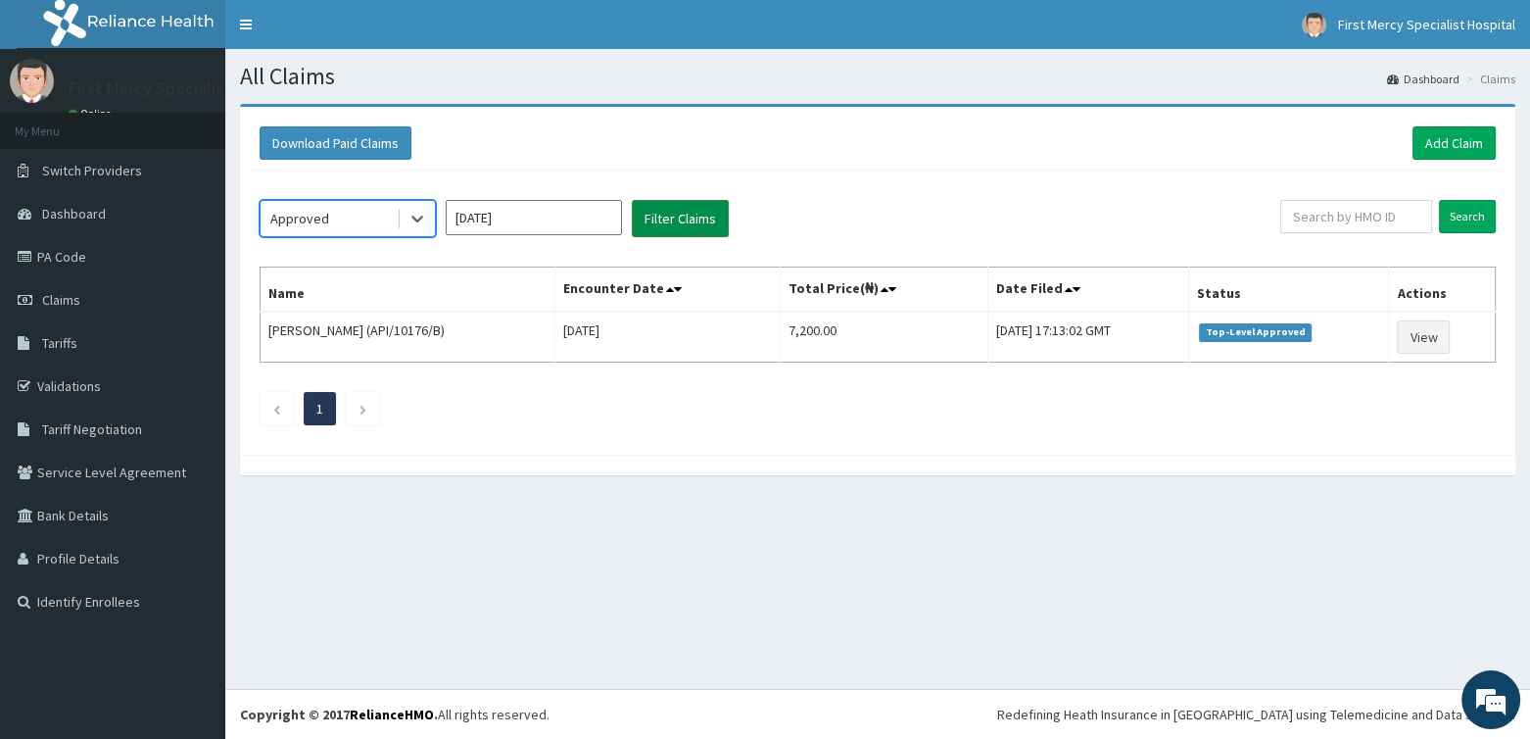
click at [680, 215] on button "Filter Claims" at bounding box center [680, 218] width 97 height 37
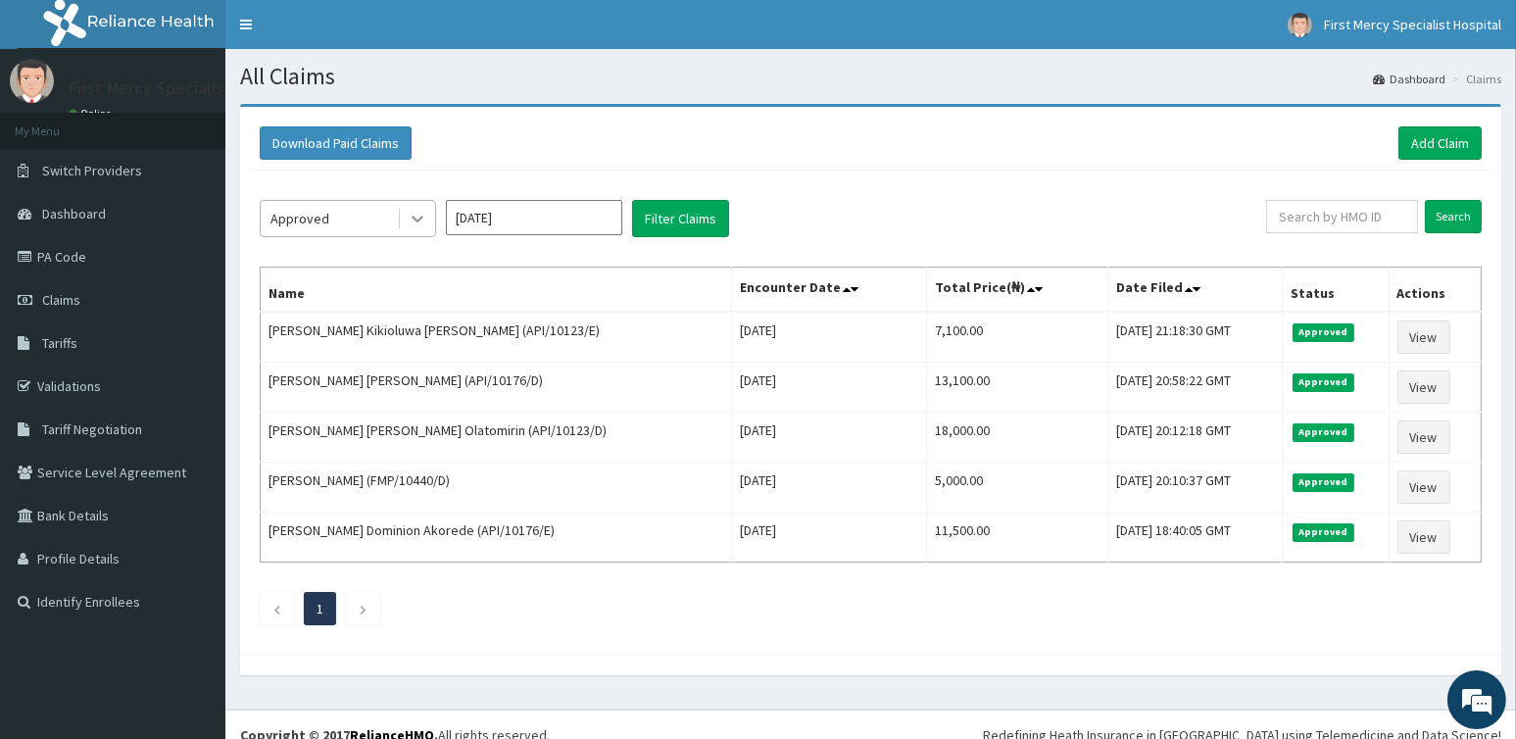
click at [432, 218] on div at bounding box center [417, 218] width 35 height 35
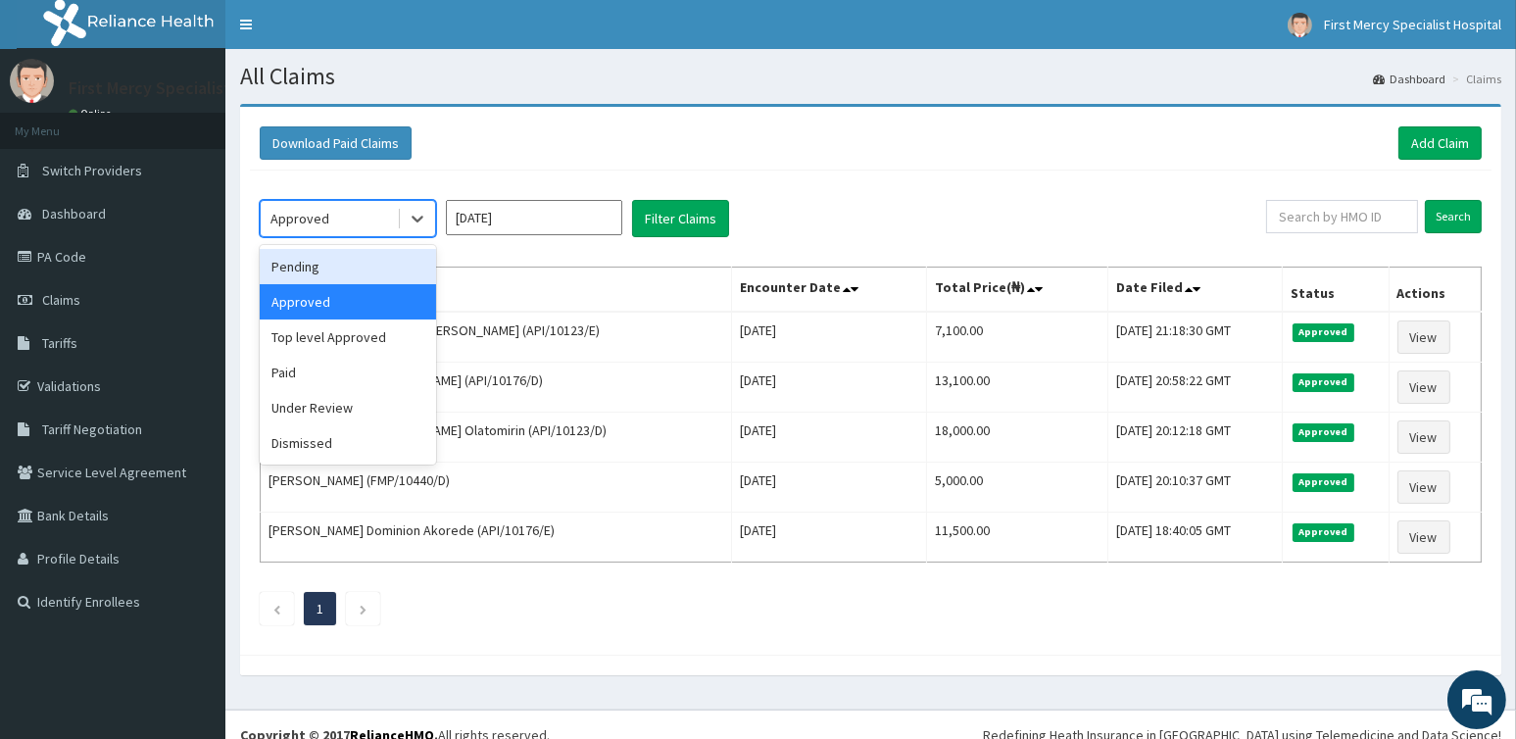
click at [342, 266] on div "Pending" at bounding box center [348, 266] width 176 height 35
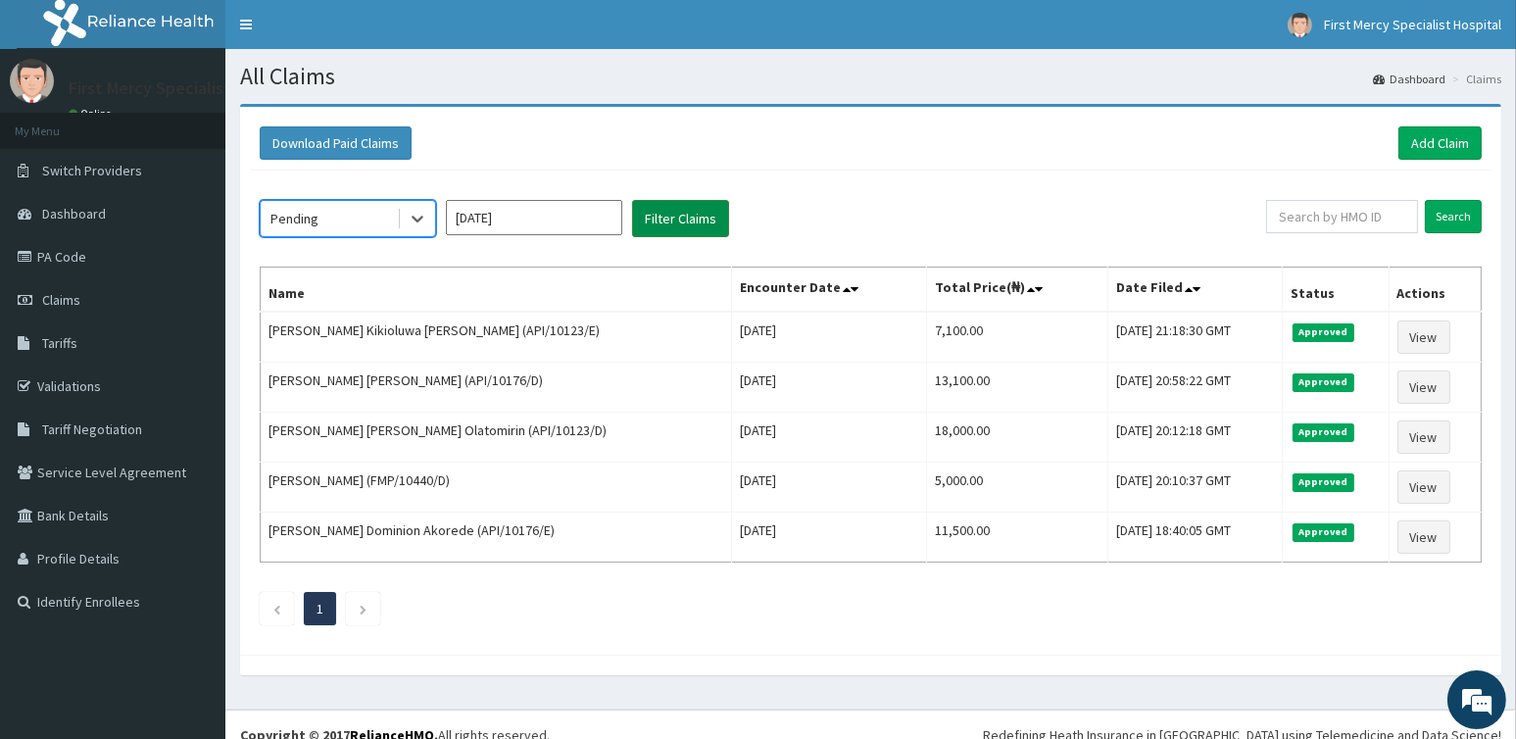
click at [657, 218] on button "Filter Claims" at bounding box center [680, 218] width 97 height 37
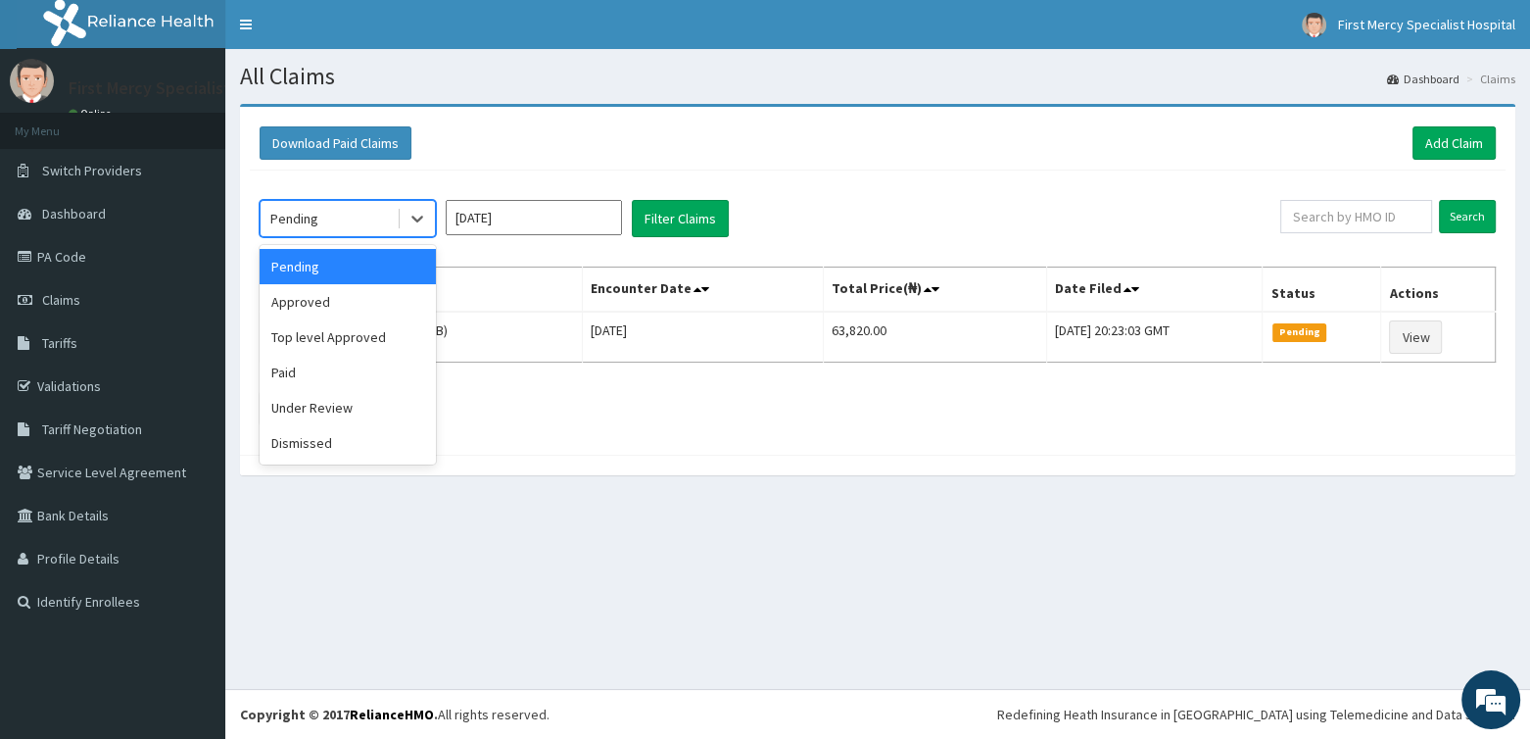
click at [386, 216] on div "Pending" at bounding box center [329, 218] width 136 height 31
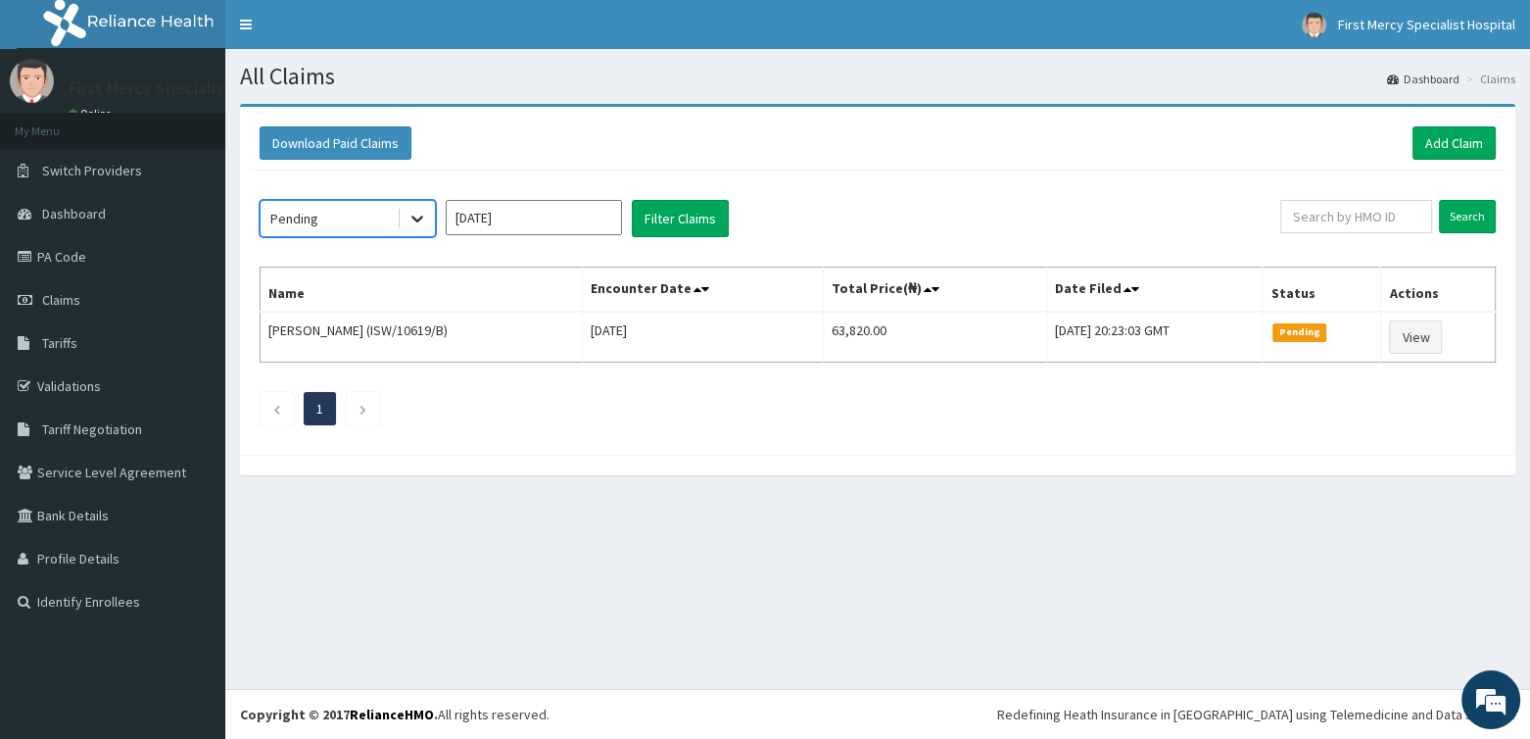
click at [411, 218] on icon at bounding box center [418, 219] width 20 height 20
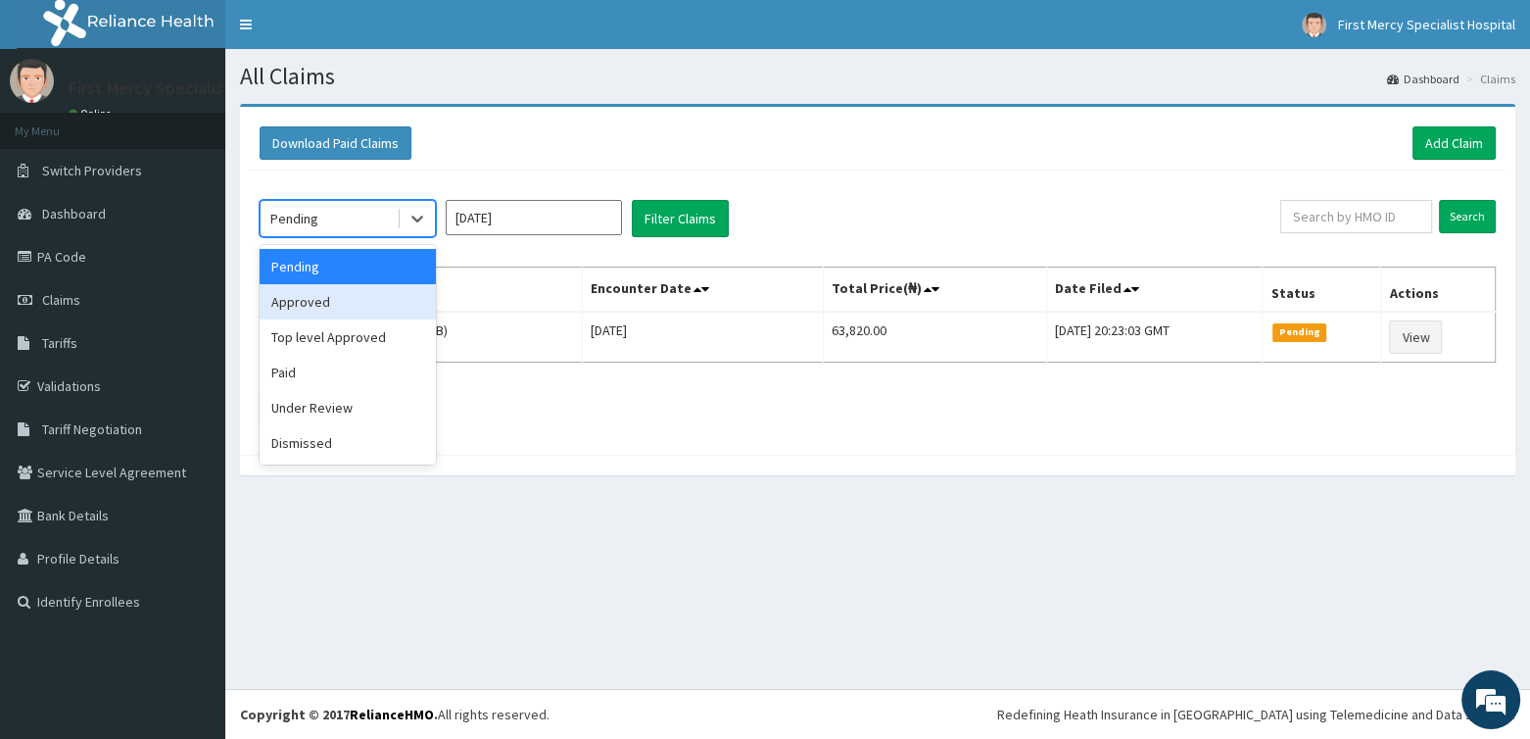
click at [323, 308] on div "Approved" at bounding box center [348, 301] width 176 height 35
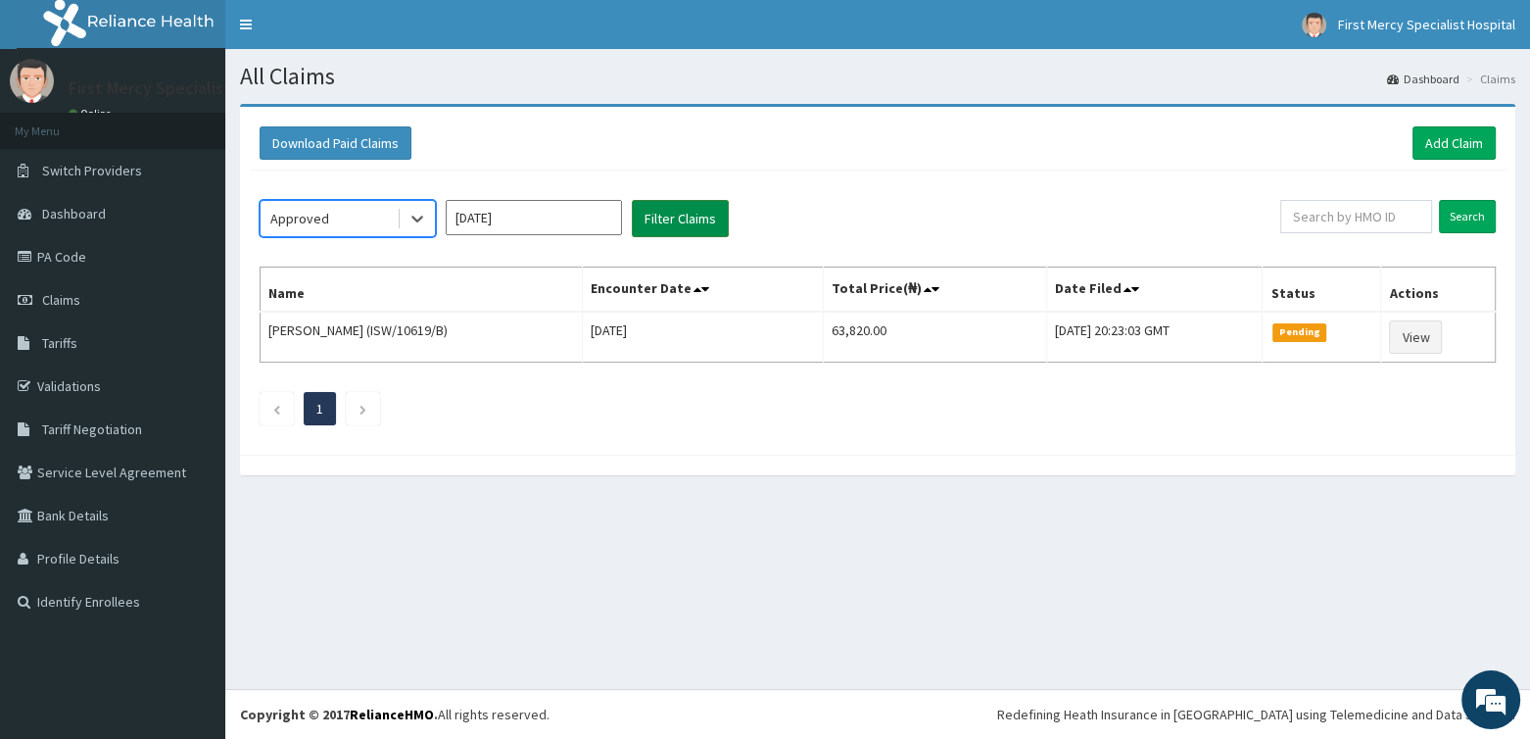
click at [676, 215] on button "Filter Claims" at bounding box center [680, 218] width 97 height 37
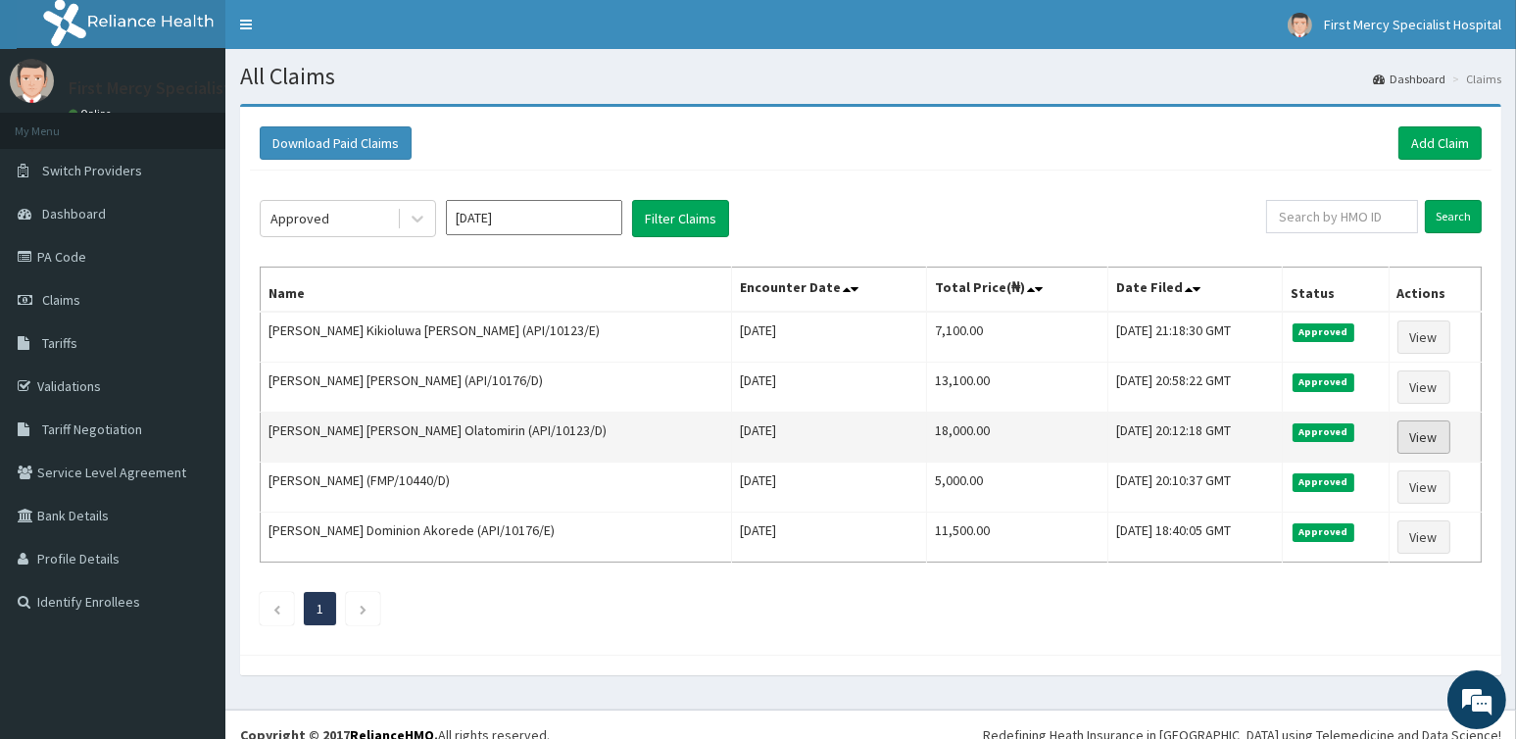
click at [1414, 428] on link "View" at bounding box center [1423, 436] width 53 height 33
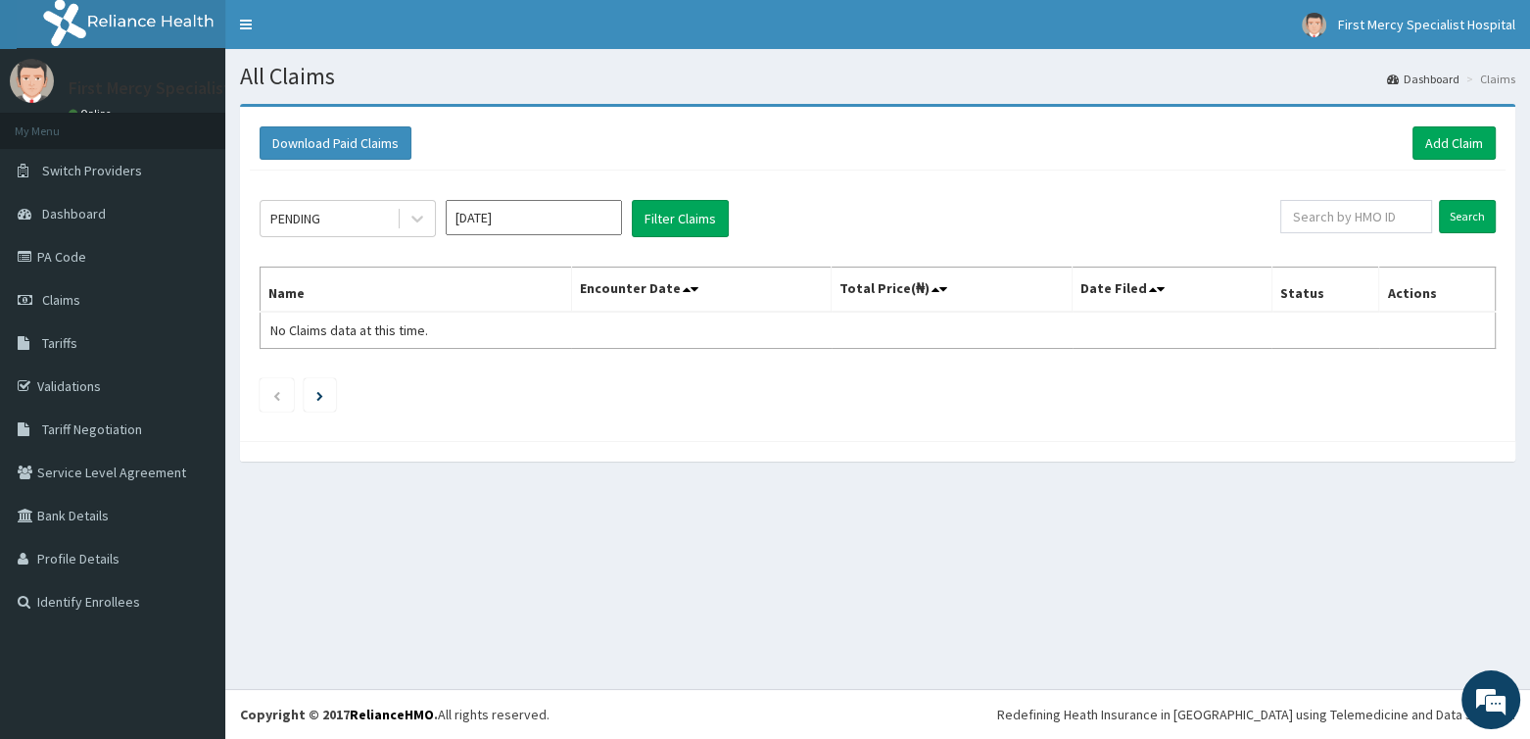
click at [487, 211] on input "[DATE]" at bounding box center [534, 217] width 176 height 35
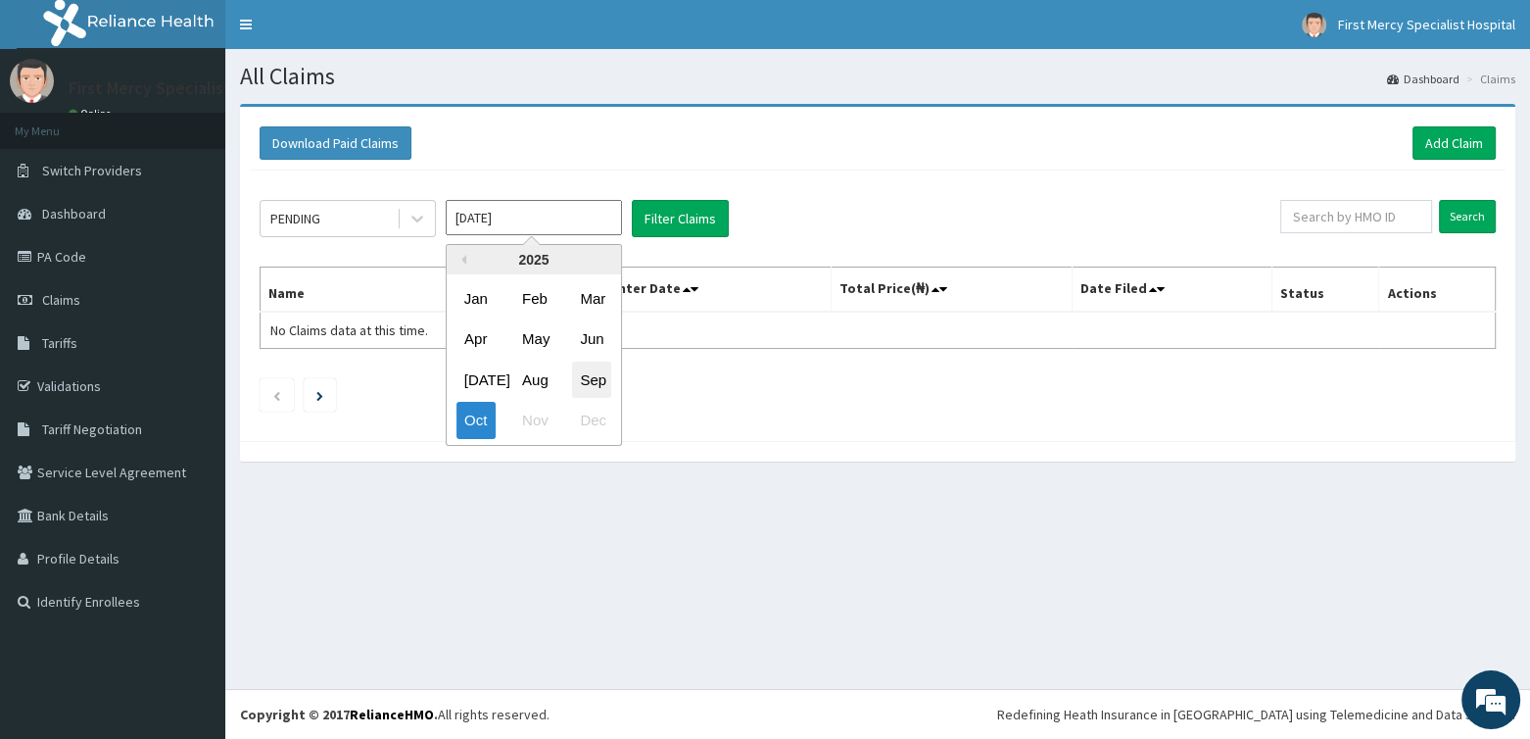
click at [586, 366] on div "Sep" at bounding box center [591, 380] width 39 height 36
type input "[DATE]"
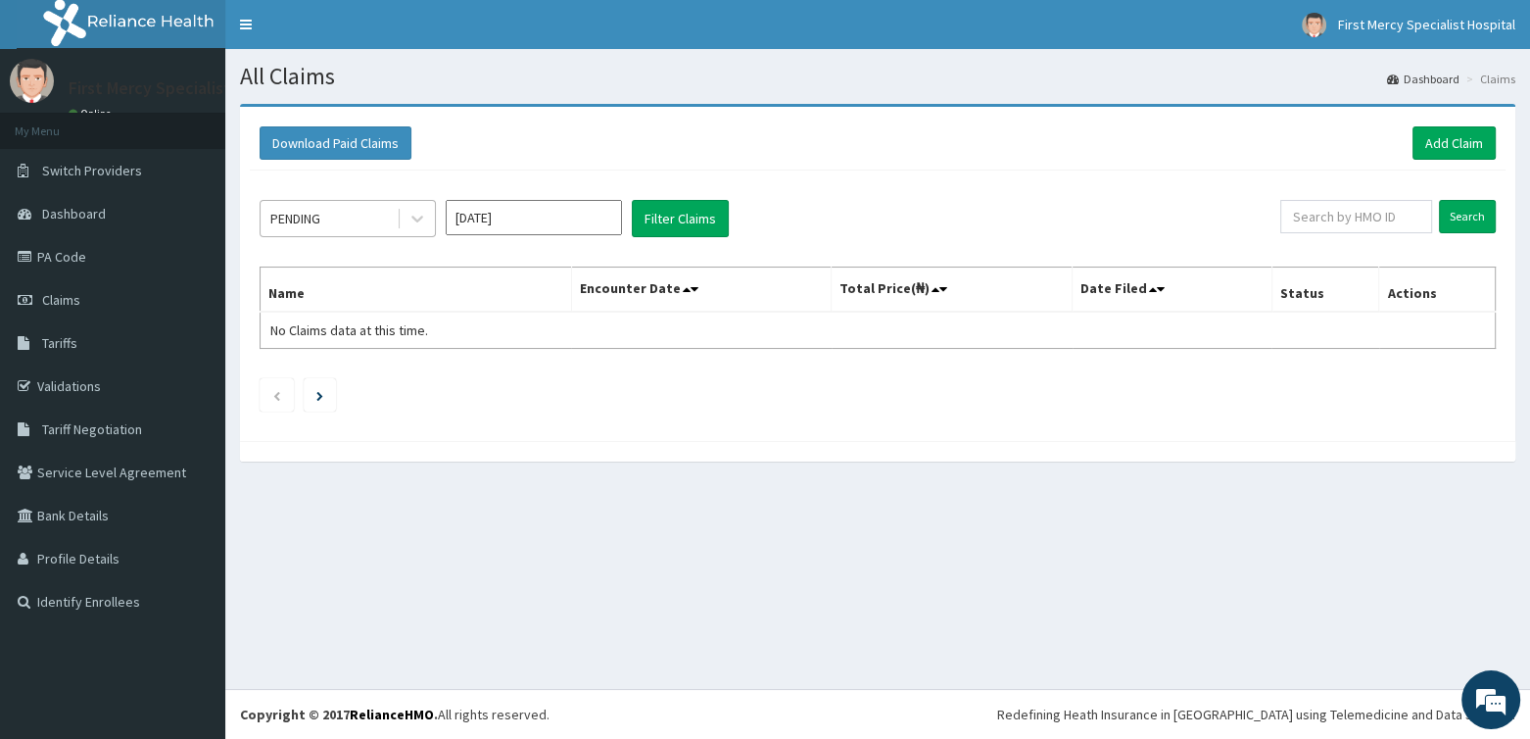
click at [370, 210] on div "PENDING" at bounding box center [329, 218] width 136 height 31
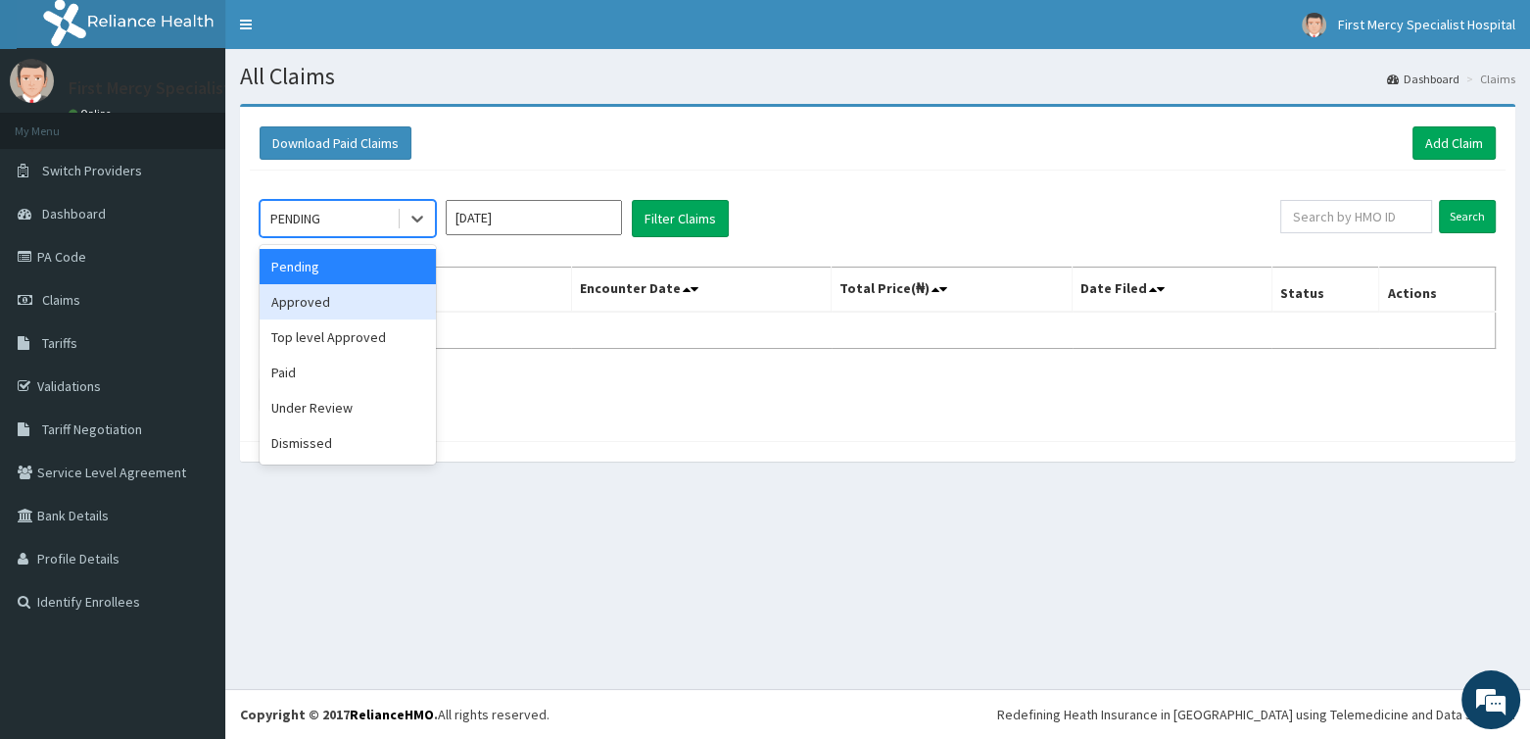
click at [321, 293] on div "Approved" at bounding box center [348, 301] width 176 height 35
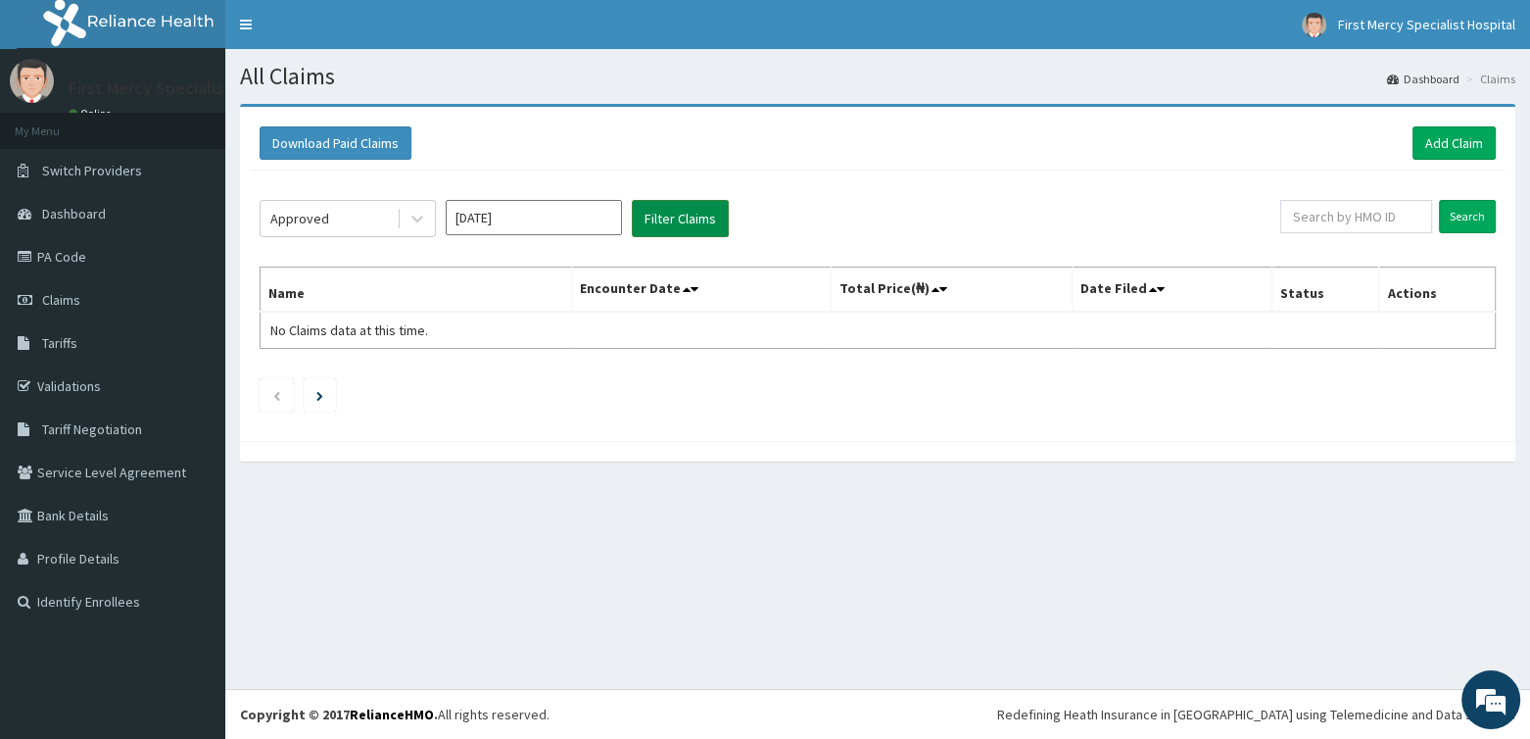
click at [656, 217] on button "Filter Claims" at bounding box center [680, 218] width 97 height 37
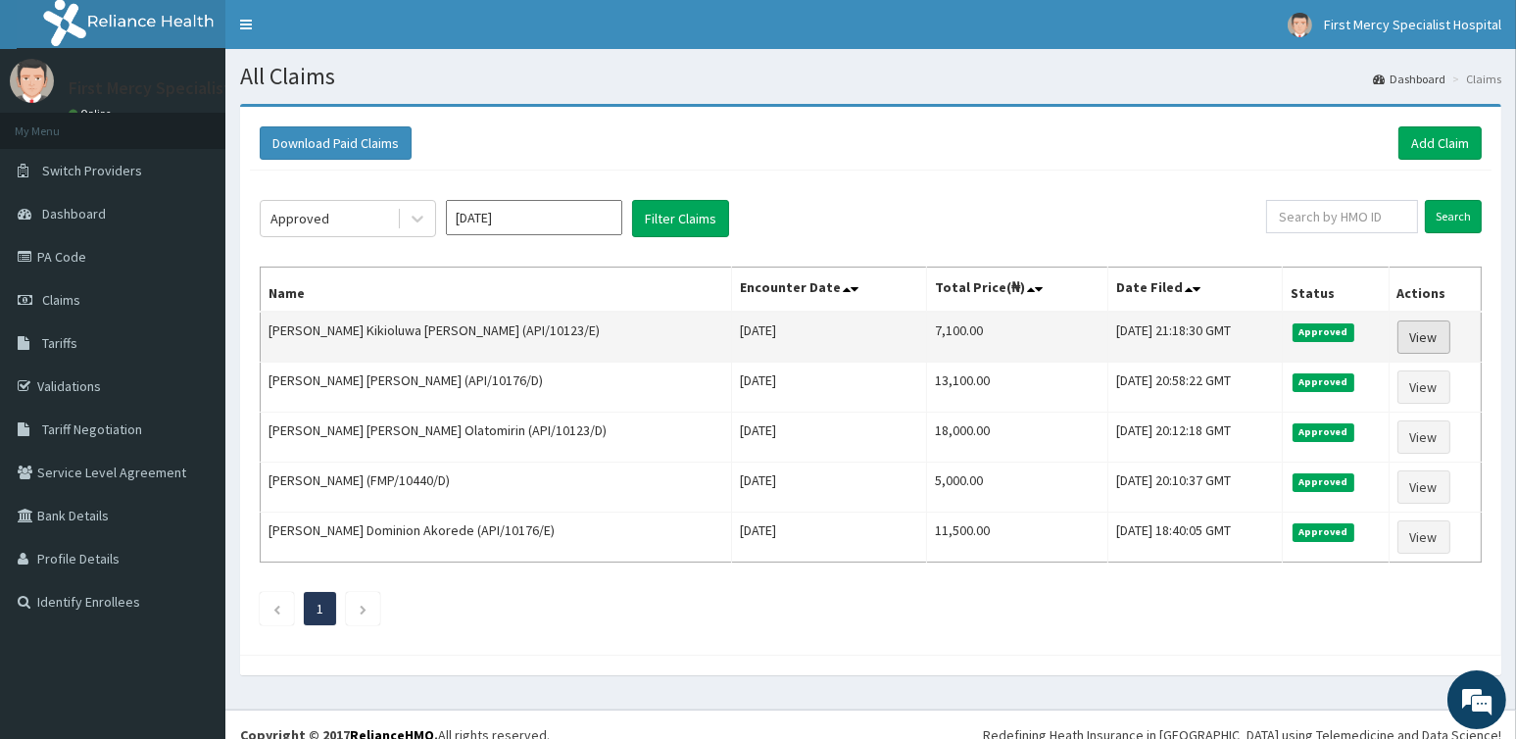
click at [1424, 338] on link "View" at bounding box center [1423, 336] width 53 height 33
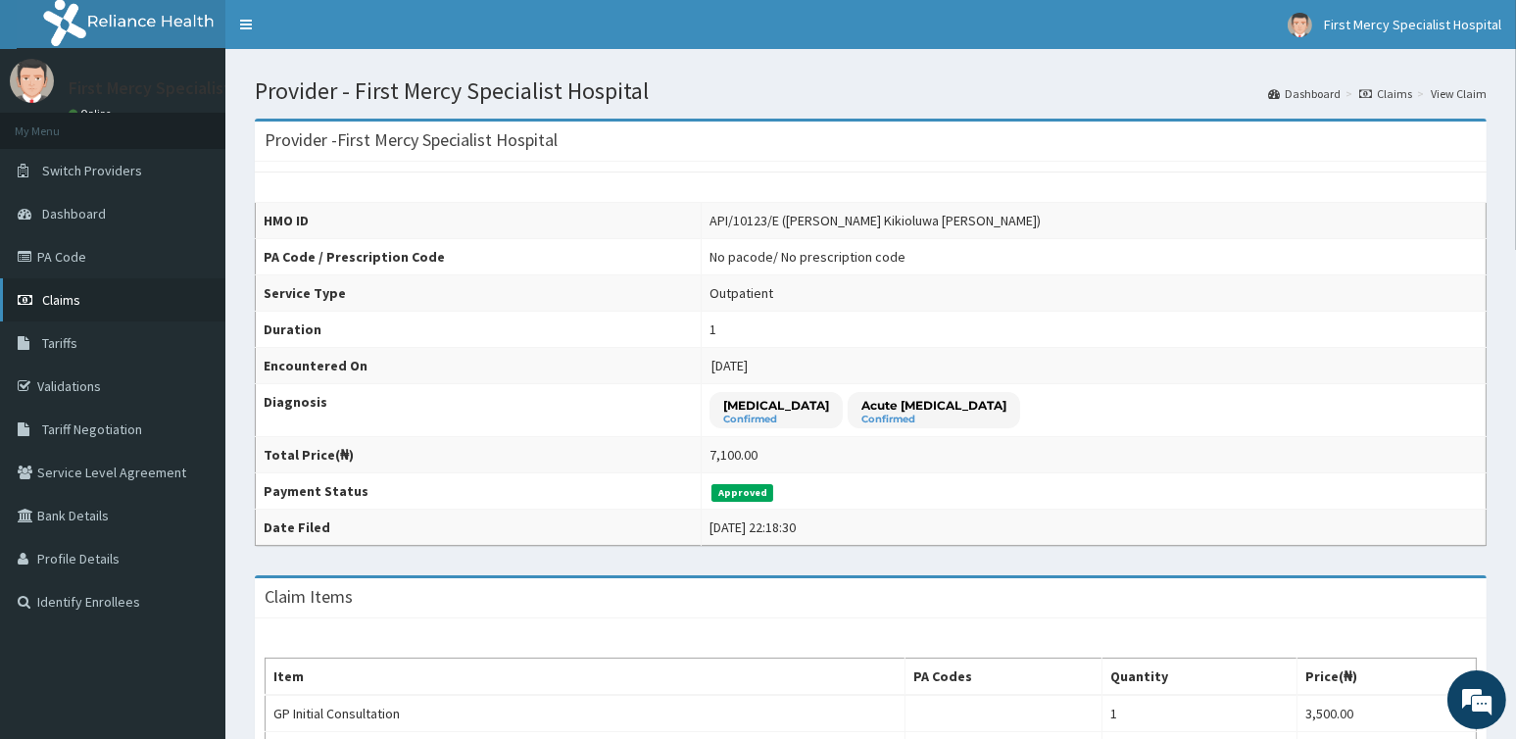
click at [77, 301] on span "Claims" at bounding box center [61, 300] width 38 height 18
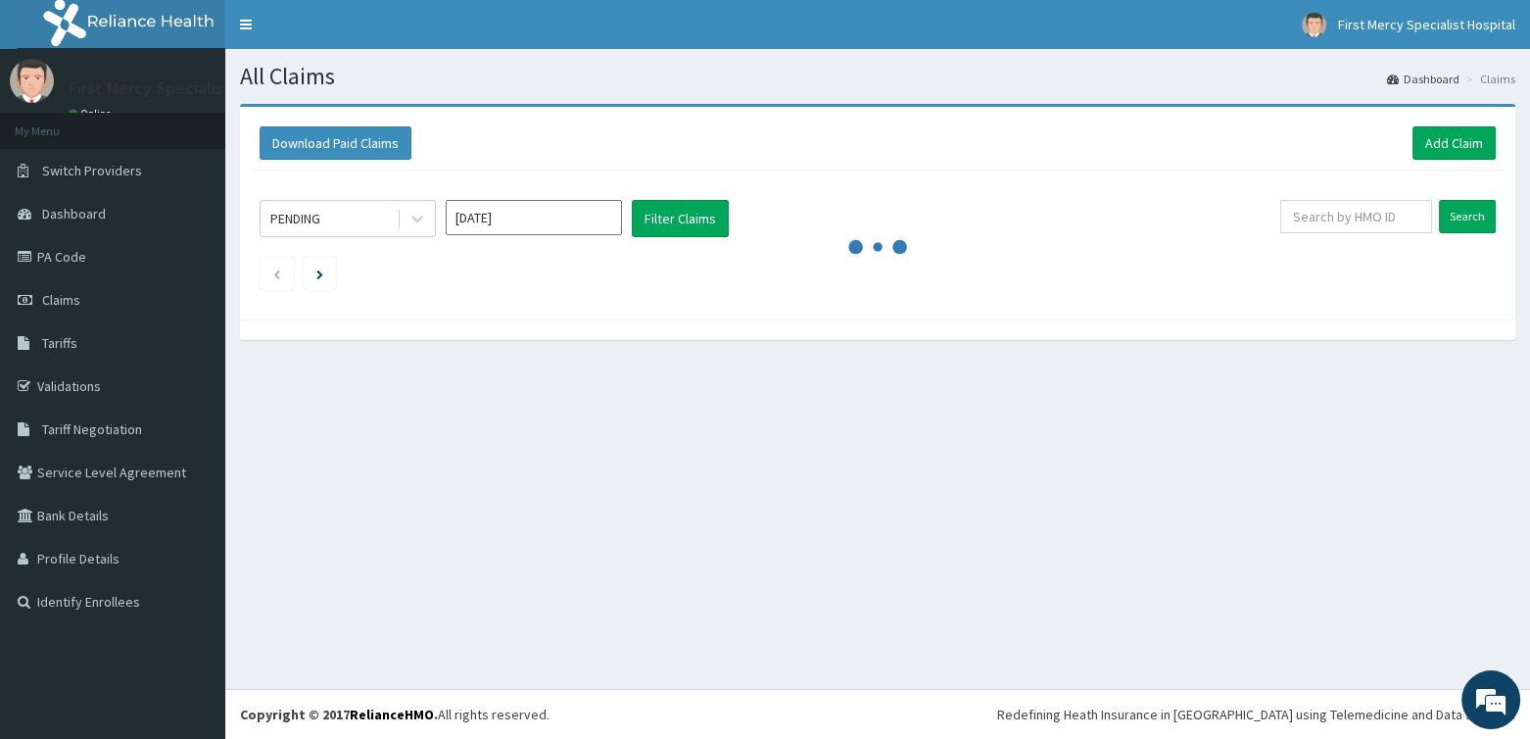
click at [476, 217] on input "Oct 2025" at bounding box center [534, 217] width 176 height 35
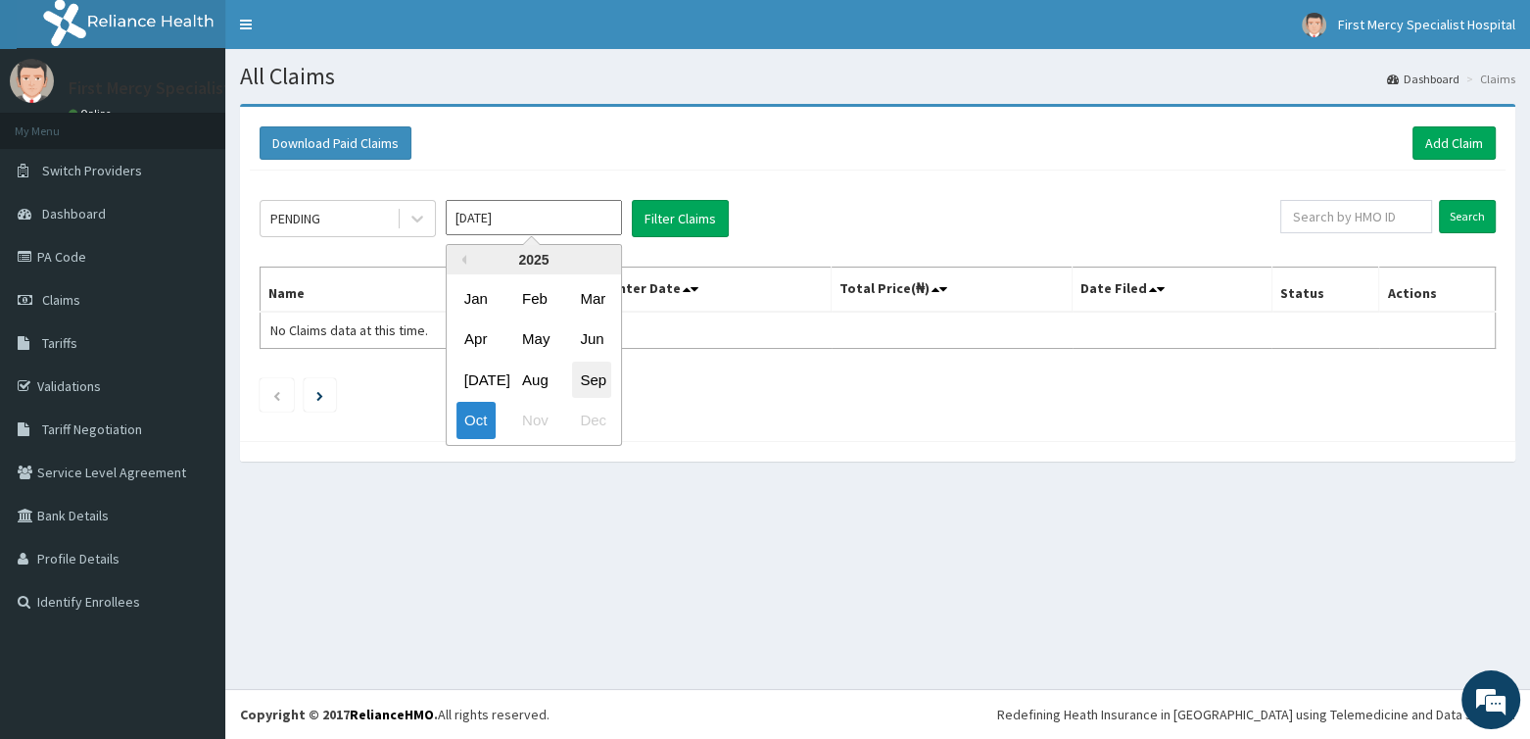
click at [589, 383] on div "Sep" at bounding box center [591, 380] width 39 height 36
type input "Sep 2025"
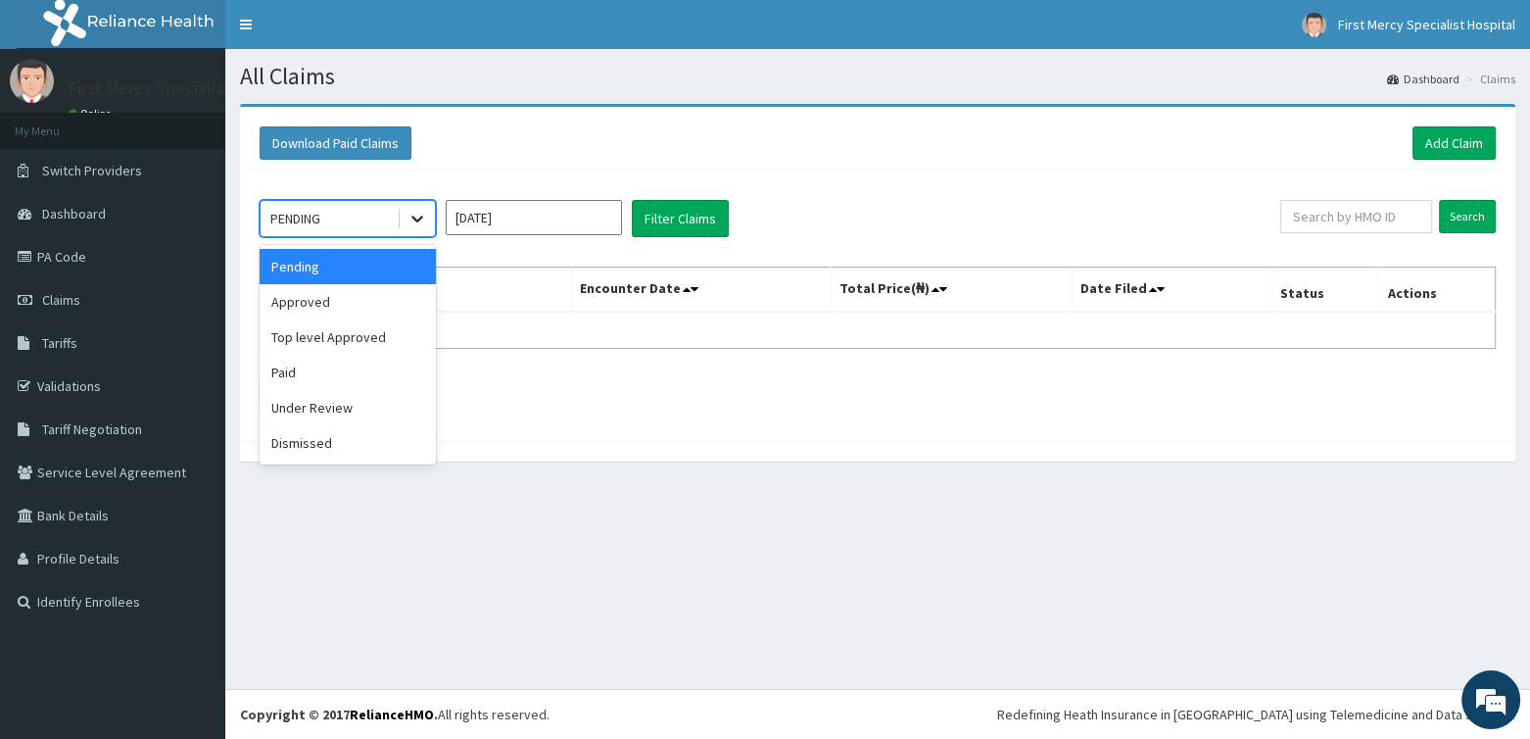
click at [405, 218] on div at bounding box center [417, 218] width 35 height 35
click at [319, 310] on div "Approved" at bounding box center [348, 301] width 176 height 35
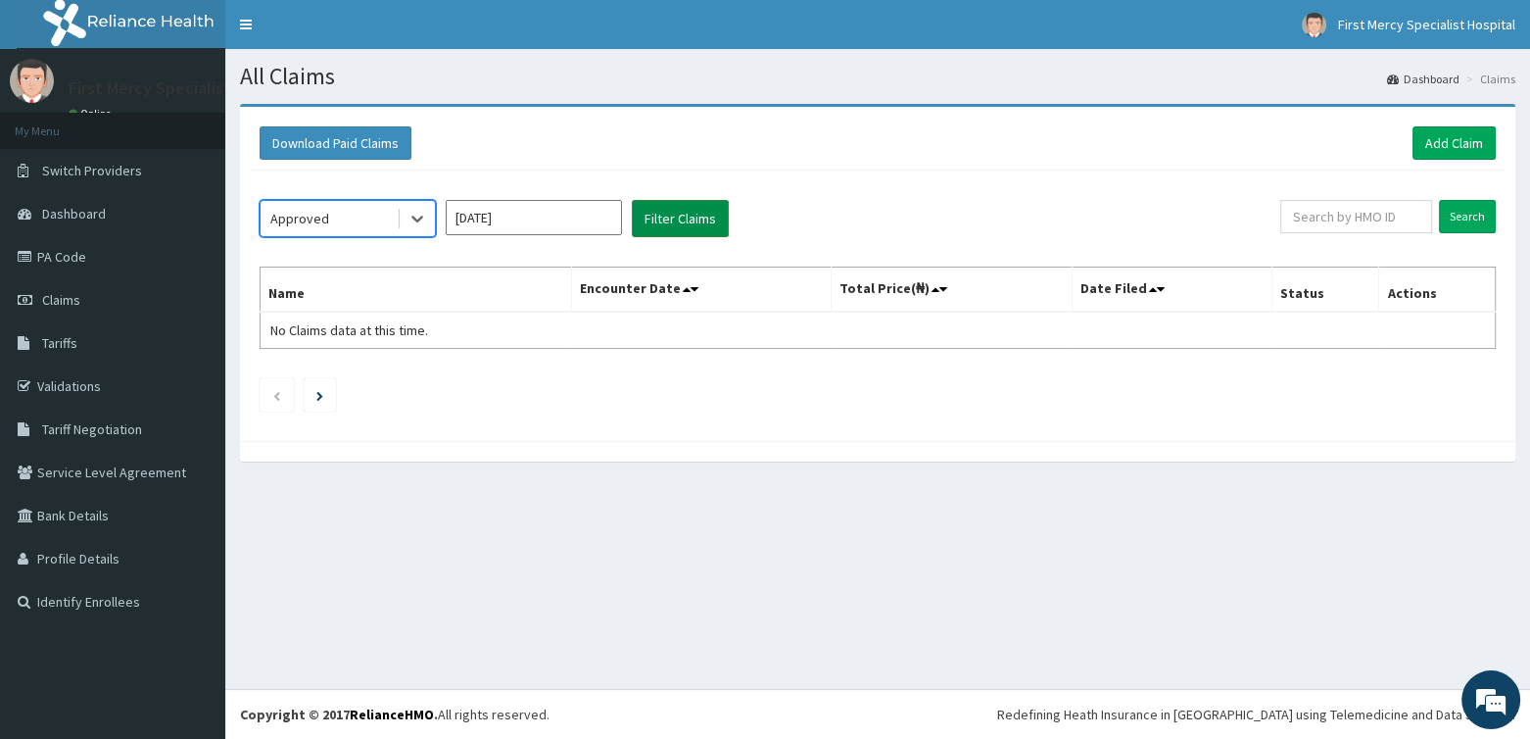
click at [663, 217] on button "Filter Claims" at bounding box center [680, 218] width 97 height 37
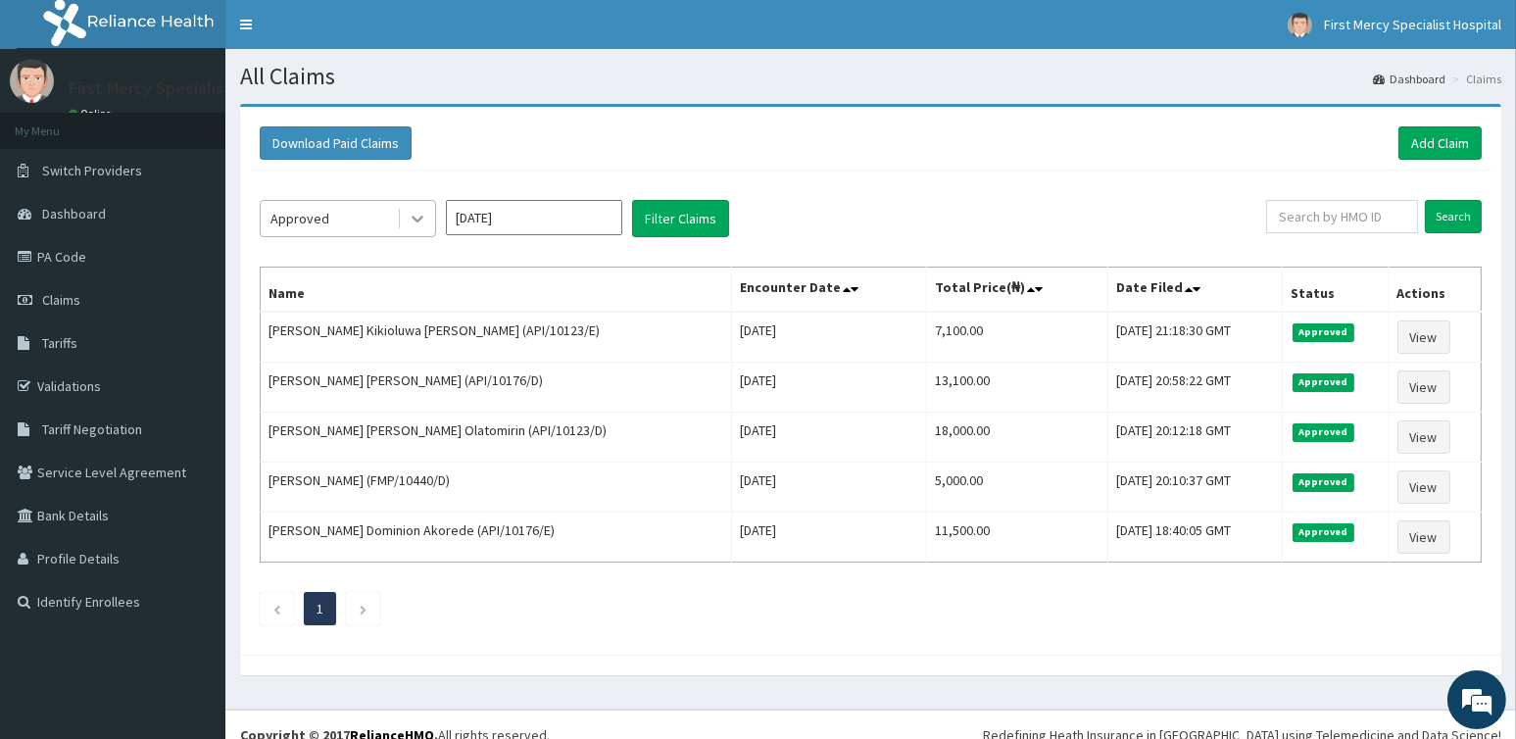
click at [424, 213] on icon at bounding box center [418, 219] width 20 height 20
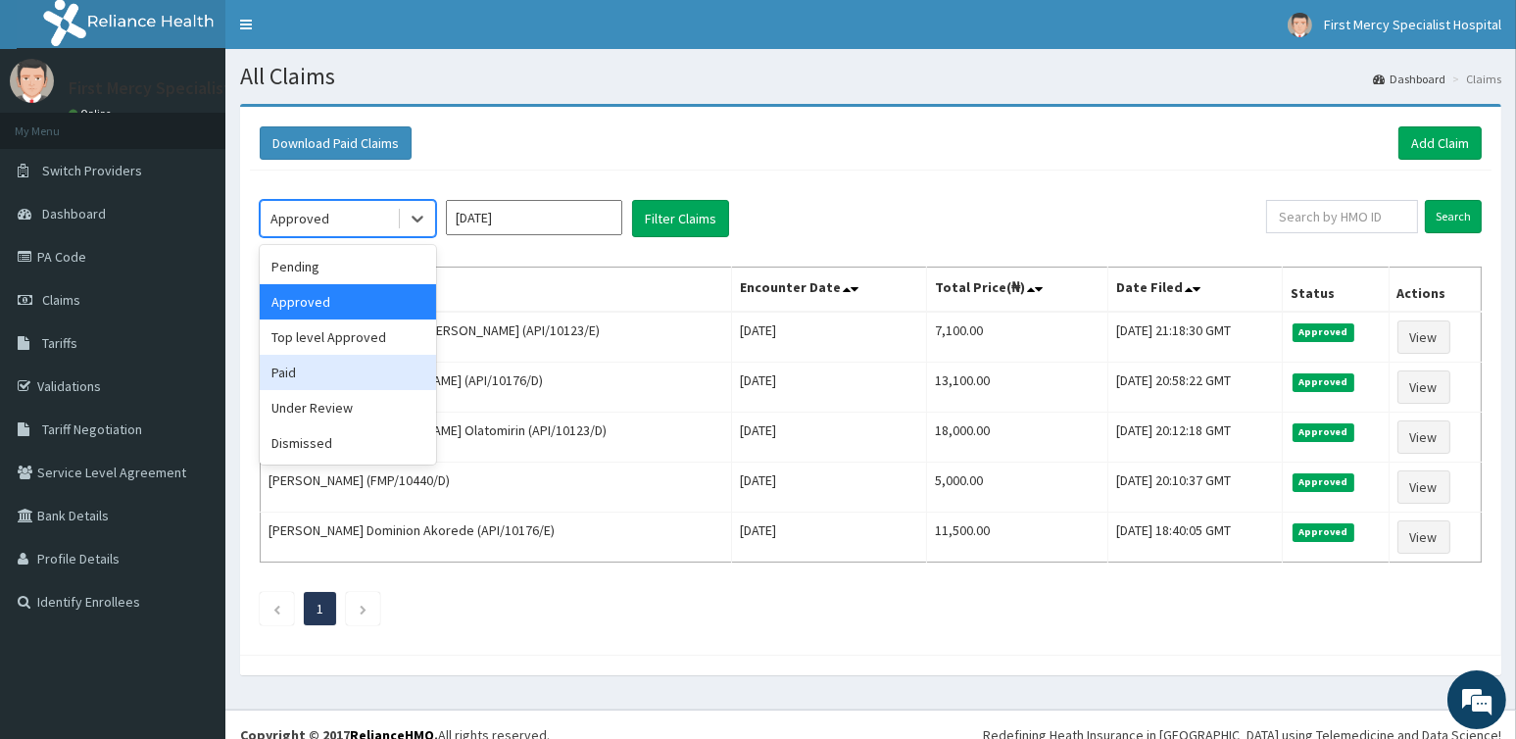
click at [314, 364] on div "Paid" at bounding box center [348, 372] width 176 height 35
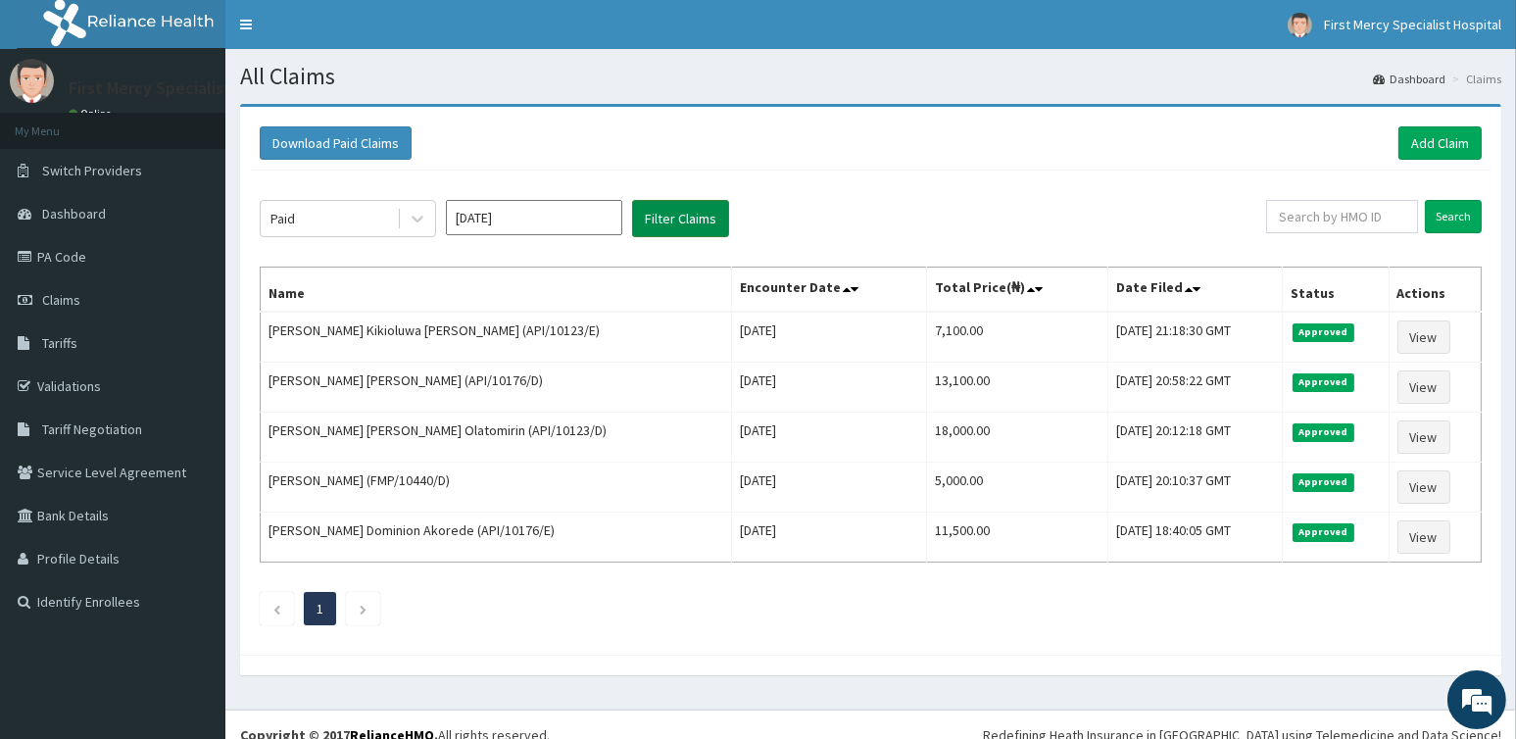
click at [695, 223] on button "Filter Claims" at bounding box center [680, 218] width 97 height 37
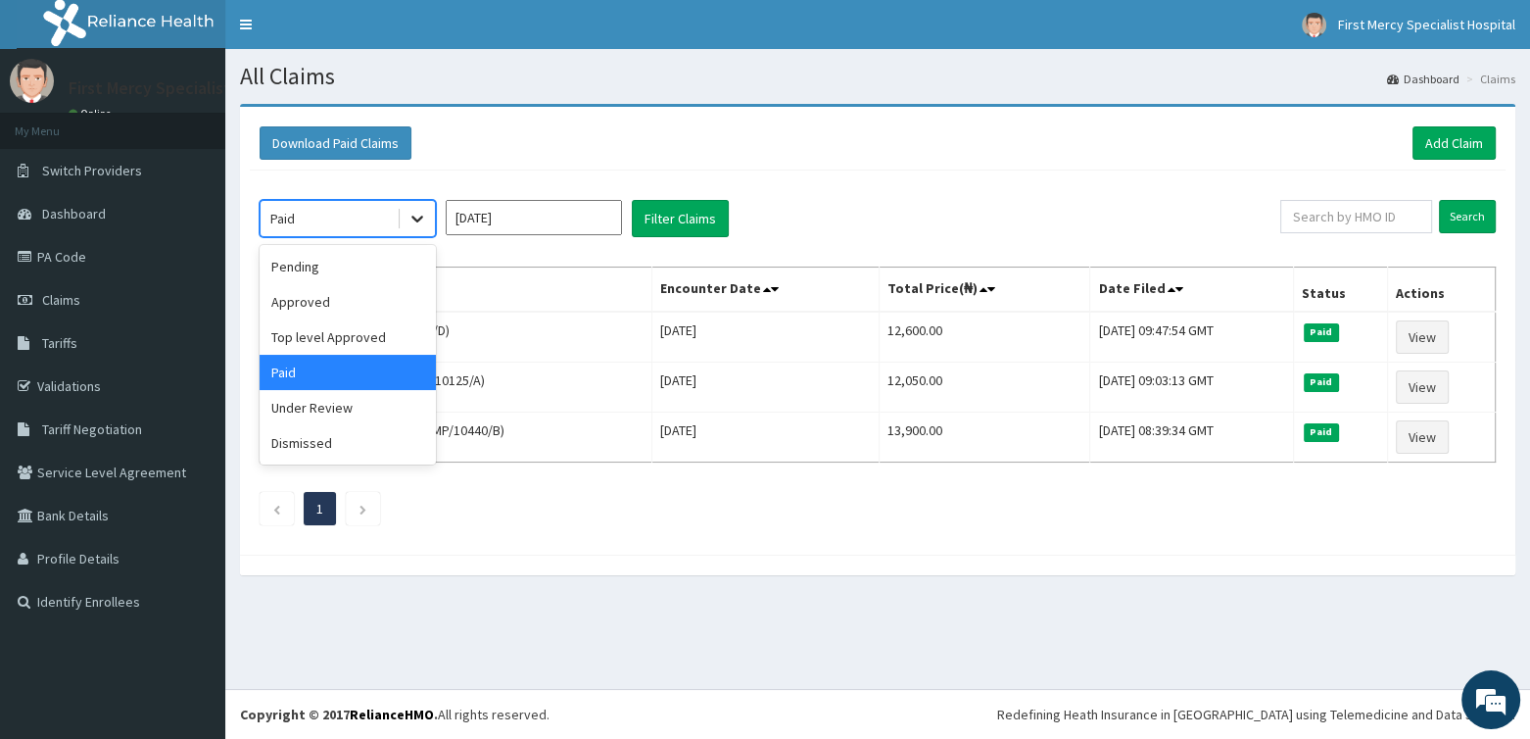
click at [425, 216] on icon at bounding box center [418, 219] width 20 height 20
click at [338, 412] on div "Under Review" at bounding box center [348, 407] width 176 height 35
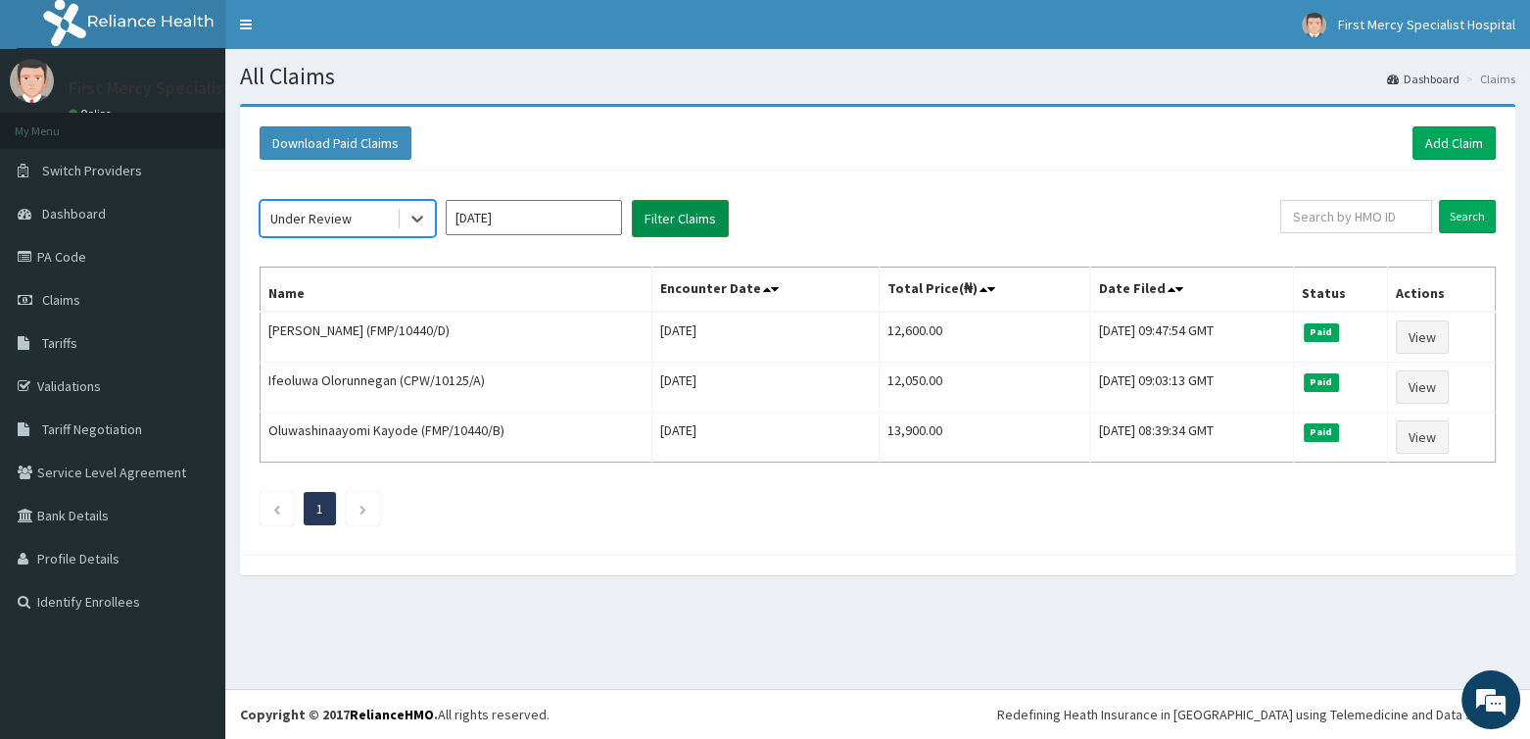
click at [662, 229] on button "Filter Claims" at bounding box center [680, 218] width 97 height 37
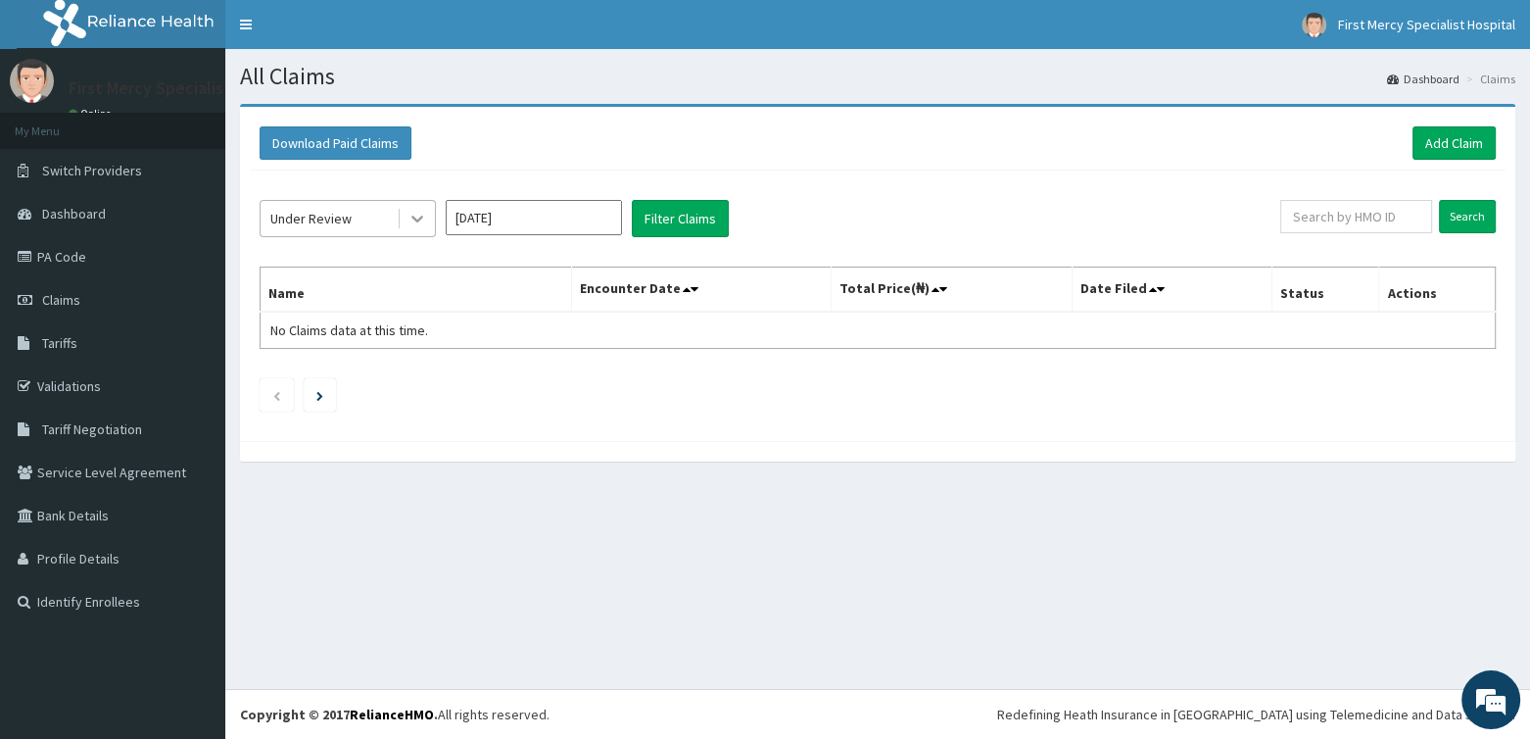
click at [421, 226] on icon at bounding box center [418, 219] width 20 height 20
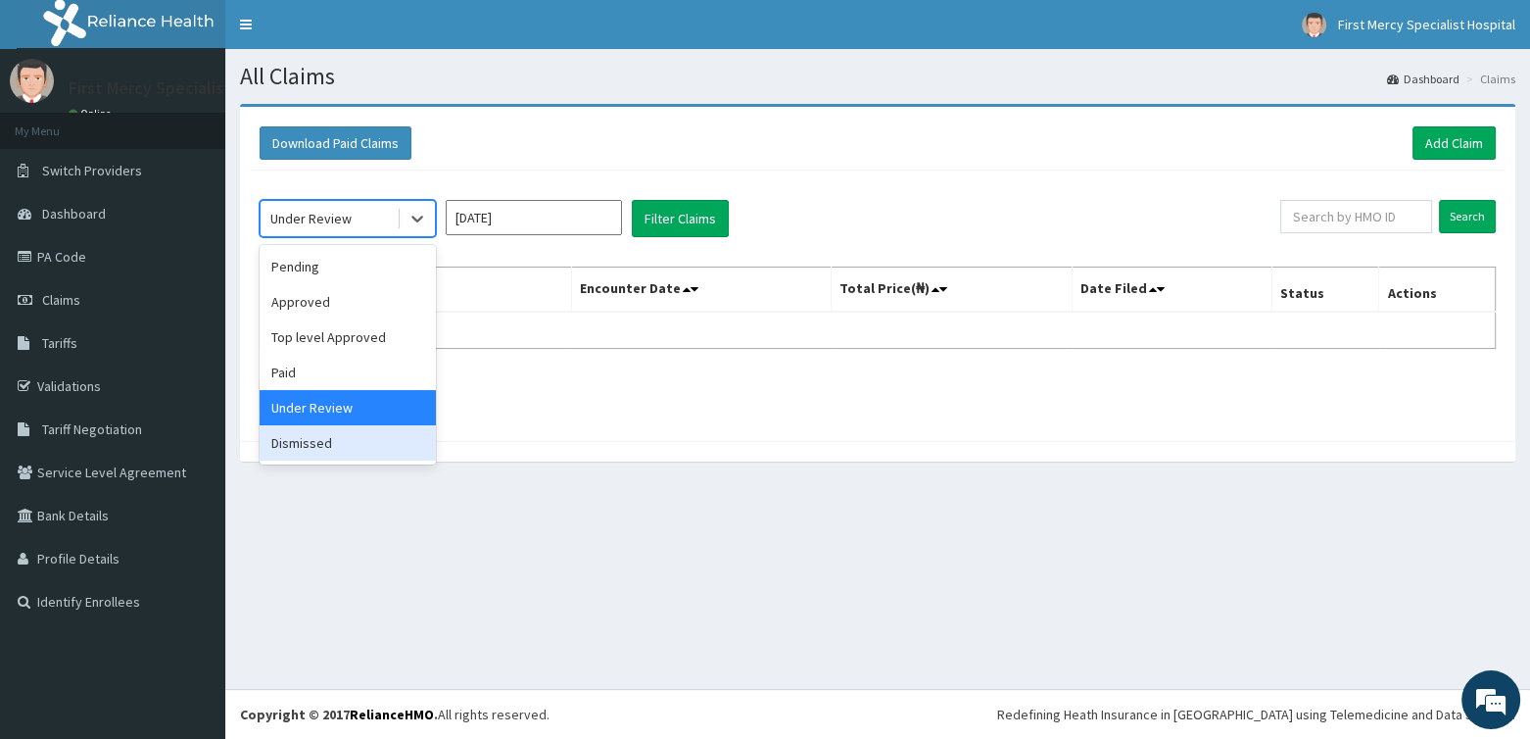
click at [350, 440] on div "Dismissed" at bounding box center [348, 442] width 176 height 35
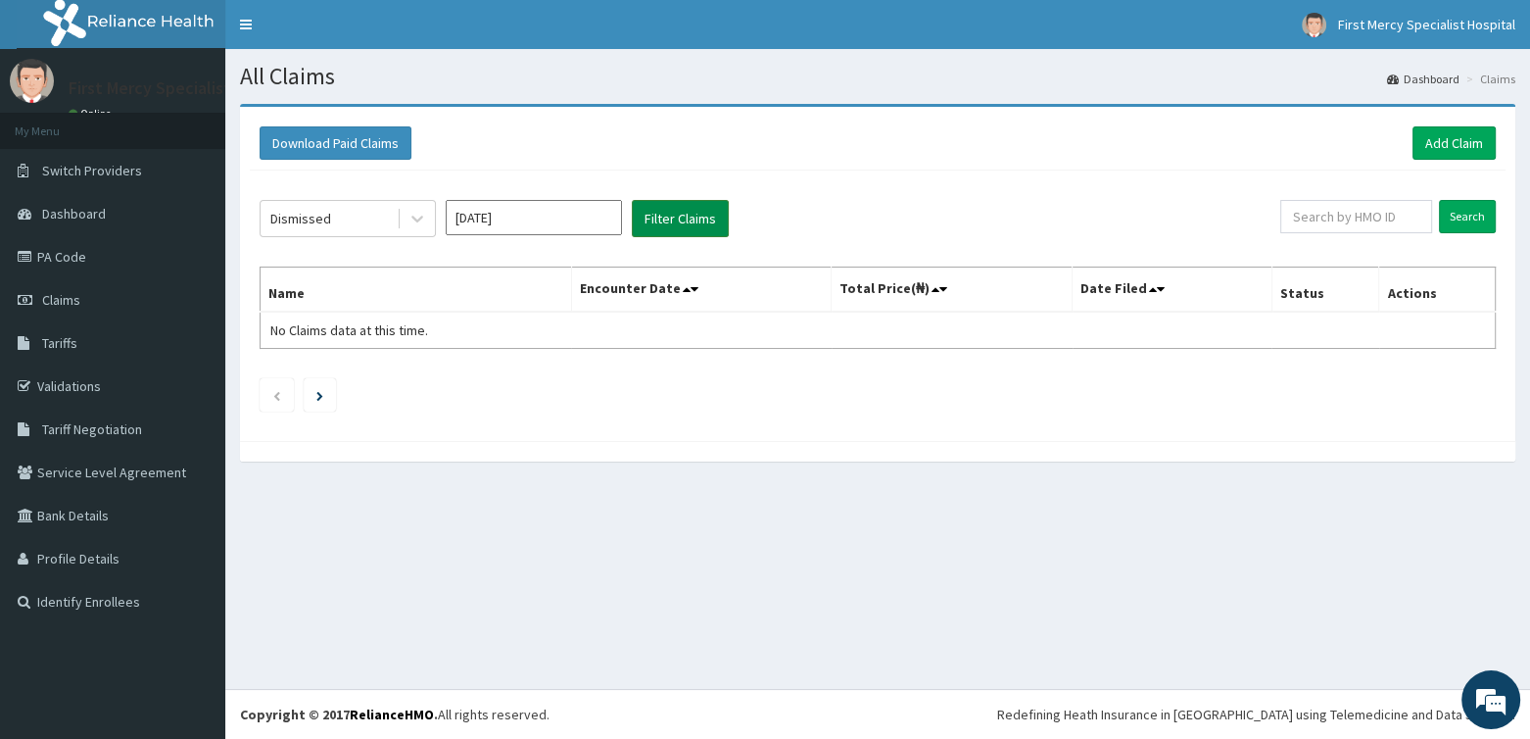
click at [713, 220] on button "Filter Claims" at bounding box center [680, 218] width 97 height 37
click at [693, 214] on button "Filter Claims" at bounding box center [680, 218] width 97 height 37
click at [423, 210] on icon at bounding box center [418, 219] width 20 height 20
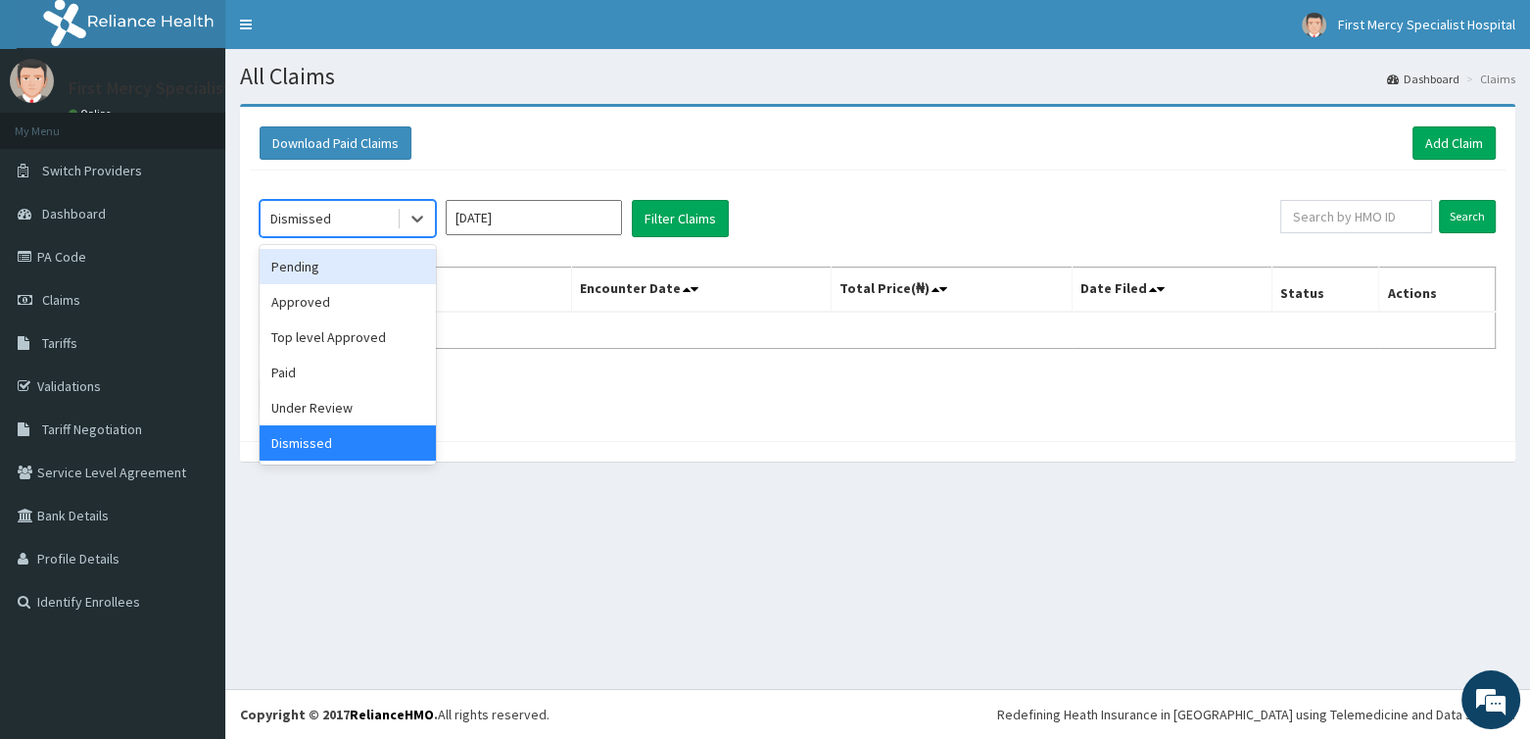
click at [332, 268] on div "Pending" at bounding box center [348, 266] width 176 height 35
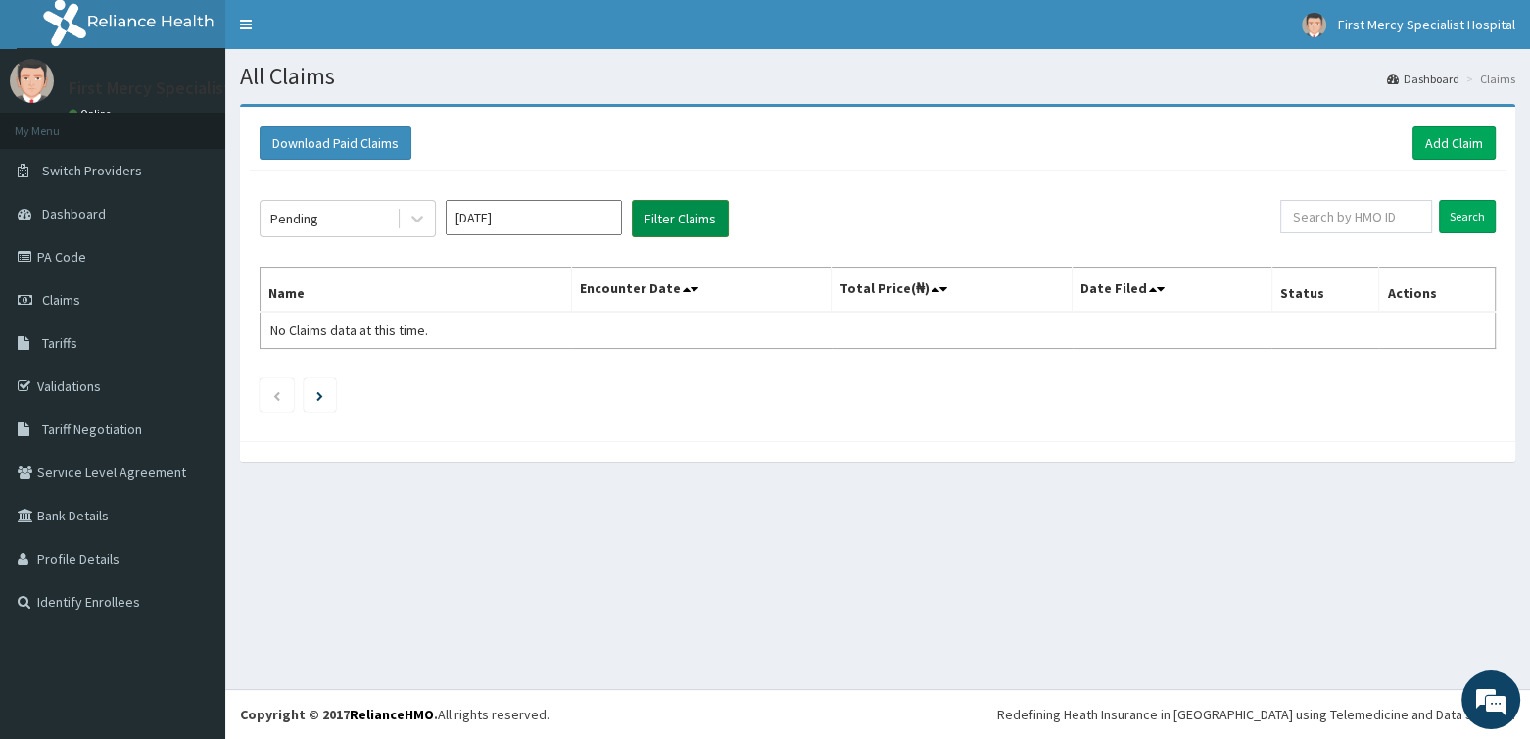
click at [691, 211] on button "Filter Claims" at bounding box center [680, 218] width 97 height 37
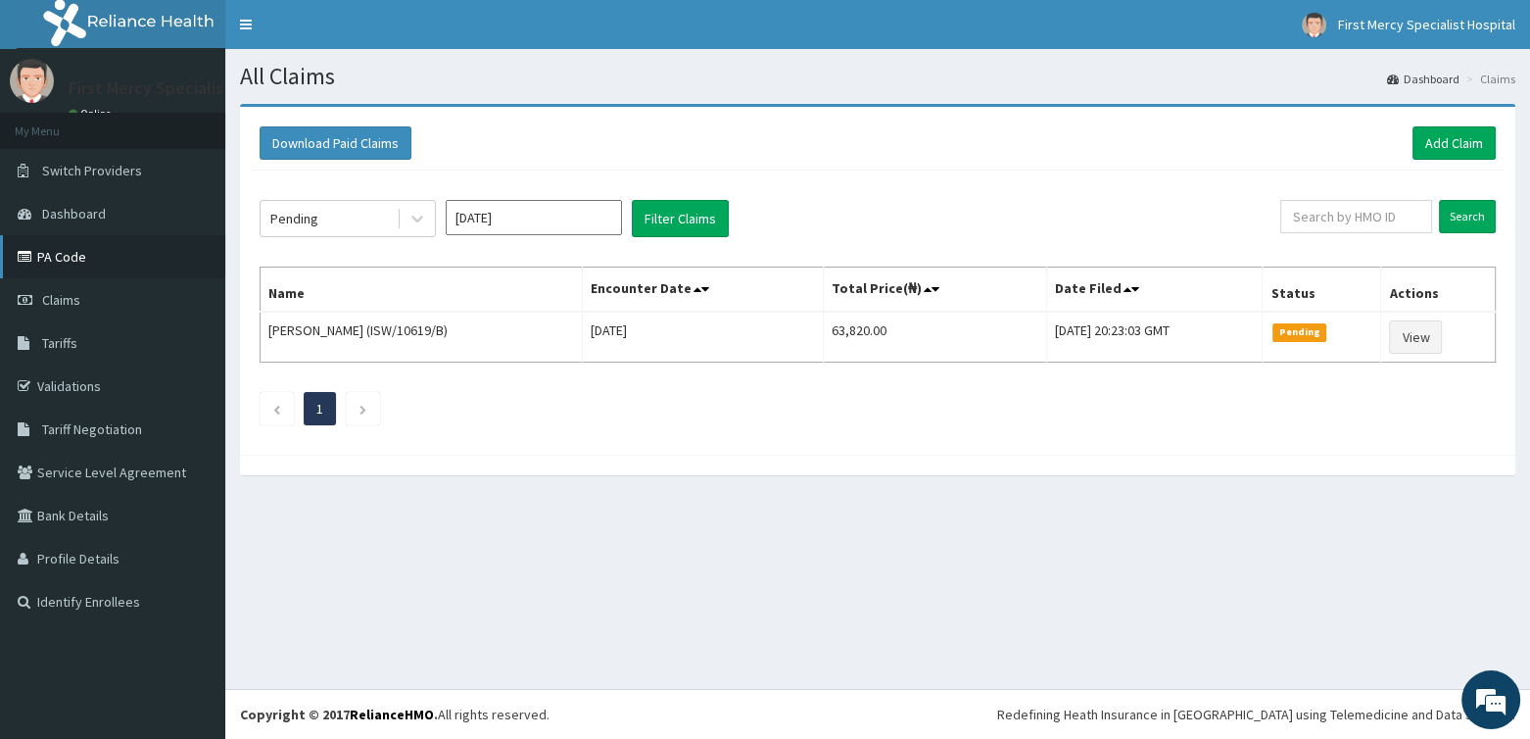
click at [51, 256] on link "PA Code" at bounding box center [112, 256] width 225 height 43
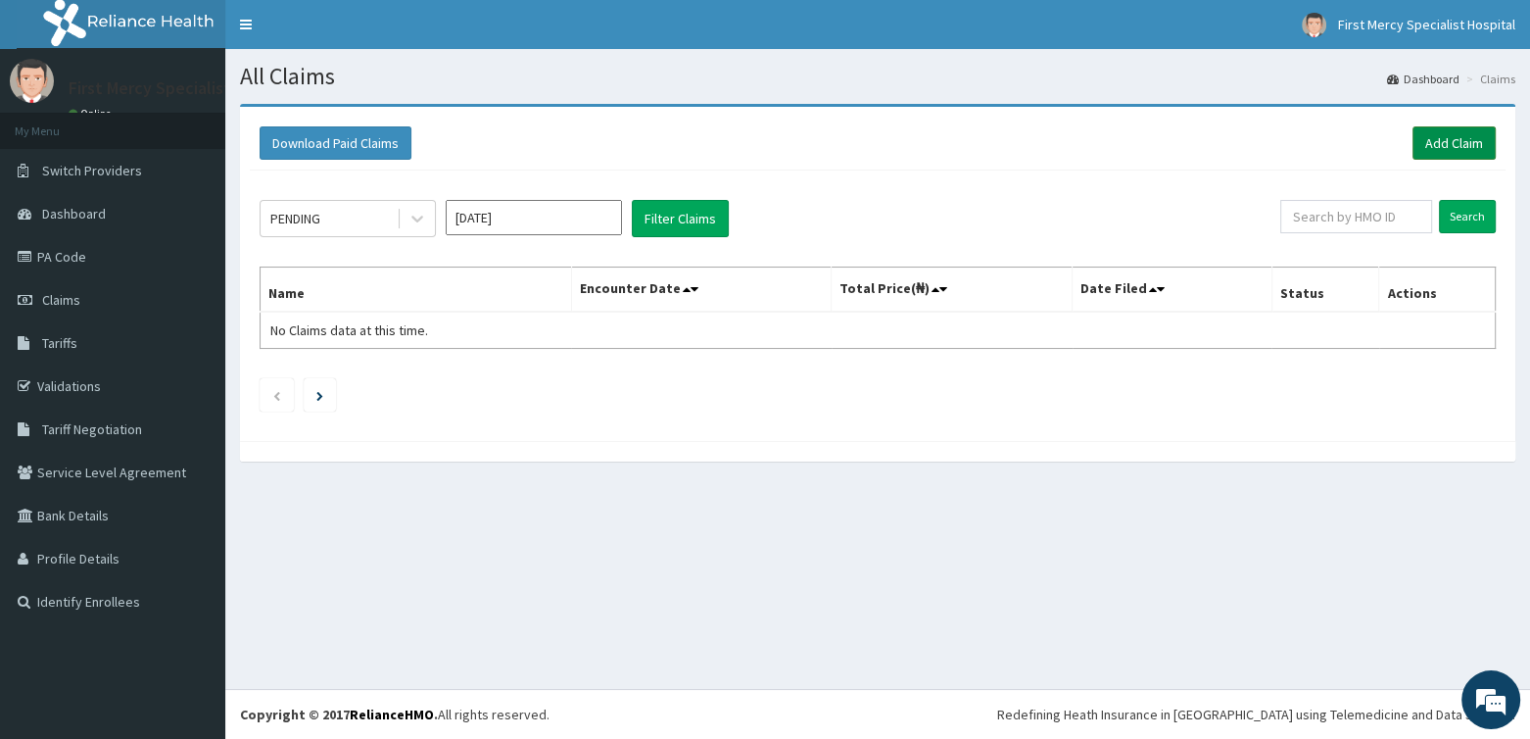
click at [1445, 133] on link "Add Claim" at bounding box center [1454, 142] width 83 height 33
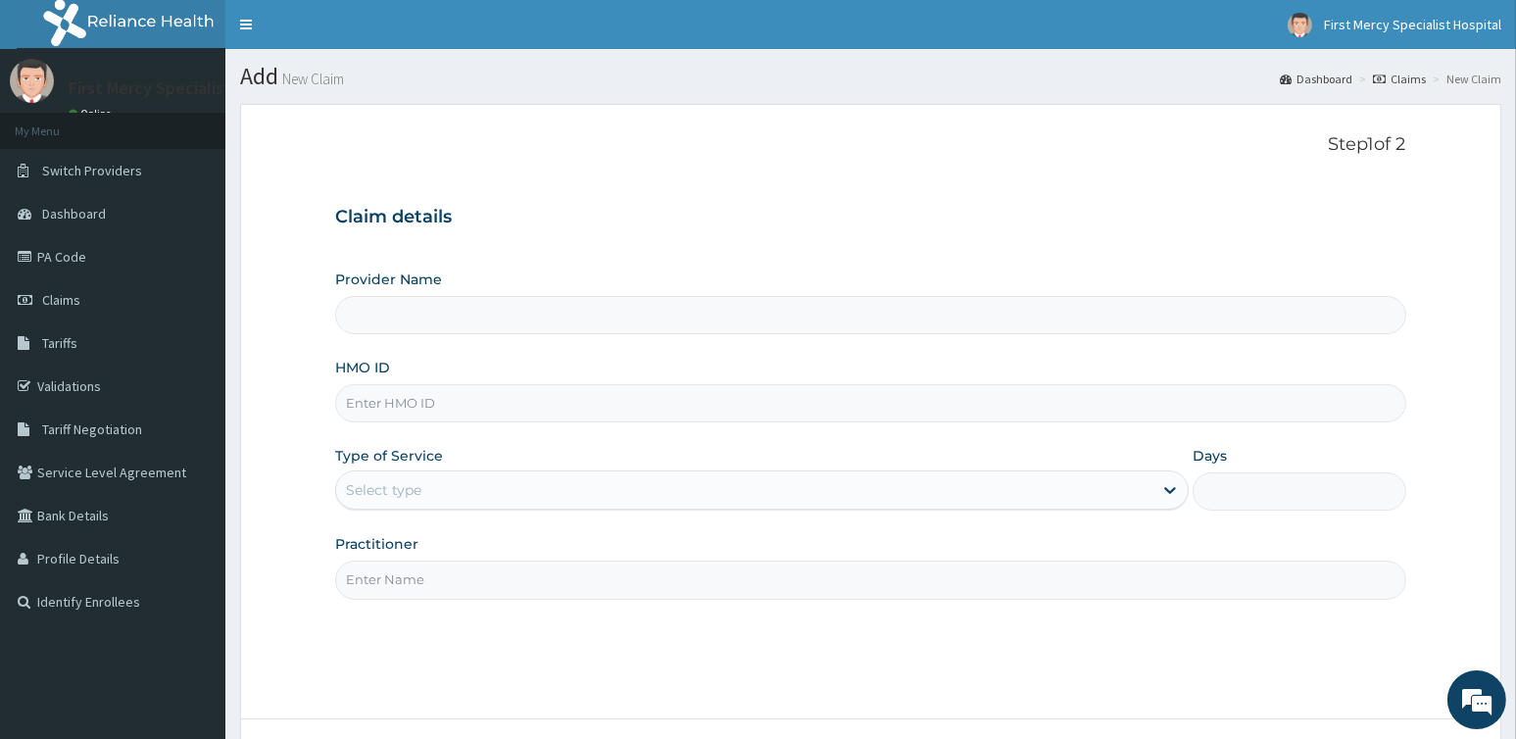
type input "First Mercy Specialist Hospital"
paste input "API/10123/B"
type input "API/10123/B"
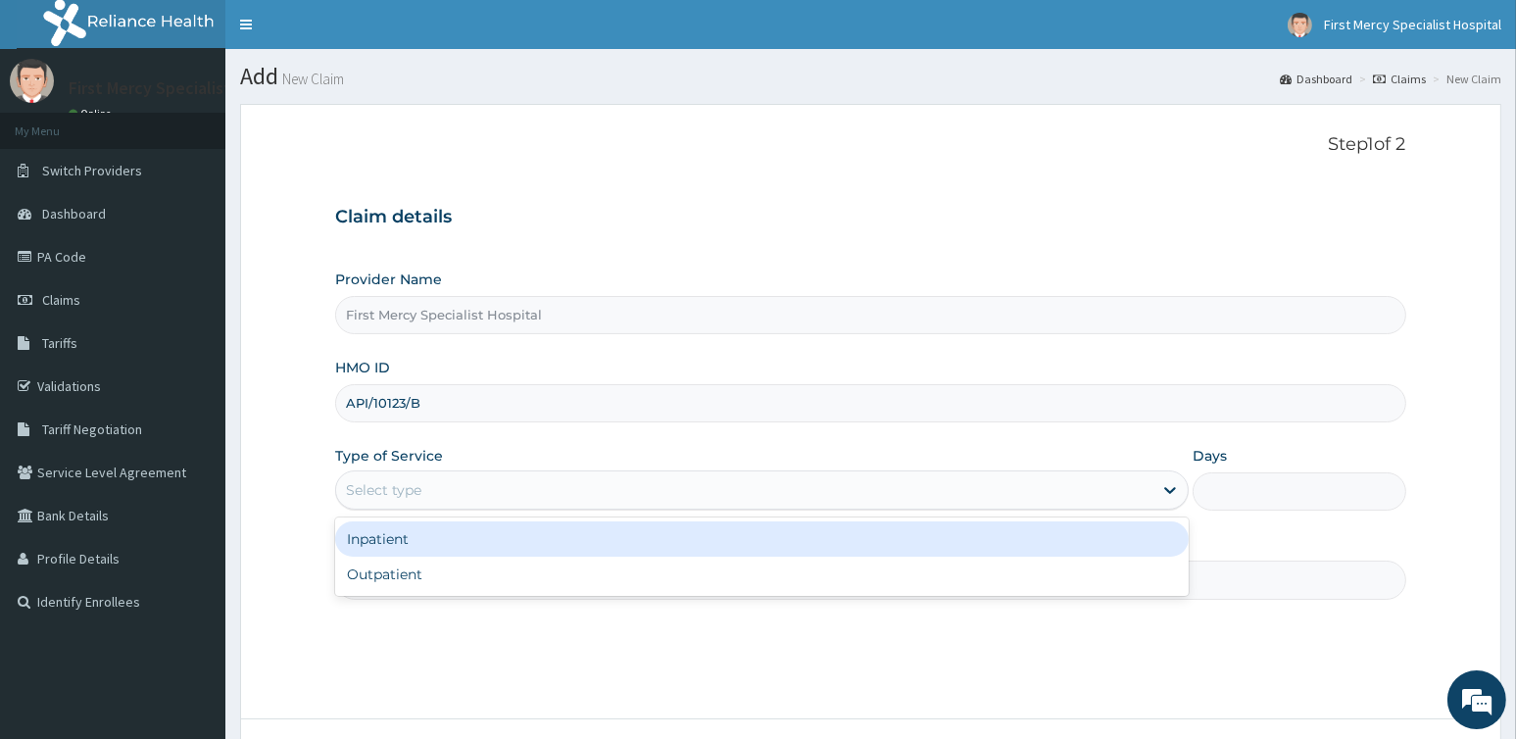
click at [413, 494] on div "Select type" at bounding box center [383, 490] width 75 height 20
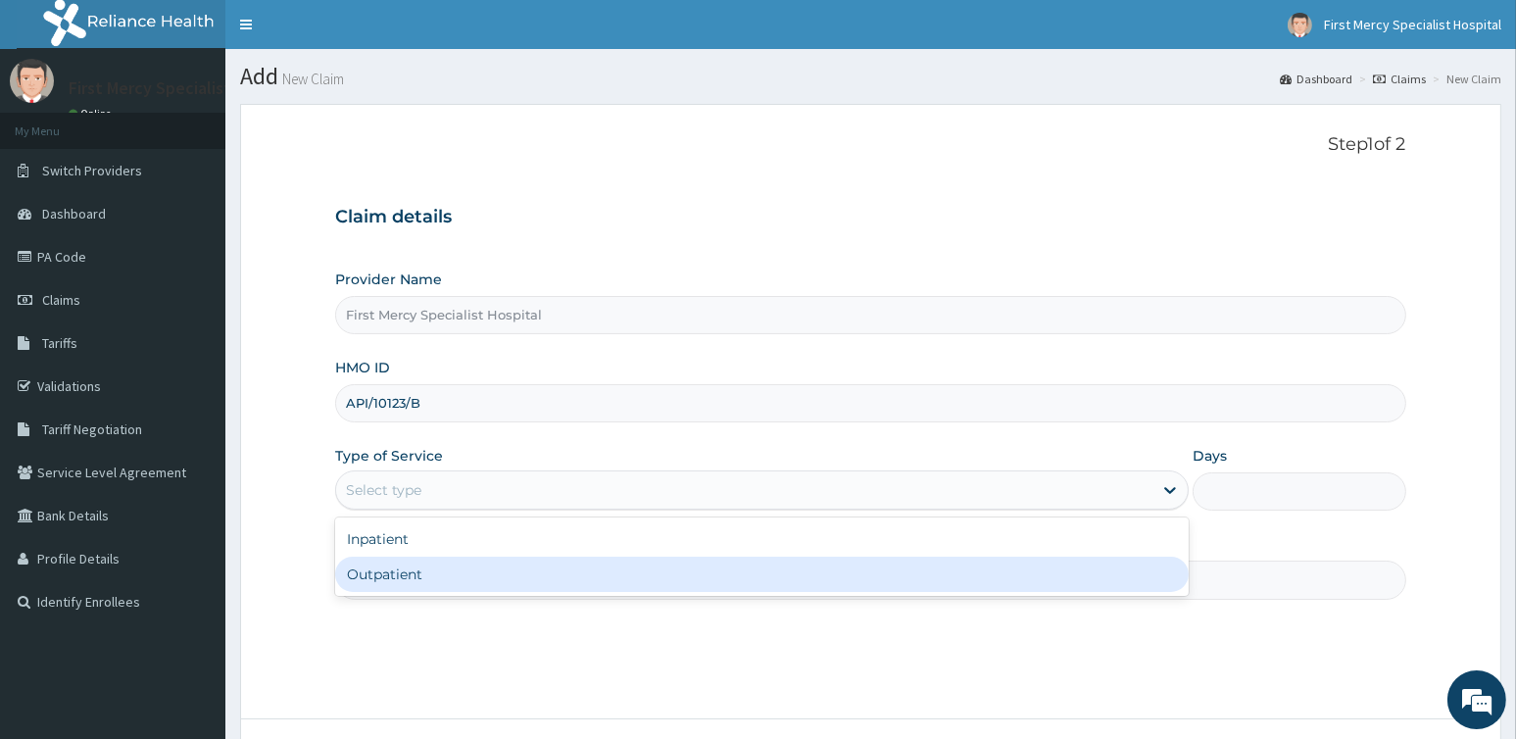
click at [396, 576] on div "Outpatient" at bounding box center [761, 573] width 853 height 35
type input "1"
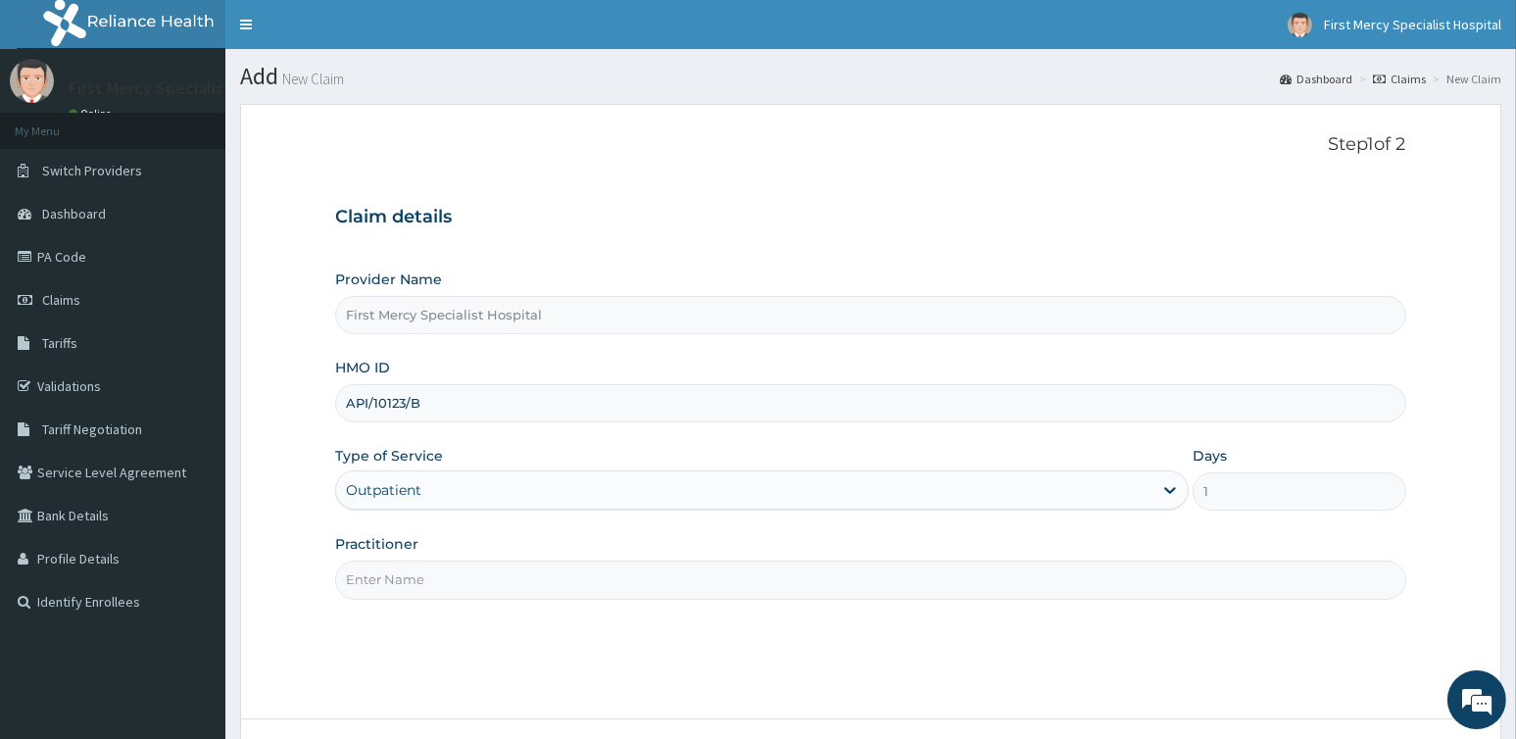
click at [400, 574] on input "Practitioner" at bounding box center [870, 579] width 1070 height 38
type input "[PERSON_NAME]"
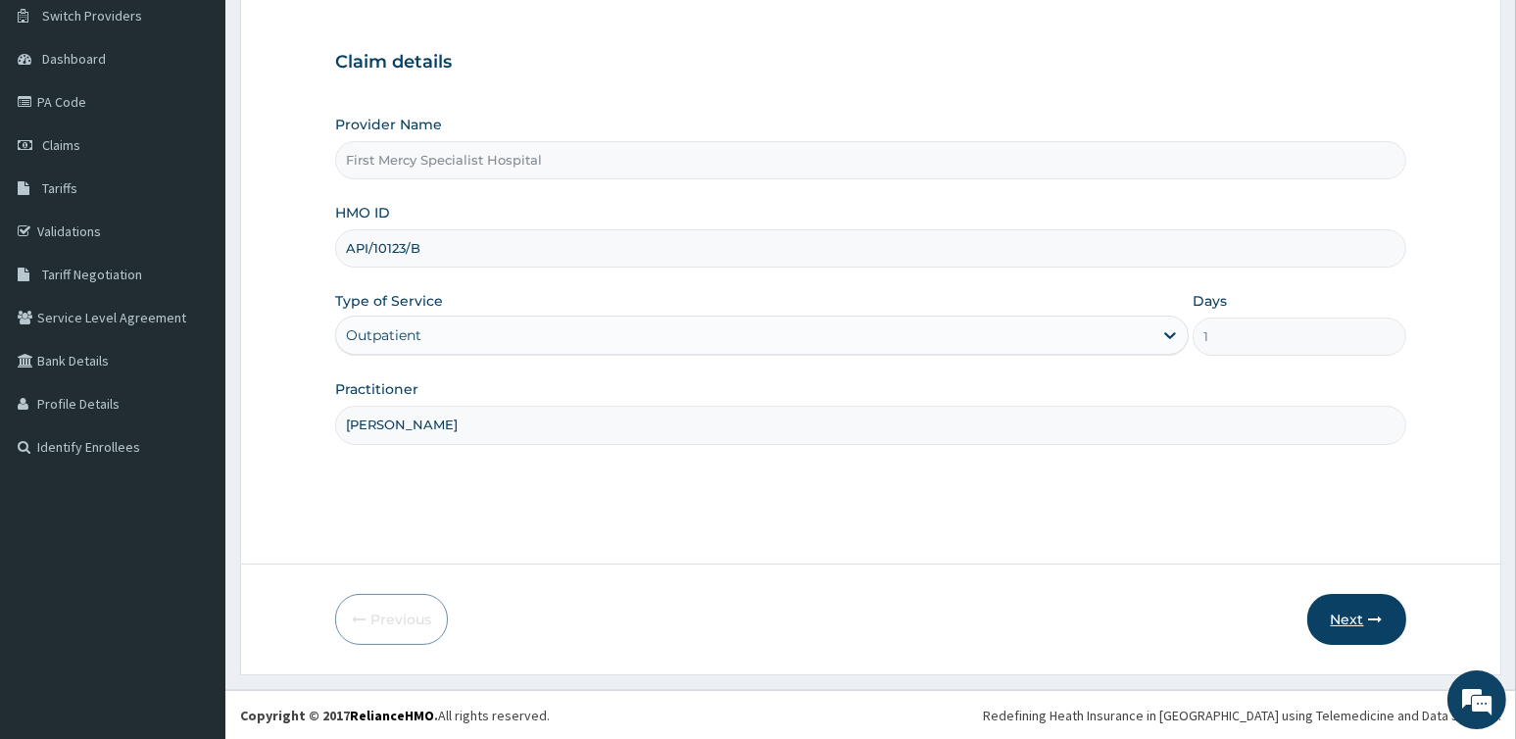
click at [1349, 617] on button "Next" at bounding box center [1356, 619] width 99 height 51
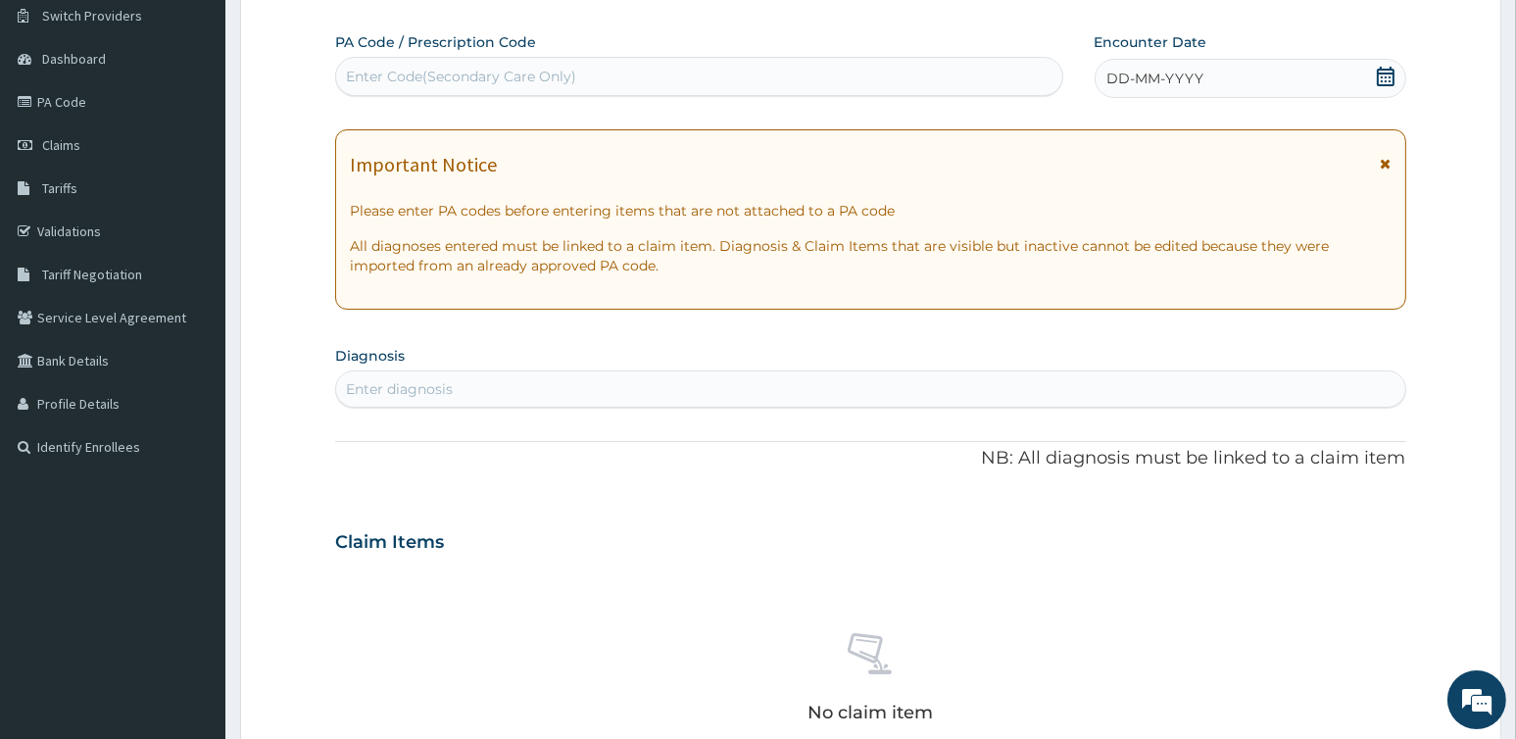
scroll to position [0, 0]
click at [1307, 66] on div "DD-MM-YYYY" at bounding box center [1250, 78] width 312 height 39
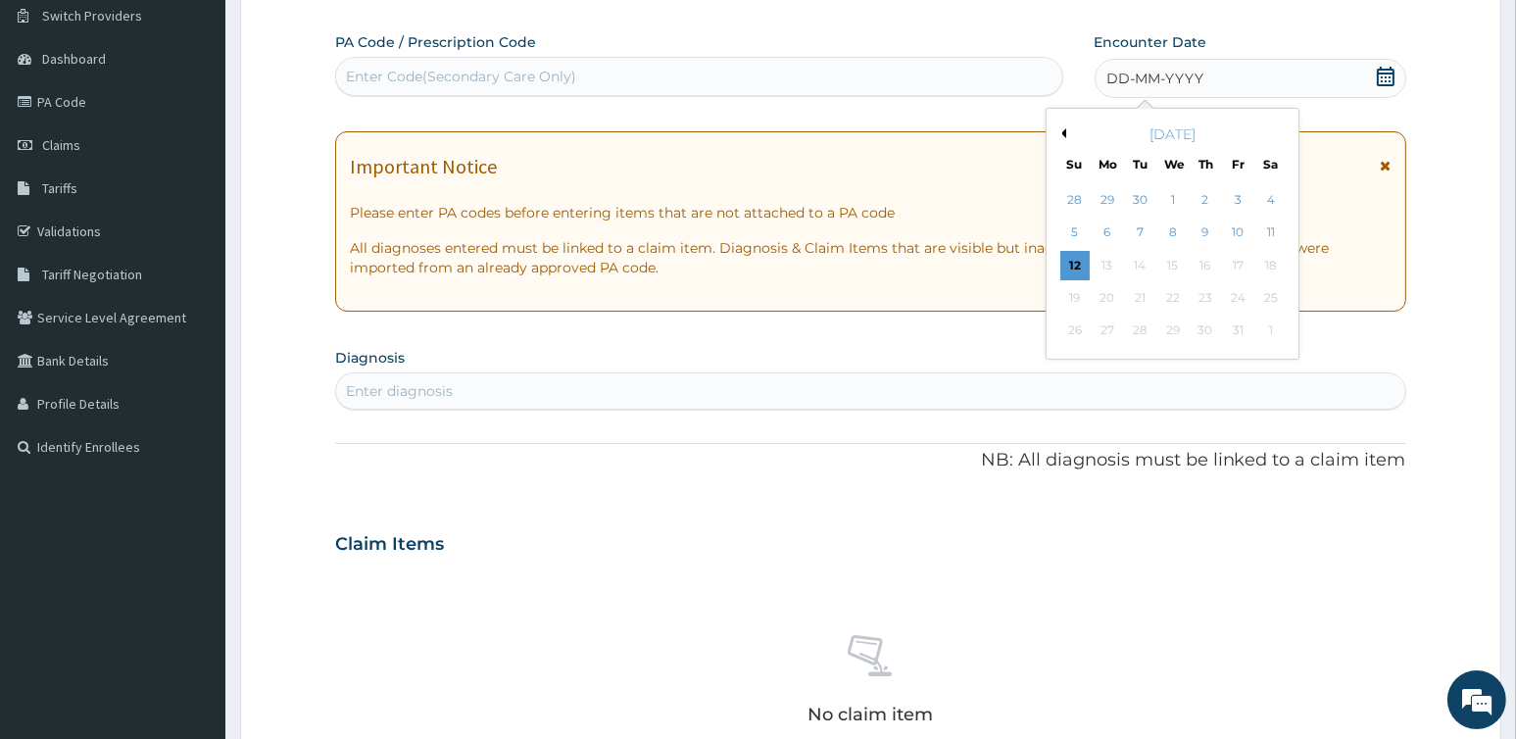
click at [1056, 130] on button "Previous Month" at bounding box center [1061, 133] width 10 height 10
click at [1277, 304] on div "27" at bounding box center [1269, 297] width 29 height 29
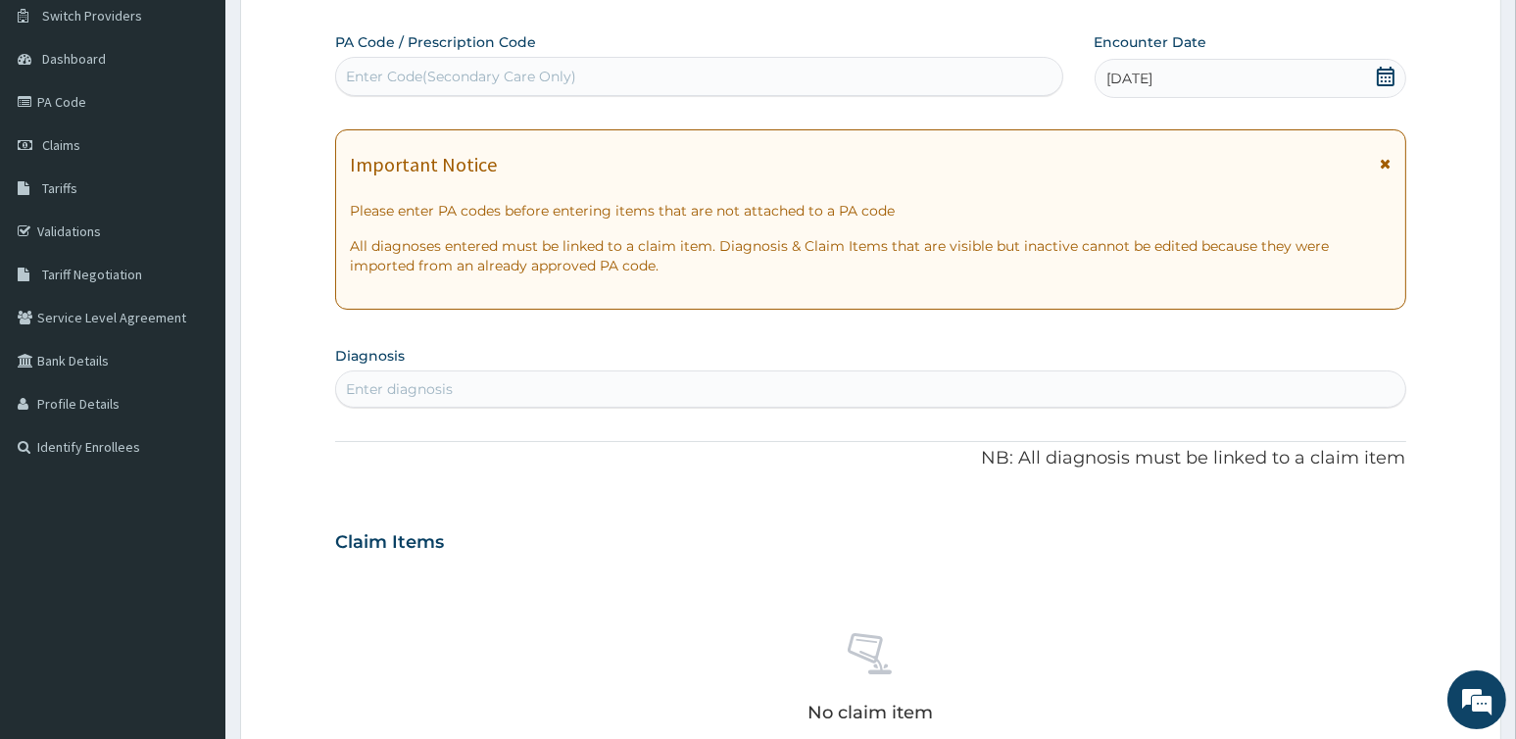
click at [592, 385] on div "Enter diagnosis" at bounding box center [870, 388] width 1068 height 31
type input "urti"
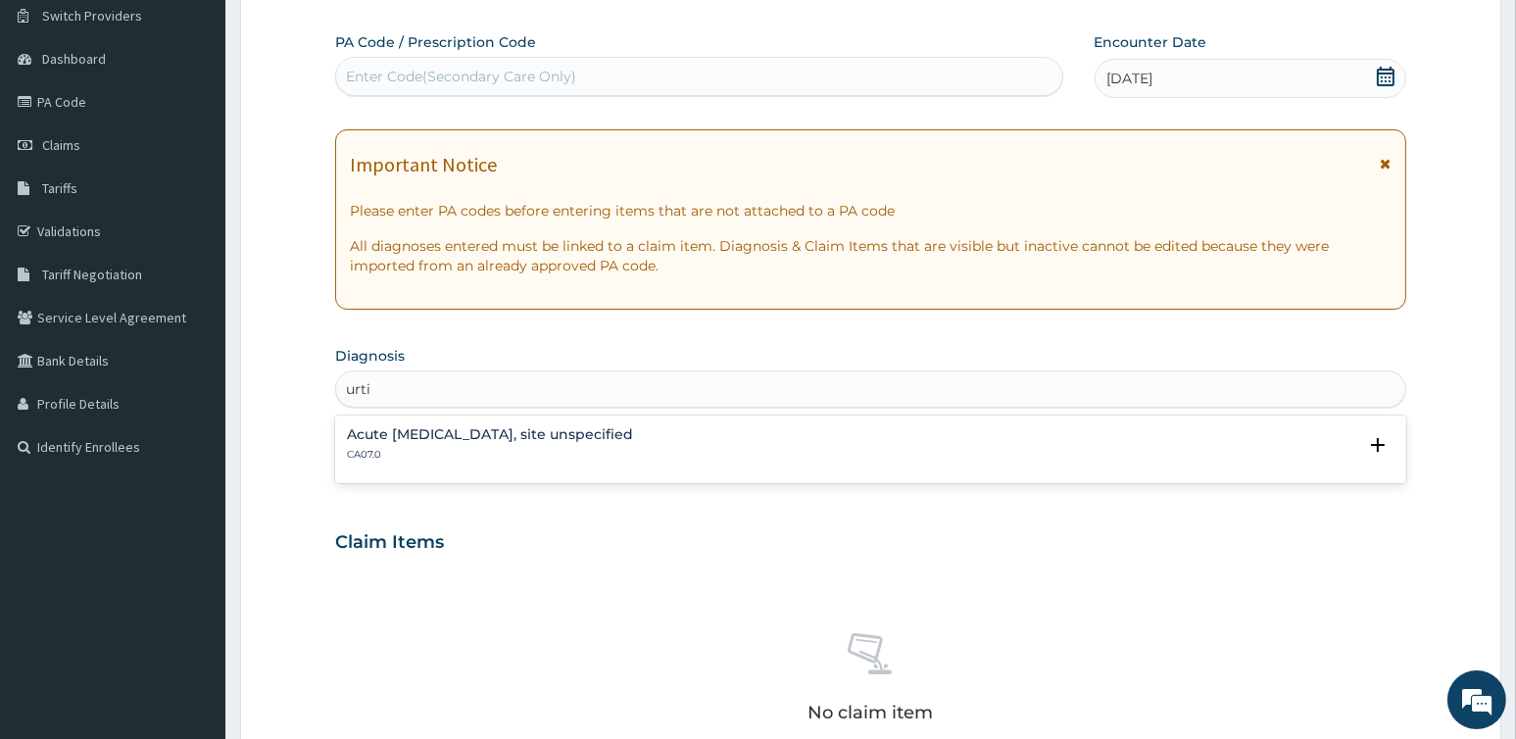
click at [601, 430] on h4 "Acute [MEDICAL_DATA], site unspecified" at bounding box center [490, 434] width 286 height 15
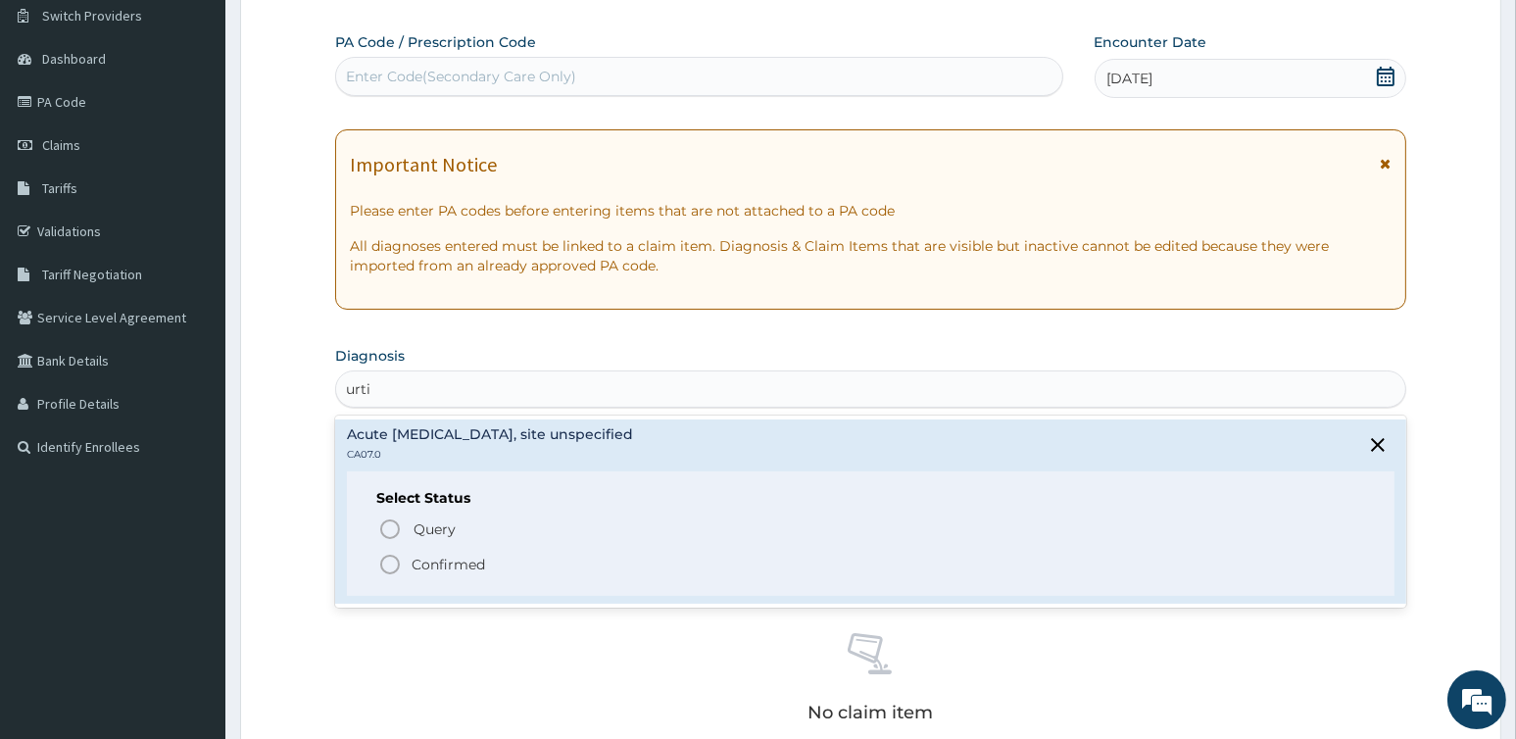
click at [458, 561] on p "Confirmed" at bounding box center [447, 565] width 73 height 20
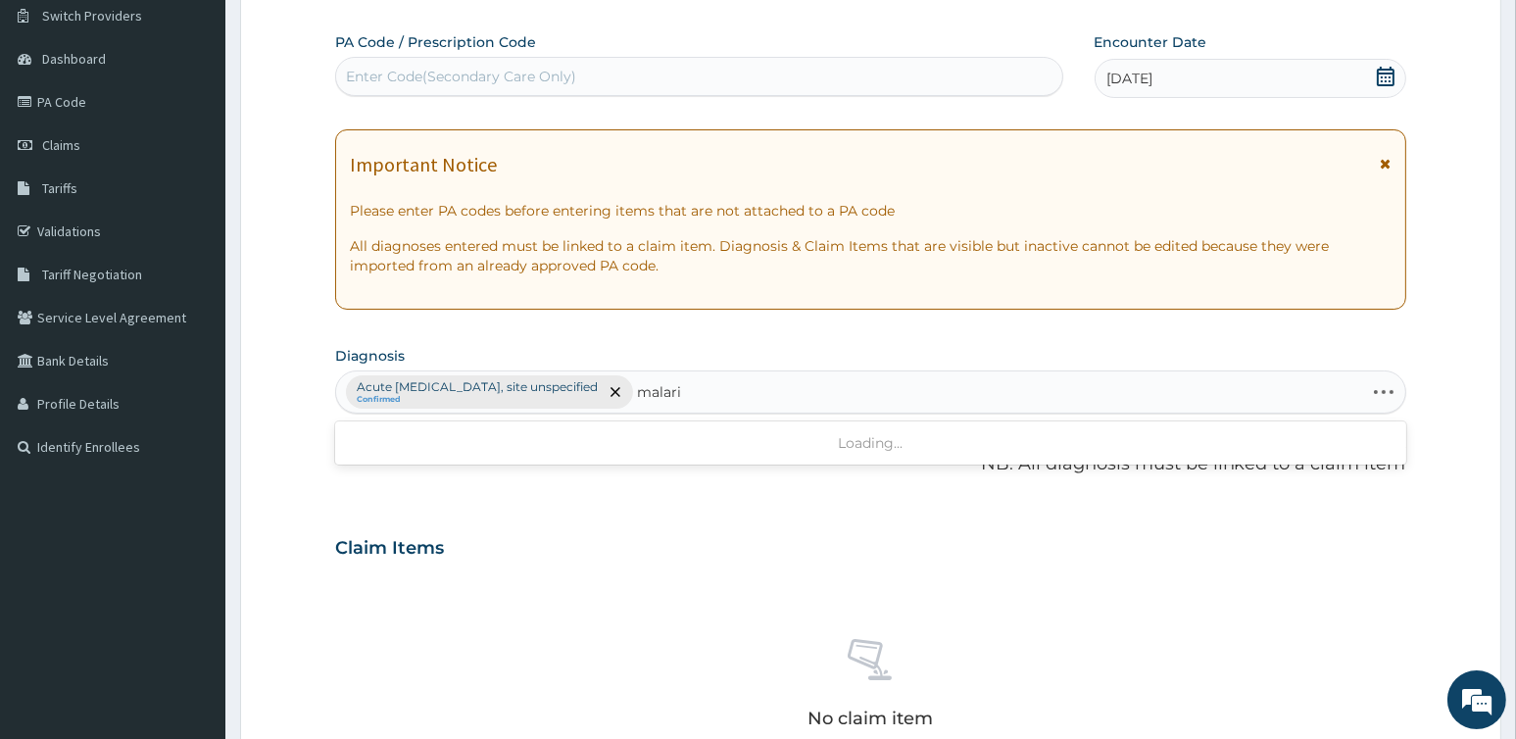
type input "[MEDICAL_DATA]"
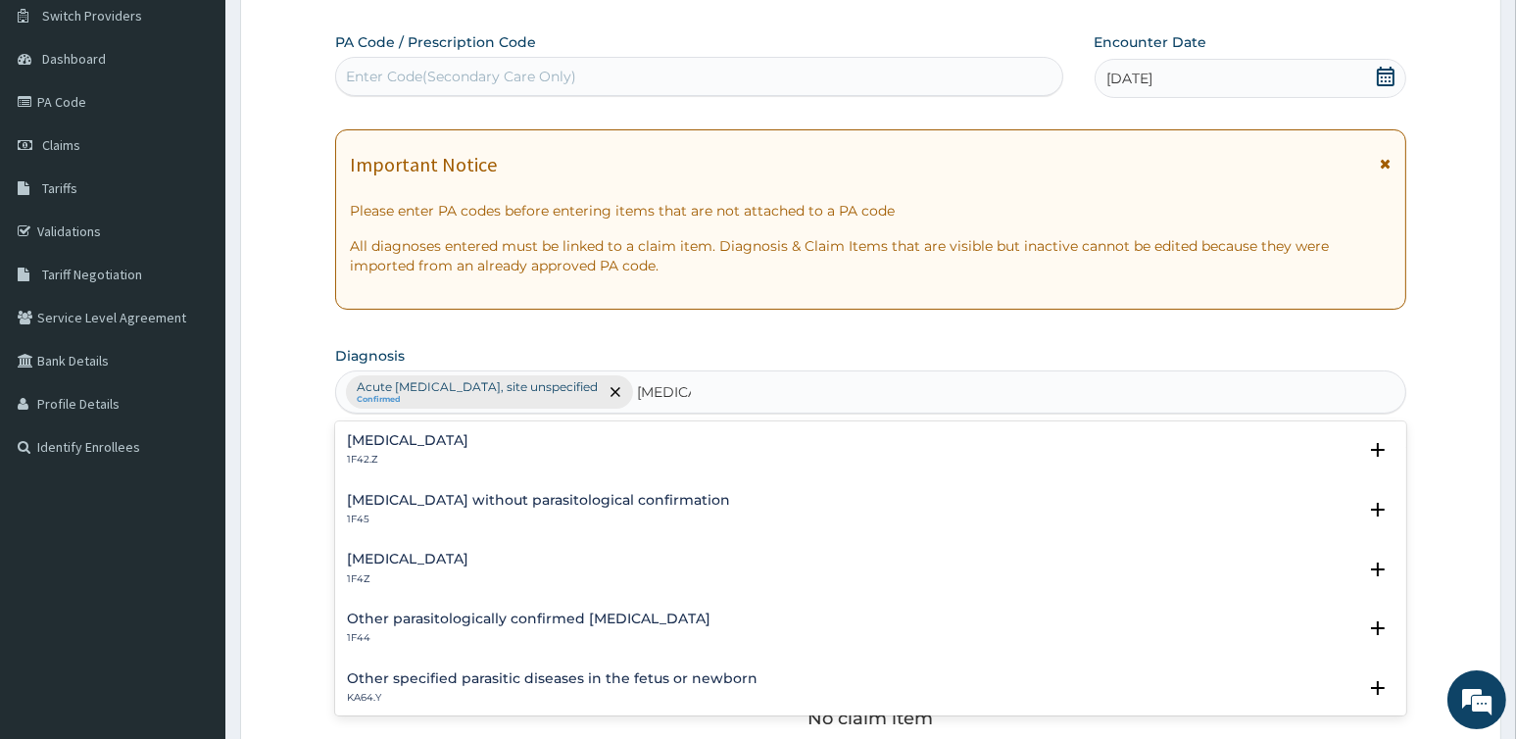
click at [443, 552] on h4 "[MEDICAL_DATA]" at bounding box center [407, 559] width 121 height 15
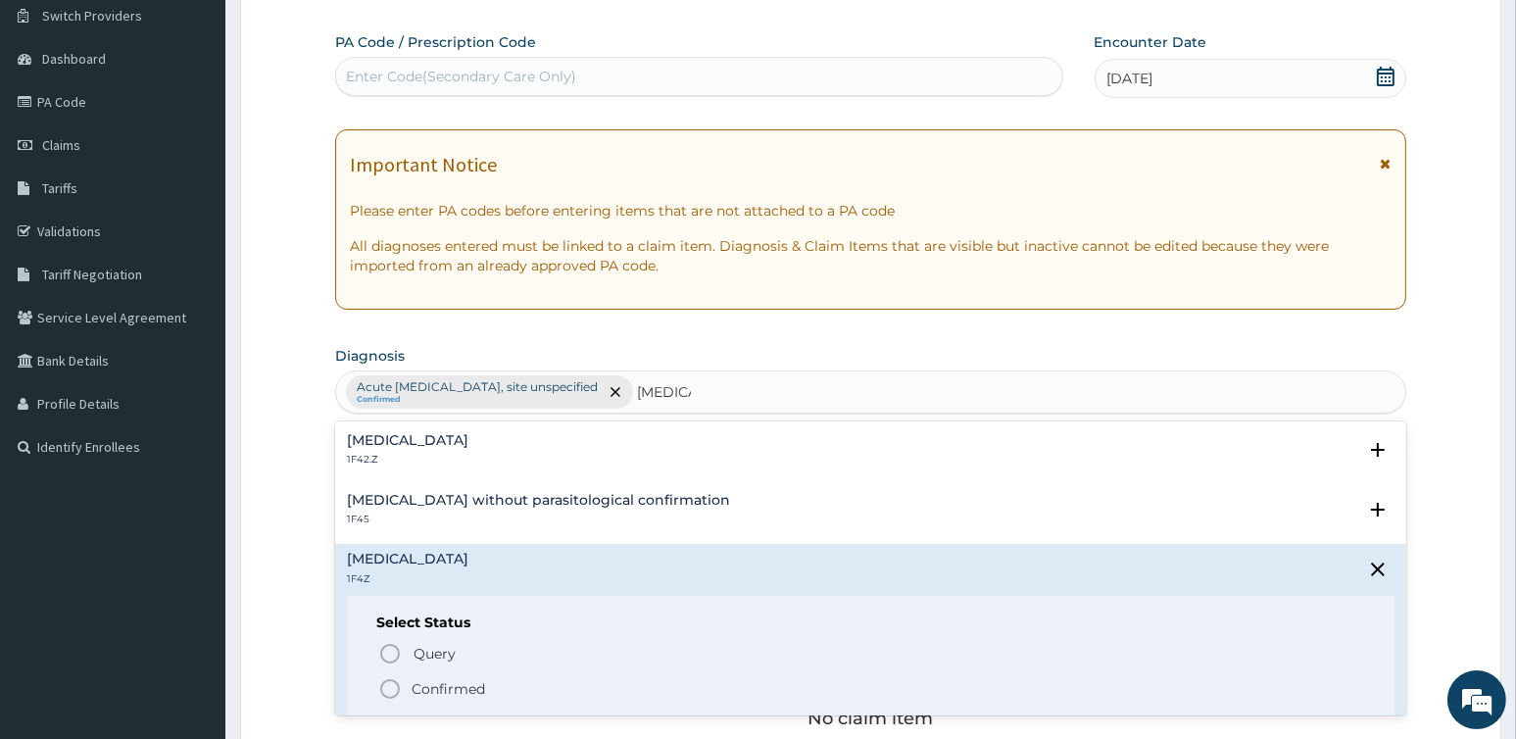
click at [461, 681] on p "Confirmed" at bounding box center [447, 689] width 73 height 20
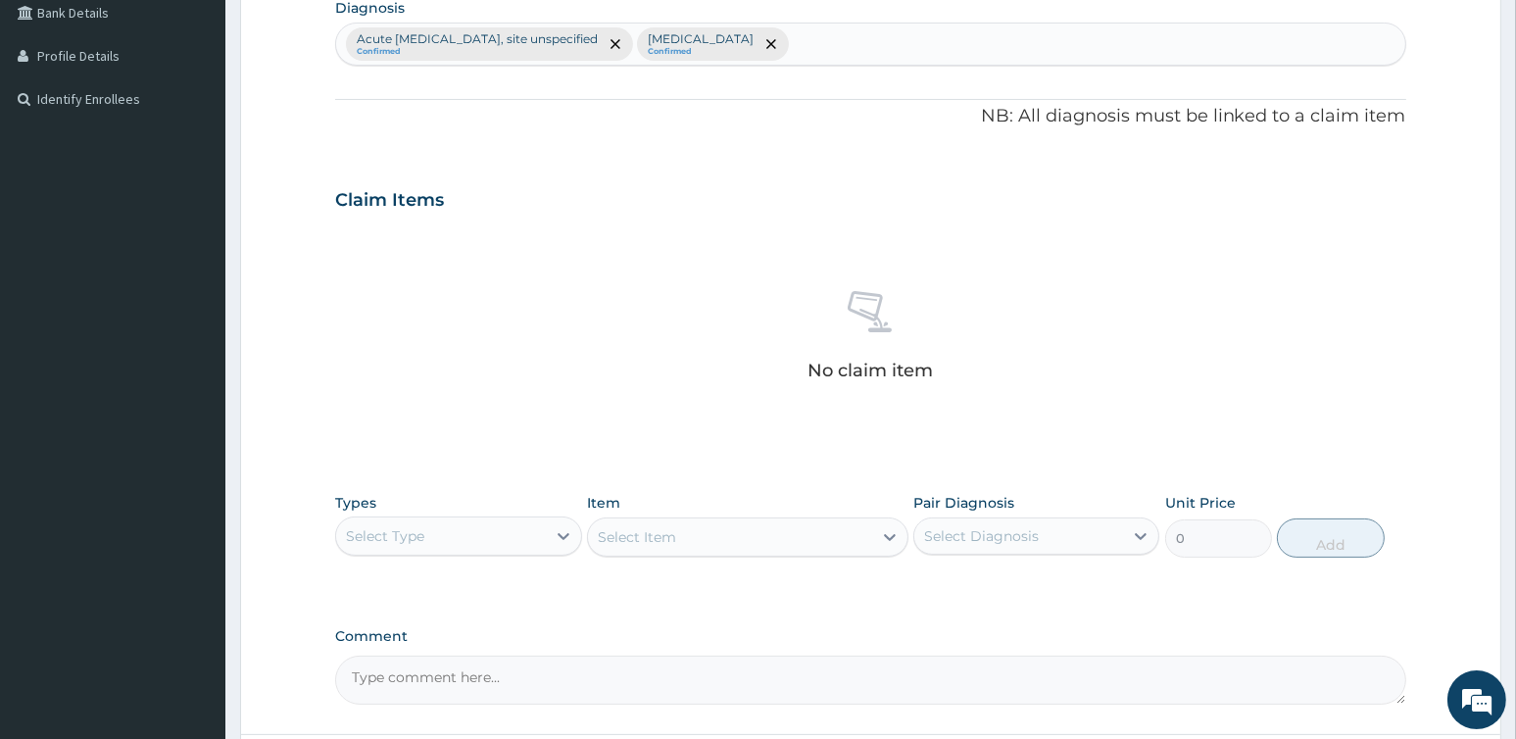
scroll to position [672, 0]
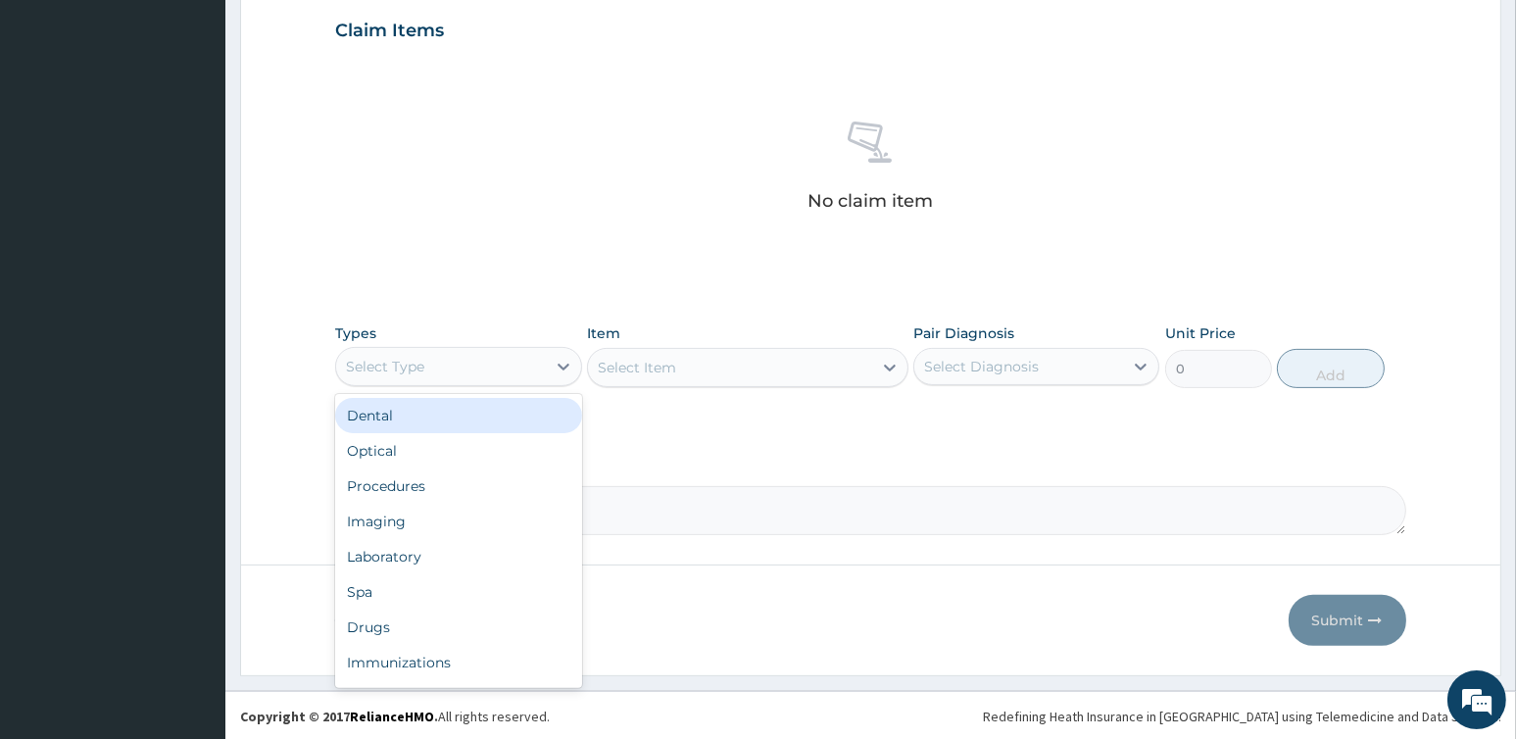
click at [449, 375] on div "Select Type" at bounding box center [440, 366] width 209 height 31
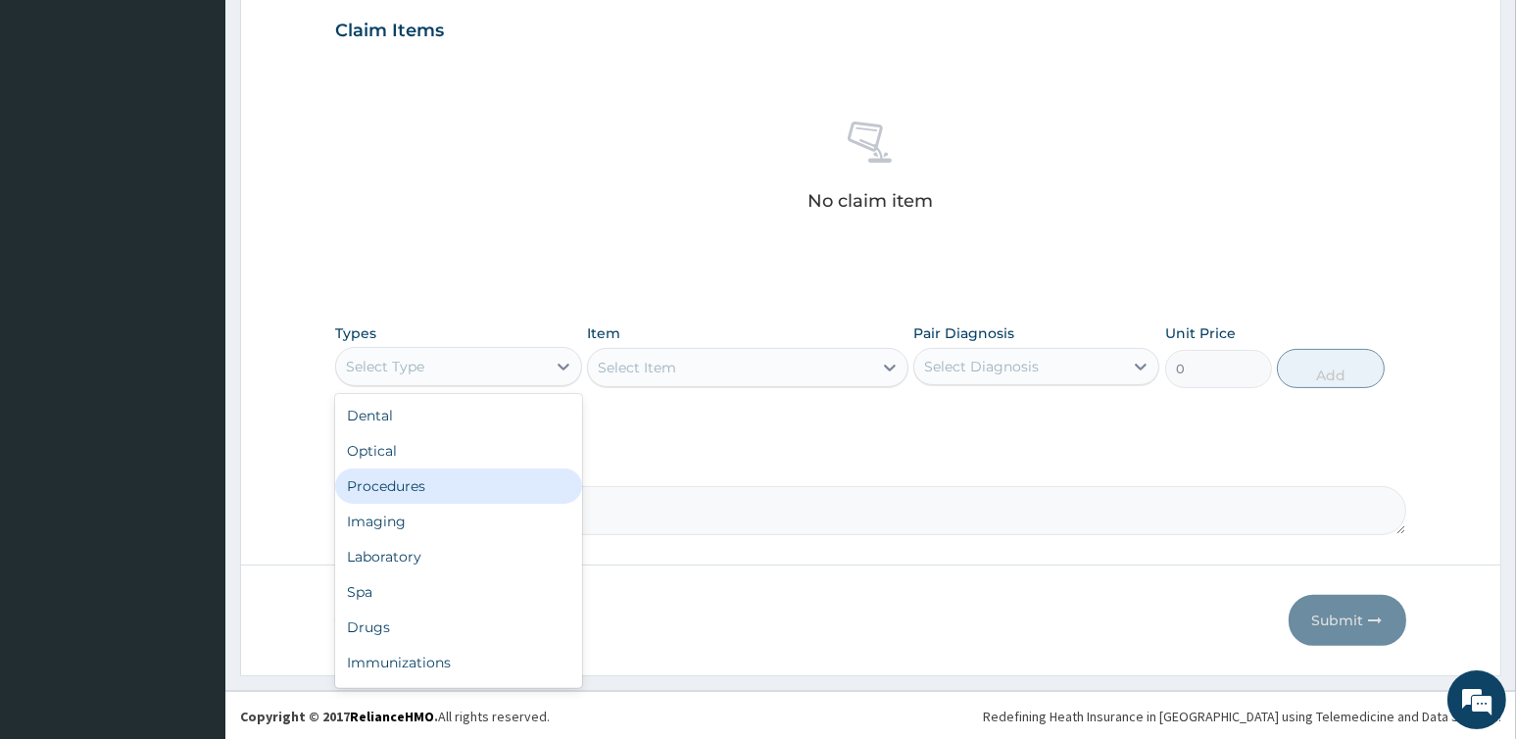
click at [408, 481] on div "Procedures" at bounding box center [458, 485] width 246 height 35
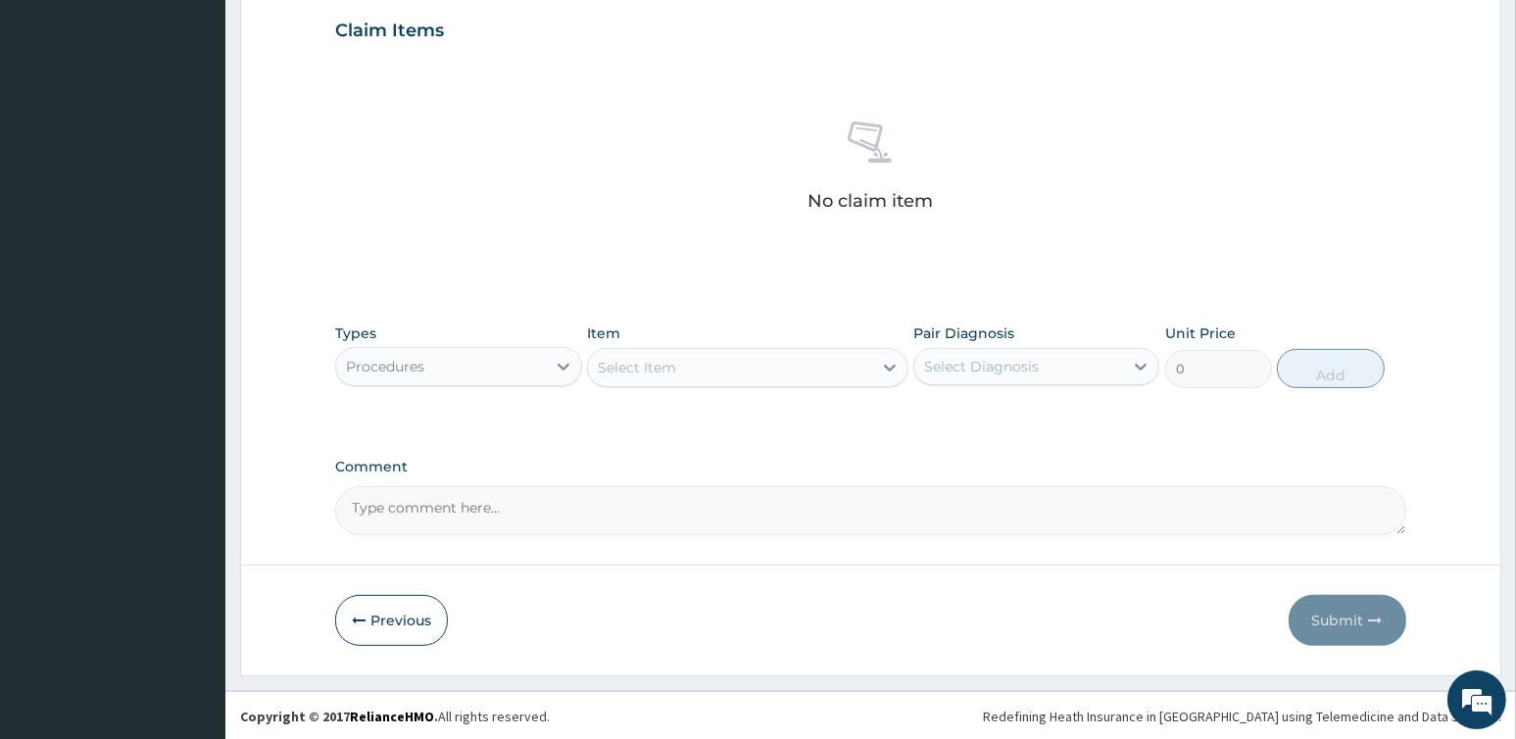
click at [687, 372] on div "Select Item" at bounding box center [730, 367] width 284 height 31
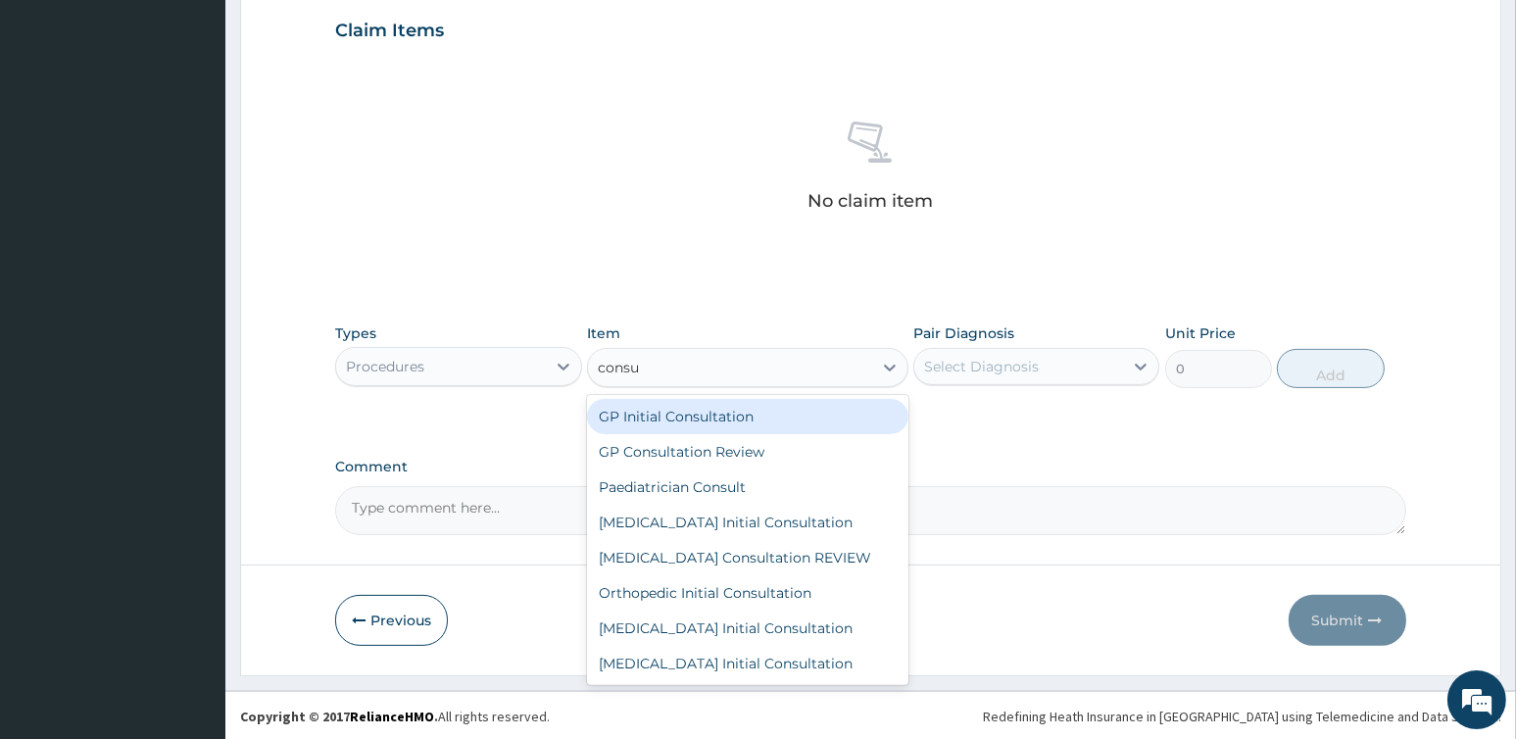
type input "consul"
click at [692, 416] on div "GP Initial Consultation" at bounding box center [747, 416] width 321 height 35
type input "3500"
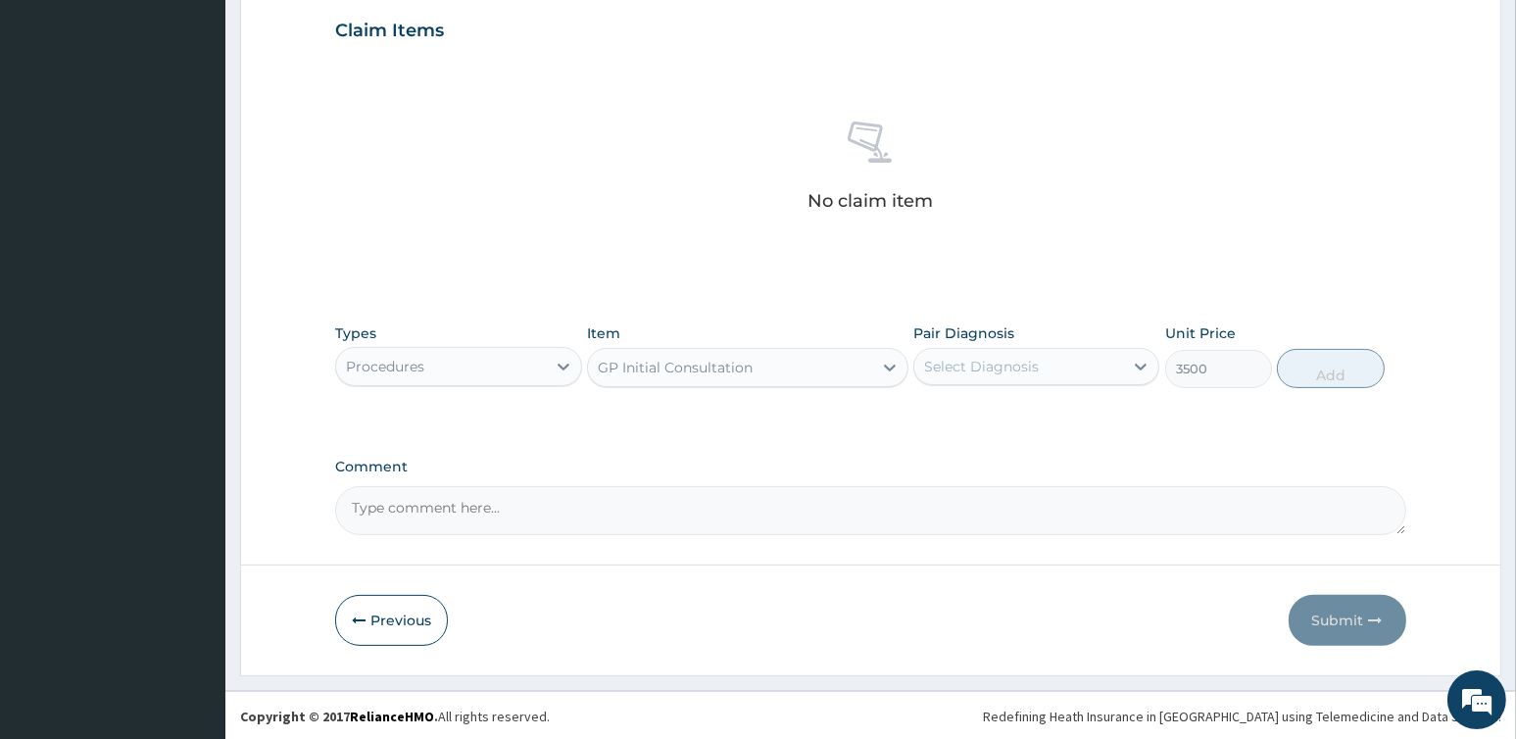
click at [692, 416] on div "Types Procedures Item GP Initial Consultation Pair Diagnosis Select Diagnosis U…" at bounding box center [870, 371] width 1070 height 114
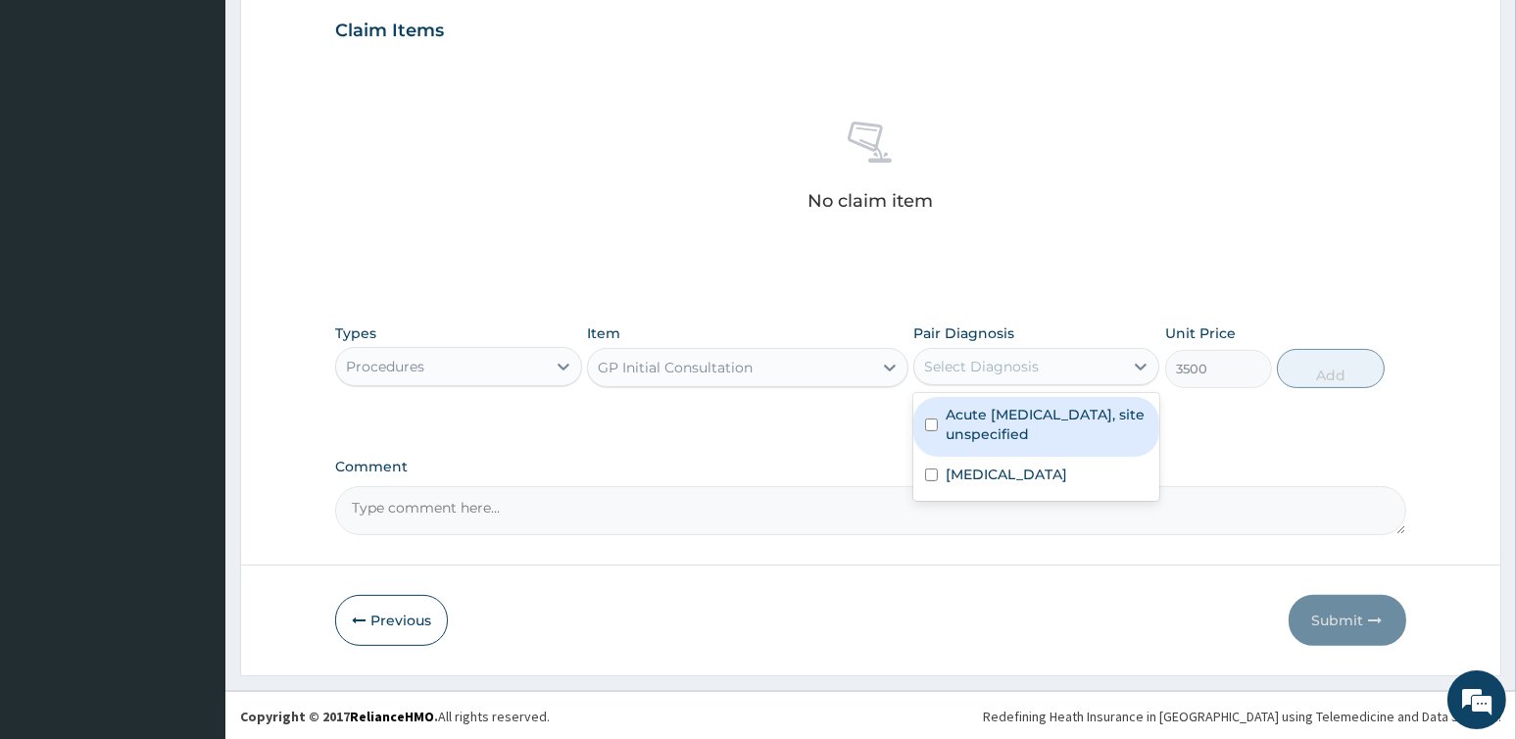
click at [999, 358] on div "Select Diagnosis" at bounding box center [981, 367] width 115 height 20
drag, startPoint x: 990, startPoint y: 429, endPoint x: 1222, endPoint y: 369, distance: 239.8
click at [998, 429] on label "Acute upper respiratory infection, site unspecified" at bounding box center [1046, 424] width 202 height 39
checkbox input "true"
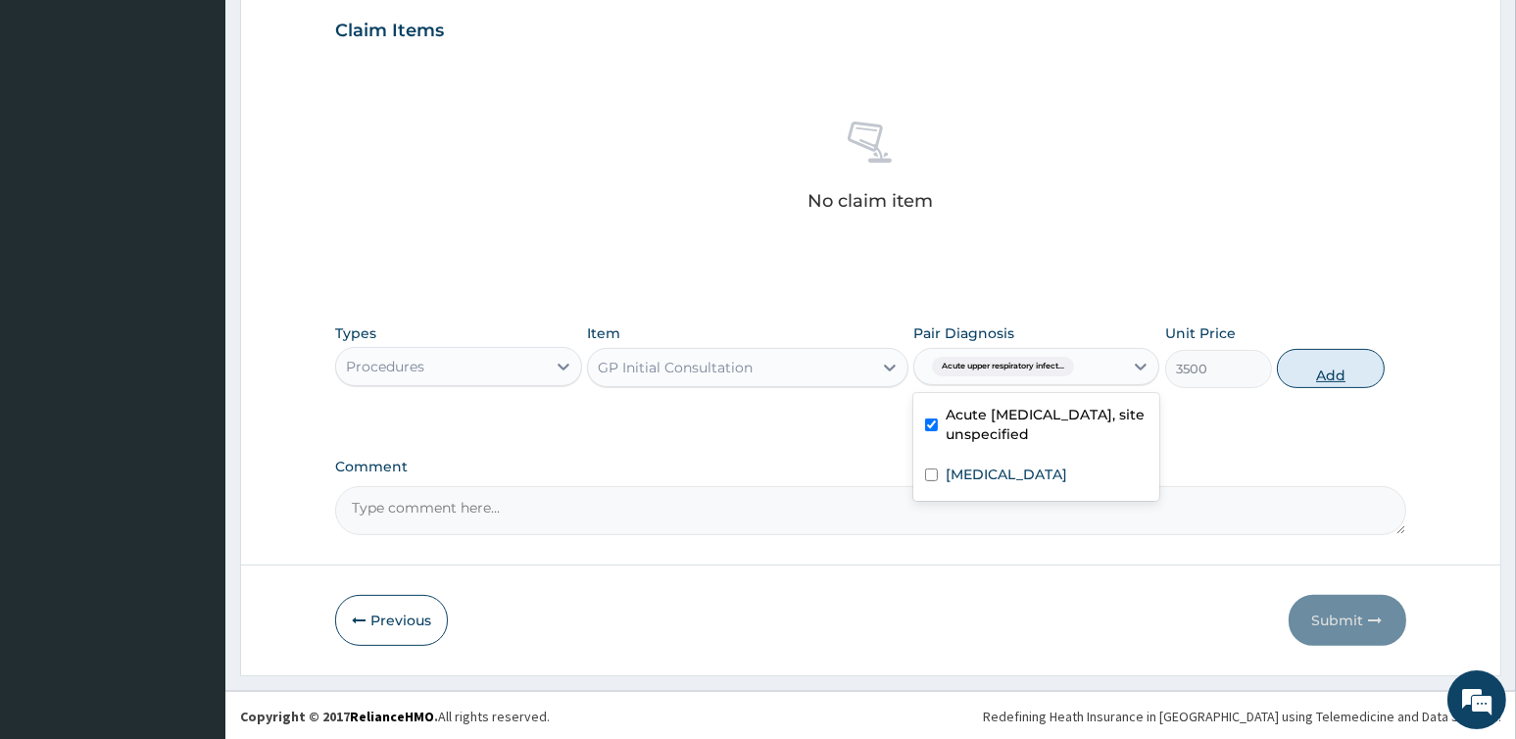
click at [1336, 370] on button "Add" at bounding box center [1330, 368] width 107 height 39
type input "0"
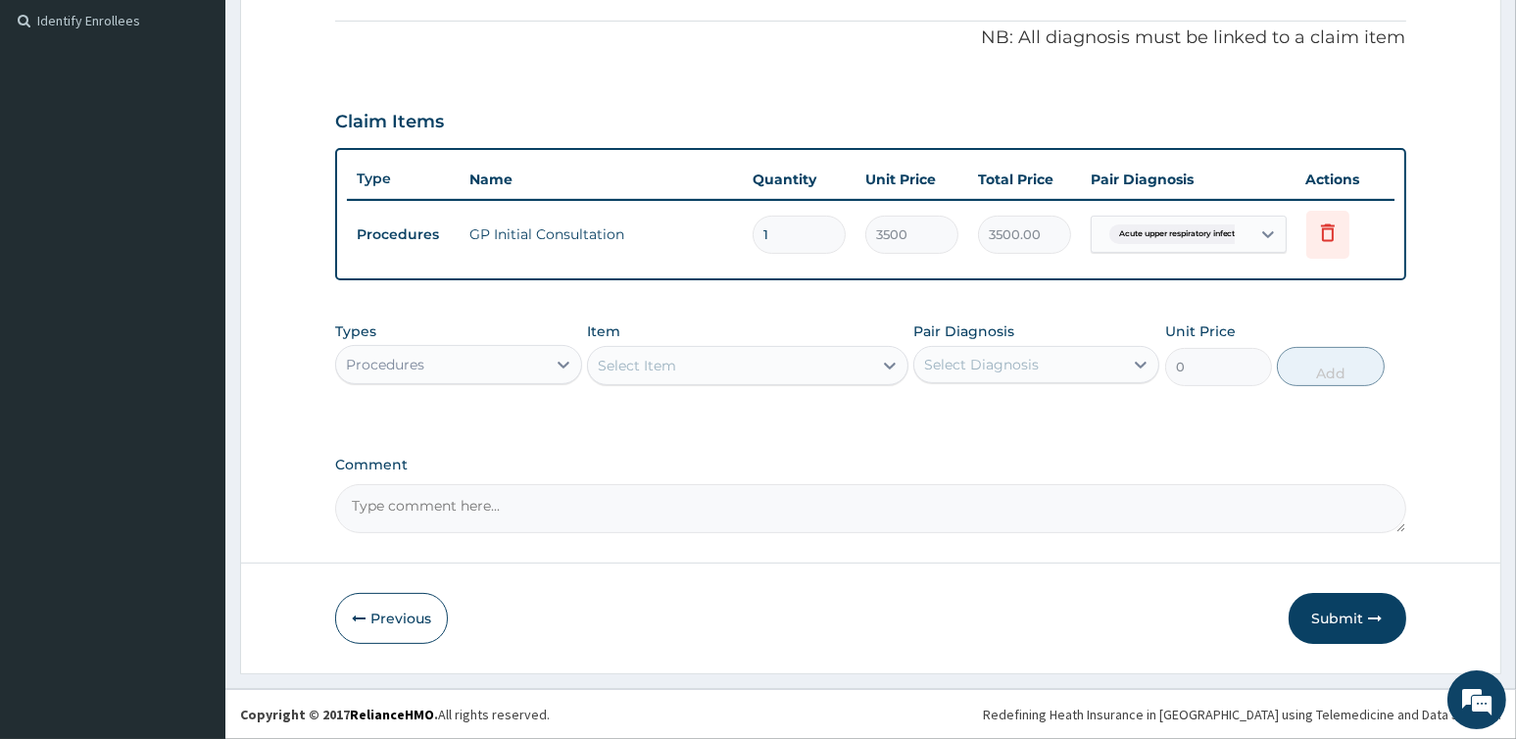
scroll to position [578, 0]
click at [561, 362] on icon at bounding box center [564, 368] width 20 height 20
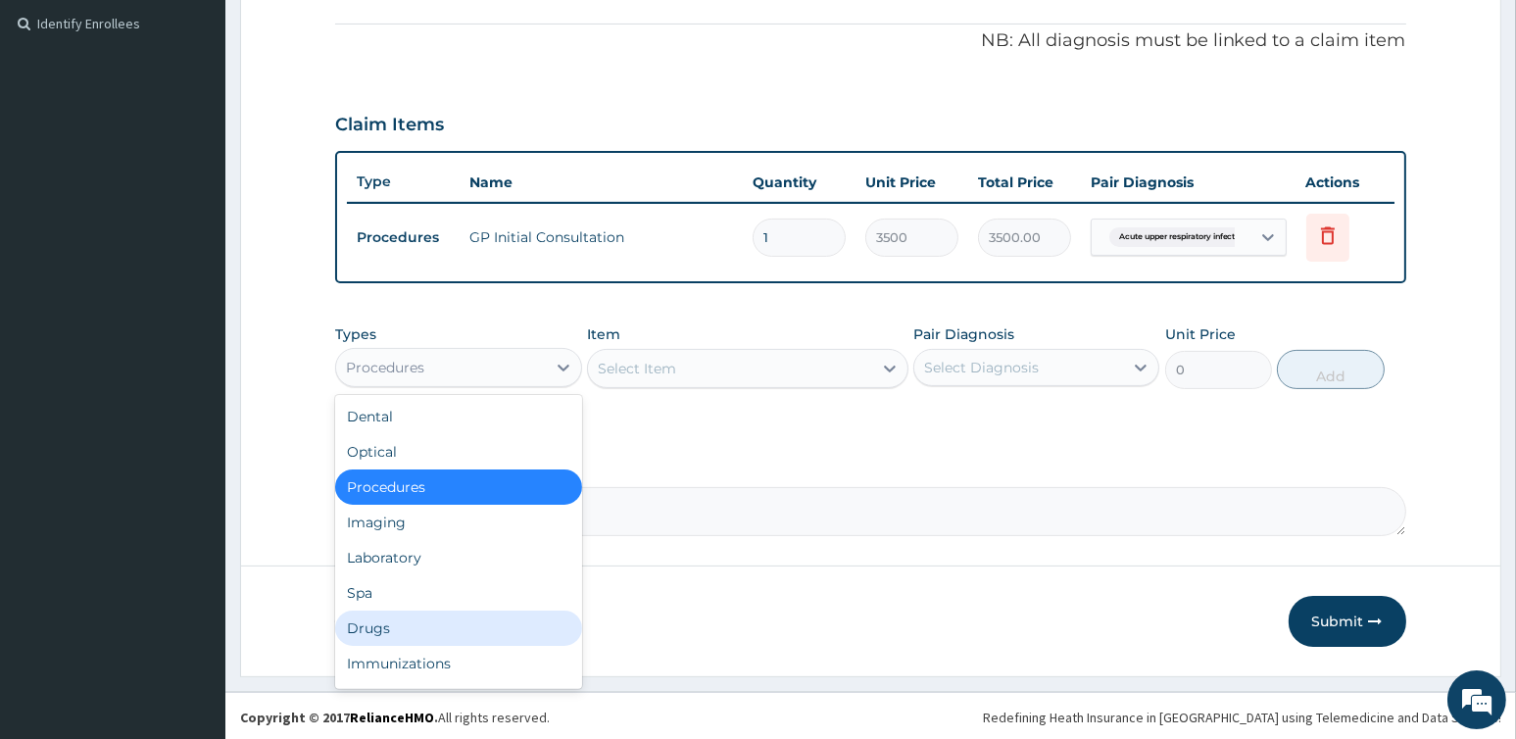
click at [371, 619] on div "Drugs" at bounding box center [458, 627] width 246 height 35
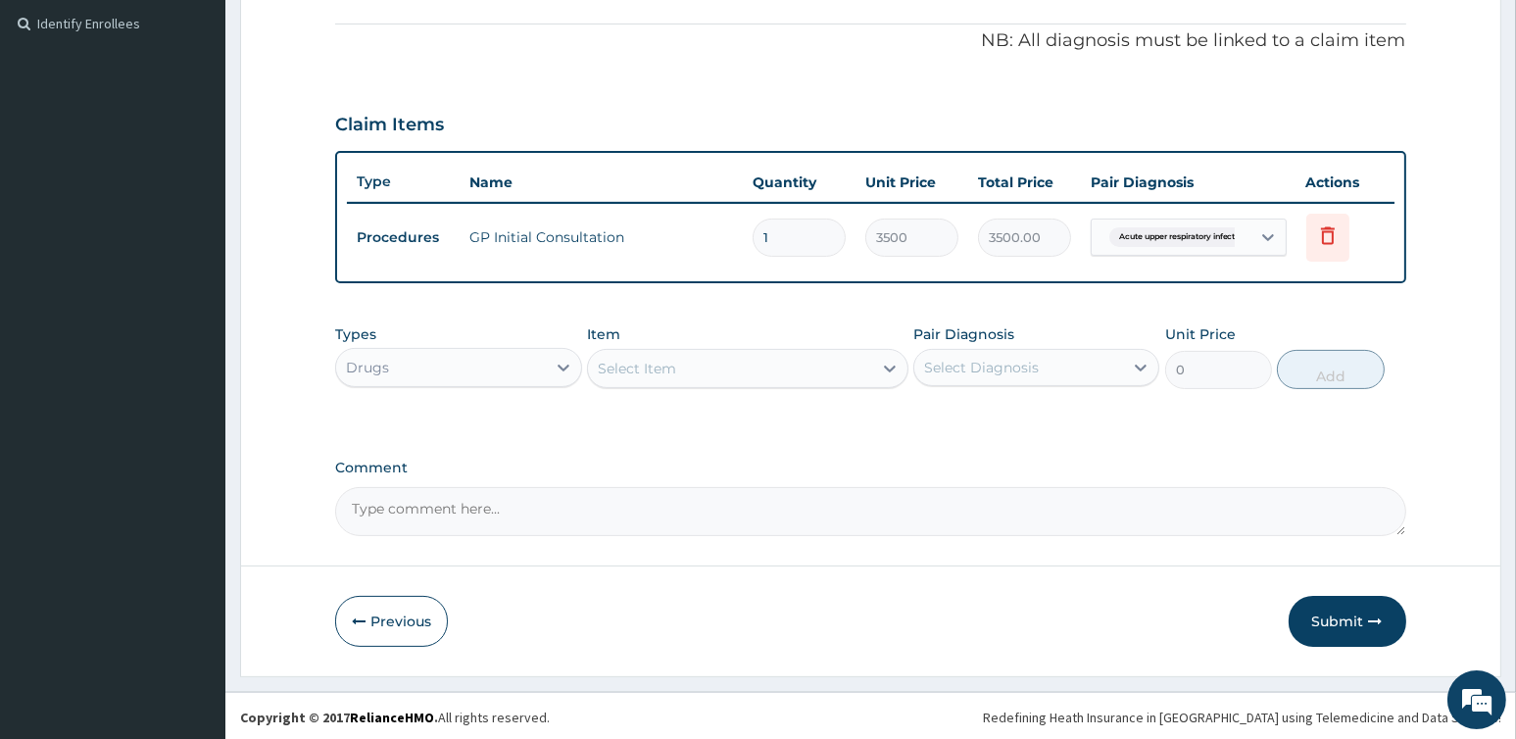
click at [741, 362] on div "Select Item" at bounding box center [730, 368] width 284 height 31
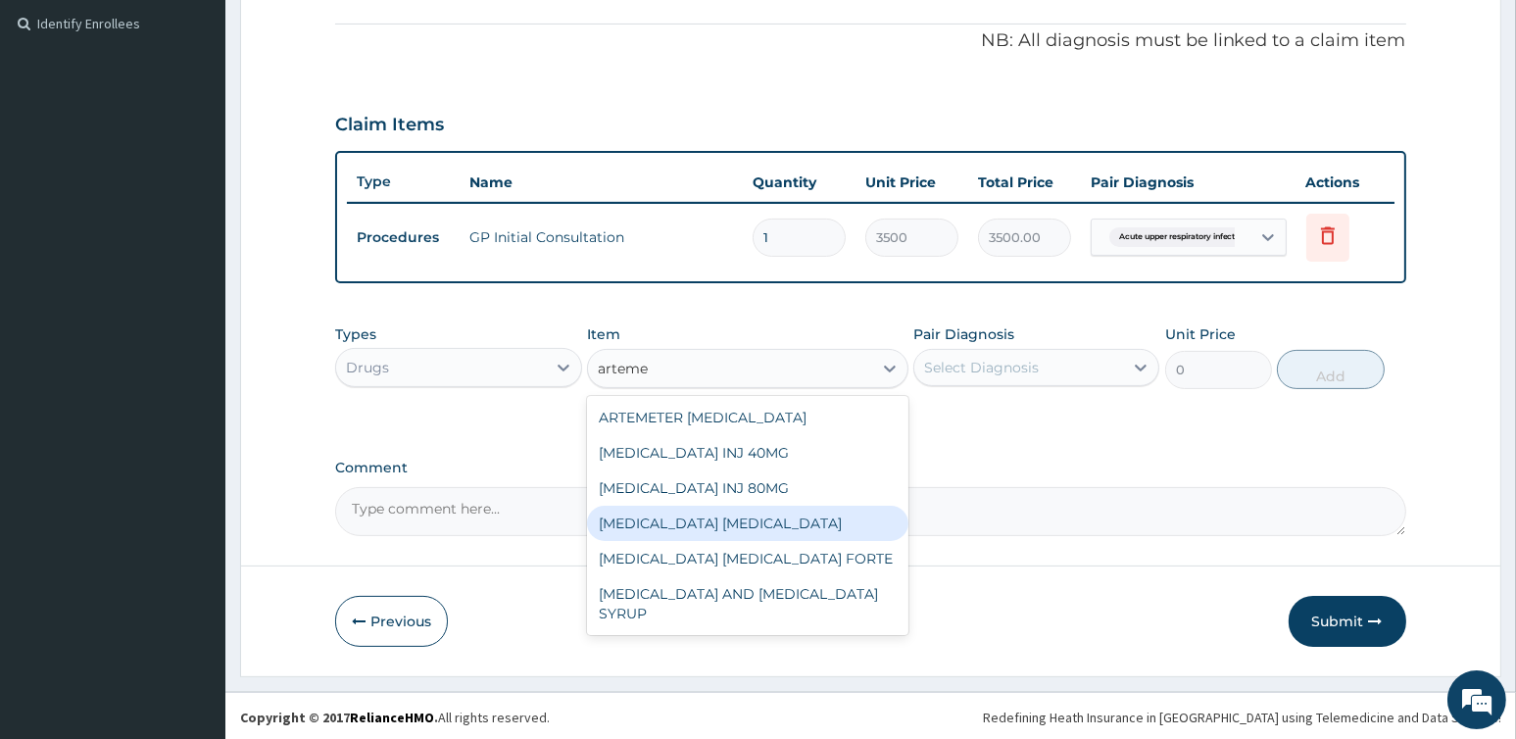
type input "artem"
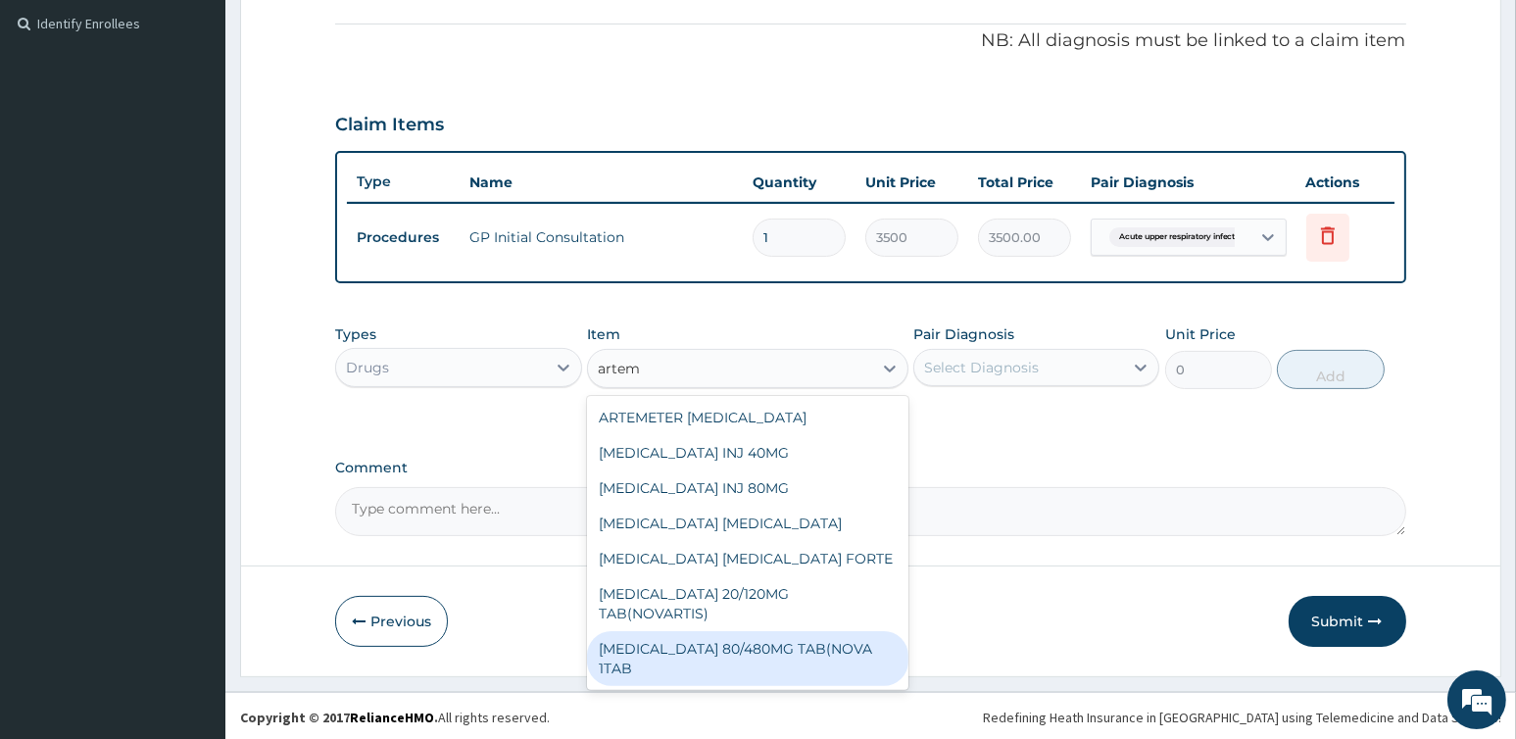
click at [737, 631] on div "COARTEM 80/480MG TAB(NOVA 1TAB" at bounding box center [747, 658] width 321 height 55
type input "800"
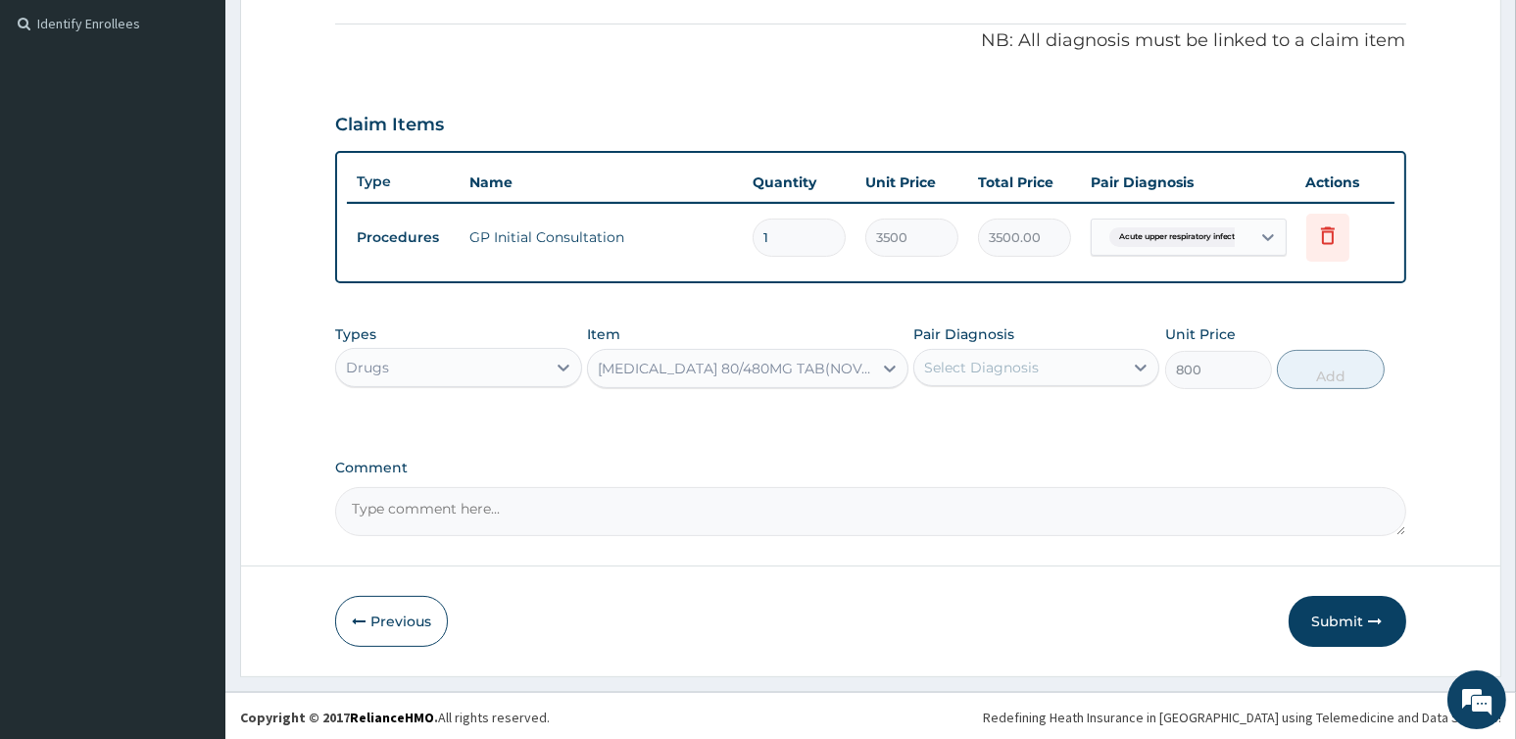
click at [1026, 366] on div "Select Diagnosis" at bounding box center [981, 368] width 115 height 20
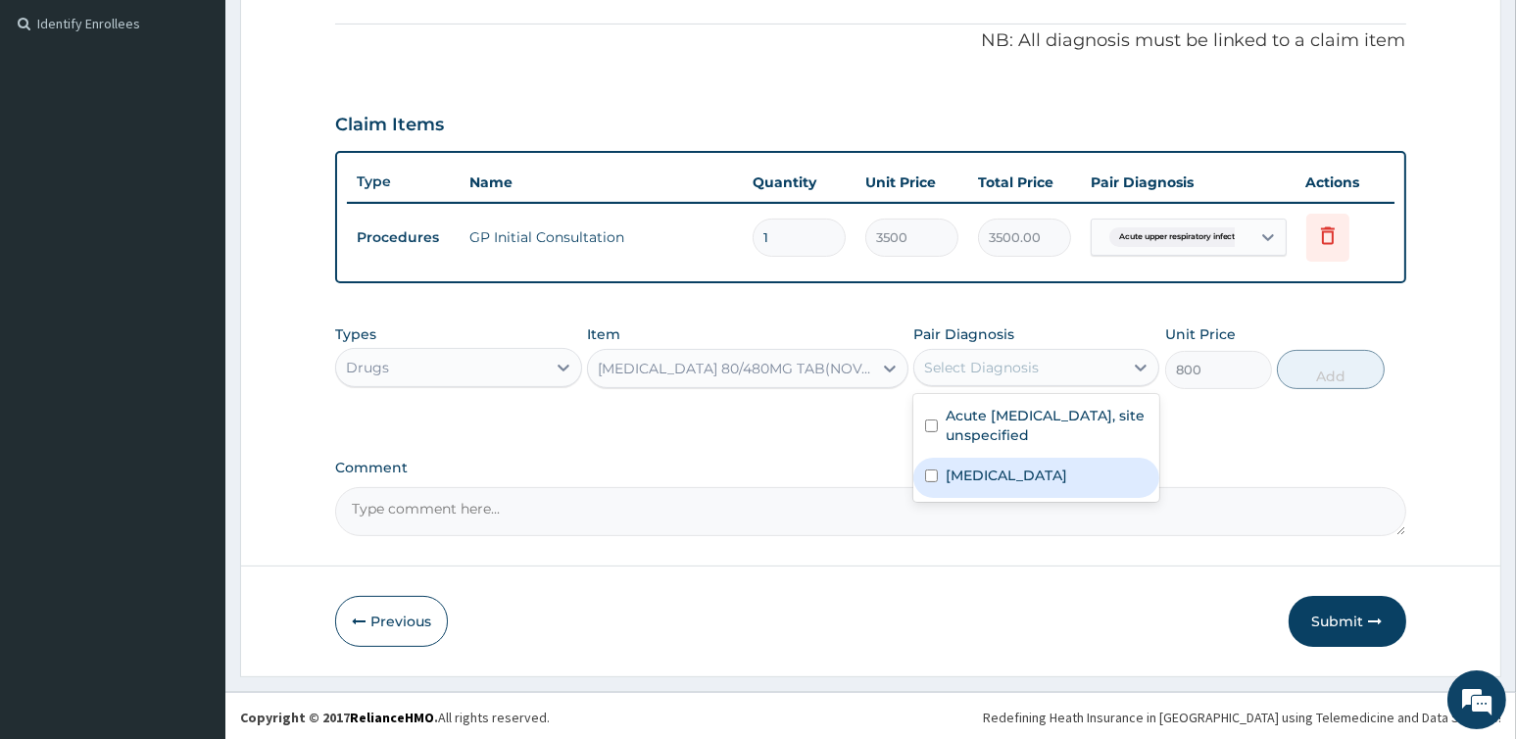
click at [1041, 476] on label "Malaria, unspecified" at bounding box center [1005, 475] width 121 height 20
checkbox input "true"
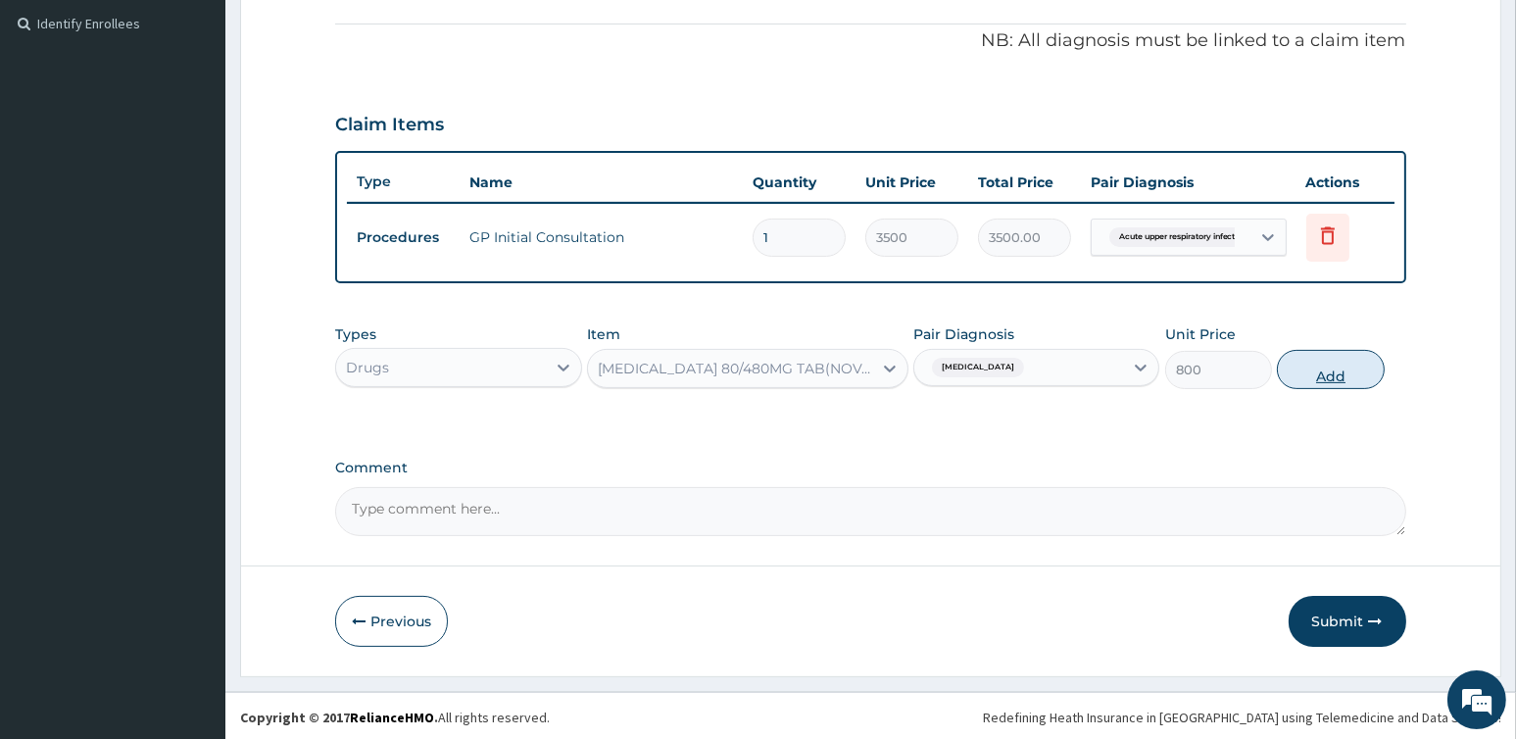
click at [1333, 361] on button "Add" at bounding box center [1330, 369] width 107 height 39
type input "0"
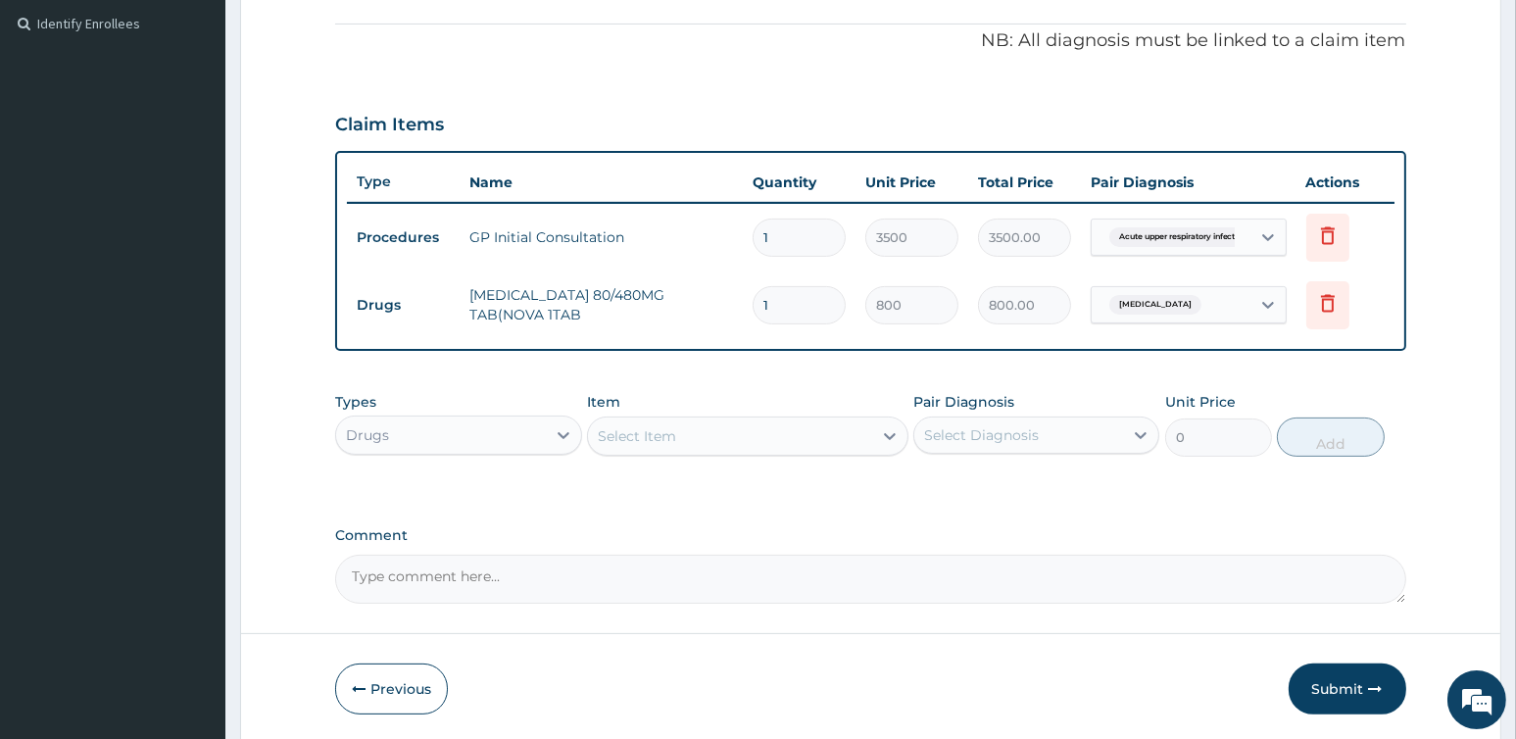
click at [686, 426] on div "Select Item" at bounding box center [730, 435] width 284 height 31
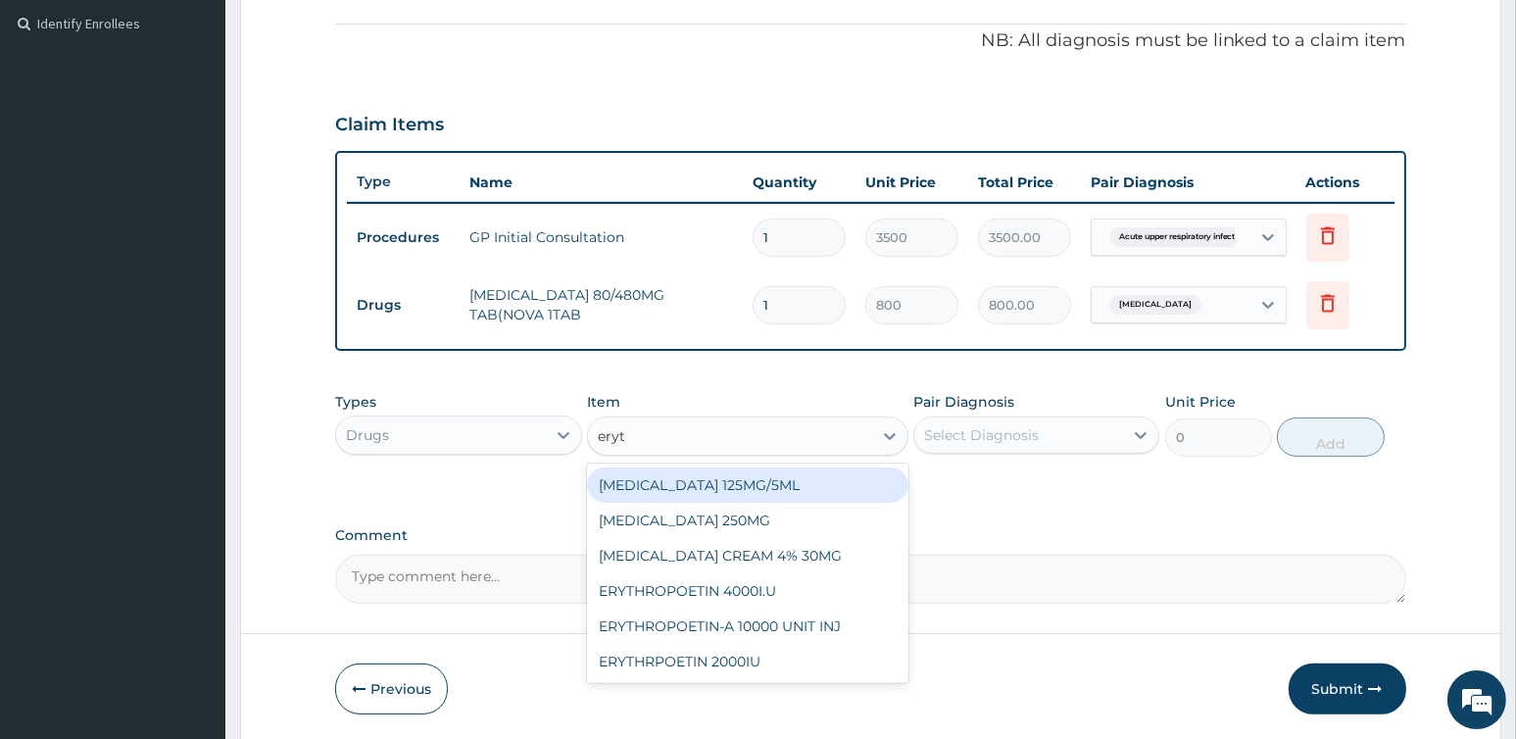
type input "eryth"
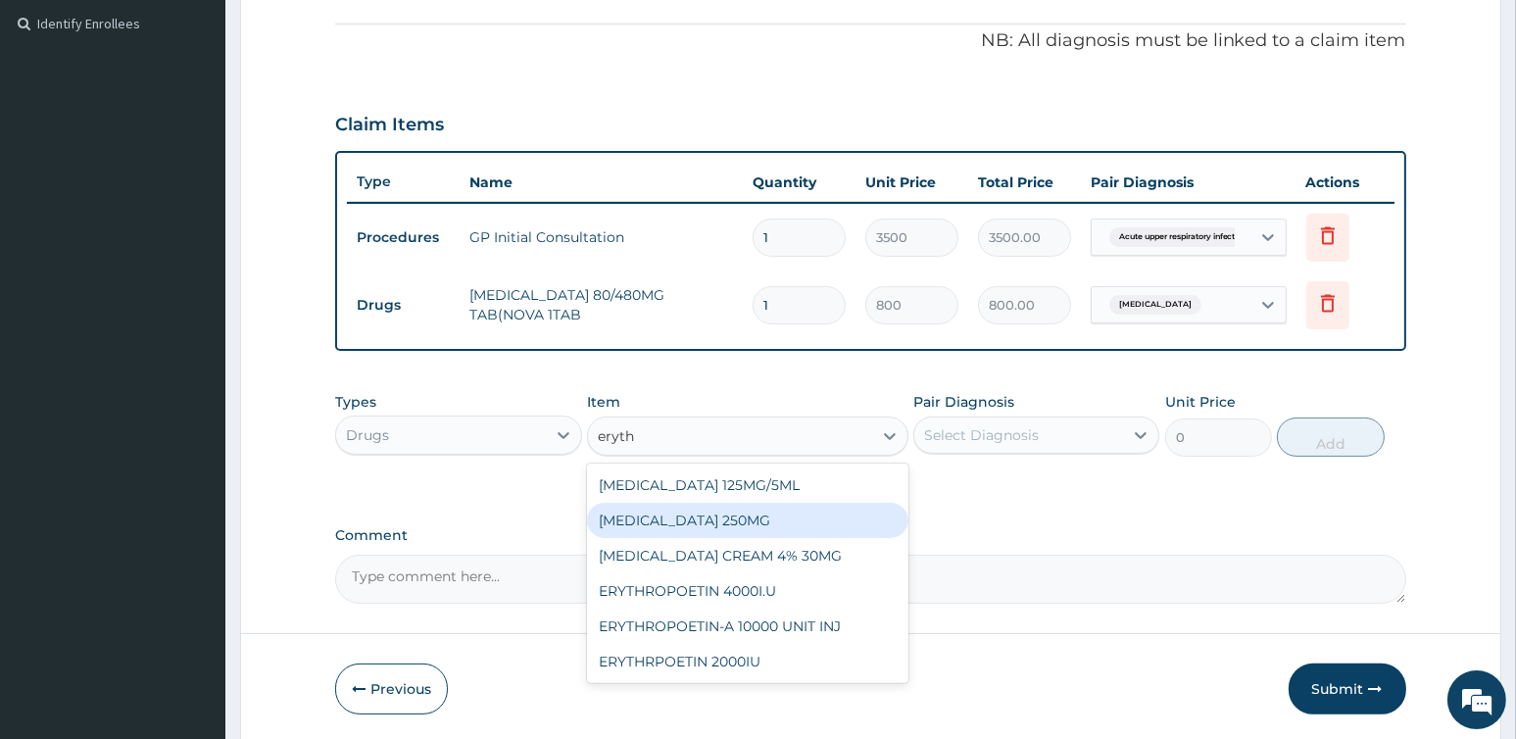
click at [751, 523] on div "ERYTHROMYCIN 250MG" at bounding box center [747, 520] width 321 height 35
type input "350"
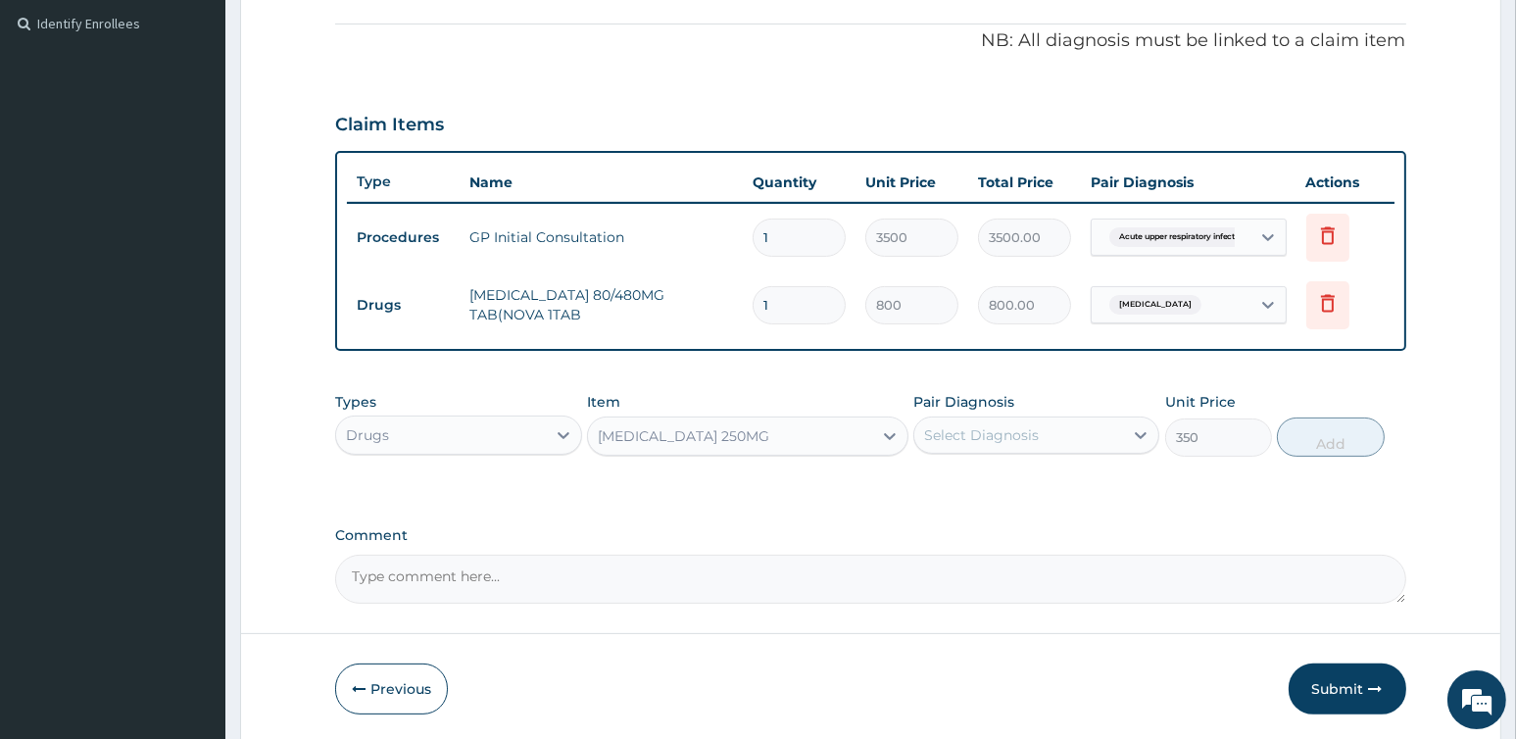
click at [1001, 434] on div "Select Diagnosis" at bounding box center [981, 435] width 115 height 20
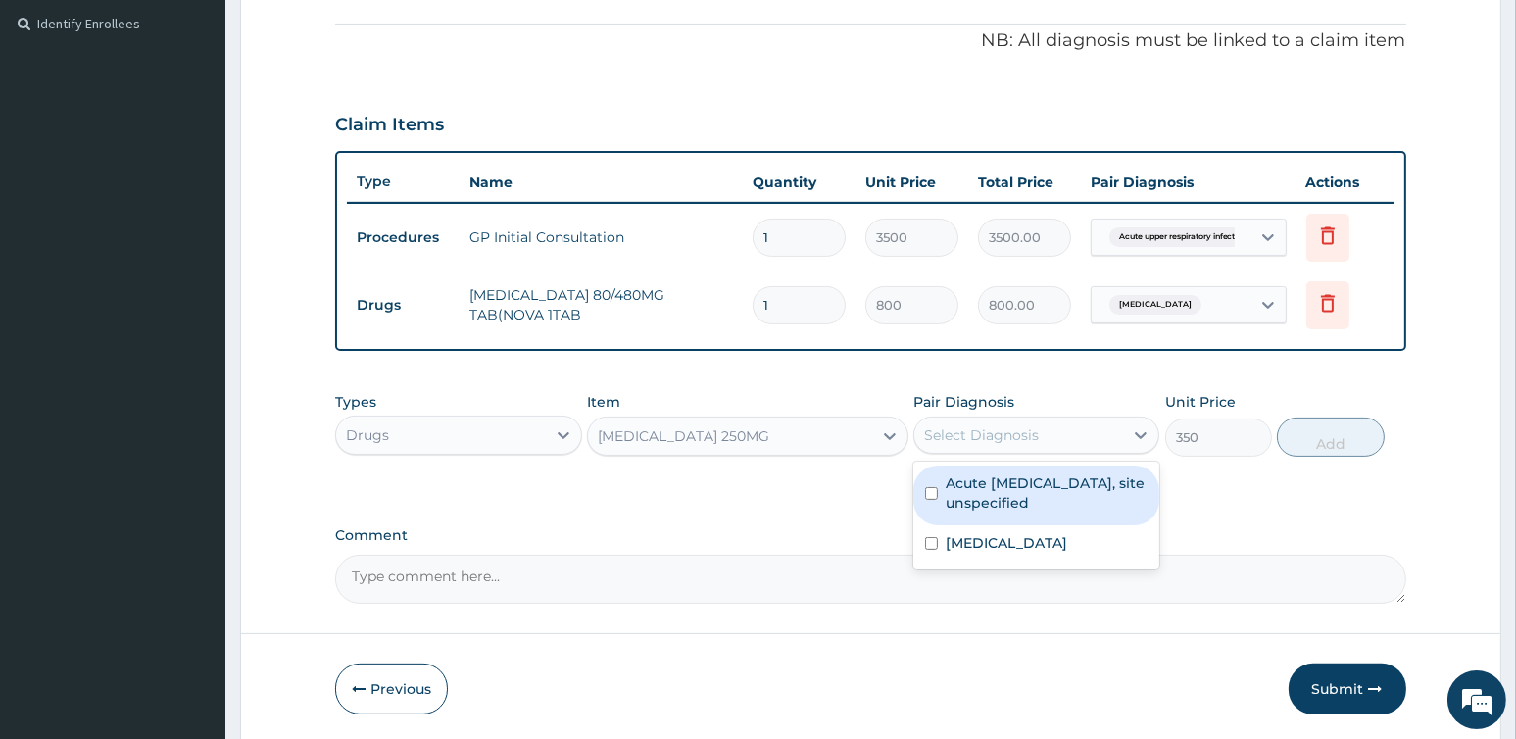
drag, startPoint x: 1038, startPoint y: 499, endPoint x: 1088, endPoint y: 490, distance: 50.7
click at [1041, 498] on label "Acute upper respiratory infection, site unspecified" at bounding box center [1046, 492] width 202 height 39
checkbox input "true"
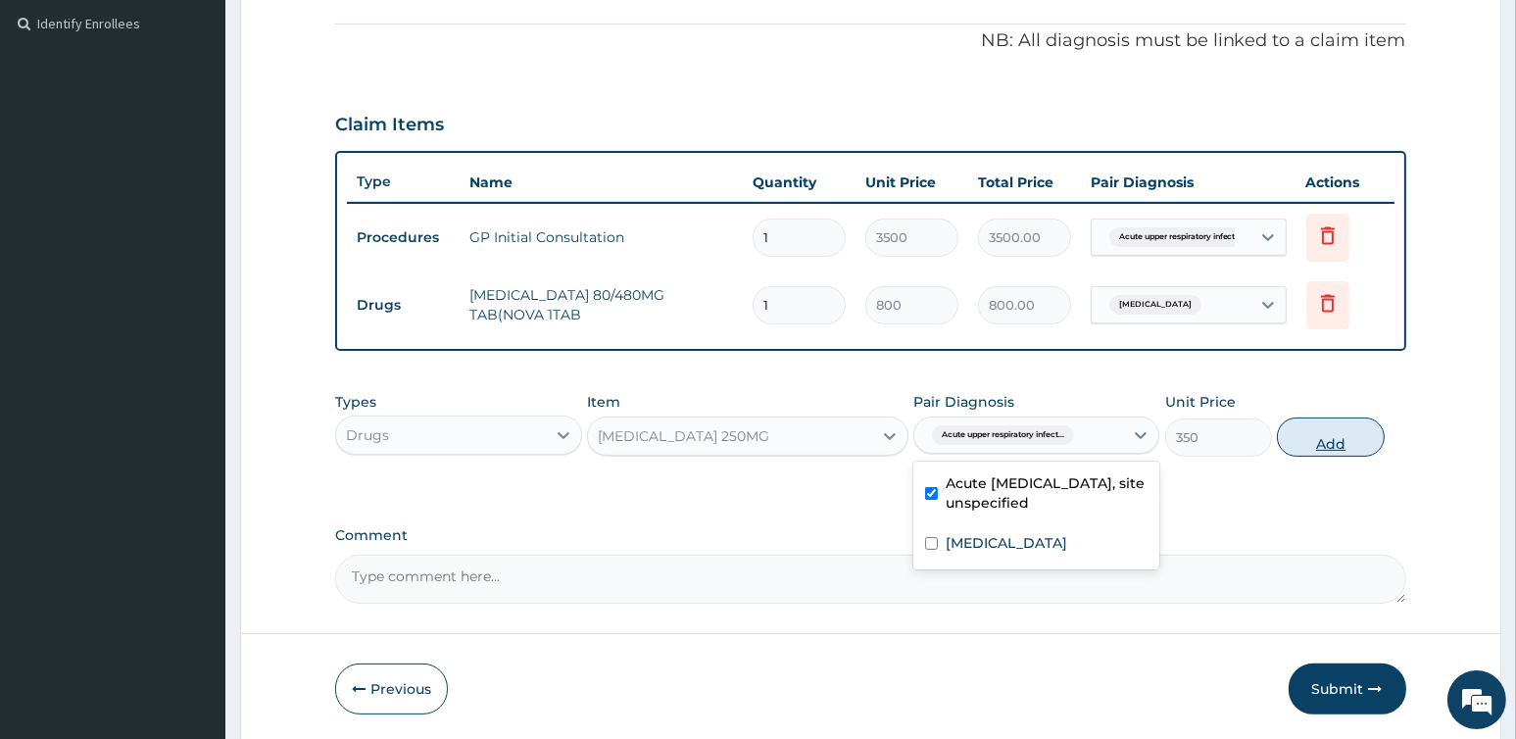
click at [1332, 430] on button "Add" at bounding box center [1330, 436] width 107 height 39
type input "0"
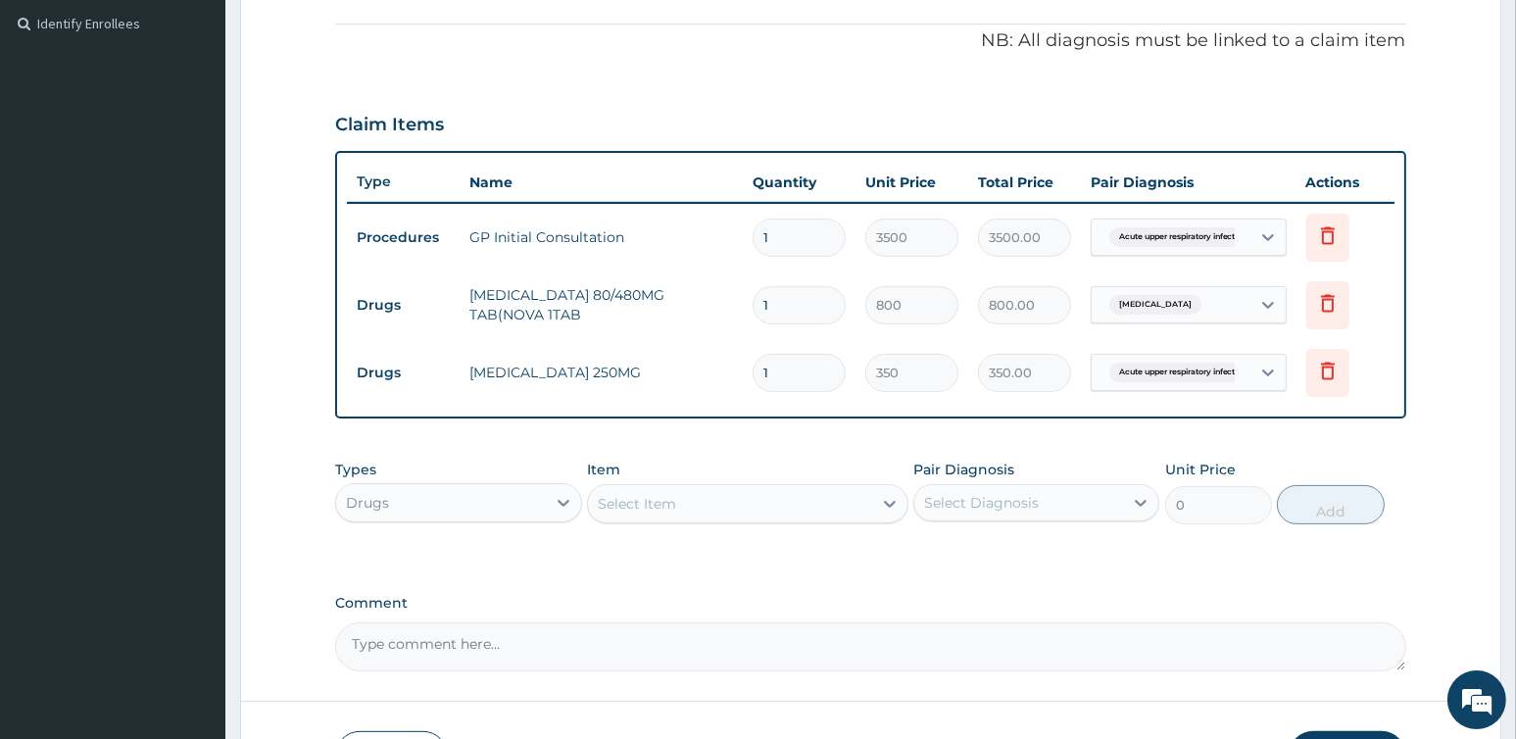
click at [809, 368] on input "1" at bounding box center [798, 373] width 93 height 38
type input "0.00"
type input "2"
type input "700.00"
type input "2"
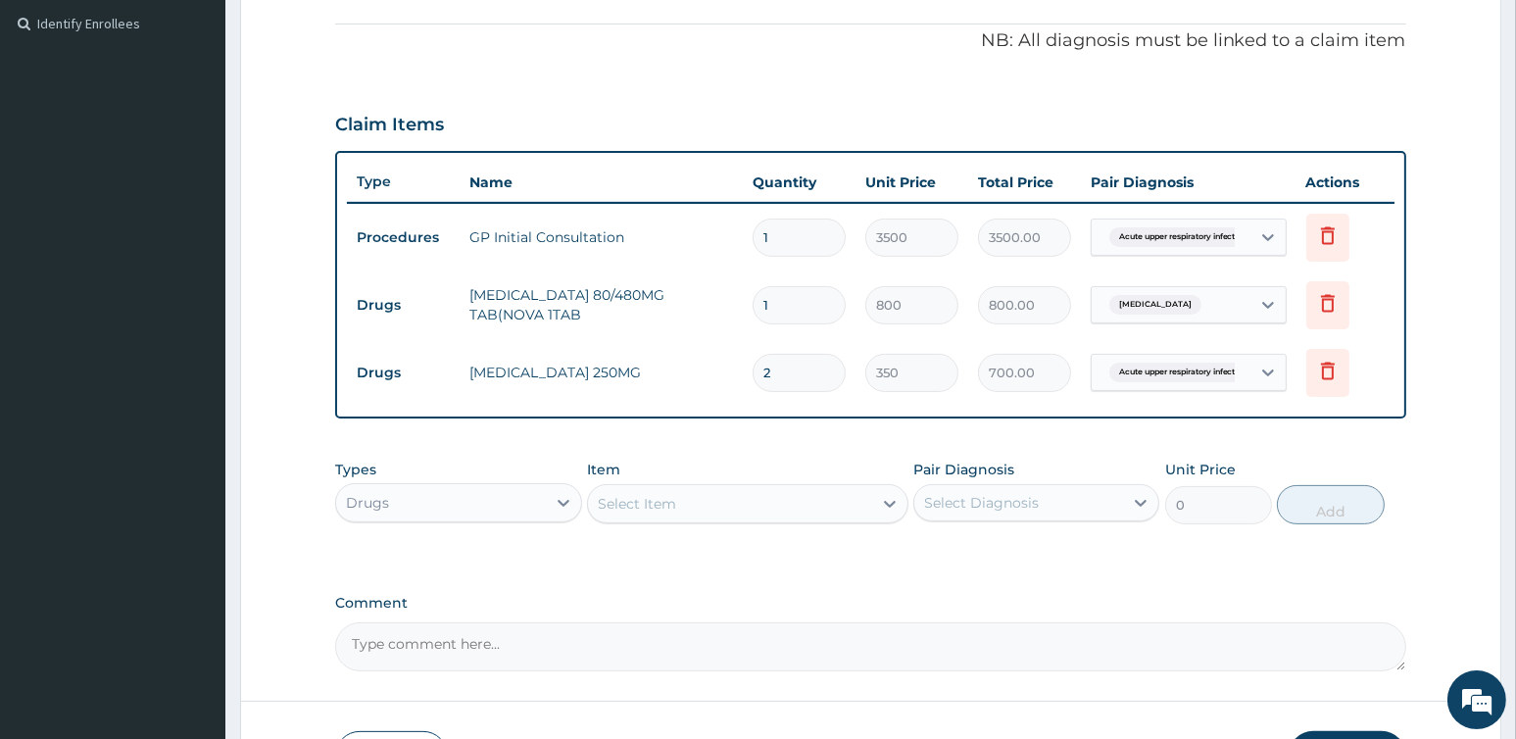
click at [765, 503] on div "Select Item" at bounding box center [730, 503] width 284 height 31
click at [707, 500] on div "Select Item" at bounding box center [730, 503] width 284 height 31
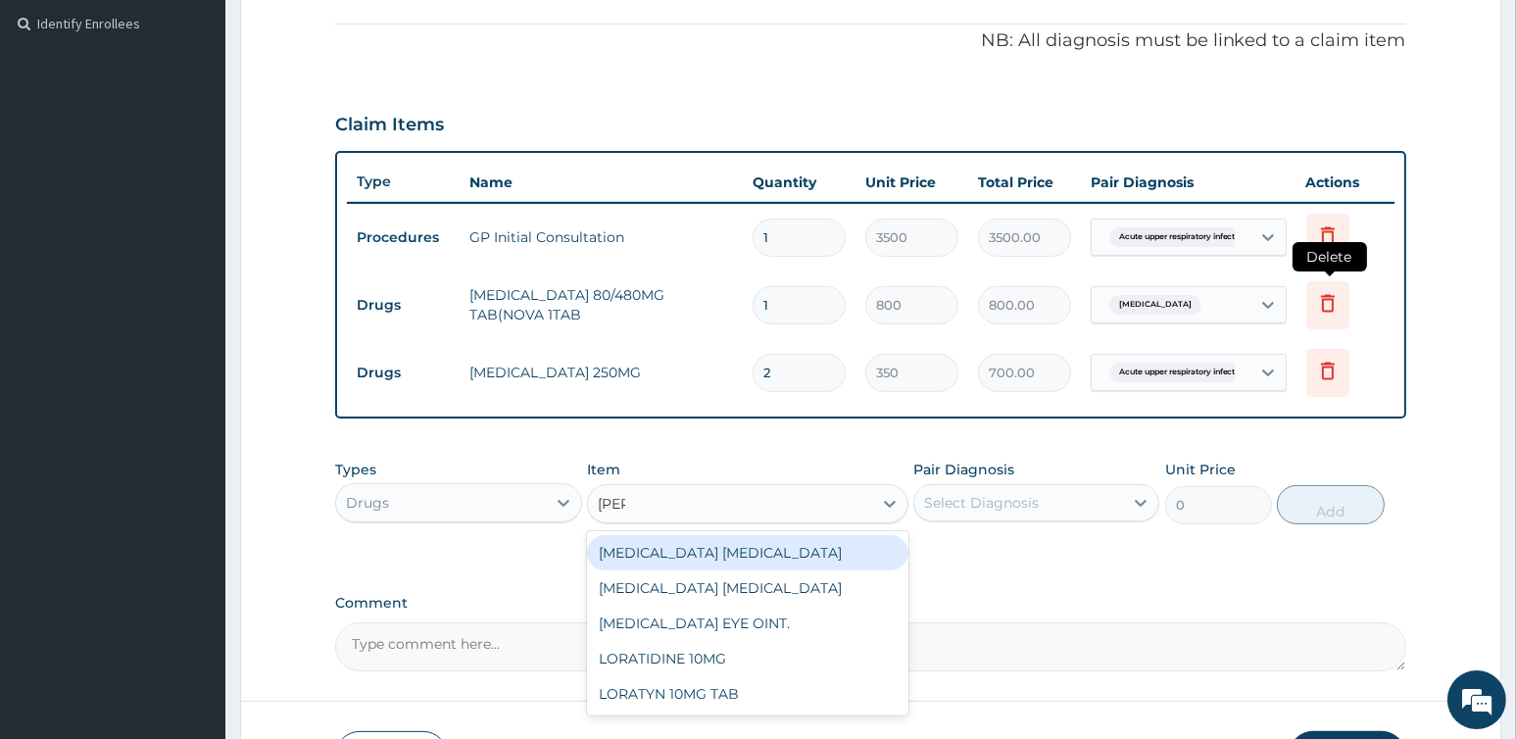
type input "lorat"
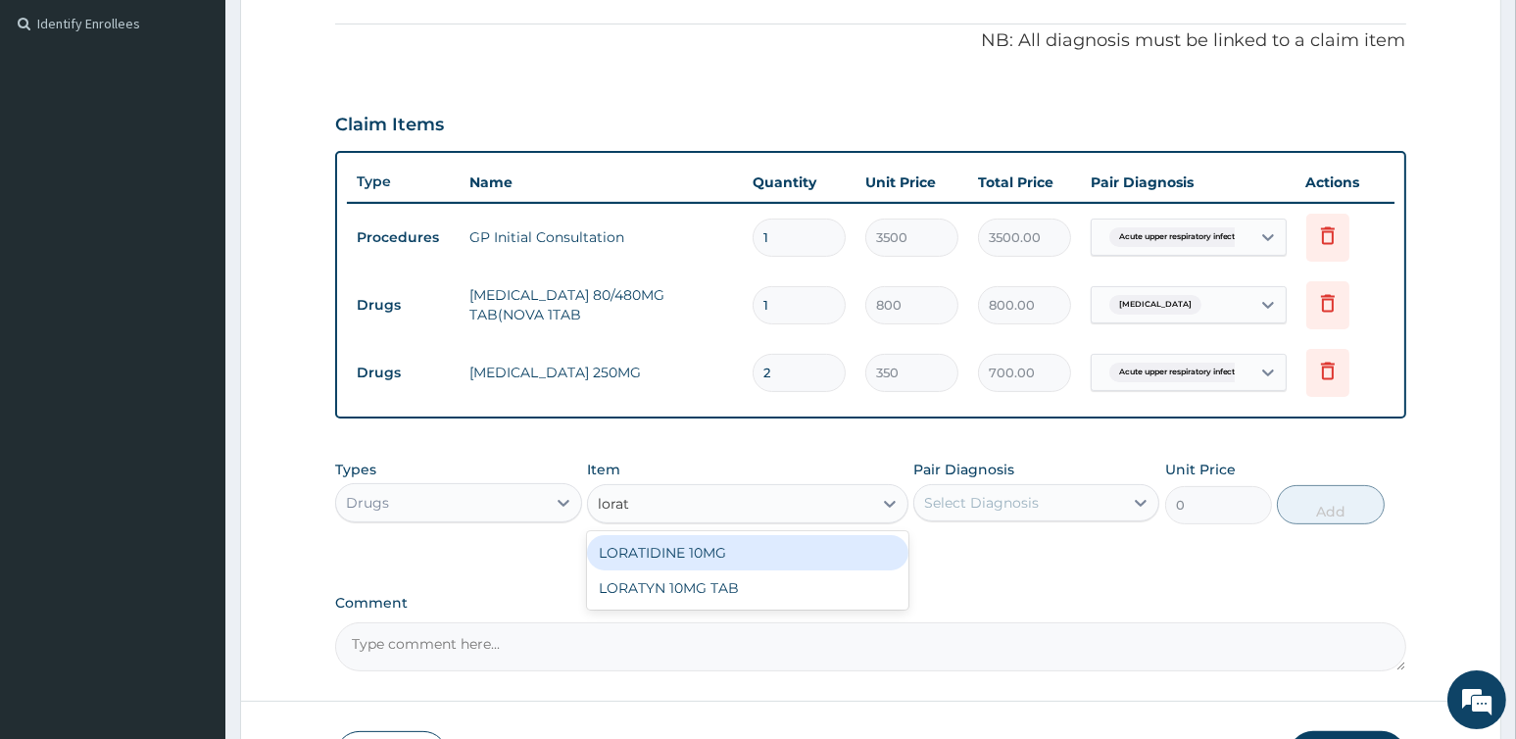
drag, startPoint x: 719, startPoint y: 551, endPoint x: 771, endPoint y: 542, distance: 52.7
click at [719, 551] on div "LORATIDINE 10MG" at bounding box center [747, 552] width 321 height 35
type input "200"
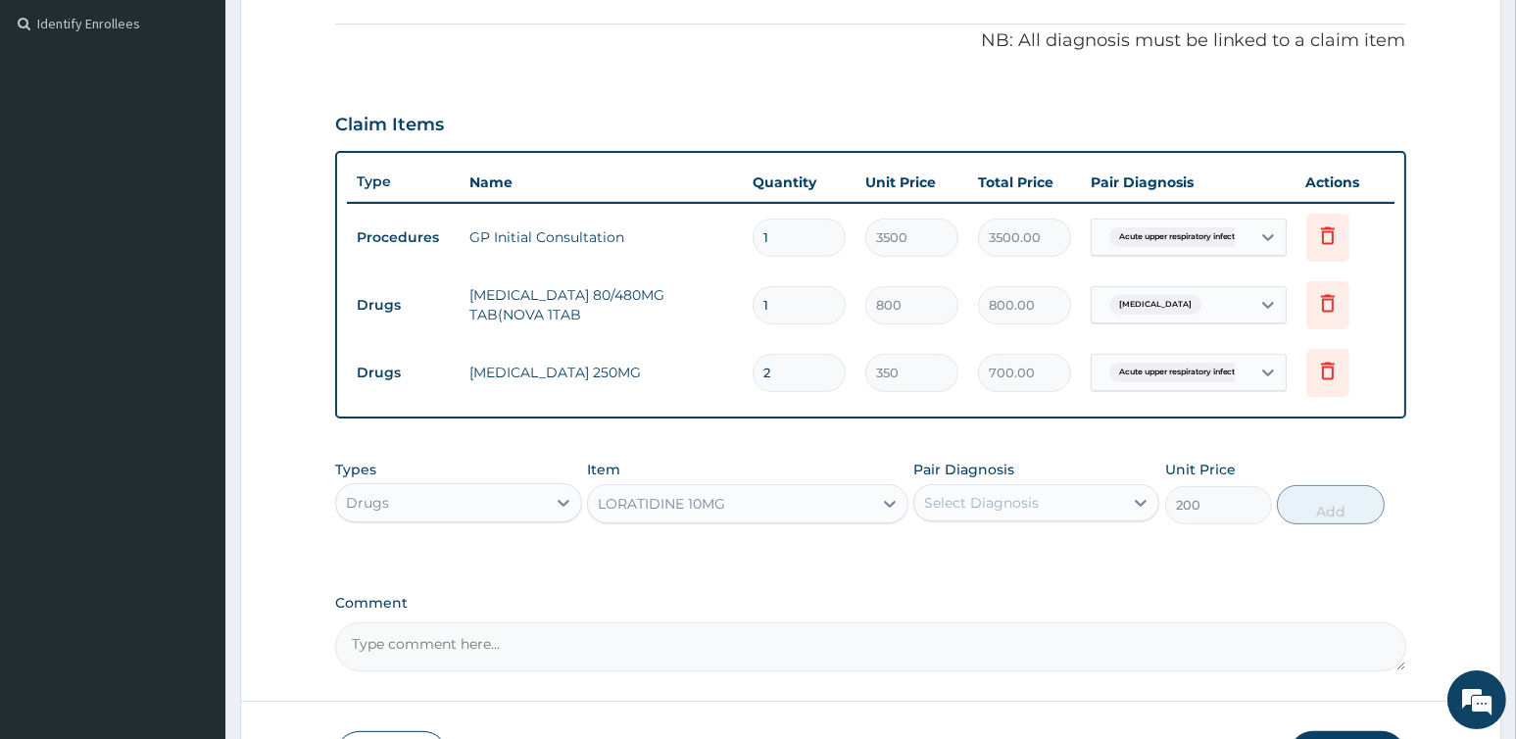
click at [996, 505] on div "Select Diagnosis" at bounding box center [981, 503] width 115 height 20
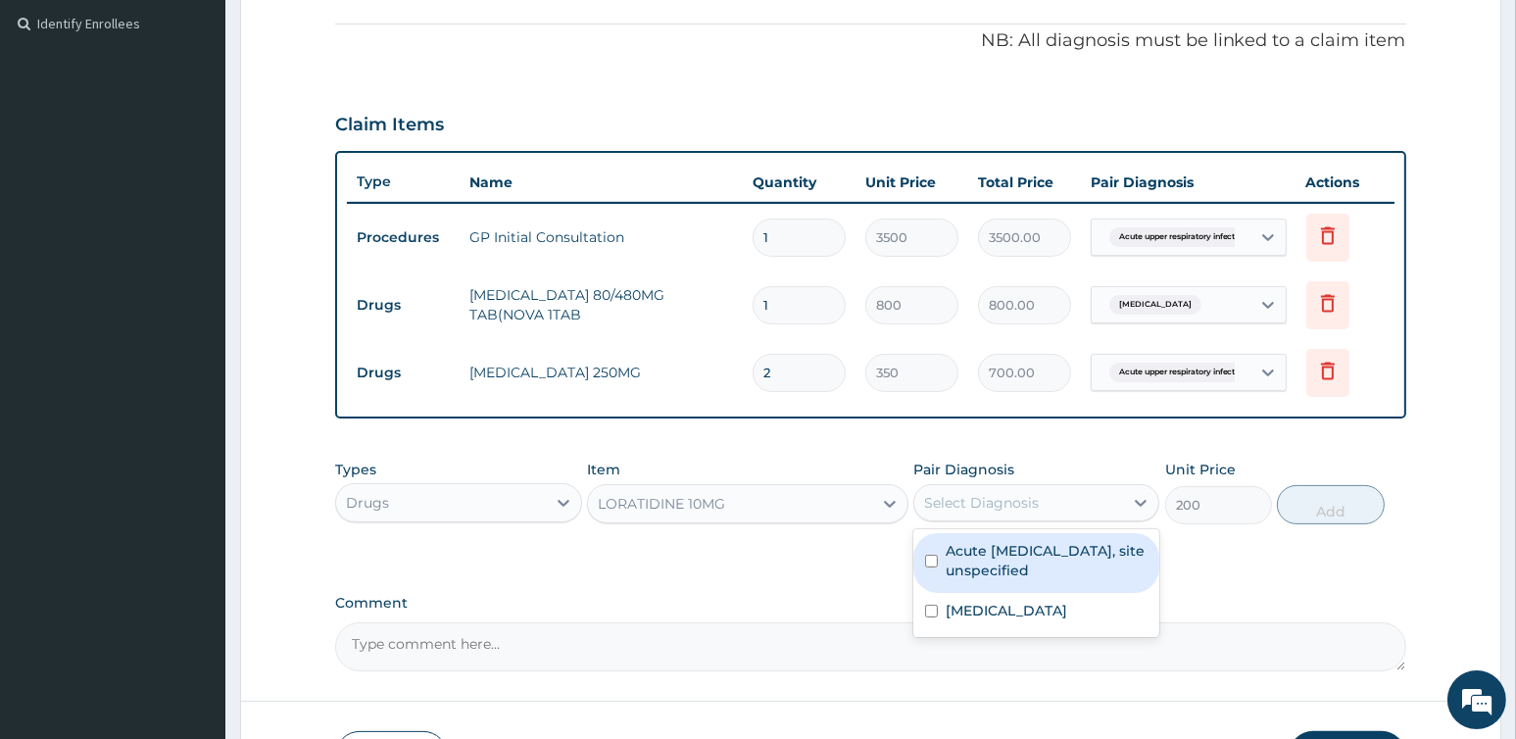
click at [1014, 572] on label "Acute upper respiratory infection, site unspecified" at bounding box center [1046, 560] width 202 height 39
checkbox input "true"
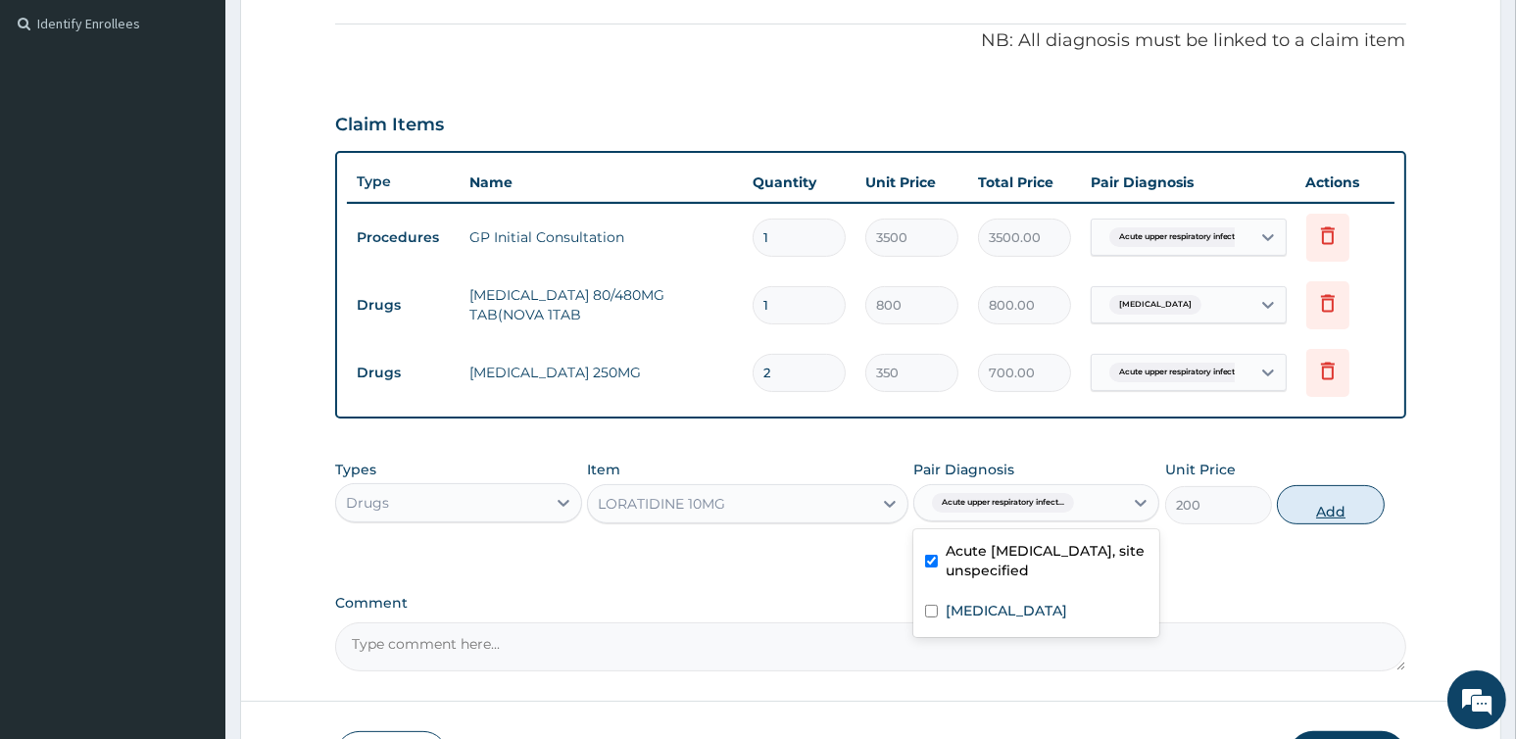
click at [1343, 514] on button "Add" at bounding box center [1330, 504] width 107 height 39
type input "0"
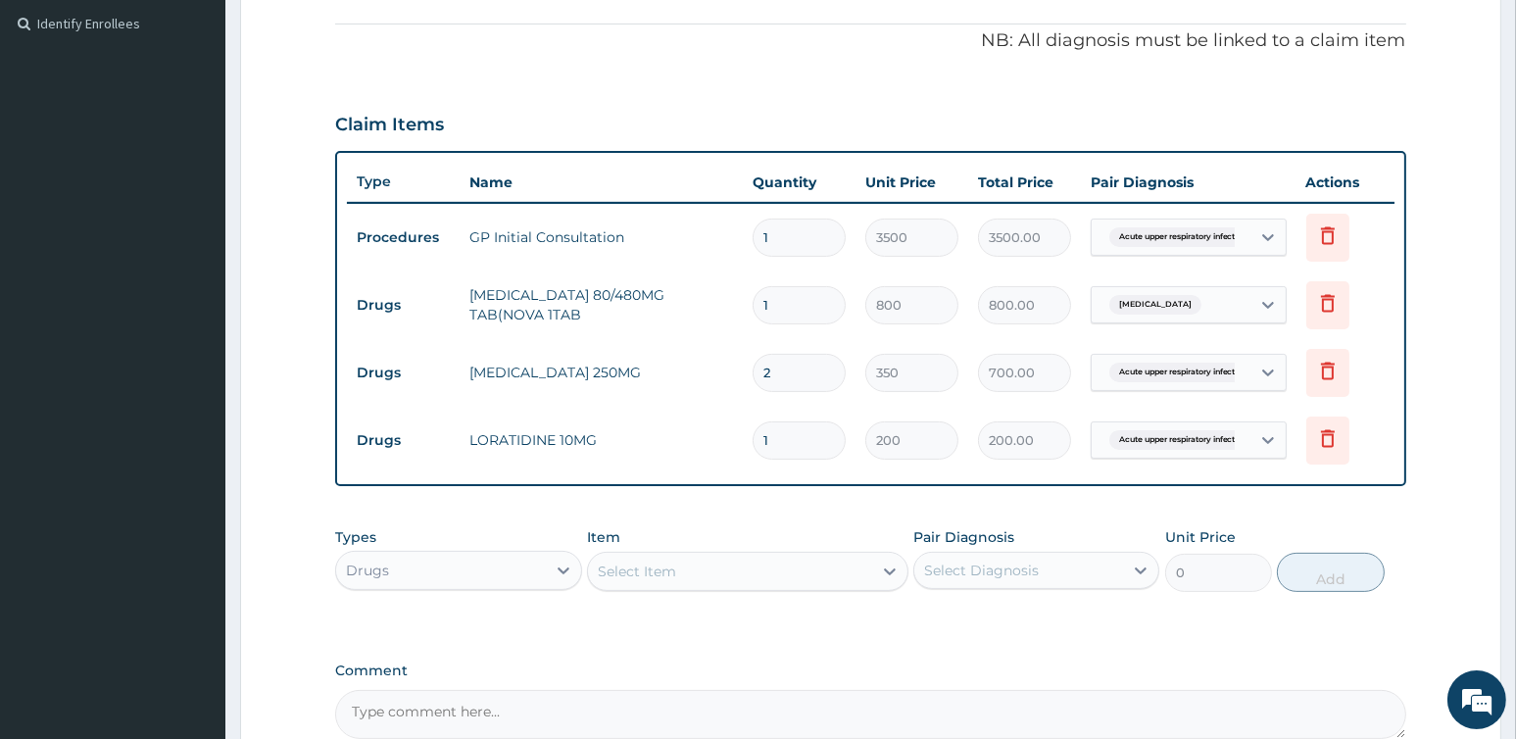
click at [731, 565] on div "Select Item" at bounding box center [730, 571] width 284 height 31
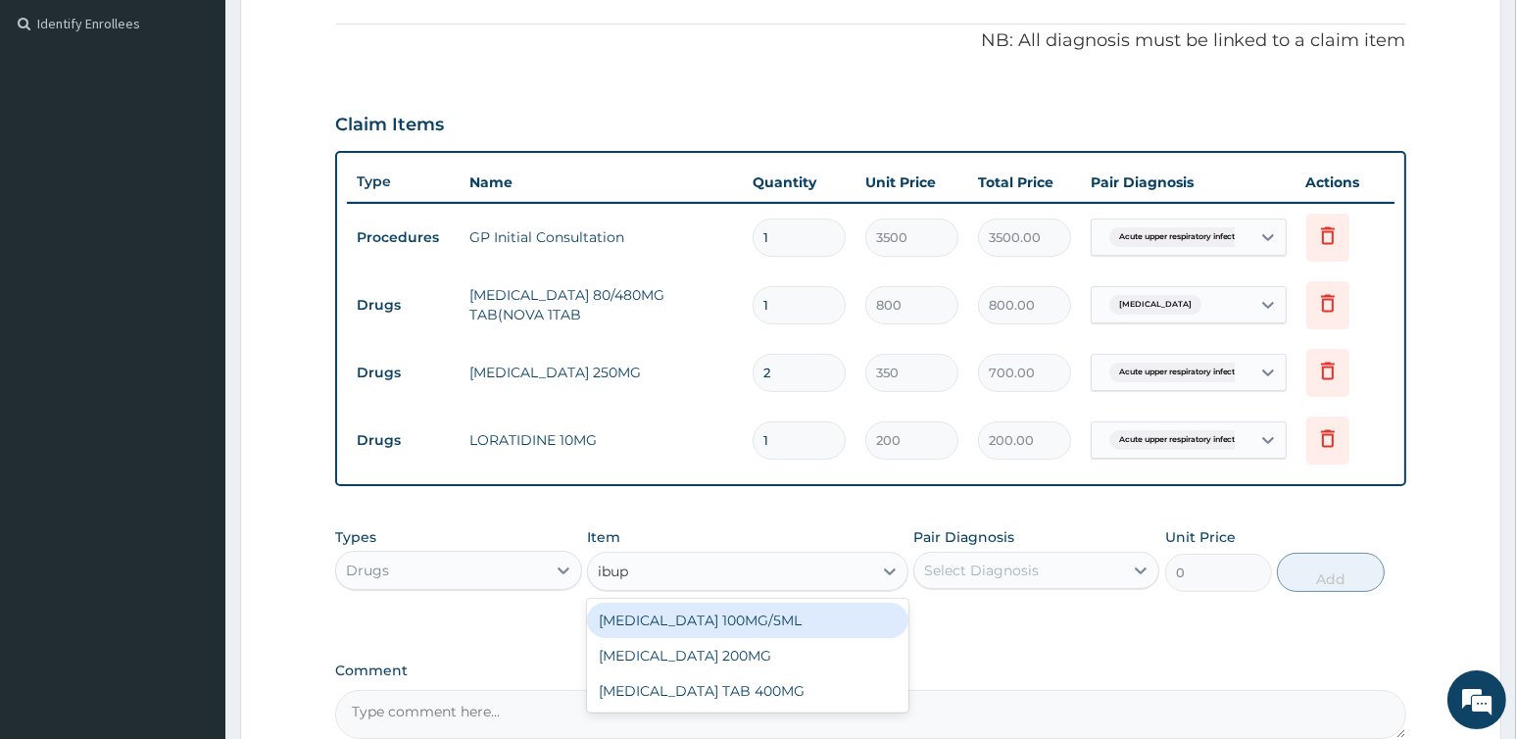
type input "ibupr"
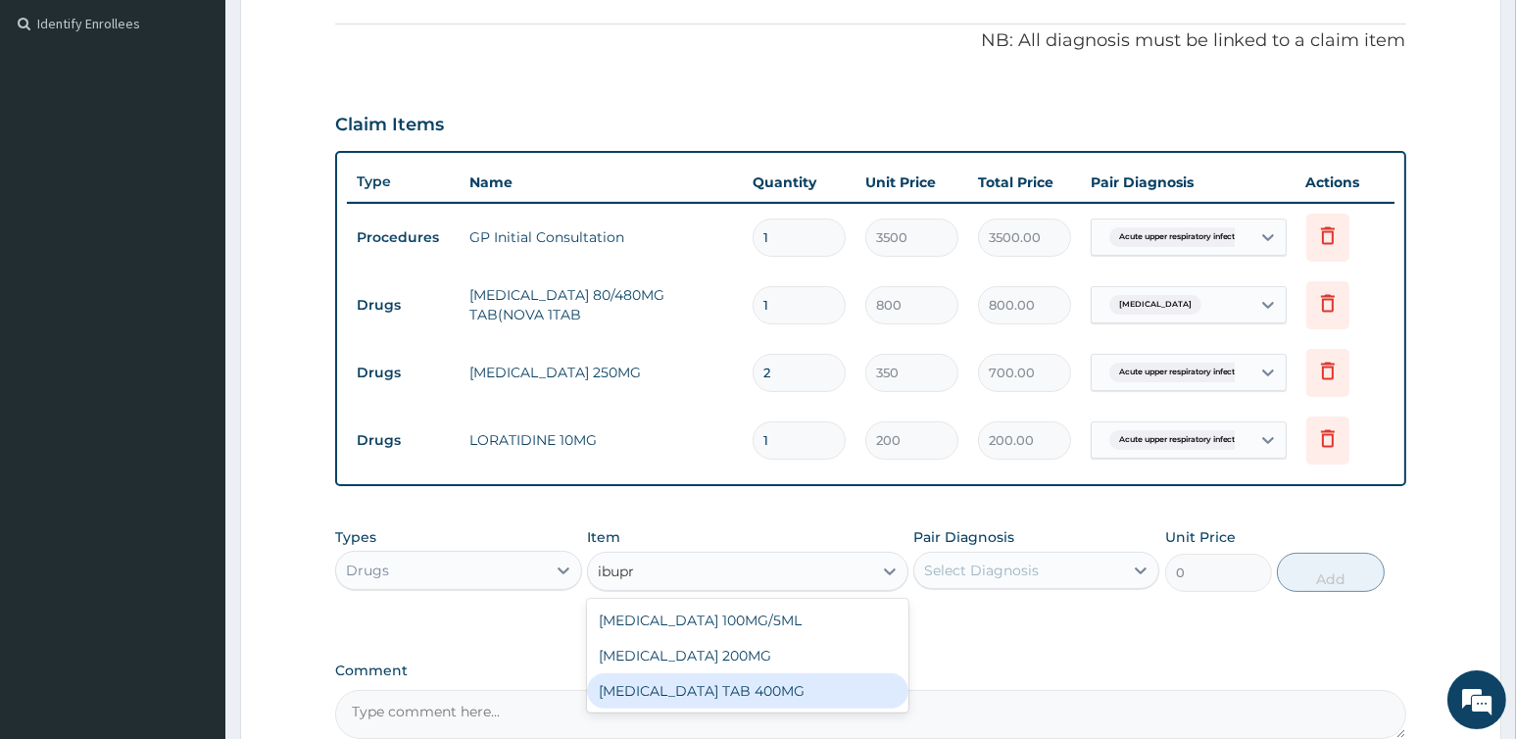
click at [739, 694] on div "IBUPROFEN TAB 400MG" at bounding box center [747, 690] width 321 height 35
type input "400"
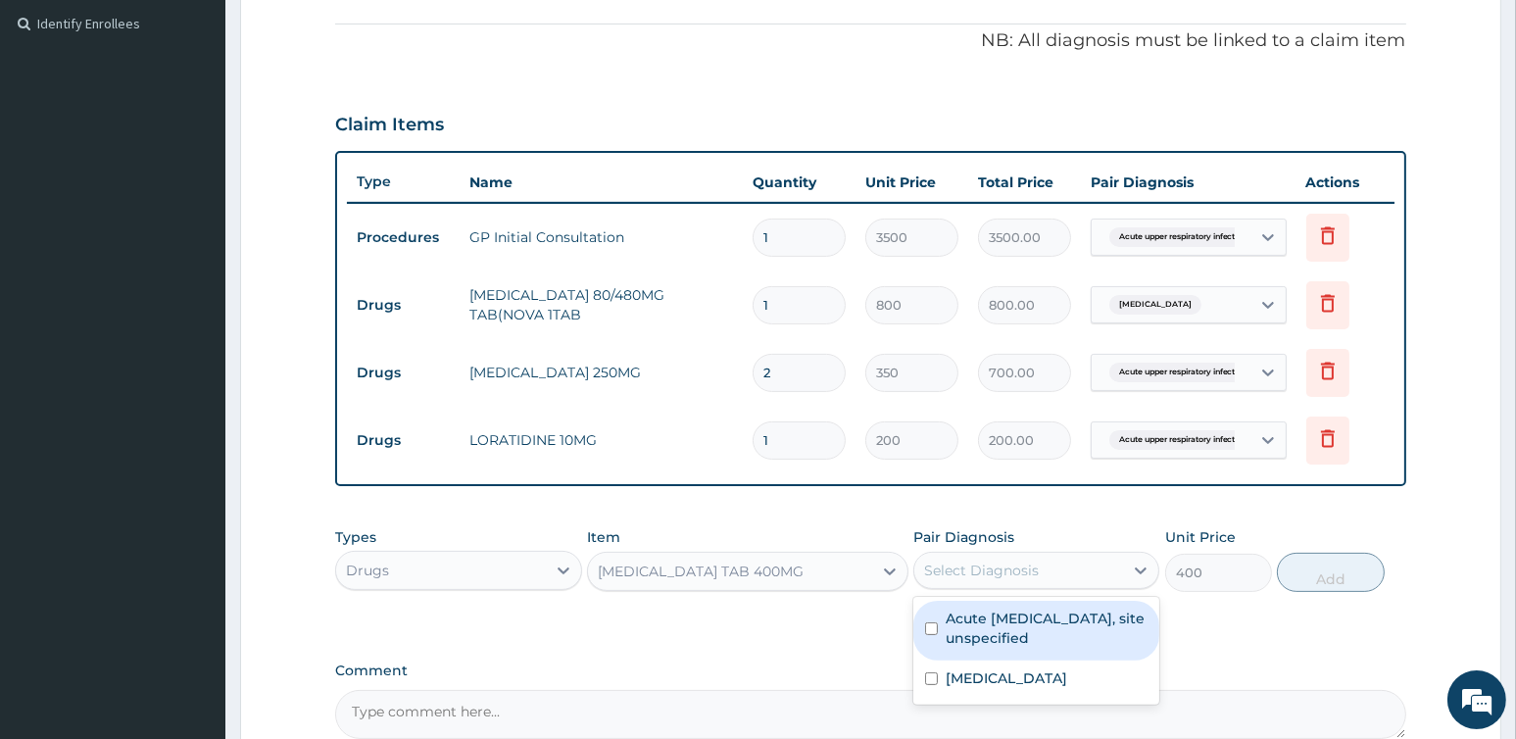
click at [1019, 570] on div "Select Diagnosis" at bounding box center [981, 570] width 115 height 20
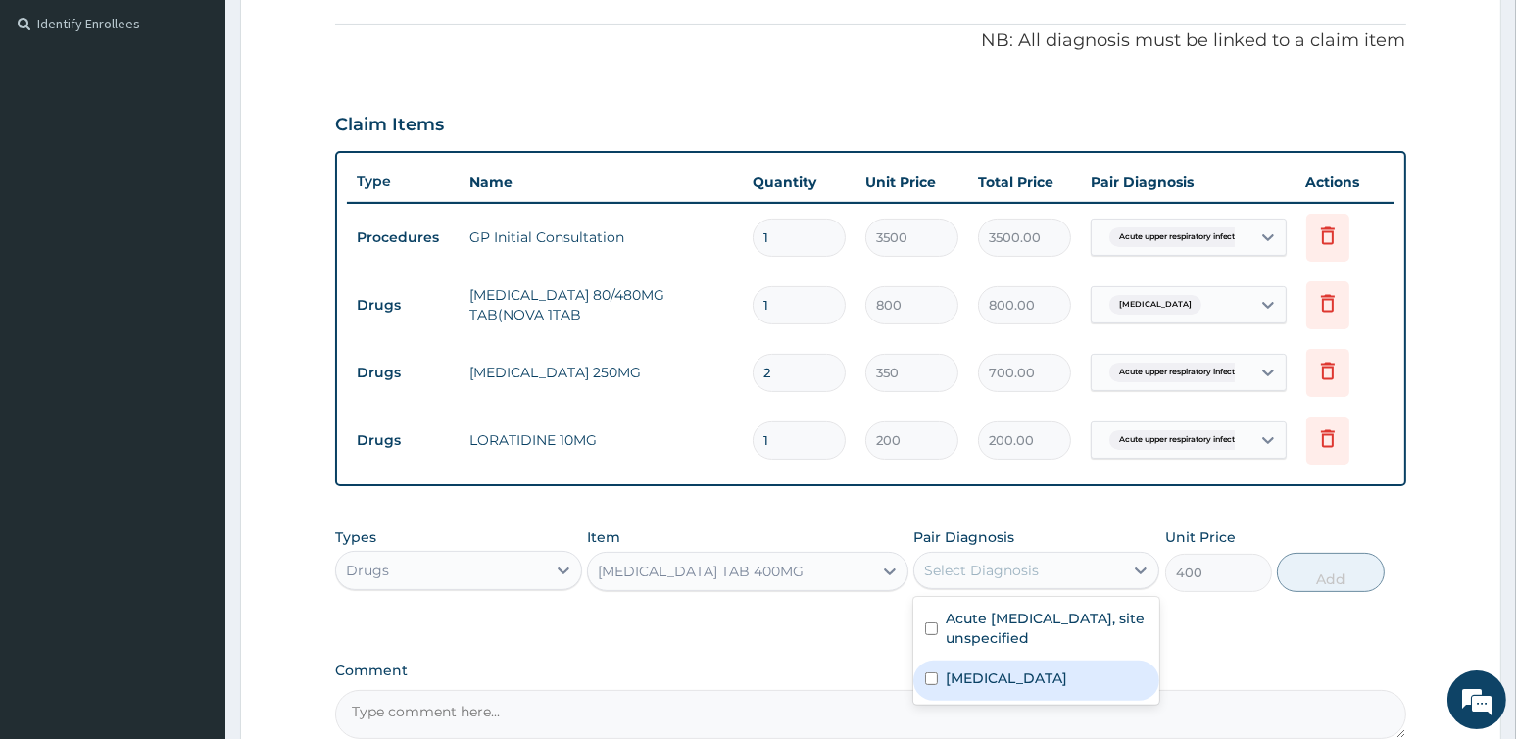
drag, startPoint x: 964, startPoint y: 680, endPoint x: 976, endPoint y: 680, distance: 11.8
click at [971, 680] on label "Malaria, unspecified" at bounding box center [1005, 678] width 121 height 20
checkbox input "true"
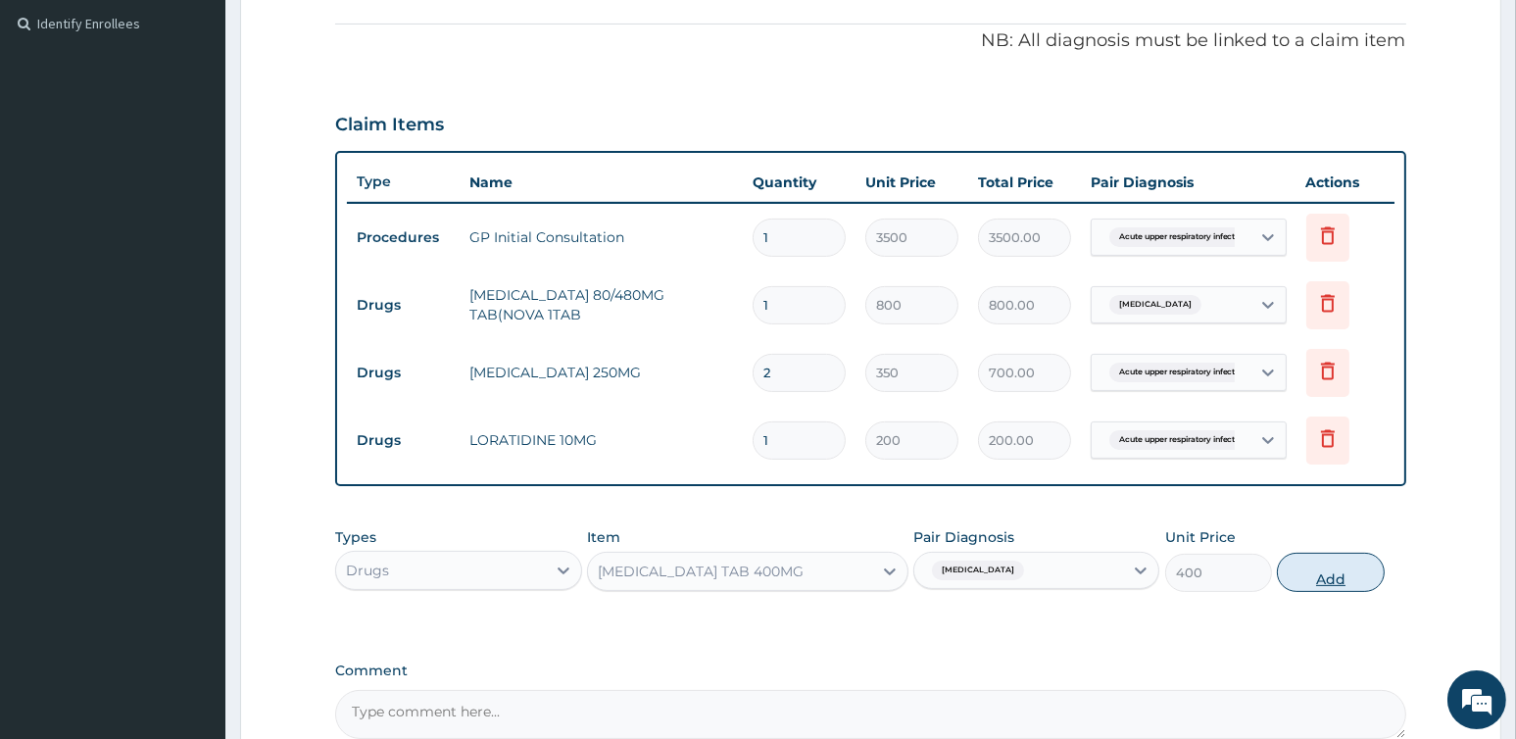
click at [1326, 583] on button "Add" at bounding box center [1330, 572] width 107 height 39
type input "0"
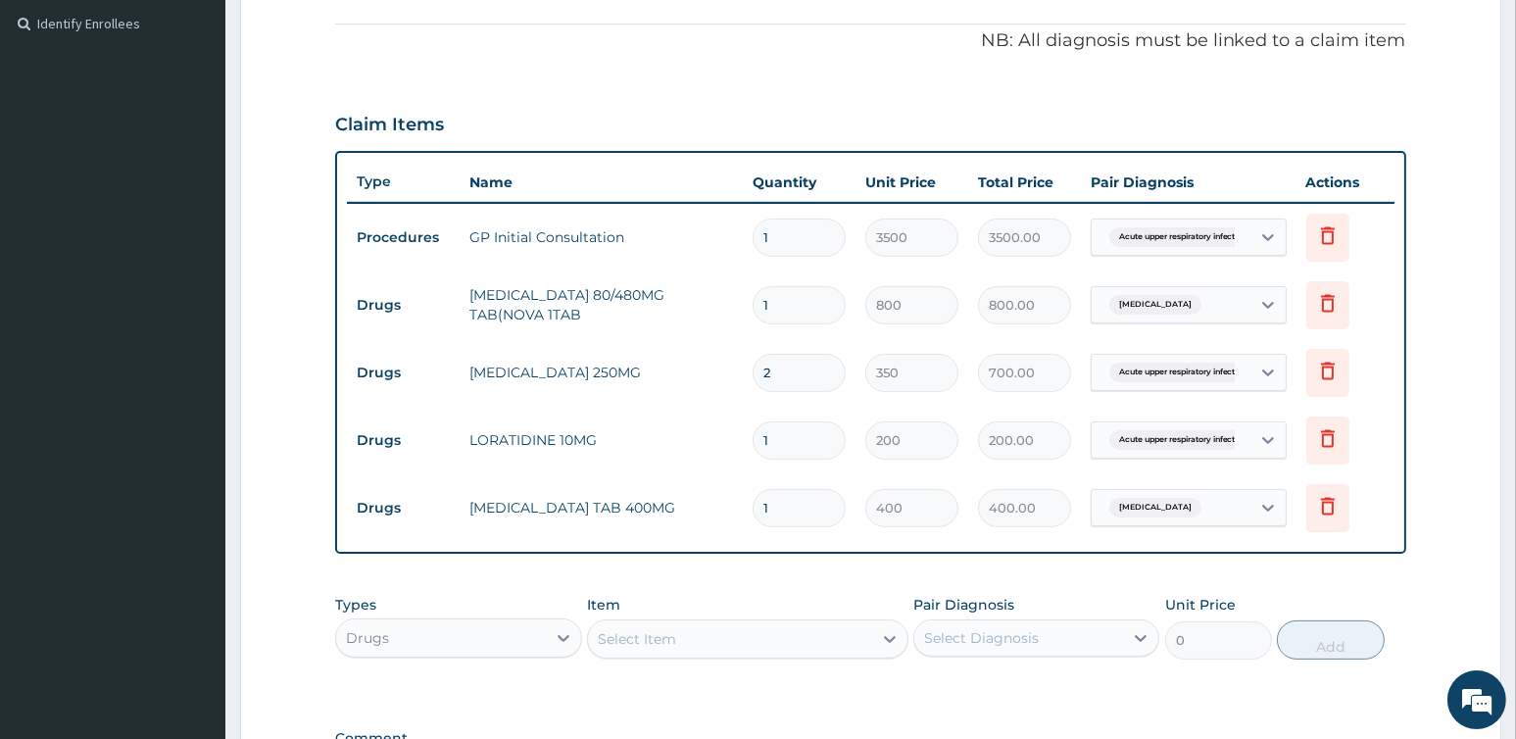
click at [827, 105] on div "Claim Items" at bounding box center [870, 120] width 1070 height 51
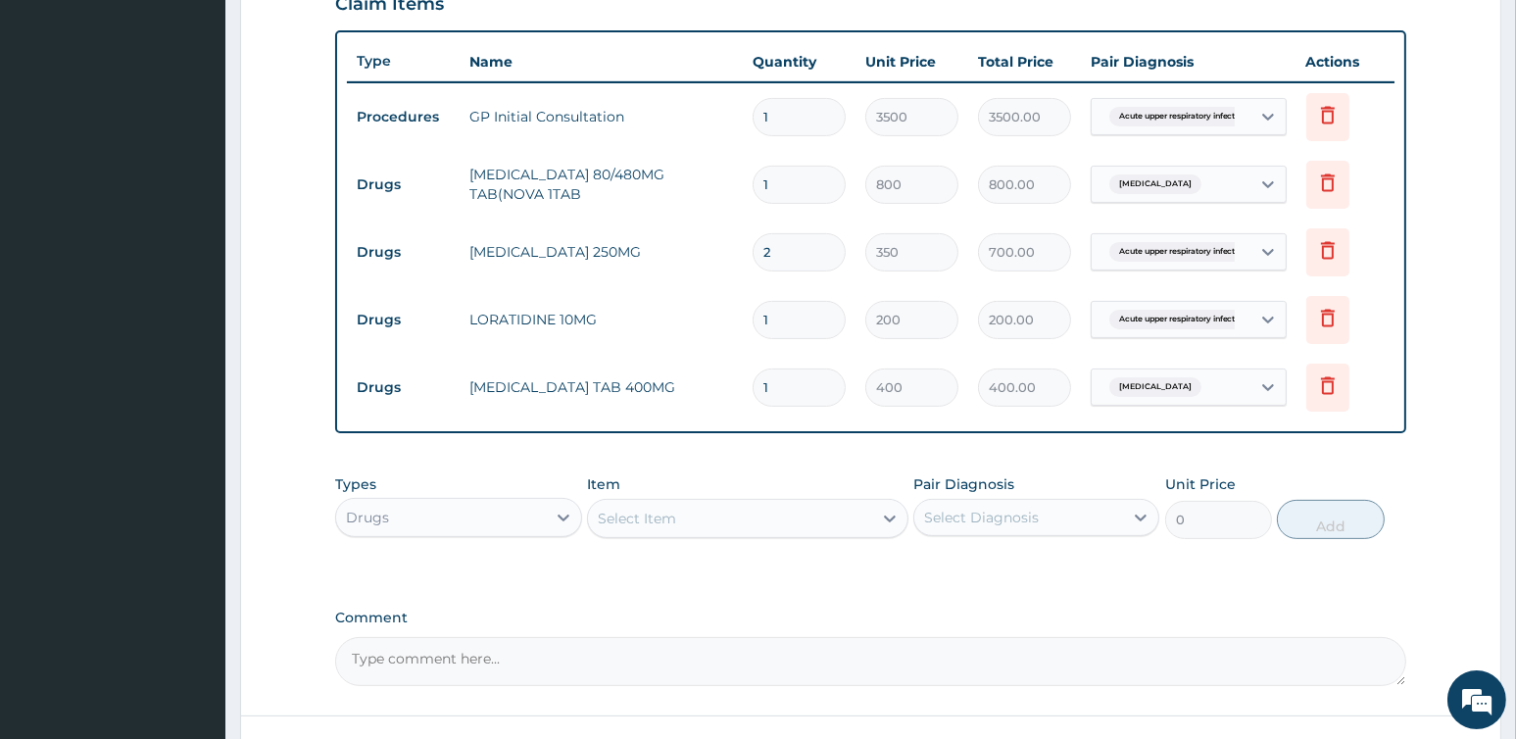
scroll to position [849, 0]
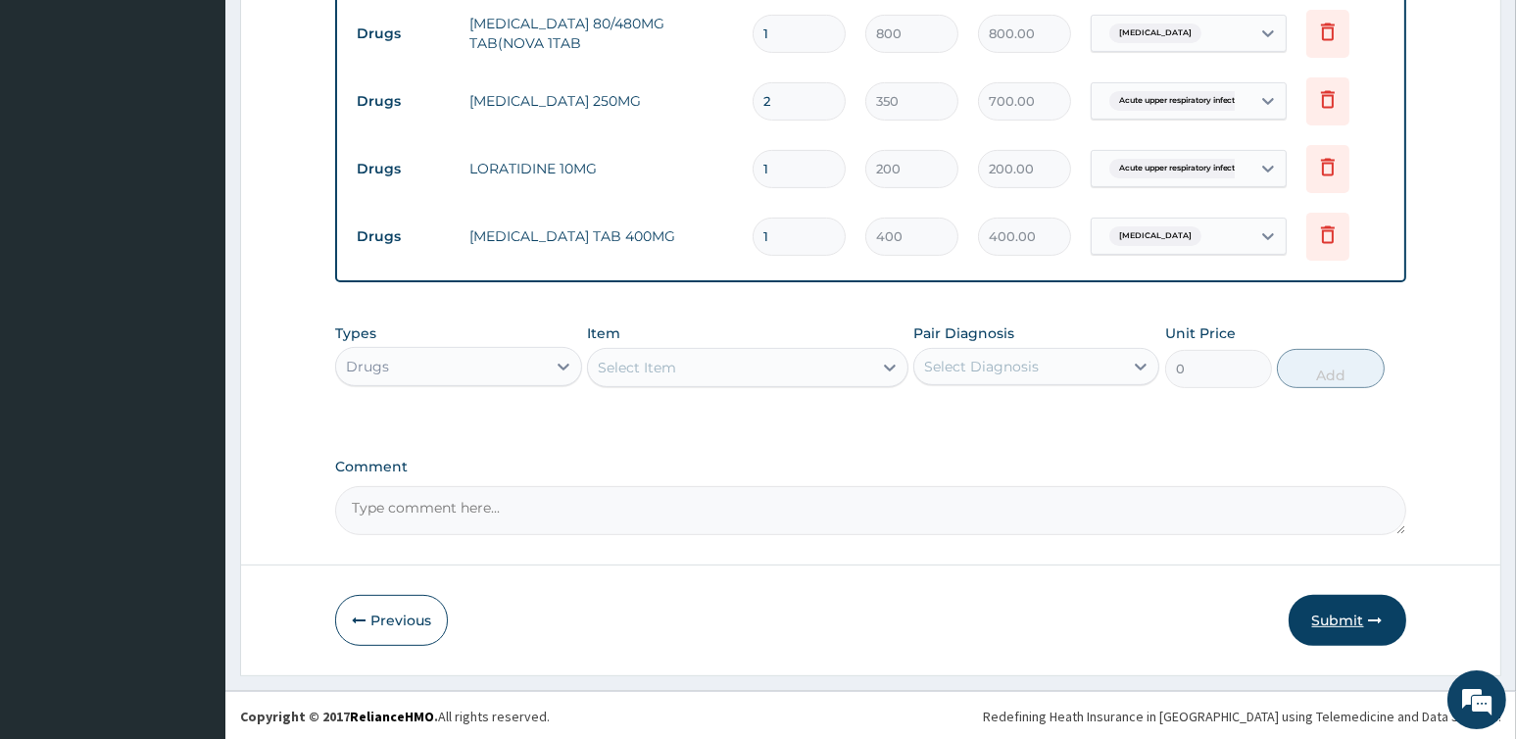
click at [1358, 611] on button "Submit" at bounding box center [1347, 620] width 118 height 51
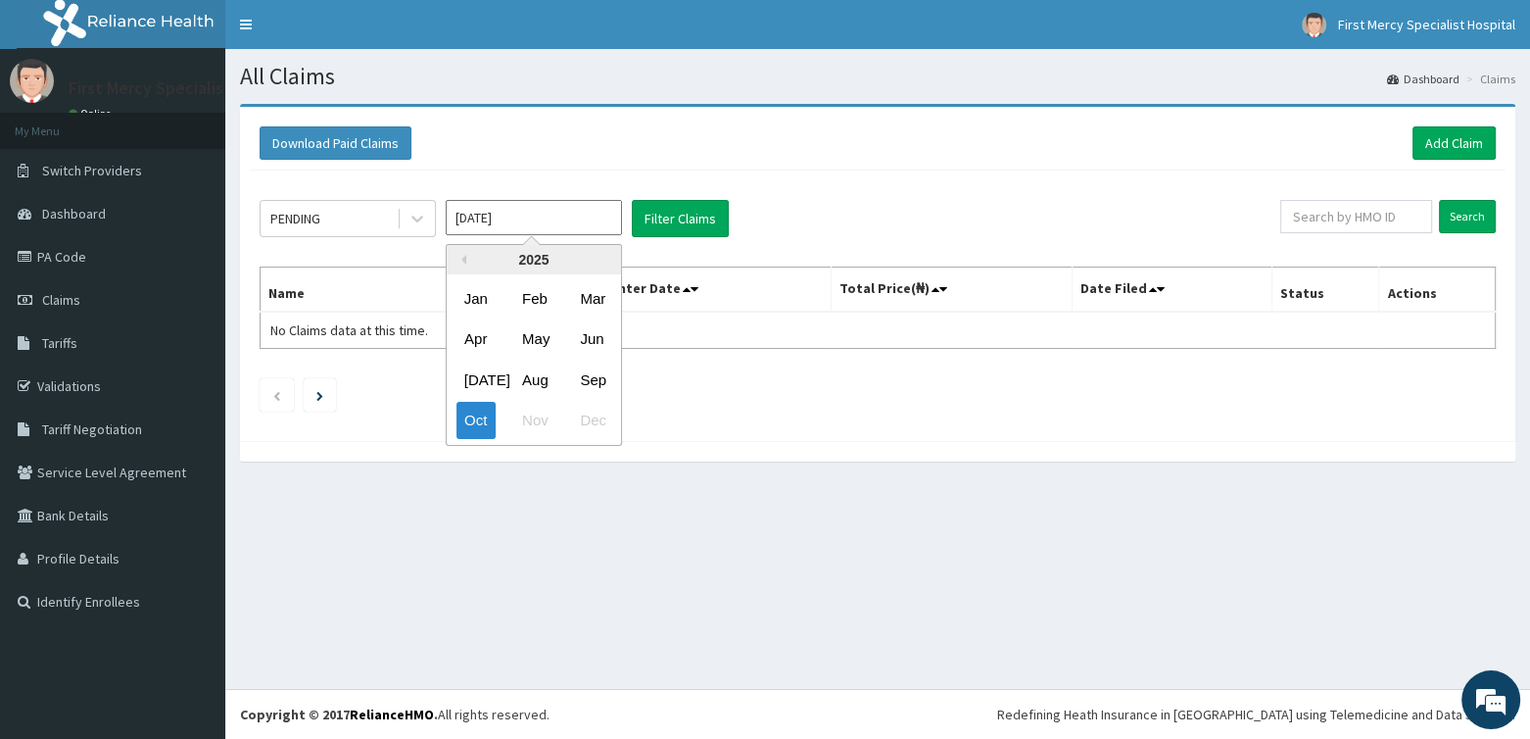
click at [570, 218] on input "Oct 2025" at bounding box center [534, 217] width 176 height 35
click at [608, 381] on div "Sep" at bounding box center [591, 380] width 39 height 36
type input "Sep 2025"
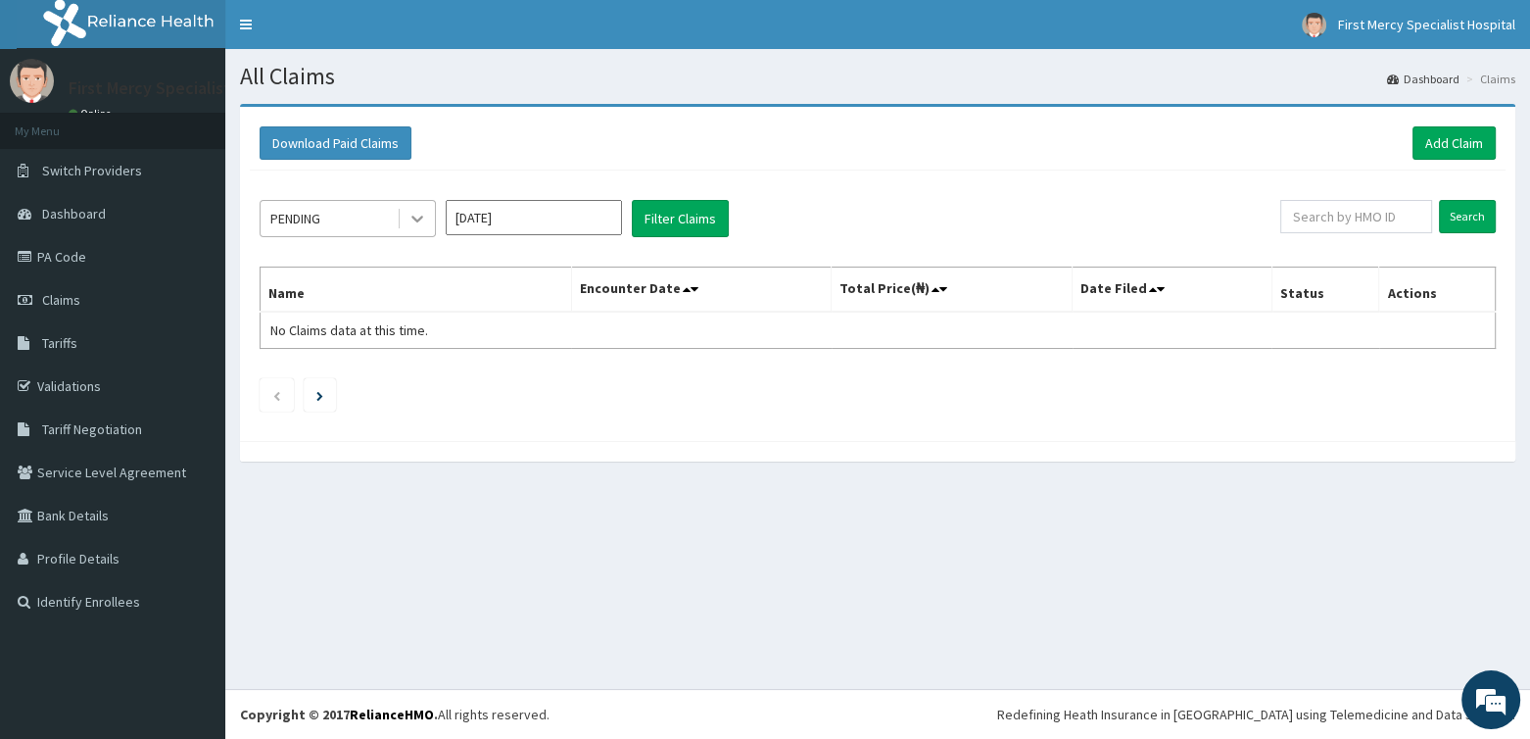
click at [420, 215] on icon at bounding box center [418, 219] width 20 height 20
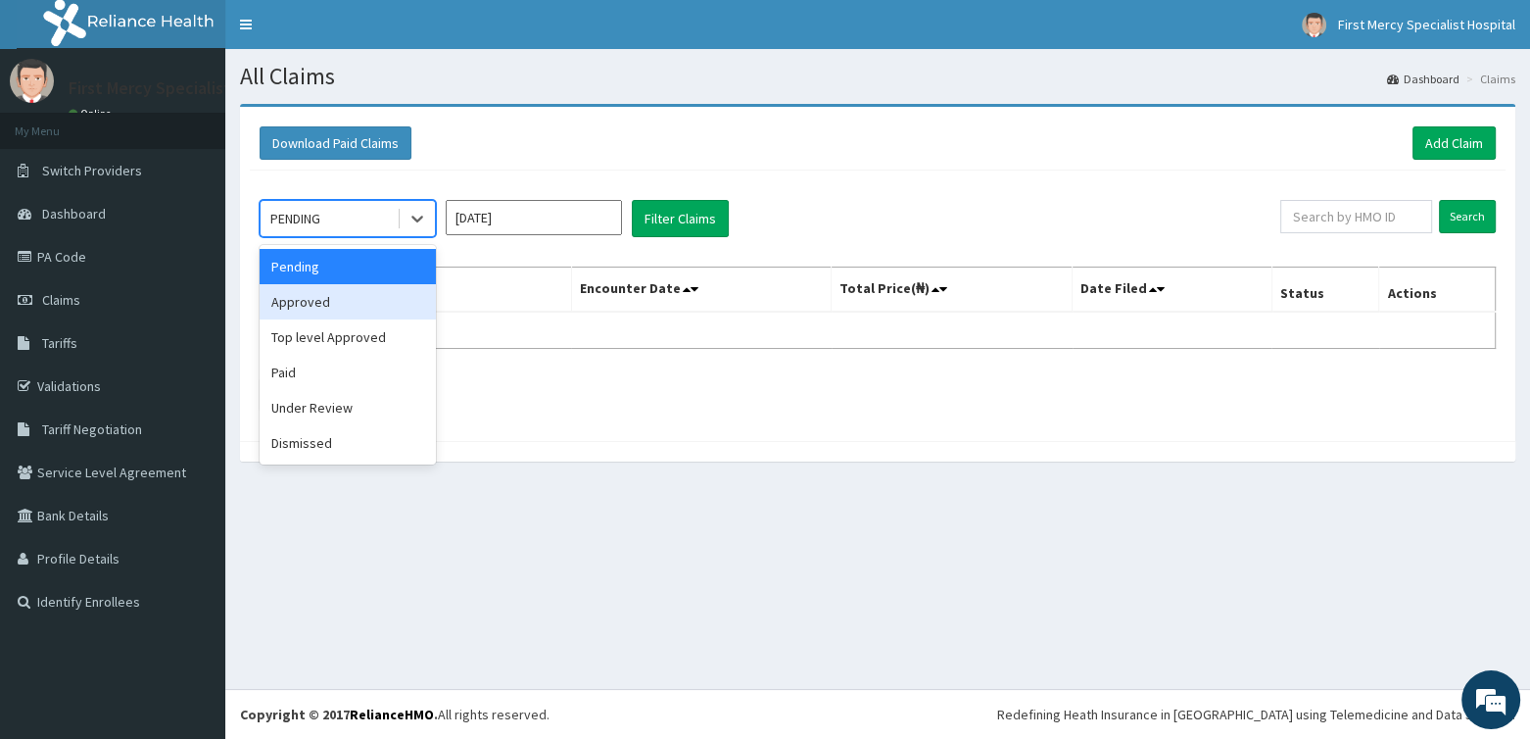
click at [318, 309] on div "Approved" at bounding box center [348, 301] width 176 height 35
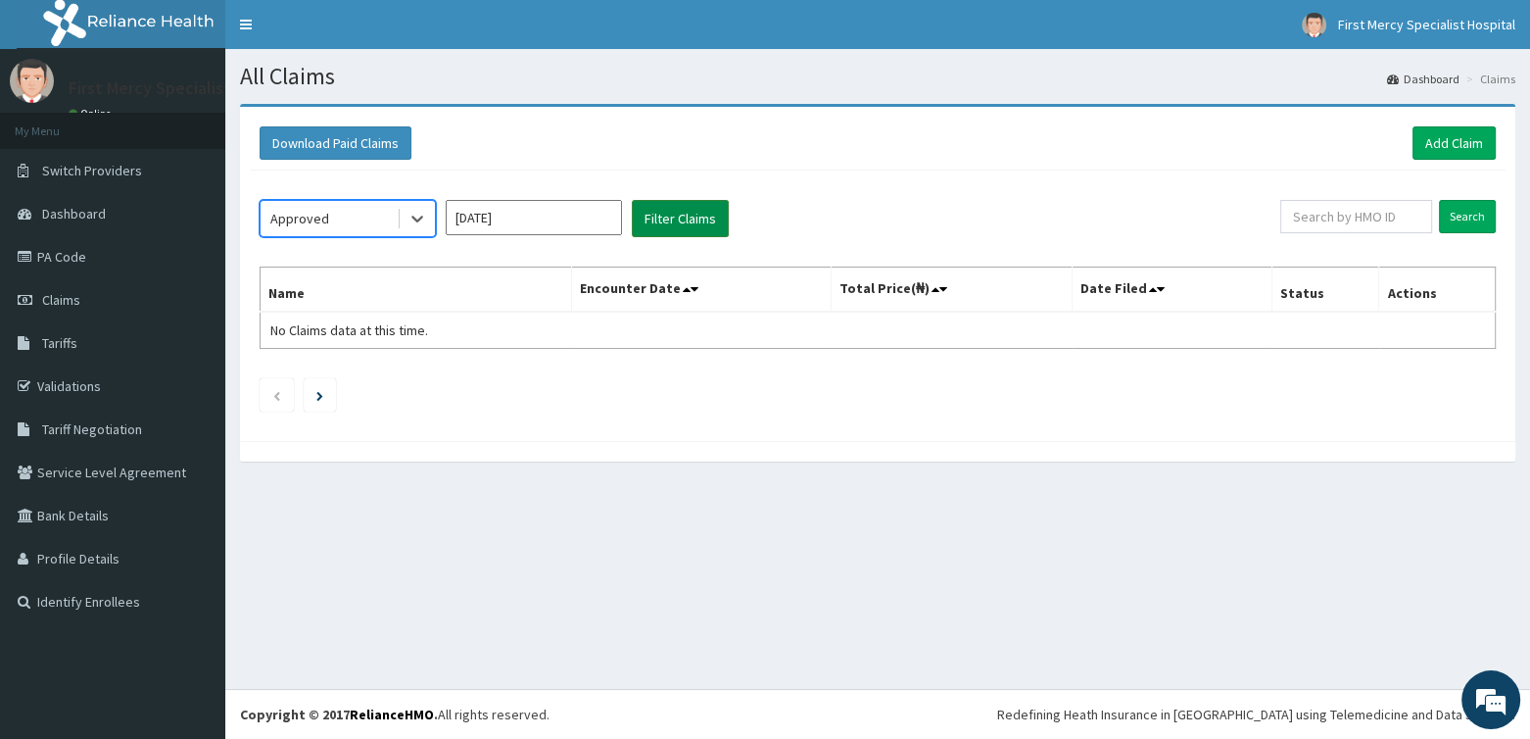
click at [681, 225] on button "Filter Claims" at bounding box center [680, 218] width 97 height 37
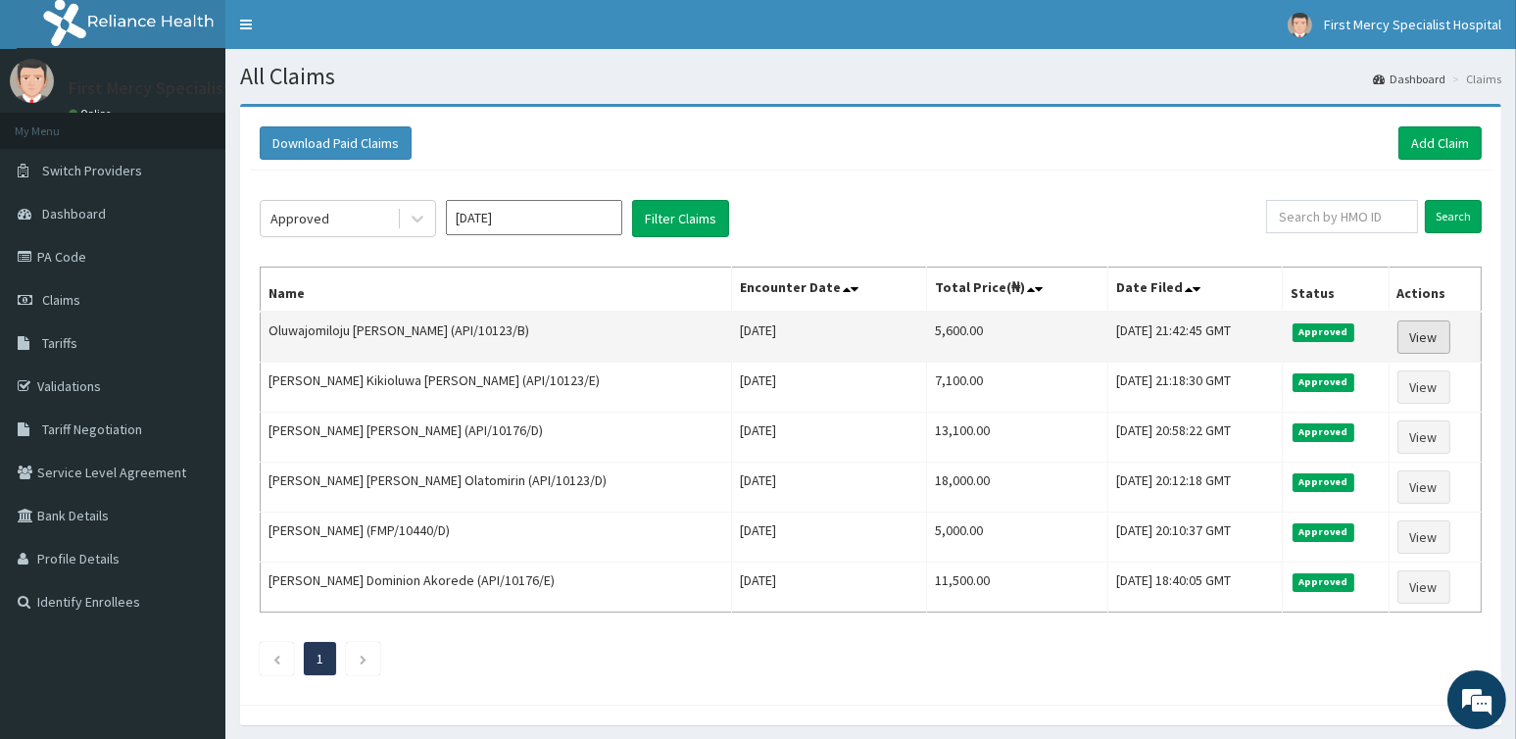
click at [1419, 330] on link "View" at bounding box center [1423, 336] width 53 height 33
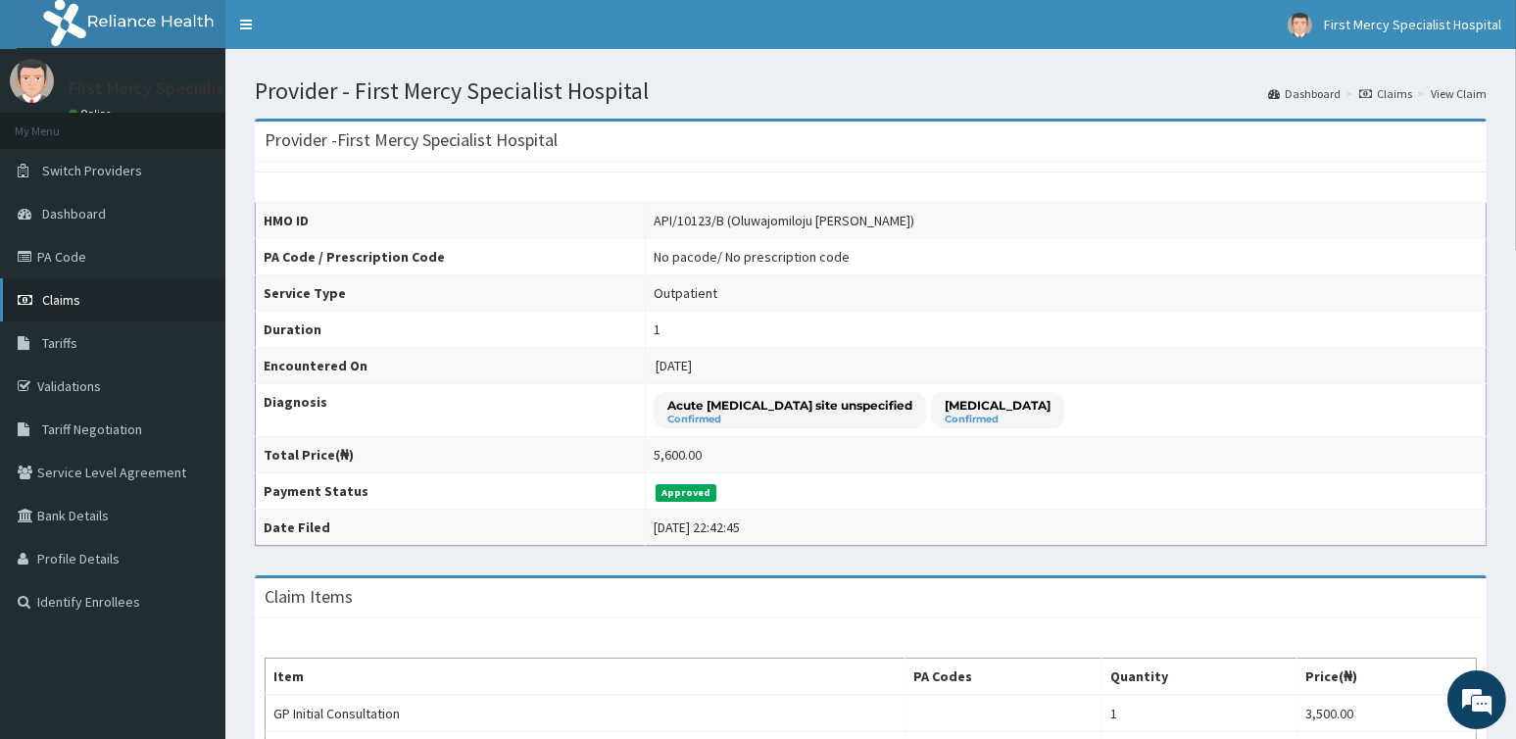
drag, startPoint x: 72, startPoint y: 289, endPoint x: 87, endPoint y: 289, distance: 15.7
click at [73, 289] on link "Claims" at bounding box center [112, 299] width 225 height 43
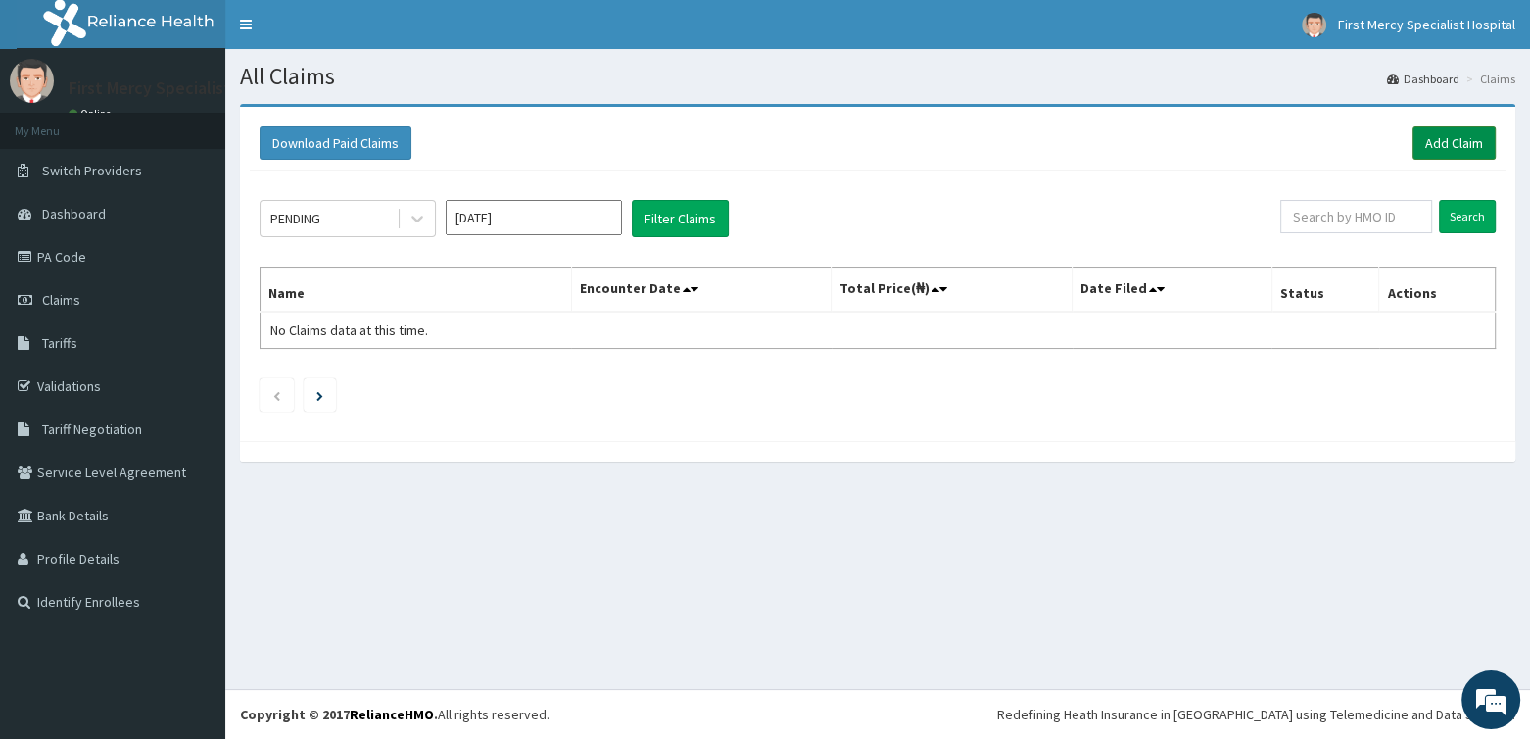
click at [1435, 140] on link "Add Claim" at bounding box center [1454, 142] width 83 height 33
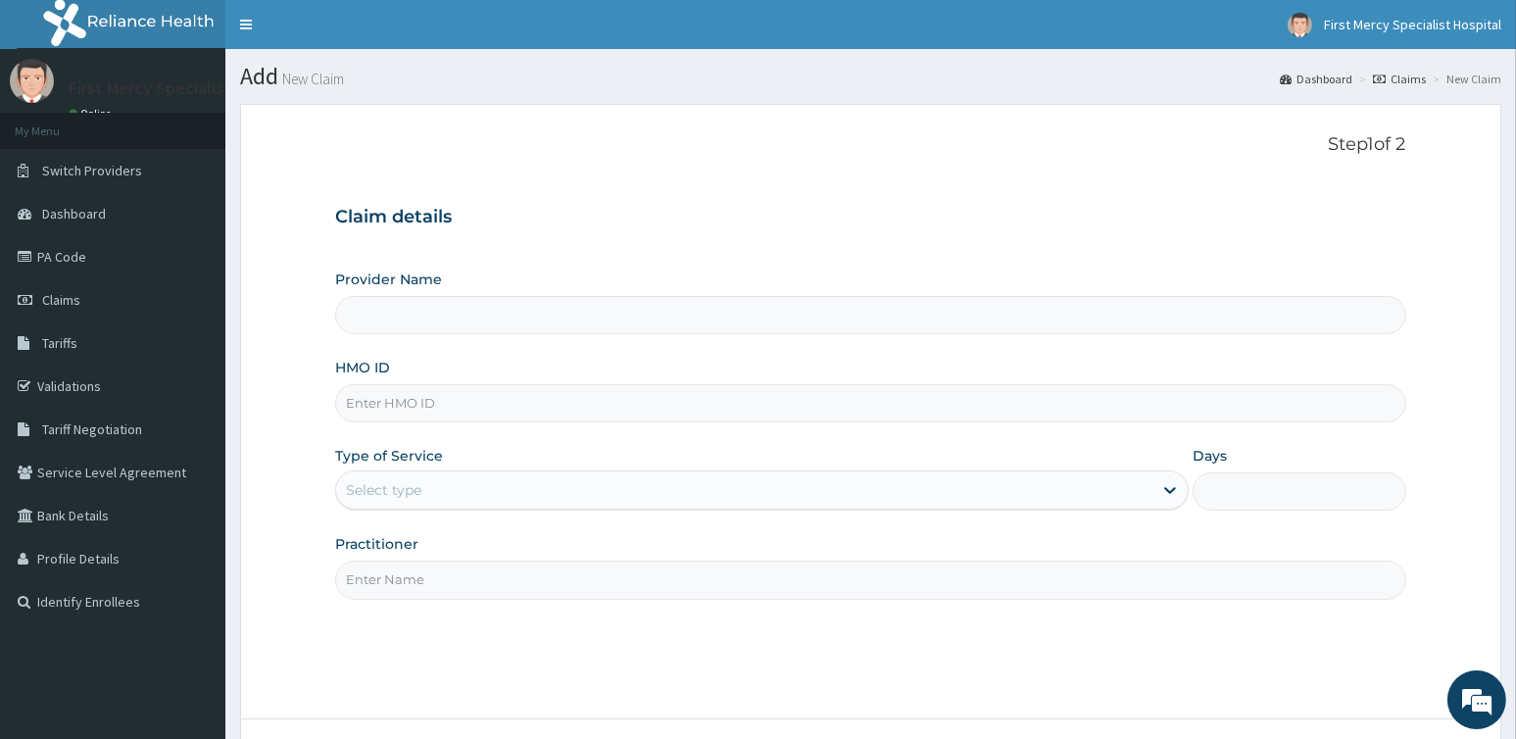
type input "First Mercy Specialist Hospital"
click at [68, 301] on span "Claims" at bounding box center [61, 300] width 38 height 18
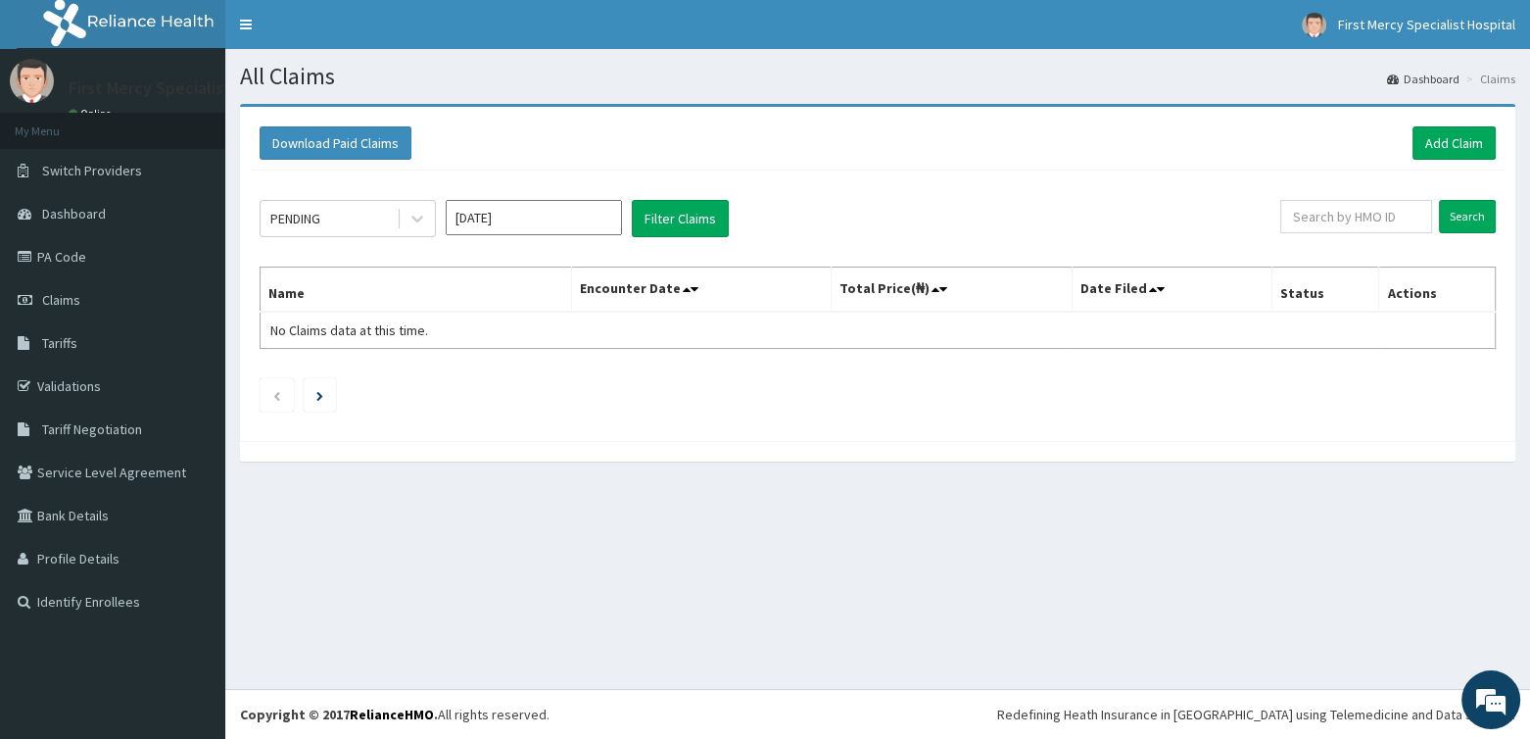
click at [510, 215] on input "Oct 2025" at bounding box center [534, 217] width 176 height 35
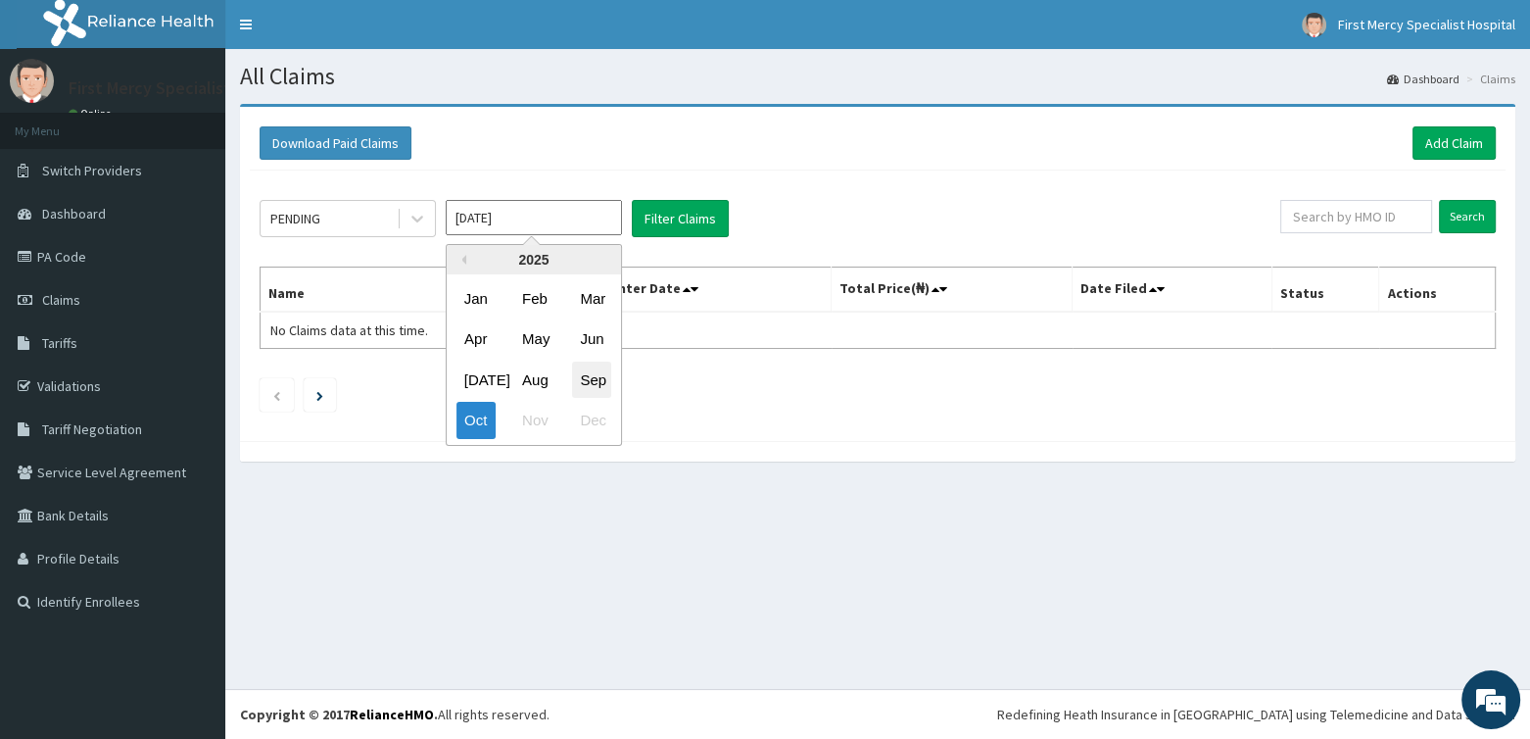
click at [603, 370] on div "Sep" at bounding box center [591, 380] width 39 height 36
type input "Sep 2025"
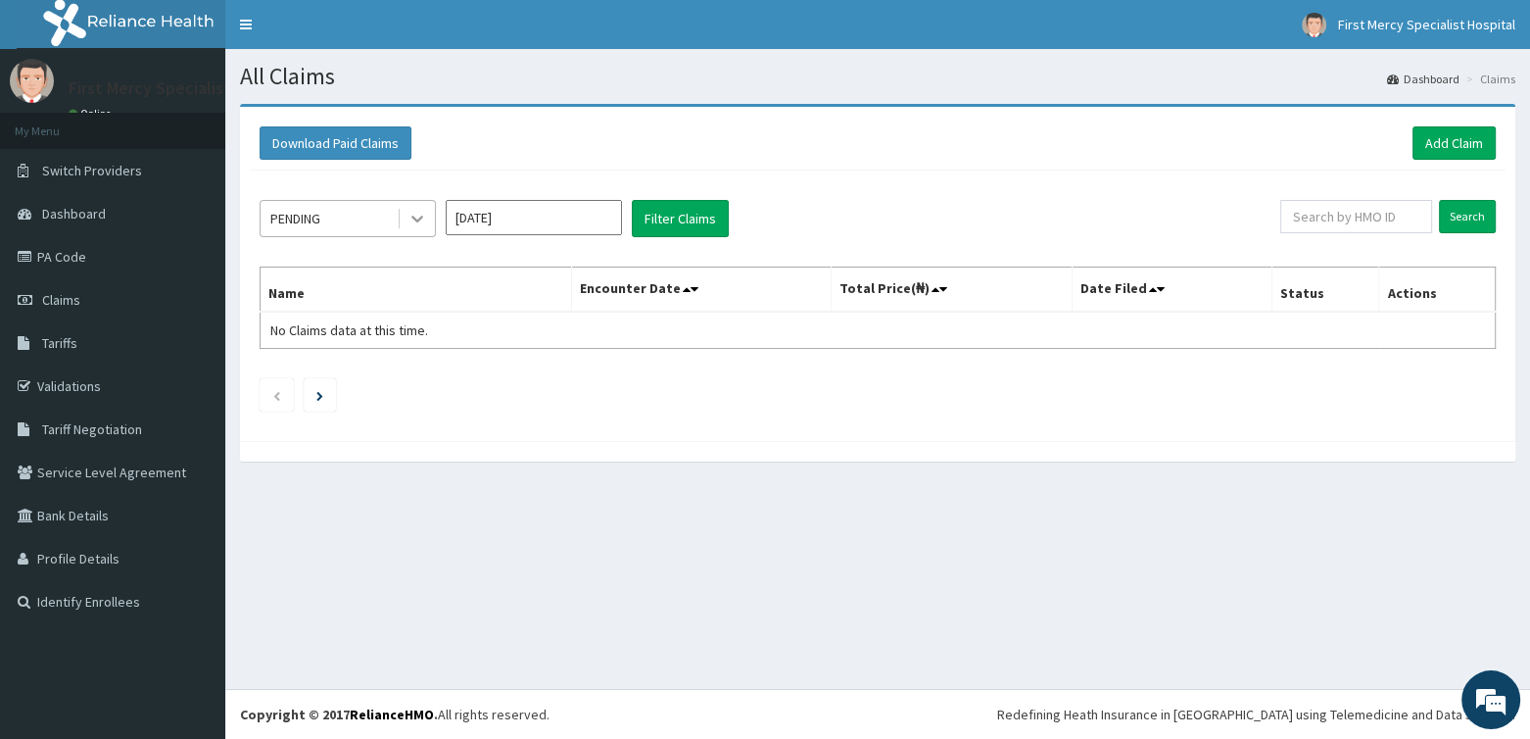
click at [412, 215] on icon at bounding box center [418, 219] width 20 height 20
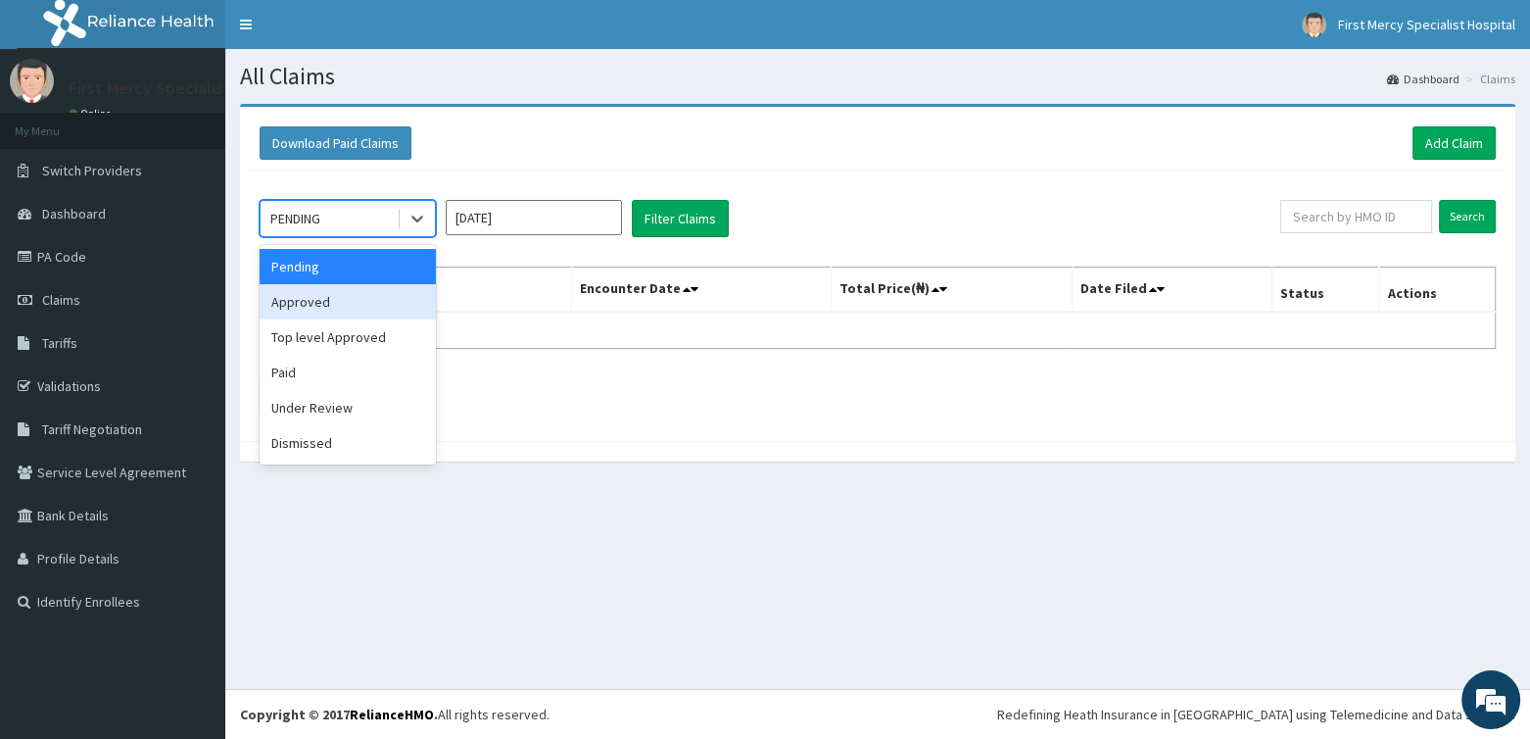
drag, startPoint x: 339, startPoint y: 307, endPoint x: 488, endPoint y: 265, distance: 154.8
click at [340, 308] on div "Approved" at bounding box center [348, 301] width 176 height 35
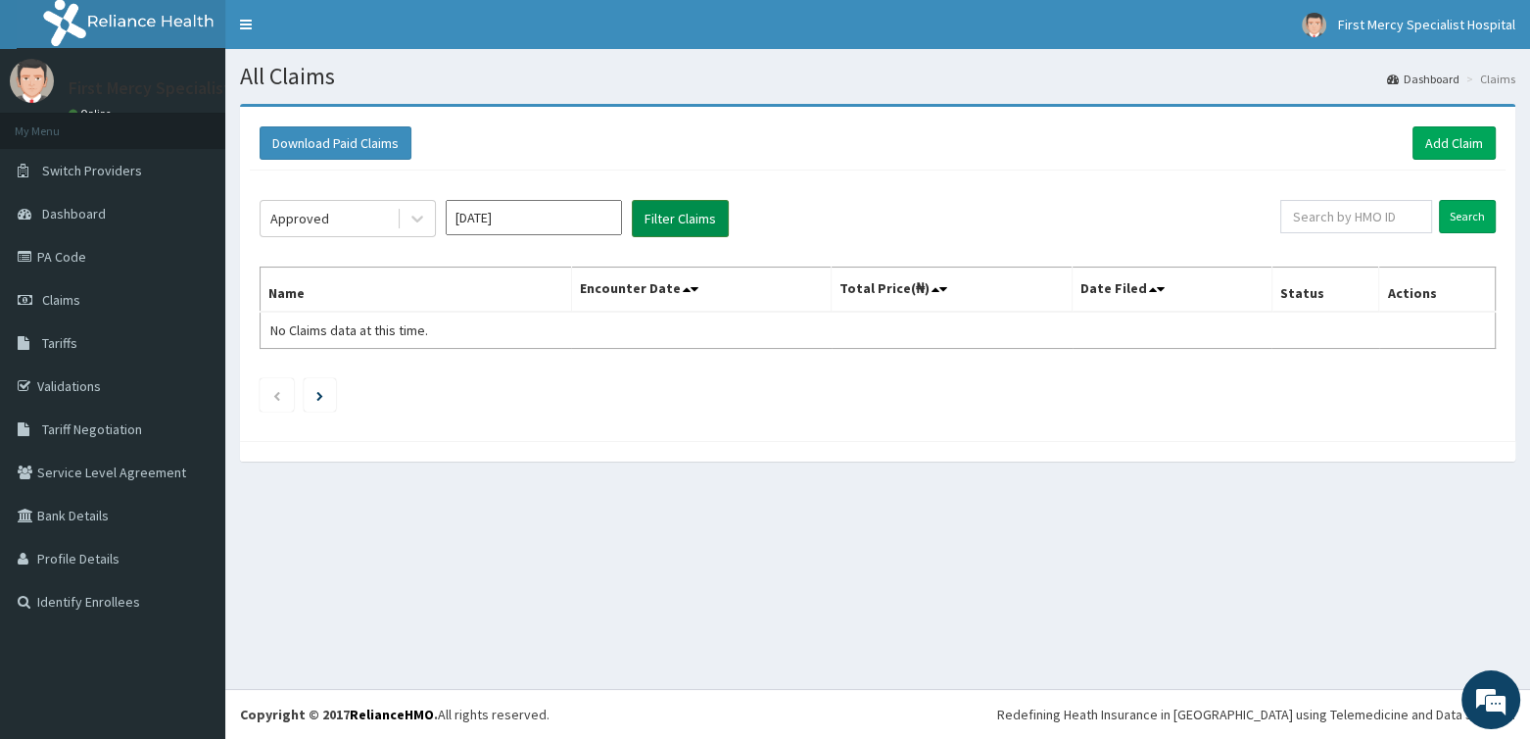
click at [653, 211] on button "Filter Claims" at bounding box center [680, 218] width 97 height 37
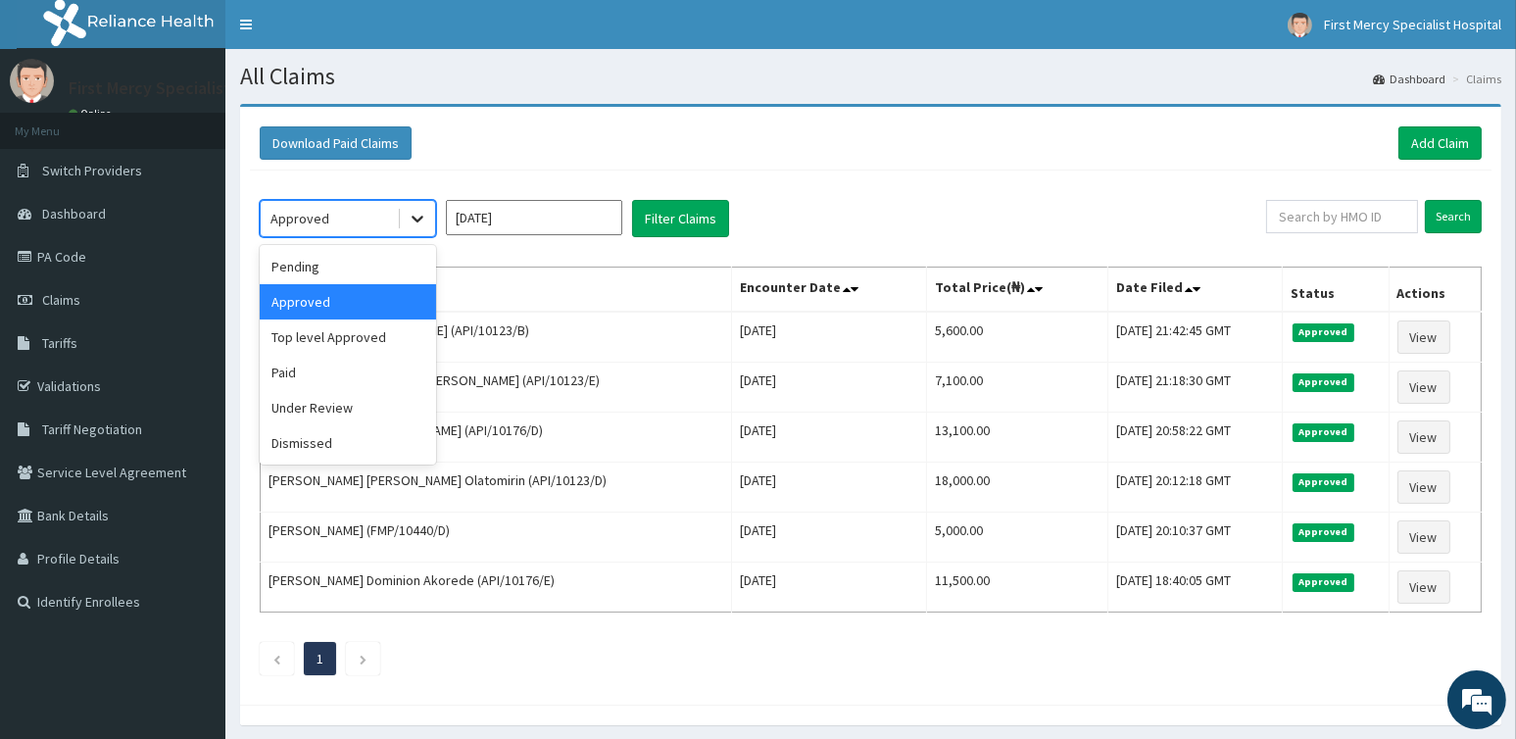
click at [417, 209] on icon at bounding box center [418, 219] width 20 height 20
click at [354, 381] on div "Paid" at bounding box center [348, 372] width 176 height 35
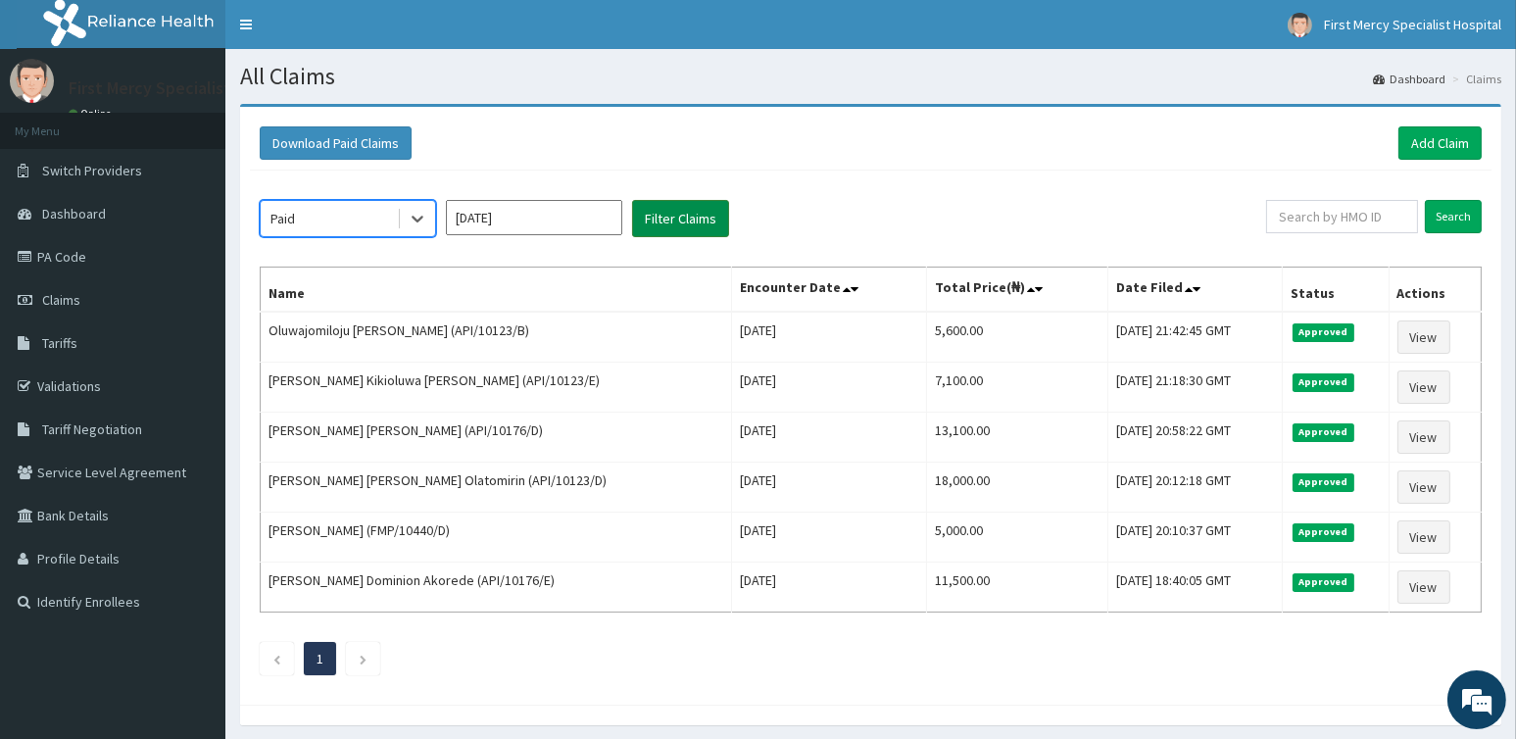
click at [674, 208] on button "Filter Claims" at bounding box center [680, 218] width 97 height 37
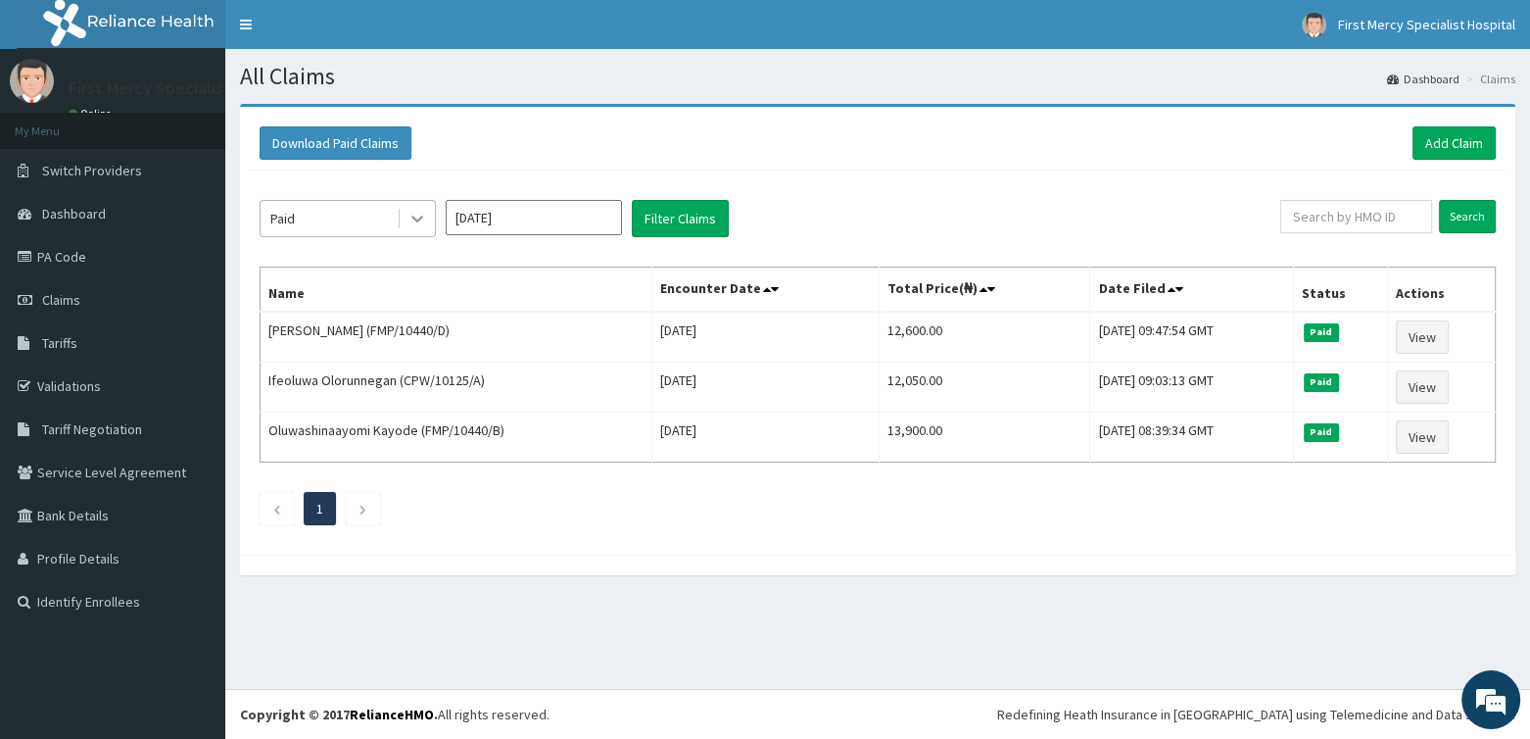
click at [425, 217] on icon at bounding box center [418, 219] width 20 height 20
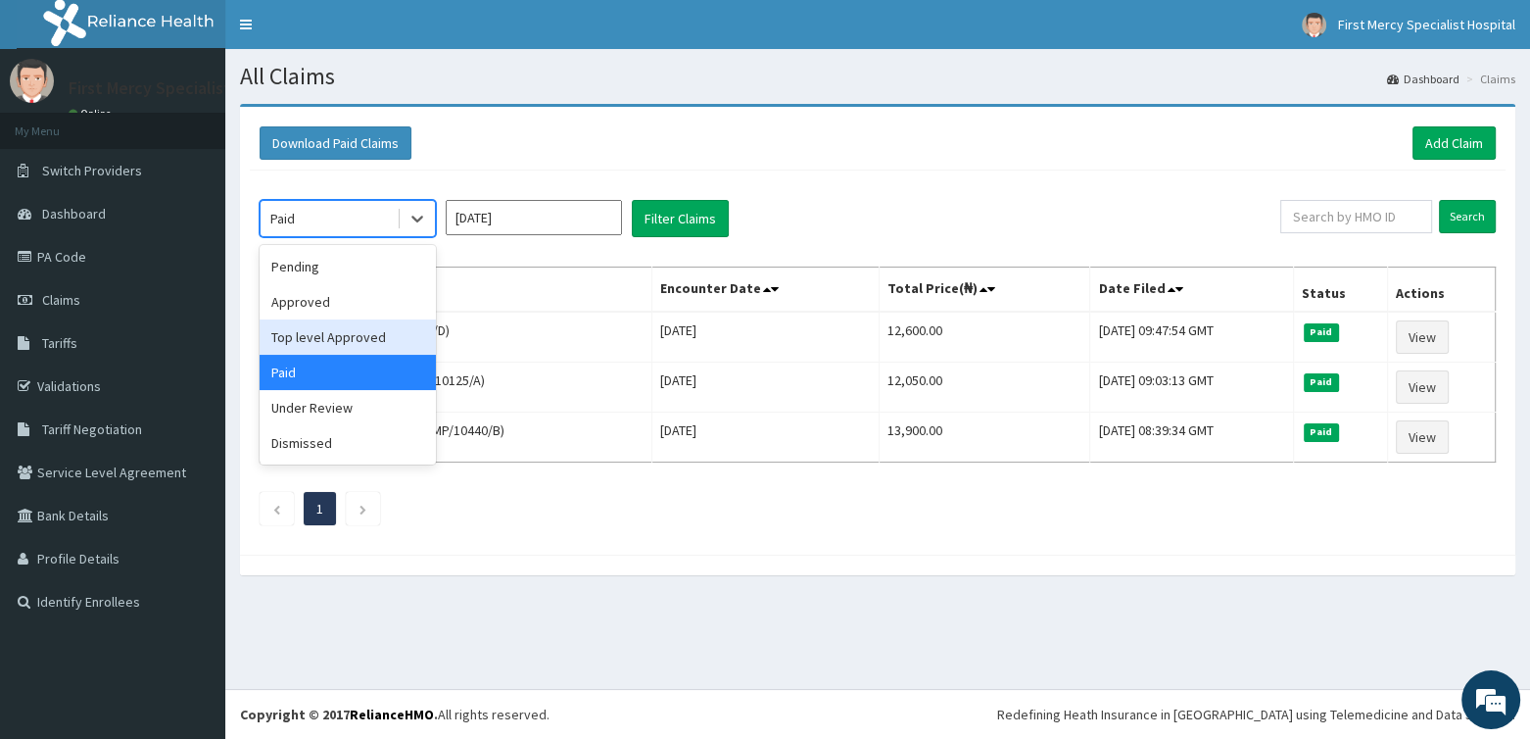
click at [328, 340] on div "Top level Approved" at bounding box center [348, 336] width 176 height 35
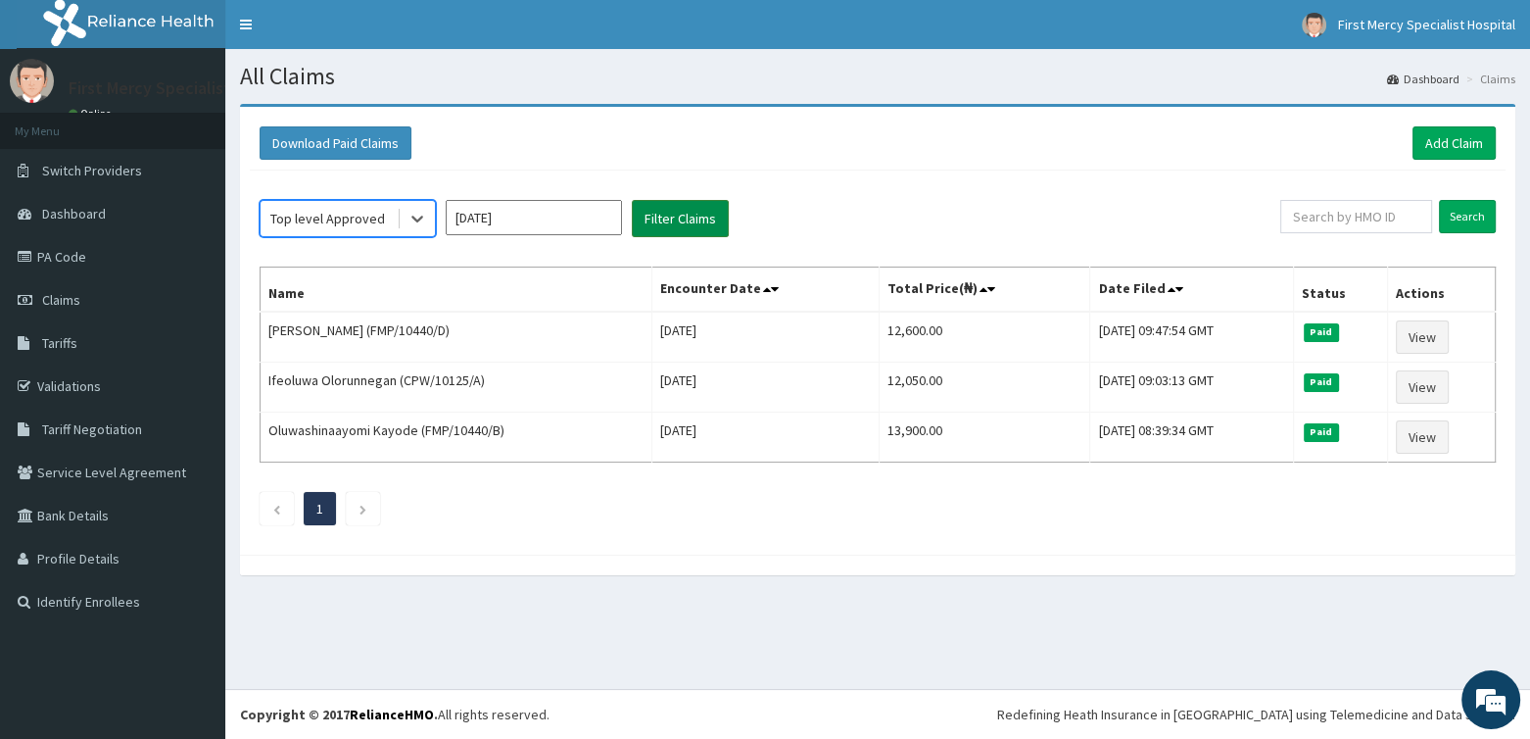
click at [643, 204] on button "Filter Claims" at bounding box center [680, 218] width 97 height 37
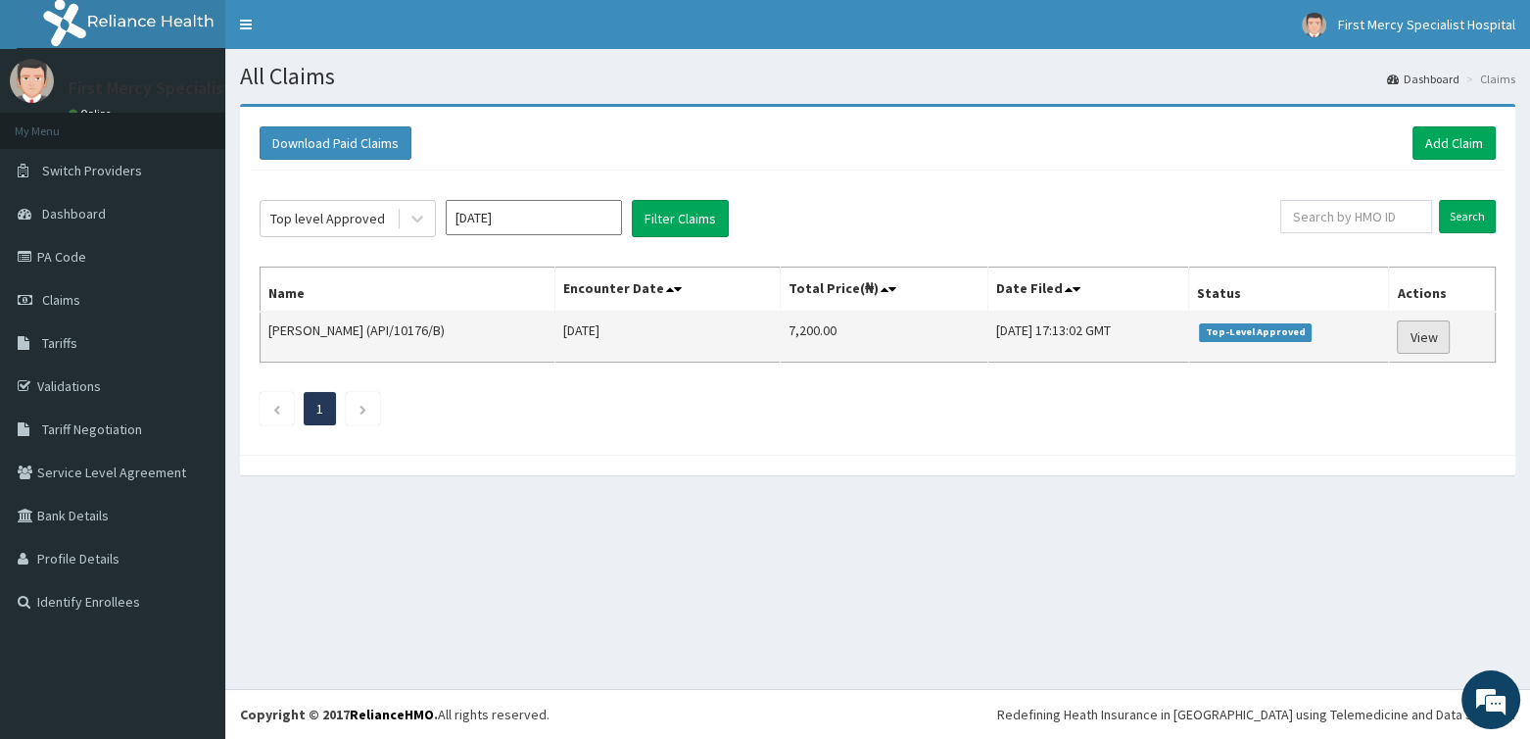
click at [1427, 336] on link "View" at bounding box center [1423, 336] width 53 height 33
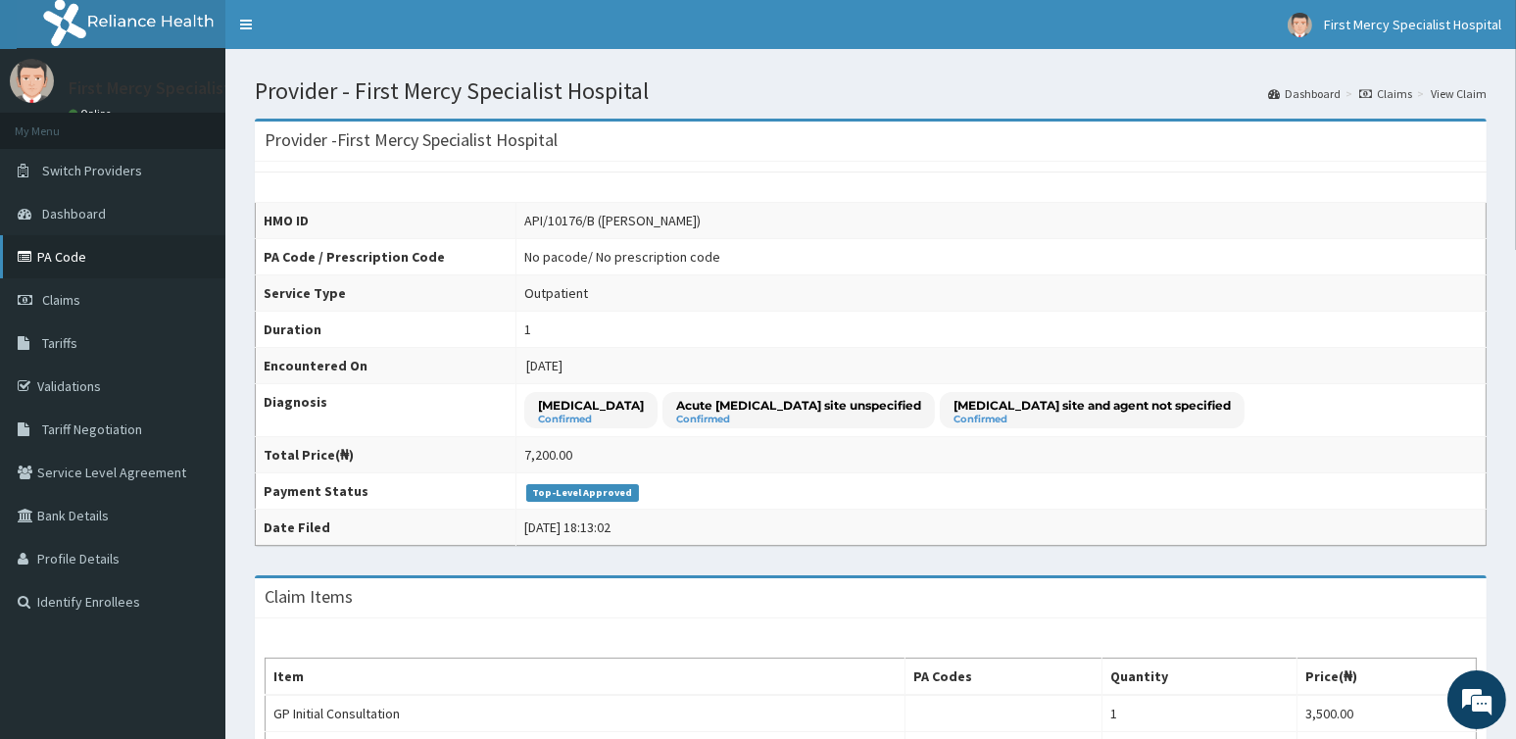
click at [72, 254] on link "PA Code" at bounding box center [112, 256] width 225 height 43
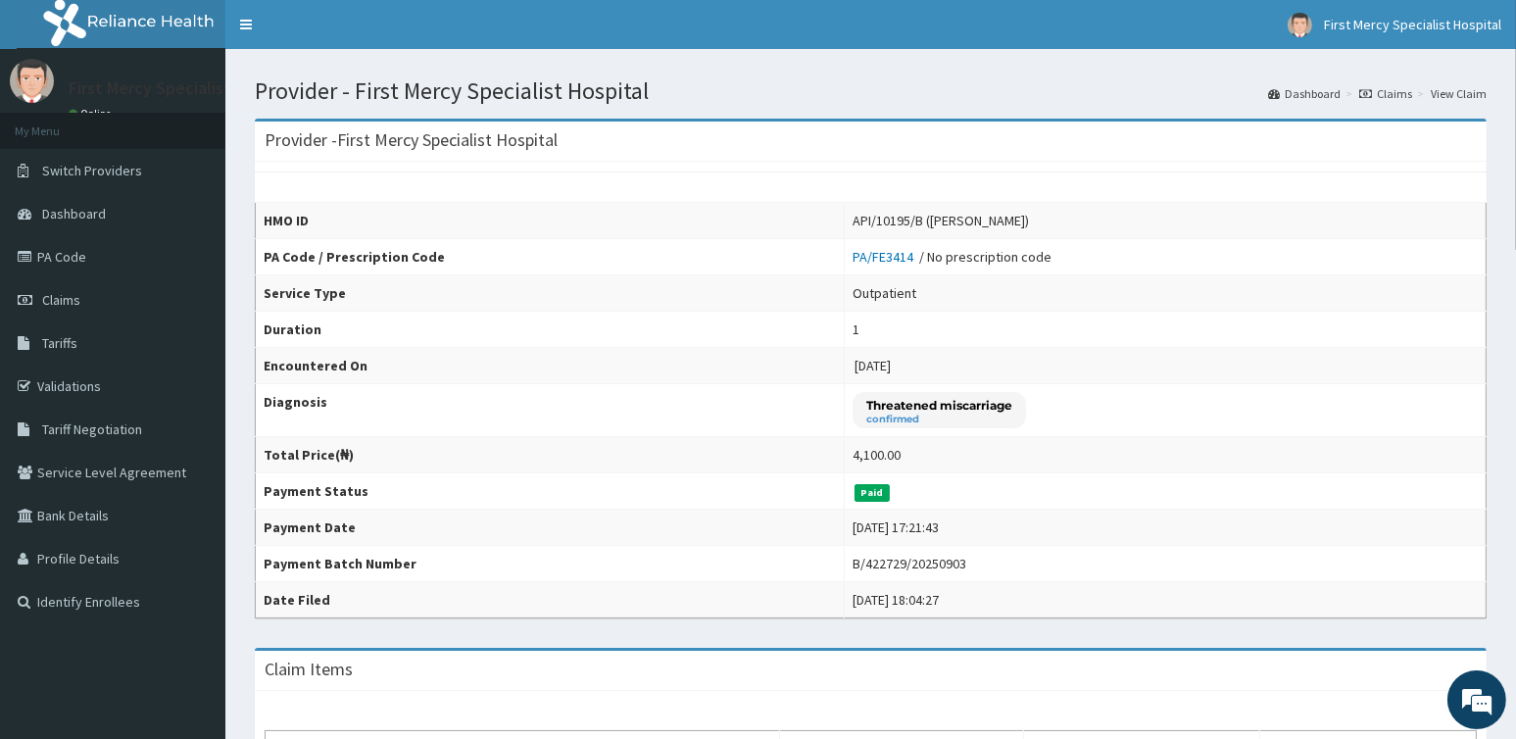
scroll to position [392, 0]
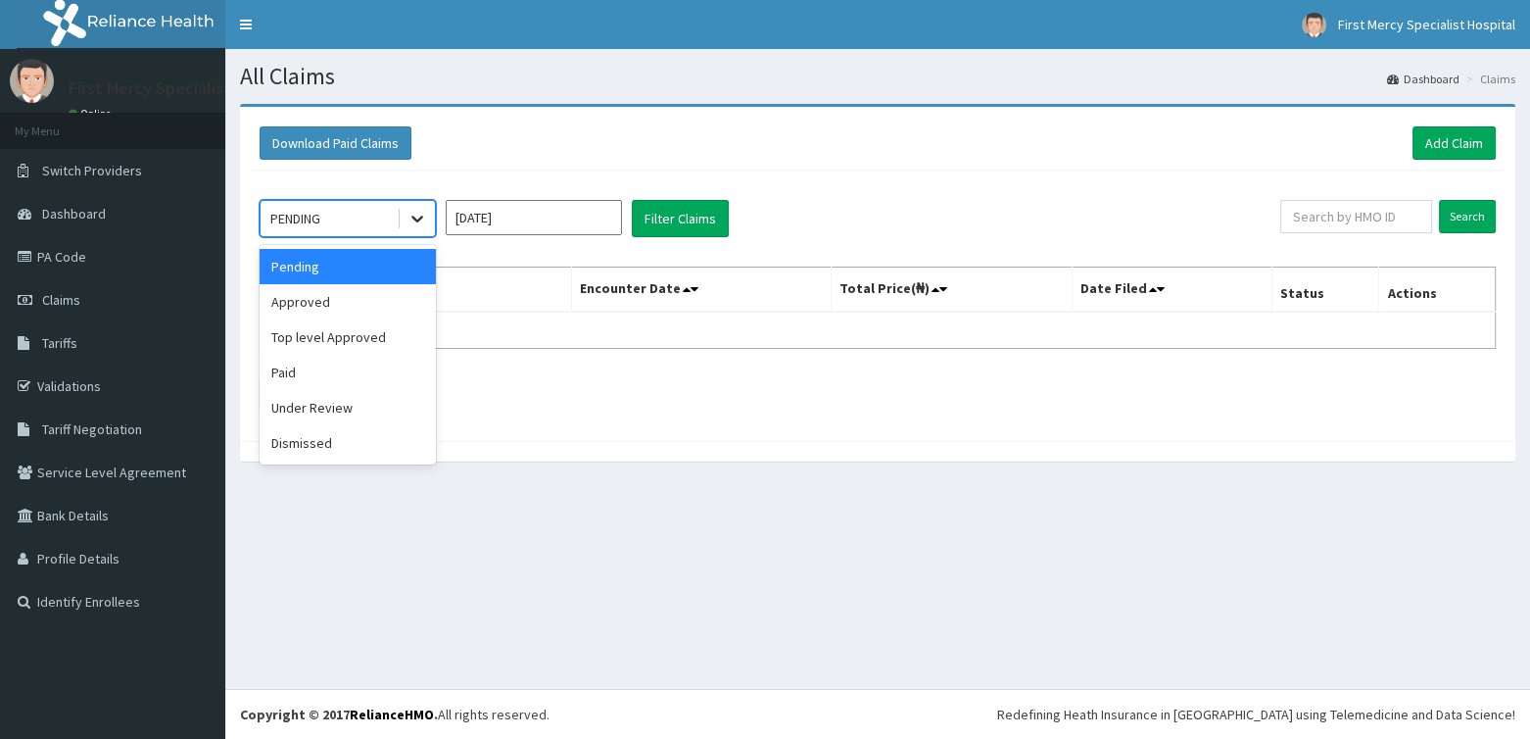
click at [421, 217] on icon at bounding box center [417, 220] width 12 height 7
click at [342, 291] on div "Approved" at bounding box center [348, 301] width 176 height 35
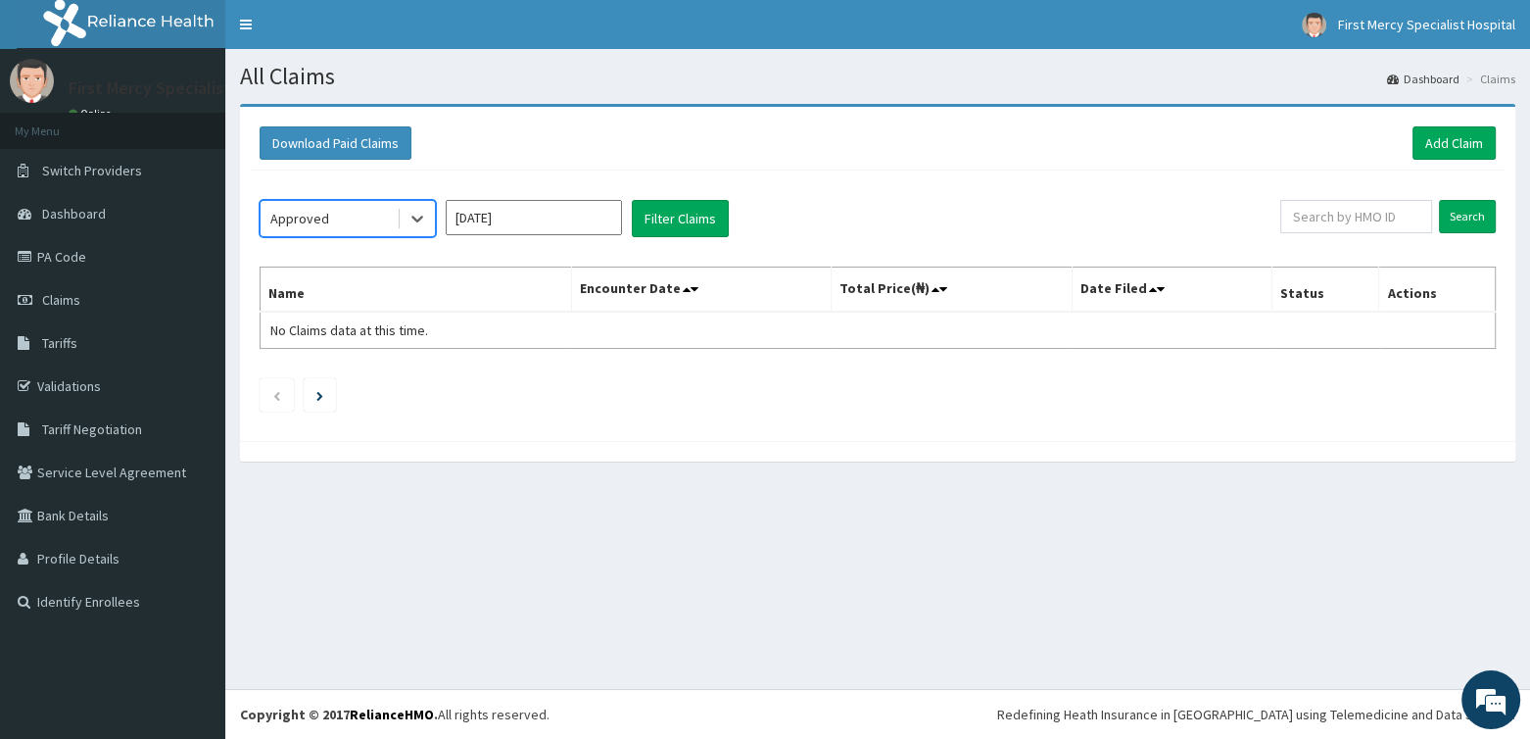
click at [558, 221] on input "[DATE]" at bounding box center [534, 217] width 176 height 35
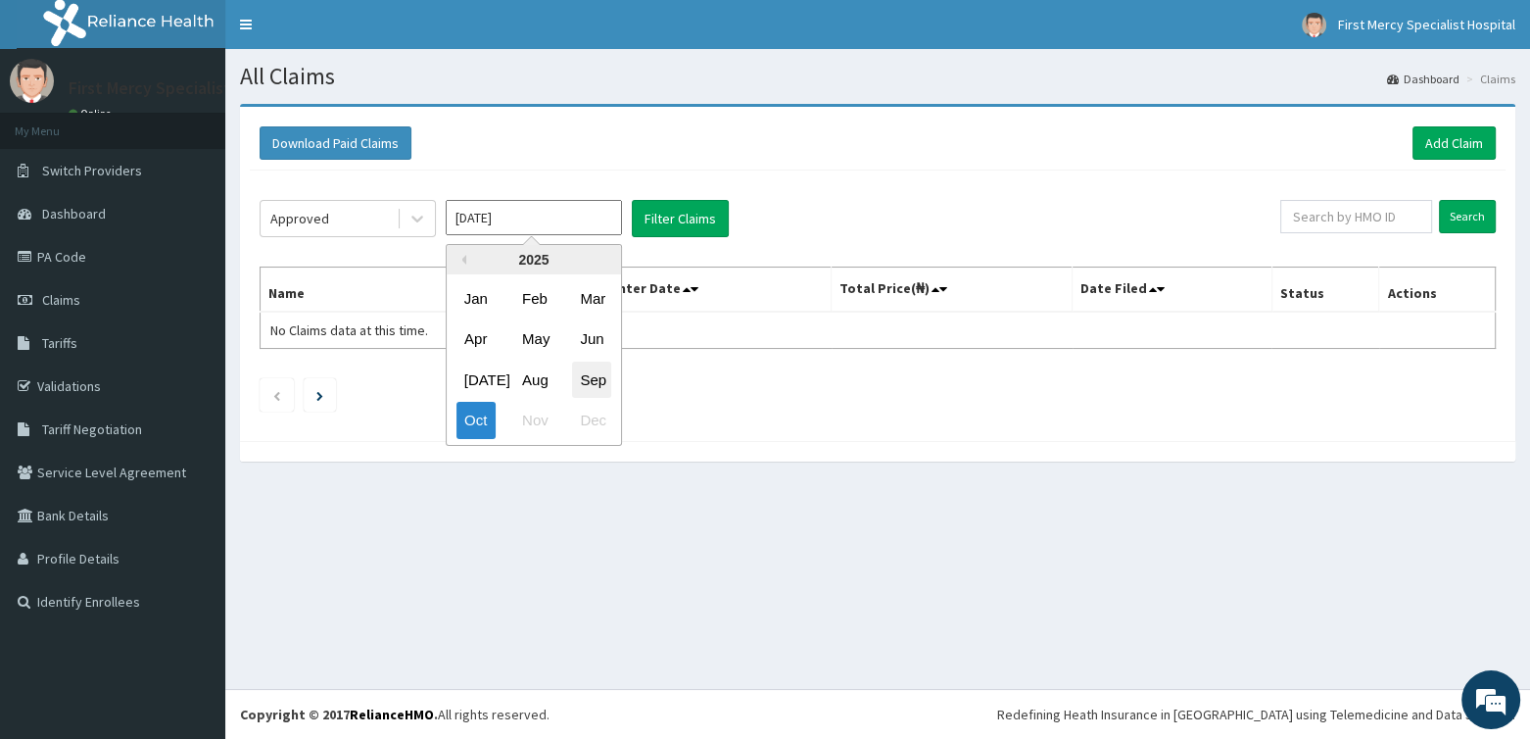
click at [576, 376] on div "Sep" at bounding box center [591, 380] width 39 height 36
type input "[DATE]"
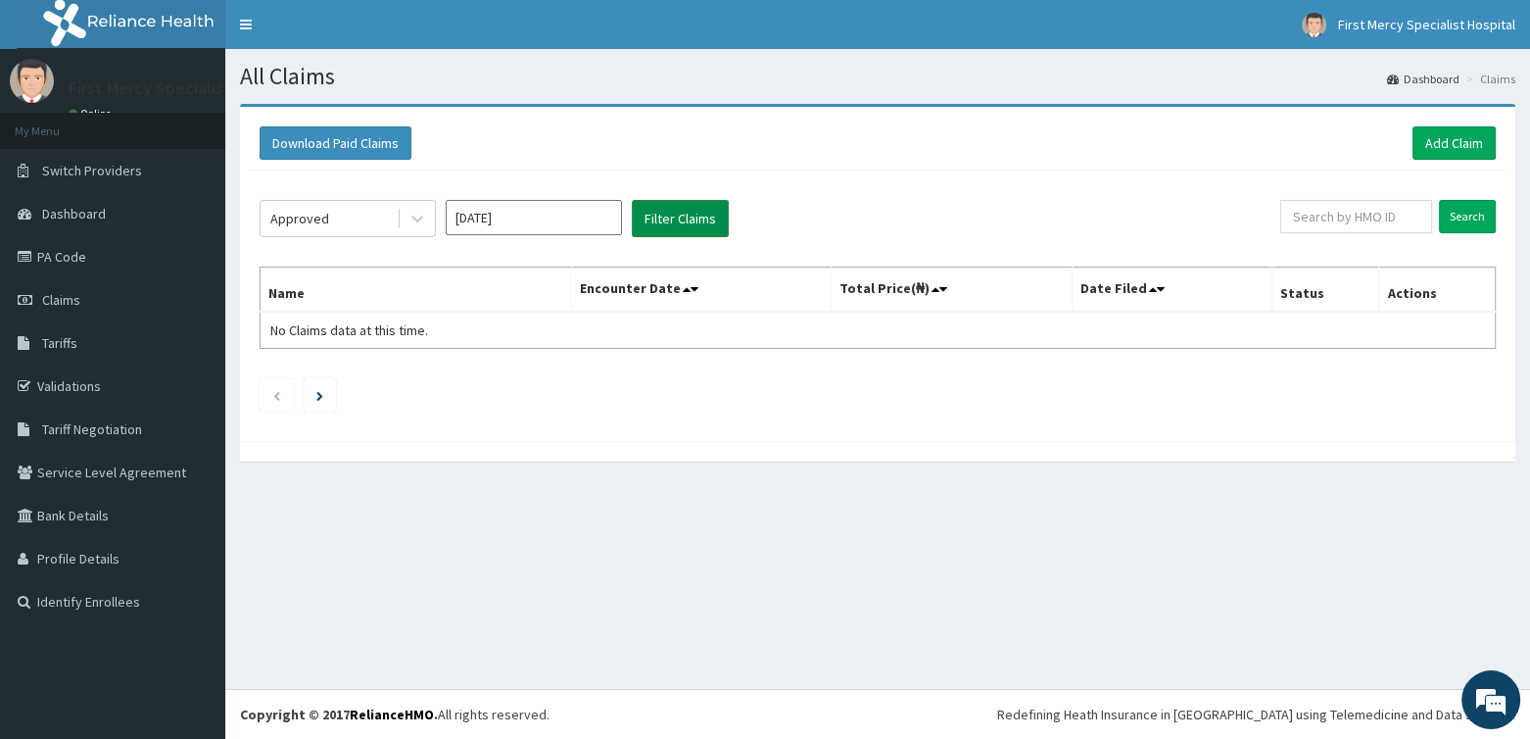
click at [698, 218] on button "Filter Claims" at bounding box center [680, 218] width 97 height 37
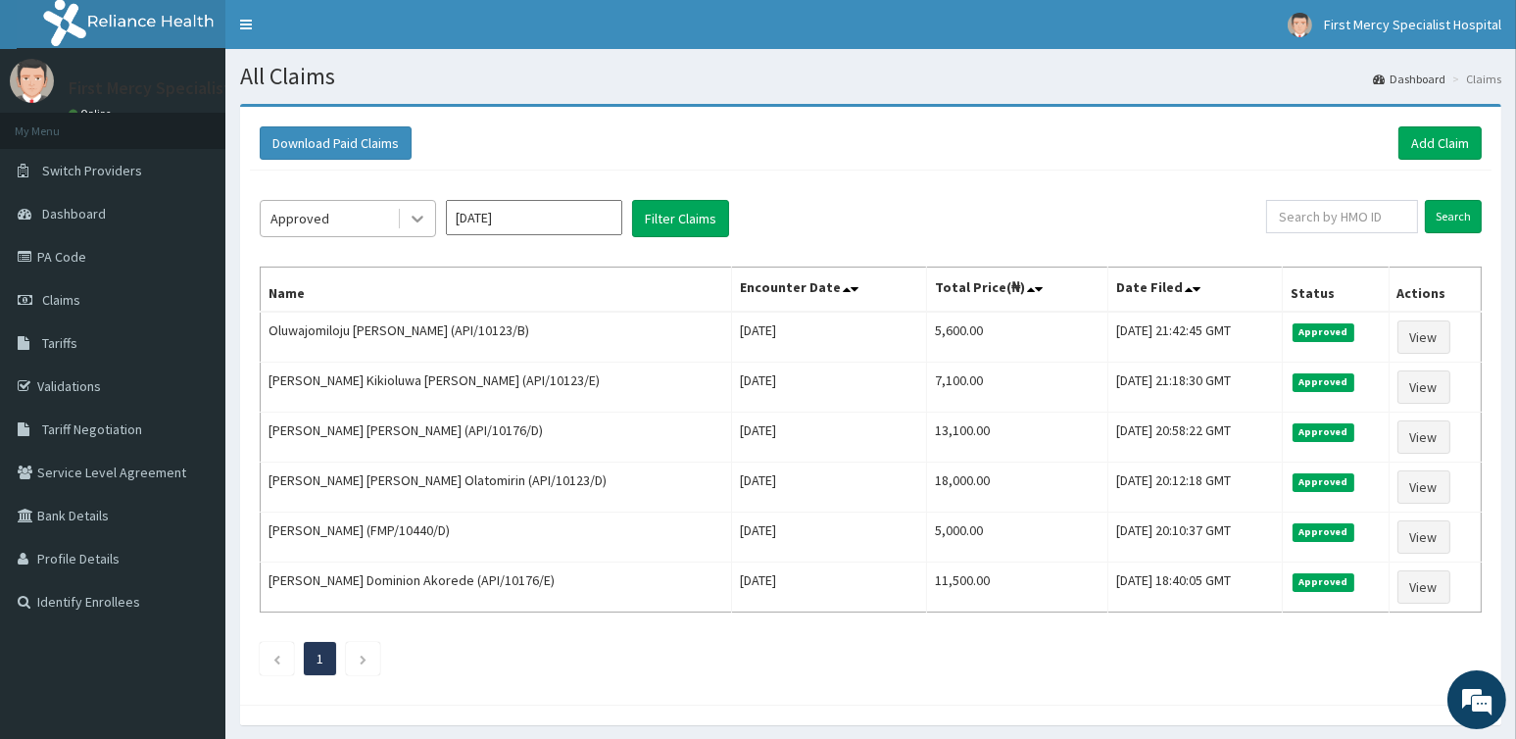
click at [411, 217] on icon at bounding box center [418, 219] width 20 height 20
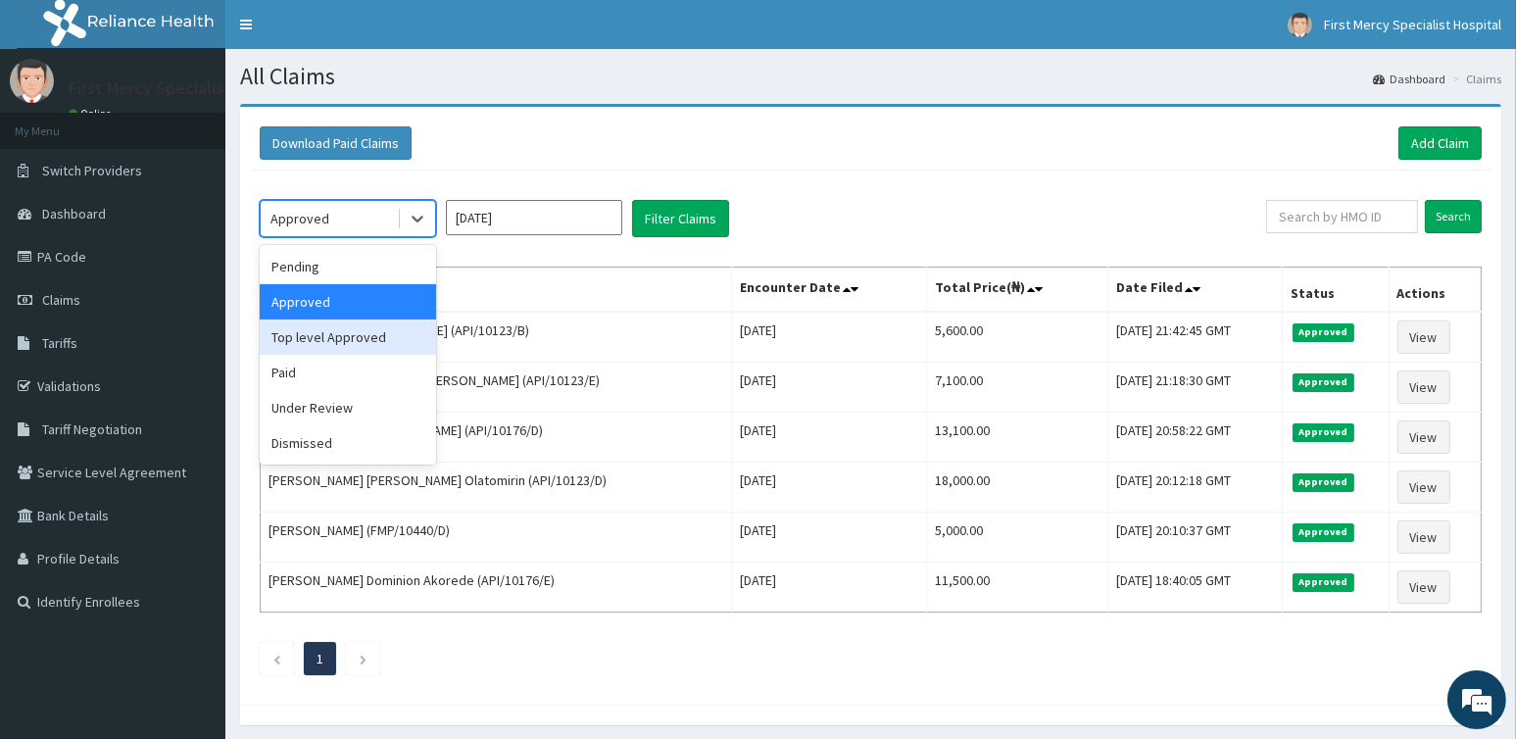
click at [351, 334] on div "Top level Approved" at bounding box center [348, 336] width 176 height 35
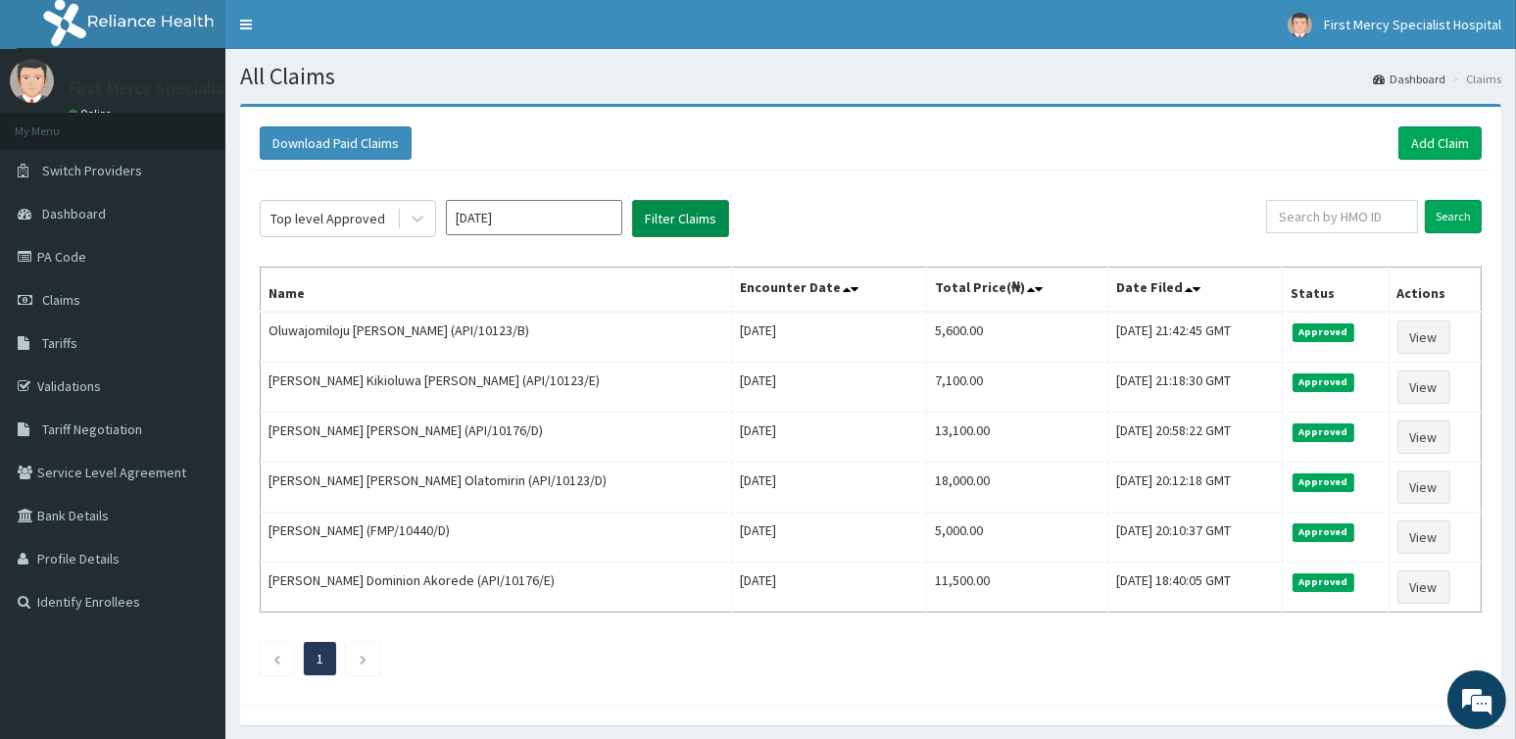
click at [704, 210] on button "Filter Claims" at bounding box center [680, 218] width 97 height 37
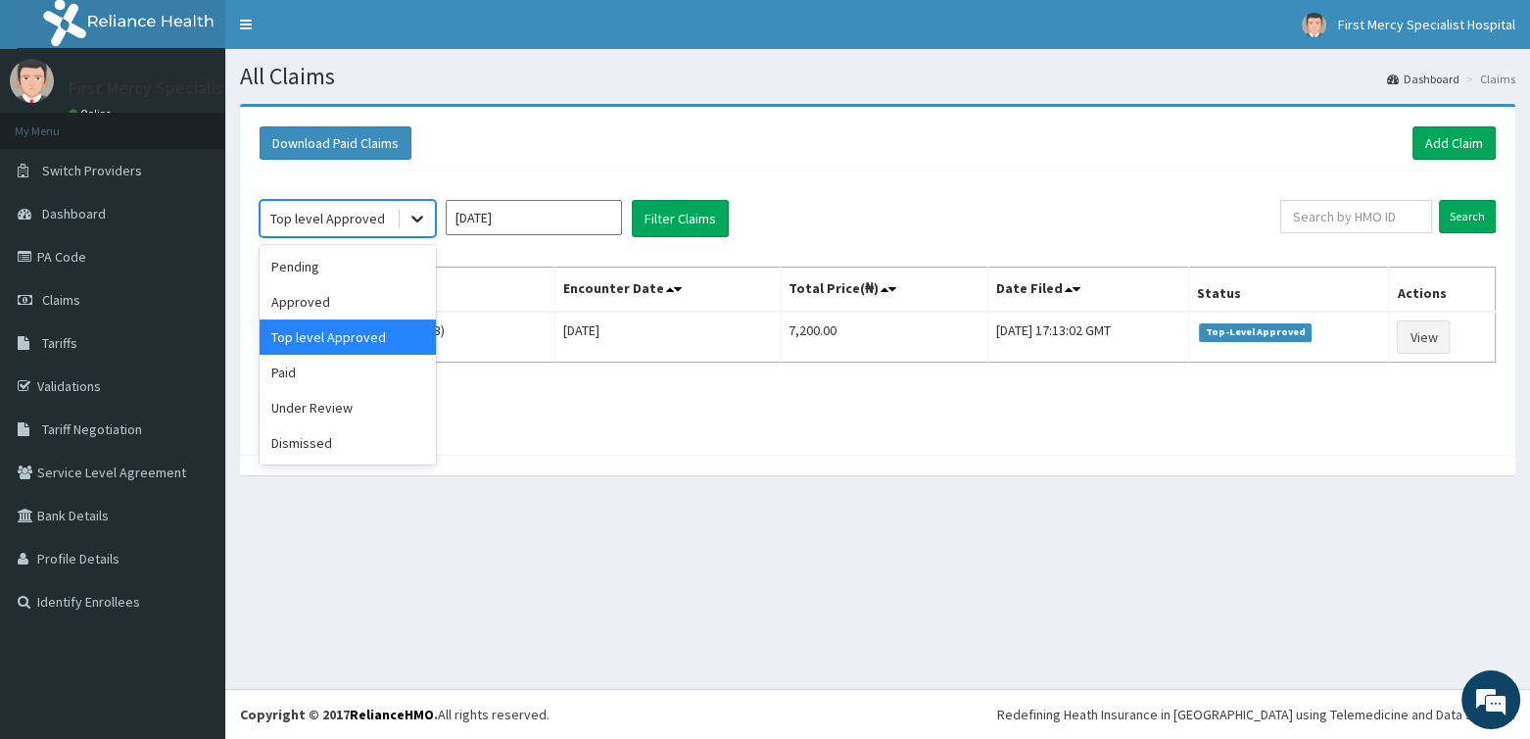
click at [416, 218] on icon at bounding box center [417, 220] width 12 height 7
click at [300, 374] on div "Paid" at bounding box center [348, 372] width 176 height 35
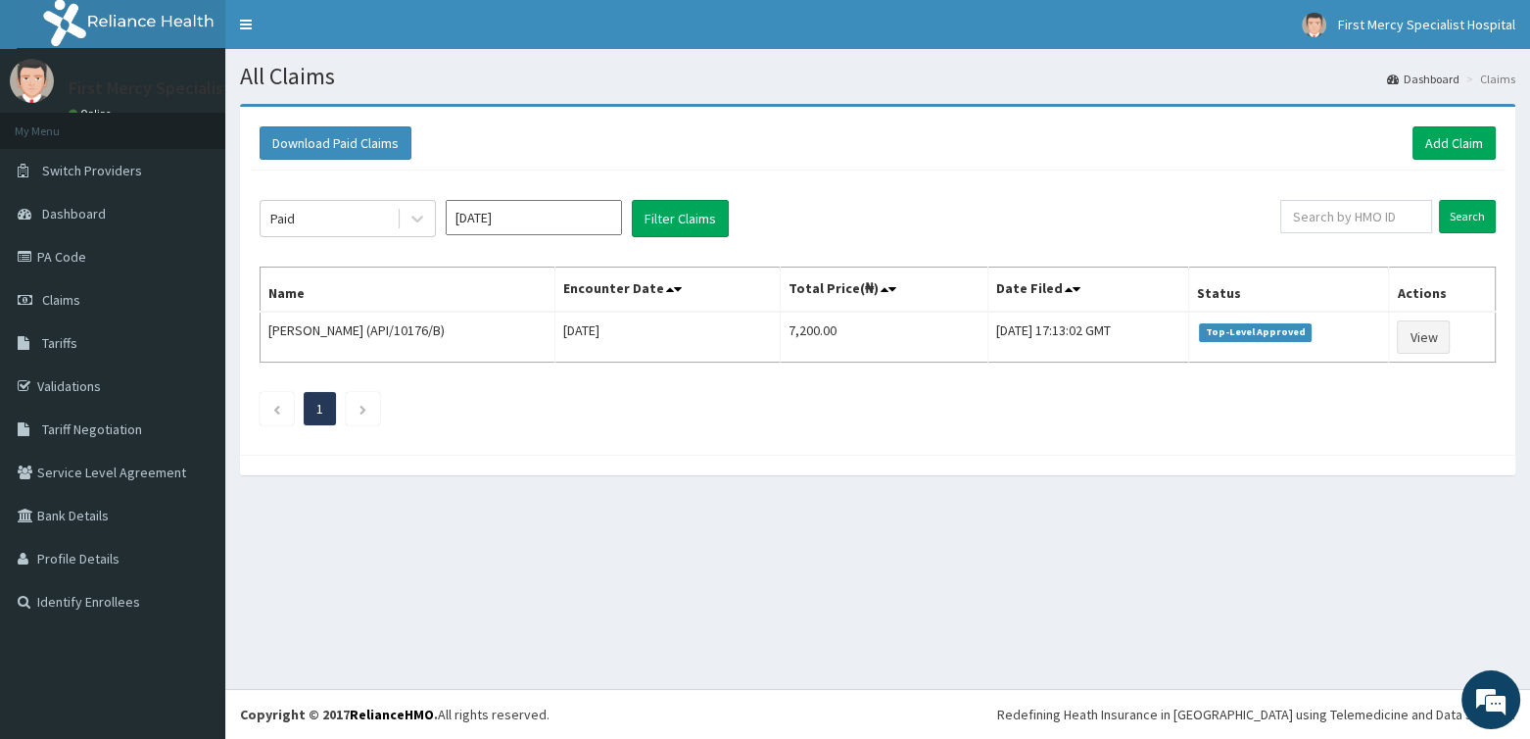
click at [678, 194] on div "Paid Sep 2025 Filter Claims Search Name Encounter Date Total Price(₦) Date File…" at bounding box center [878, 307] width 1256 height 274
click at [674, 208] on button "Filter Claims" at bounding box center [680, 218] width 97 height 37
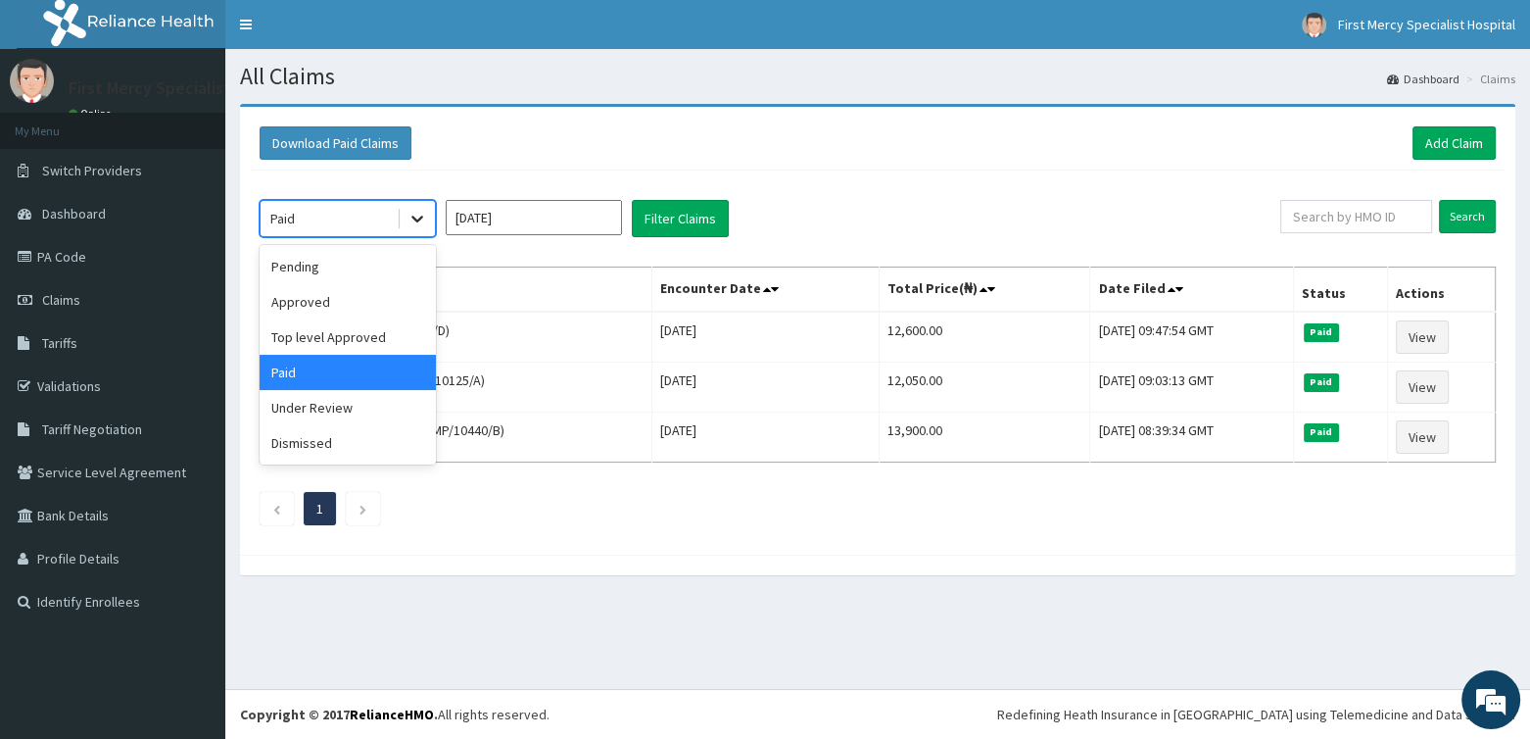
click at [422, 214] on icon at bounding box center [418, 219] width 20 height 20
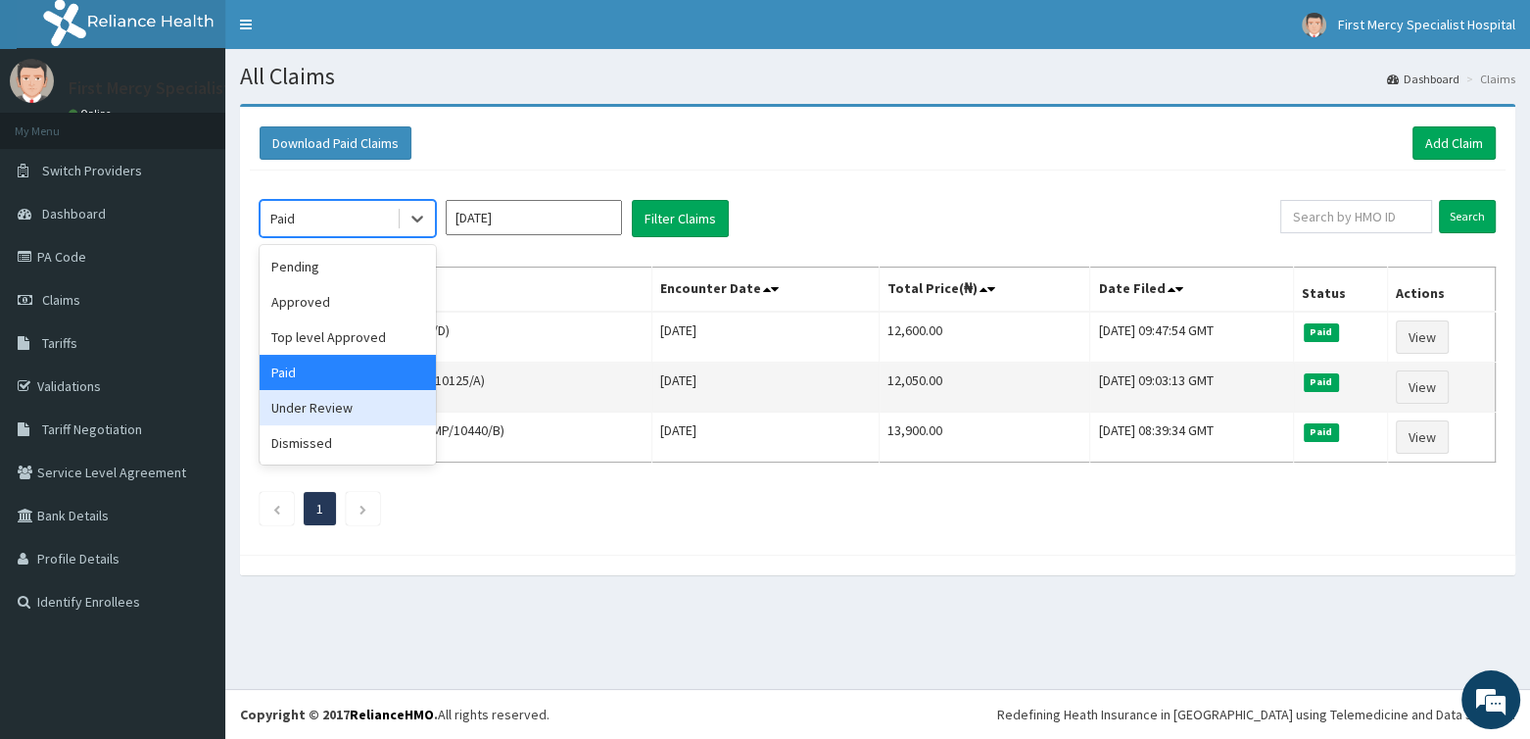
click at [349, 405] on div "Under Review" at bounding box center [348, 407] width 176 height 35
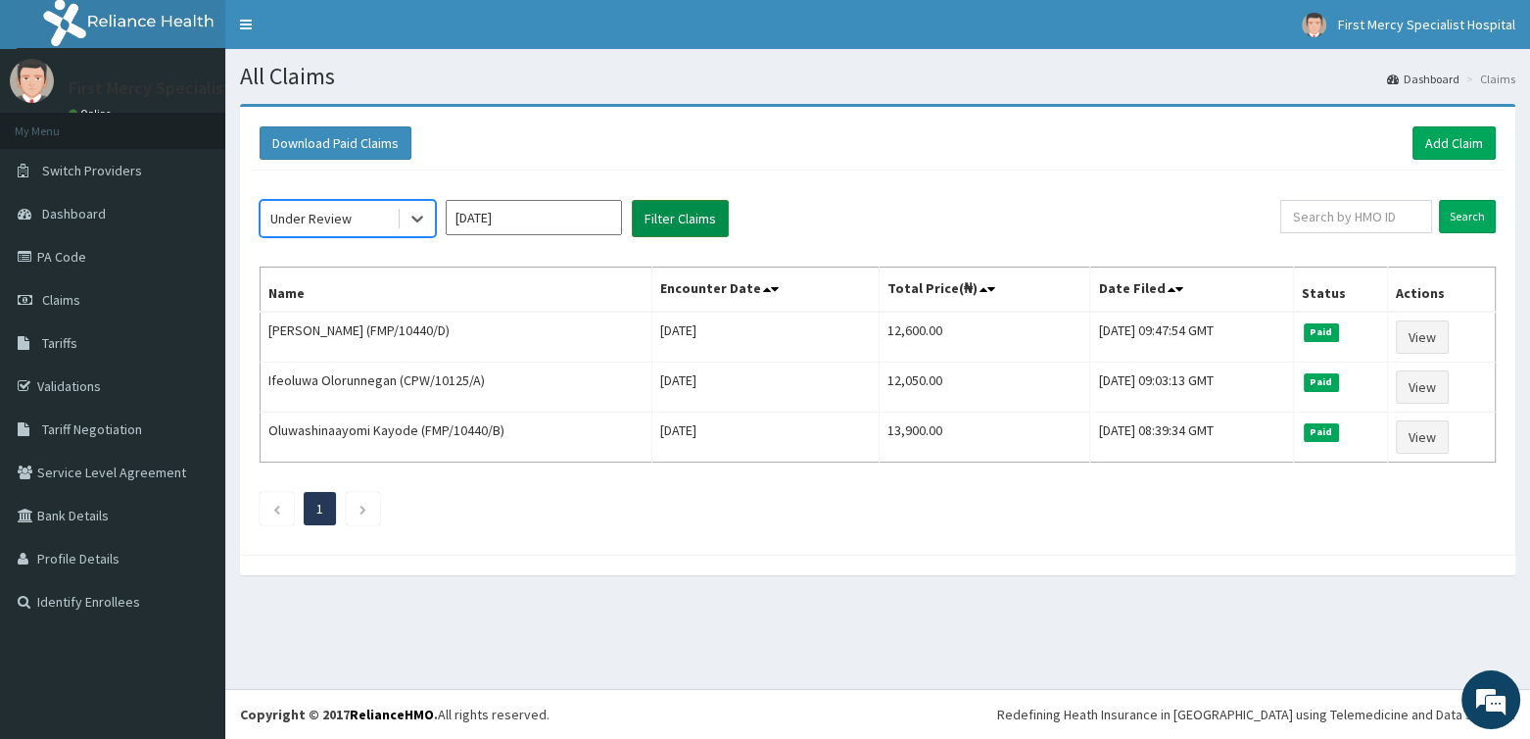
click at [695, 225] on button "Filter Claims" at bounding box center [680, 218] width 97 height 37
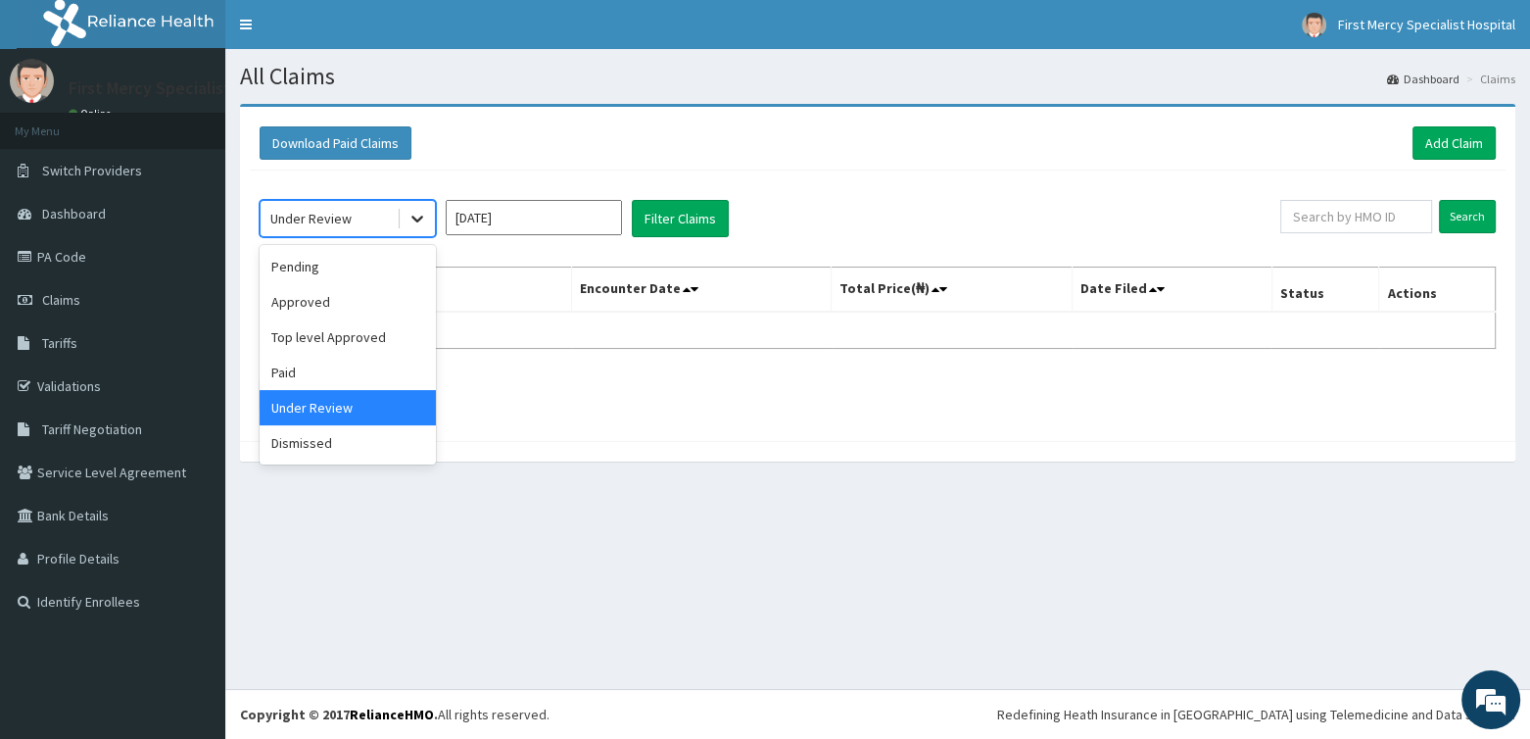
click at [416, 218] on icon at bounding box center [417, 220] width 12 height 7
drag, startPoint x: 335, startPoint y: 448, endPoint x: 360, endPoint y: 434, distance: 28.1
click at [354, 438] on div "Dismissed" at bounding box center [348, 442] width 176 height 35
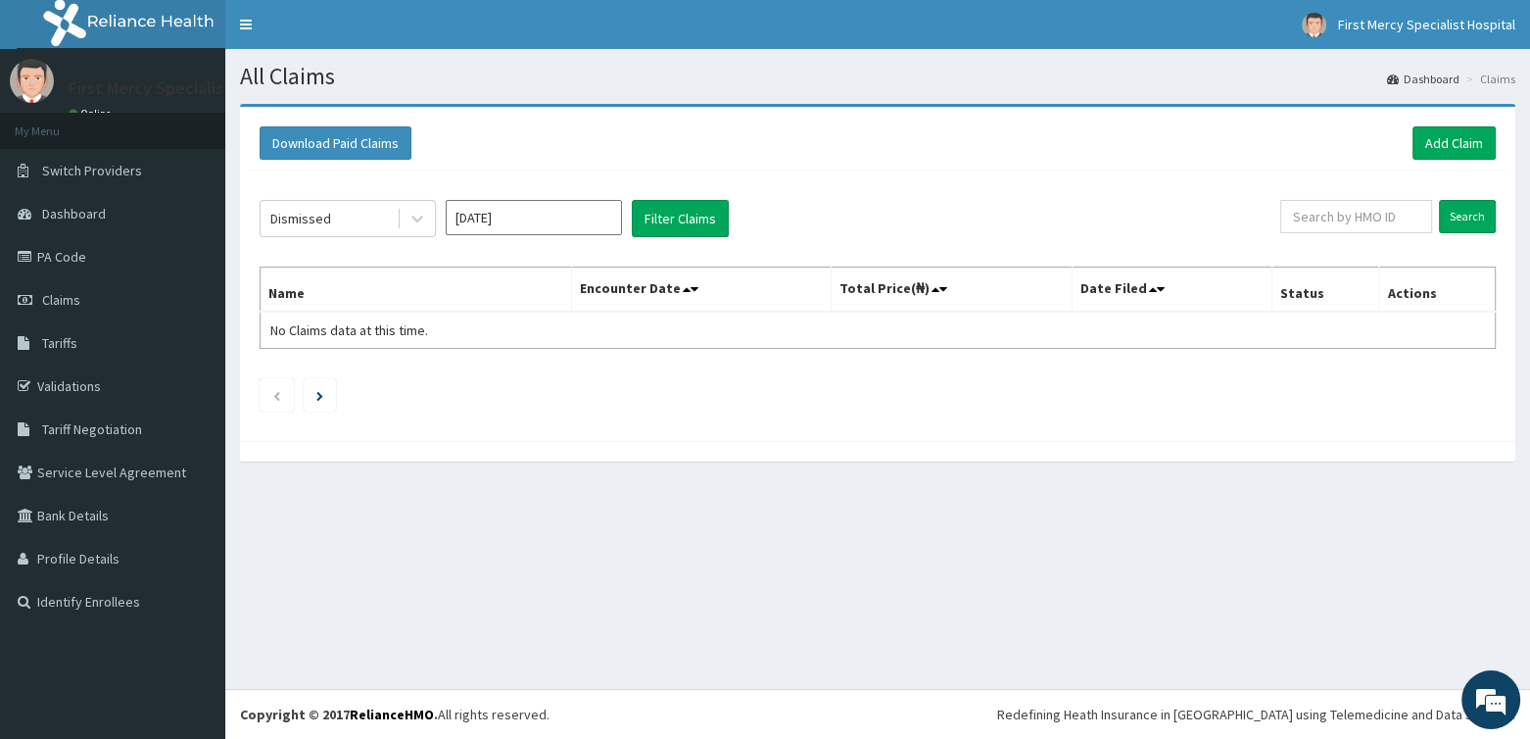
click at [729, 209] on div "Dismissed Sep 2025 Filter Claims" at bounding box center [770, 218] width 1021 height 37
click at [703, 220] on button "Filter Claims" at bounding box center [680, 218] width 97 height 37
click at [664, 217] on button "Filter Claims" at bounding box center [680, 218] width 97 height 37
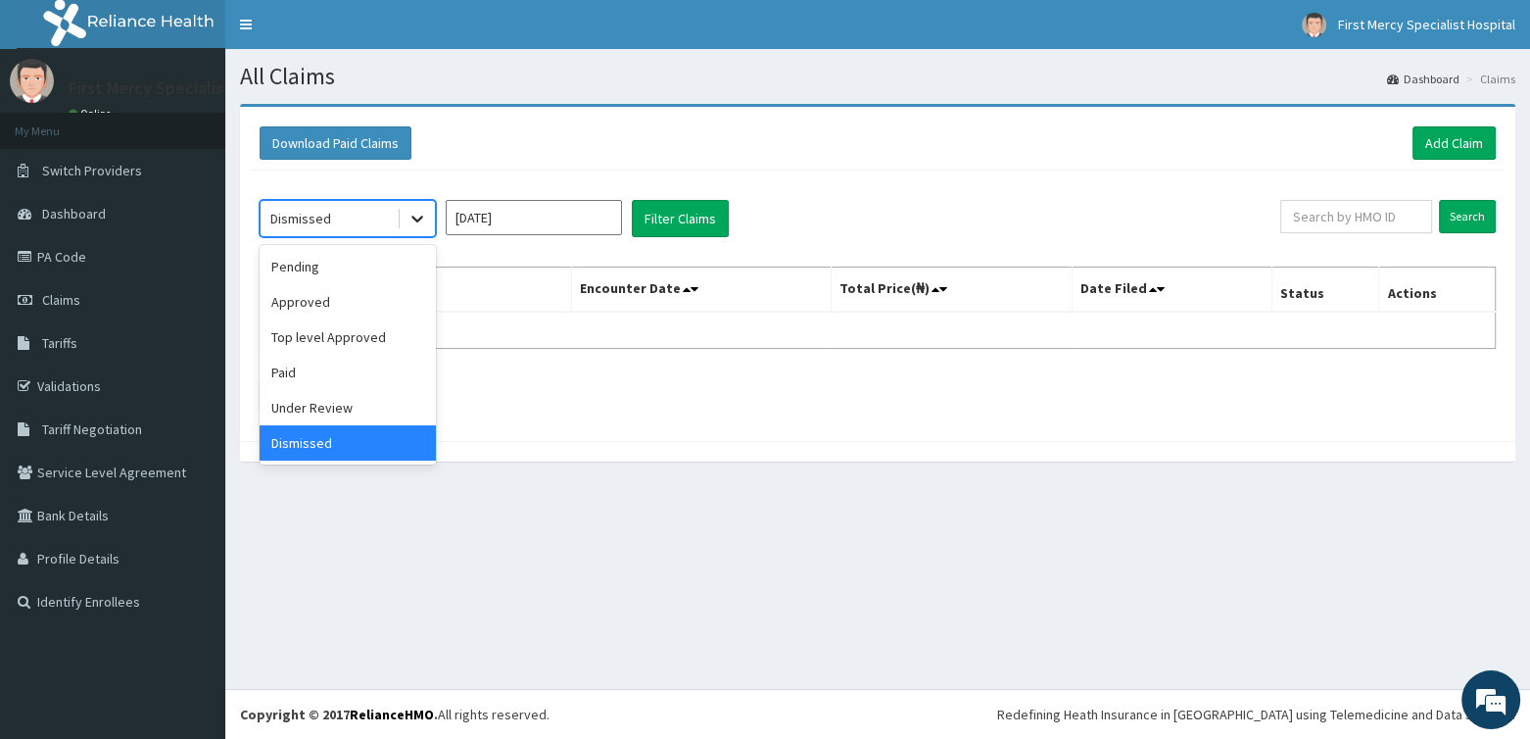
click at [425, 218] on icon at bounding box center [418, 219] width 20 height 20
drag, startPoint x: 306, startPoint y: 264, endPoint x: 327, endPoint y: 265, distance: 21.6
click at [307, 265] on div "Pending" at bounding box center [348, 266] width 176 height 35
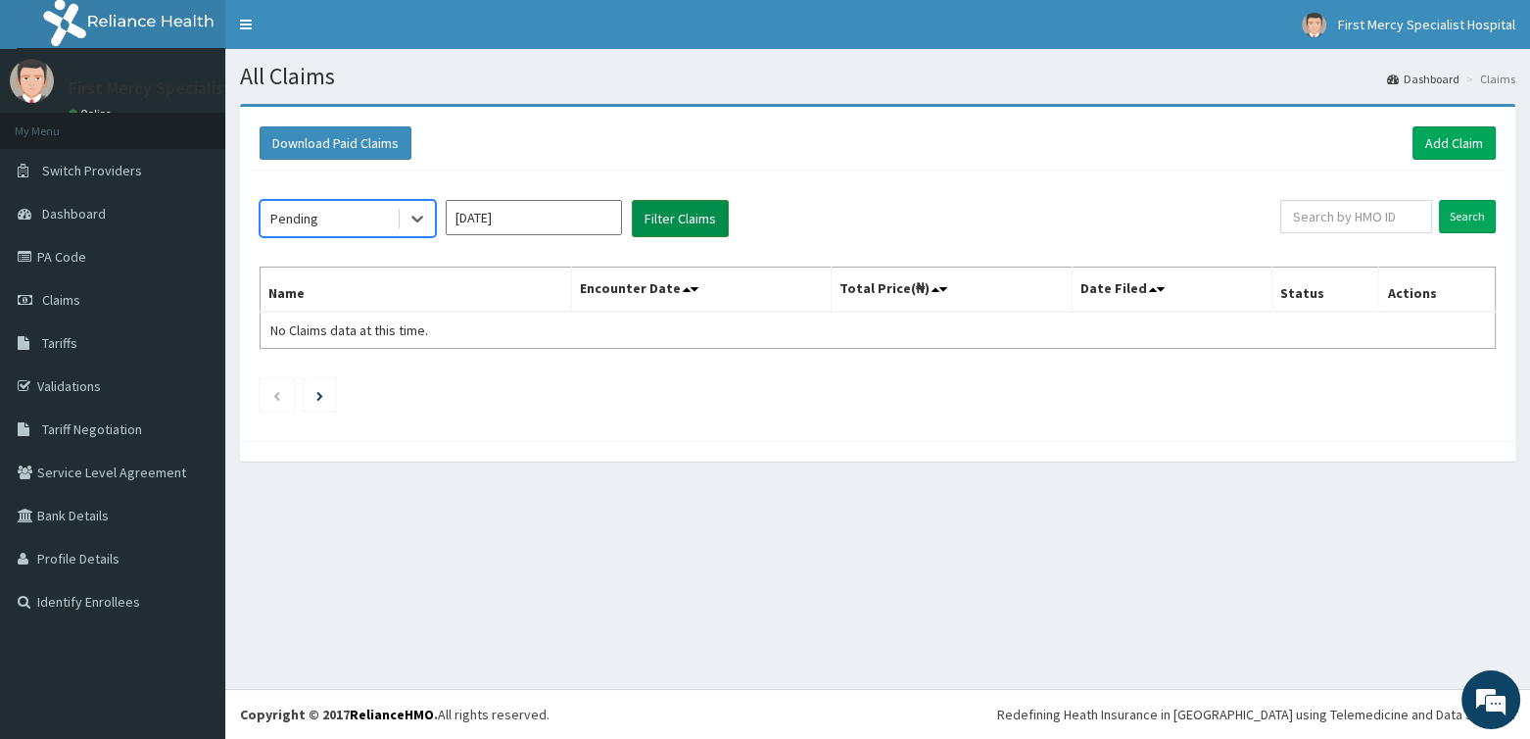
click at [646, 210] on button "Filter Claims" at bounding box center [680, 218] width 97 height 37
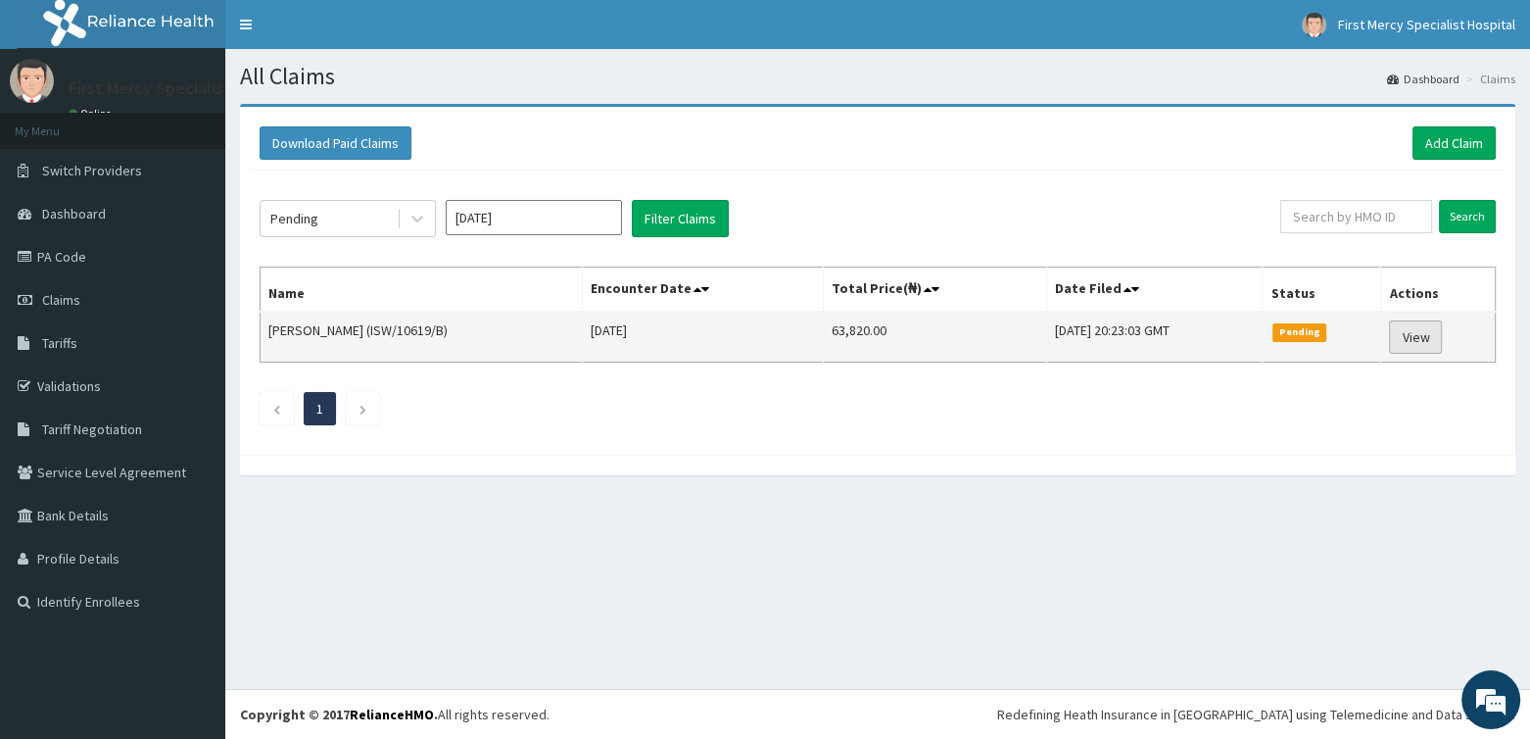
click at [1420, 338] on link "View" at bounding box center [1415, 336] width 53 height 33
